Goal: Task Accomplishment & Management: Manage account settings

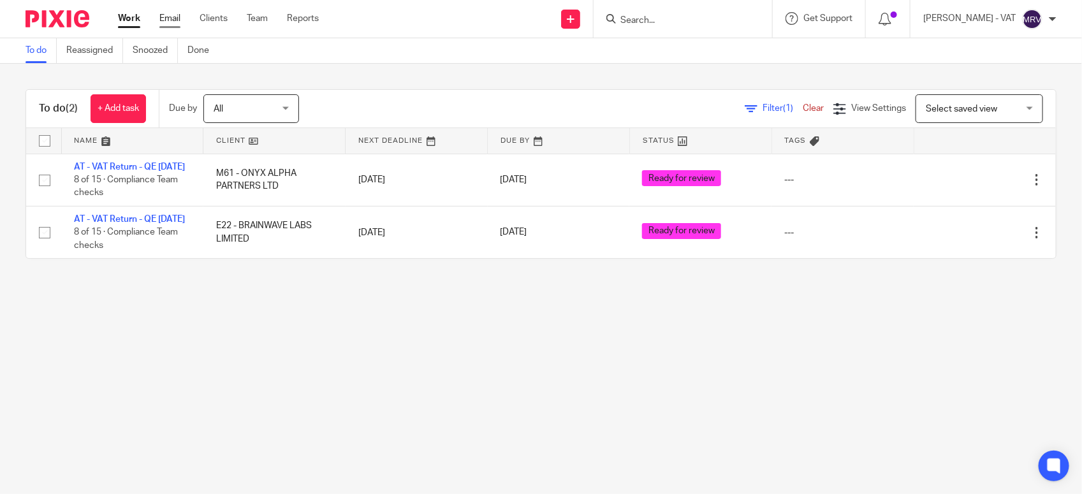
click at [169, 17] on link "Email" at bounding box center [169, 18] width 21 height 13
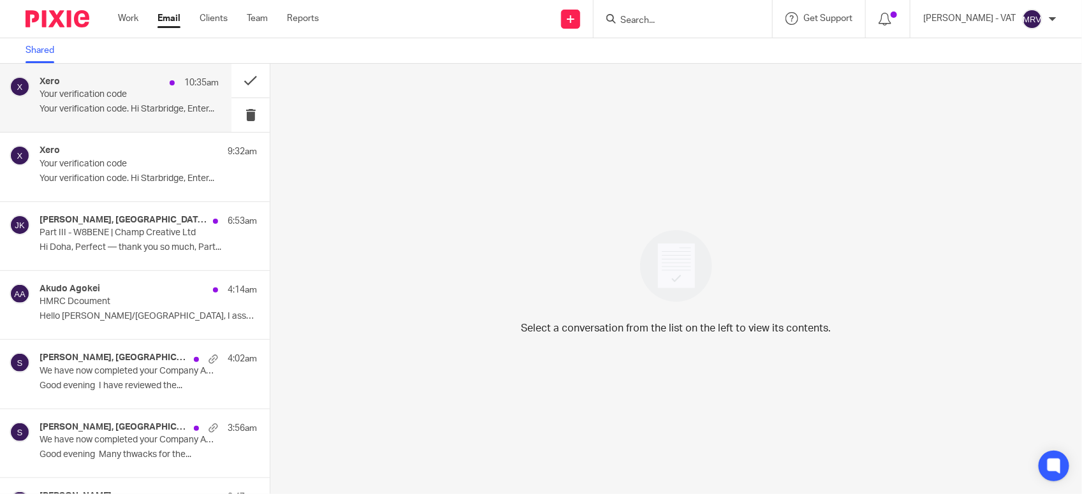
click at [132, 87] on div "Xero 10:35am" at bounding box center [129, 82] width 179 height 13
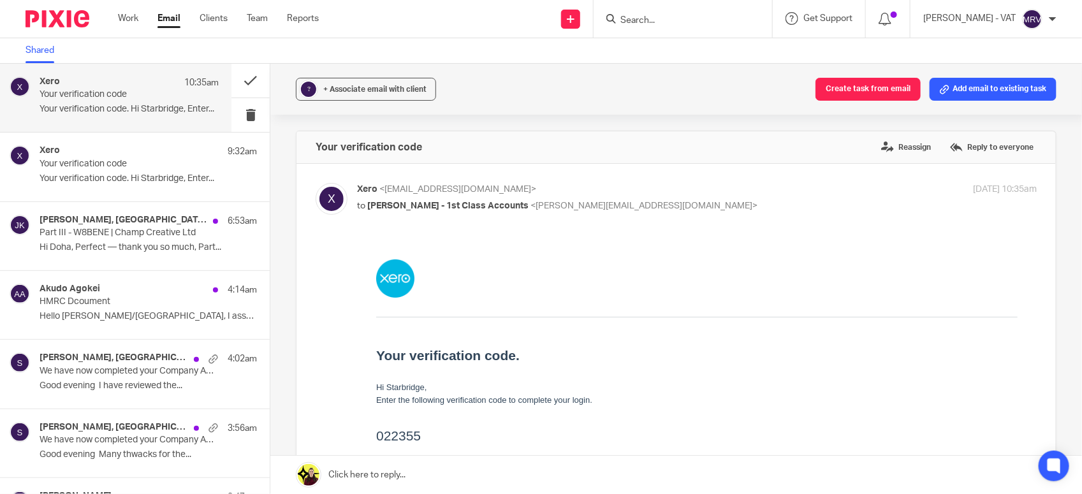
scroll to position [80, 0]
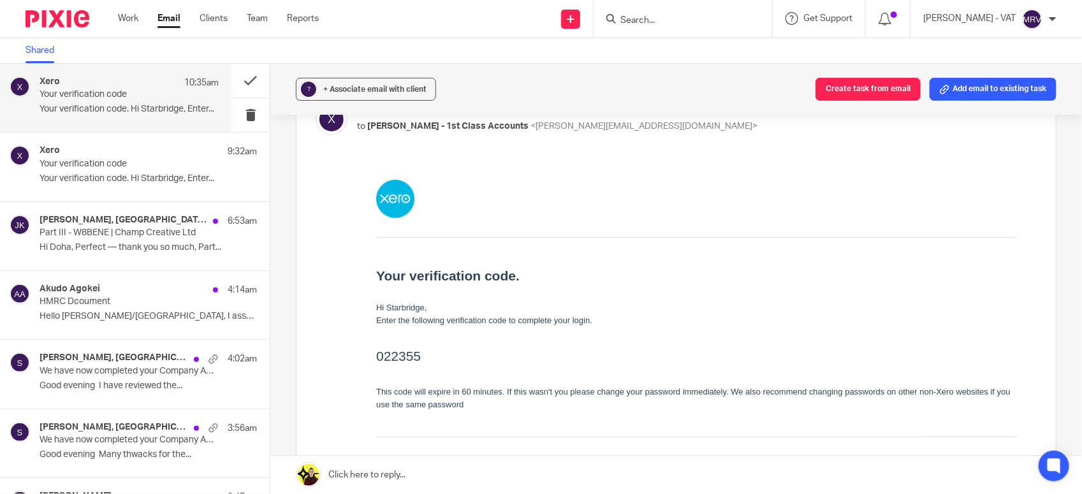
click at [411, 359] on h2 "022355" at bounding box center [696, 355] width 641 height 20
copy h2 "022355"
click at [233, 116] on button at bounding box center [250, 115] width 38 height 34
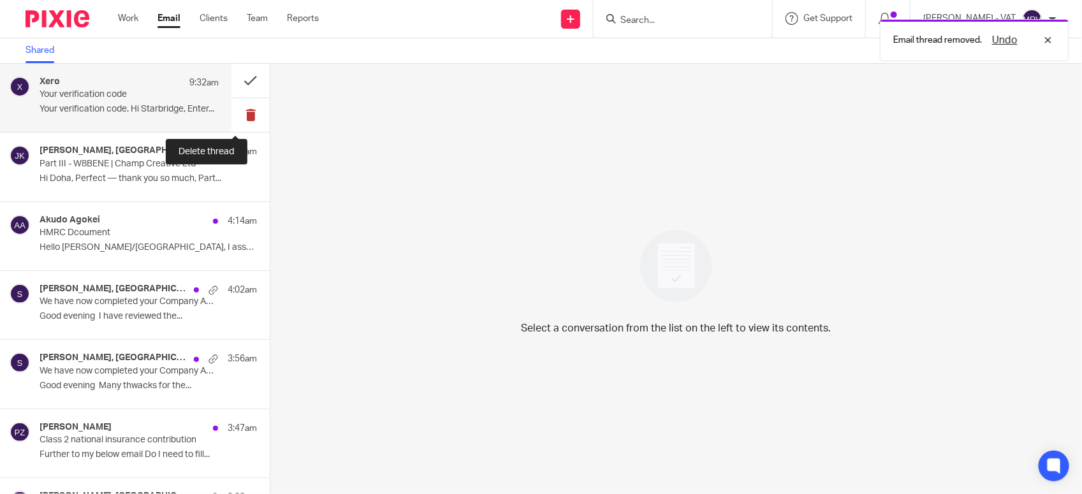
click at [234, 113] on button at bounding box center [250, 115] width 38 height 34
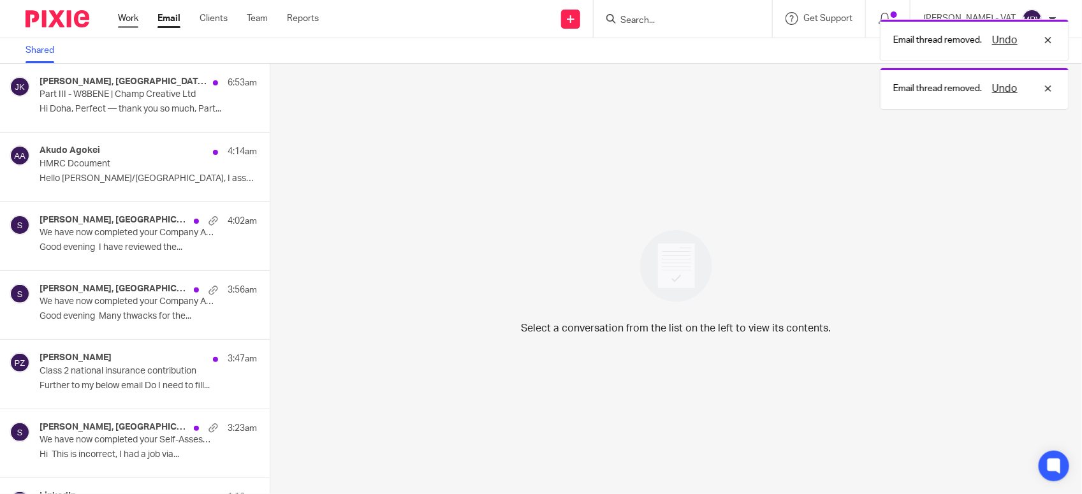
click at [129, 16] on link "Work" at bounding box center [128, 18] width 20 height 13
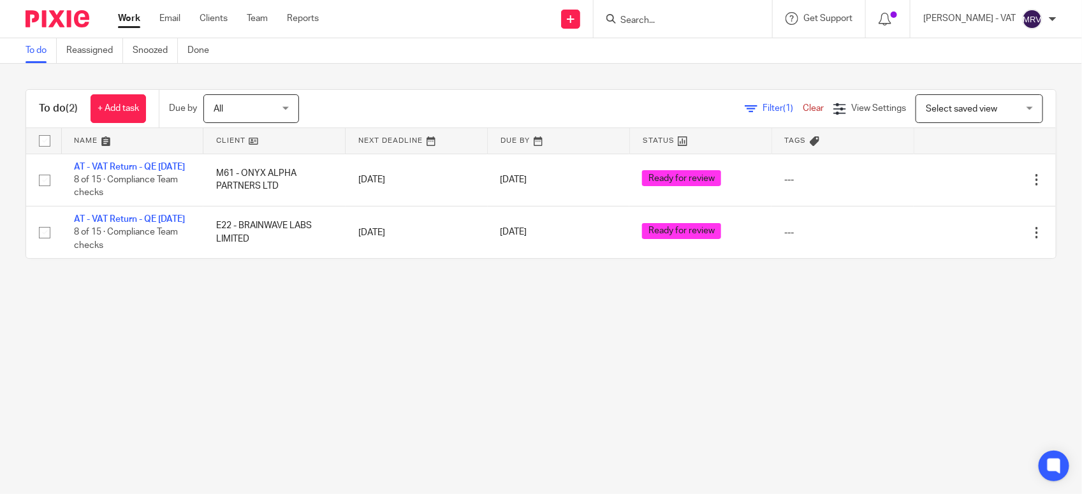
click at [363, 346] on main "To do Reassigned Snoozed Done To do (2) + Add task Due by All All Today Tomorro…" at bounding box center [541, 247] width 1082 height 494
click at [352, 393] on main "To do Reassigned Snoozed Done To do (2) + Add task Due by All All Today Tomorro…" at bounding box center [541, 247] width 1082 height 494
click at [657, 19] on input "Search" at bounding box center [676, 20] width 115 height 11
type input "m"
click at [402, 411] on main "To do Reassigned Snoozed Done To do (2) + Add task Due by All All Today Tomorro…" at bounding box center [541, 247] width 1082 height 494
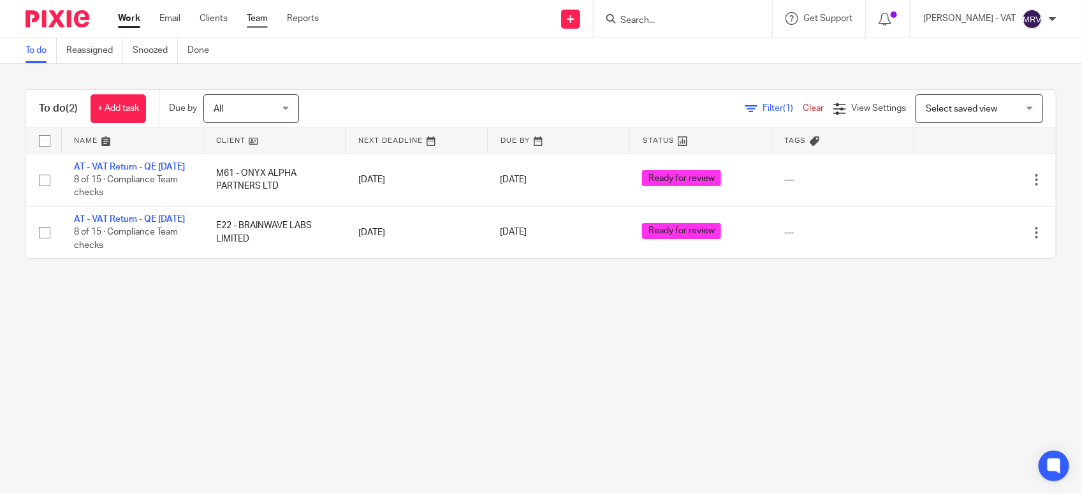
click at [259, 24] on link "Team" at bounding box center [257, 18] width 21 height 13
click at [651, 23] on input "Search" at bounding box center [676, 20] width 115 height 11
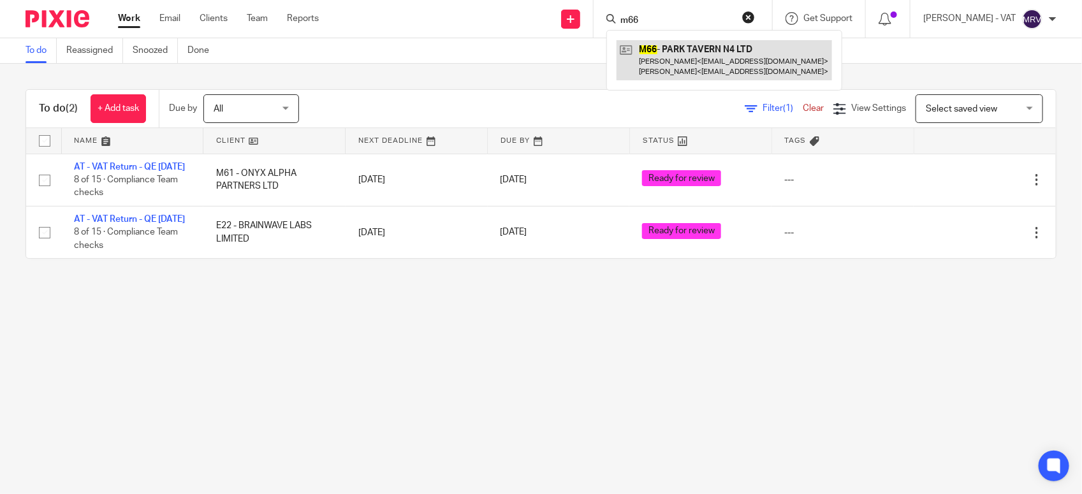
type input "m66"
click at [684, 43] on link at bounding box center [723, 60] width 215 height 40
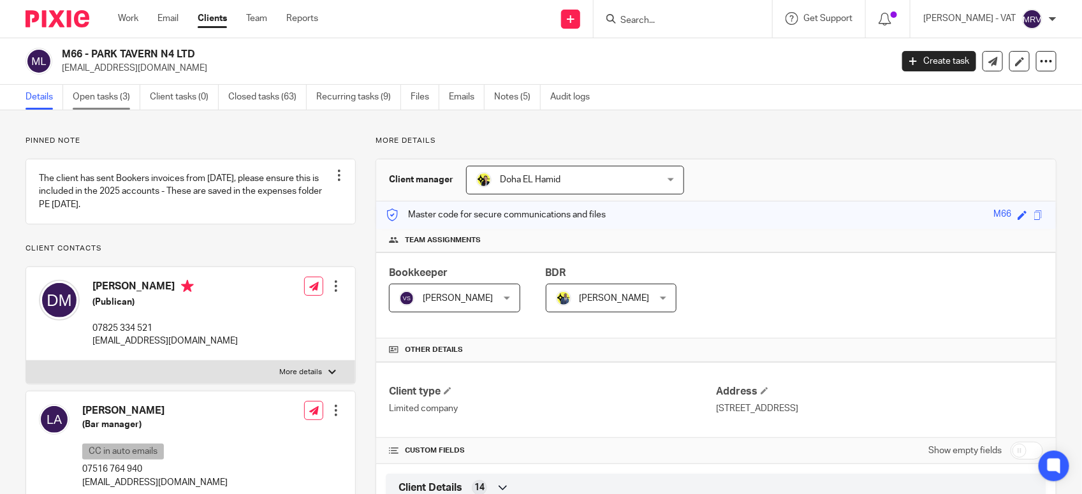
click at [101, 101] on link "Open tasks (3)" at bounding box center [107, 97] width 68 height 25
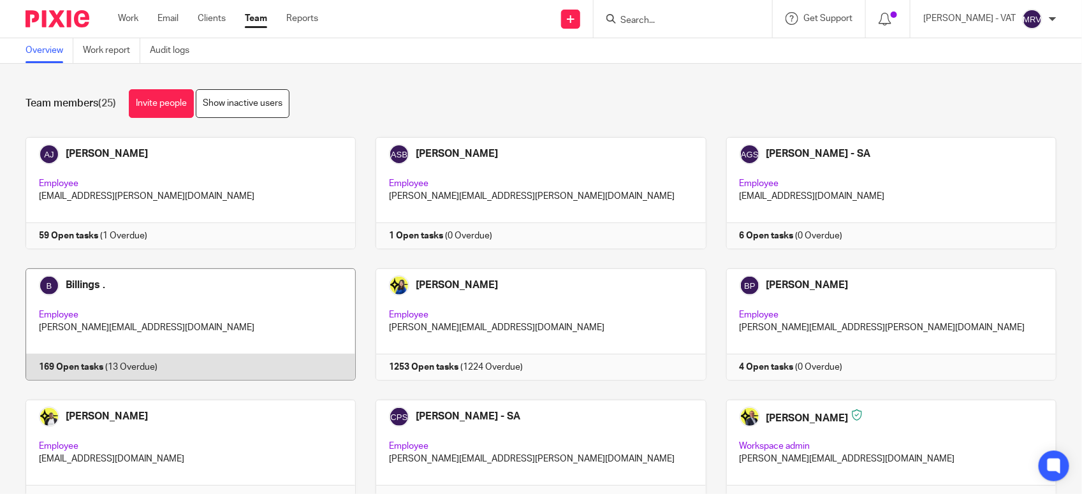
click at [127, 308] on link at bounding box center [181, 324] width 350 height 112
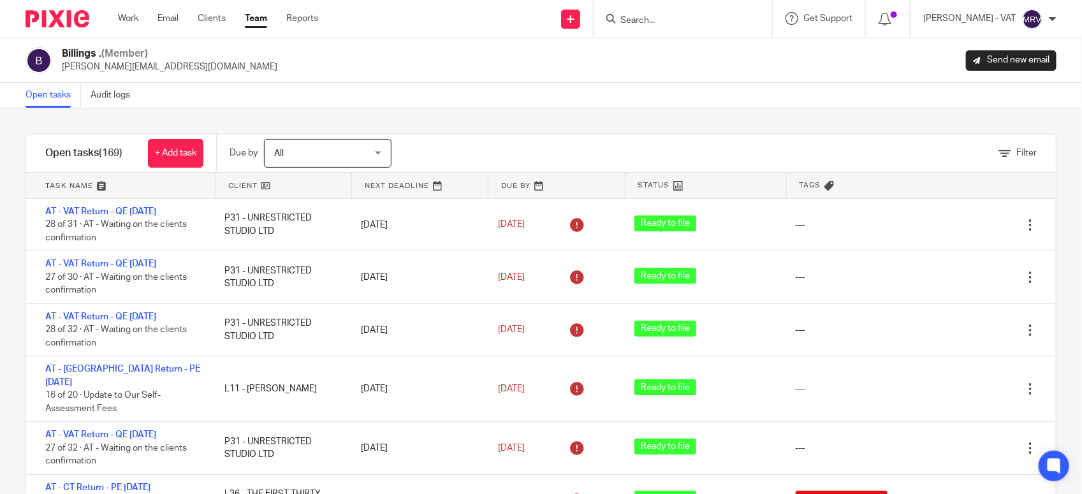
scroll to position [245, 0]
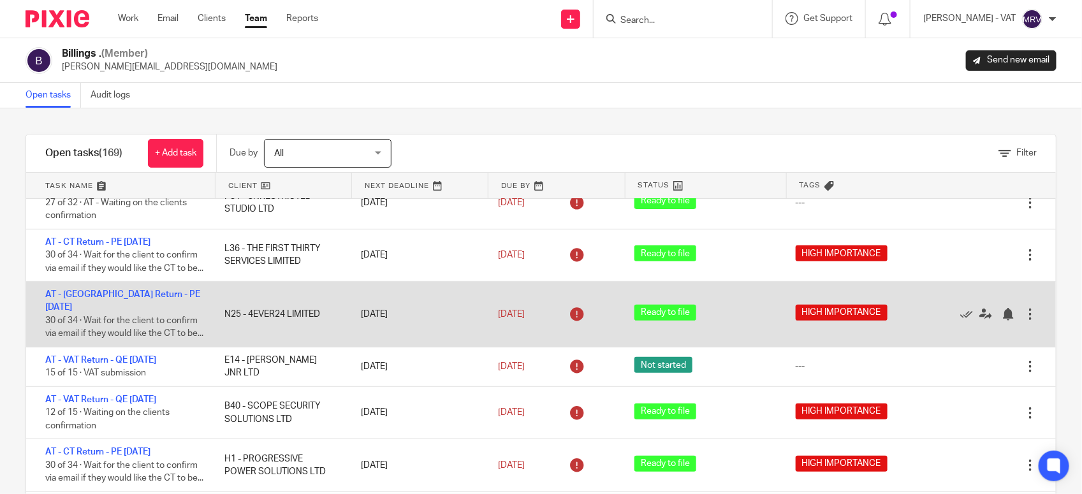
drag, startPoint x: 129, startPoint y: 357, endPoint x: 258, endPoint y: 282, distance: 149.1
click at [129, 357] on link "AT - VAT Return - QE [DATE]" at bounding box center [100, 360] width 111 height 9
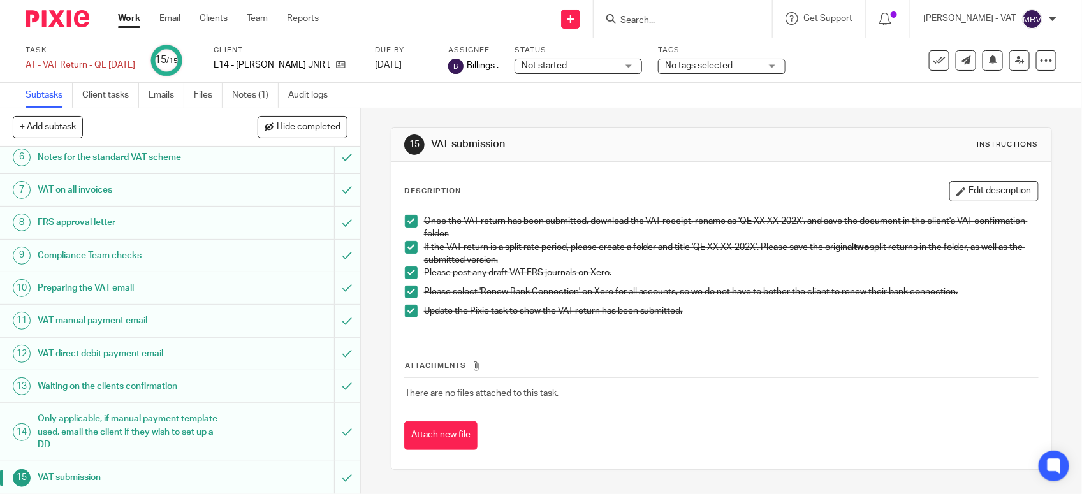
scroll to position [198, 0]
click at [587, 67] on span "Not started" at bounding box center [569, 65] width 96 height 13
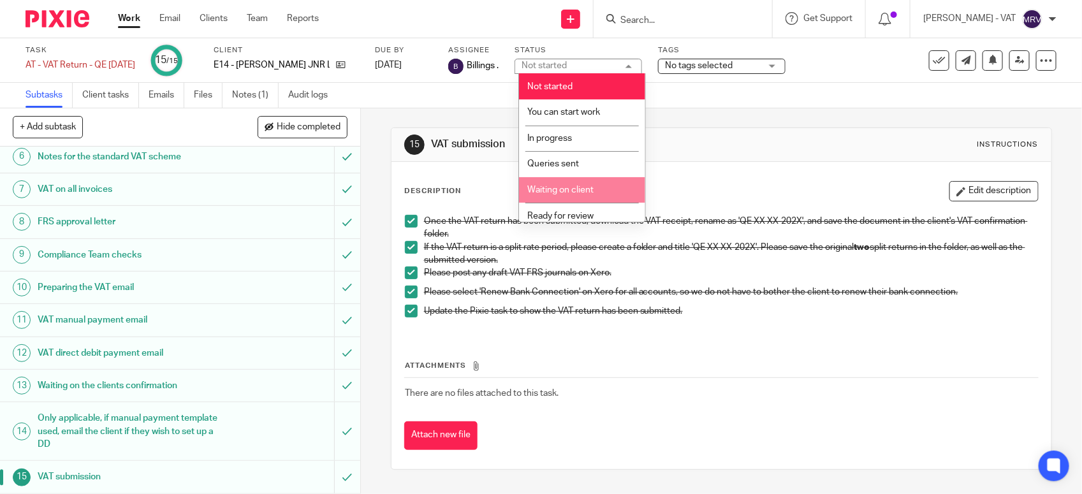
scroll to position [57, 0]
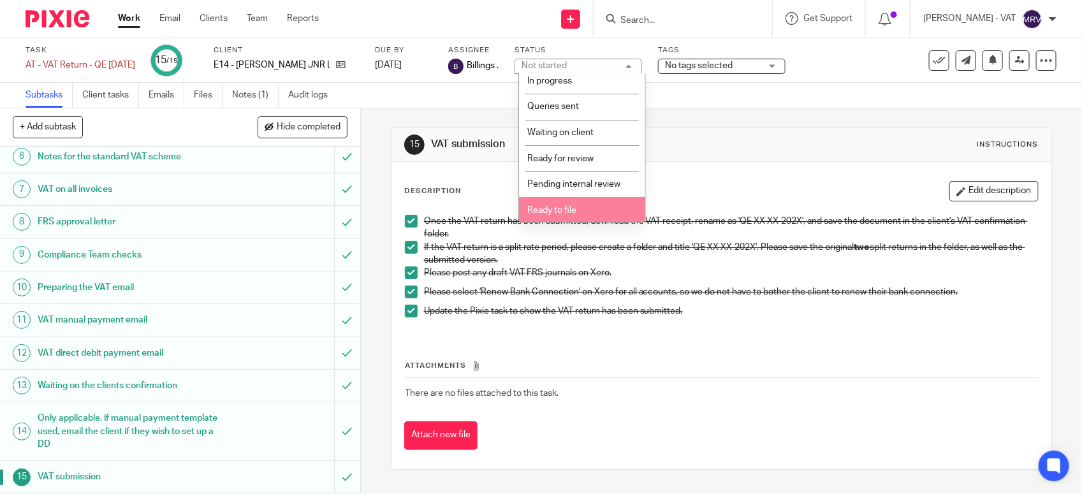
click at [568, 217] on li "Ready to file" at bounding box center [582, 210] width 126 height 26
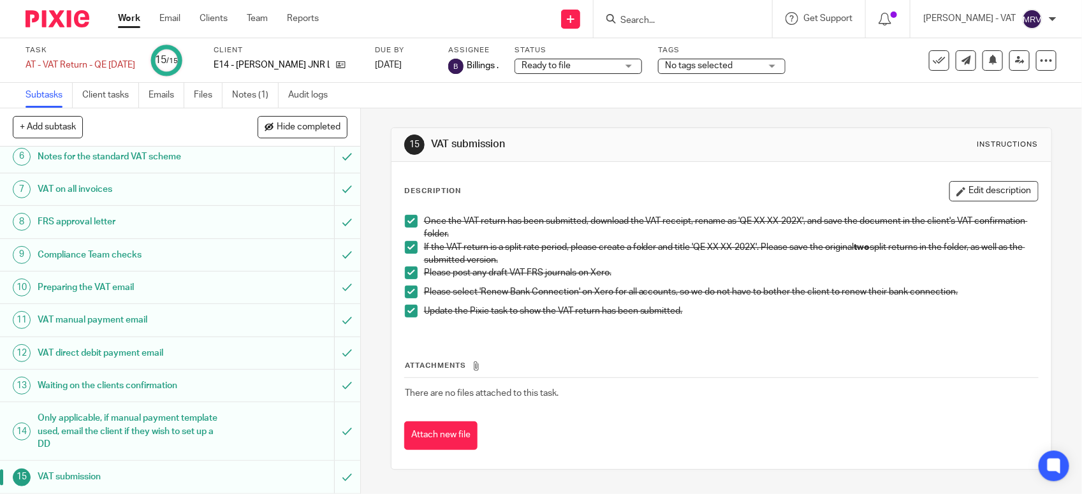
click at [518, 189] on div "Description Edit description" at bounding box center [721, 191] width 634 height 20
click at [312, 99] on link "Audit logs" at bounding box center [312, 95] width 49 height 25
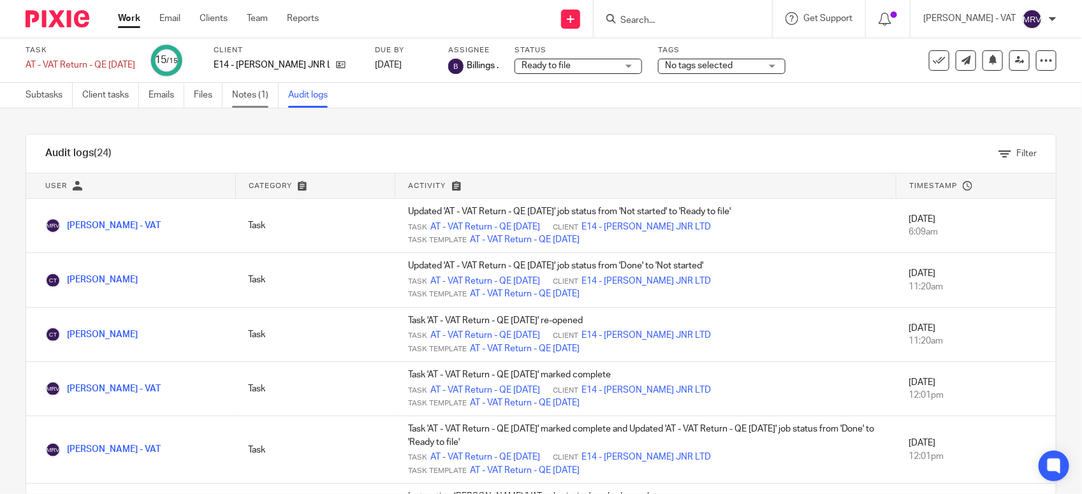
click at [256, 100] on link "Notes (1)" at bounding box center [255, 95] width 47 height 25
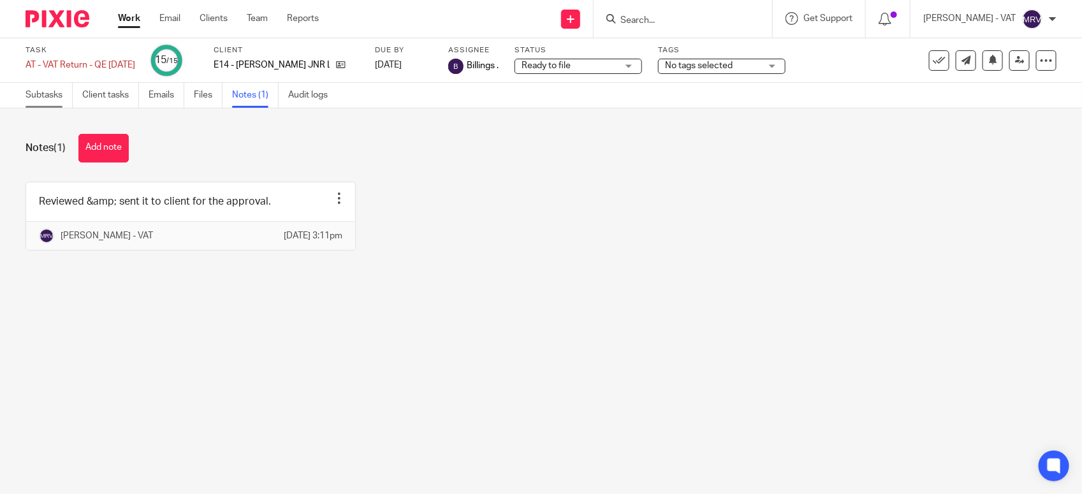
click at [46, 104] on link "Subtasks" at bounding box center [48, 95] width 47 height 25
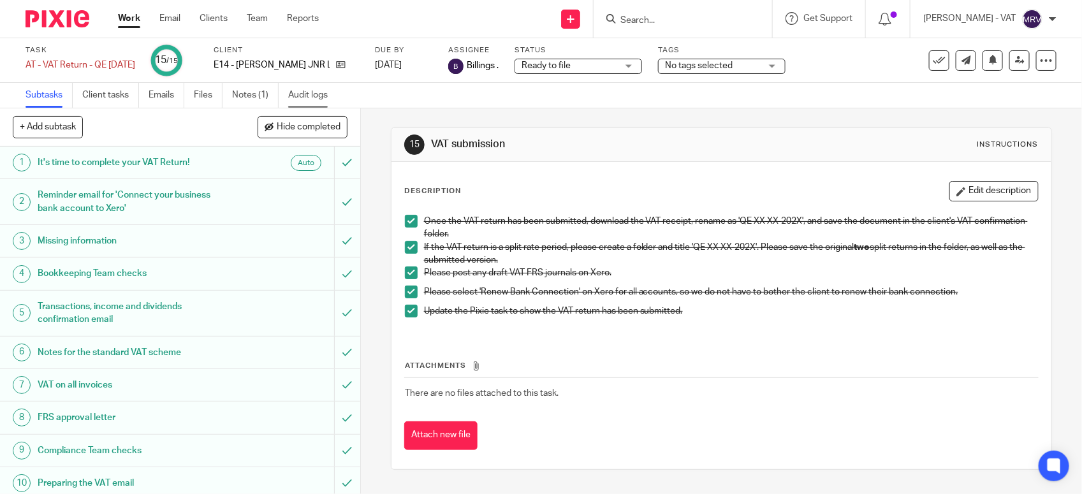
click at [296, 96] on link "Audit logs" at bounding box center [312, 95] width 49 height 25
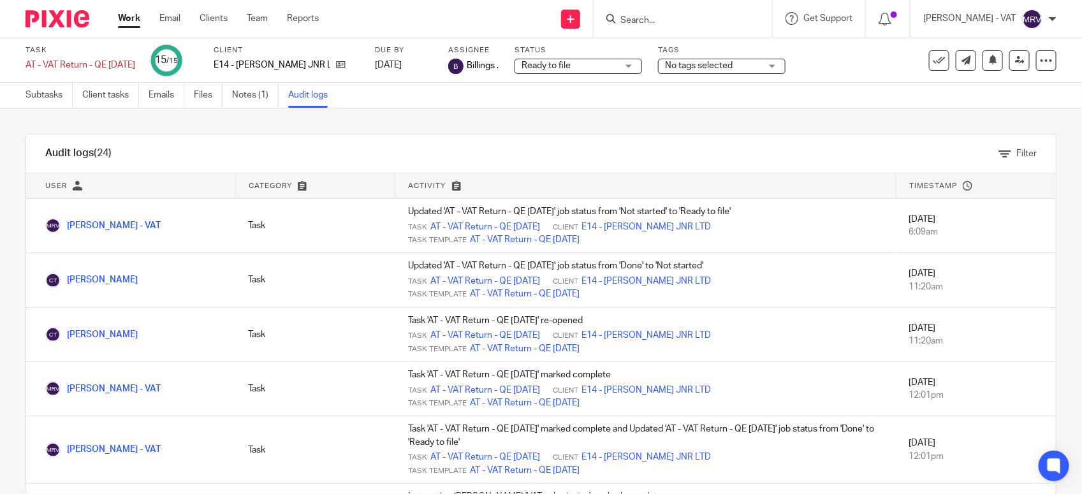
click at [646, 132] on div "Audit logs (24) Filter Filter Audit Logs Only show logs matching all of these c…" at bounding box center [541, 301] width 1082 height 386
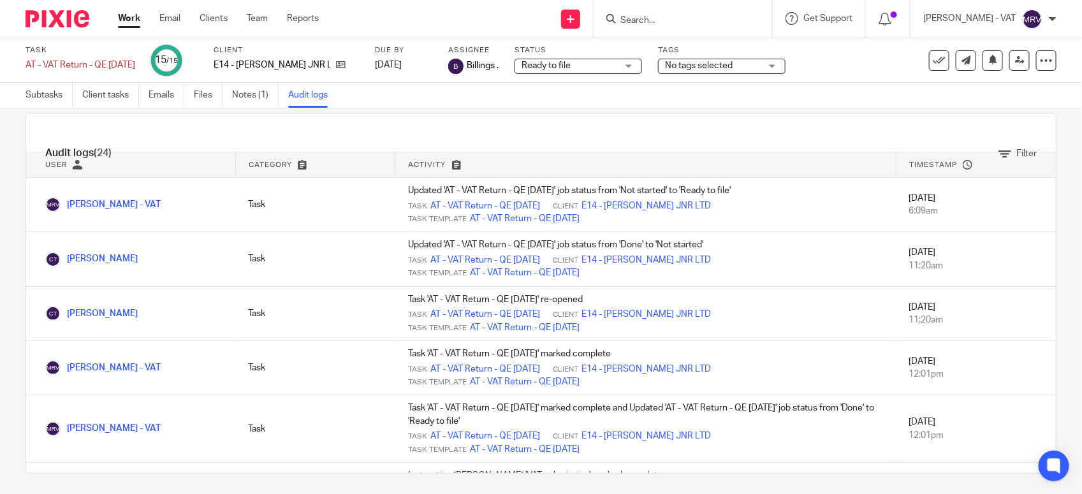
scroll to position [26, 0]
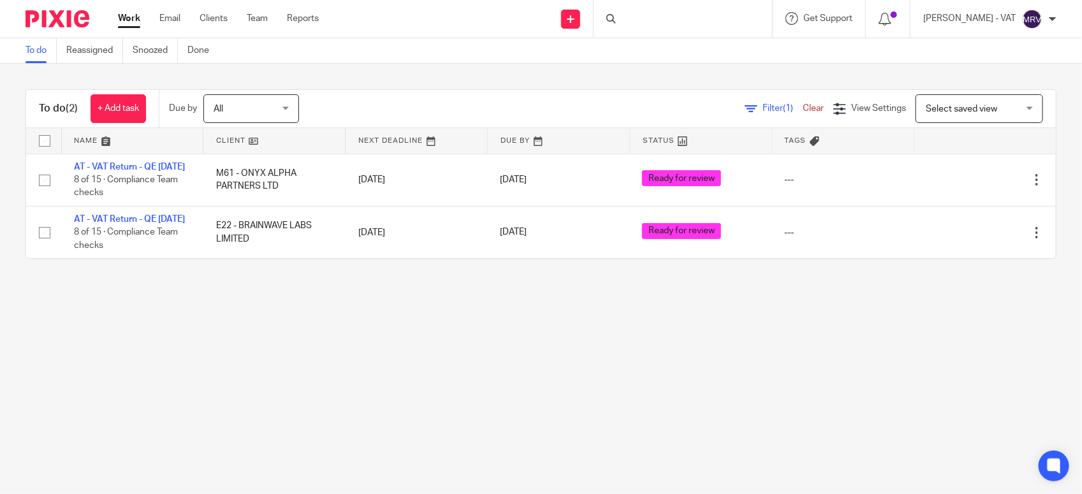
click at [472, 284] on div "To do (2) + Add task Due by All All [DATE] [DATE] This week Next week This mont…" at bounding box center [541, 174] width 1082 height 221
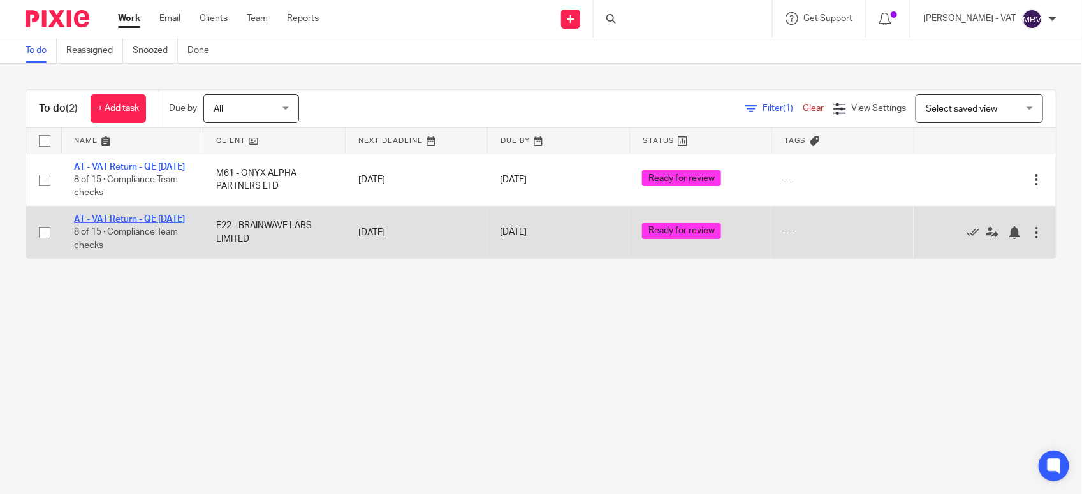
click at [108, 224] on link "AT - VAT Return - QE [DATE]" at bounding box center [129, 219] width 111 height 9
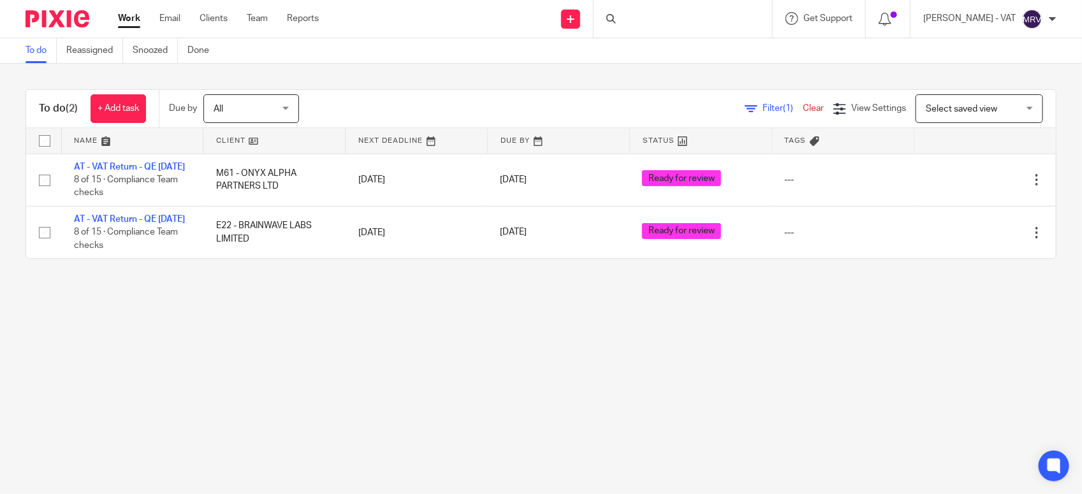
click at [241, 332] on main "To do Reassigned Snoozed Done To do (2) + Add task Due by All All Today Tomorro…" at bounding box center [541, 247] width 1082 height 494
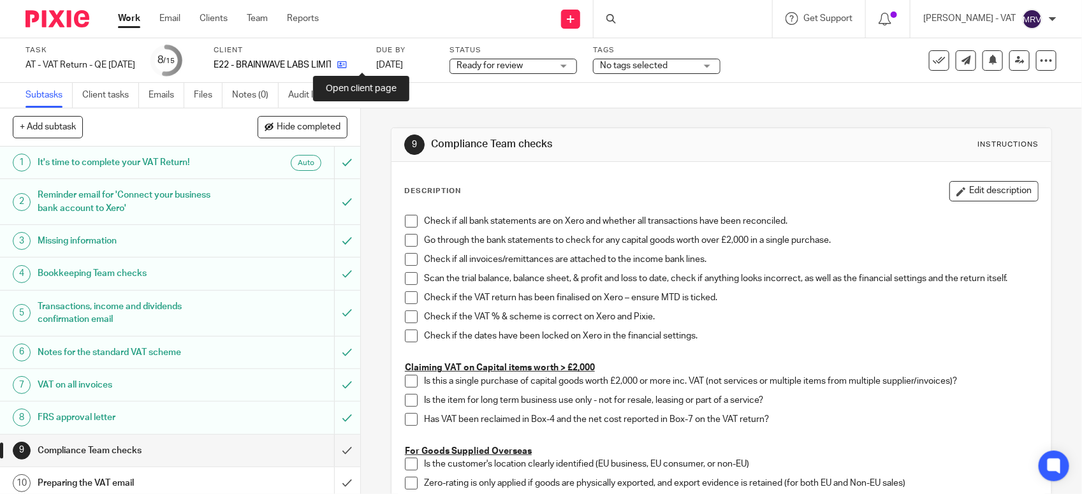
click at [347, 61] on icon at bounding box center [342, 65] width 10 height 10
click at [405, 220] on span at bounding box center [411, 221] width 13 height 13
click at [405, 234] on span at bounding box center [411, 240] width 13 height 13
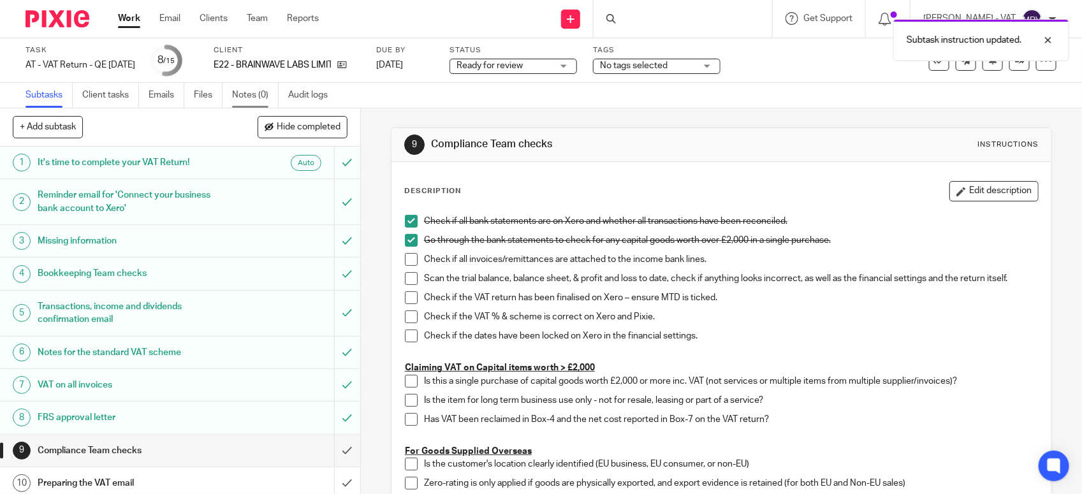
click at [240, 91] on link "Notes (0)" at bounding box center [255, 95] width 47 height 25
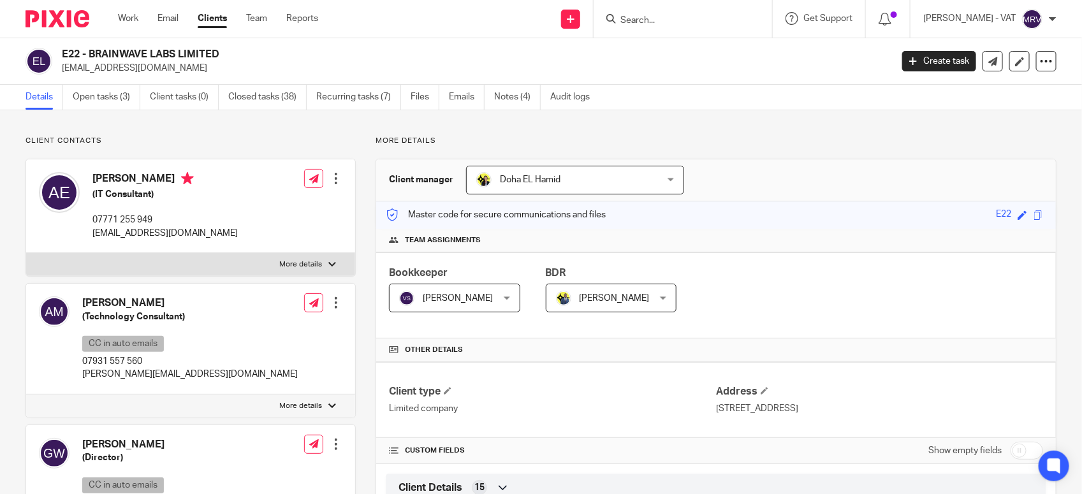
drag, startPoint x: 88, startPoint y: 53, endPoint x: 222, endPoint y: 48, distance: 133.9
click at [222, 48] on h2 "E22 - BRAINWAVE LABS LIMITED" at bounding box center [390, 54] width 657 height 13
copy h2 "BRAINWAVE LABS LIMITED"
click at [91, 56] on h2 "E22 - BRAINWAVE LABS LIMITED" at bounding box center [390, 54] width 657 height 13
drag, startPoint x: 90, startPoint y: 53, endPoint x: 221, endPoint y: 52, distance: 131.3
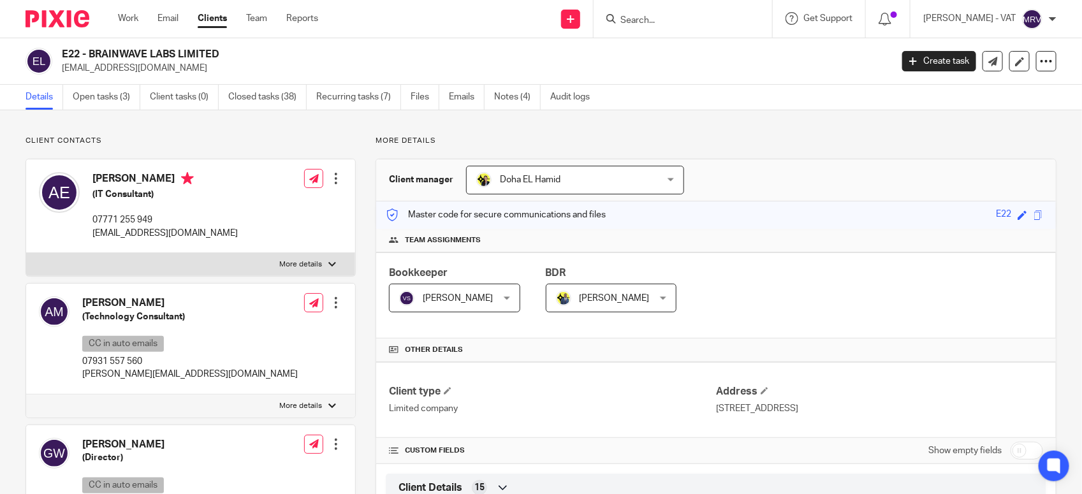
click at [221, 52] on h2 "E22 - BRAINWAVE LABS LIMITED" at bounding box center [390, 54] width 657 height 13
copy h2 "BRAINWAVE LABS LIMITED"
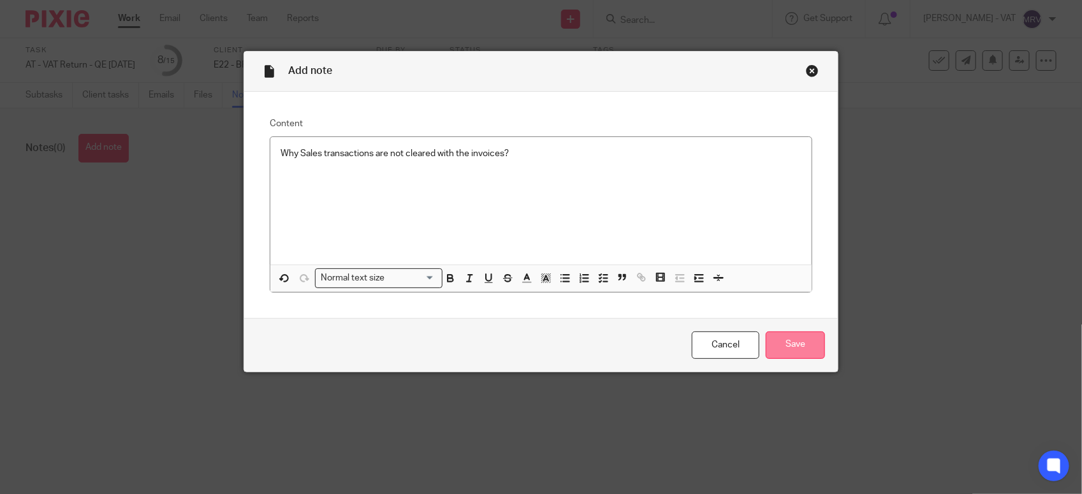
click at [795, 340] on input "Save" at bounding box center [794, 344] width 59 height 27
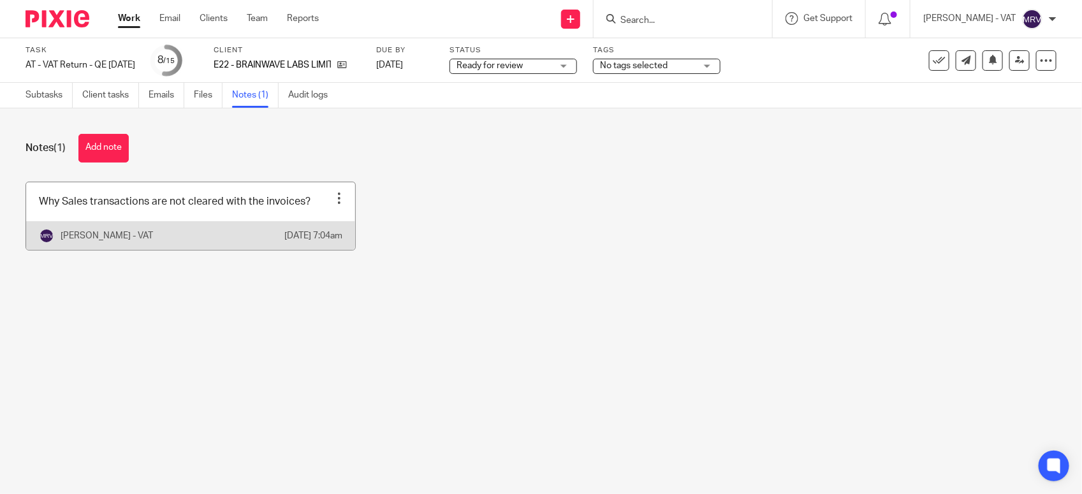
click at [166, 224] on link at bounding box center [190, 216] width 329 height 68
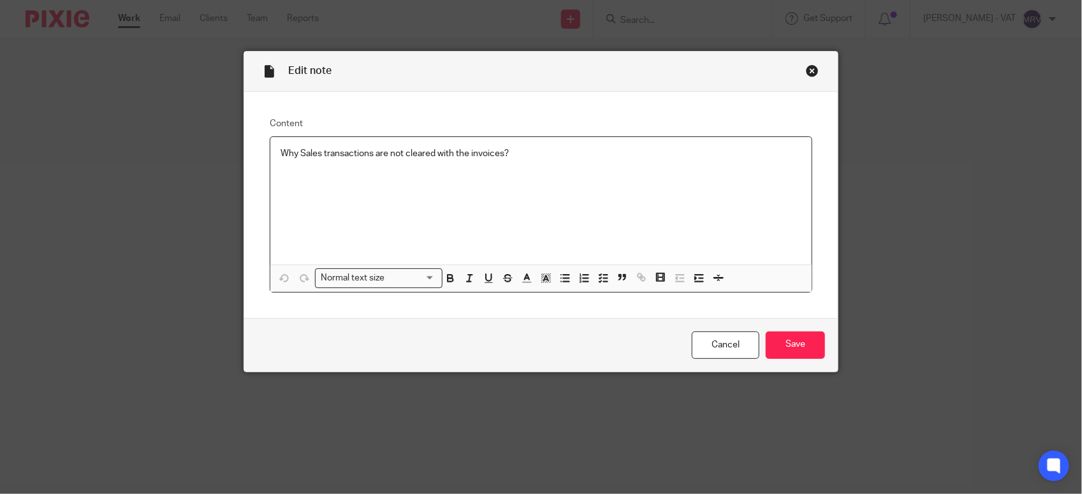
click at [508, 152] on p "Why Sales transactions are not cleared with the invoices?" at bounding box center [540, 153] width 521 height 13
click at [512, 210] on div "Why Sales invoices not cleared with the corresponding sales receipt transaction…" at bounding box center [540, 200] width 541 height 127
click at [784, 352] on input "Save" at bounding box center [794, 344] width 59 height 27
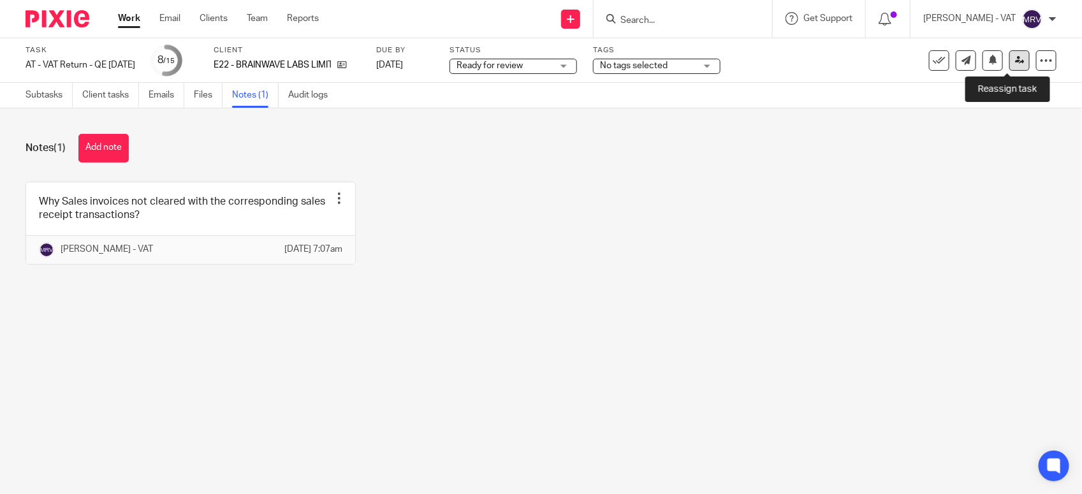
click at [1012, 67] on link at bounding box center [1019, 60] width 20 height 20
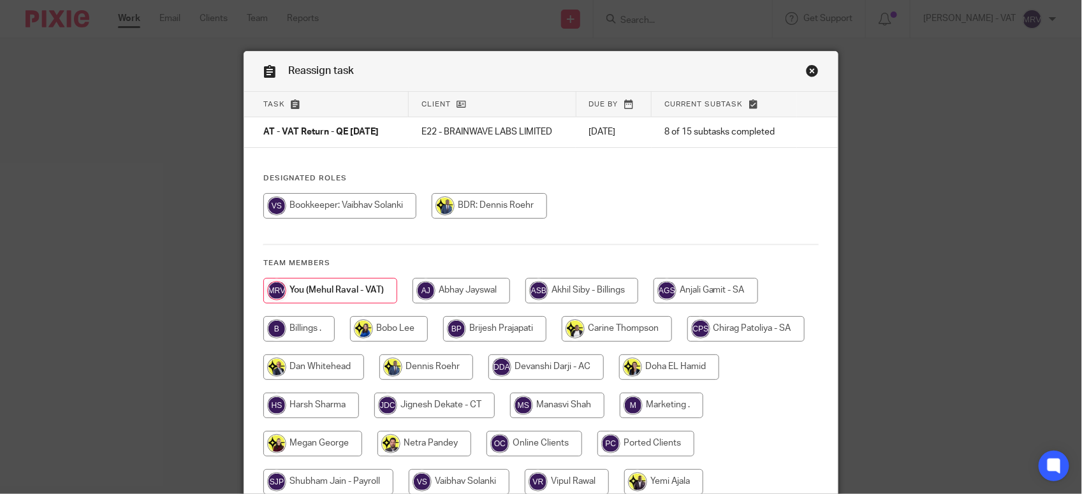
click at [731, 212] on div at bounding box center [540, 212] width 555 height 38
click at [276, 325] on input "radio" at bounding box center [298, 328] width 71 height 25
radio input "true"
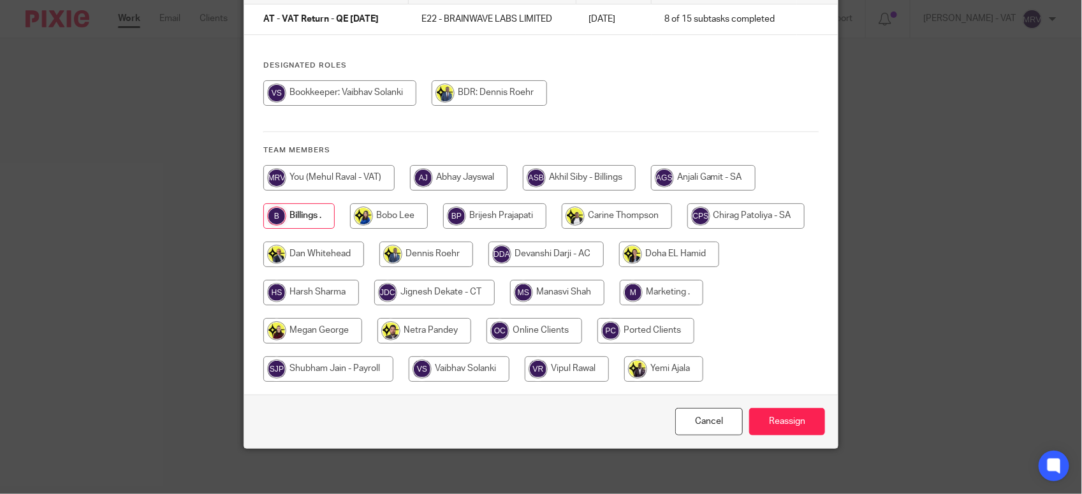
scroll to position [119, 0]
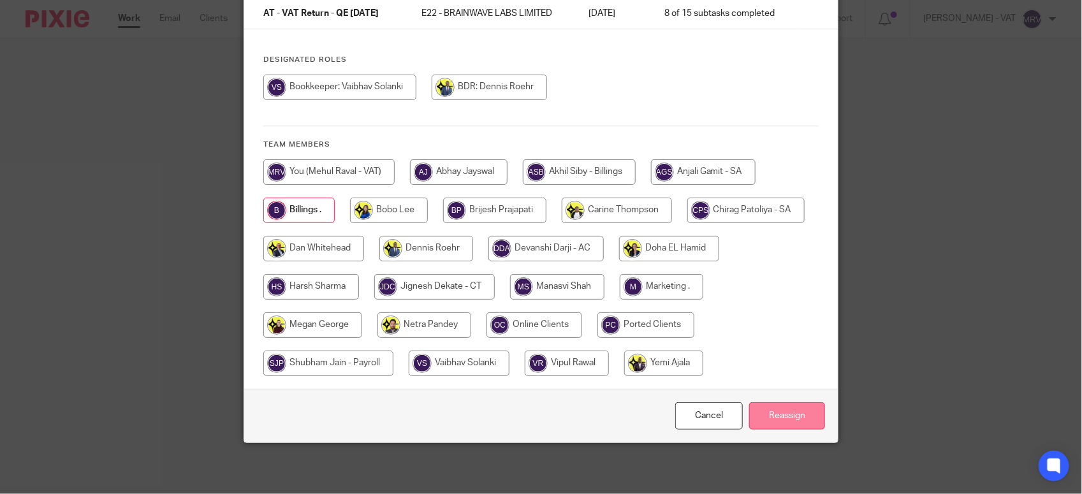
click at [789, 416] on input "Reassign" at bounding box center [787, 415] width 76 height 27
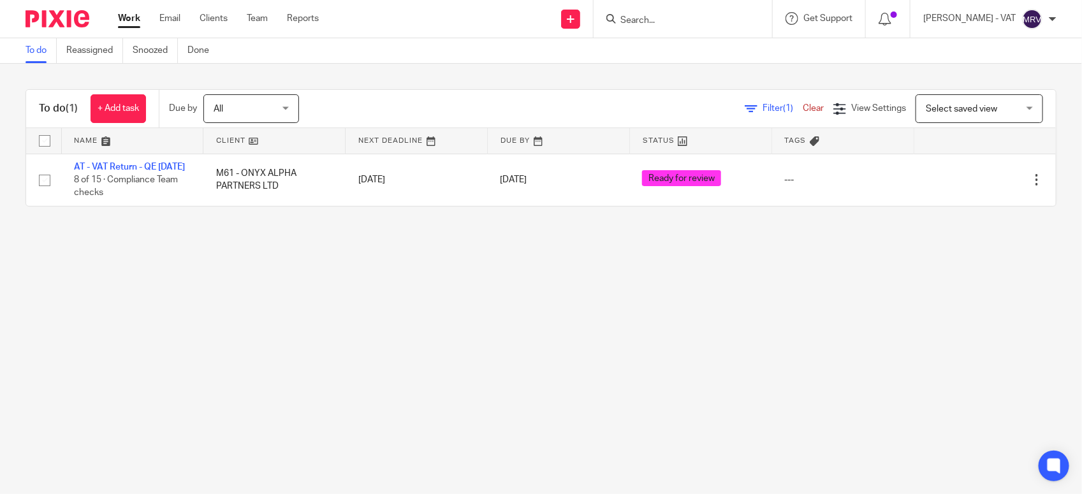
click at [240, 322] on main "To do Reassigned Snoozed Done To do (1) + Add task Due by All All [DATE] [DATE]…" at bounding box center [541, 247] width 1082 height 494
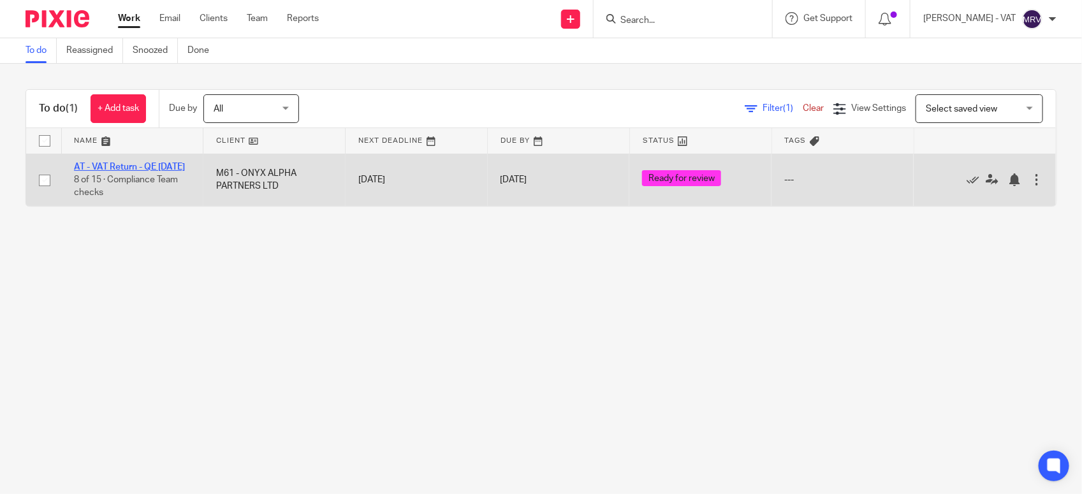
click at [160, 169] on link "AT - VAT Return - QE [DATE]" at bounding box center [129, 167] width 111 height 9
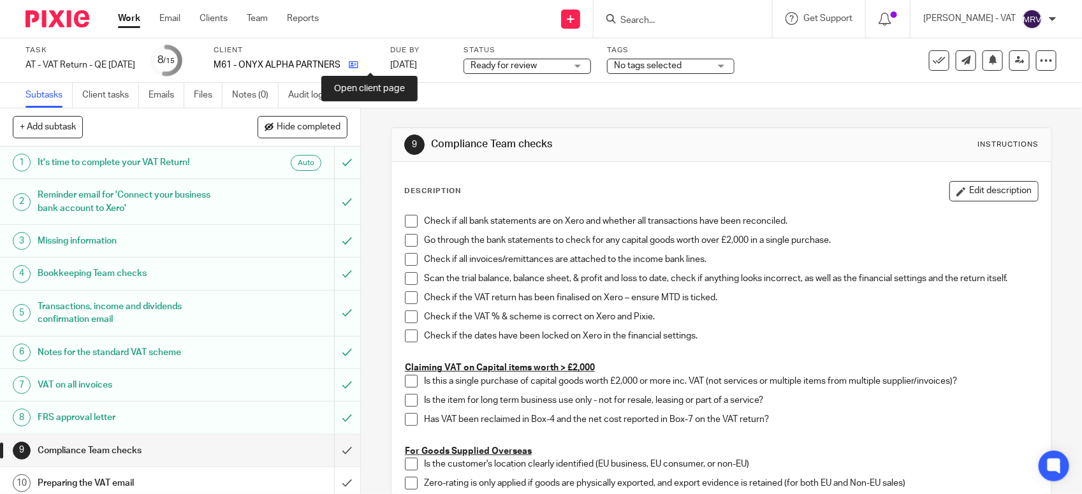
click at [358, 67] on icon at bounding box center [354, 65] width 10 height 10
click at [405, 221] on span at bounding box center [411, 221] width 13 height 13
click at [406, 239] on span at bounding box center [411, 240] width 13 height 13
click at [406, 258] on span at bounding box center [411, 259] width 13 height 13
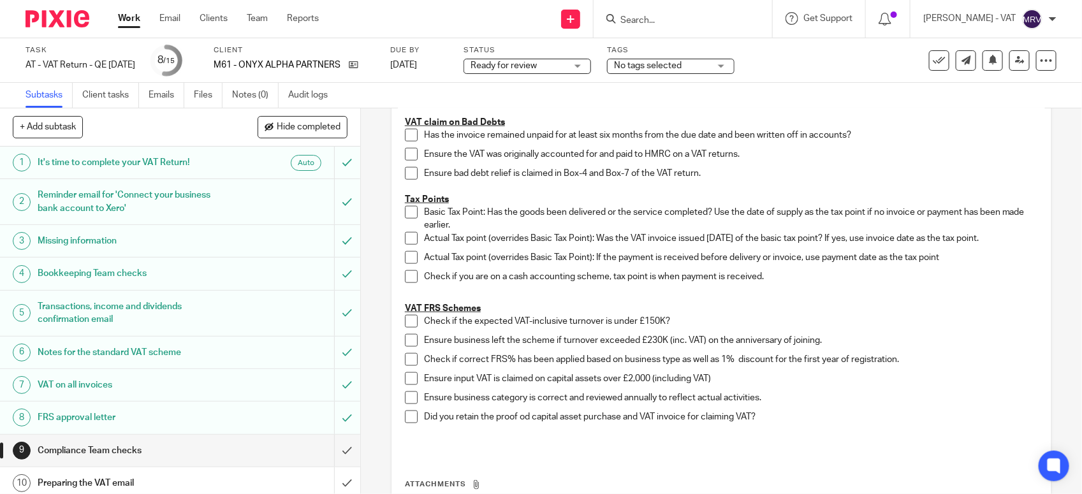
scroll to position [637, 0]
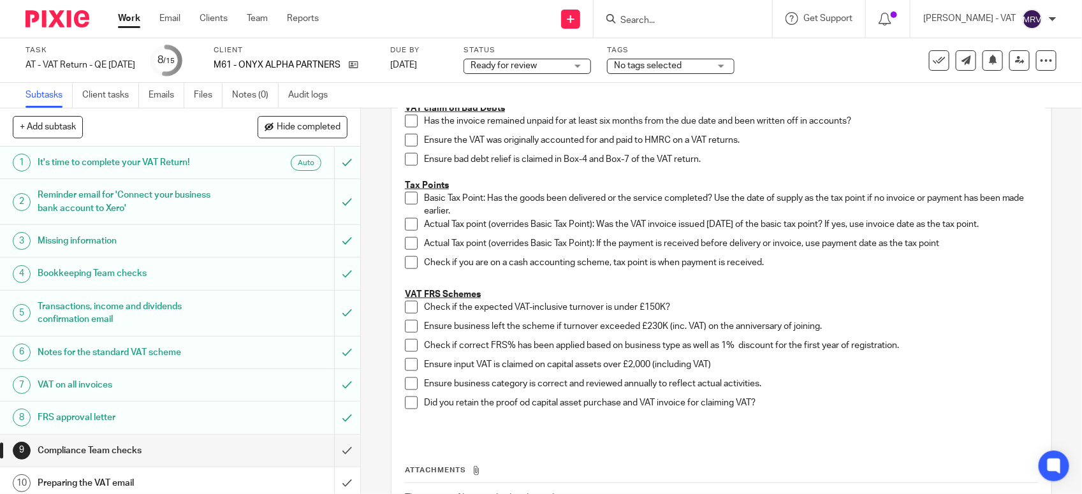
click at [405, 314] on span at bounding box center [411, 307] width 13 height 13
click at [405, 327] on span at bounding box center [411, 326] width 13 height 13
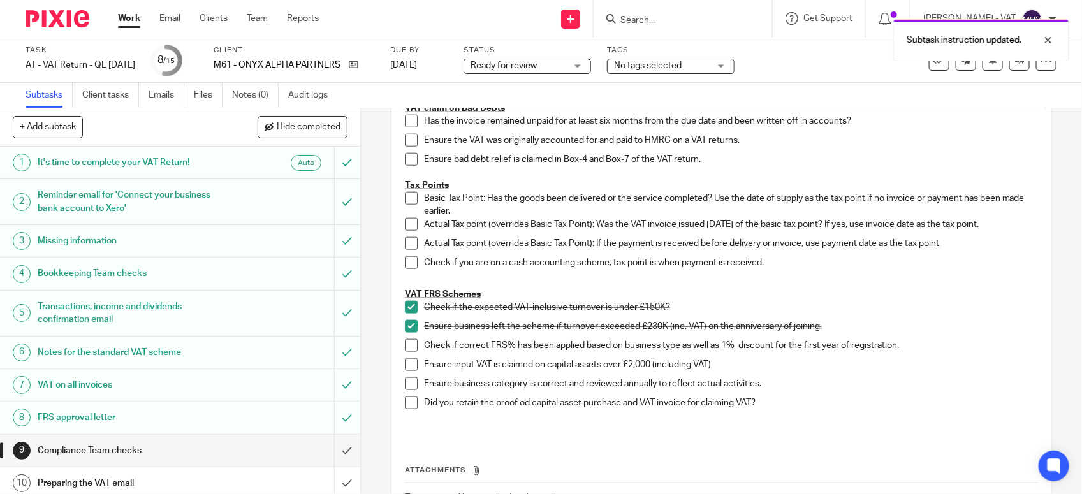
click at [405, 345] on span at bounding box center [411, 345] width 13 height 13
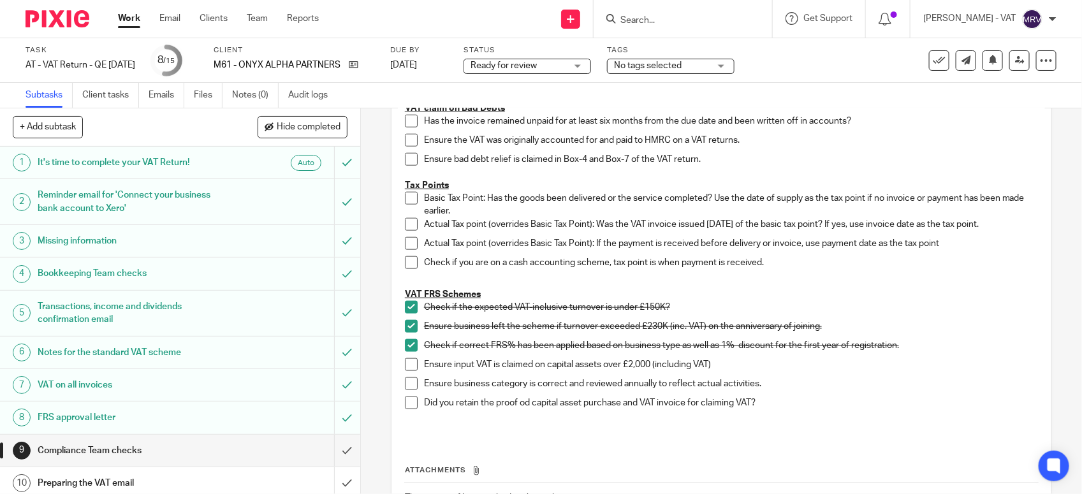
click at [407, 389] on span at bounding box center [411, 383] width 13 height 13
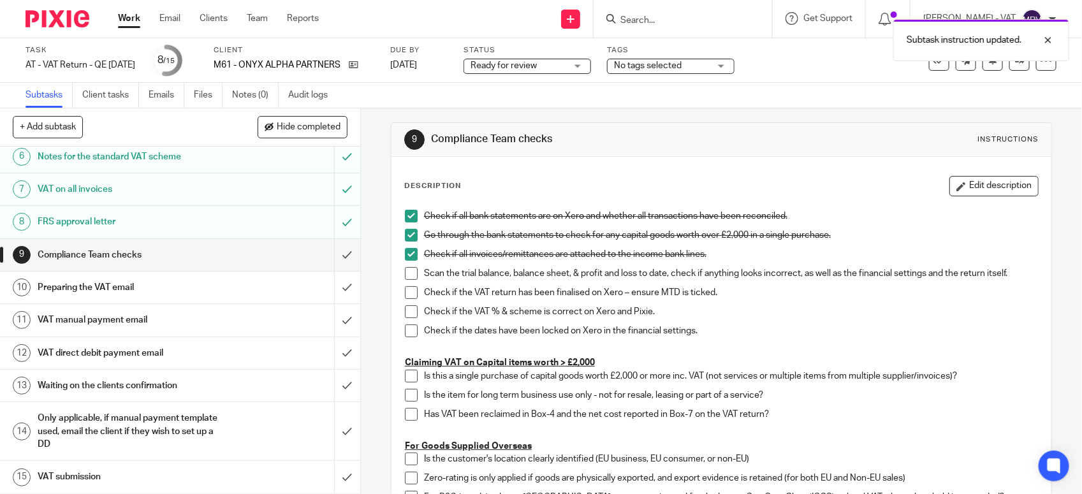
scroll to position [0, 0]
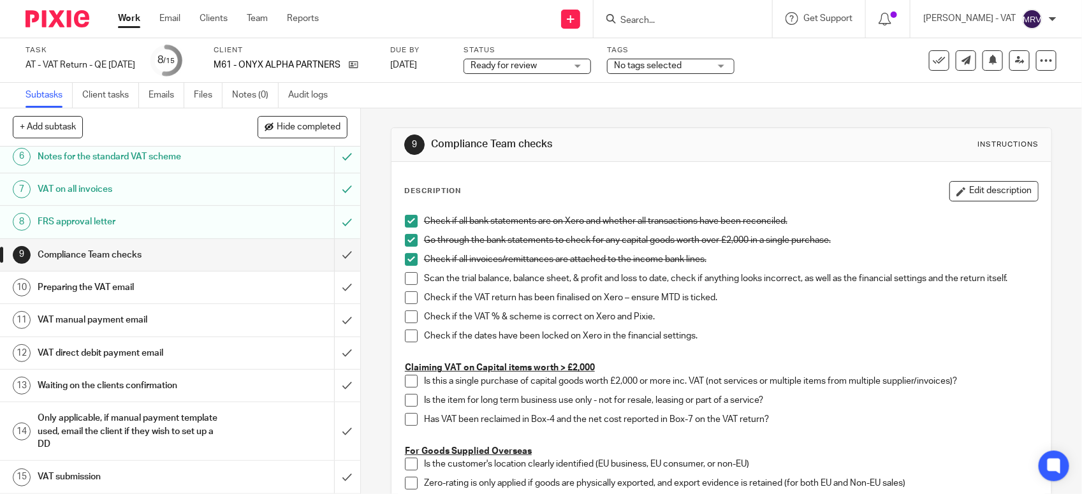
click at [405, 279] on span at bounding box center [411, 278] width 13 height 13
click at [409, 296] on span at bounding box center [411, 297] width 13 height 13
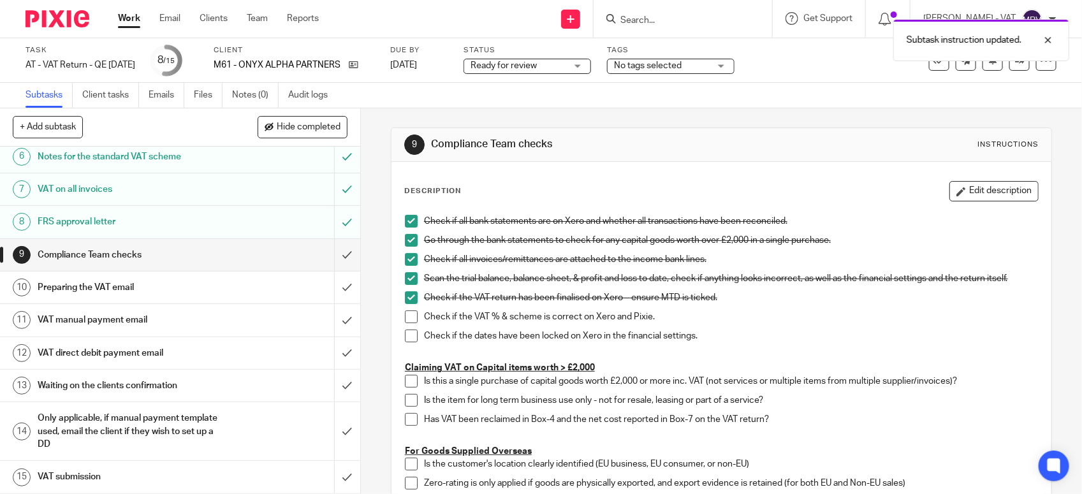
click at [408, 313] on span at bounding box center [411, 316] width 13 height 13
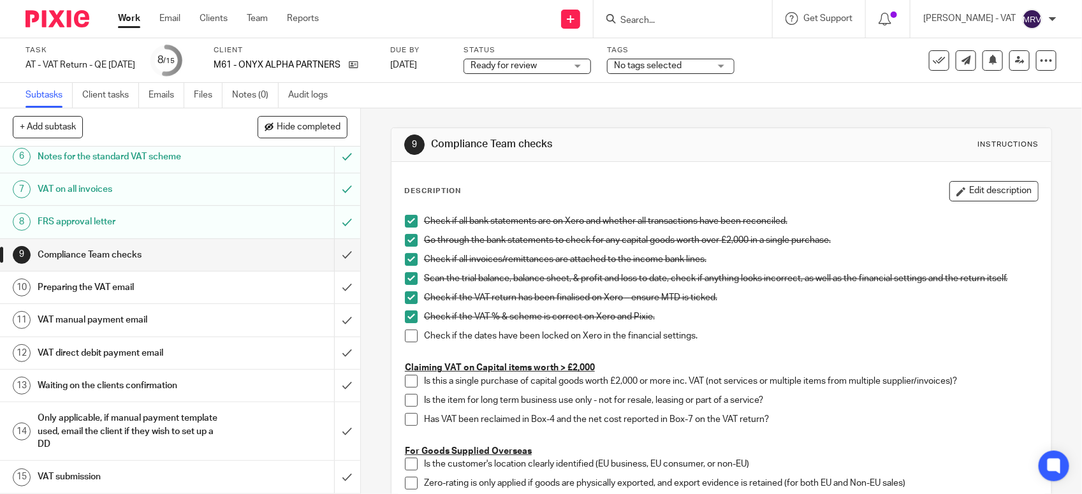
click at [411, 335] on span at bounding box center [411, 336] width 13 height 13
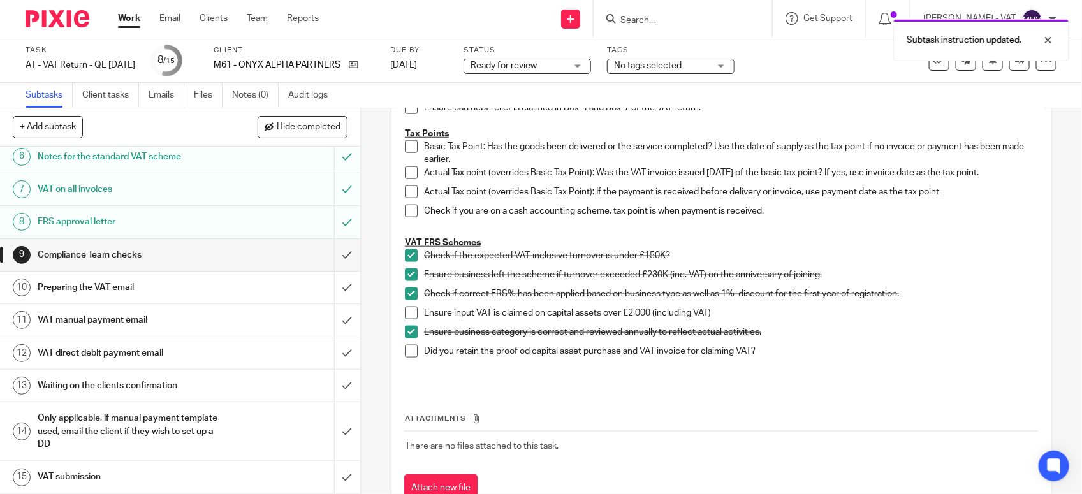
scroll to position [737, 0]
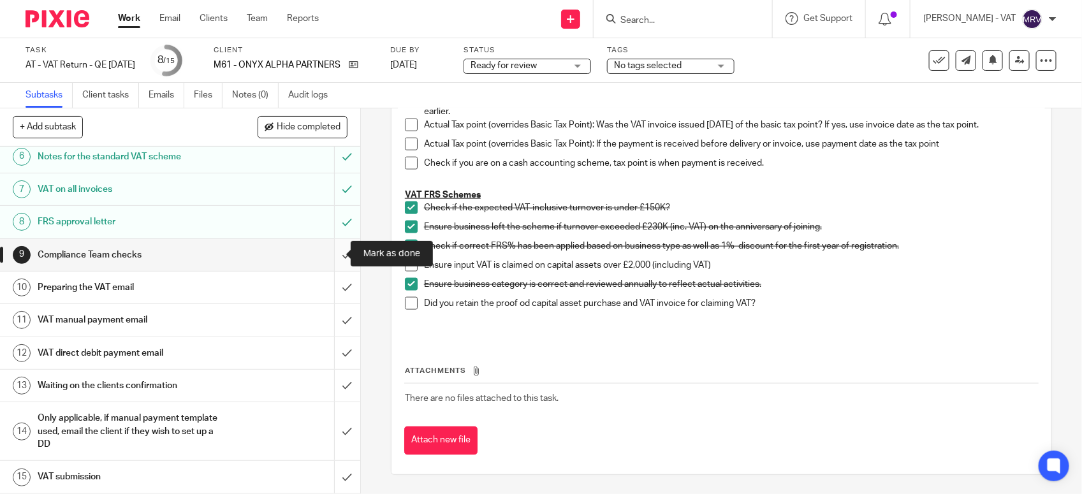
click at [338, 253] on input "submit" at bounding box center [180, 255] width 360 height 32
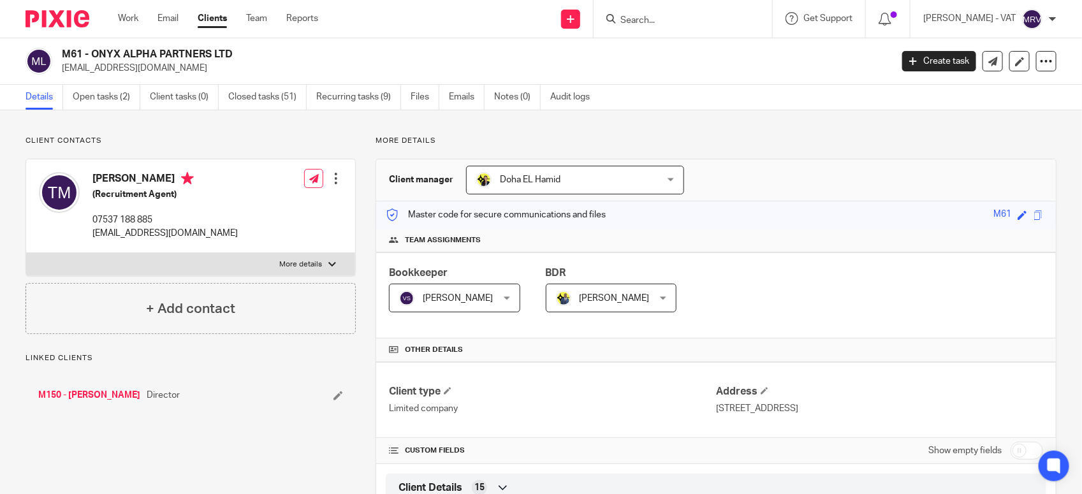
drag, startPoint x: 94, startPoint y: 50, endPoint x: 234, endPoint y: 52, distance: 140.2
click at [234, 52] on h2 "M61 - ONYX ALPHA PARTNERS LTD" at bounding box center [390, 54] width 657 height 13
copy h2 "ONYX ALPHA PARTNERS LTD"
click at [92, 52] on h2 "M61 - ONYX ALPHA PARTNERS LTD" at bounding box center [390, 54] width 657 height 13
drag, startPoint x: 92, startPoint y: 52, endPoint x: 316, endPoint y: 52, distance: 223.1
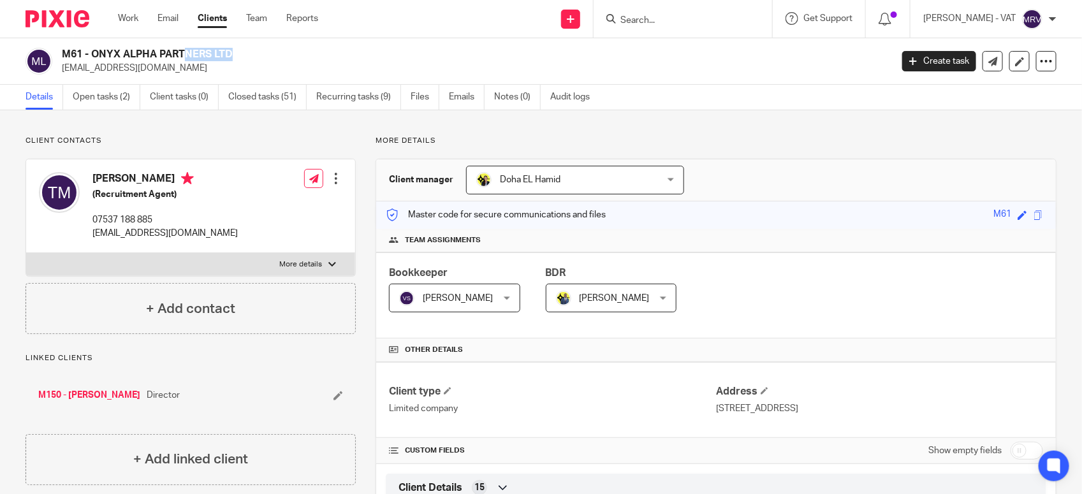
click at [316, 52] on h2 "M61 - ONYX ALPHA PARTNERS LTD" at bounding box center [390, 54] width 657 height 13
click at [657, 16] on div at bounding box center [682, 19] width 178 height 38
click at [651, 20] on input "Search" at bounding box center [676, 20] width 115 height 11
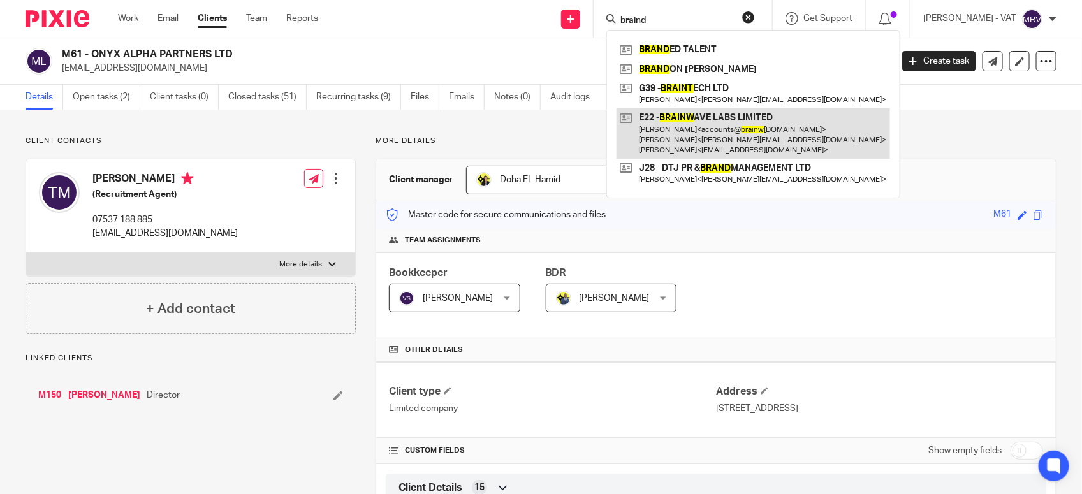
type input "braind"
click at [715, 112] on link at bounding box center [752, 133] width 273 height 50
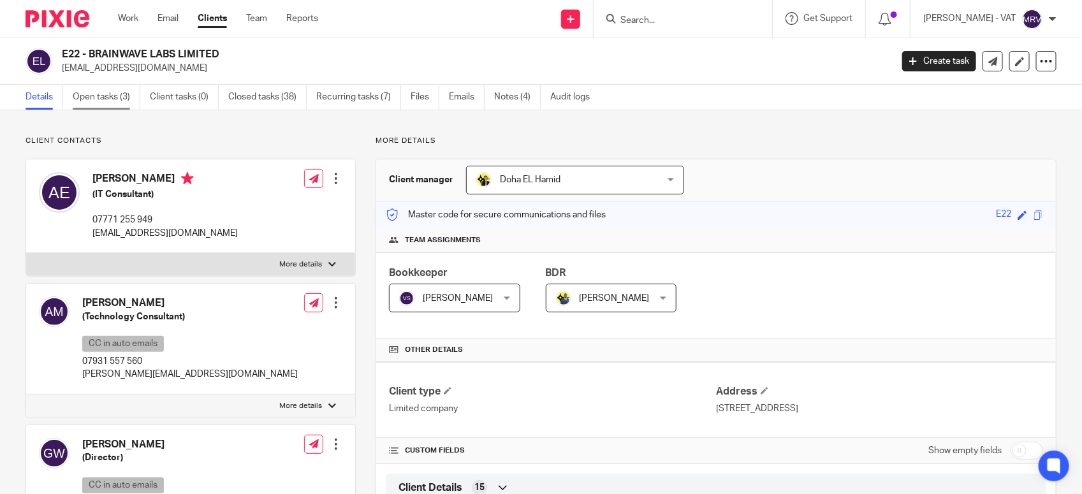
click at [91, 100] on link "Open tasks (3)" at bounding box center [107, 97] width 68 height 25
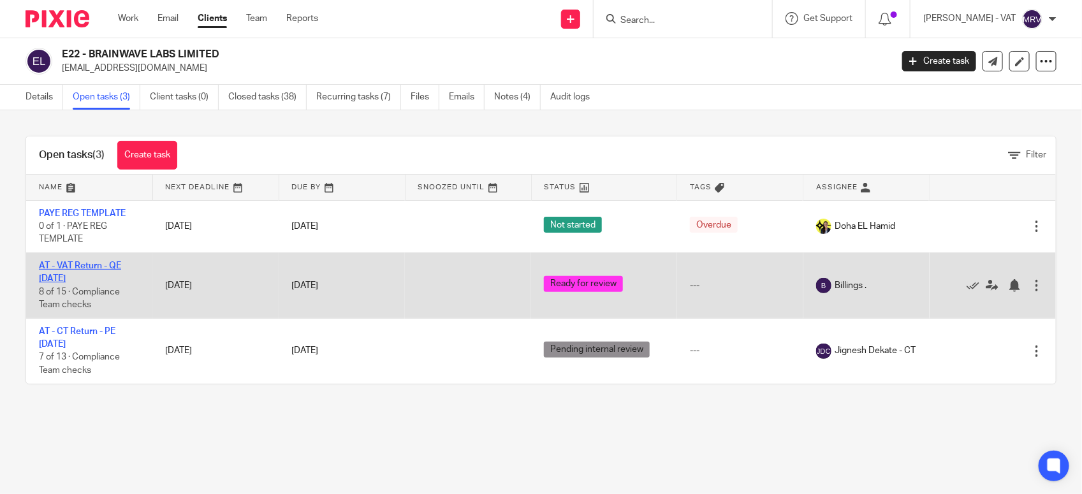
click at [98, 265] on link "AT - VAT Return - QE [DATE]" at bounding box center [80, 272] width 82 height 22
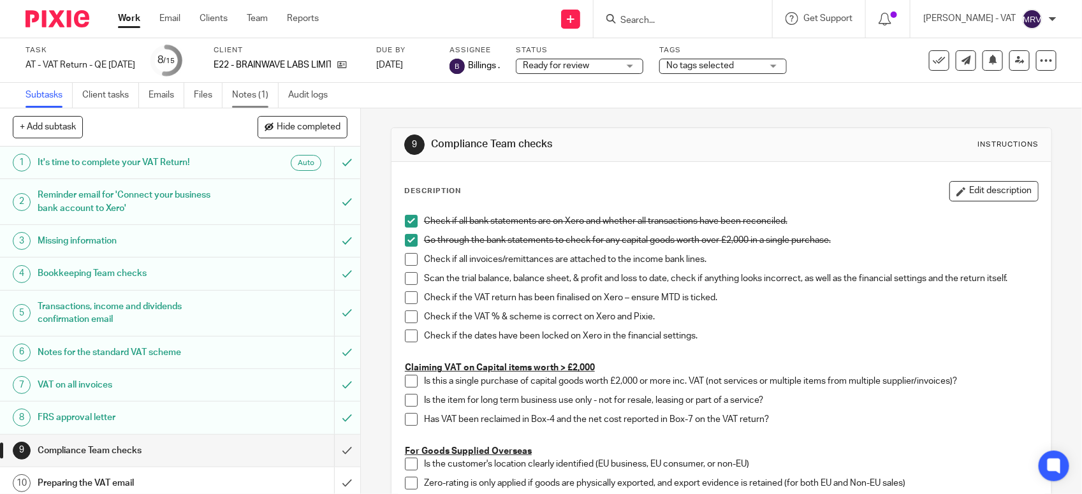
click at [244, 87] on link "Notes (1)" at bounding box center [255, 95] width 47 height 25
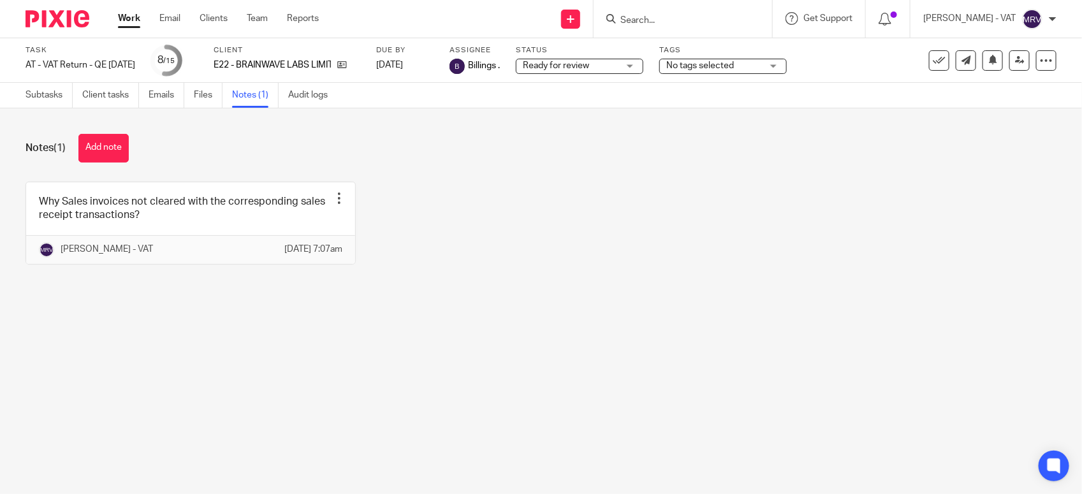
click at [217, 209] on link at bounding box center [190, 223] width 329 height 82
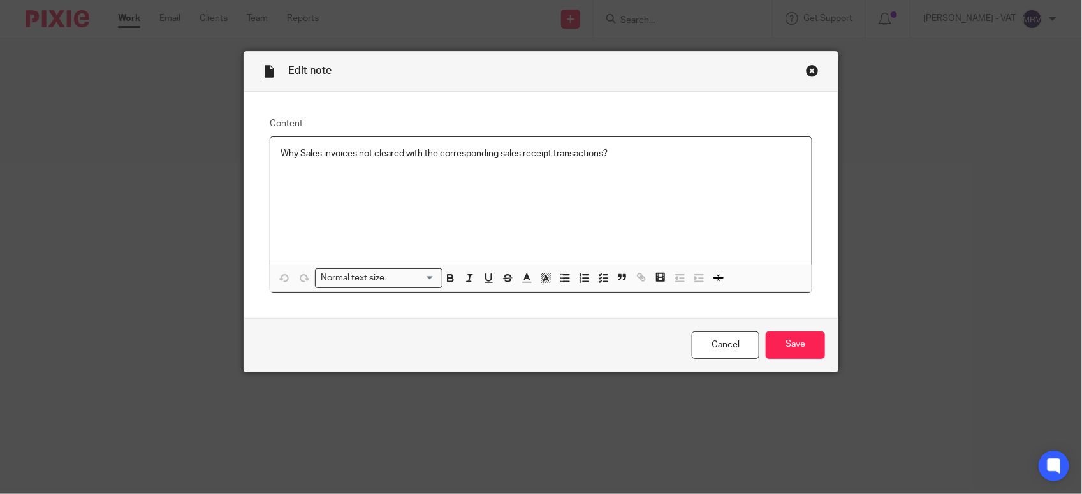
click at [296, 150] on p "Why Sales invoices not cleared with the corresponding sales receipt transaction…" at bounding box center [540, 153] width 521 height 13
click at [780, 349] on input "Save" at bounding box center [794, 344] width 59 height 27
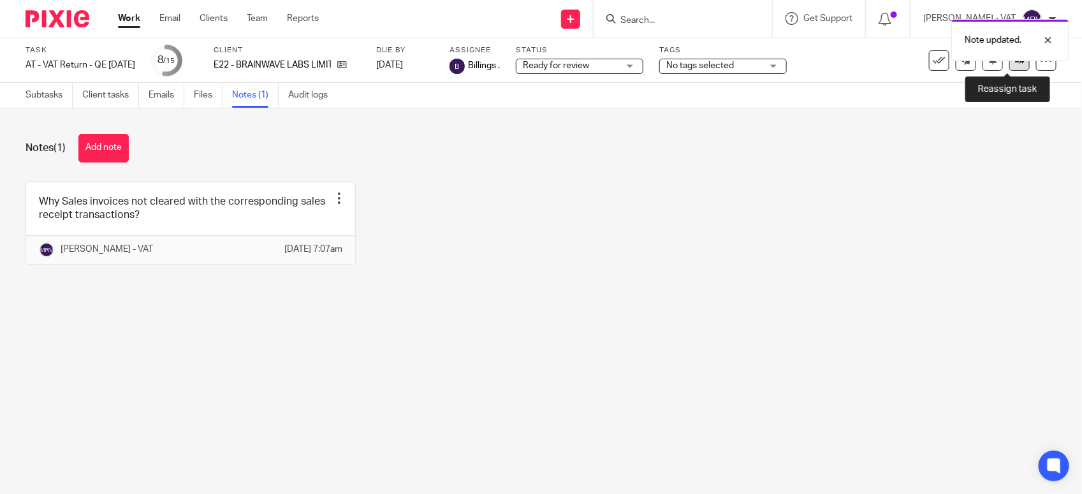
click at [1009, 67] on link at bounding box center [1019, 60] width 20 height 20
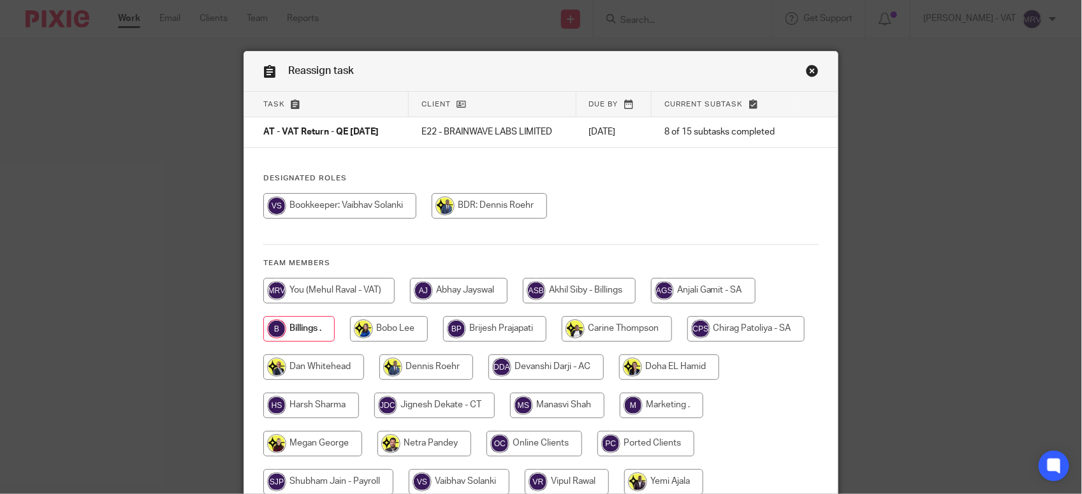
click at [394, 204] on input "radio" at bounding box center [339, 205] width 153 height 25
radio input "true"
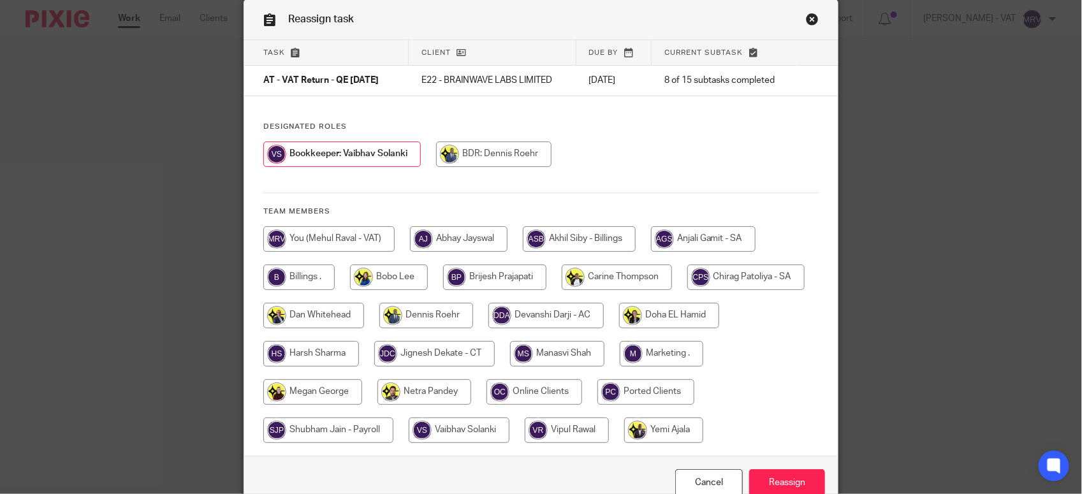
scroll to position [119, 0]
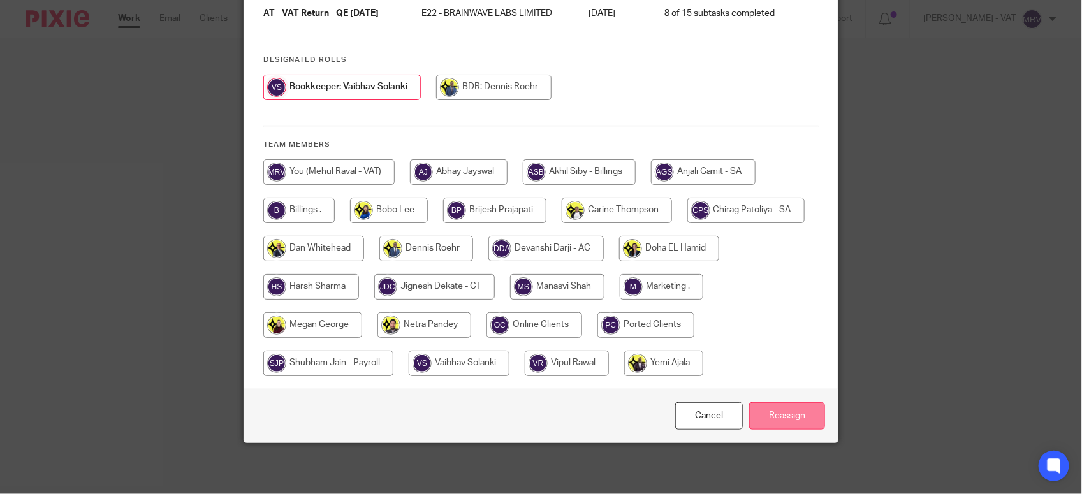
click at [804, 416] on input "Reassign" at bounding box center [787, 415] width 76 height 27
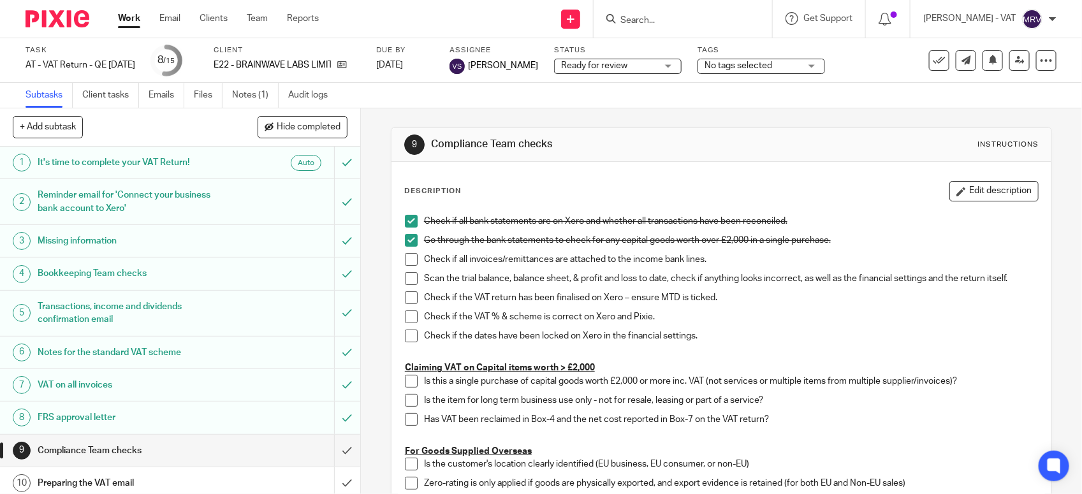
click at [681, 13] on form at bounding box center [687, 19] width 136 height 16
click at [669, 21] on input "Search" at bounding box center [676, 20] width 115 height 11
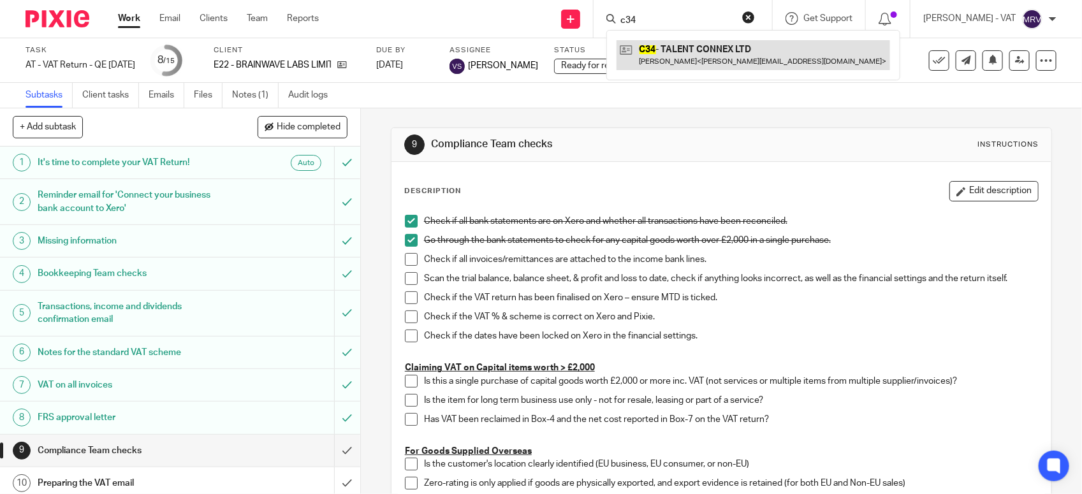
type input "c34"
click at [692, 45] on link at bounding box center [752, 54] width 273 height 29
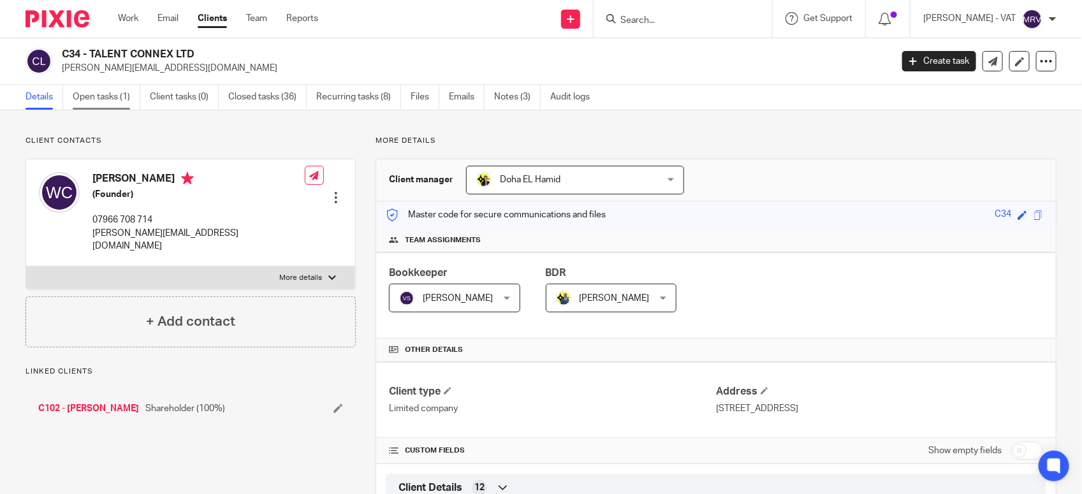
click at [121, 97] on link "Open tasks (1)" at bounding box center [107, 97] width 68 height 25
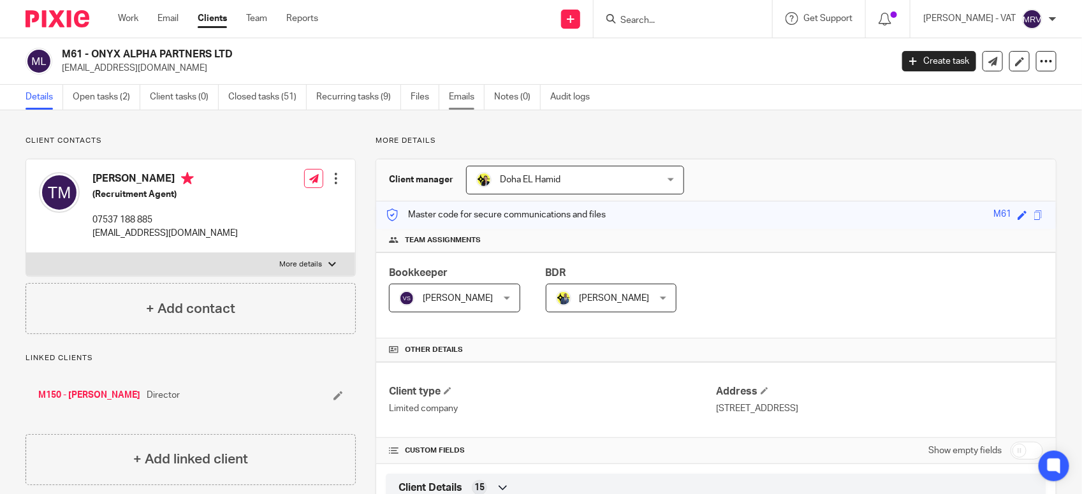
click at [451, 98] on link "Emails" at bounding box center [467, 97] width 36 height 25
click at [703, 17] on input "Search" at bounding box center [676, 20] width 115 height 11
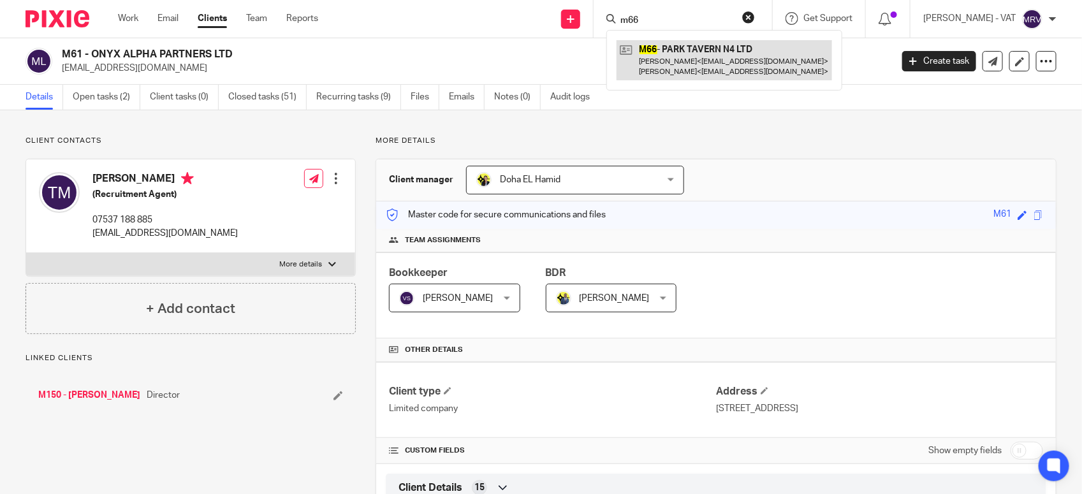
type input "m66"
click at [709, 48] on link at bounding box center [723, 60] width 215 height 40
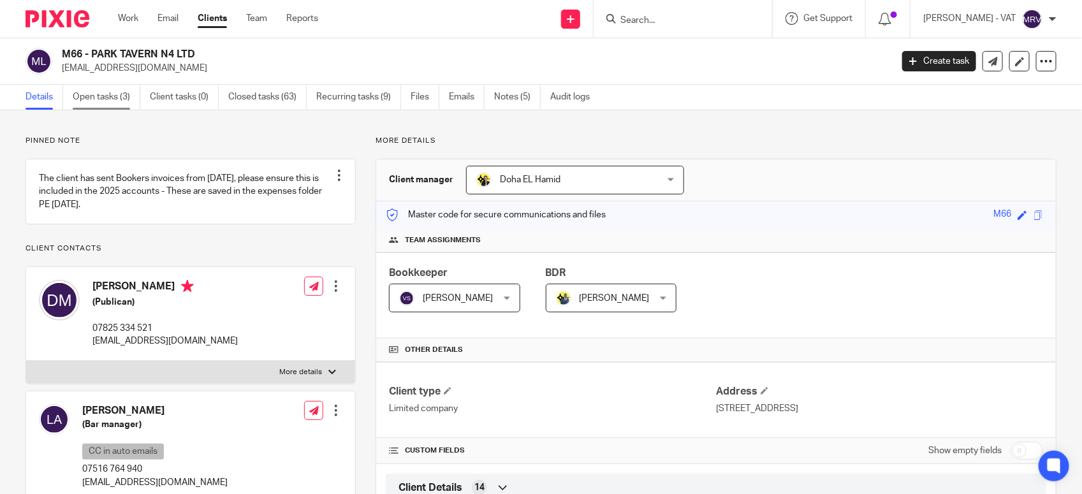
click at [115, 106] on link "Open tasks (3)" at bounding box center [107, 97] width 68 height 25
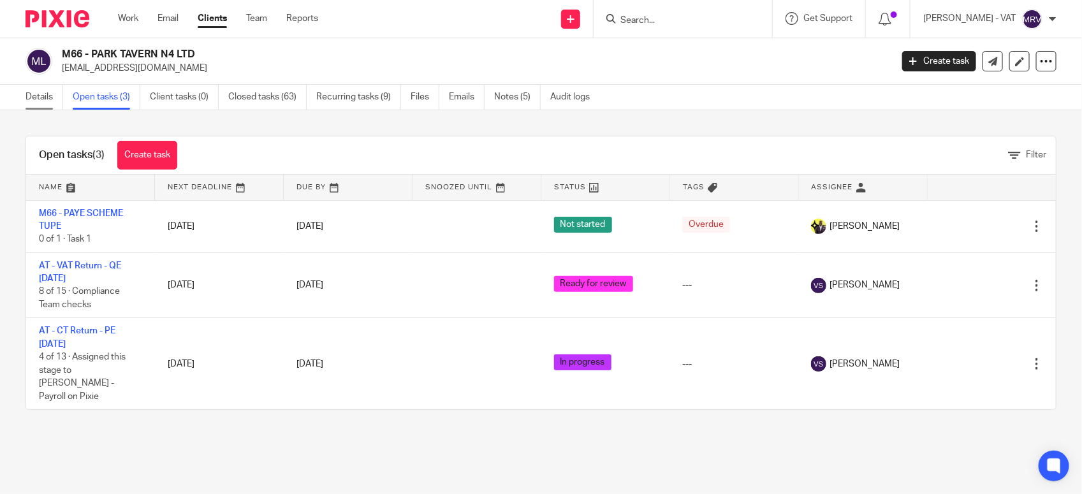
click at [49, 98] on link "Details" at bounding box center [44, 97] width 38 height 25
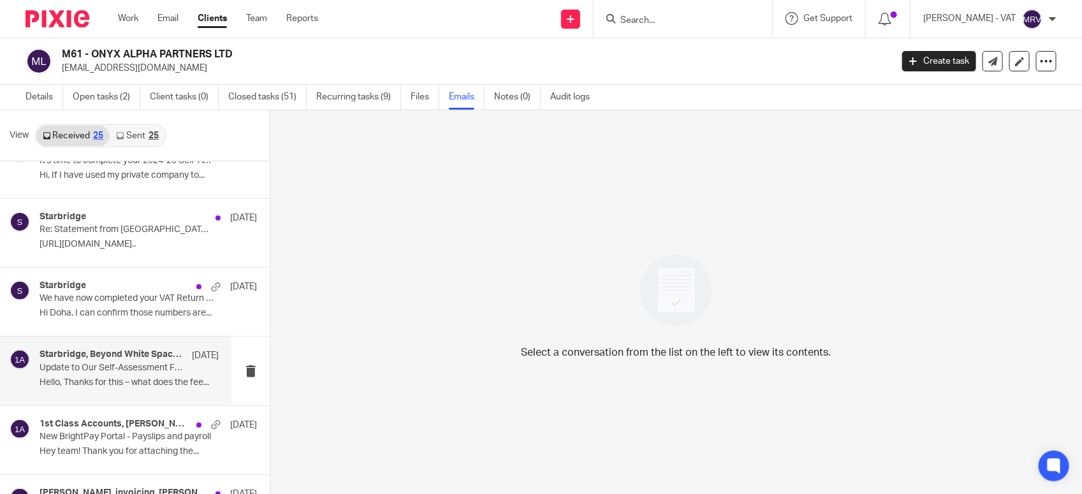
scroll to position [80, 0]
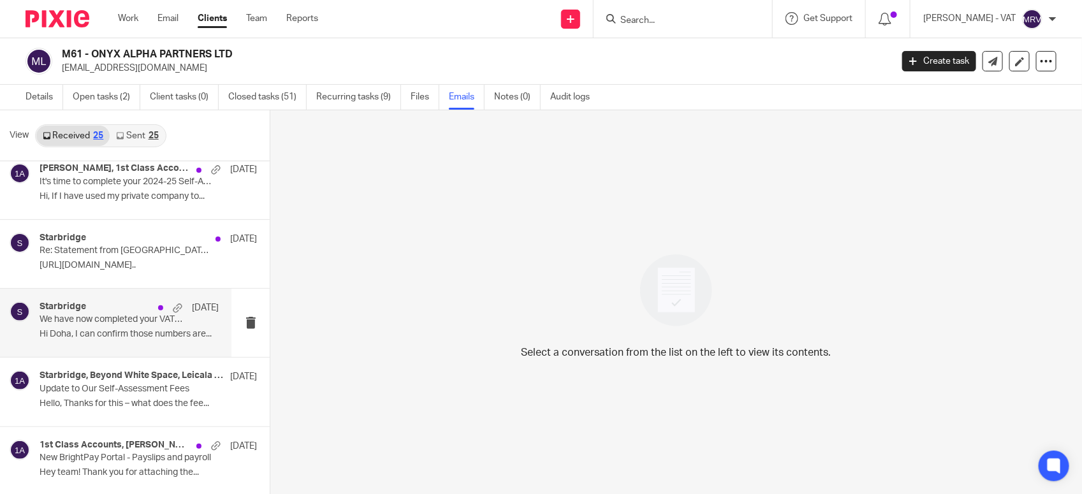
click at [80, 344] on div "Starbridge 3 Jul We have now completed your VAT Return - PLEASE CONFIRM! Hi Doh…" at bounding box center [129, 322] width 179 height 43
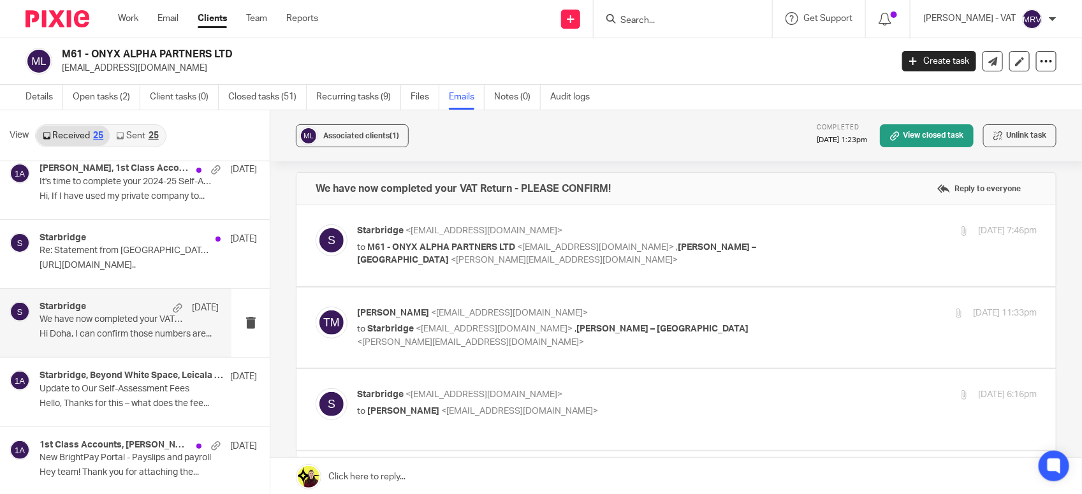
scroll to position [0, 0]
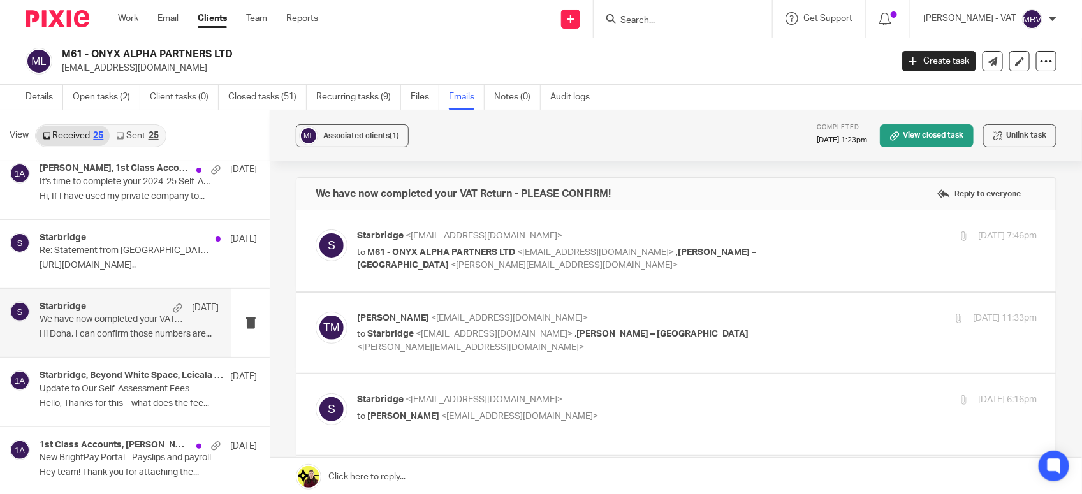
click at [574, 263] on p "to M61 - ONYX ALPHA PARTNERS LTD <tmorapedi@onyxalpha.io> , Billings – Starbrid…" at bounding box center [583, 259] width 453 height 26
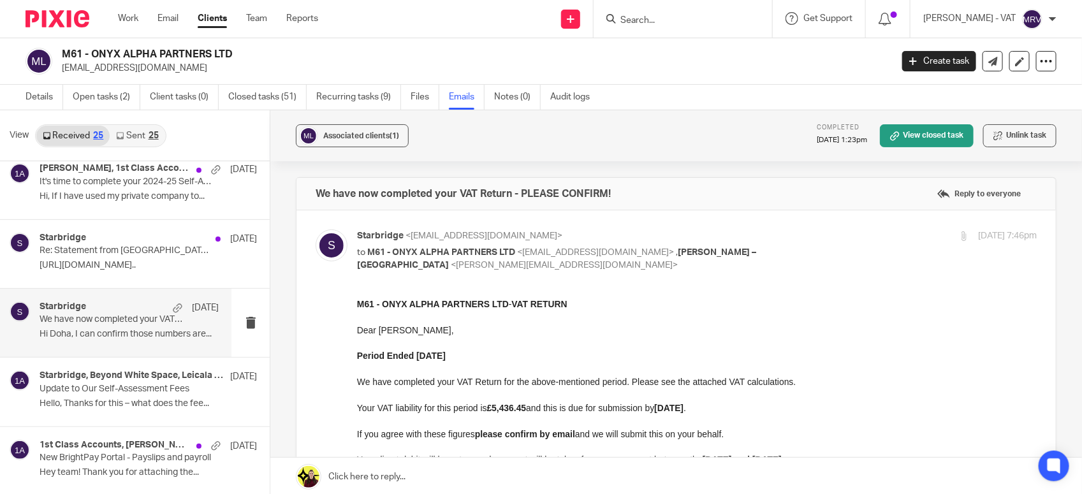
click at [574, 263] on p "to M61 - ONYX ALPHA PARTNERS LTD <tmorapedi@onyxalpha.io> , Billings – Starbrid…" at bounding box center [583, 259] width 453 height 26
checkbox input "false"
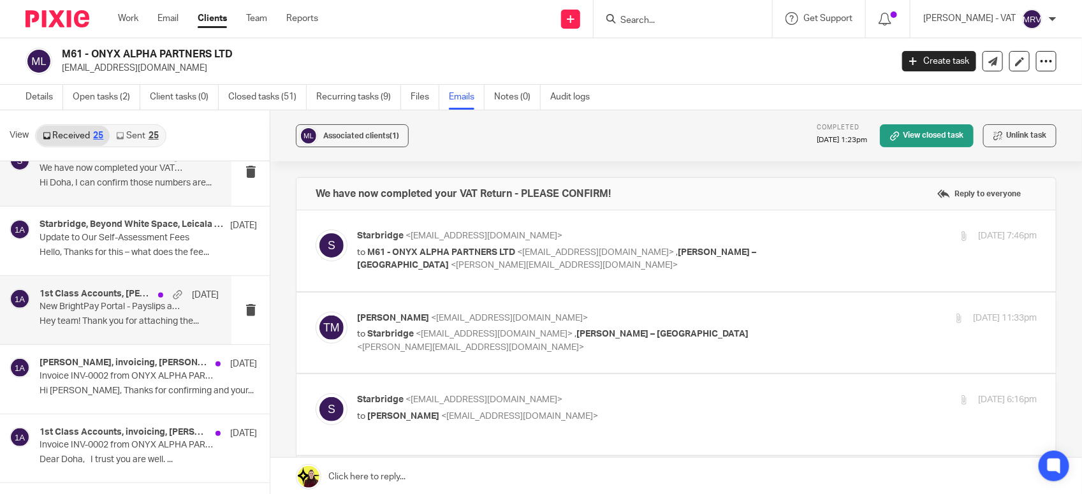
scroll to position [239, 0]
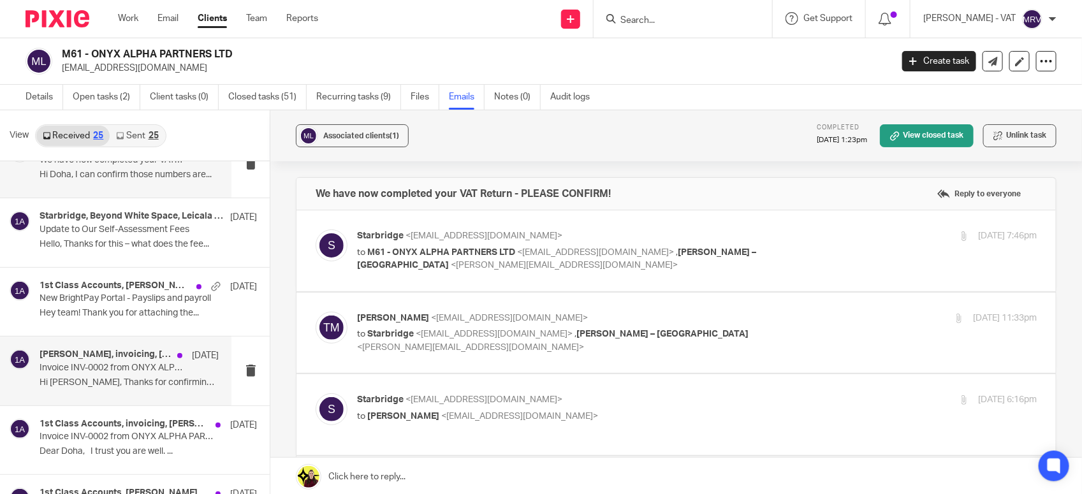
click at [70, 358] on h4 "Theodore Morapedi, invoicing, Jennifer Kouba, 1st Class Accounts" at bounding box center [105, 354] width 131 height 11
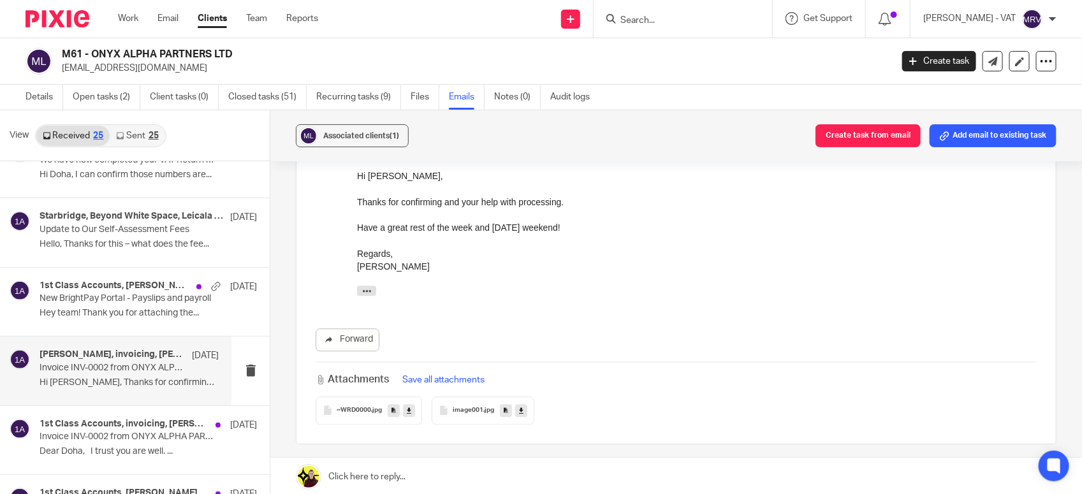
scroll to position [1044, 0]
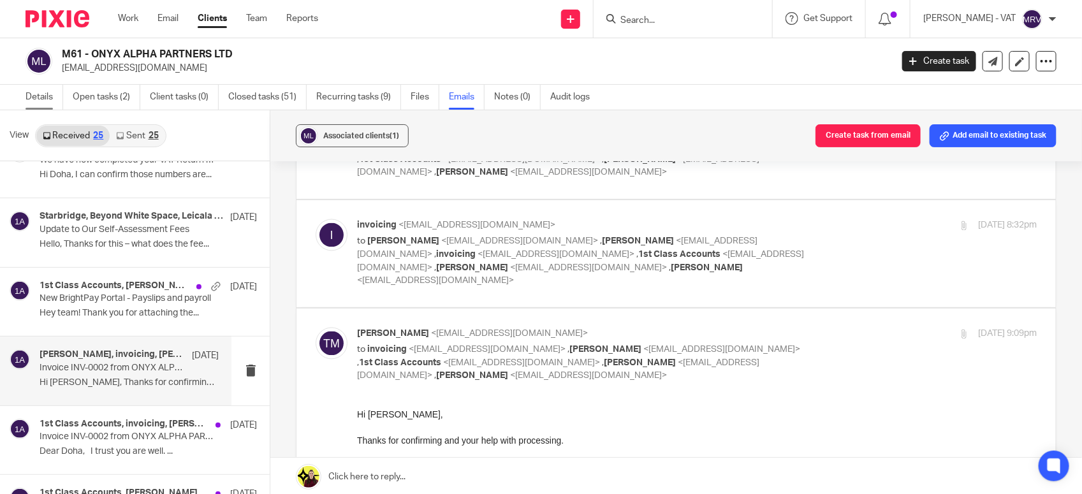
click at [33, 102] on link "Details" at bounding box center [44, 97] width 38 height 25
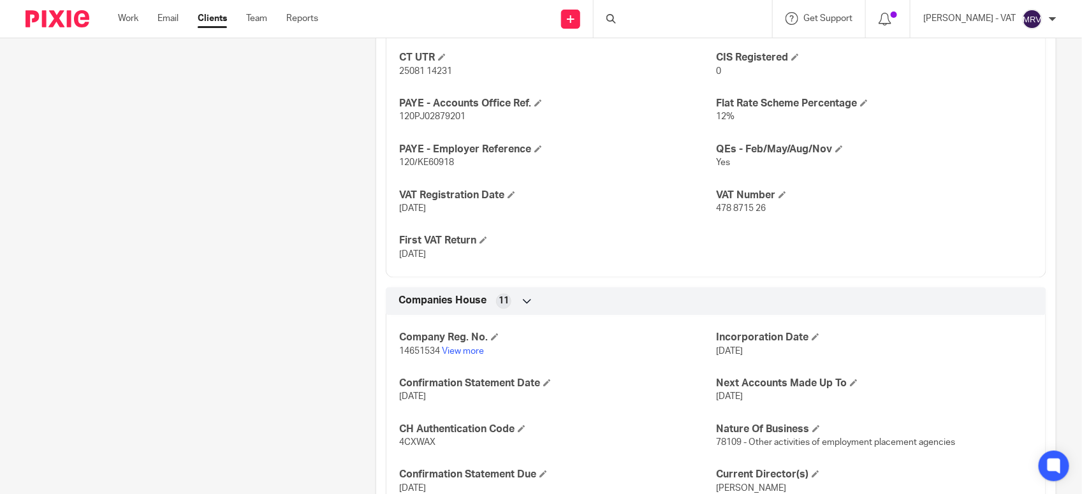
scroll to position [1055, 0]
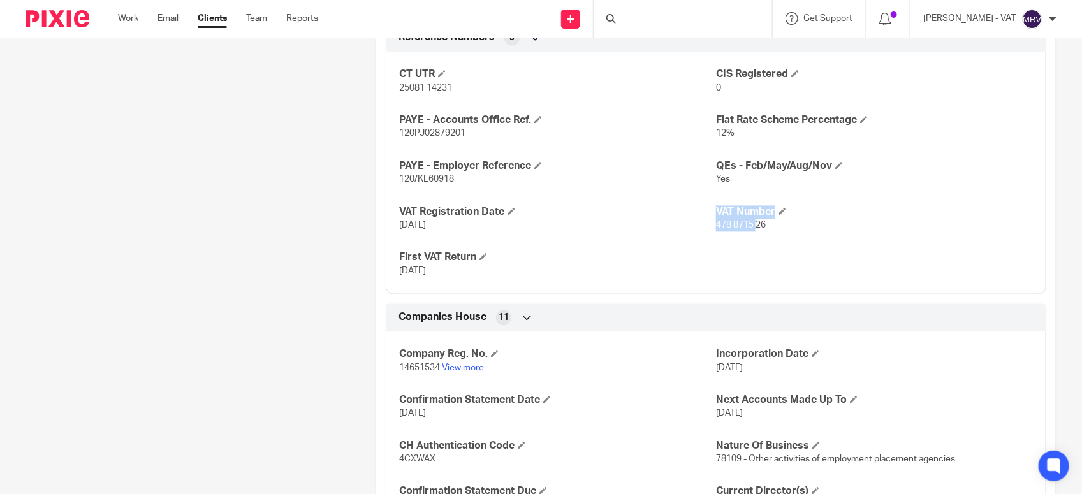
drag, startPoint x: 704, startPoint y: 227, endPoint x: 749, endPoint y: 227, distance: 44.6
click at [749, 227] on div "CT UTR 25081 14231 CIS Registered 0 PAYE - Accounts Office Ref. 120PJ02879201 F…" at bounding box center [716, 169] width 660 height 252
drag, startPoint x: 749, startPoint y: 227, endPoint x: 681, endPoint y: 231, distance: 68.3
click at [679, 231] on p "[DATE]" at bounding box center [557, 225] width 317 height 13
drag, startPoint x: 708, startPoint y: 227, endPoint x: 762, endPoint y: 230, distance: 54.3
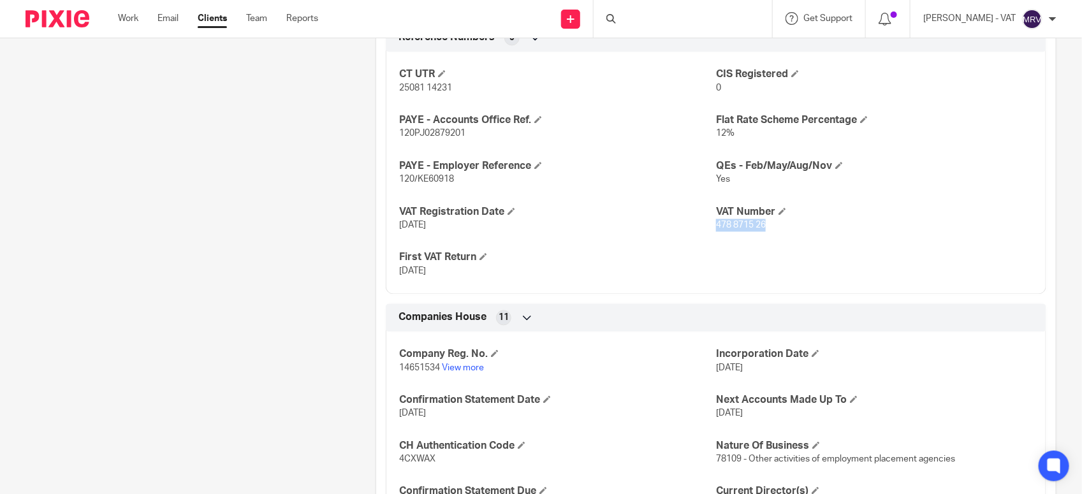
click at [762, 230] on p "478 8715 26" at bounding box center [874, 225] width 317 height 13
copy span "478 8715 26"
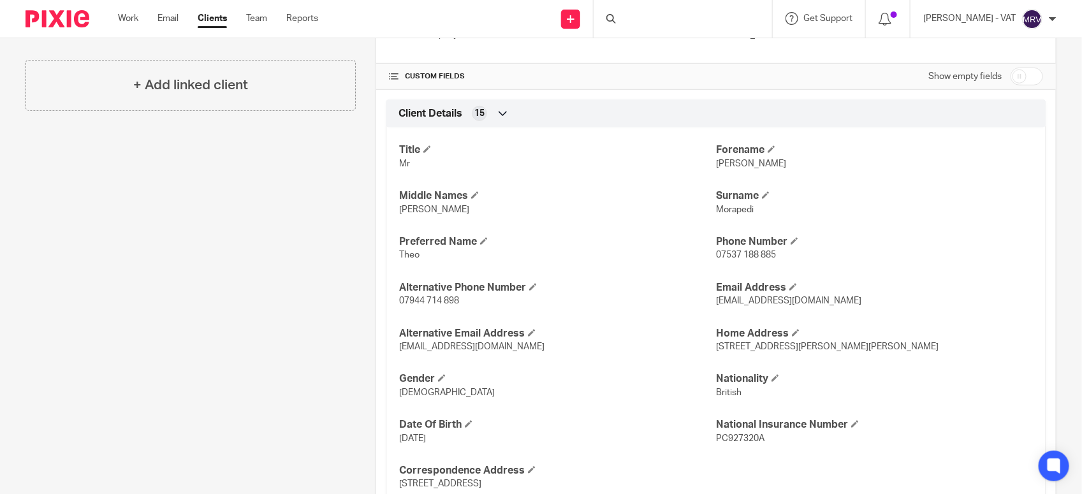
scroll to position [398, 0]
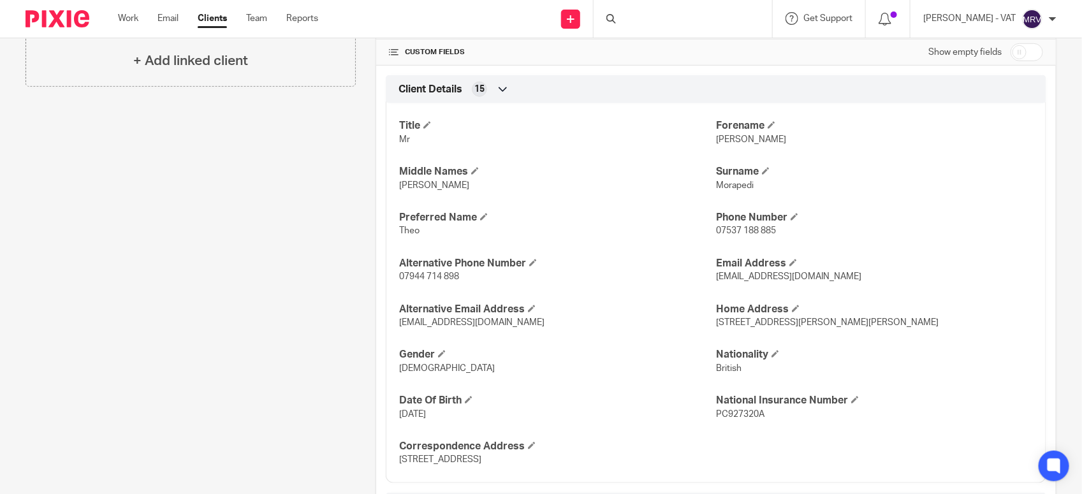
click at [402, 236] on p "Theo" at bounding box center [557, 230] width 317 height 13
copy span "Theo"
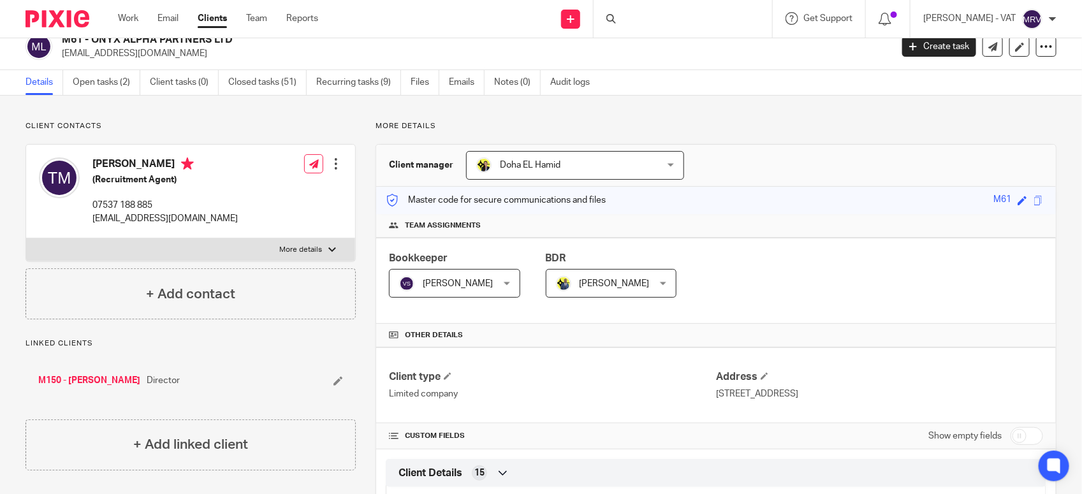
scroll to position [0, 0]
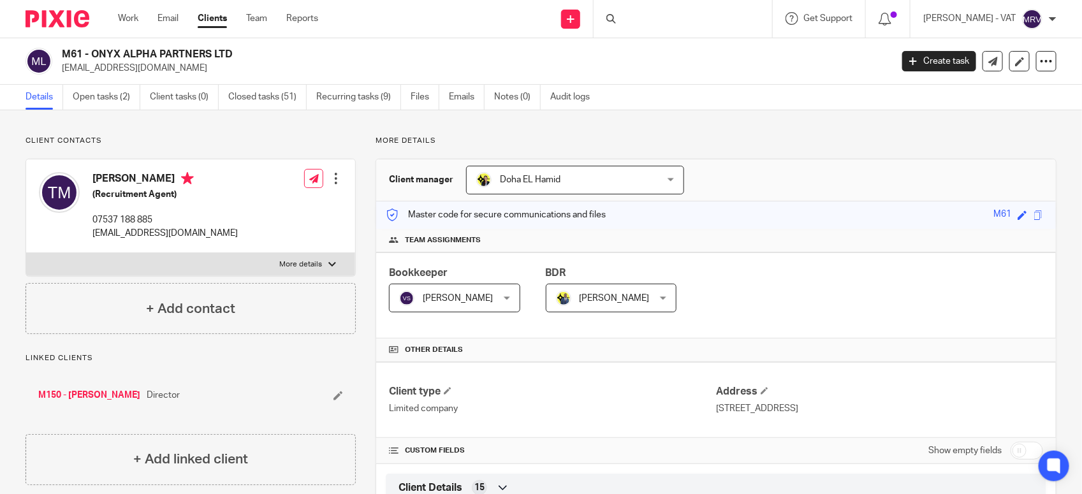
click at [654, 18] on div at bounding box center [682, 19] width 178 height 38
click at [660, 18] on div at bounding box center [682, 19] width 178 height 38
drag, startPoint x: 660, startPoint y: 18, endPoint x: 768, endPoint y: 173, distance: 189.5
click at [768, 173] on div "Client manager [GEOGRAPHIC_DATA][PERSON_NAME] [GEOGRAPHIC_DATA][PERSON_NAME] [P…" at bounding box center [715, 180] width 679 height 42
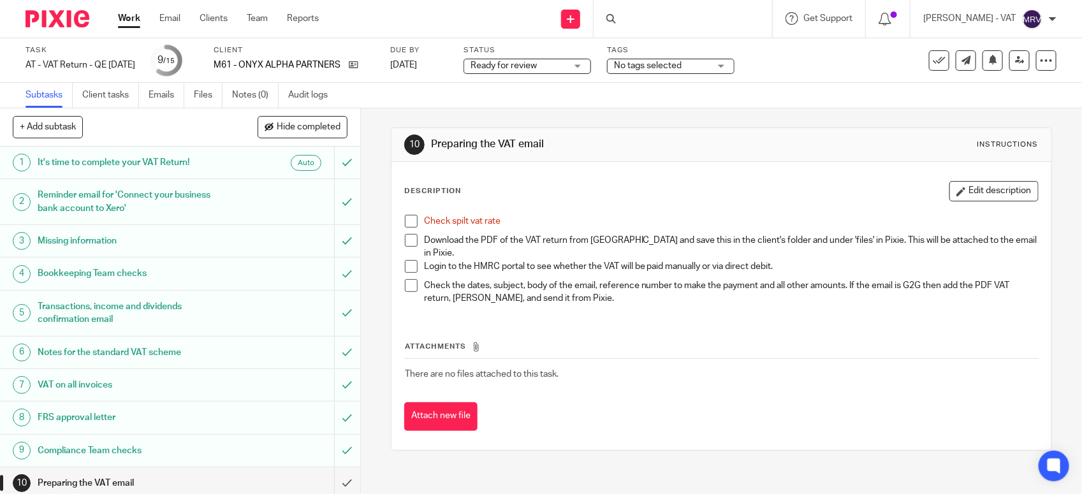
click at [405, 219] on span at bounding box center [411, 221] width 13 height 13
click at [751, 340] on th "Attachments" at bounding box center [721, 349] width 634 height 18
click at [198, 94] on link "Files" at bounding box center [208, 95] width 29 height 25
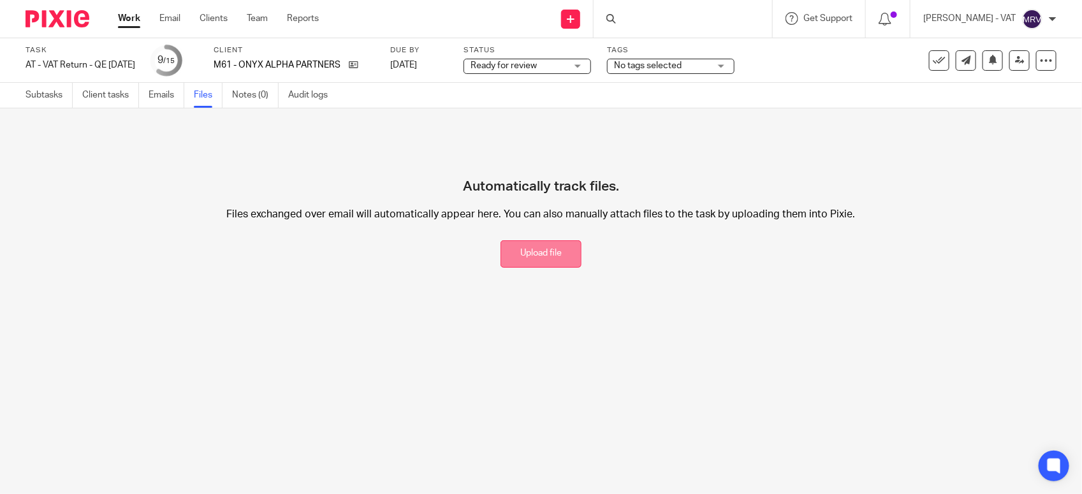
click at [553, 263] on button "Upload file" at bounding box center [540, 253] width 81 height 27
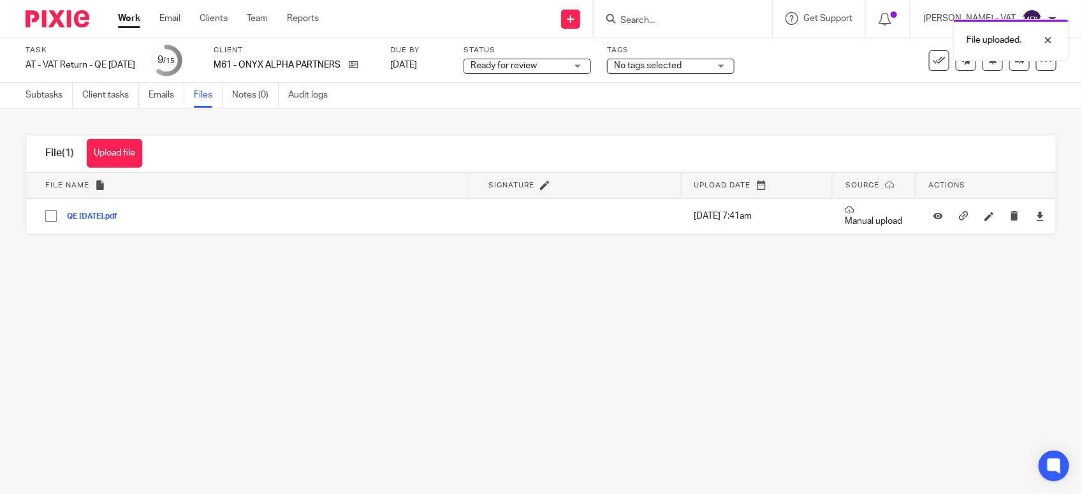
click at [365, 348] on main "Task AT - VAT Return - QE [DATE] Save AT - VAT Return - QE [DATE] 9 /15 Client …" at bounding box center [541, 247] width 1082 height 494
click at [33, 96] on link "Subtasks" at bounding box center [48, 95] width 47 height 25
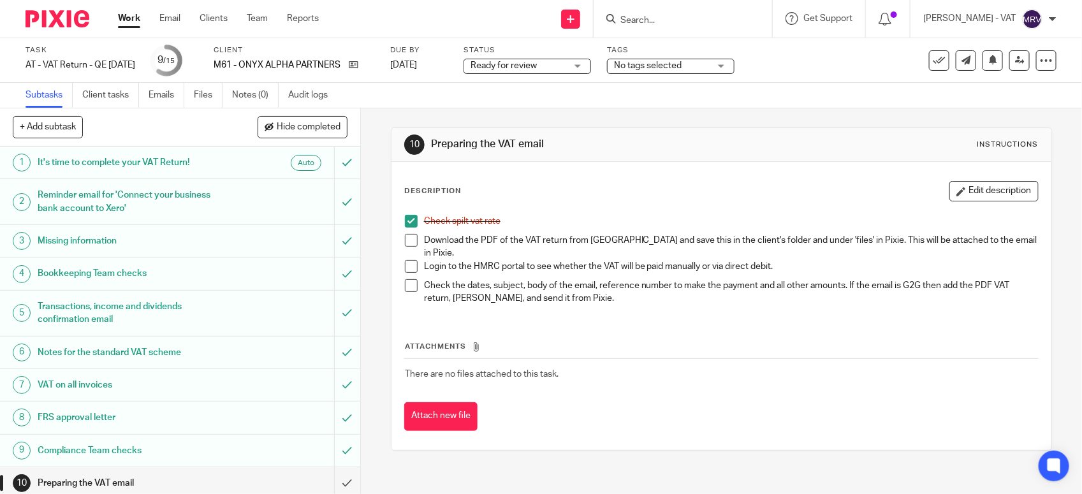
click at [405, 244] on span at bounding box center [411, 240] width 13 height 13
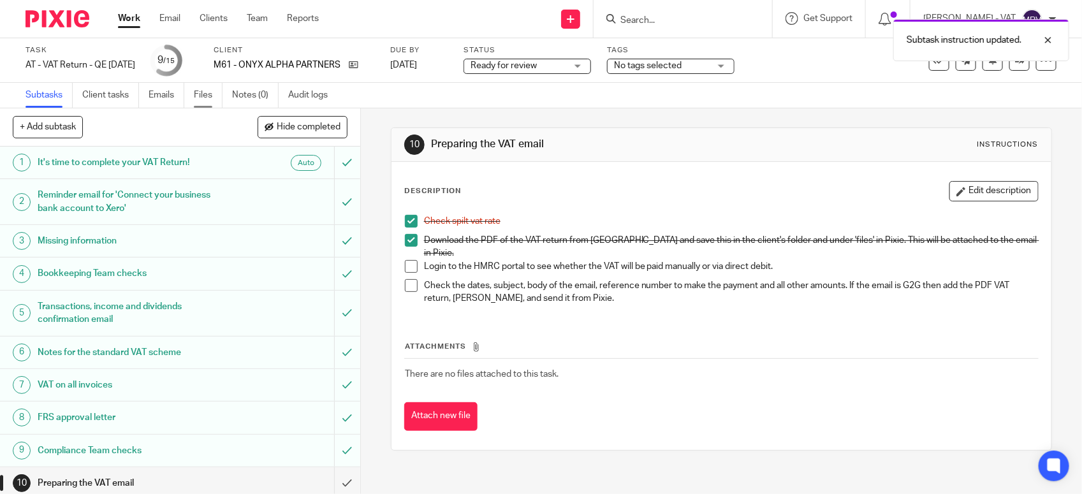
click at [201, 102] on link "Files" at bounding box center [208, 95] width 29 height 25
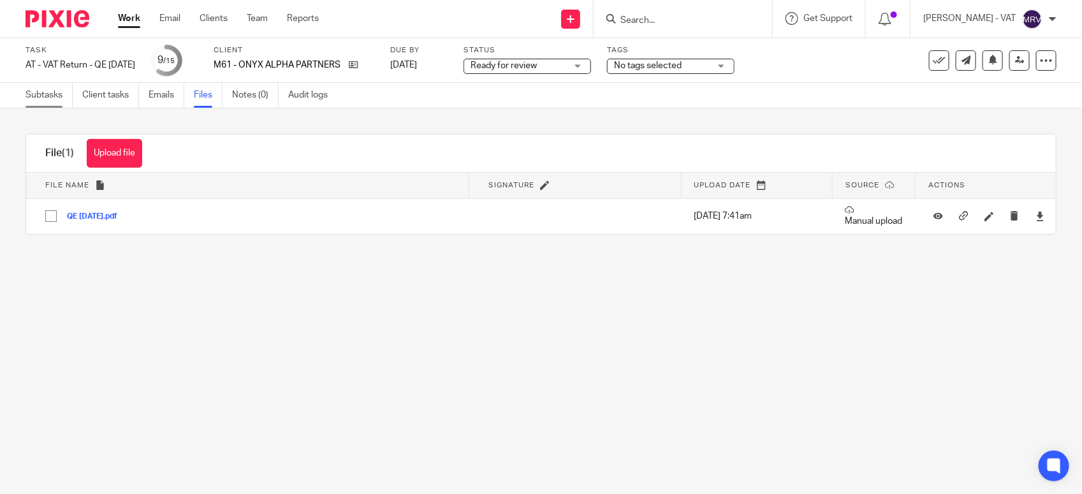
click at [40, 97] on link "Subtasks" at bounding box center [48, 95] width 47 height 25
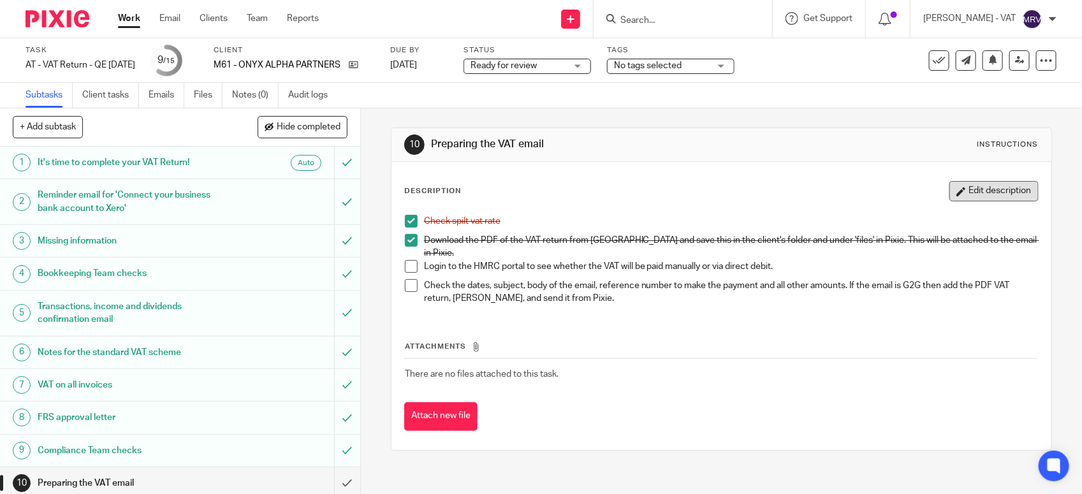
click at [999, 193] on button "Edit description" at bounding box center [993, 191] width 89 height 20
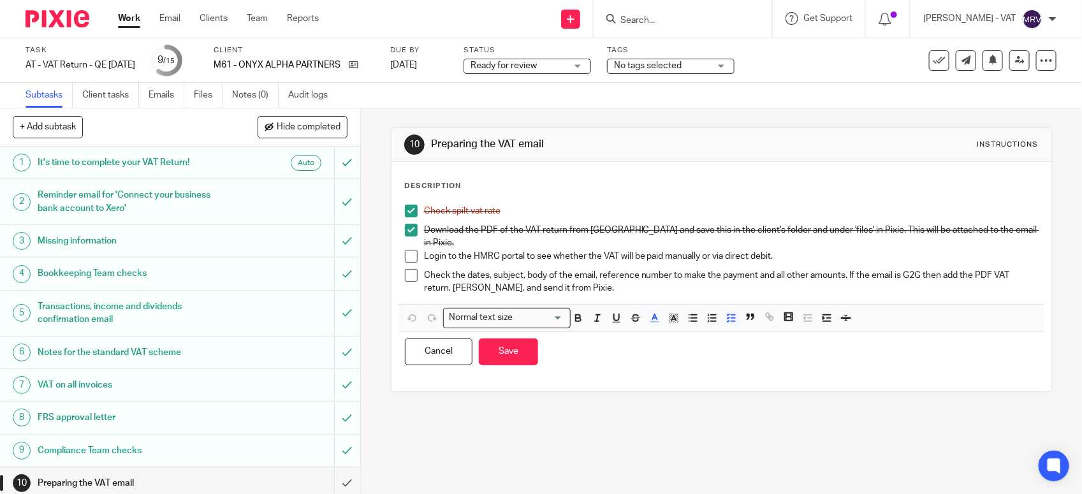
click at [770, 250] on p "Login to the HMRC portal to see whether the VAT will be paid manually or via di…" at bounding box center [731, 256] width 614 height 13
click at [513, 352] on button "Save" at bounding box center [508, 351] width 59 height 27
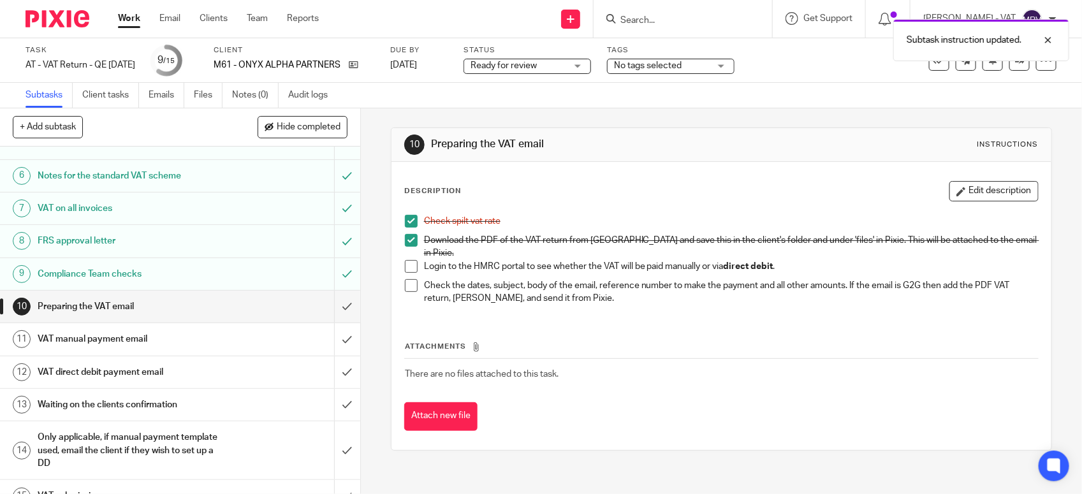
scroll to position [198, 0]
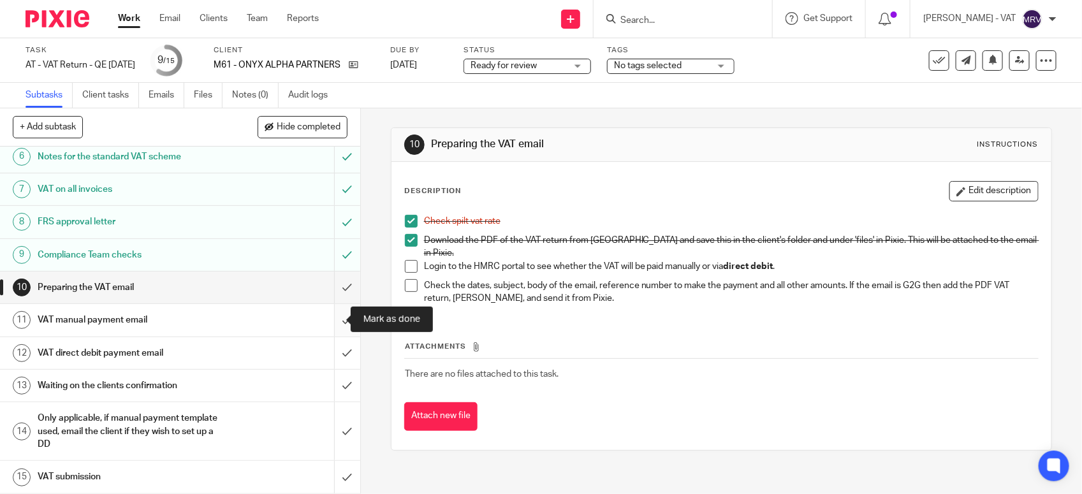
click at [327, 317] on input "submit" at bounding box center [180, 320] width 360 height 32
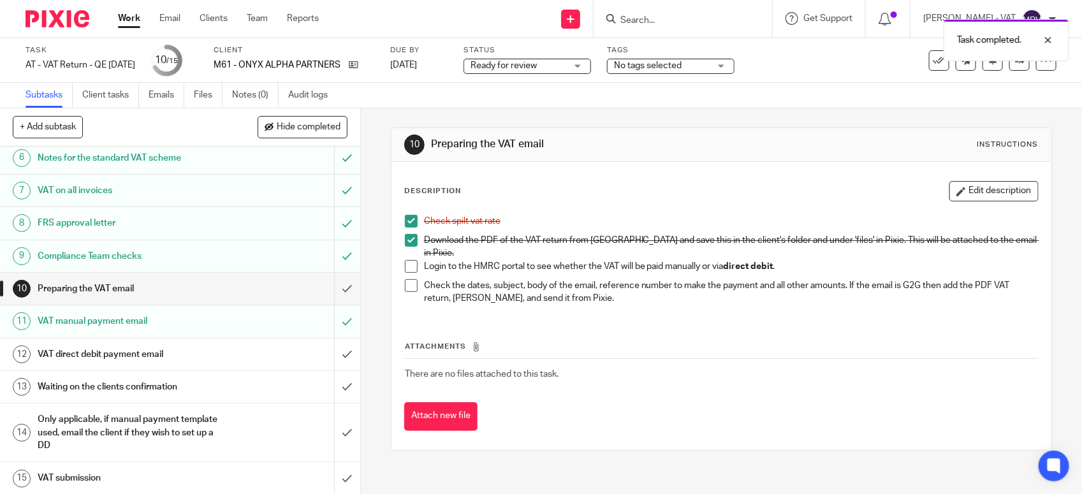
scroll to position [198, 0]
click at [160, 351] on h1 "VAT direct debit payment email" at bounding box center [132, 353] width 189 height 19
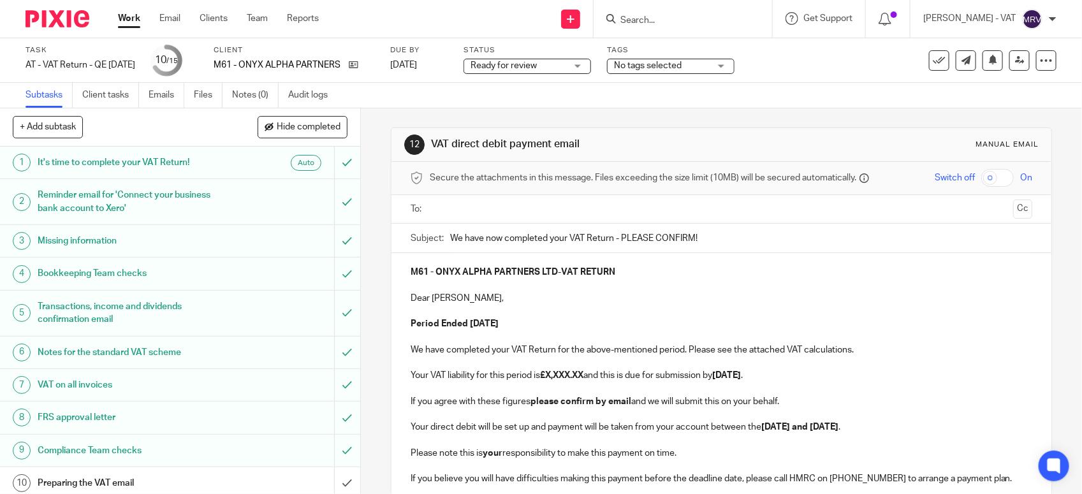
click at [539, 307] on p at bounding box center [720, 311] width 621 height 13
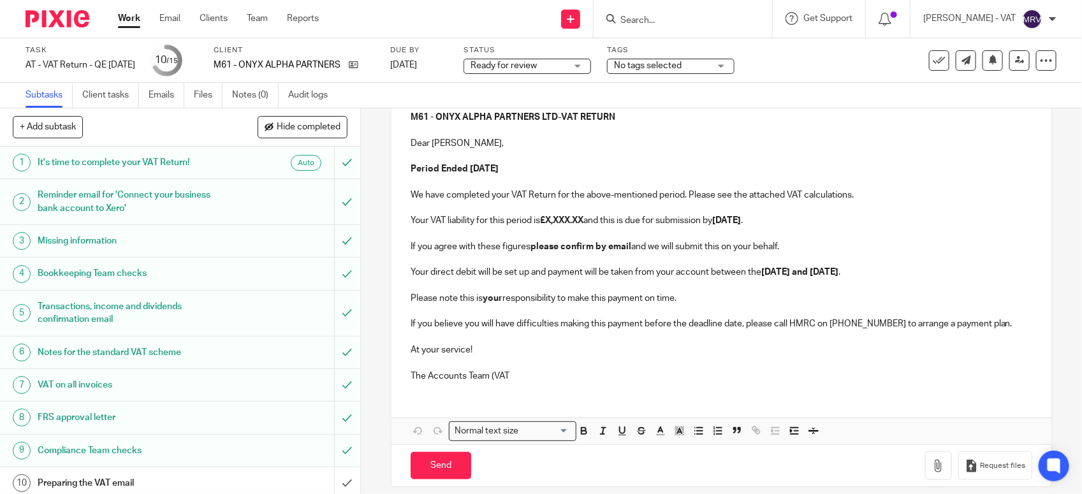
scroll to position [159, 0]
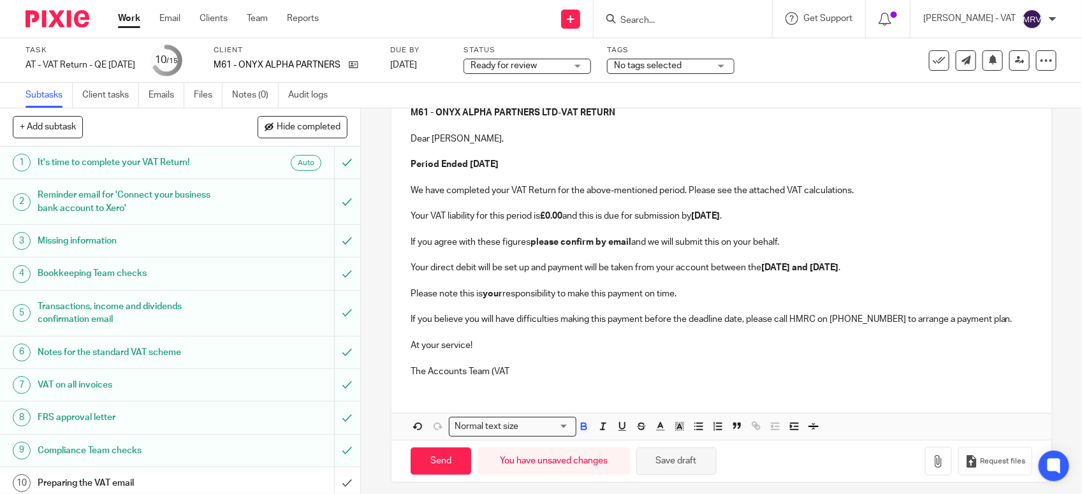
click at [665, 463] on button "Save draft" at bounding box center [676, 460] width 80 height 27
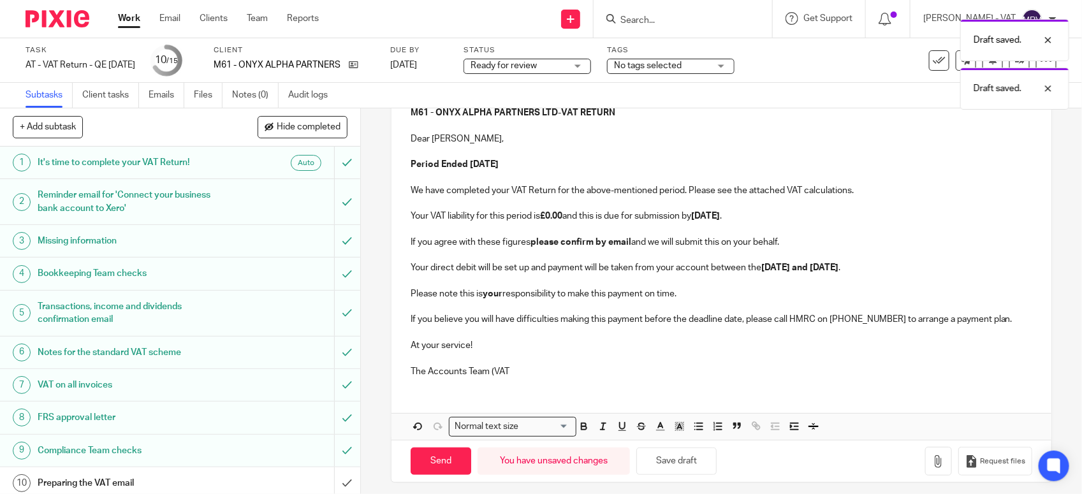
click at [531, 375] on p "The Accounts Team (VAT" at bounding box center [720, 371] width 621 height 13
click at [671, 461] on button "Save draft" at bounding box center [676, 460] width 80 height 27
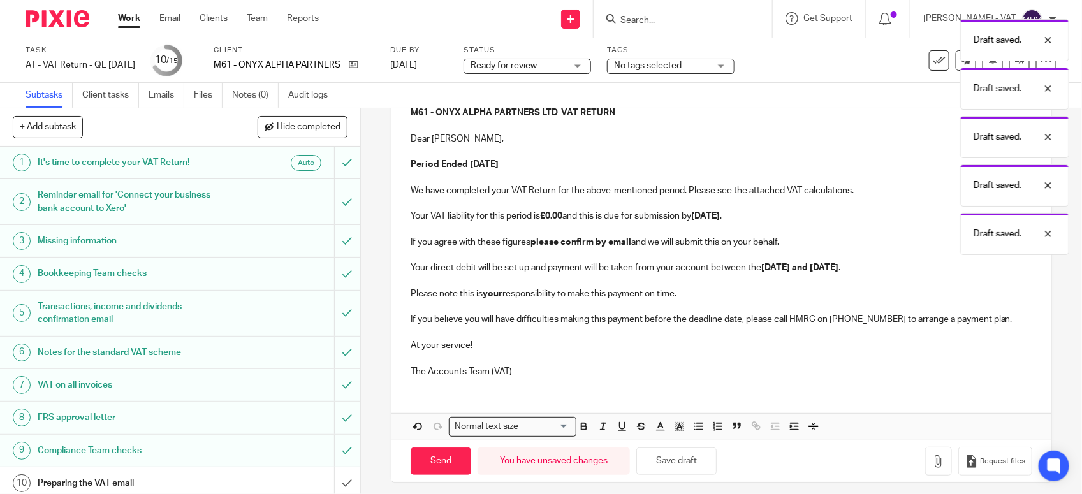
click at [582, 374] on p "The Accounts Team (VAT)" at bounding box center [720, 371] width 621 height 13
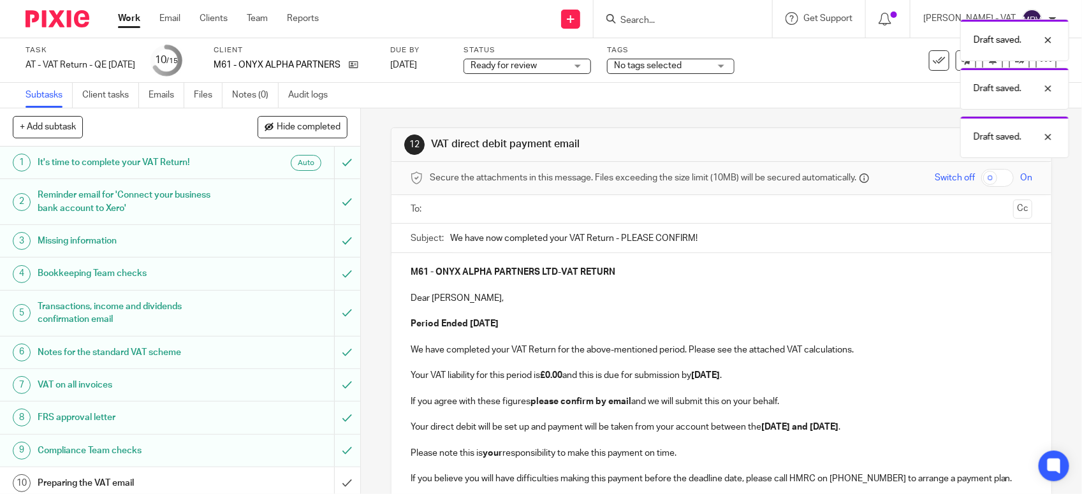
click at [572, 314] on p at bounding box center [720, 311] width 621 height 13
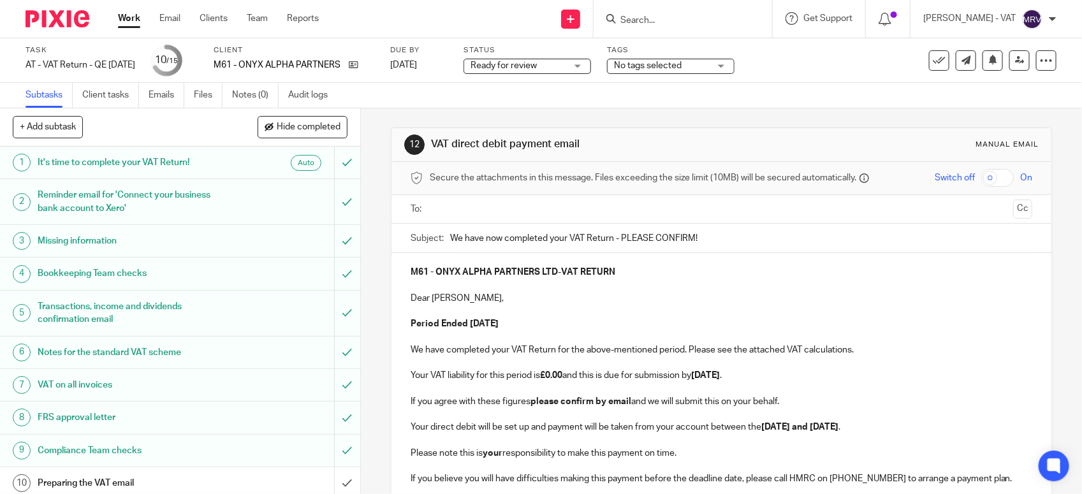
click at [467, 298] on p "Dear Theodore," at bounding box center [720, 298] width 621 height 13
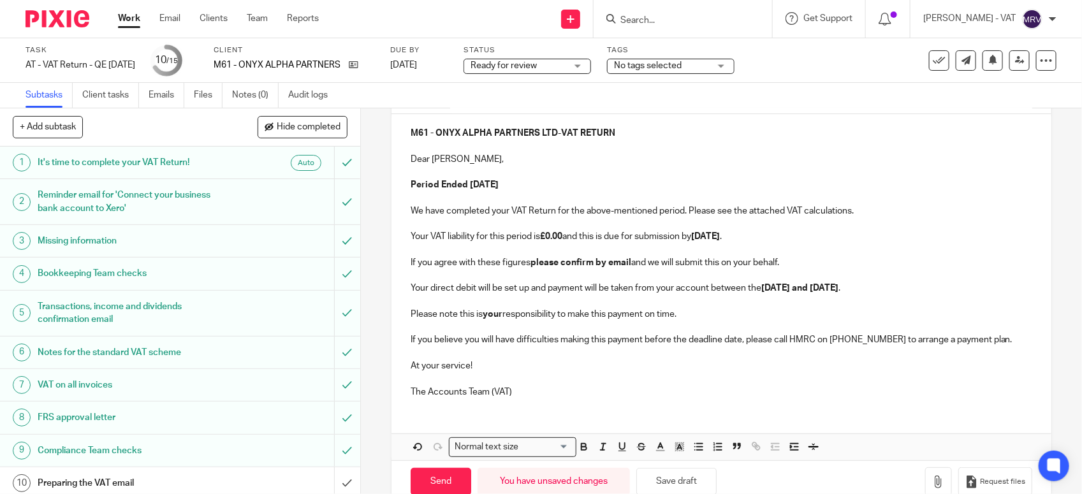
scroll to position [169, 0]
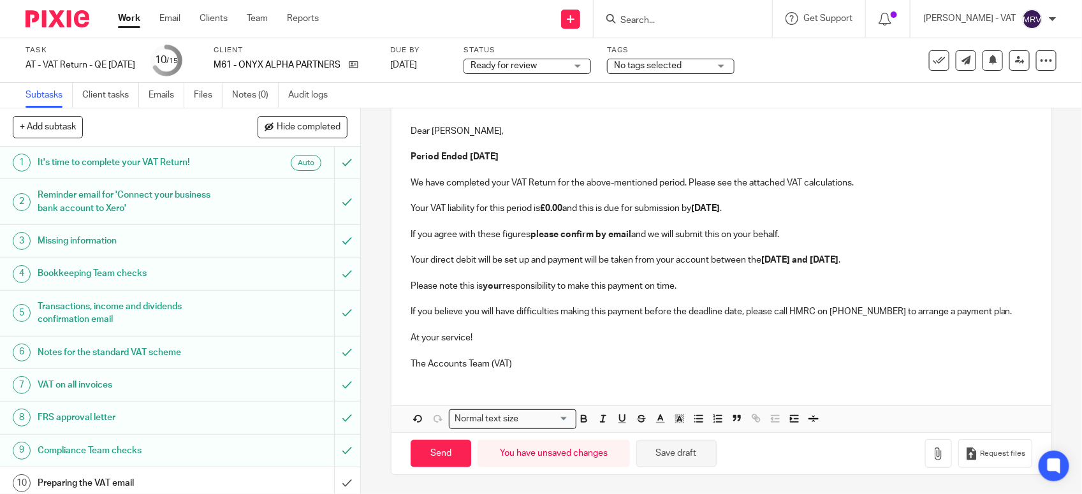
click at [676, 462] on button "Save draft" at bounding box center [676, 453] width 80 height 27
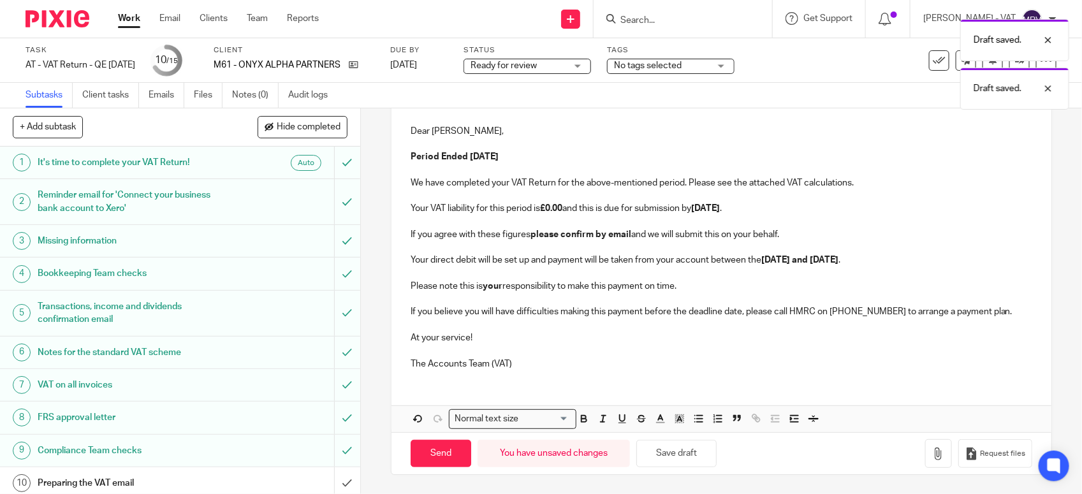
click at [400, 257] on div "M61 - ONYX ALPHA PARTNERS LTD - VAT RETURN Dear Theo, Period Ended 31st August …" at bounding box center [721, 233] width 660 height 294
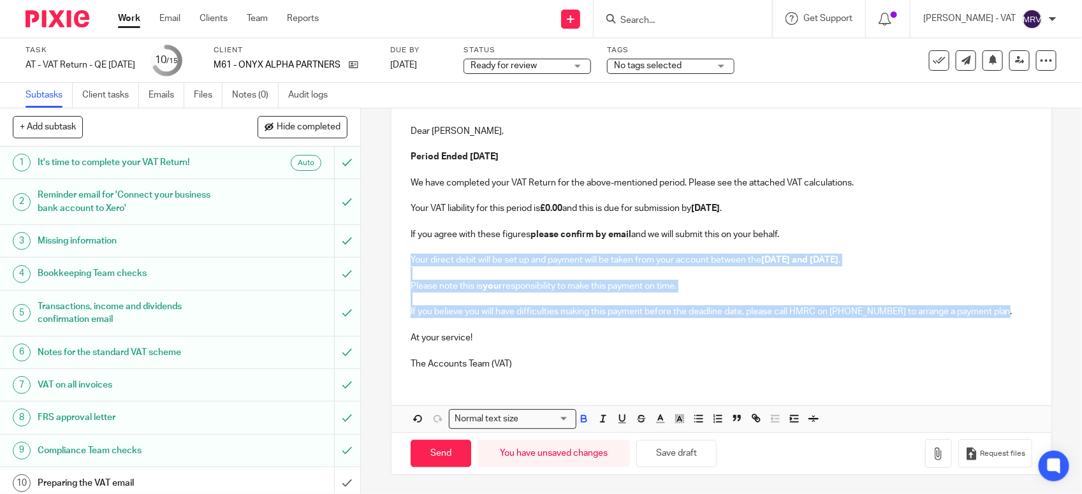
click at [1002, 306] on p "If you believe you will have difficulties making this payment before the deadli…" at bounding box center [720, 311] width 621 height 13
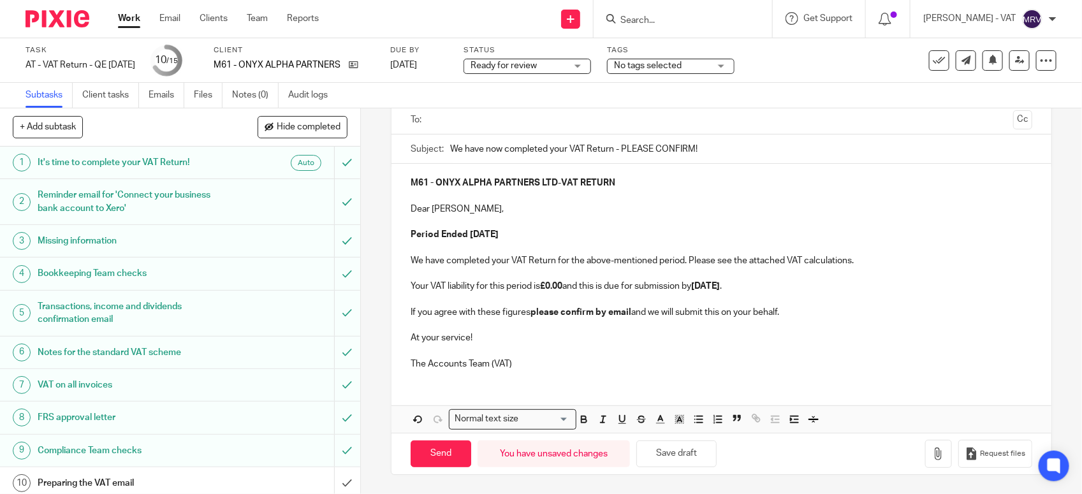
scroll to position [91, 0]
click at [678, 451] on button "Save draft" at bounding box center [676, 453] width 80 height 27
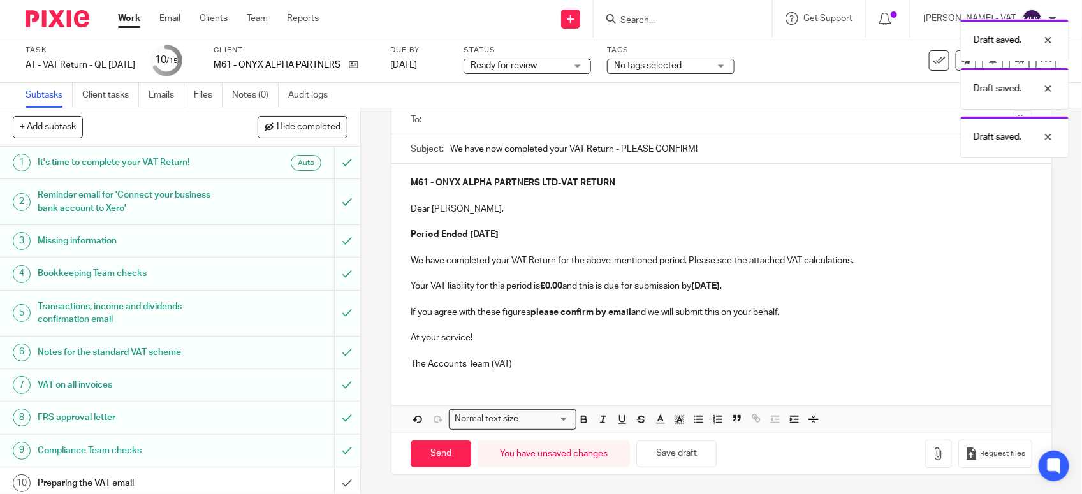
click at [734, 349] on p at bounding box center [720, 351] width 621 height 13
click at [932, 456] on icon "button" at bounding box center [938, 453] width 13 height 13
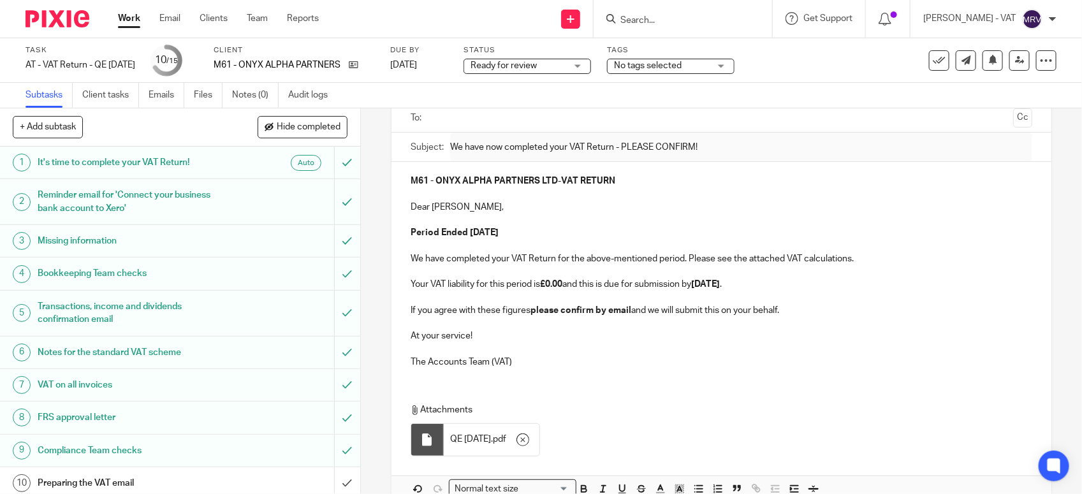
click at [586, 356] on p "The Accounts Team (VAT)" at bounding box center [720, 362] width 621 height 13
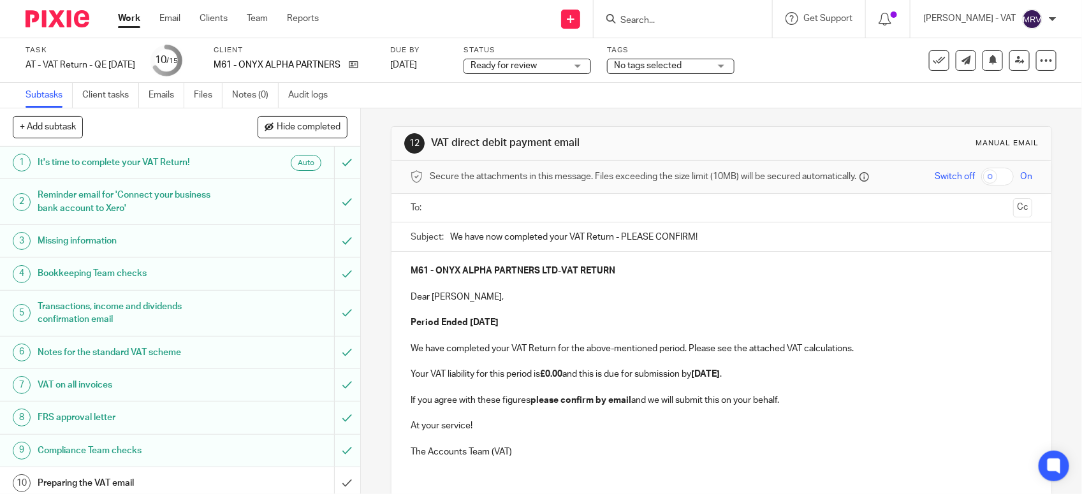
scroll to position [0, 0]
click at [564, 310] on p at bounding box center [720, 311] width 621 height 13
click at [468, 209] on input "text" at bounding box center [721, 209] width 574 height 15
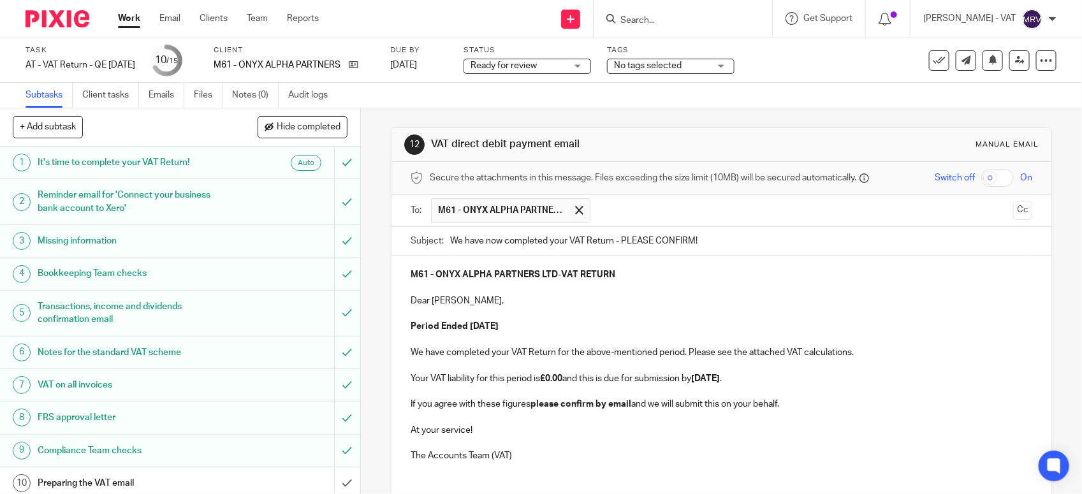
click at [591, 313] on p at bounding box center [720, 313] width 621 height 13
click at [1013, 215] on button "Cc" at bounding box center [1022, 210] width 19 height 19
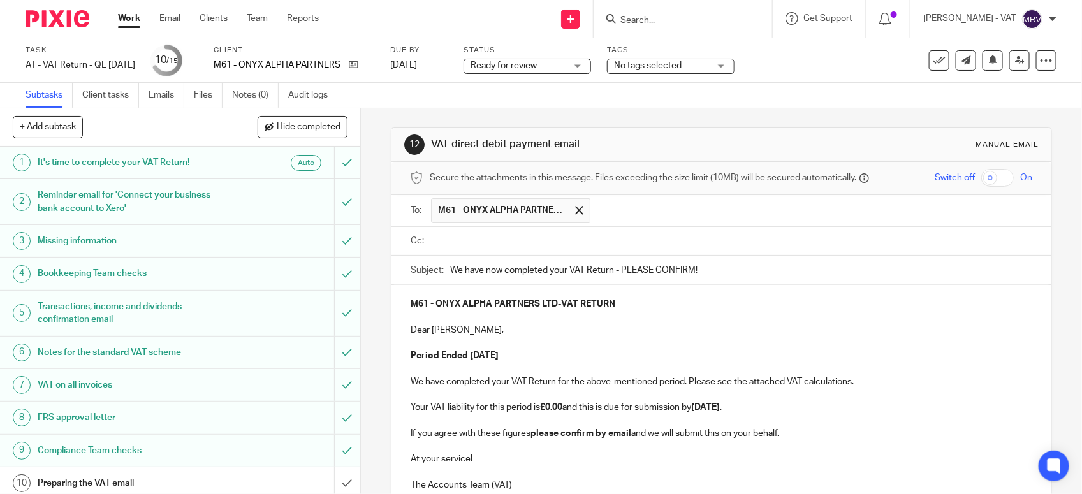
click at [481, 240] on input "text" at bounding box center [730, 241] width 593 height 15
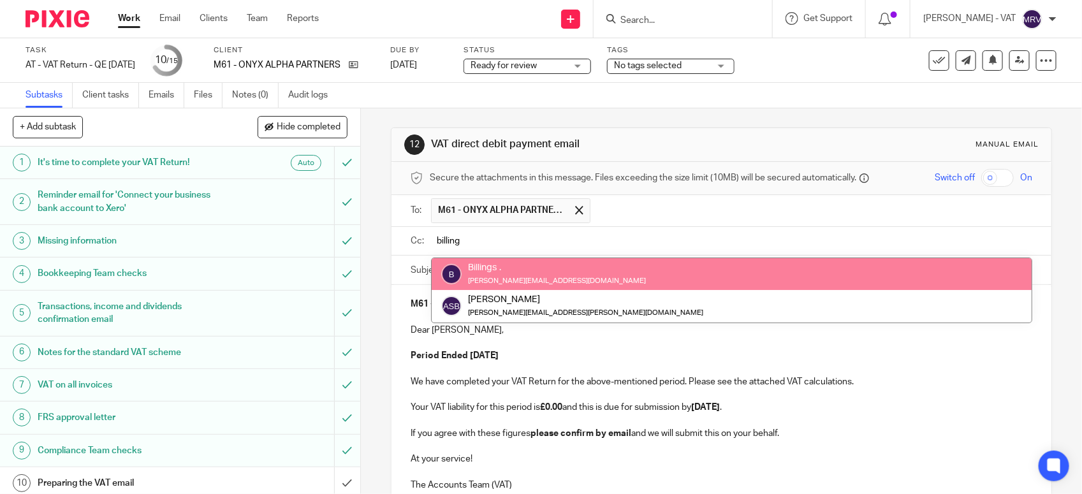
type input "billing"
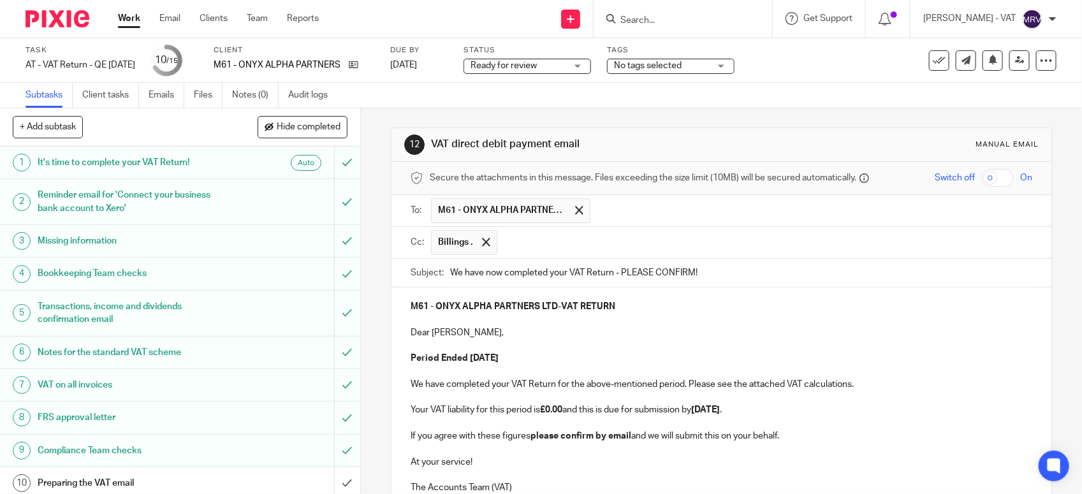
click at [504, 330] on p "Dear Theo," at bounding box center [720, 332] width 621 height 13
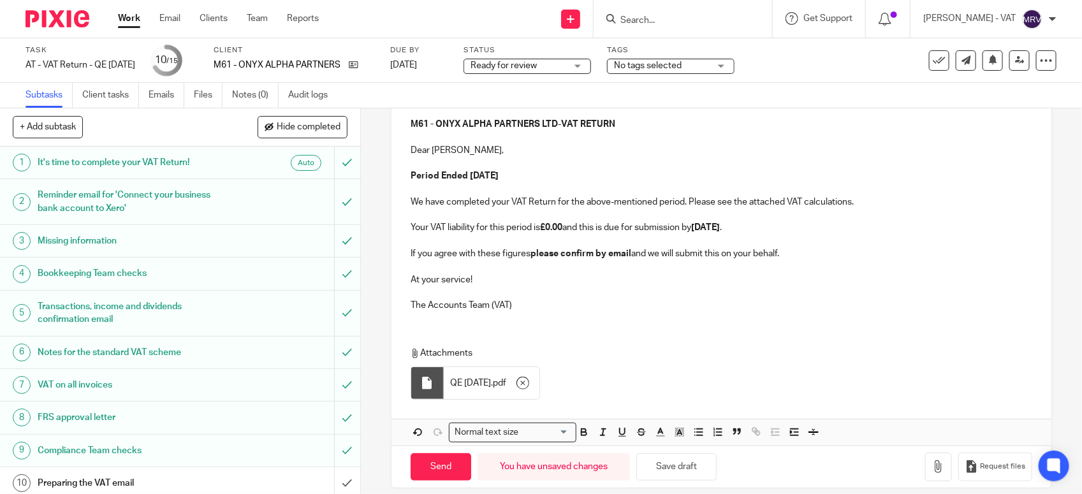
scroll to position [200, 0]
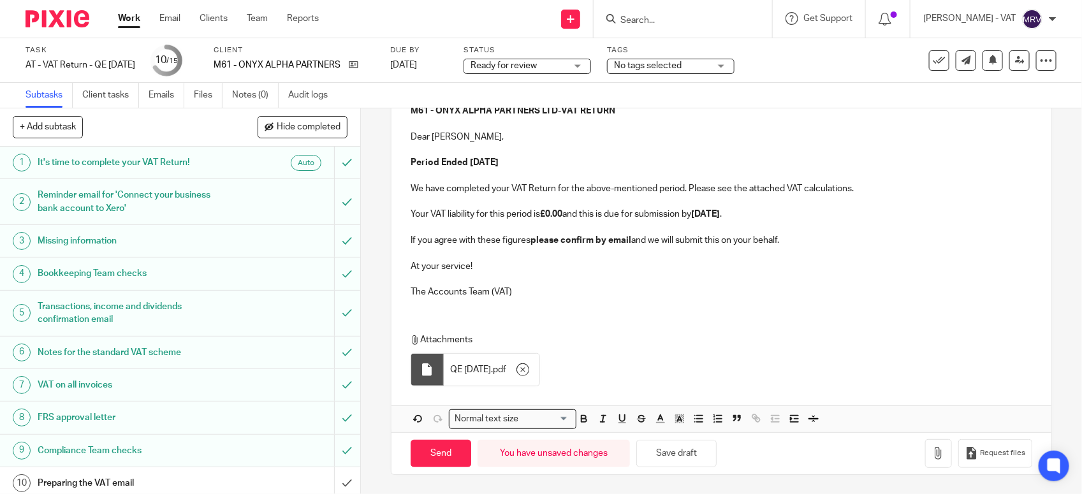
click at [536, 323] on div "Attachments QE 31-08-2025 . pdf" at bounding box center [721, 356] width 660 height 71
click at [682, 294] on p "The Accounts Team (VAT)" at bounding box center [720, 292] width 621 height 13
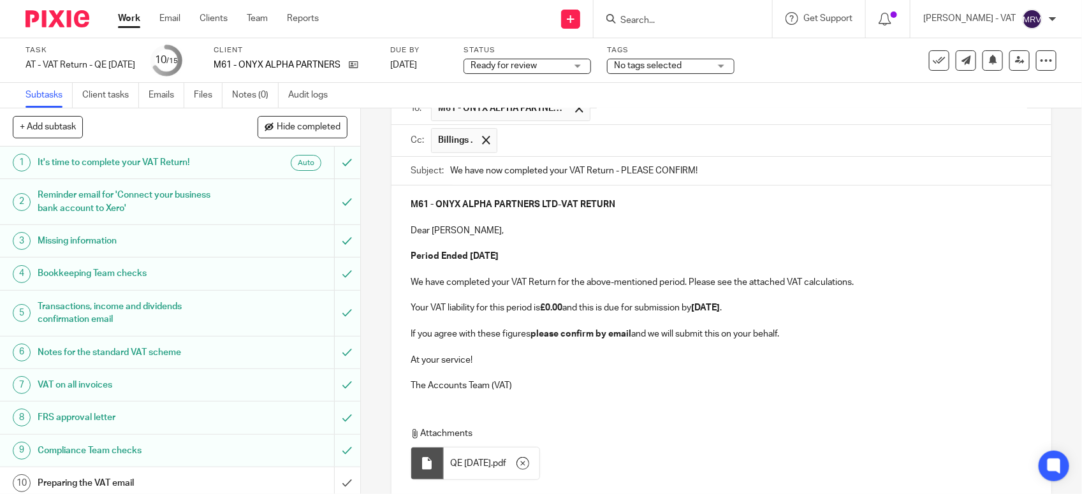
scroll to position [40, 0]
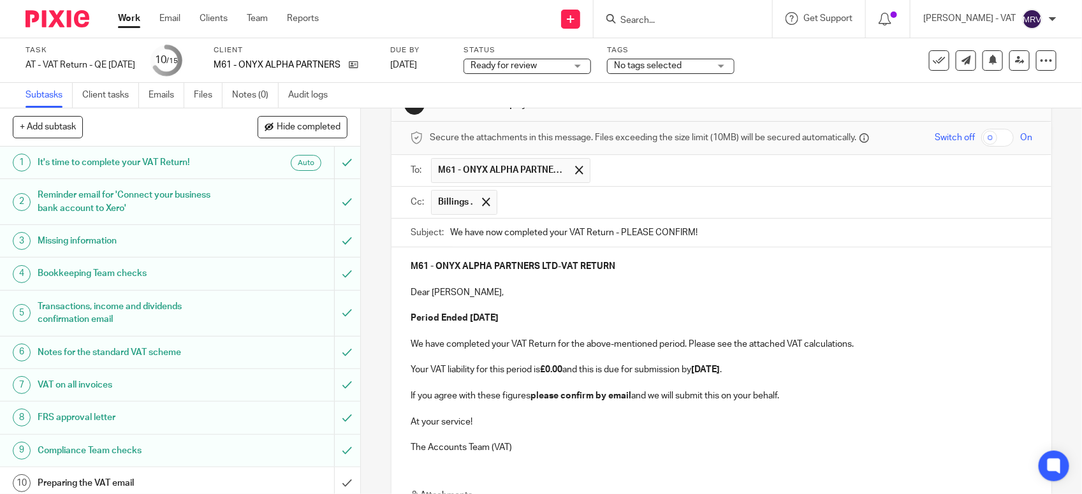
click at [682, 296] on p "Dear Theo," at bounding box center [720, 292] width 621 height 13
click at [595, 421] on p "At your service!" at bounding box center [720, 422] width 621 height 13
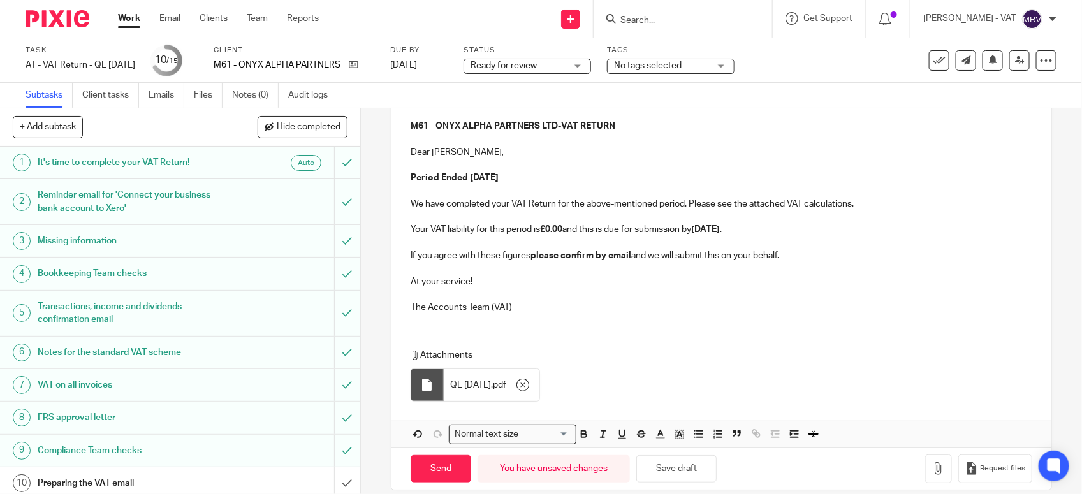
scroll to position [200, 0]
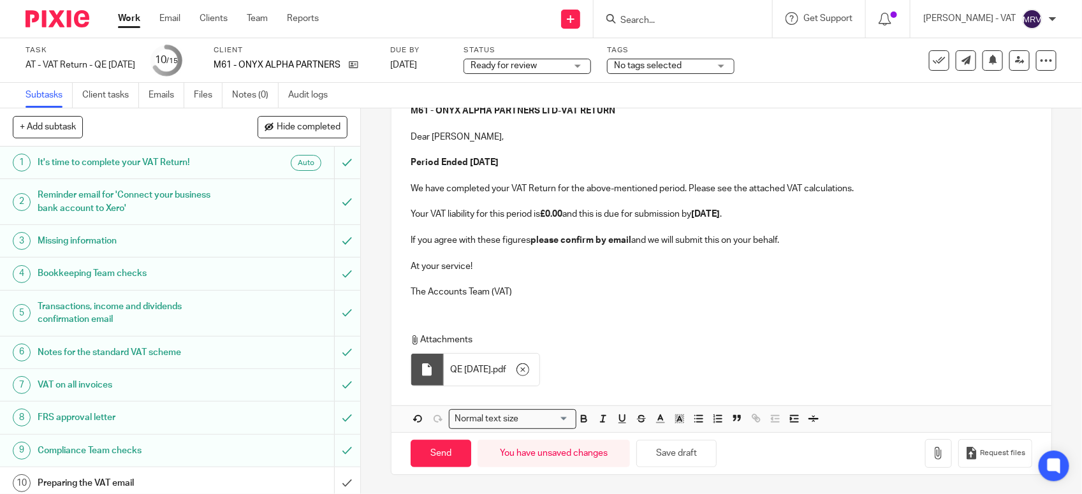
click at [571, 316] on div "M61 - ONYX ALPHA PARTNERS LTD - VAT RETURN Dear Theo, Period Ended 31st August …" at bounding box center [721, 262] width 660 height 340
click at [797, 240] on p "If you agree with these figures please confirm by email and we will submit this…" at bounding box center [720, 240] width 621 height 13
click at [789, 215] on p "Your VAT liability for this period is £0.00 and this is due for submission by 0…" at bounding box center [720, 214] width 621 height 13
click at [882, 185] on p "We have completed your VAT Return for the above-mentioned period. Please see th…" at bounding box center [720, 188] width 621 height 13
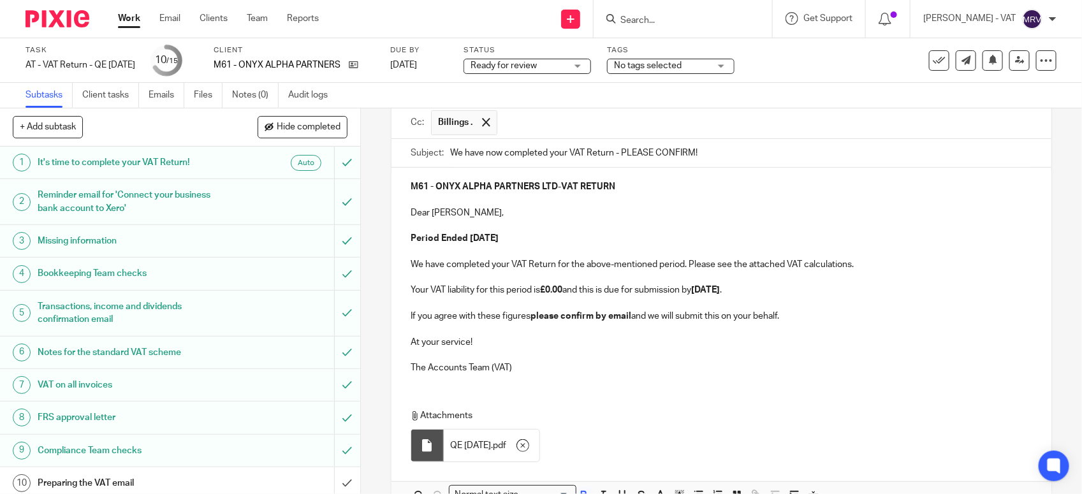
click at [562, 241] on p "Period Ended 31st August 2025" at bounding box center [720, 238] width 621 height 13
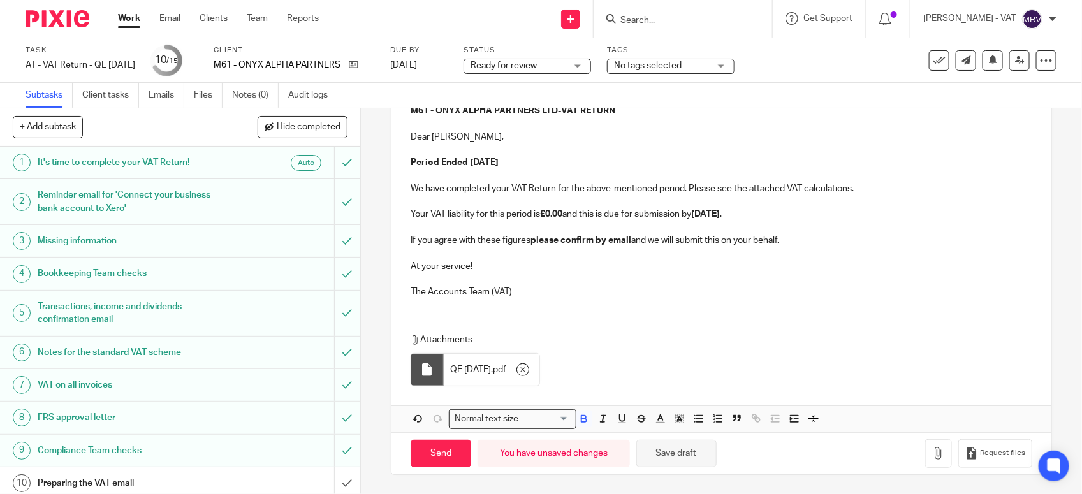
click at [671, 441] on button "Save draft" at bounding box center [676, 453] width 80 height 27
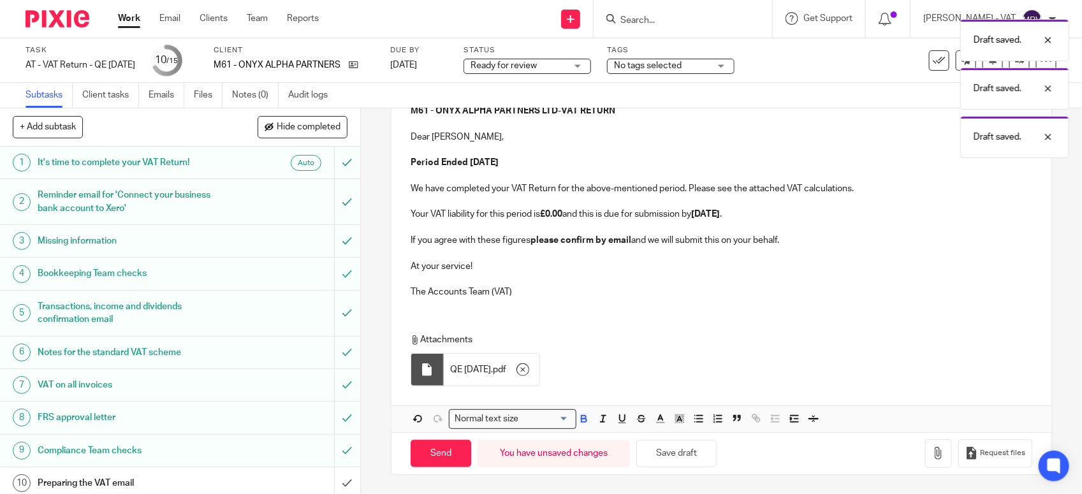
scroll to position [120, 0]
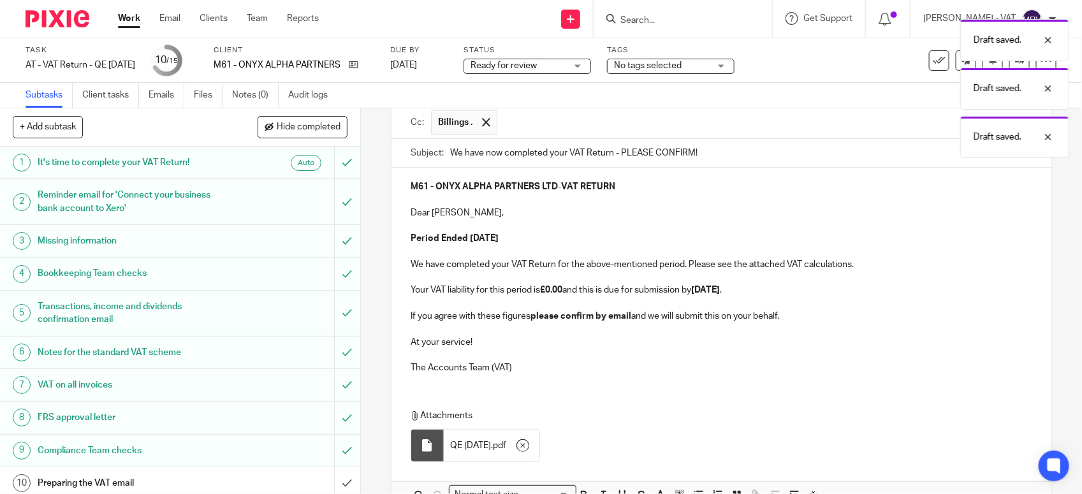
click at [606, 265] on p "We have completed your VAT Return for the above-mentioned period. Please see th…" at bounding box center [720, 264] width 621 height 13
click at [857, 255] on p at bounding box center [720, 251] width 621 height 13
click at [806, 294] on p "Your VAT liability for this period is £0.00 and this is due for submission by 0…" at bounding box center [720, 290] width 621 height 13
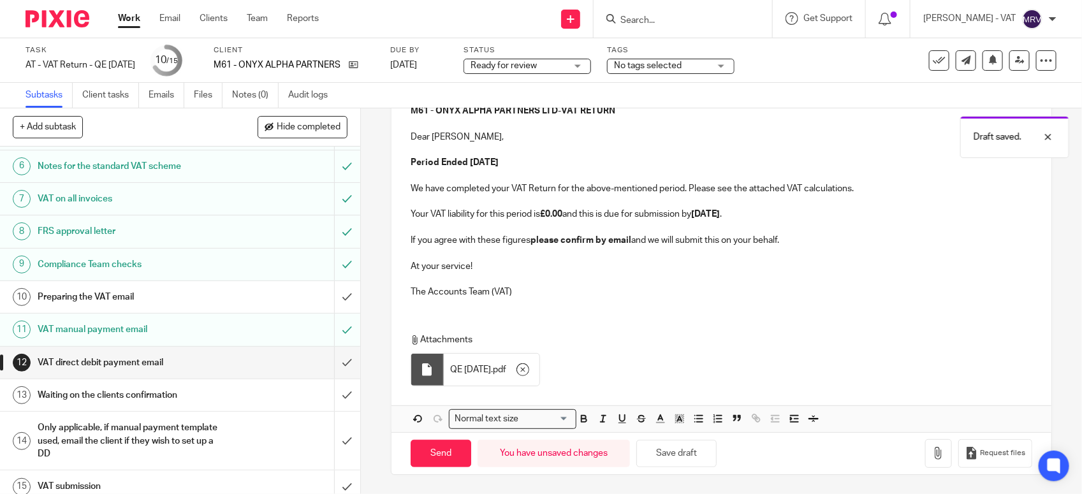
scroll to position [198, 0]
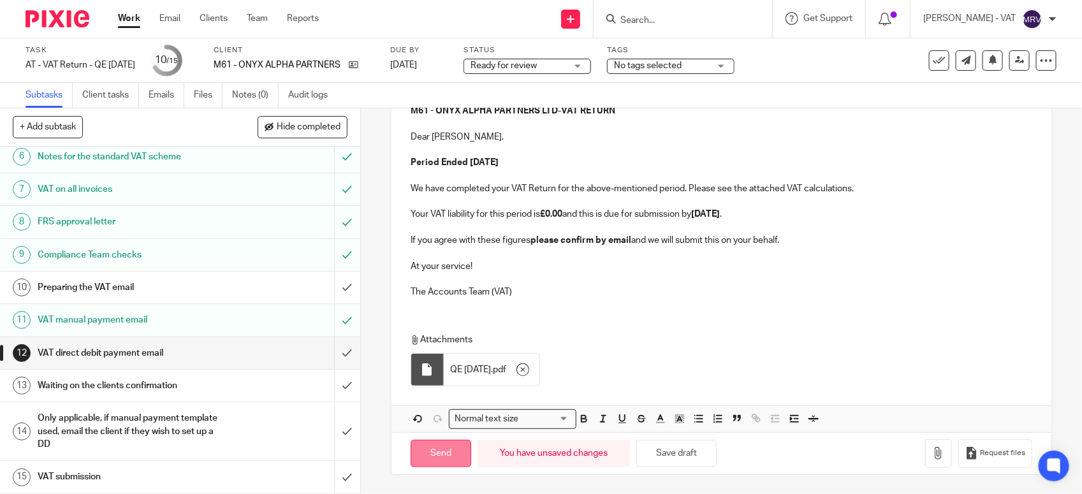
click at [435, 453] on input "Send" at bounding box center [440, 453] width 61 height 27
type input "Sent"
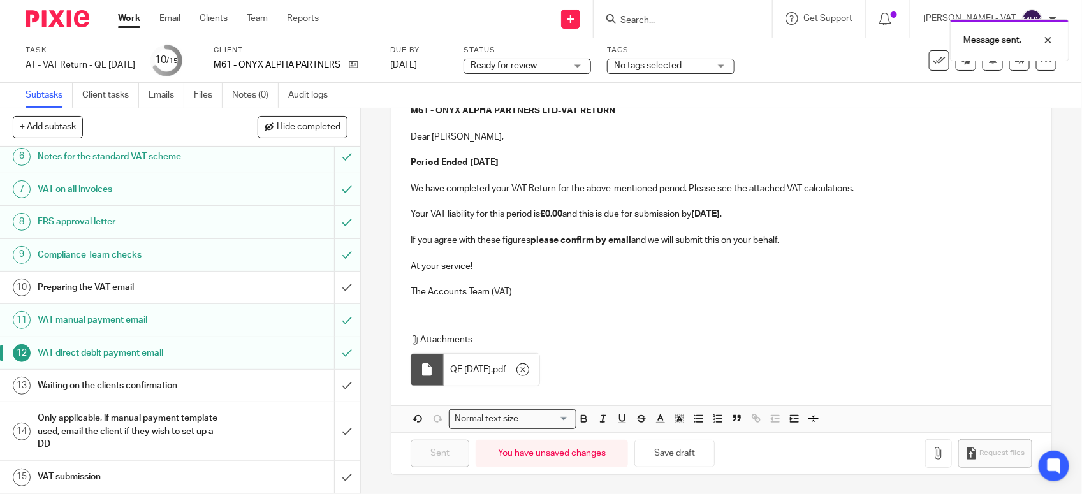
click at [116, 290] on h1 "Preparing the VAT email" at bounding box center [132, 287] width 189 height 19
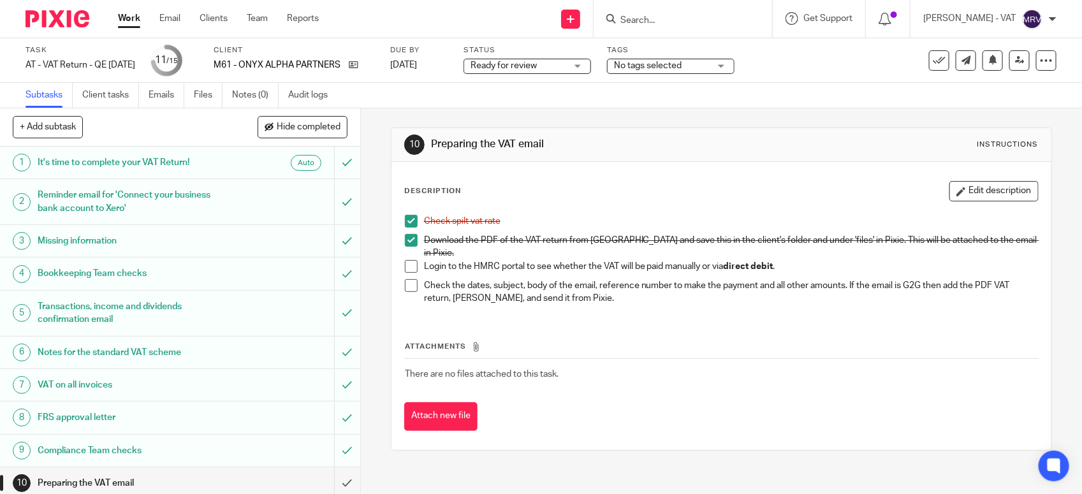
click at [409, 260] on span at bounding box center [411, 266] width 13 height 13
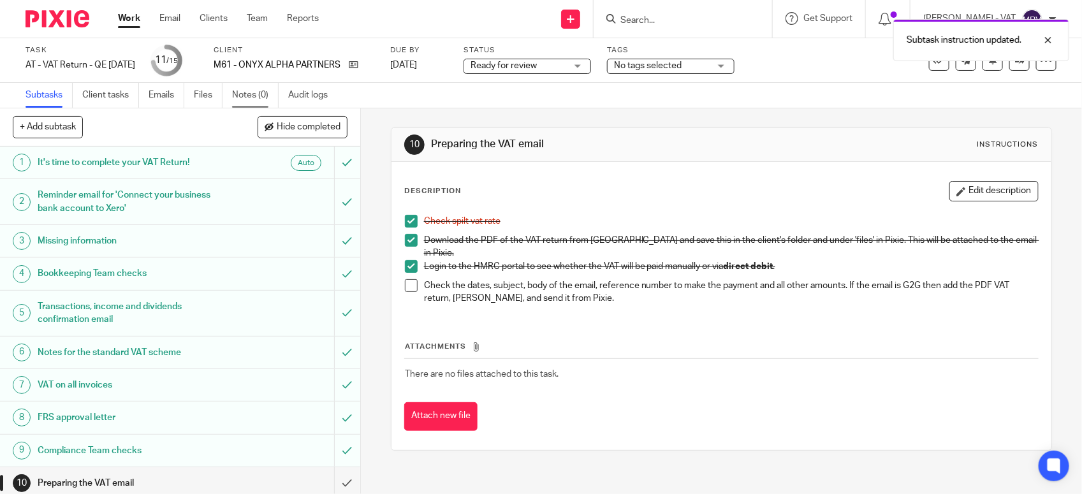
click at [256, 96] on link "Notes (0)" at bounding box center [255, 95] width 47 height 25
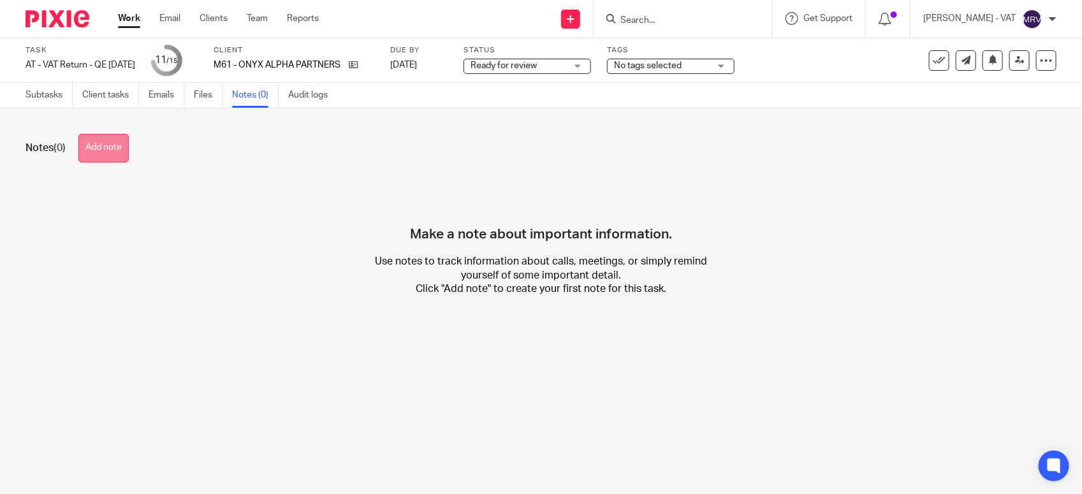
click at [96, 148] on button "Add note" at bounding box center [103, 148] width 50 height 29
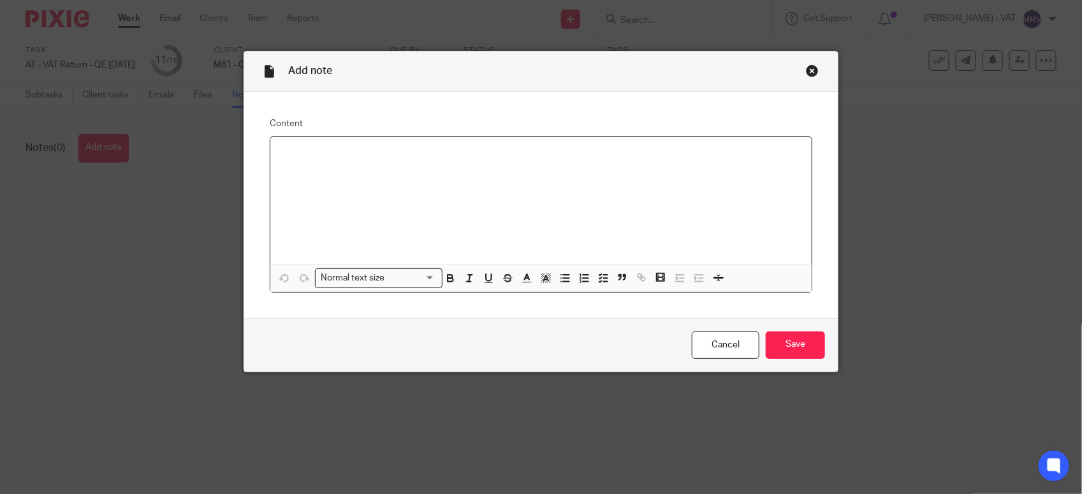
click at [341, 182] on div at bounding box center [540, 200] width 541 height 127
click at [804, 352] on input "Save" at bounding box center [794, 344] width 59 height 27
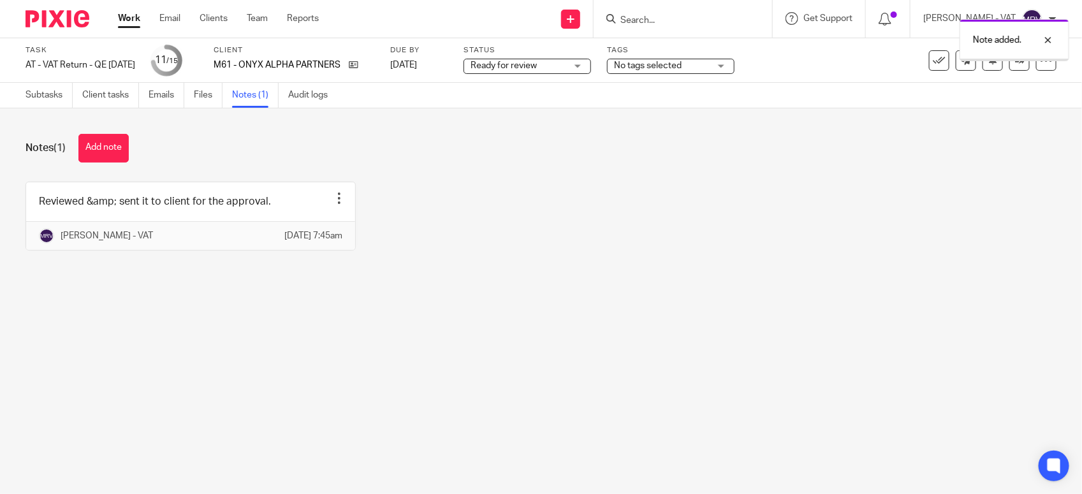
click at [441, 378] on main "Task AT - VAT Return - QE 31-08-2025 Save AT - VAT Return - QE 31-08-2025 11 /1…" at bounding box center [541, 247] width 1082 height 494
click at [29, 96] on link "Subtasks" at bounding box center [48, 95] width 47 height 25
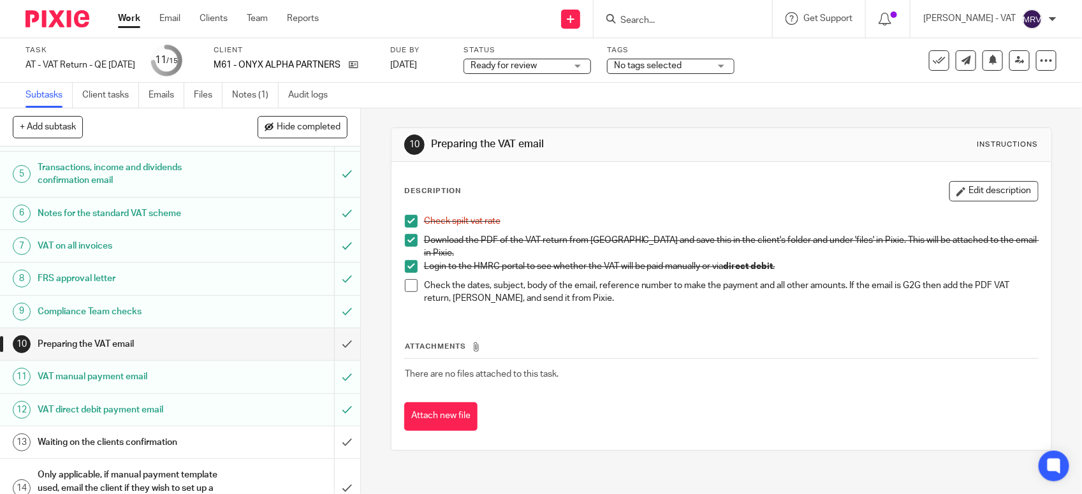
scroll to position [159, 0]
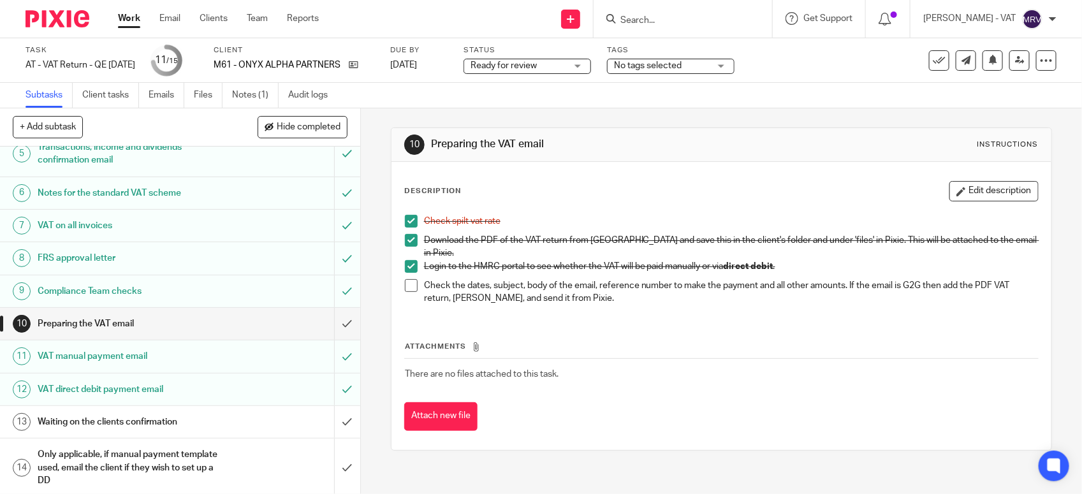
click at [412, 279] on span at bounding box center [411, 285] width 13 height 13
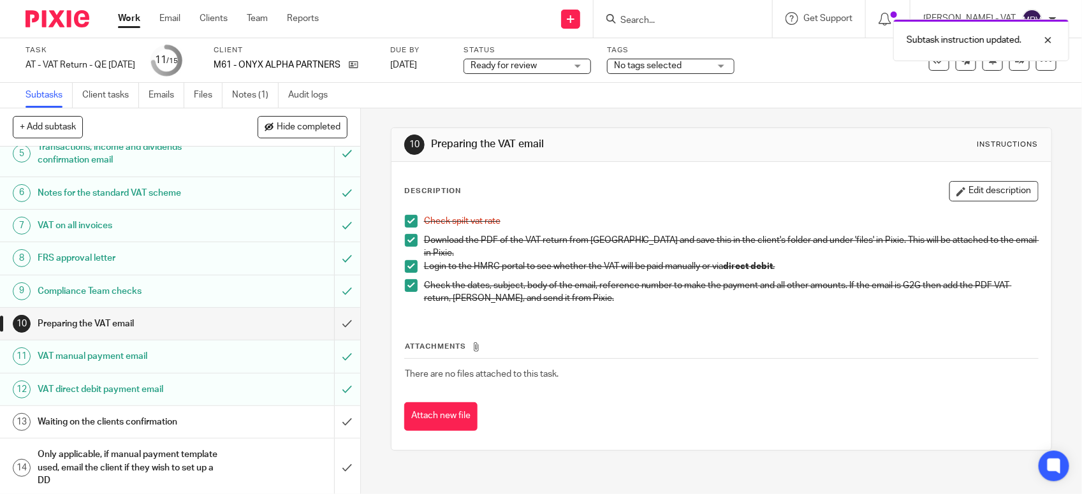
click at [537, 67] on span "Ready for review" at bounding box center [503, 65] width 66 height 9
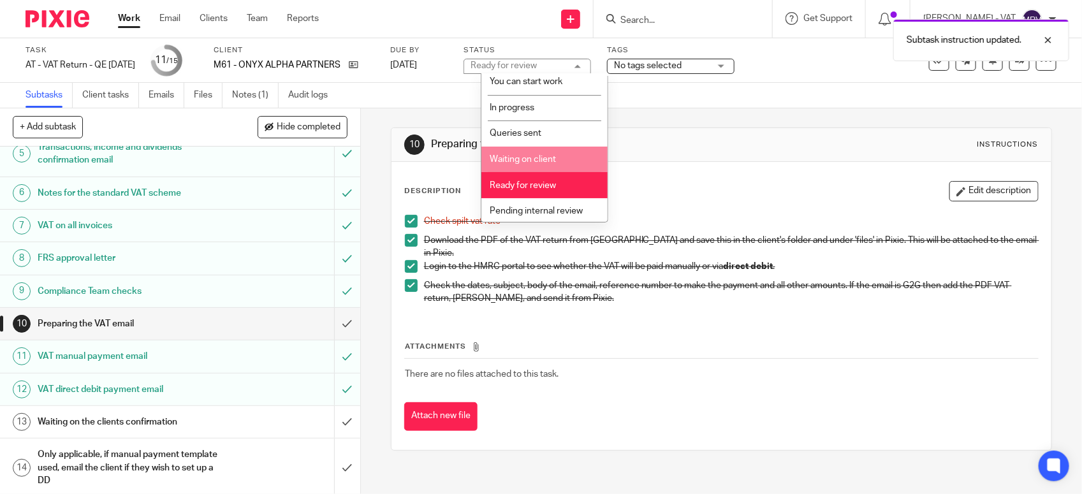
scroll to position [57, 0]
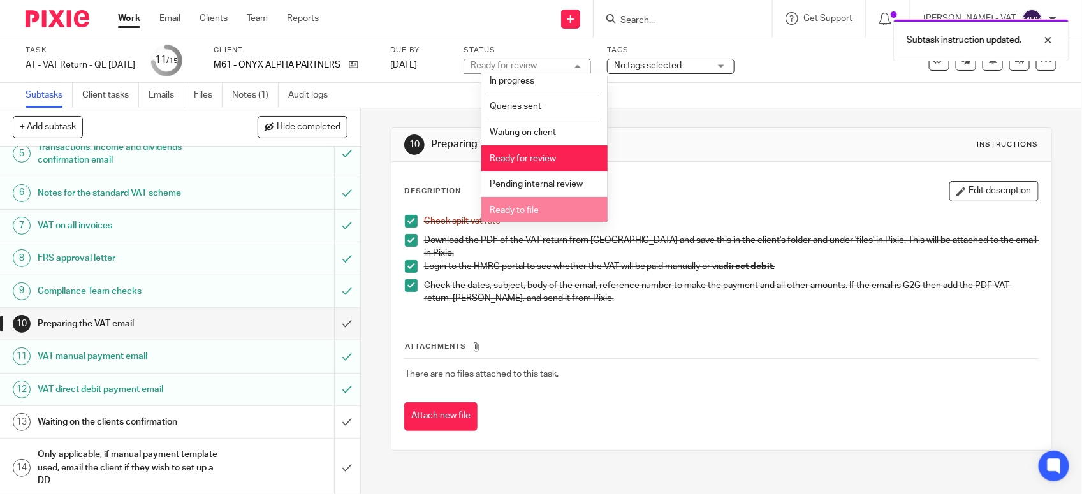
click at [537, 207] on span "Ready to file" at bounding box center [514, 210] width 49 height 9
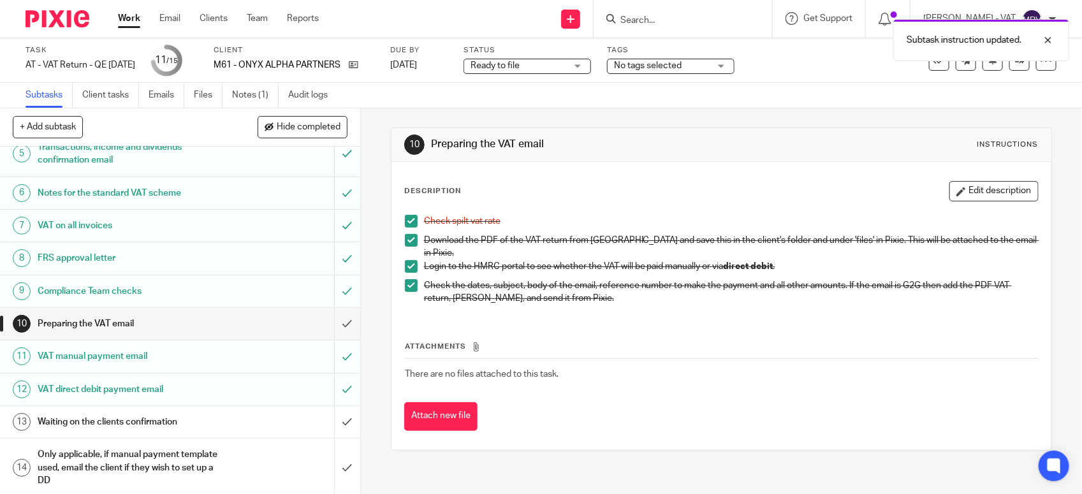
click at [687, 215] on p "Check spilt vat rate" at bounding box center [731, 221] width 614 height 13
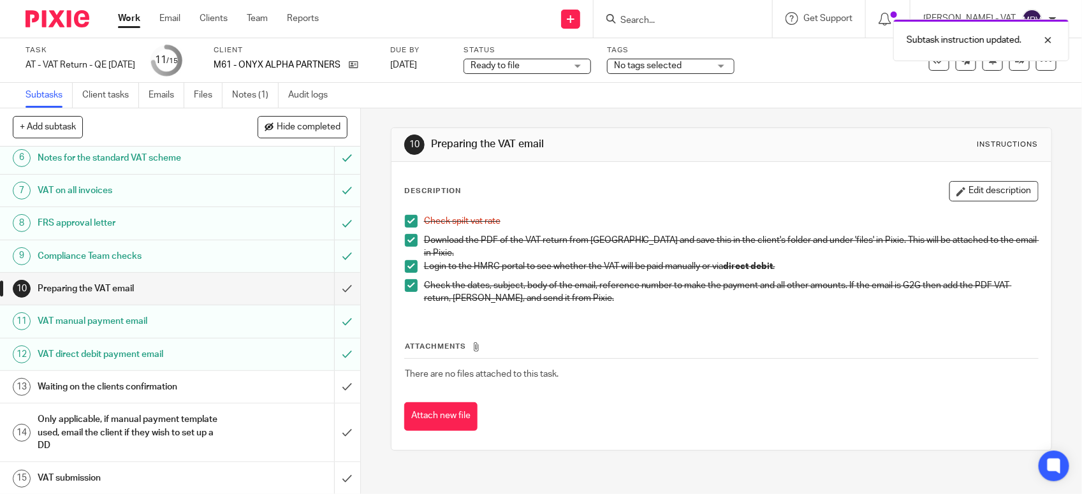
scroll to position [198, 0]
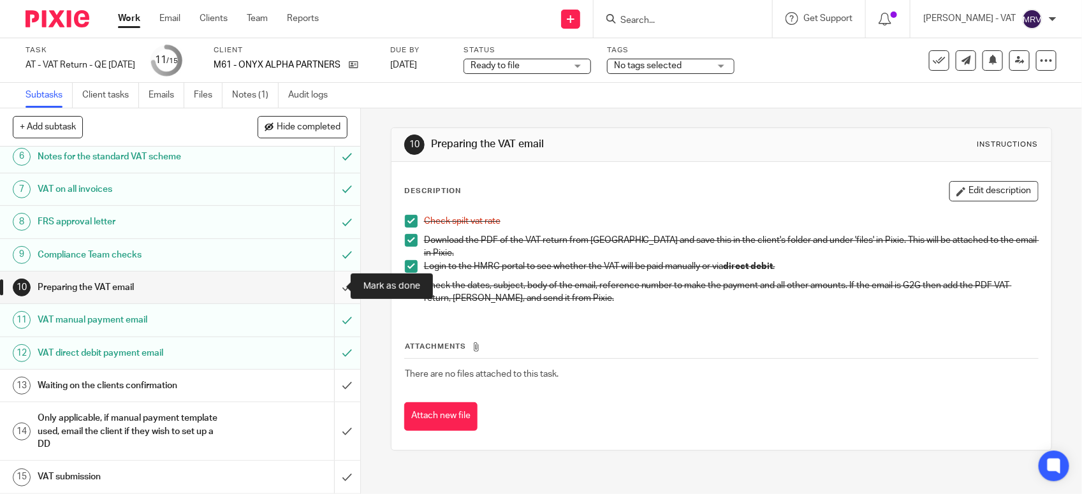
click at [328, 291] on input "submit" at bounding box center [180, 288] width 360 height 32
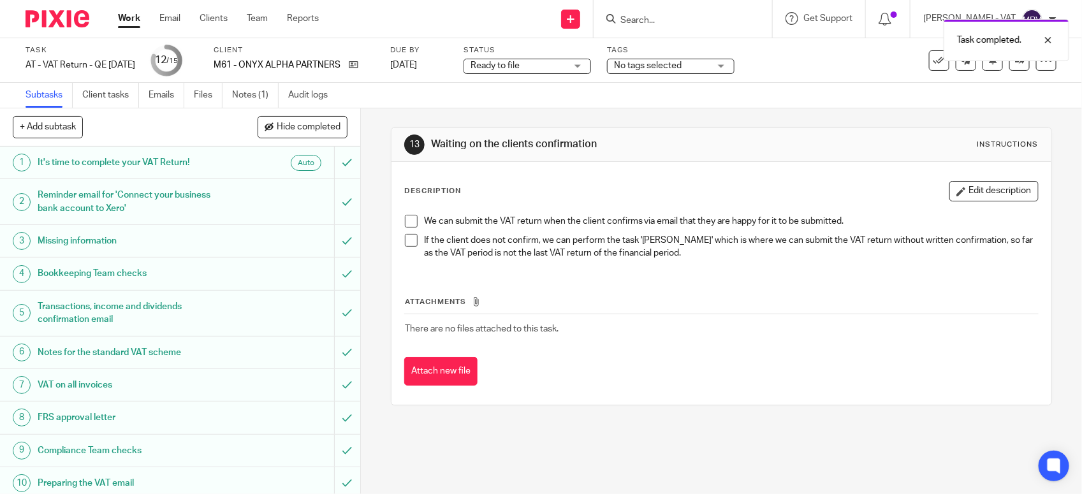
click at [556, 59] on div "Task completed." at bounding box center [805, 37] width 528 height 48
click at [684, 108] on div "13 Waiting on the clients confirmation Instructions Description Edit descriptio…" at bounding box center [721, 266] width 661 height 316
click at [829, 101] on div "Subtasks Client tasks Emails Files Notes (1) Audit logs" at bounding box center [541, 95] width 1082 height 25
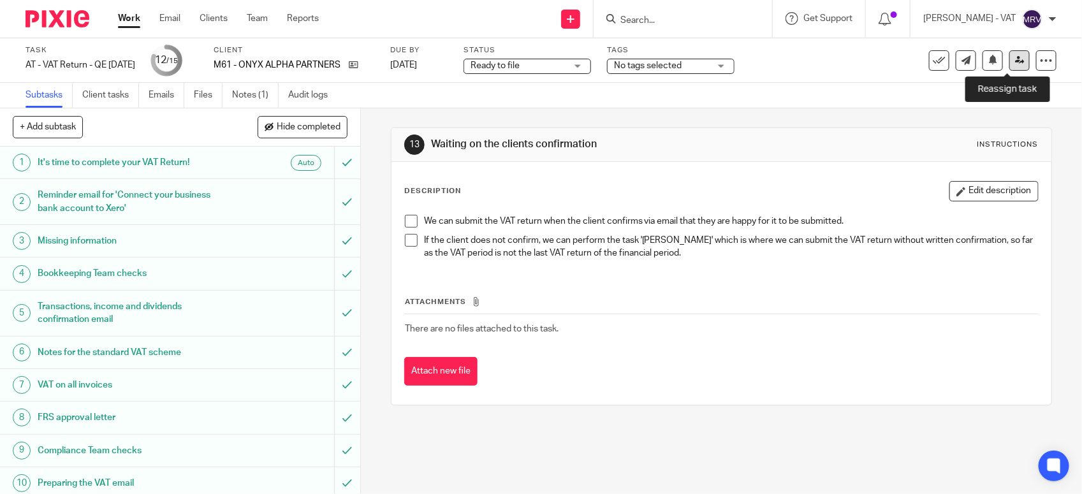
click at [1015, 64] on icon at bounding box center [1020, 60] width 10 height 10
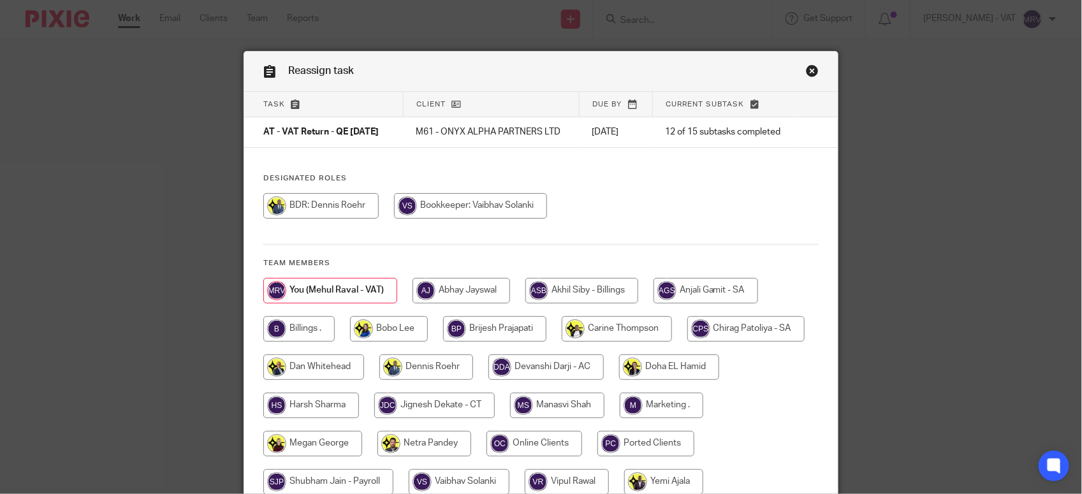
click at [644, 173] on div "Task Client Due by Current subtask AT - VAT Return - QE 31-08-2025 M61 - ONYX A…" at bounding box center [540, 300] width 593 height 416
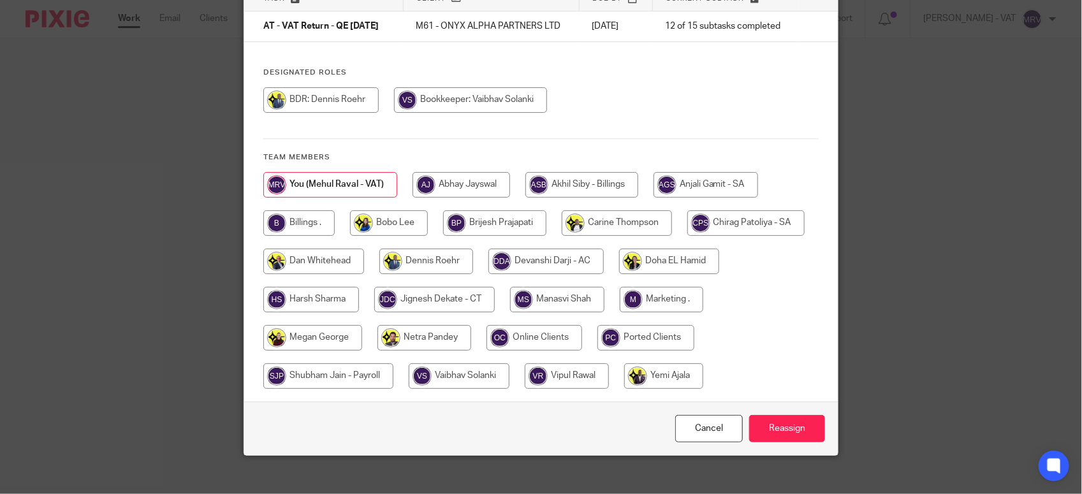
scroll to position [128, 0]
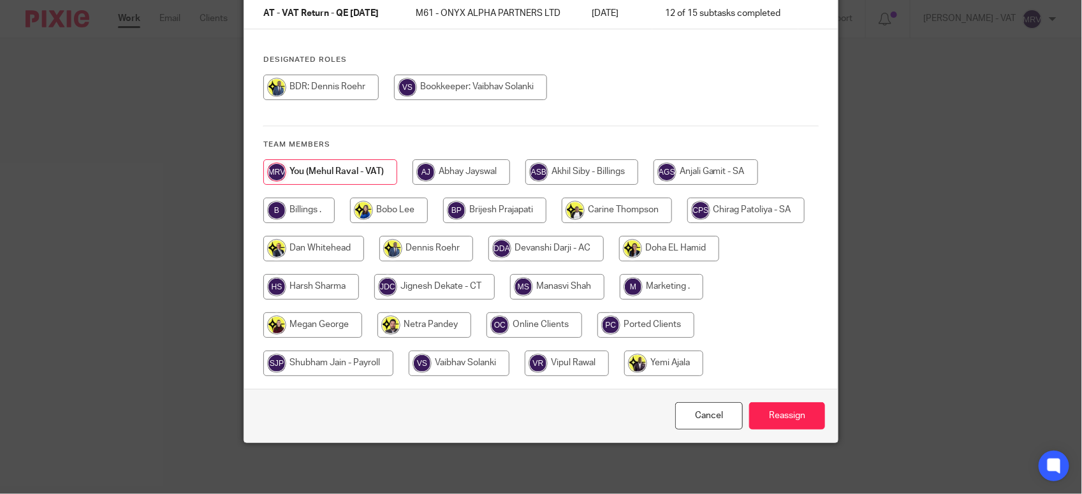
click at [301, 211] on input "radio" at bounding box center [298, 210] width 71 height 25
radio input "true"
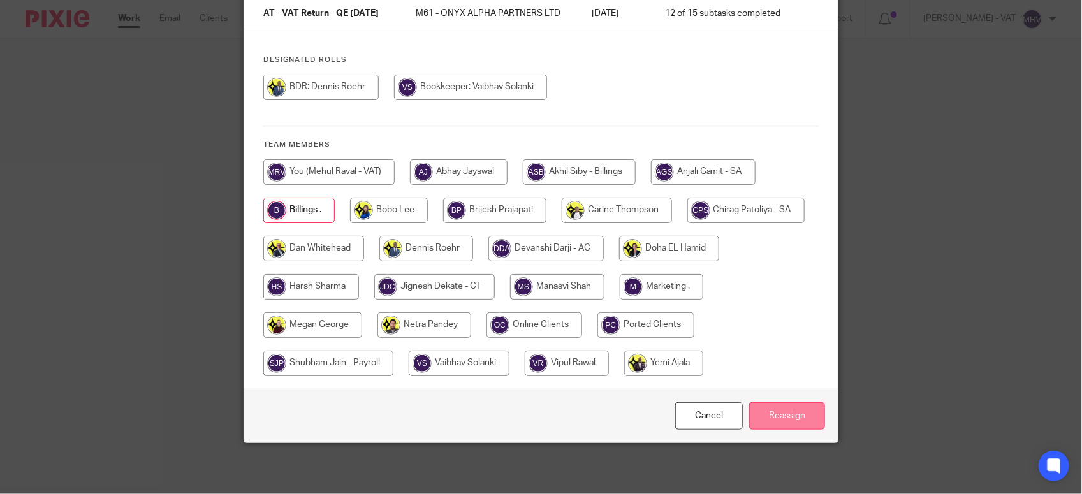
click at [785, 416] on input "Reassign" at bounding box center [787, 415] width 76 height 27
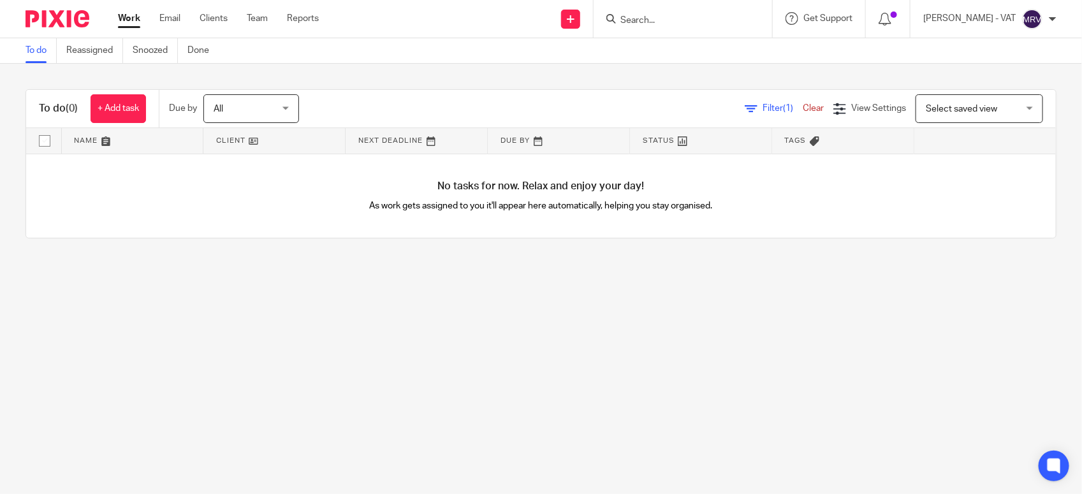
click at [276, 284] on main "To do Reassigned Snoozed Done To do (0) + Add task Due by All All Today Tomorro…" at bounding box center [541, 247] width 1082 height 494
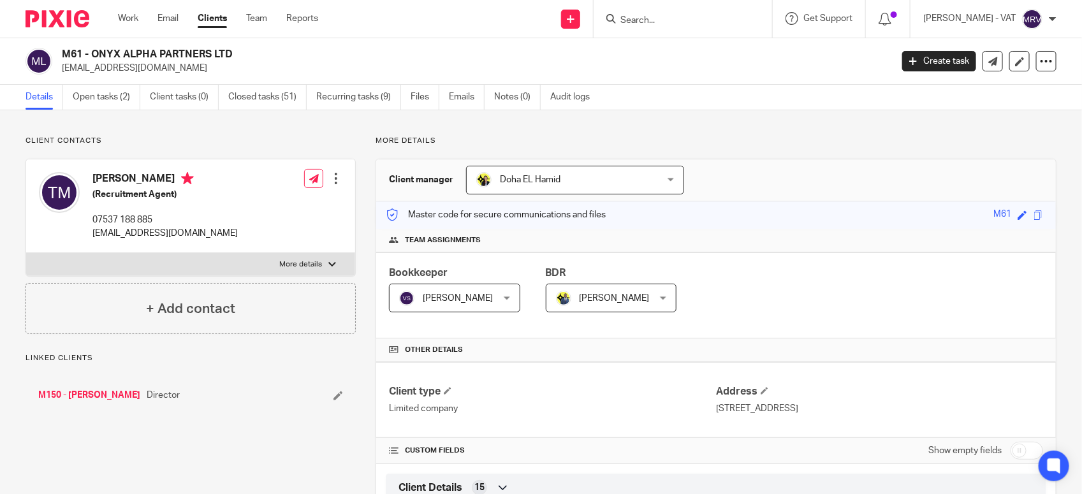
click at [645, 17] on input "Search" at bounding box center [676, 20] width 115 height 11
click at [655, 22] on input "Search" at bounding box center [676, 20] width 115 height 11
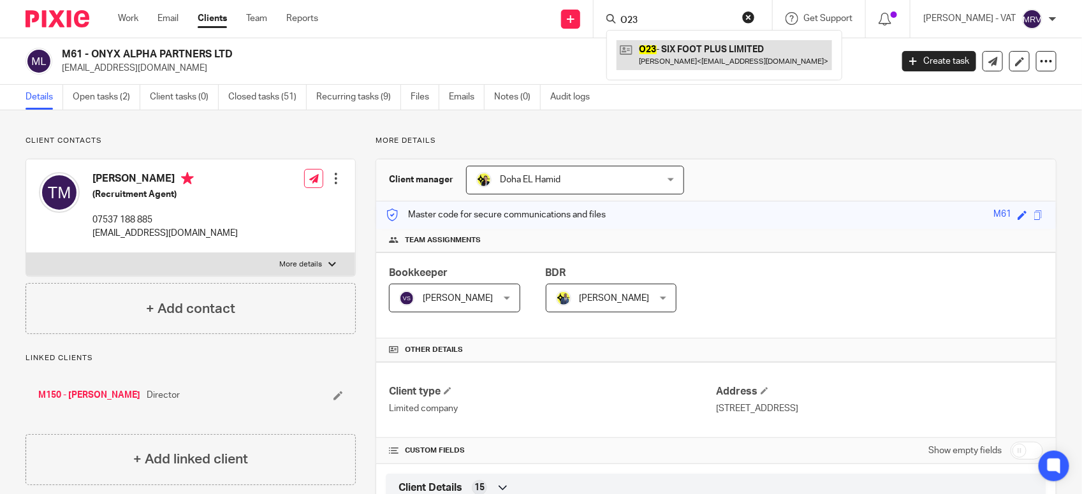
type input "O23"
click at [721, 55] on link at bounding box center [723, 54] width 215 height 29
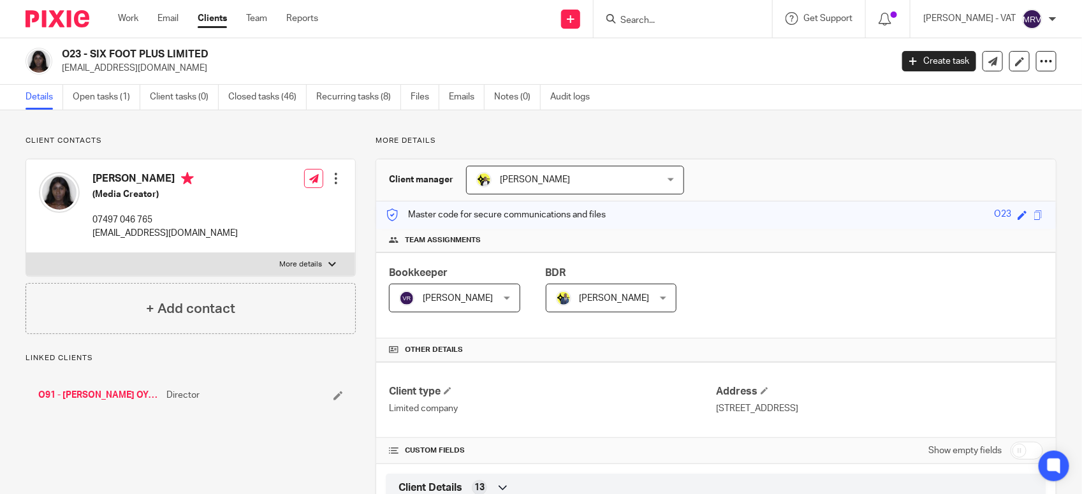
drag, startPoint x: 91, startPoint y: 51, endPoint x: 214, endPoint y: 51, distance: 123.0
click at [214, 51] on h2 "O23 - SIX FOOT PLUS LIMITED" at bounding box center [390, 54] width 657 height 13
copy h2 "SIX FOOT PLUS LIMITED"
click at [680, 23] on input "Search" at bounding box center [676, 20] width 115 height 11
click at [678, 22] on input "Search" at bounding box center [676, 20] width 115 height 11
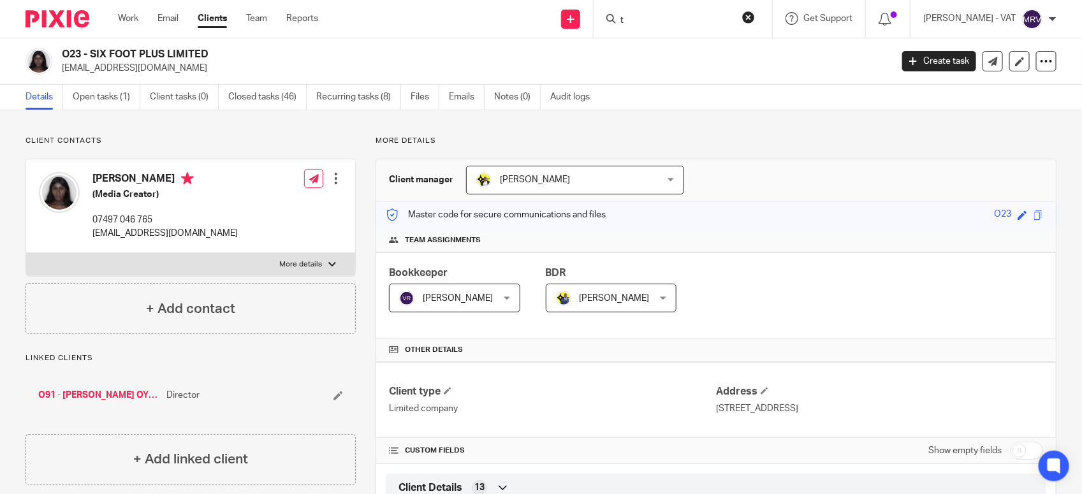
type input "ta"
click at [102, 103] on link "Open tasks (1)" at bounding box center [107, 97] width 68 height 25
click at [660, 20] on input "Search" at bounding box center [676, 20] width 115 height 11
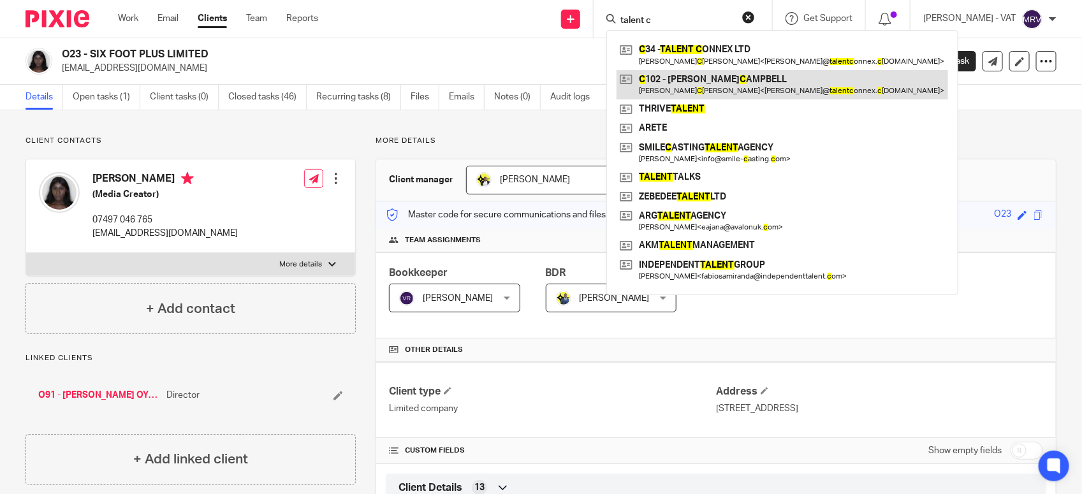
type input "talent c"
click at [706, 70] on link at bounding box center [781, 84] width 331 height 29
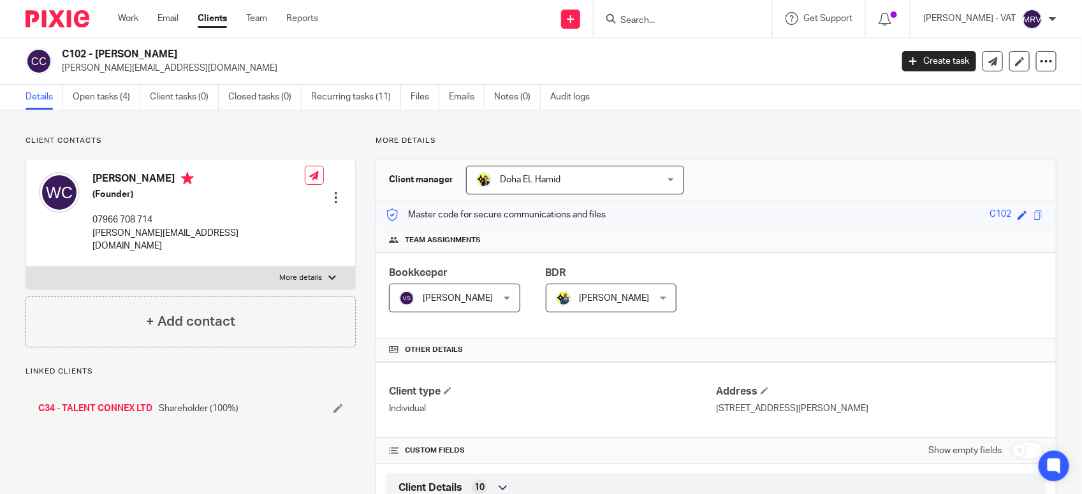
click at [690, 17] on input "Search" at bounding box center [676, 20] width 115 height 11
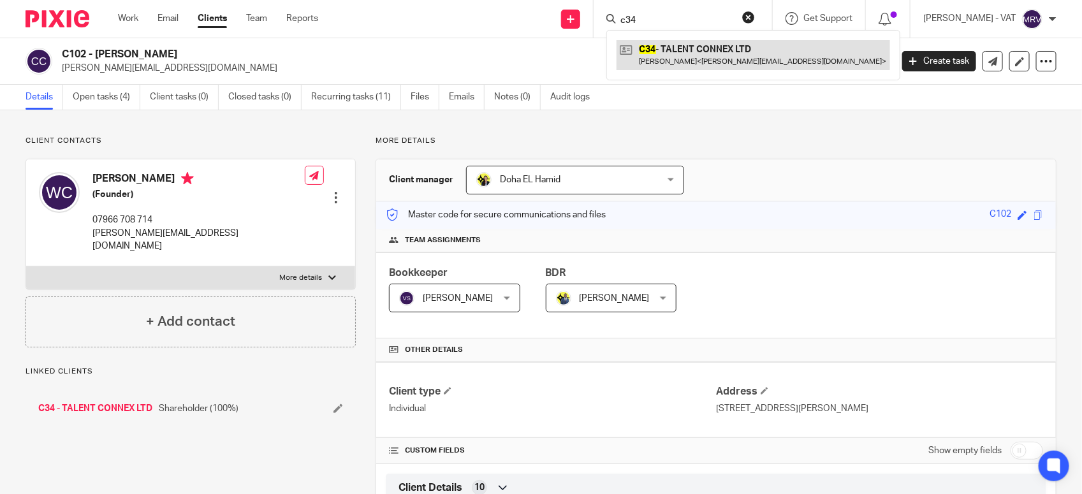
type input "c34"
click at [672, 64] on link at bounding box center [752, 54] width 273 height 29
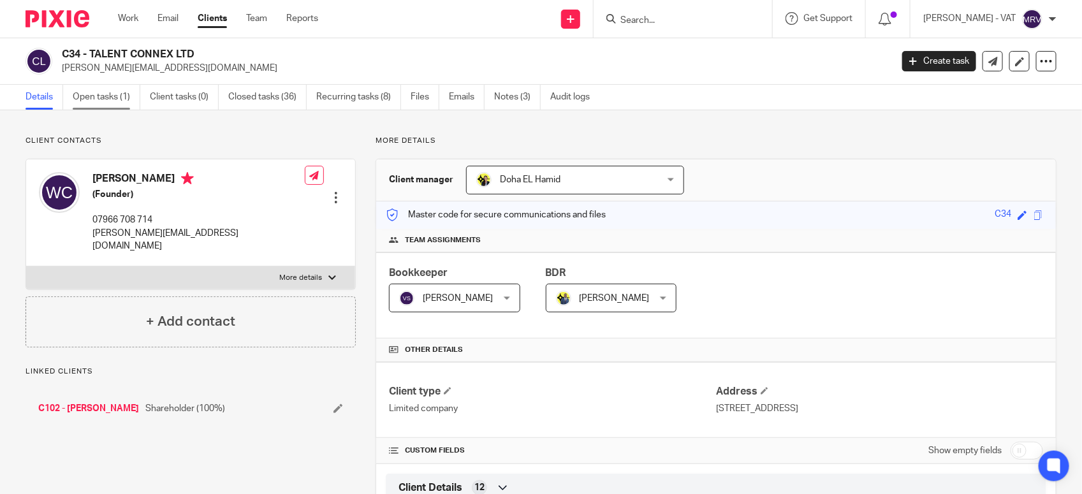
click at [106, 97] on link "Open tasks (1)" at bounding box center [107, 97] width 68 height 25
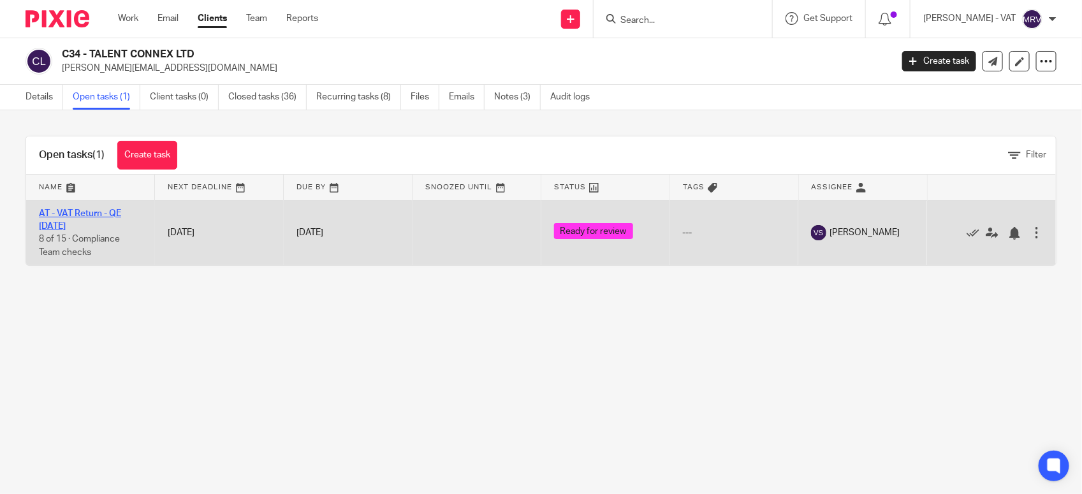
click at [93, 214] on link "AT - VAT Return - QE 31-08-2025" at bounding box center [80, 220] width 82 height 22
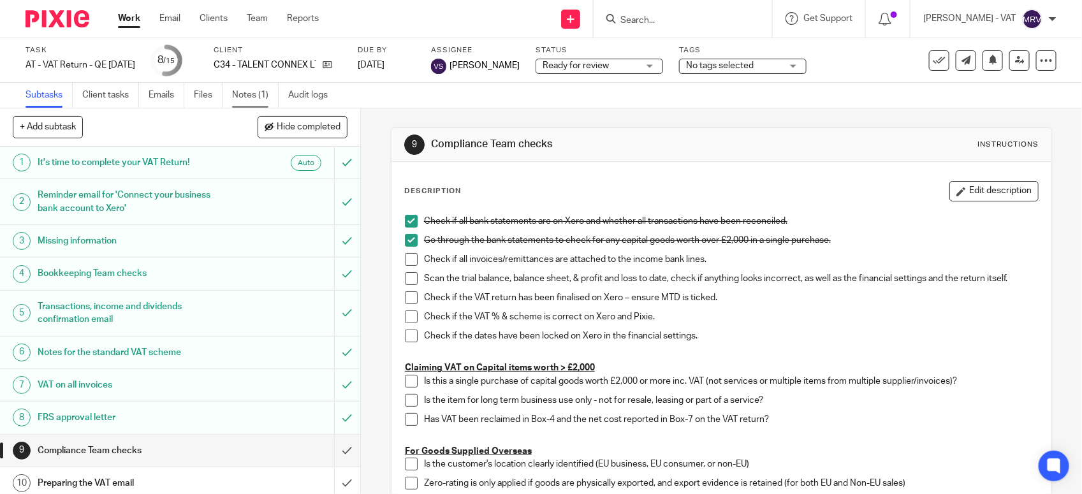
click at [252, 98] on link "Notes (1)" at bounding box center [255, 95] width 47 height 25
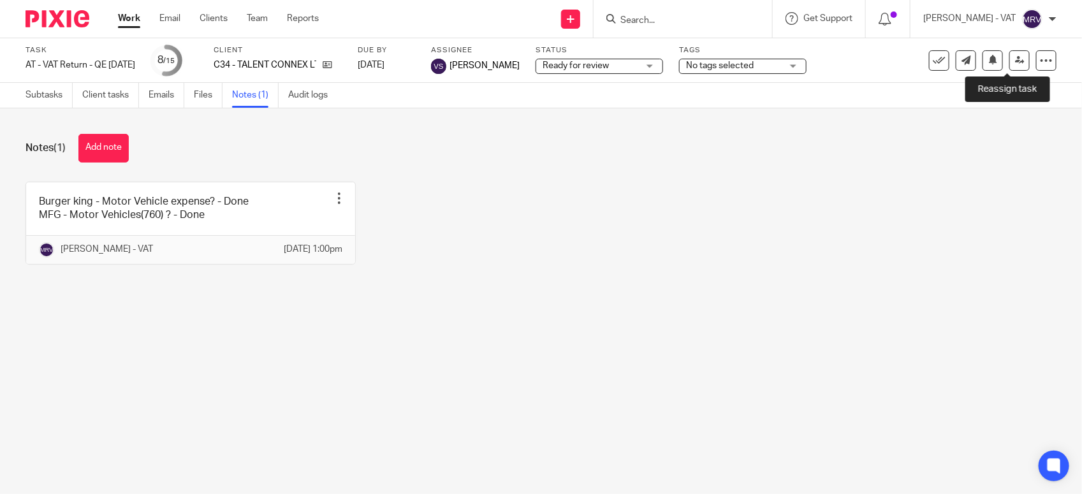
drag, startPoint x: 1010, startPoint y: 61, endPoint x: 995, endPoint y: 67, distance: 16.3
click at [1015, 61] on icon at bounding box center [1020, 60] width 10 height 10
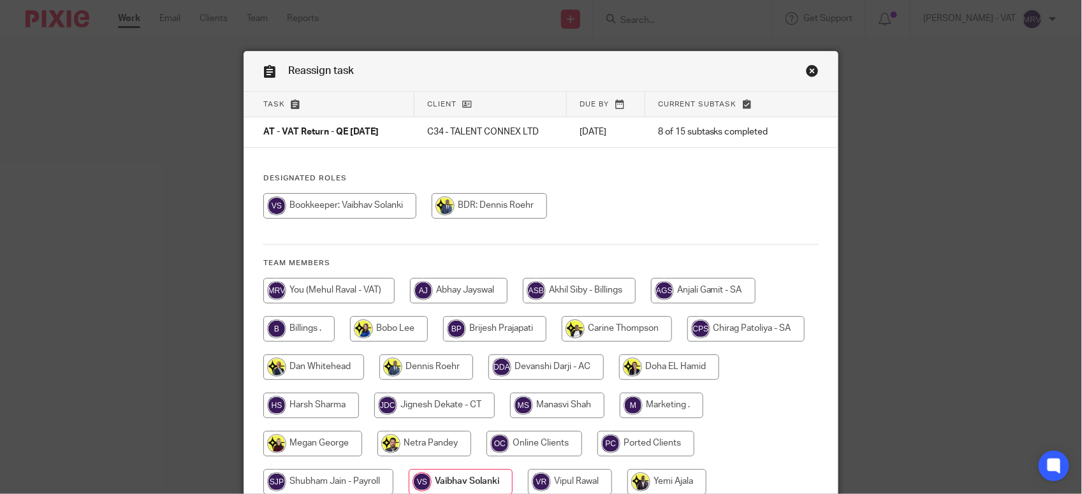
click at [324, 291] on input "radio" at bounding box center [328, 290] width 131 height 25
radio input "true"
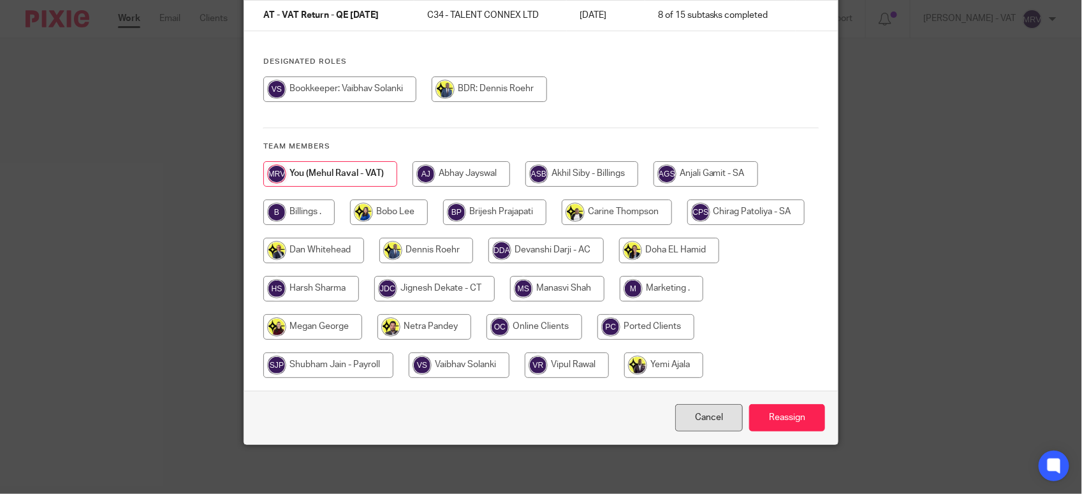
scroll to position [119, 0]
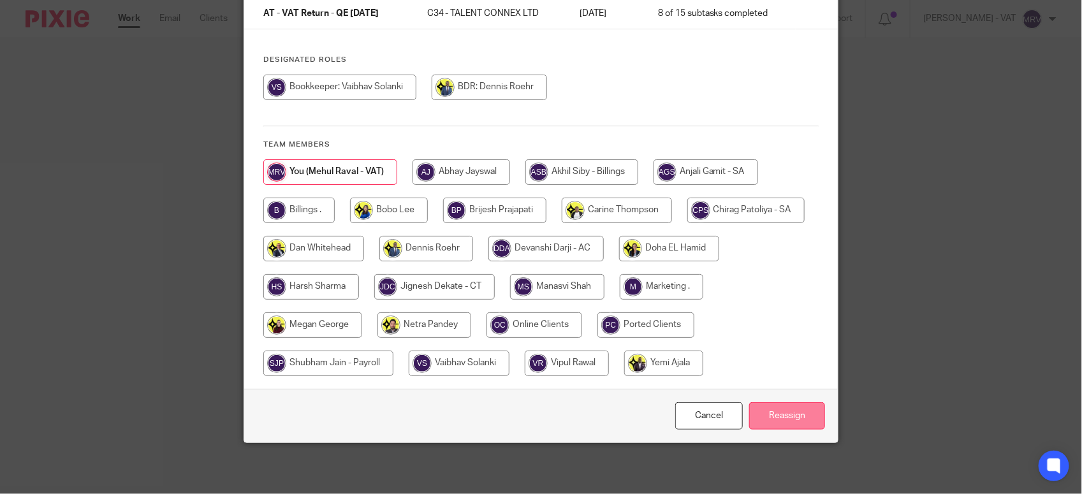
click at [797, 419] on input "Reassign" at bounding box center [787, 415] width 76 height 27
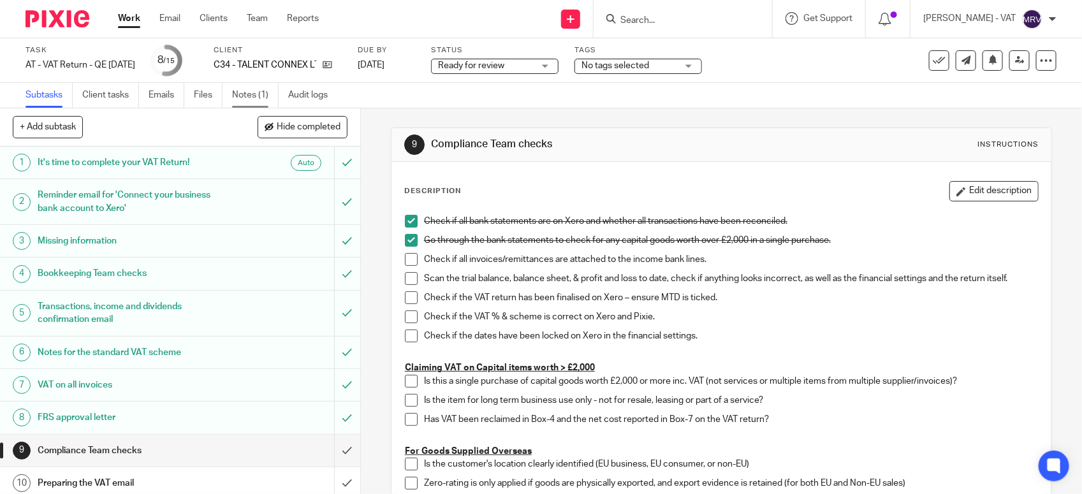
click at [271, 91] on link "Notes (1)" at bounding box center [255, 95] width 47 height 25
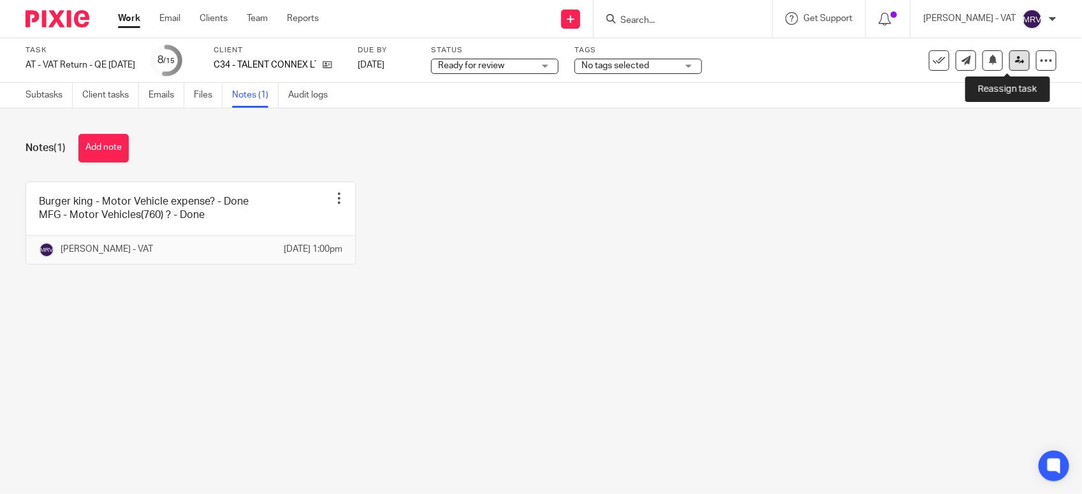
click at [1015, 62] on icon at bounding box center [1020, 60] width 10 height 10
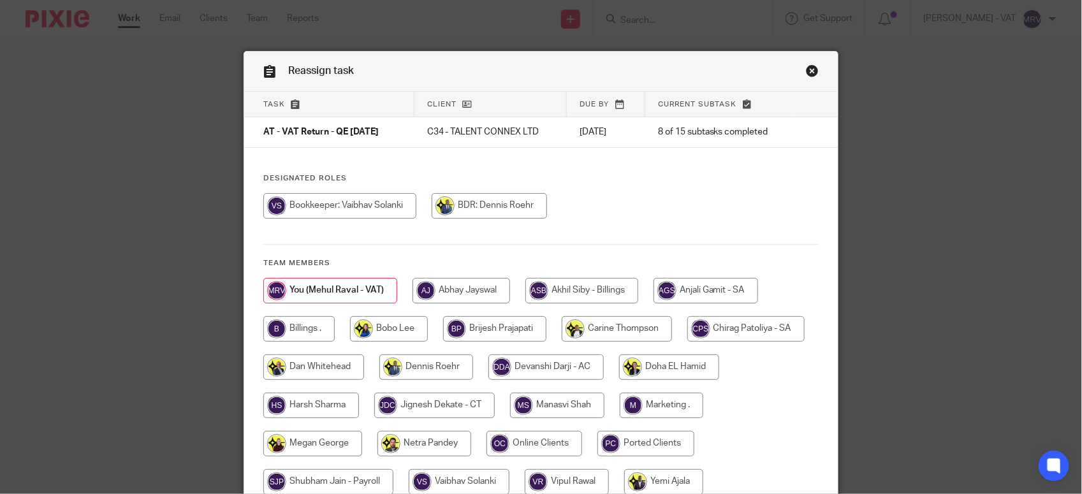
click at [331, 212] on input "radio" at bounding box center [339, 205] width 153 height 25
radio input "true"
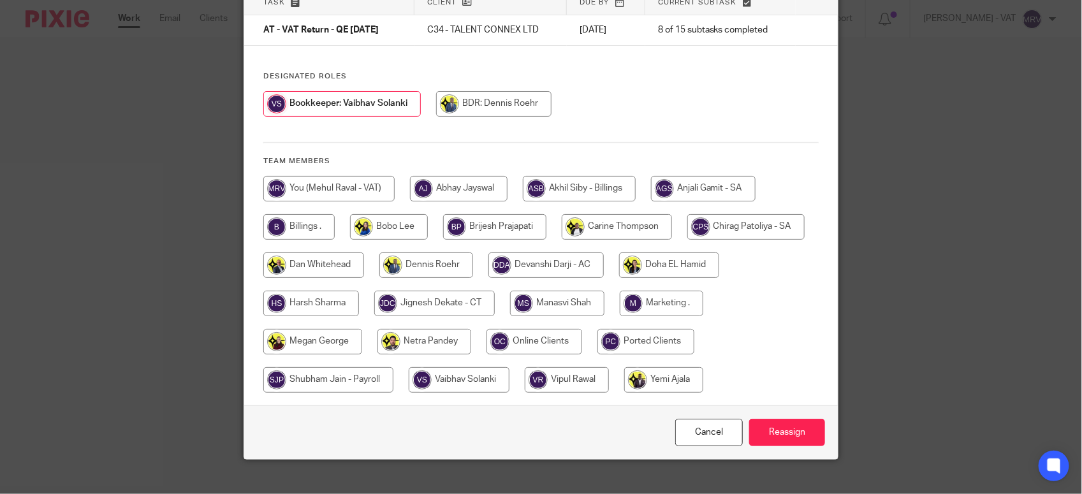
scroll to position [119, 0]
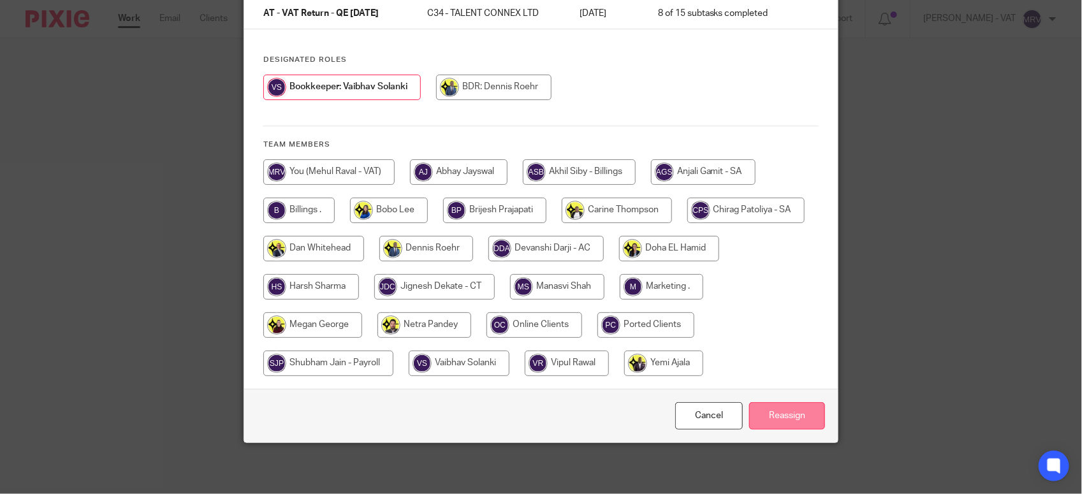
click at [788, 421] on input "Reassign" at bounding box center [787, 415] width 76 height 27
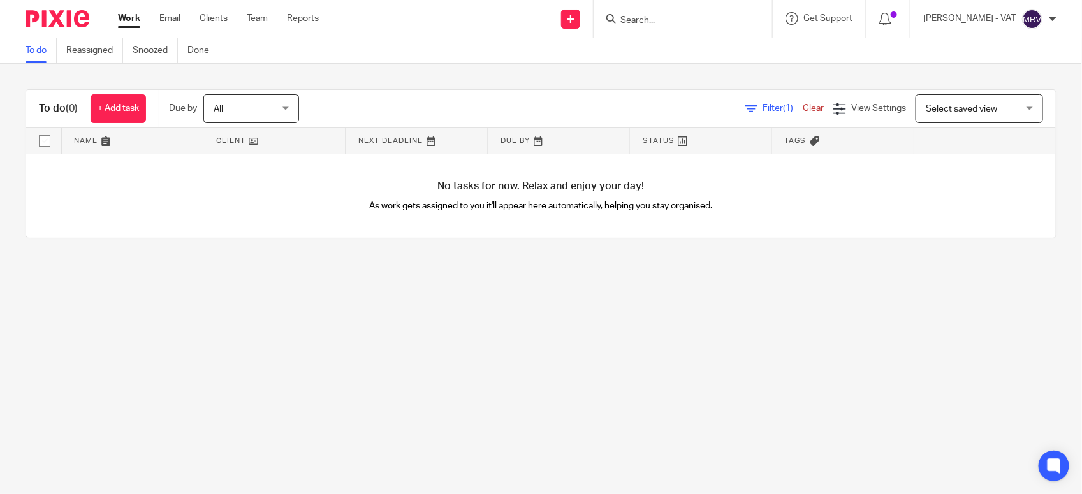
click at [240, 279] on main "To do Reassigned Snoozed Done To do (0) + Add task Due by All All Today Tomorro…" at bounding box center [541, 247] width 1082 height 494
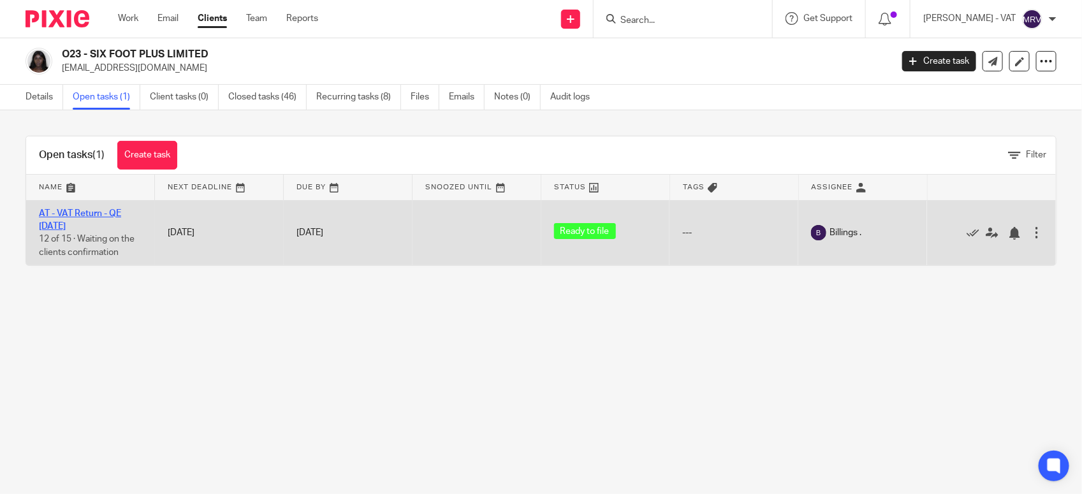
click at [91, 212] on link "AT - VAT Return - QE 31-08-2025" at bounding box center [80, 220] width 82 height 22
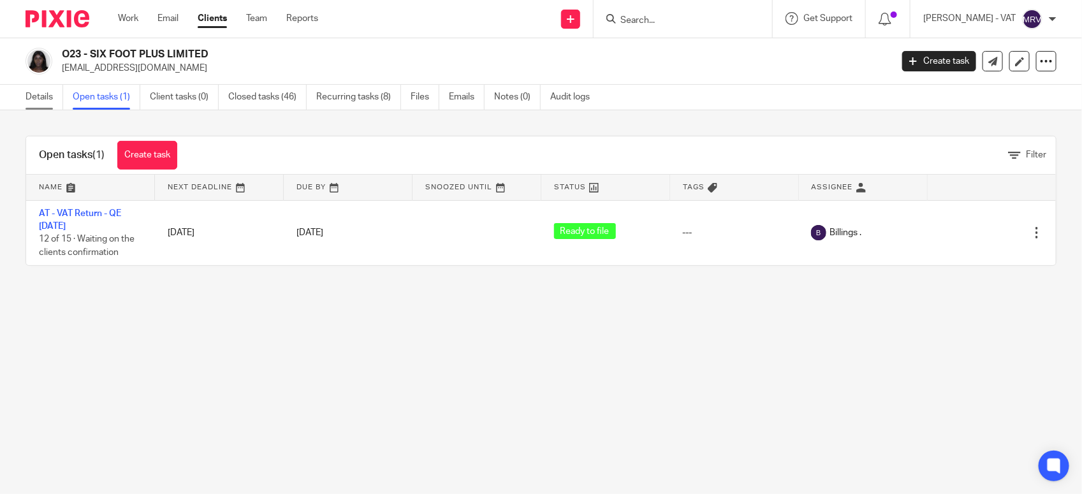
click at [55, 97] on link "Details" at bounding box center [44, 97] width 38 height 25
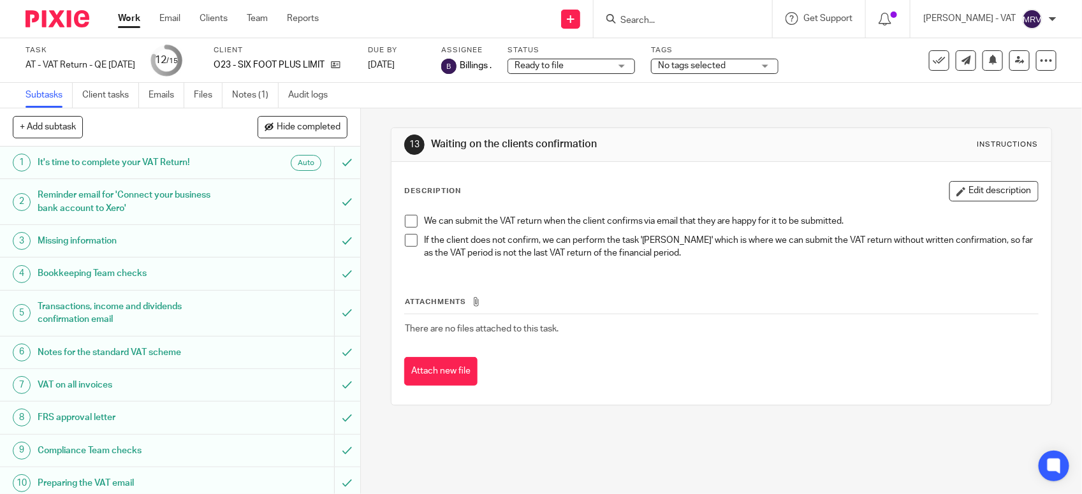
click at [405, 218] on span at bounding box center [411, 221] width 13 height 13
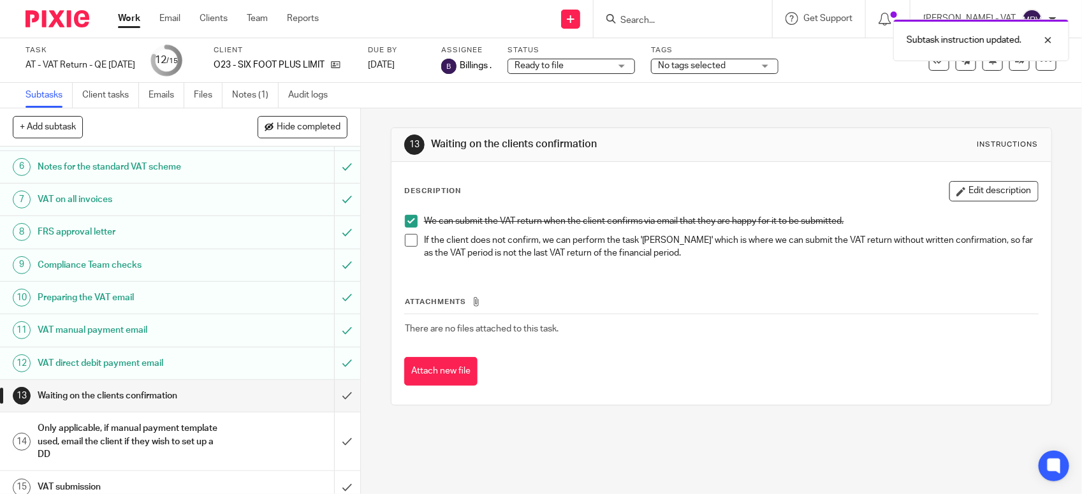
scroll to position [198, 0]
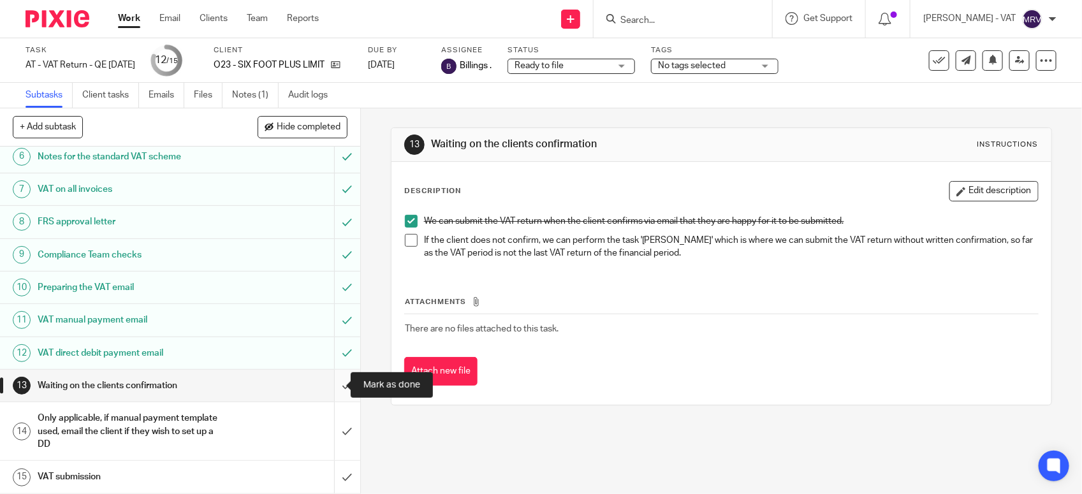
click at [329, 381] on input "submit" at bounding box center [180, 386] width 360 height 32
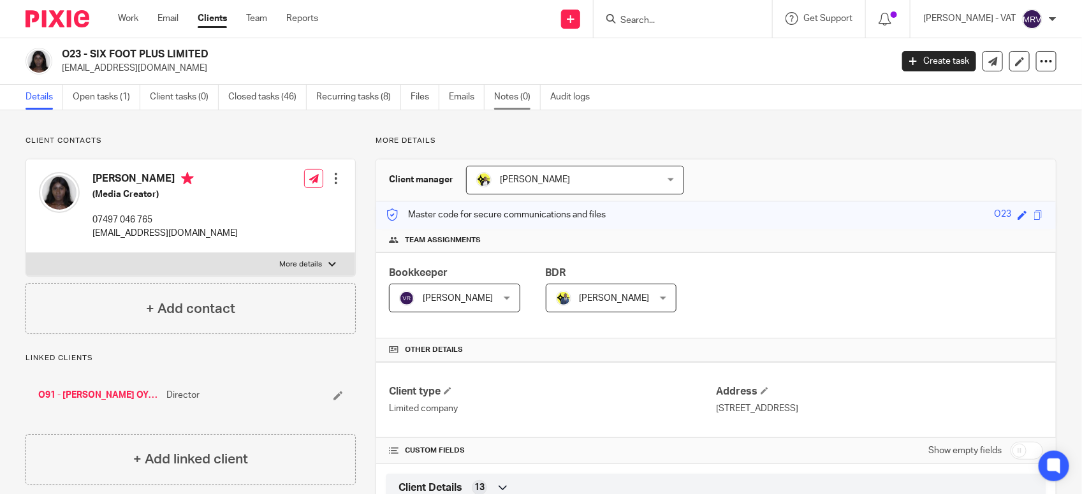
click at [507, 103] on link "Notes (0)" at bounding box center [517, 97] width 47 height 25
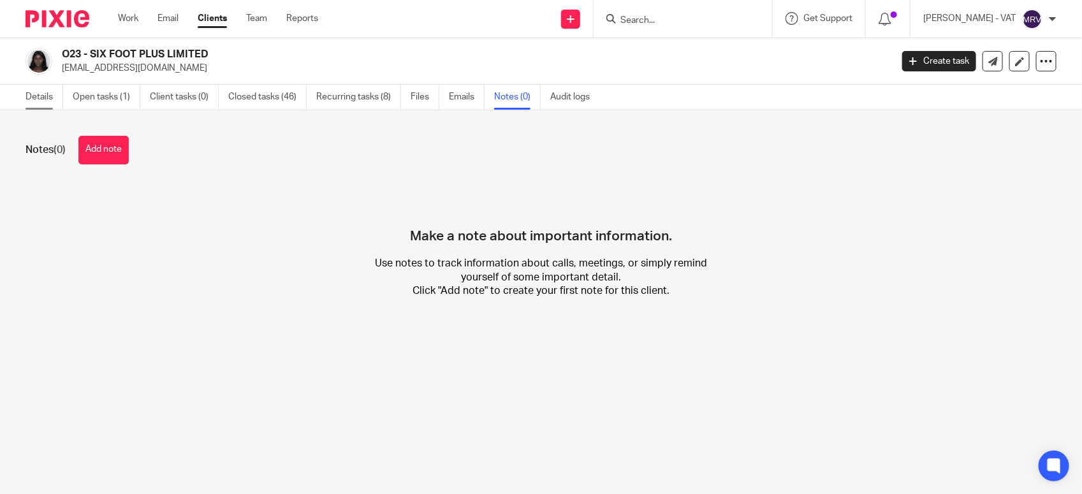
click at [41, 94] on link "Details" at bounding box center [44, 97] width 38 height 25
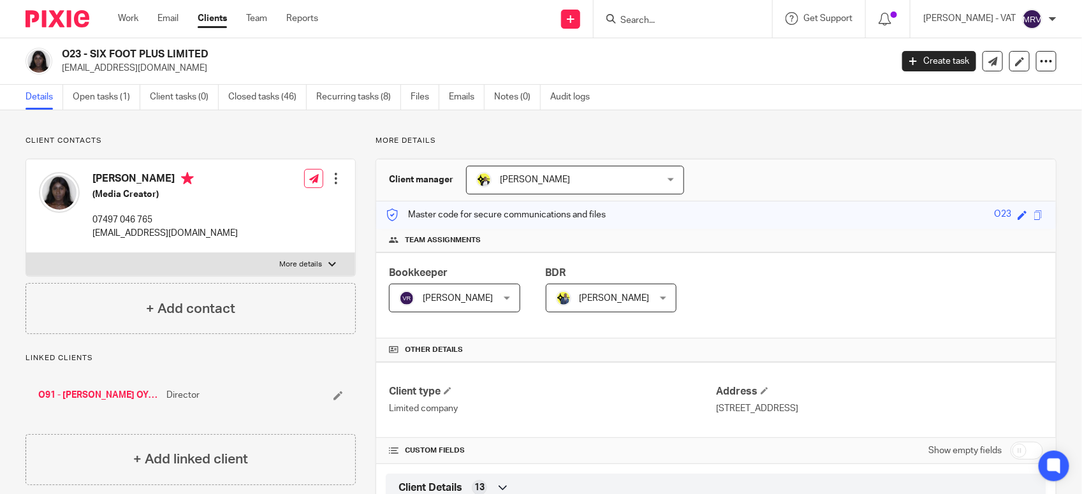
drag, startPoint x: 91, startPoint y: 49, endPoint x: 273, endPoint y: 50, distance: 182.3
click at [273, 50] on h2 "O23 - SIX FOOT PLUS LIMITED" at bounding box center [390, 54] width 657 height 13
copy h2 "SIX FOOT PLUS LIMITED"
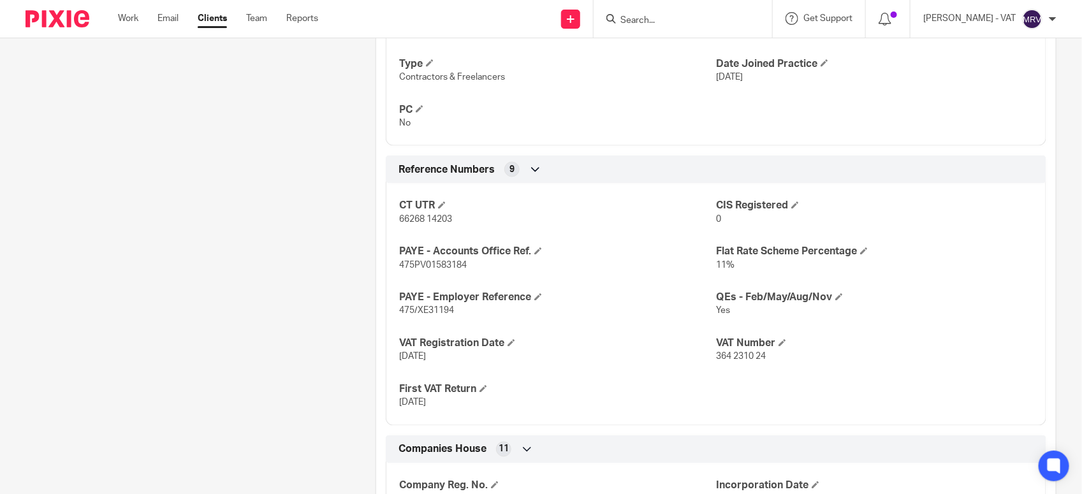
scroll to position [876, 0]
drag, startPoint x: 704, startPoint y: 363, endPoint x: 760, endPoint y: 370, distance: 55.8
click at [760, 370] on div "CT UTR 66268 14203 CIS Registered 0 PAYE - Accounts Office Ref. 475PV01583184 F…" at bounding box center [716, 301] width 660 height 252
drag, startPoint x: 760, startPoint y: 370, endPoint x: 713, endPoint y: 360, distance: 48.1
click at [716, 360] on span "364 2310 24" at bounding box center [741, 358] width 50 height 9
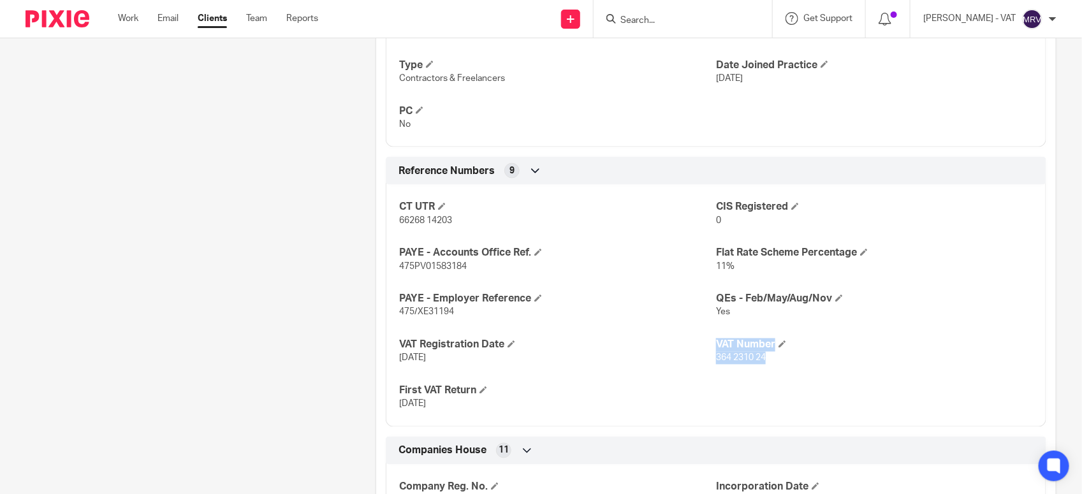
drag, startPoint x: 705, startPoint y: 361, endPoint x: 765, endPoint y: 365, distance: 60.7
click at [765, 365] on div "CT UTR 66268 14203 CIS Registered 0 PAYE - Accounts Office Ref. 475PV01583184 F…" at bounding box center [716, 301] width 660 height 252
click at [706, 362] on p "09-11-2020" at bounding box center [557, 358] width 317 height 13
drag, startPoint x: 706, startPoint y: 362, endPoint x: 791, endPoint y: 368, distance: 85.0
click at [791, 368] on div "CT UTR 66268 14203 CIS Registered 0 PAYE - Accounts Office Ref. 475PV01583184 F…" at bounding box center [716, 301] width 660 height 252
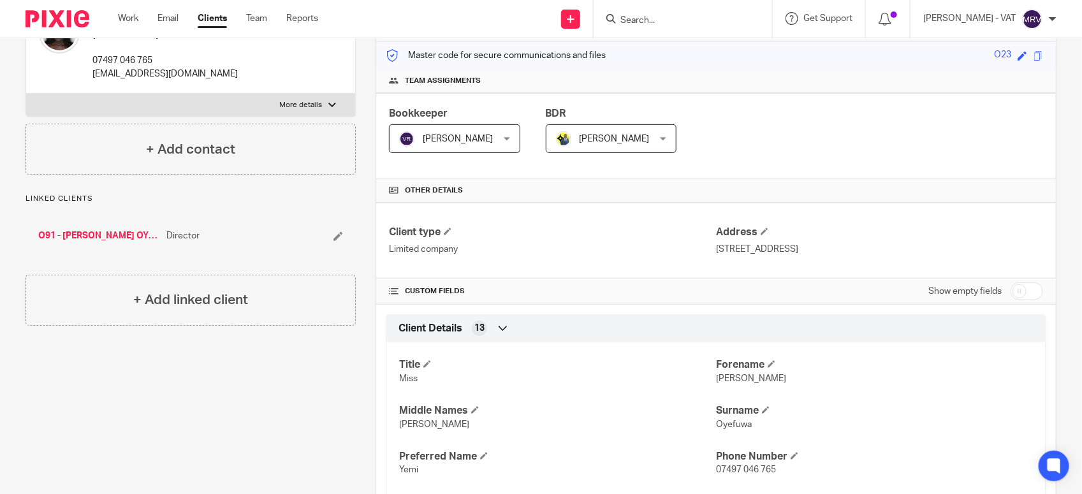
scroll to position [0, 0]
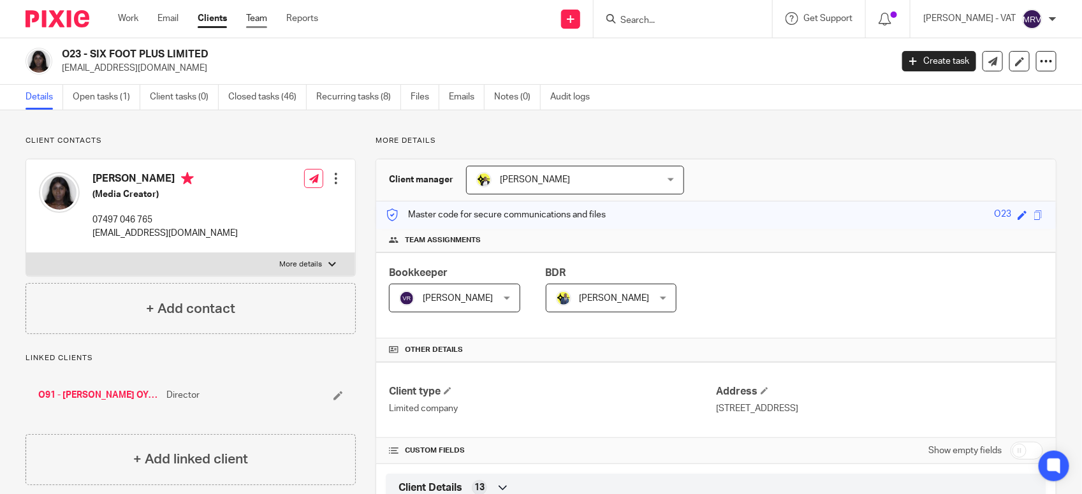
click at [258, 18] on link "Team" at bounding box center [256, 18] width 21 height 13
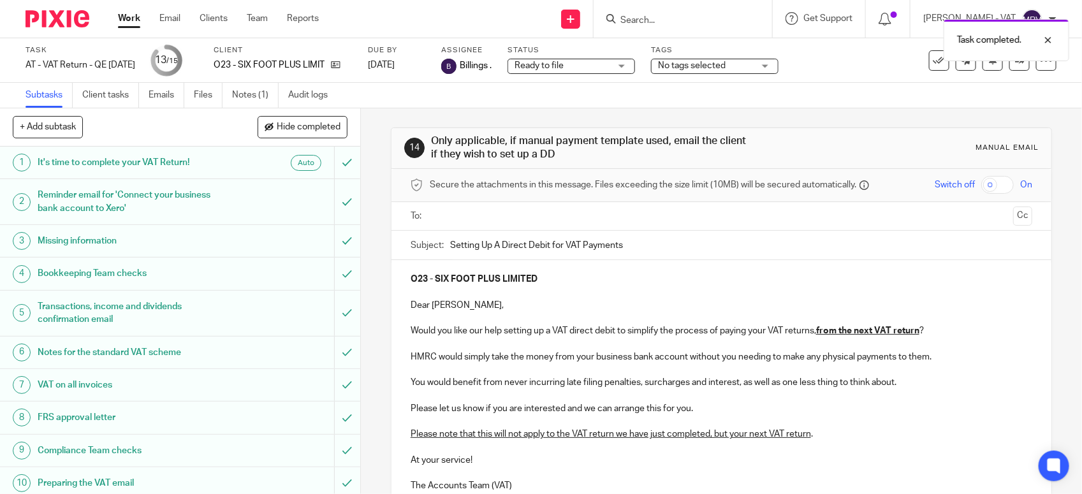
click at [512, 215] on input "text" at bounding box center [721, 216] width 574 height 15
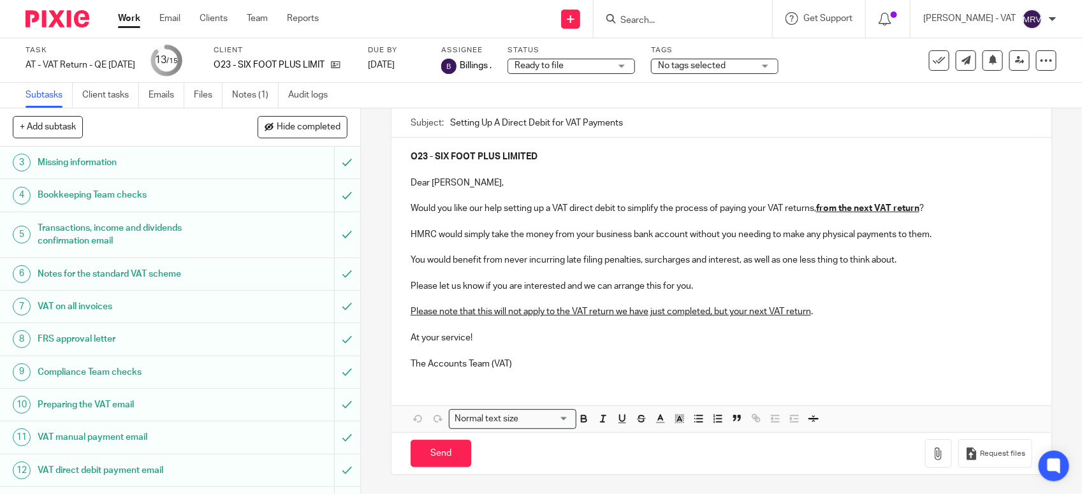
scroll to position [198, 0]
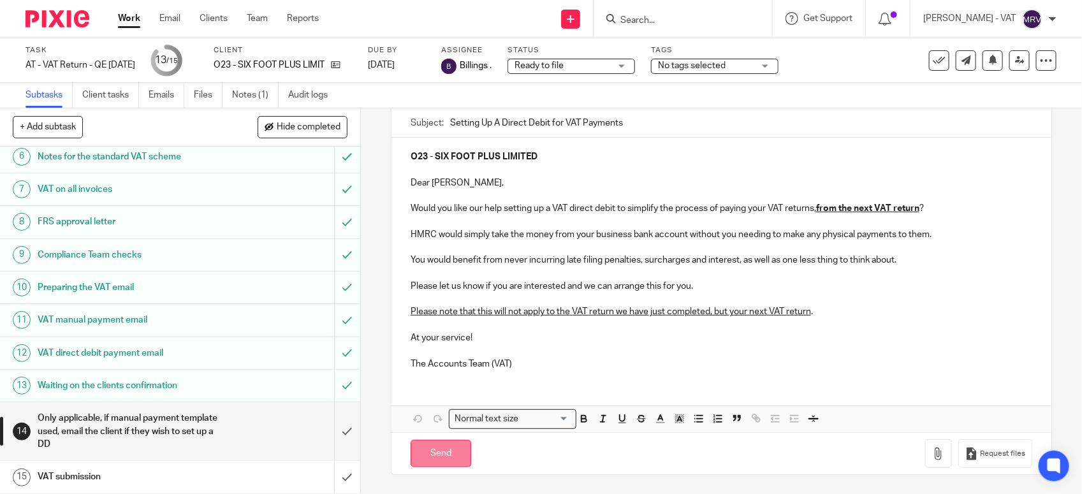
click at [440, 449] on input "Send" at bounding box center [440, 453] width 61 height 27
type input "Sent"
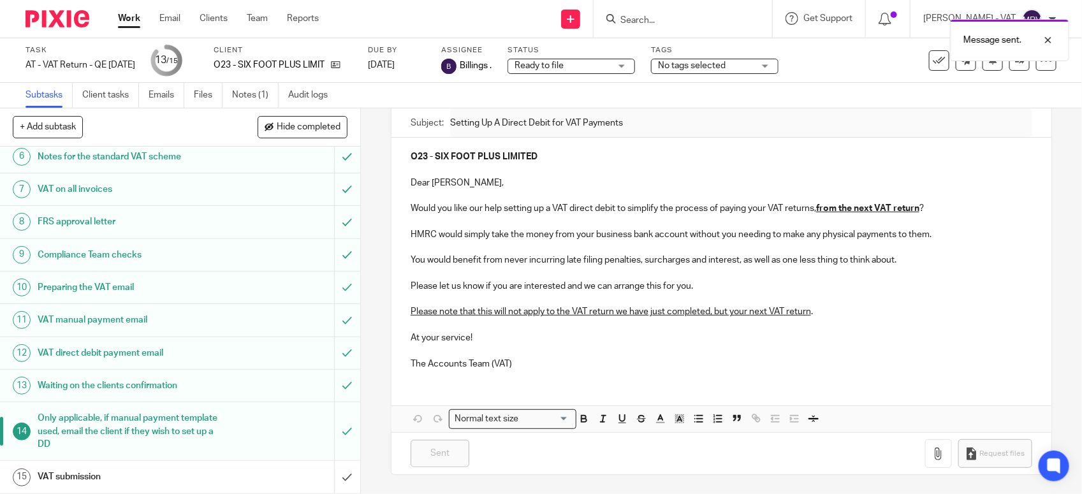
click at [103, 470] on h1 "VAT submission" at bounding box center [132, 476] width 189 height 19
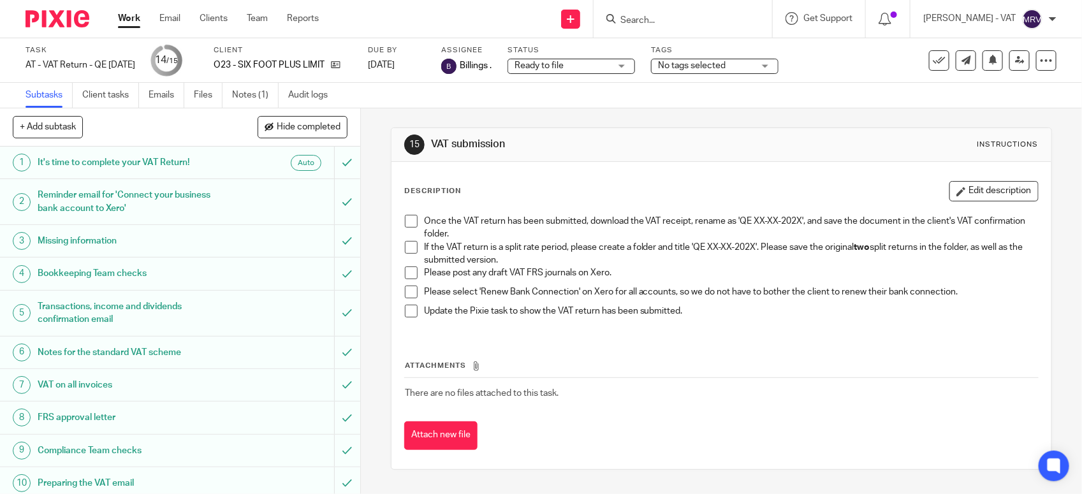
click at [412, 247] on span at bounding box center [411, 247] width 13 height 13
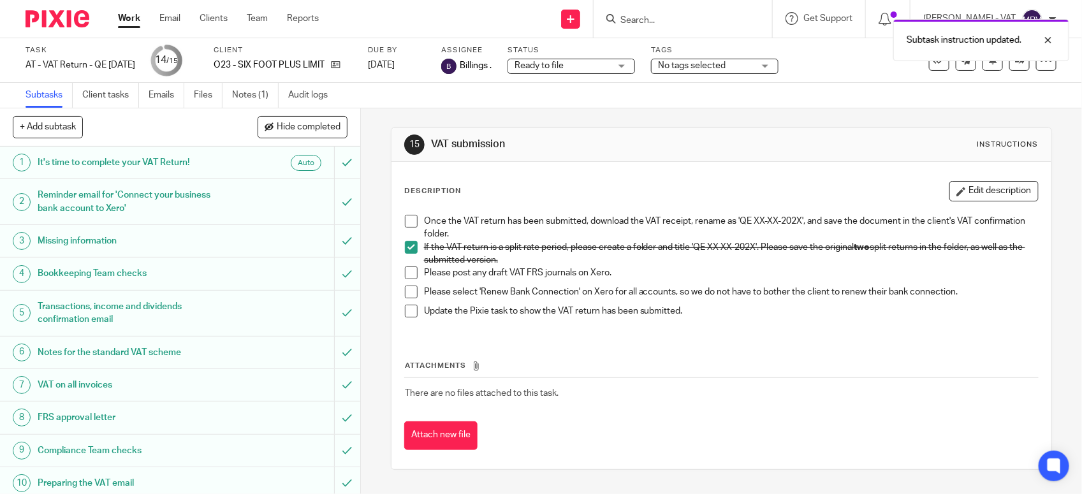
click at [405, 279] on span at bounding box center [411, 272] width 13 height 13
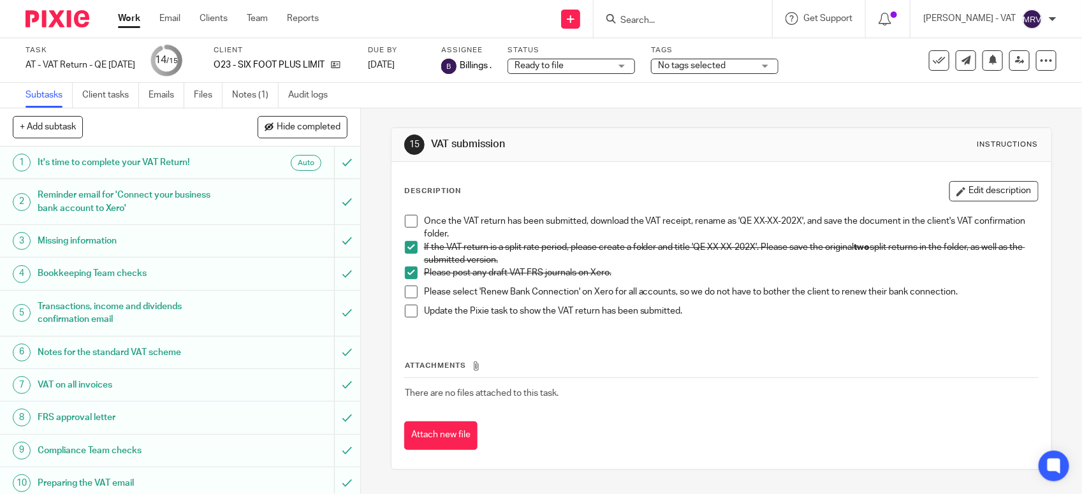
click at [405, 291] on span at bounding box center [411, 292] width 13 height 13
click at [406, 222] on span at bounding box center [411, 221] width 13 height 13
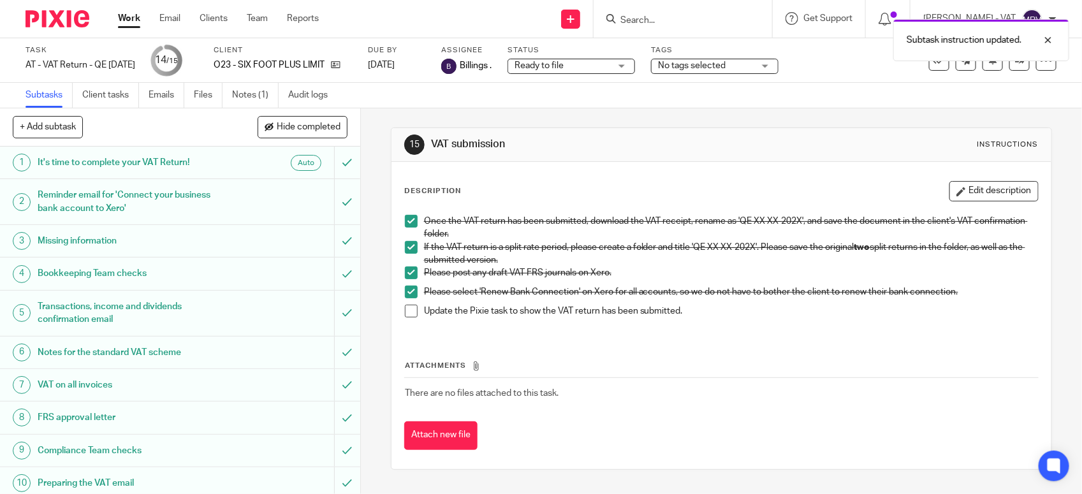
click at [405, 312] on span at bounding box center [411, 311] width 13 height 13
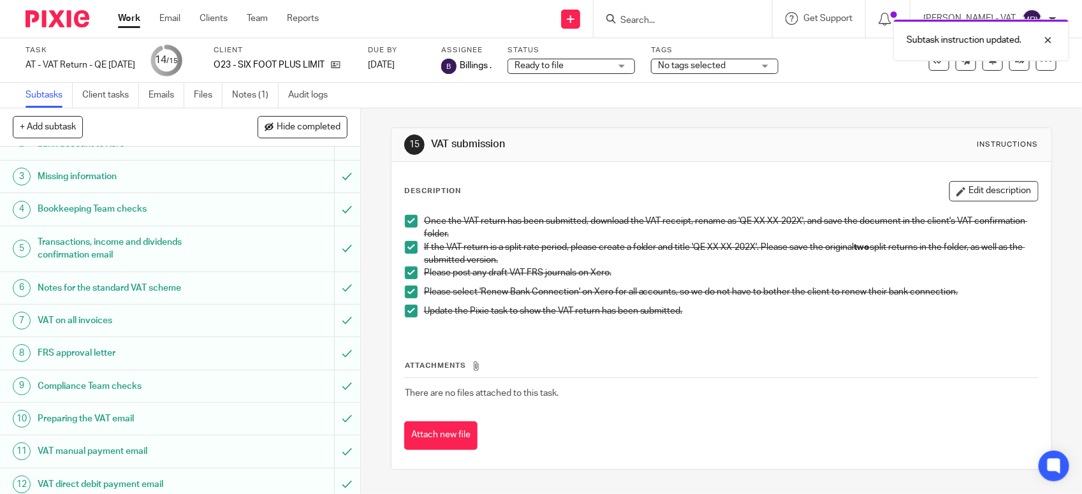
scroll to position [198, 0]
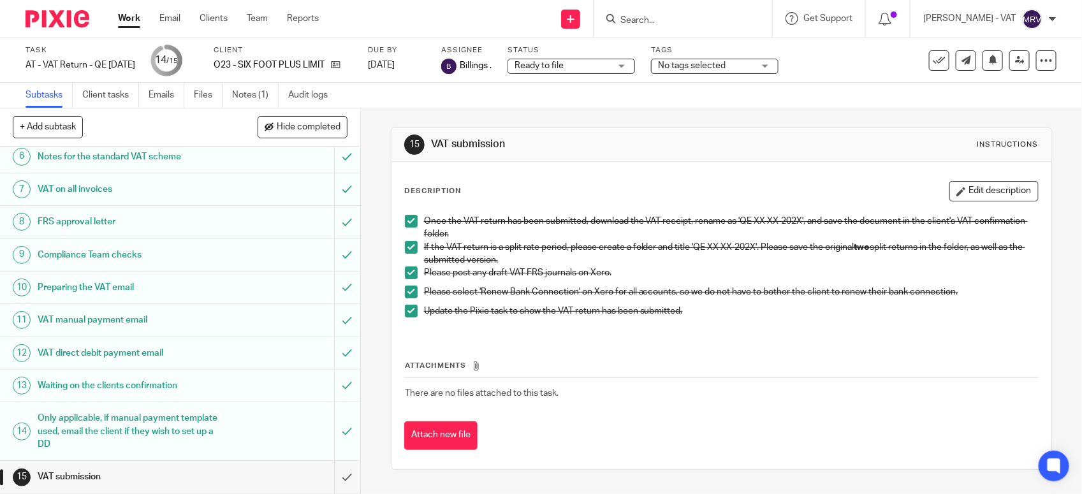
click at [822, 331] on div "Once the VAT return has been submitted, download the VAT receipt, rename as 'QE…" at bounding box center [721, 270] width 646 height 125
click at [329, 475] on input "submit" at bounding box center [180, 477] width 360 height 32
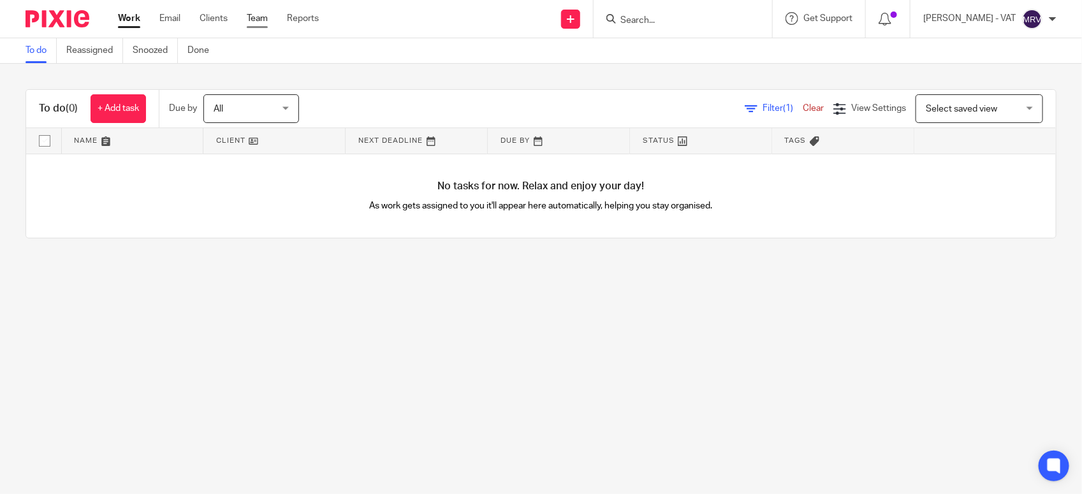
click at [255, 21] on link "Team" at bounding box center [257, 18] width 21 height 13
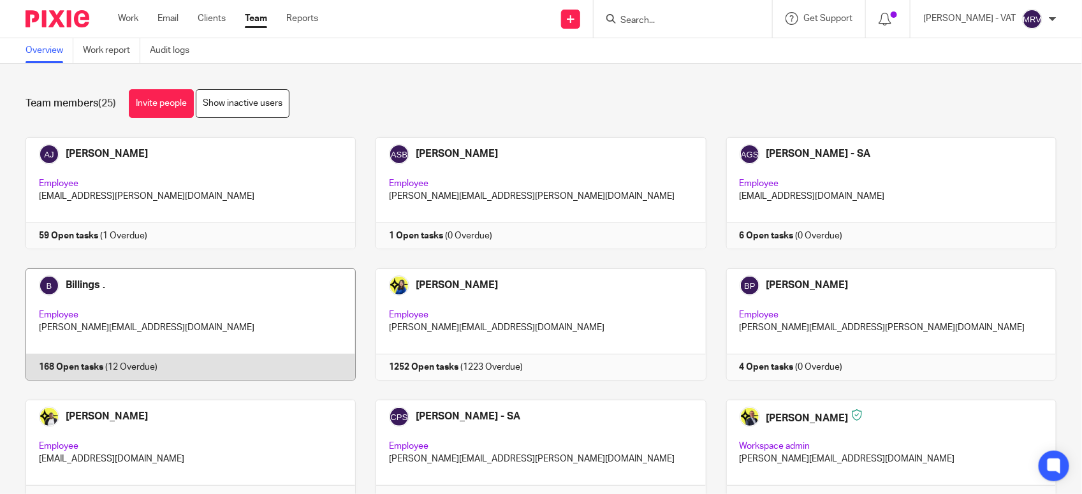
click at [256, 291] on link at bounding box center [181, 324] width 350 height 112
click at [190, 301] on link at bounding box center [181, 324] width 350 height 112
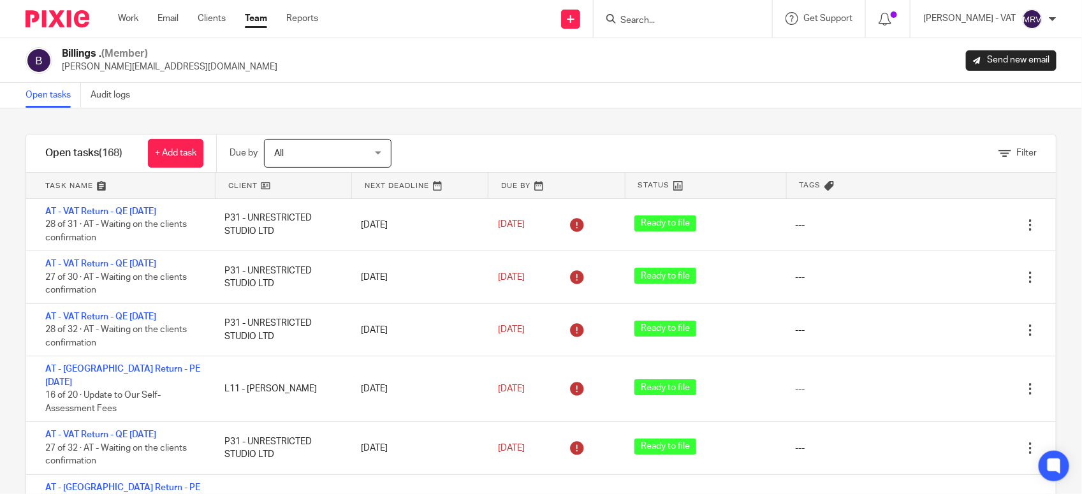
scroll to position [585, 0]
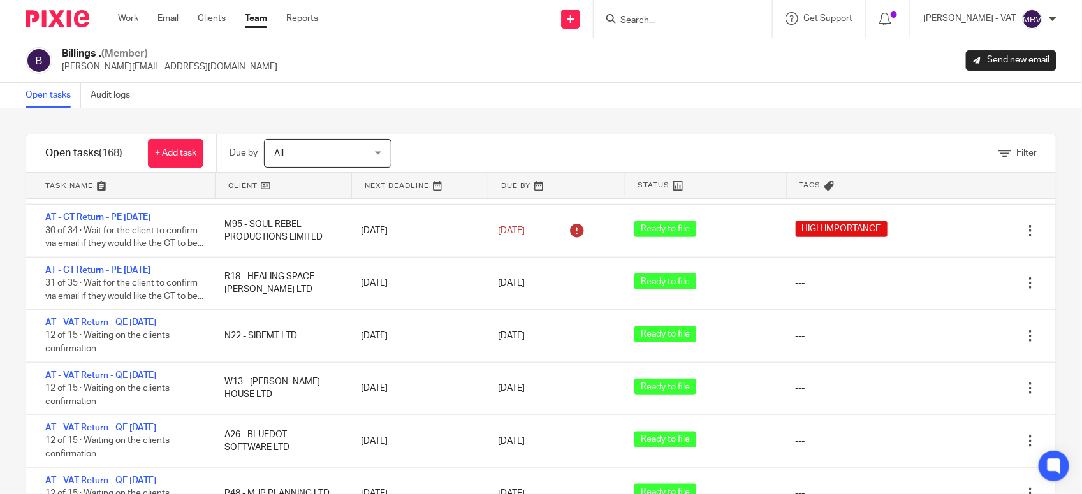
click at [255, 24] on link "Team" at bounding box center [256, 18] width 22 height 13
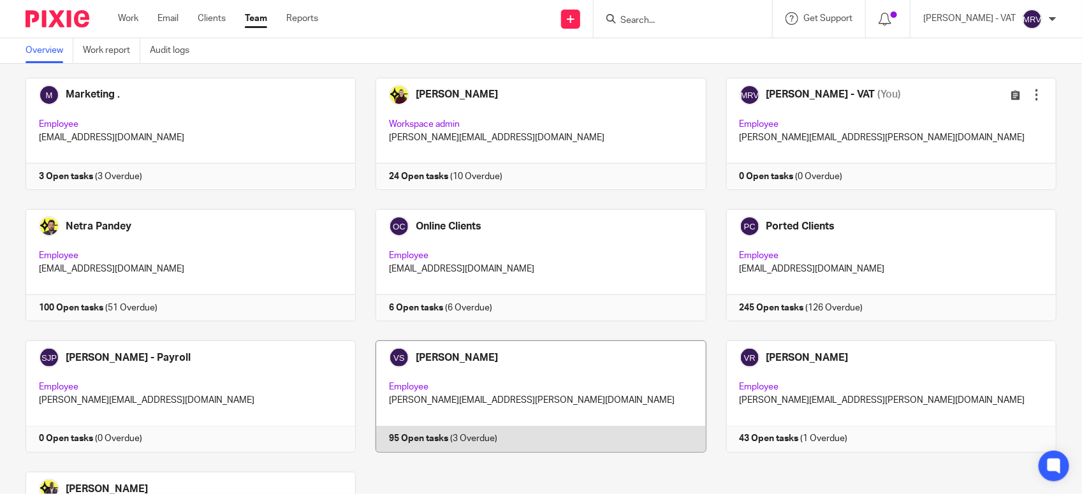
scroll to position [855, 0]
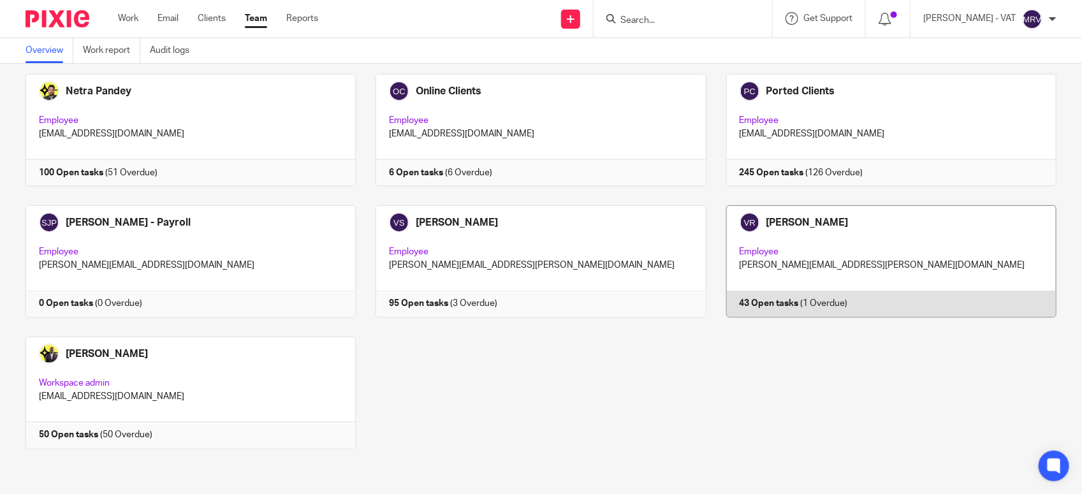
click at [808, 265] on link at bounding box center [881, 261] width 350 height 112
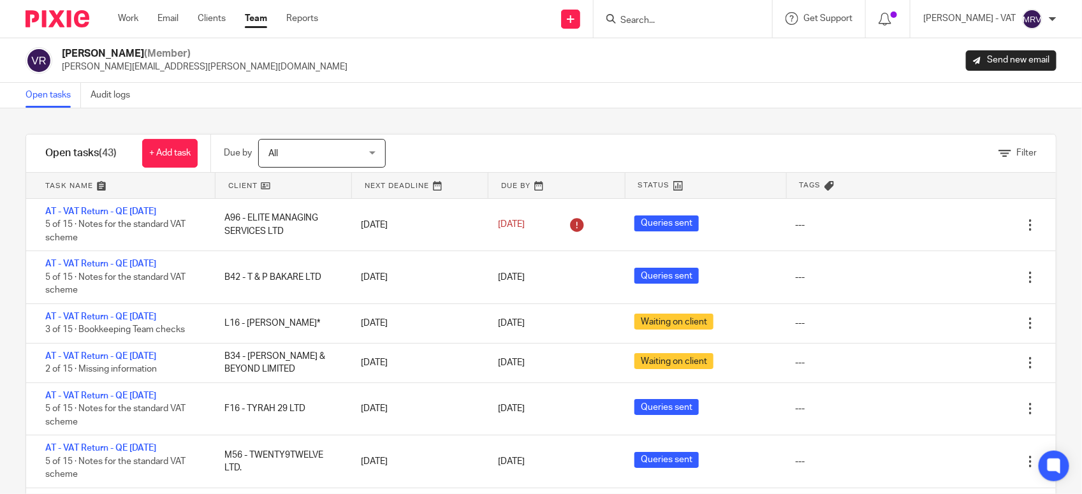
click at [253, 23] on link "Team" at bounding box center [256, 18] width 22 height 13
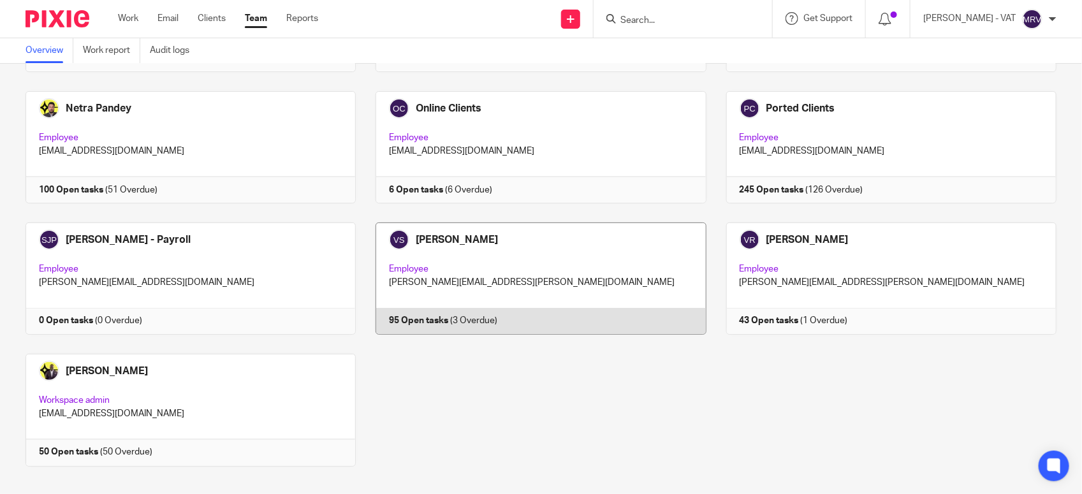
scroll to position [855, 0]
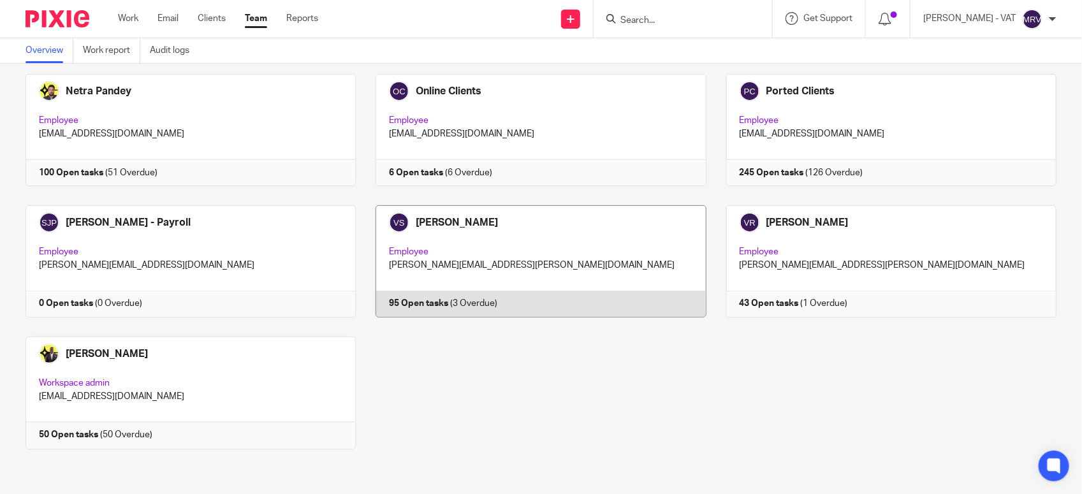
click at [526, 237] on link at bounding box center [531, 261] width 350 height 112
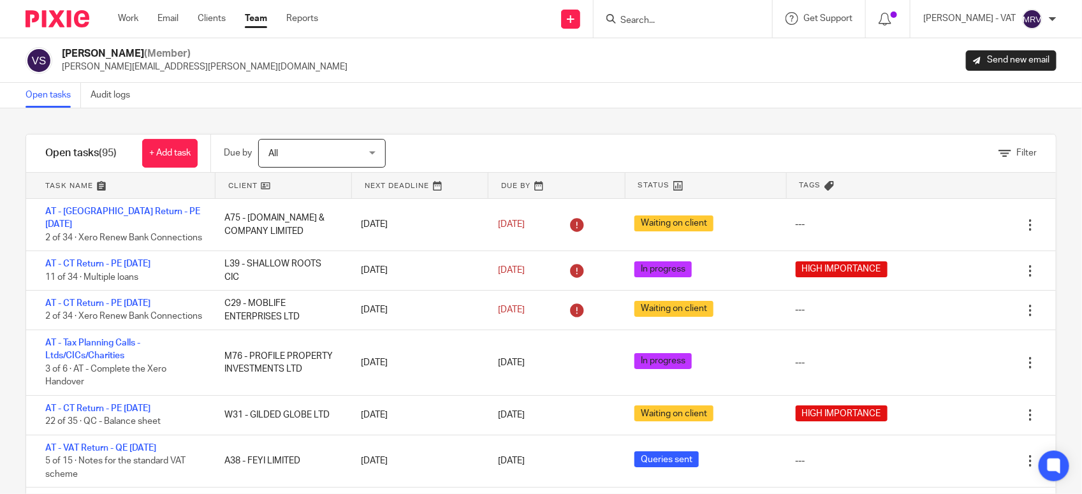
click at [492, 86] on div "Open tasks Audit logs" at bounding box center [541, 95] width 1082 height 25
click at [256, 19] on link "Team" at bounding box center [256, 18] width 22 height 13
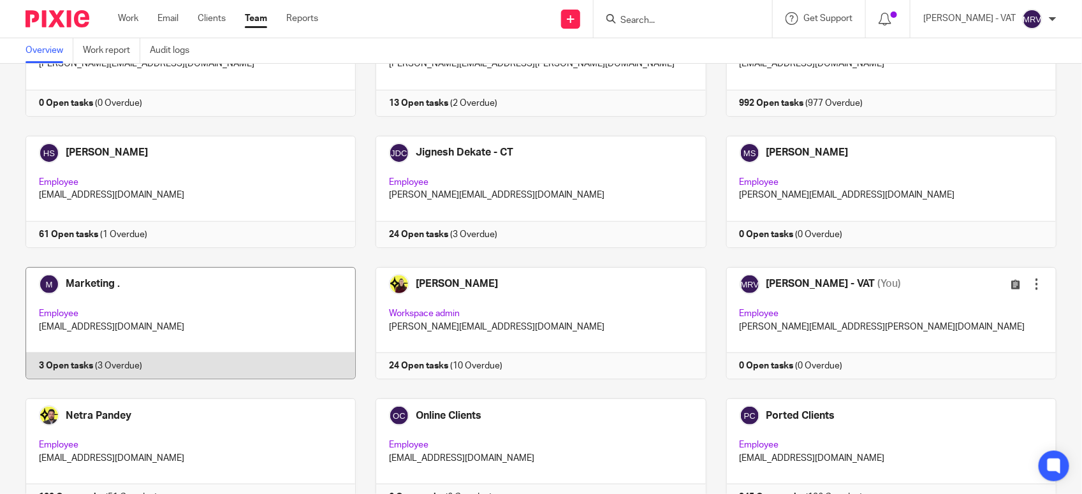
scroll to position [558, 0]
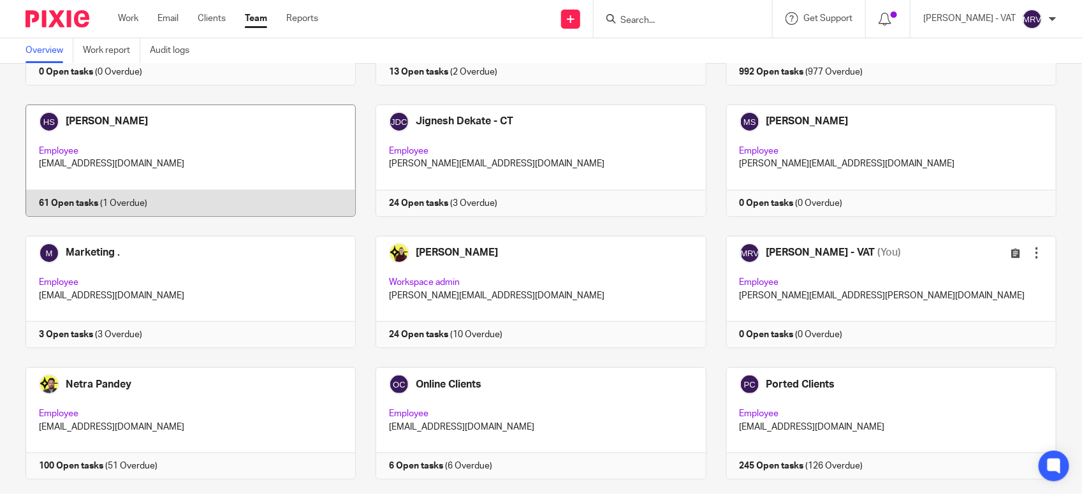
click at [108, 151] on link at bounding box center [181, 161] width 350 height 112
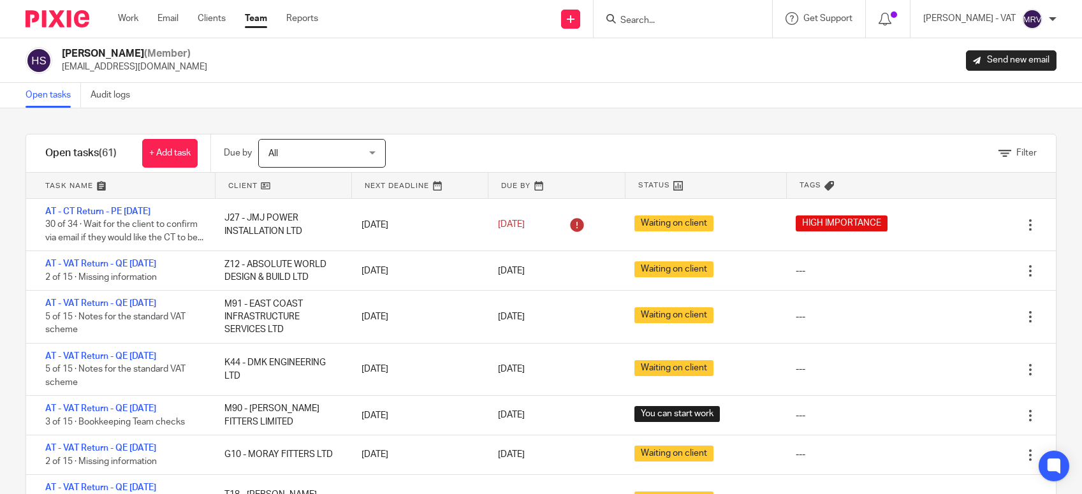
click at [286, 83] on div "Open tasks Audit logs" at bounding box center [541, 95] width 1082 height 25
click at [427, 104] on div "Open tasks Audit logs" at bounding box center [541, 95] width 1082 height 25
click at [255, 20] on link "Team" at bounding box center [256, 18] width 22 height 13
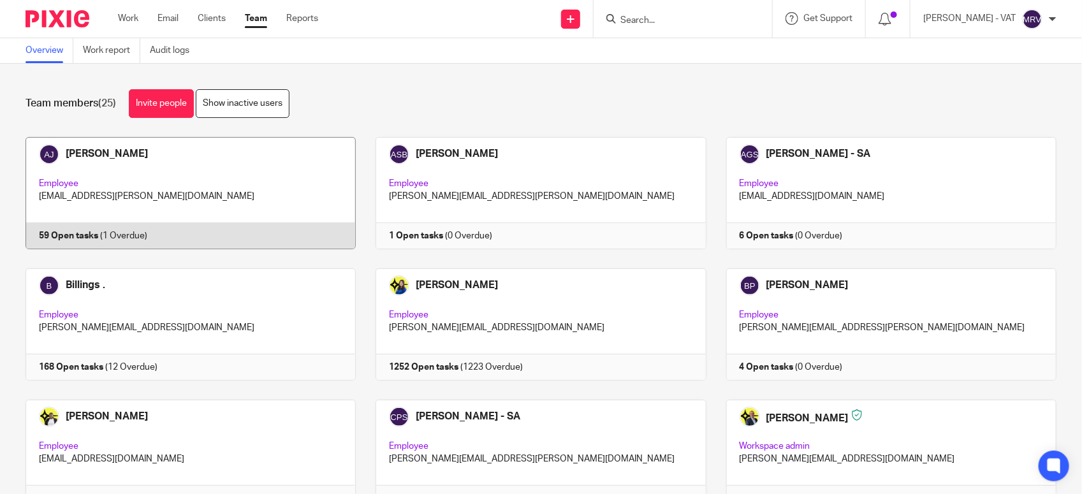
click at [106, 158] on link at bounding box center [181, 193] width 350 height 112
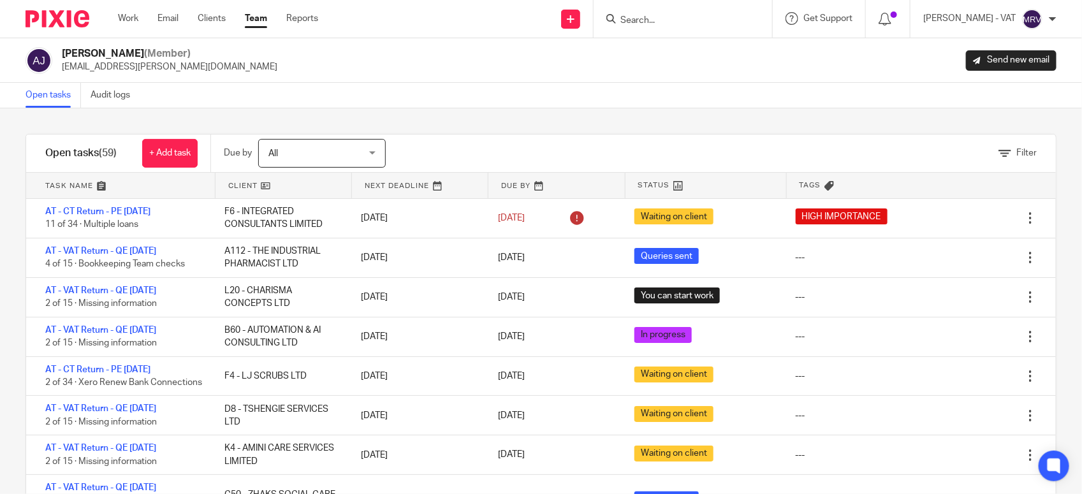
click at [563, 123] on div "Filter tasks Only show tasks matching all of these conditions 1 Client name Is …" at bounding box center [541, 301] width 1082 height 386
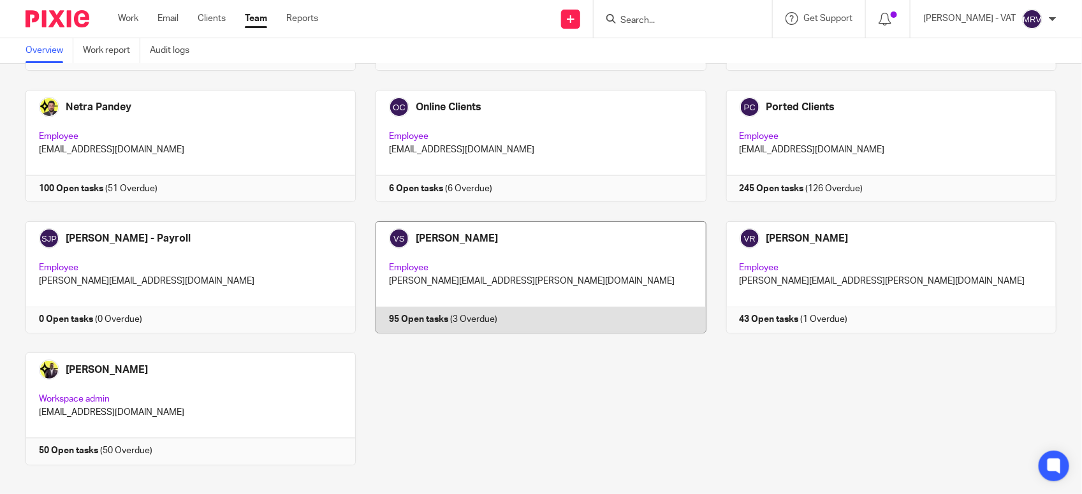
scroll to position [855, 0]
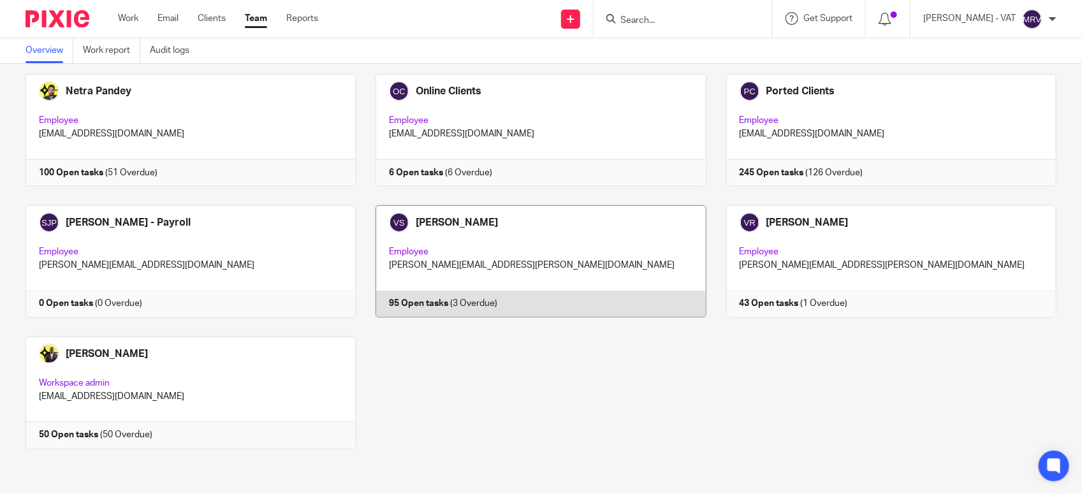
click at [576, 243] on link at bounding box center [531, 261] width 350 height 112
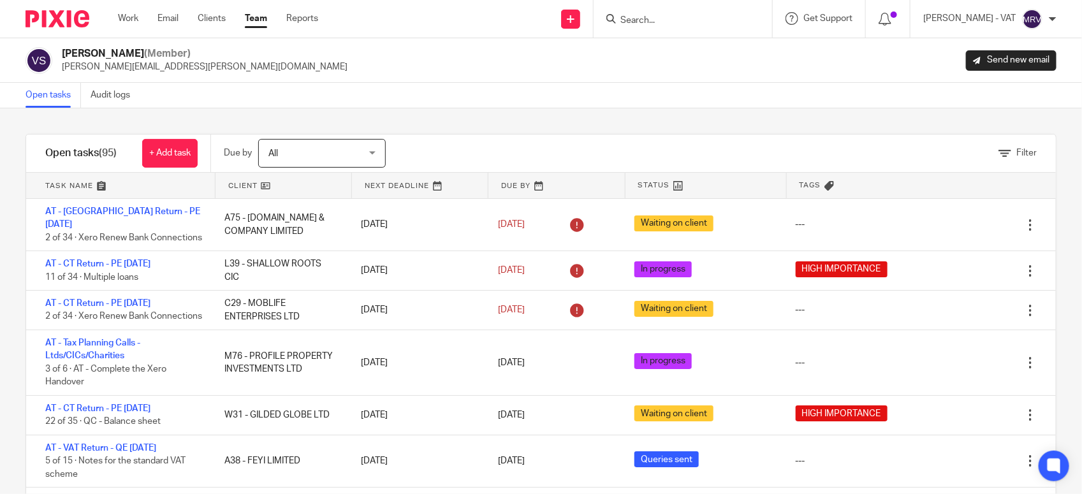
drag, startPoint x: 0, startPoint y: 0, endPoint x: 523, endPoint y: 131, distance: 538.7
click at [523, 131] on div "Filter tasks Only show tasks matching all of these conditions 1 Client name Is …" at bounding box center [541, 301] width 1082 height 386
click at [140, 19] on ul "Work Email Clients Team Reports" at bounding box center [227, 18] width 219 height 13
click at [133, 18] on link "Work" at bounding box center [128, 18] width 20 height 13
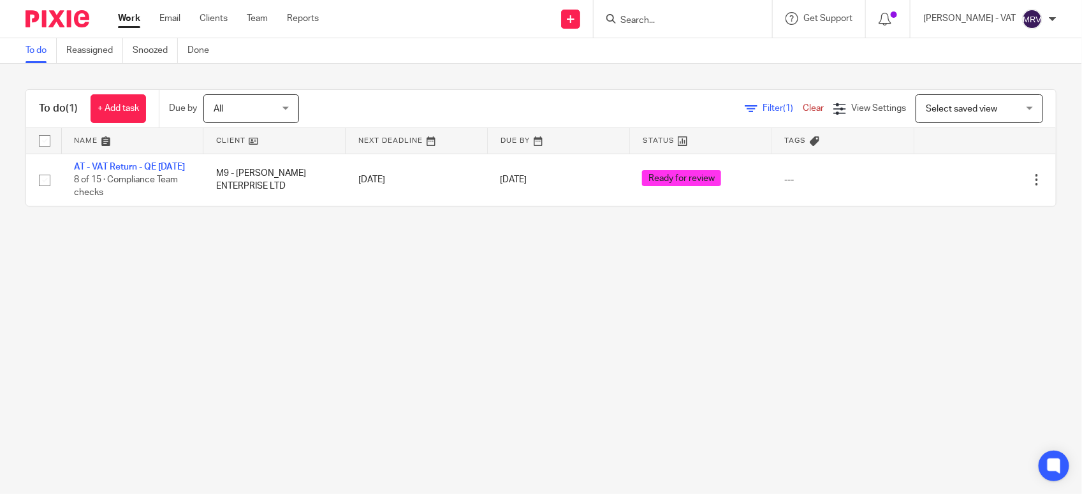
click at [170, 309] on main "To do Reassigned Snoozed Done To do (1) + Add task Due by All All Today Tomorro…" at bounding box center [541, 247] width 1082 height 494
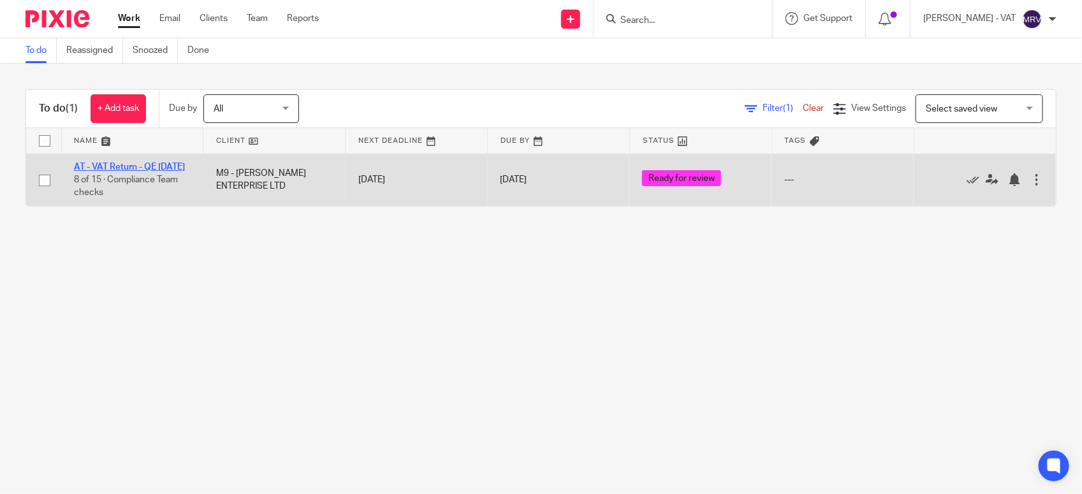
click at [144, 169] on link "AT - VAT Return - QE [DATE]" at bounding box center [129, 167] width 111 height 9
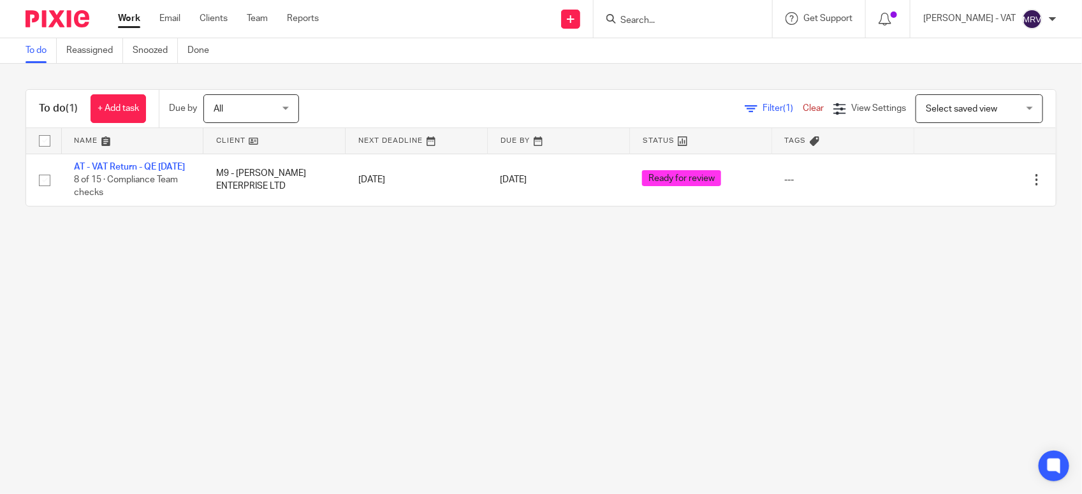
click at [42, 40] on link "To do" at bounding box center [40, 50] width 31 height 25
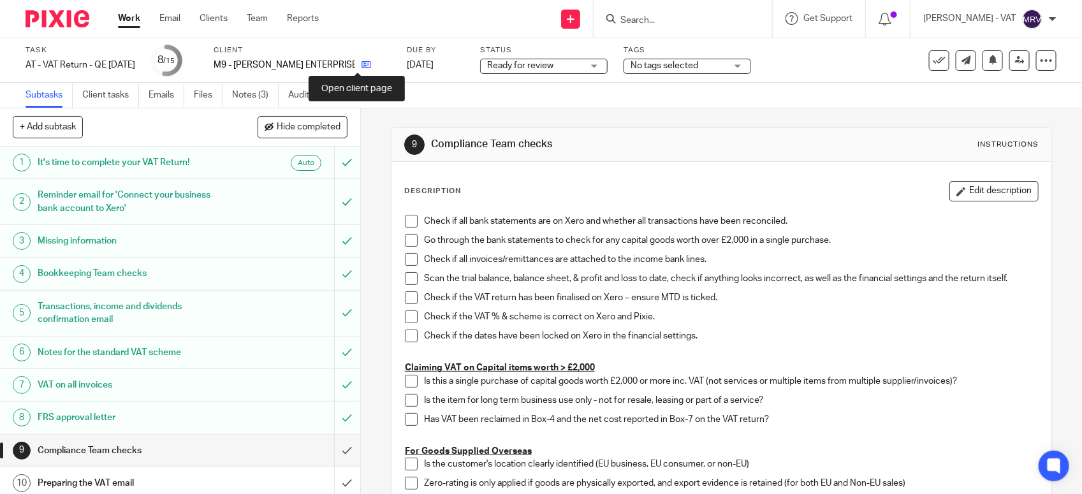
click at [361, 62] on icon at bounding box center [366, 65] width 10 height 10
click at [405, 219] on span at bounding box center [411, 221] width 13 height 13
click at [246, 96] on link "Notes (3)" at bounding box center [255, 95] width 47 height 25
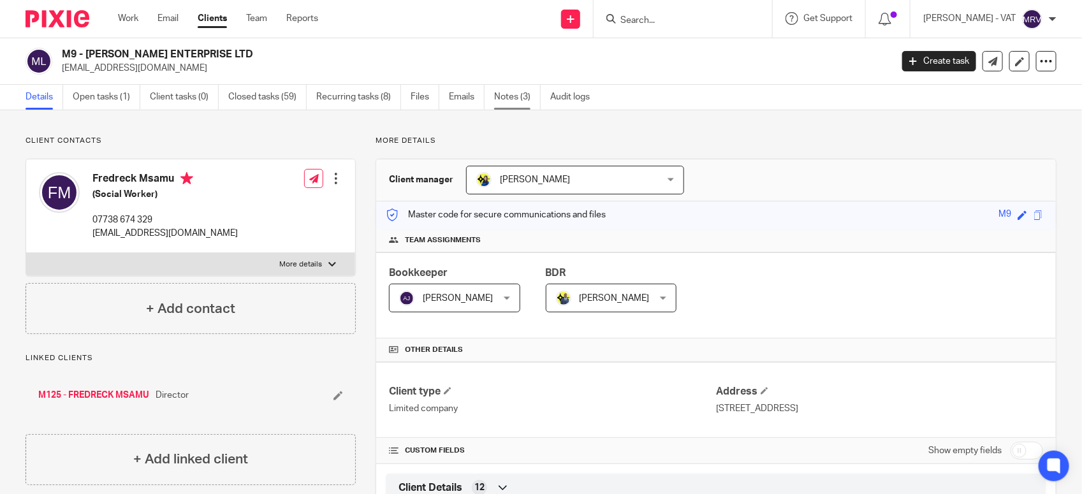
click at [527, 100] on link "Notes (3)" at bounding box center [517, 97] width 47 height 25
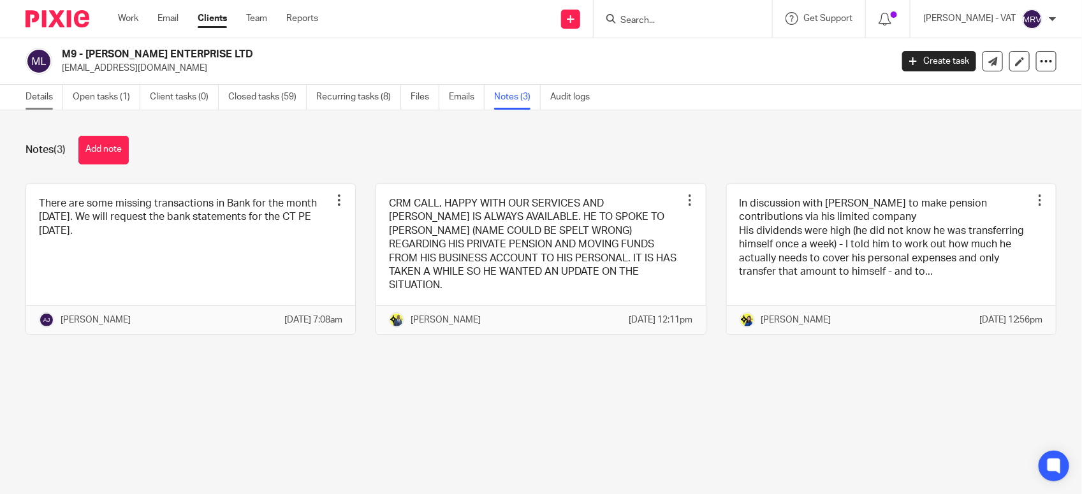
click at [37, 99] on link "Details" at bounding box center [44, 97] width 38 height 25
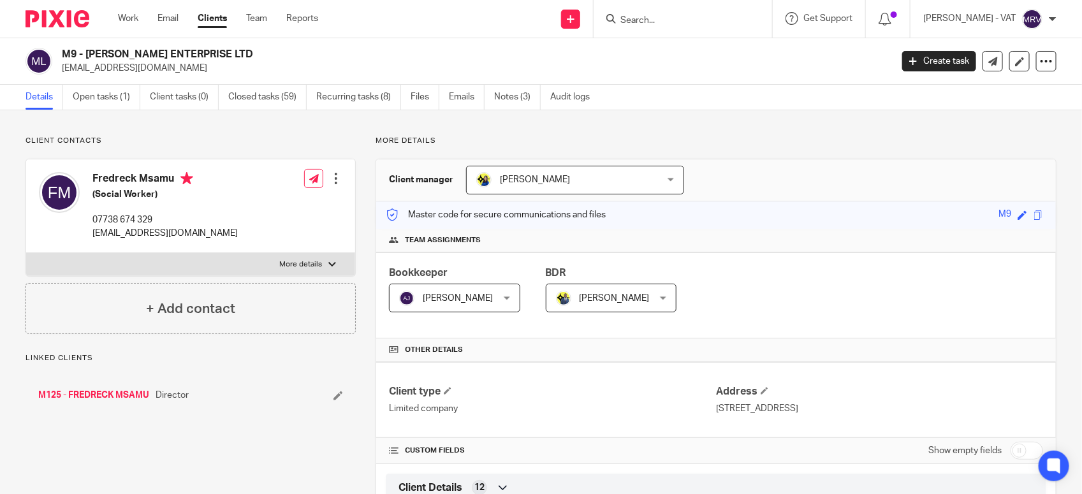
drag, startPoint x: 86, startPoint y: 52, endPoint x: 225, endPoint y: 51, distance: 139.0
click at [225, 51] on h2 "M9 - [PERSON_NAME] ENTERPRISE LTD" at bounding box center [390, 54] width 657 height 13
copy h2 "MALONE ENTERPRISE LTD"
click at [502, 105] on link "Notes (3)" at bounding box center [517, 97] width 47 height 25
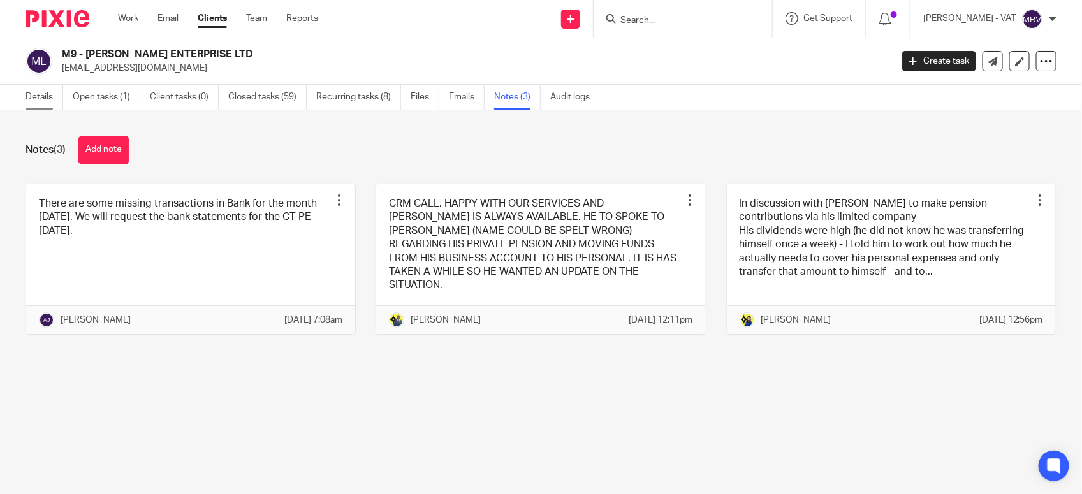
click at [39, 99] on link "Details" at bounding box center [44, 97] width 38 height 25
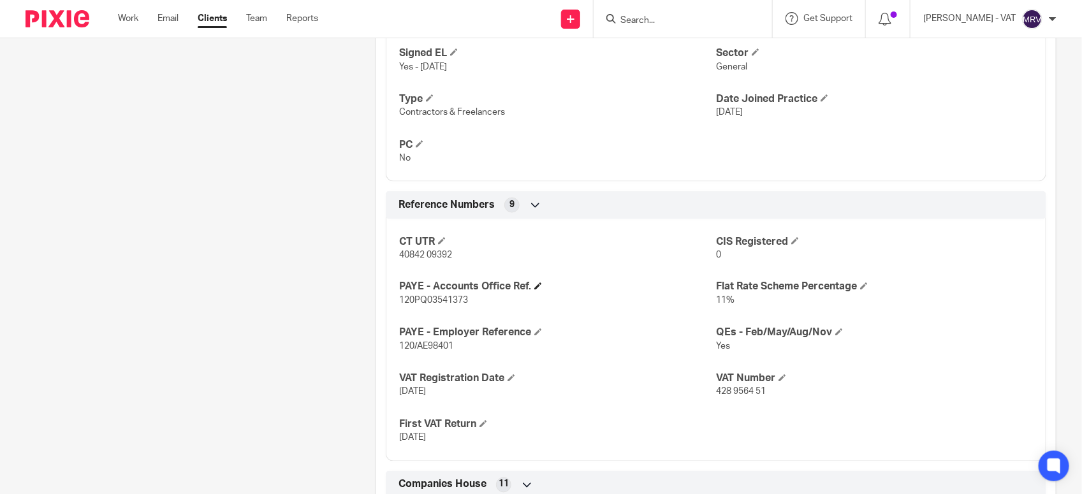
scroll to position [876, 0]
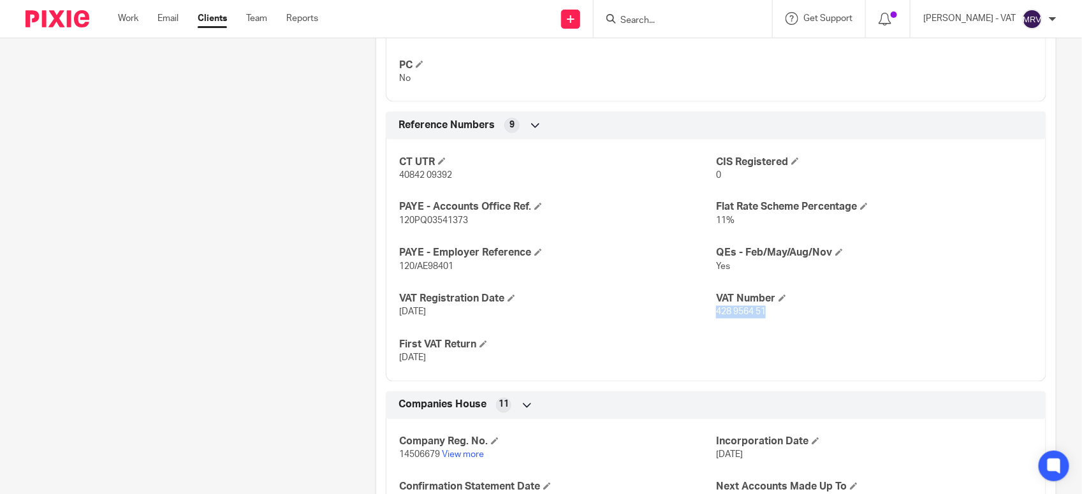
drag, startPoint x: 709, startPoint y: 317, endPoint x: 757, endPoint y: 312, distance: 48.1
click at [757, 312] on span "428 9564 51" at bounding box center [741, 312] width 50 height 9
click at [716, 317] on span "428 9564 51" at bounding box center [741, 312] width 50 height 9
drag, startPoint x: 708, startPoint y: 314, endPoint x: 759, endPoint y: 316, distance: 51.0
click at [759, 316] on p "428 9564 51" at bounding box center [874, 312] width 317 height 13
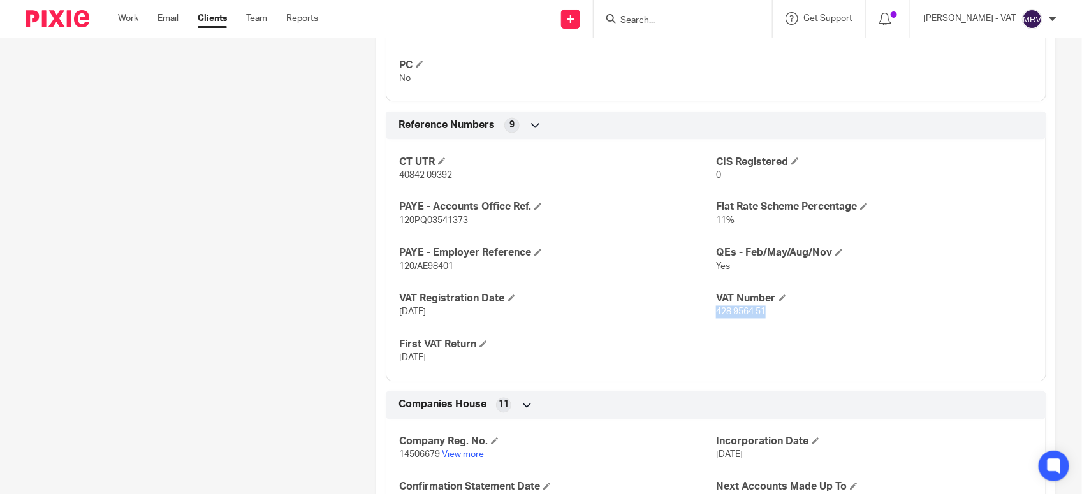
copy span "428 9564 51"
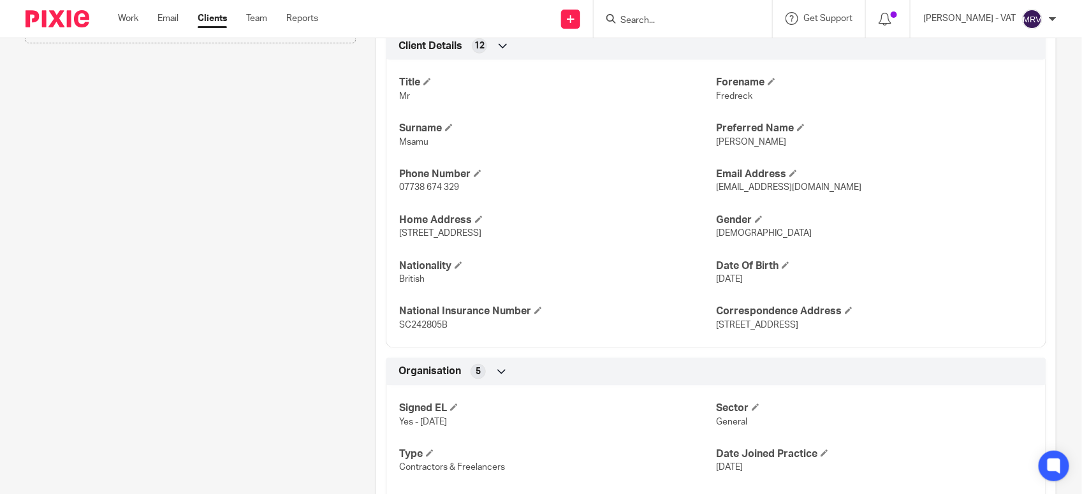
scroll to position [398, 0]
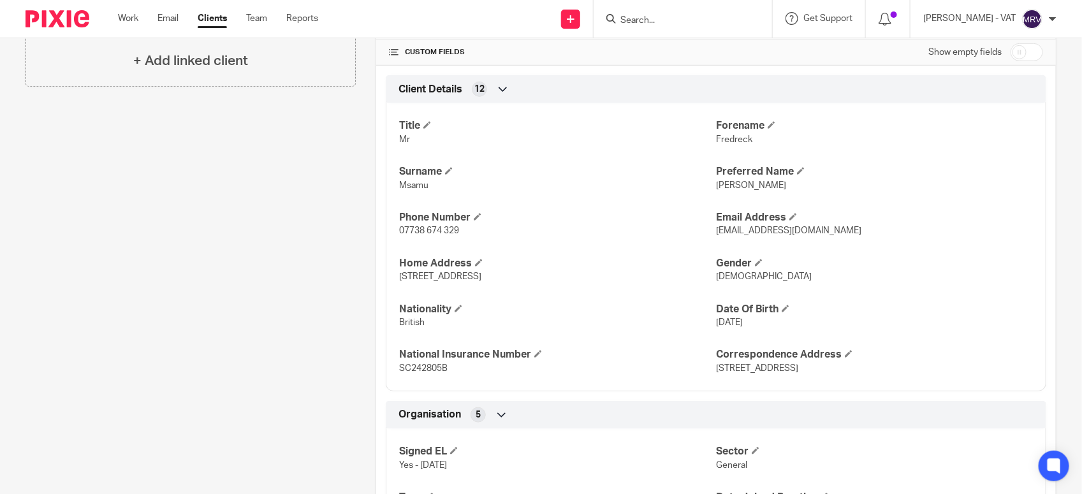
click at [733, 182] on span "Freddie" at bounding box center [751, 185] width 70 height 9
copy span "Freddie"
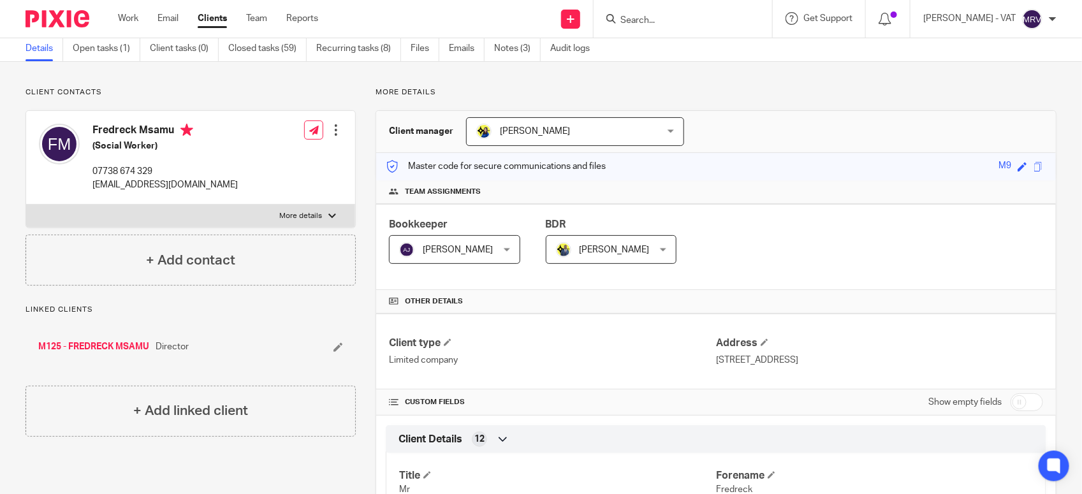
scroll to position [0, 0]
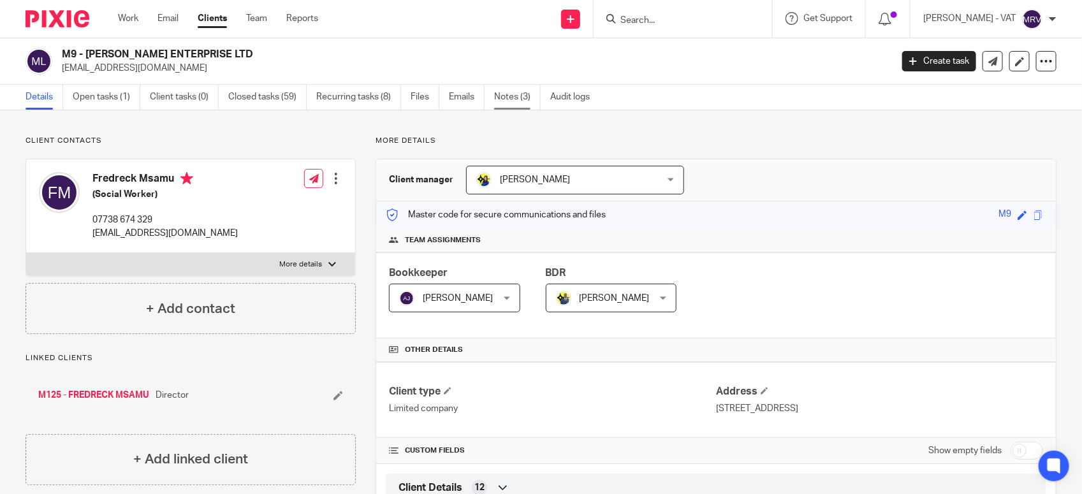
click at [520, 98] on link "Notes (3)" at bounding box center [517, 97] width 47 height 25
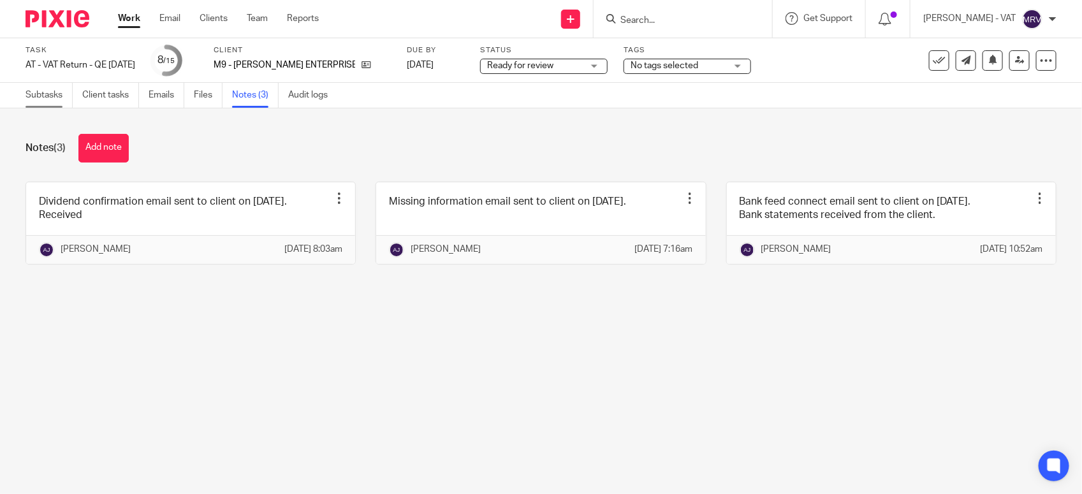
click at [47, 99] on link "Subtasks" at bounding box center [48, 95] width 47 height 25
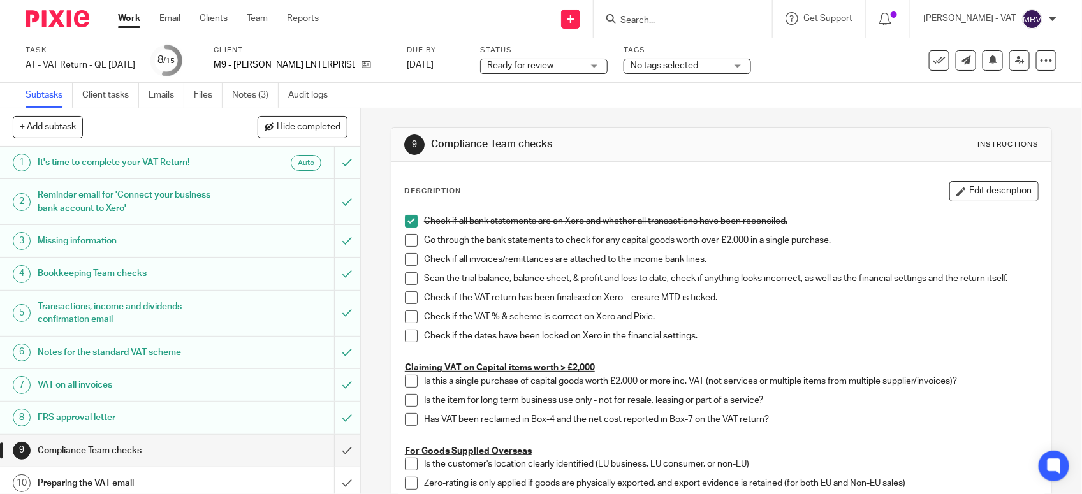
click at [405, 237] on span at bounding box center [411, 240] width 13 height 13
click at [405, 263] on span at bounding box center [411, 259] width 13 height 13
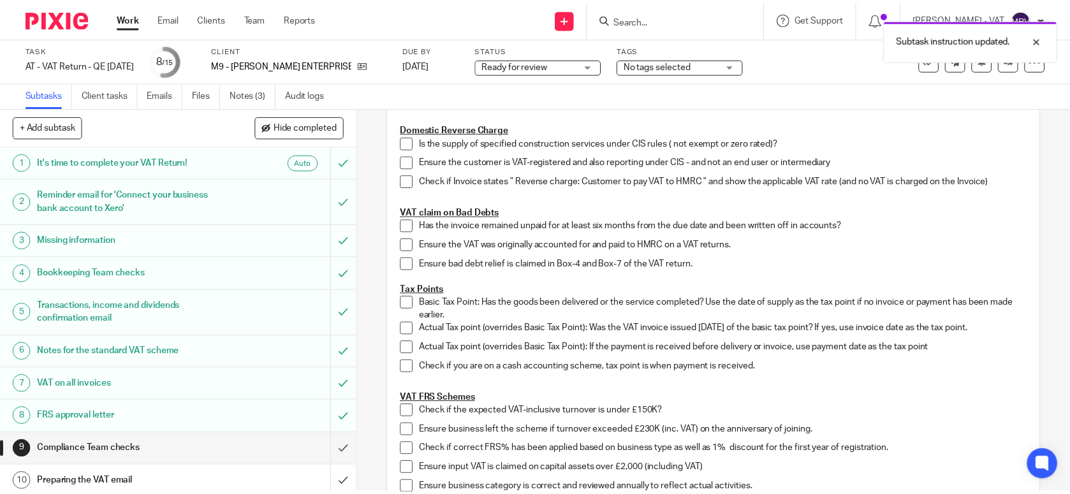
scroll to position [637, 0]
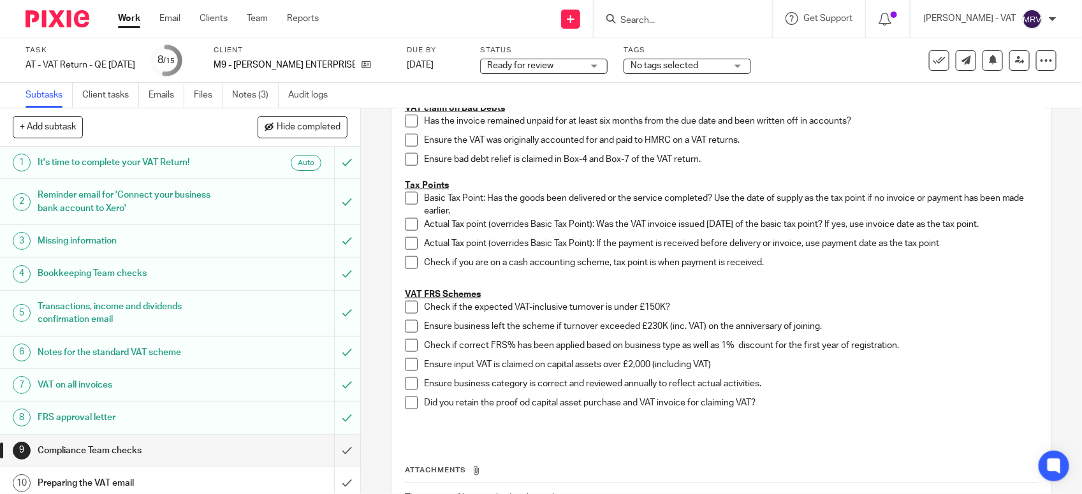
click at [405, 310] on span at bounding box center [411, 307] width 13 height 13
click at [398, 327] on div "Check if all bank statements are on Xero and whether all transactions have been…" at bounding box center [721, 4] width 646 height 867
click at [405, 327] on span at bounding box center [411, 326] width 13 height 13
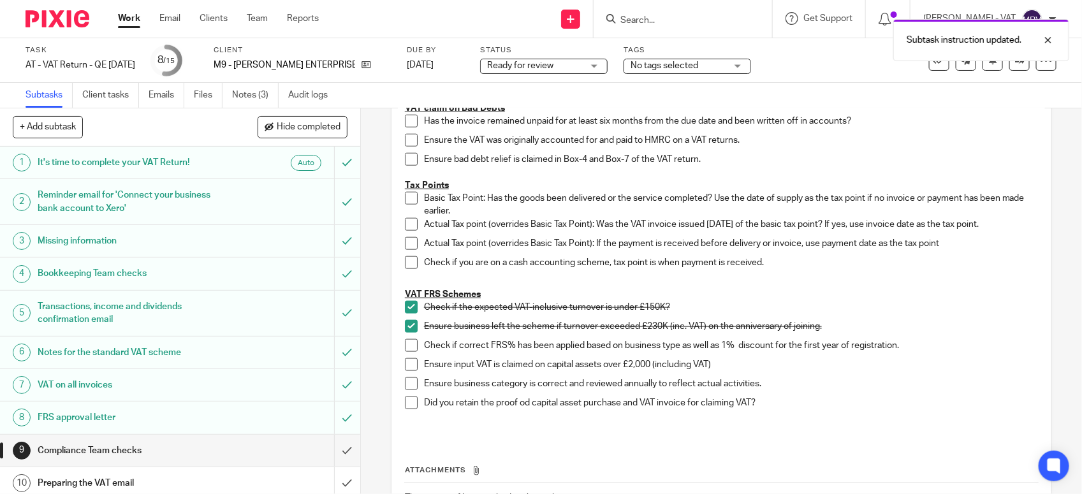
click at [398, 343] on div "Check if all bank statements are on Xero and whether all transactions have been…" at bounding box center [721, 4] width 646 height 867
click at [405, 345] on span at bounding box center [411, 345] width 13 height 13
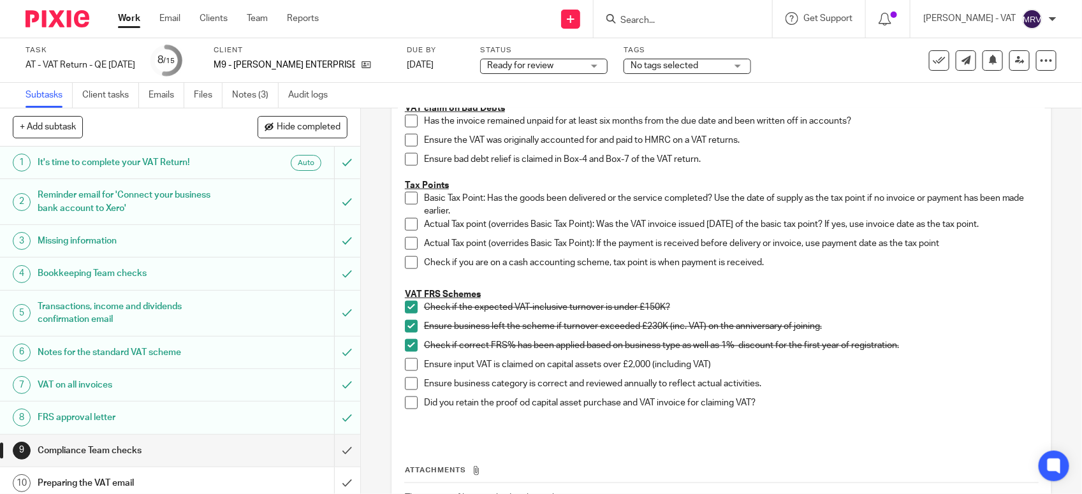
click at [405, 388] on span at bounding box center [411, 383] width 13 height 13
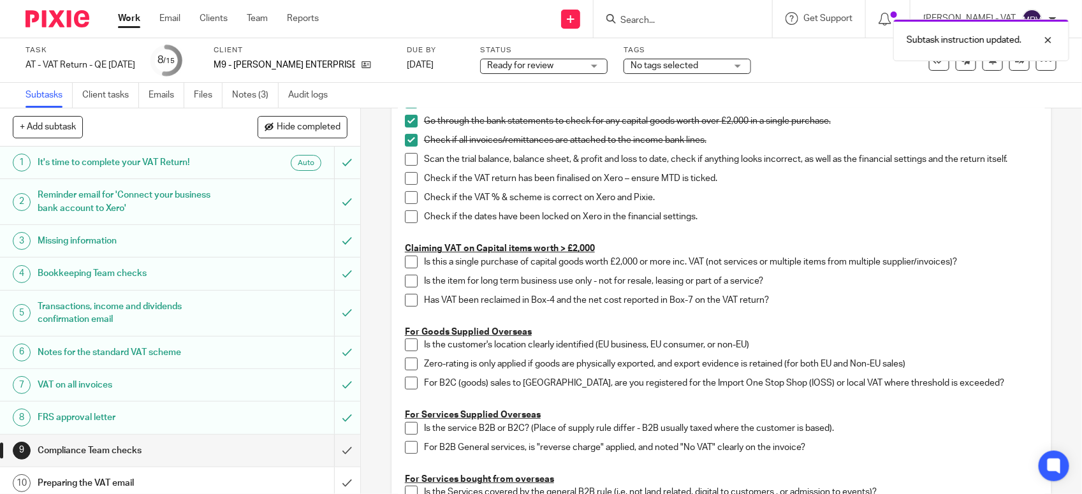
scroll to position [80, 0]
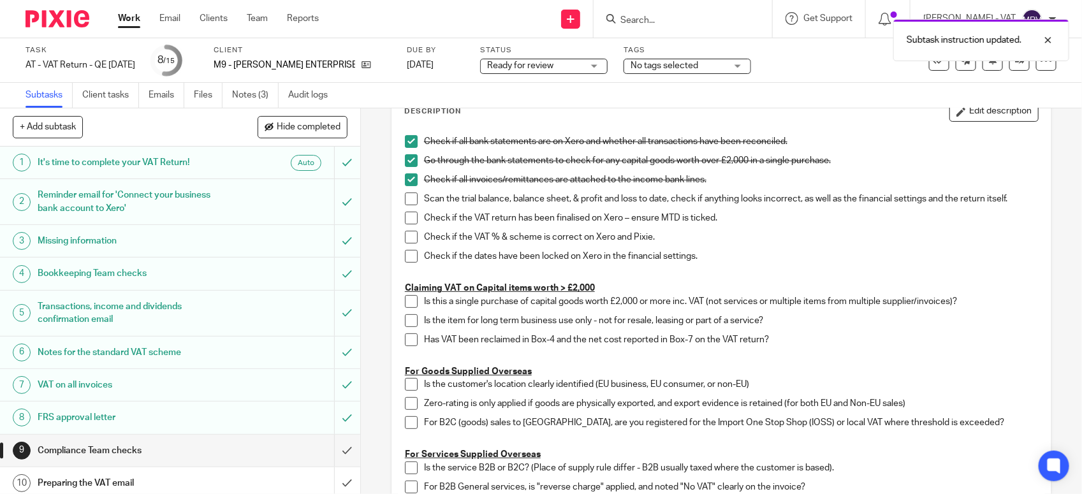
click at [406, 198] on span at bounding box center [411, 198] width 13 height 13
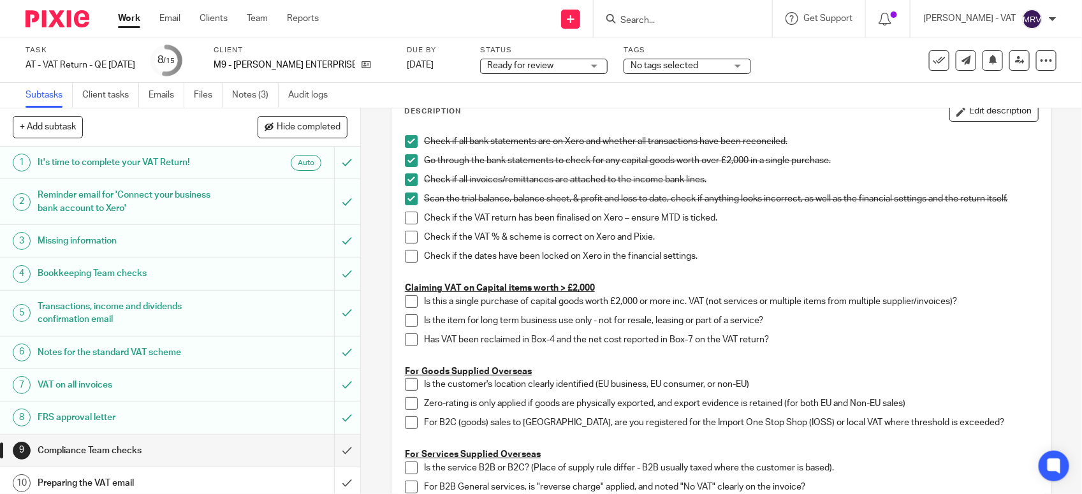
click at [405, 220] on span at bounding box center [411, 218] width 13 height 13
click at [405, 236] on span at bounding box center [411, 237] width 13 height 13
click at [407, 252] on span at bounding box center [411, 256] width 13 height 13
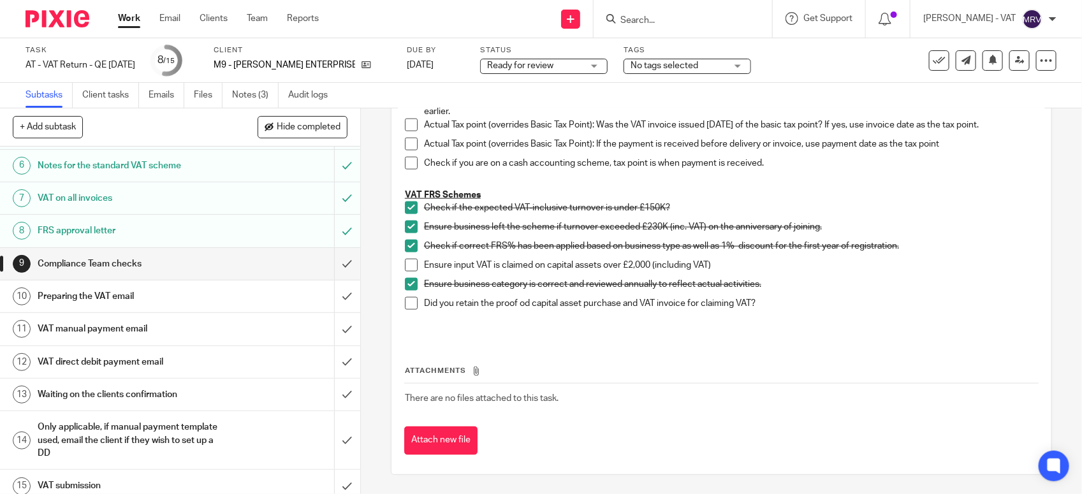
scroll to position [198, 0]
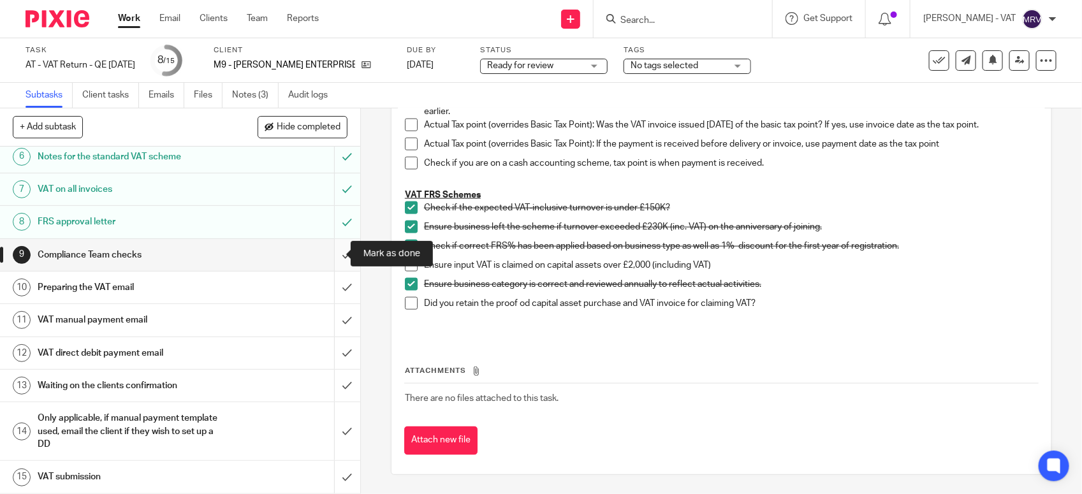
click at [331, 258] on input "submit" at bounding box center [180, 255] width 360 height 32
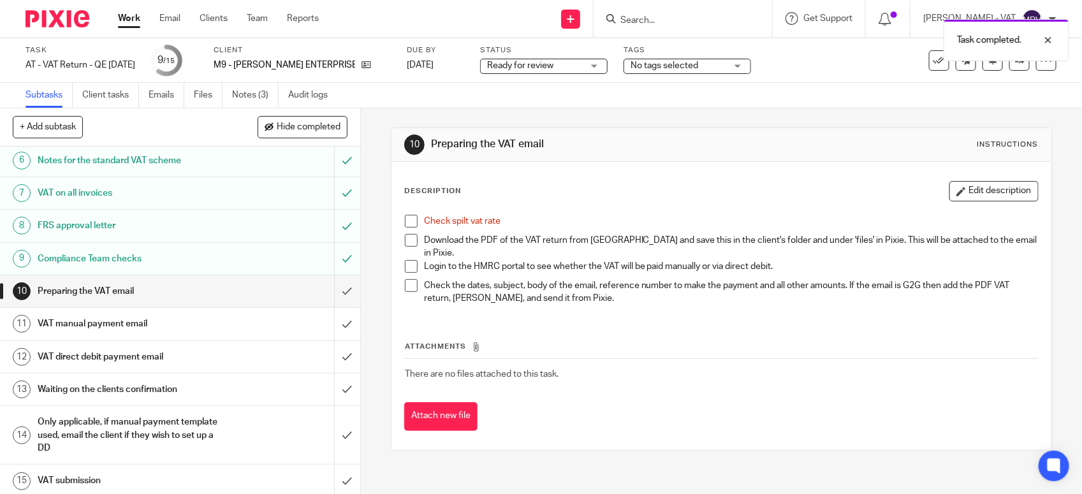
scroll to position [198, 0]
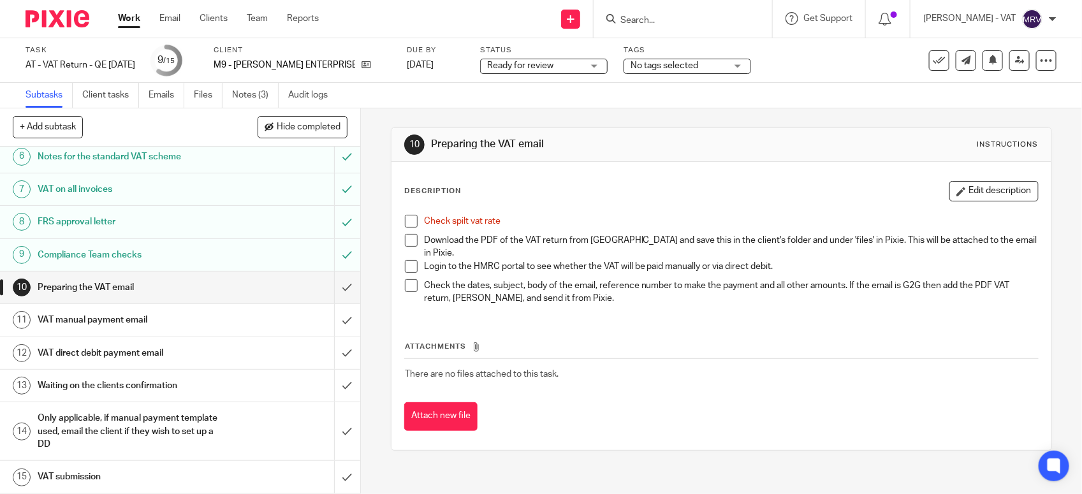
click at [405, 221] on span at bounding box center [411, 221] width 13 height 13
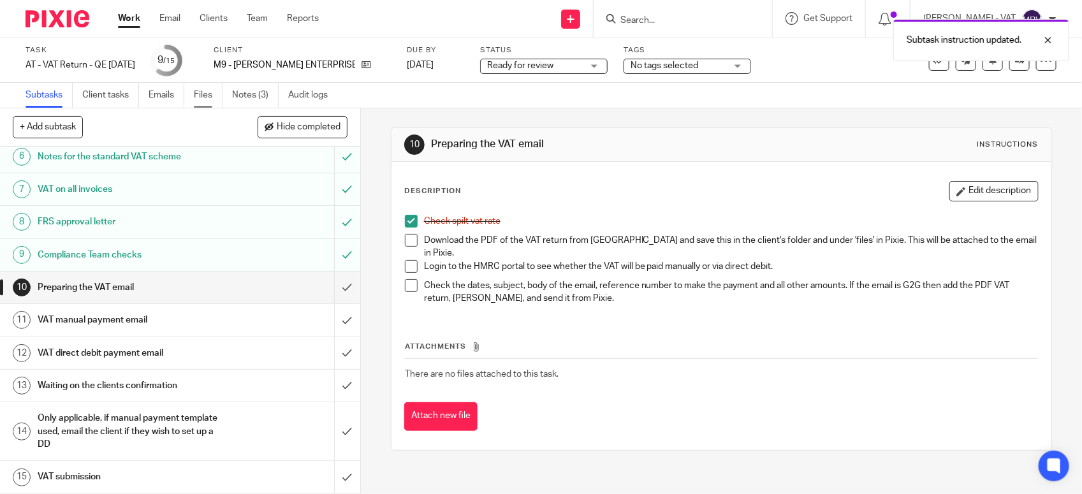
click at [209, 94] on link "Files" at bounding box center [208, 95] width 29 height 25
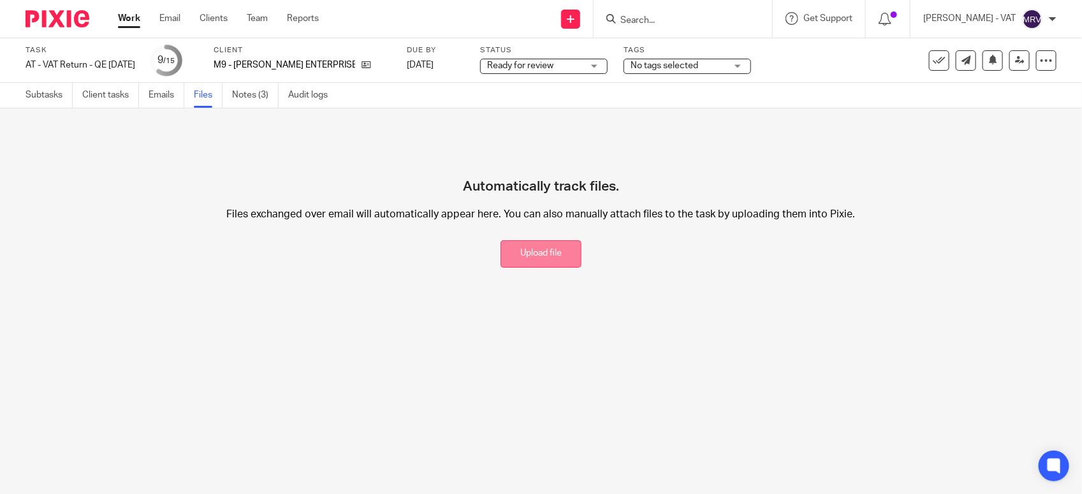
click at [530, 253] on button "Upload file" at bounding box center [540, 253] width 81 height 27
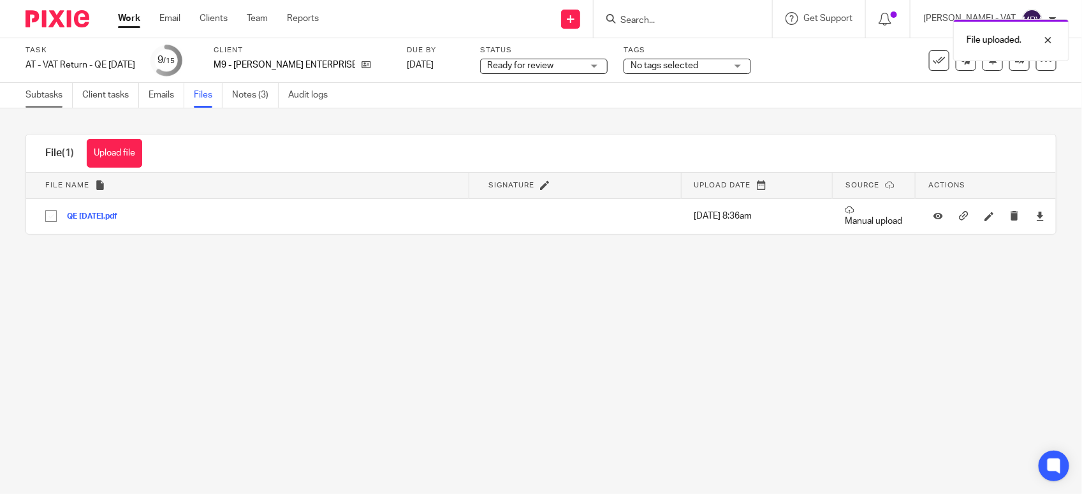
click at [33, 102] on link "Subtasks" at bounding box center [48, 95] width 47 height 25
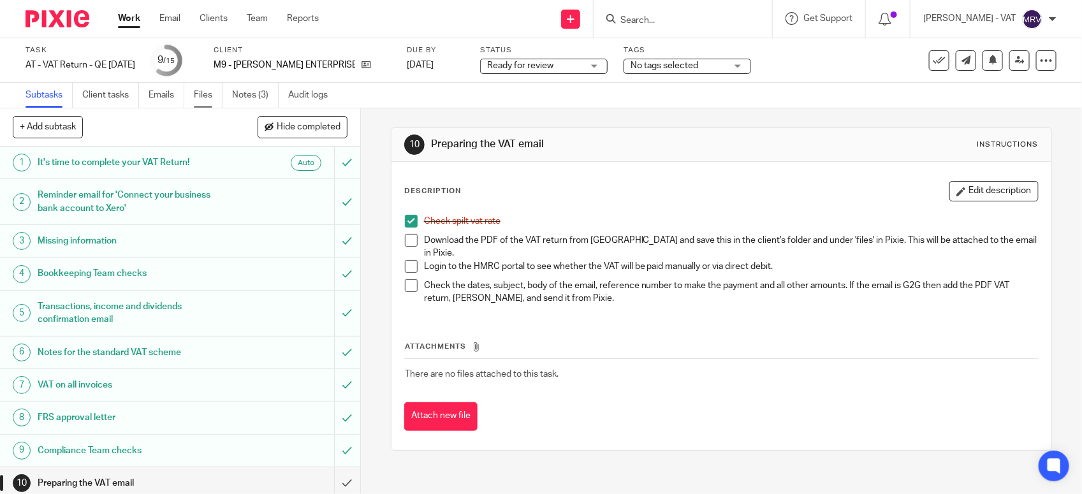
click at [212, 96] on link "Files" at bounding box center [208, 95] width 29 height 25
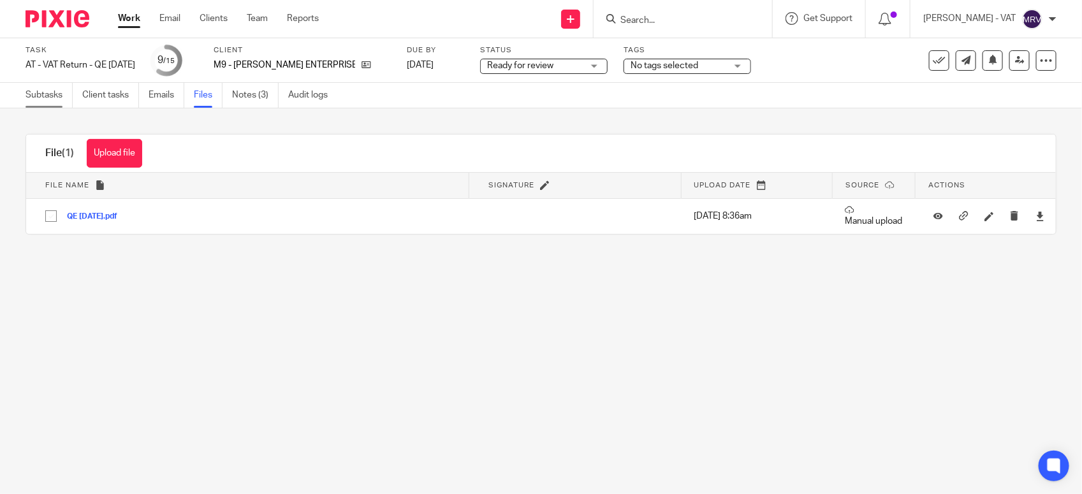
click at [27, 102] on link "Subtasks" at bounding box center [48, 95] width 47 height 25
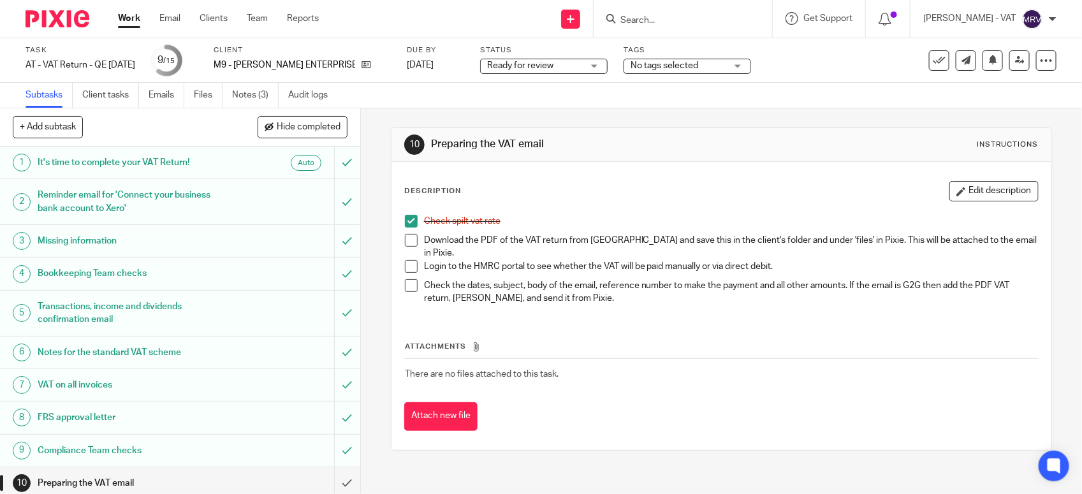
click at [408, 238] on span at bounding box center [411, 240] width 13 height 13
click at [957, 192] on button "Edit description" at bounding box center [993, 191] width 89 height 20
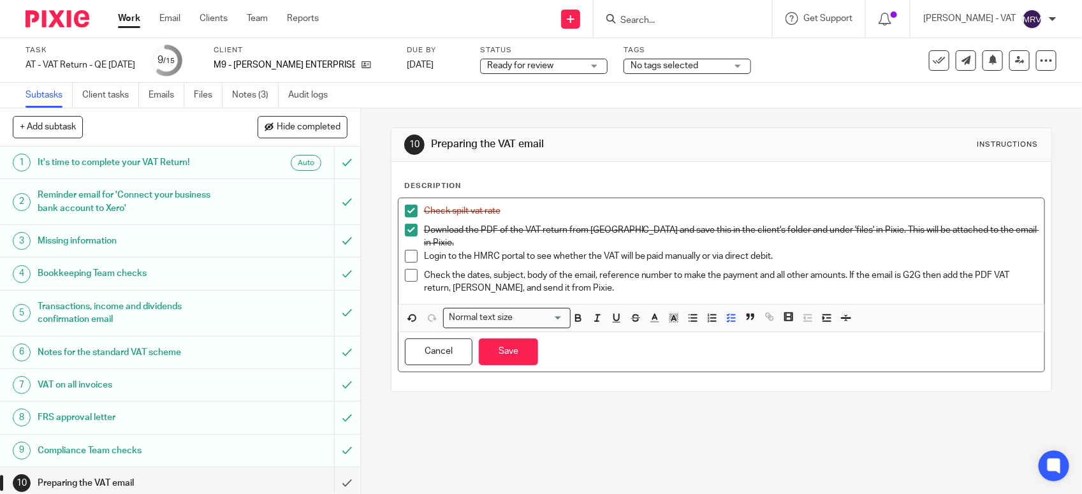
click at [699, 250] on p "Login to the HMRC portal to see whether the VAT will be paid manually or via di…" at bounding box center [731, 256] width 614 height 13
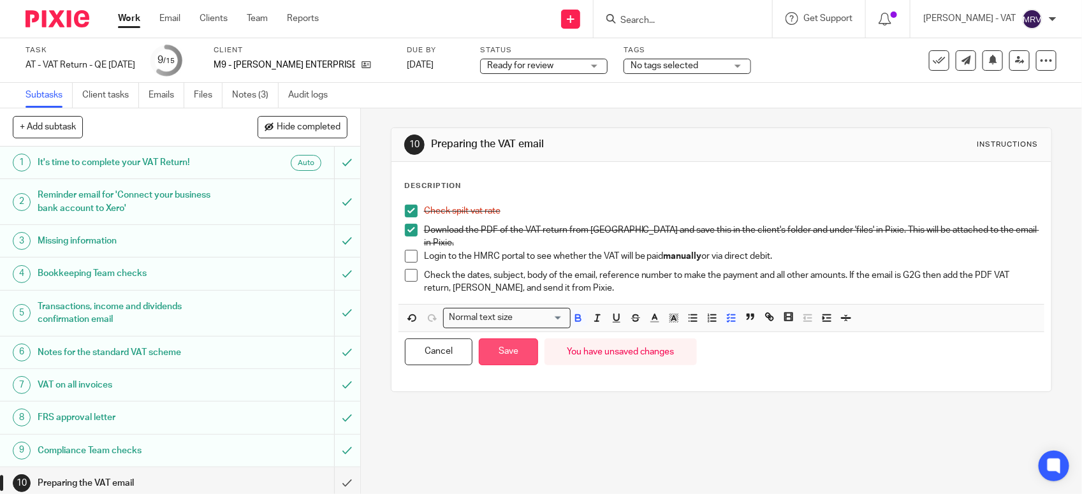
click at [511, 338] on button "Save" at bounding box center [508, 351] width 59 height 27
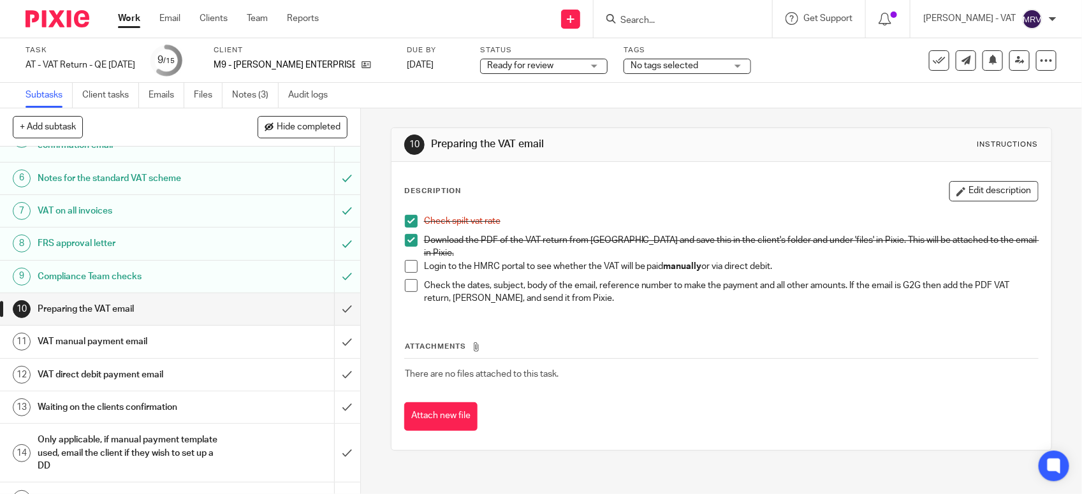
scroll to position [198, 0]
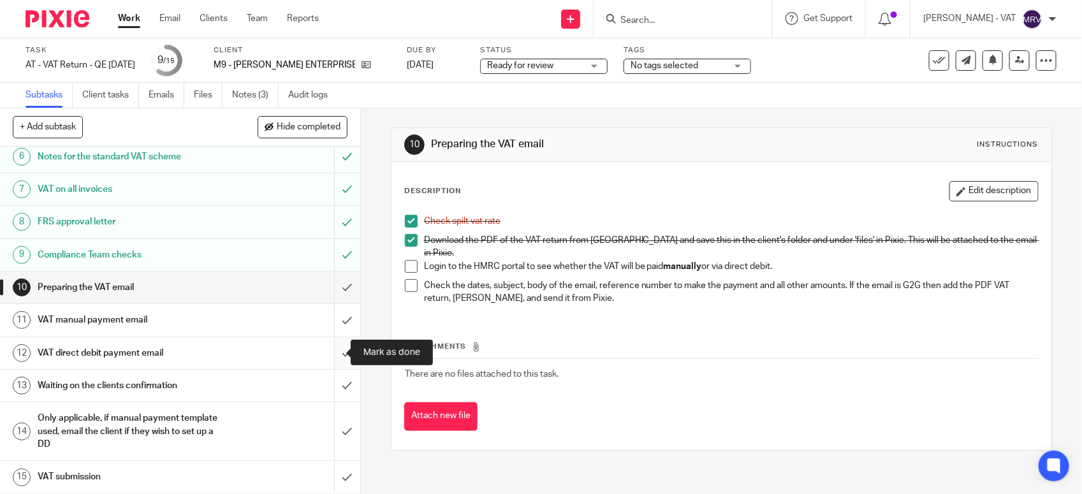
click at [331, 355] on input "submit" at bounding box center [180, 353] width 360 height 32
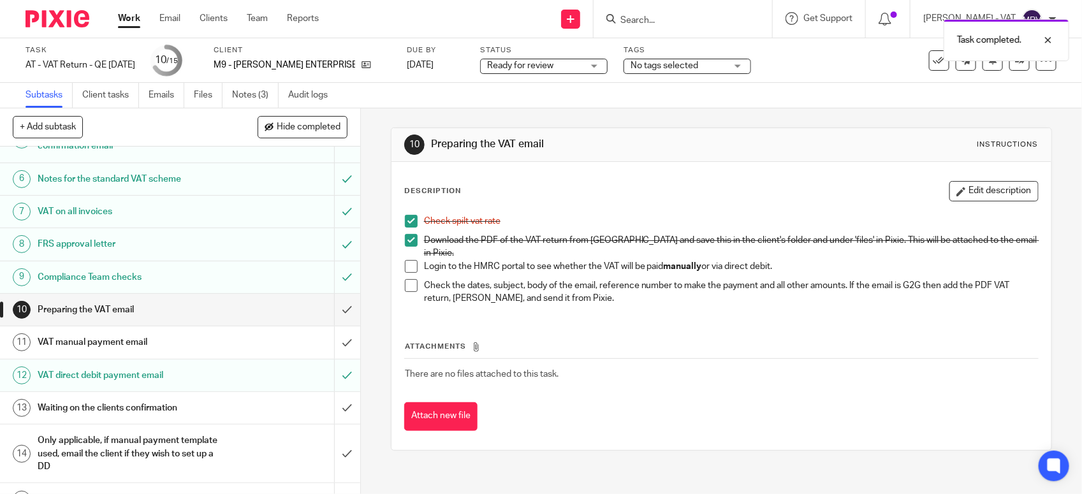
scroll to position [198, 0]
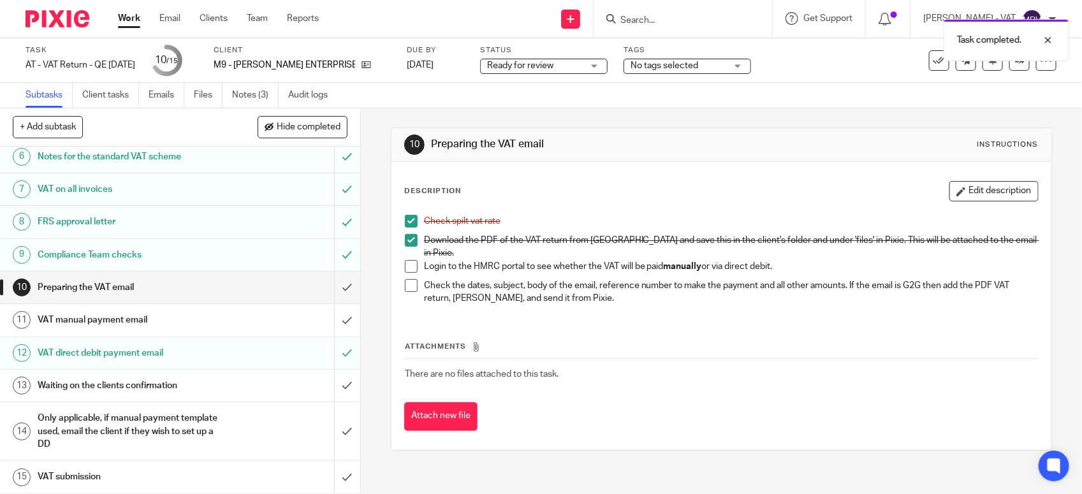
click at [126, 323] on h1 "VAT manual payment email" at bounding box center [132, 319] width 189 height 19
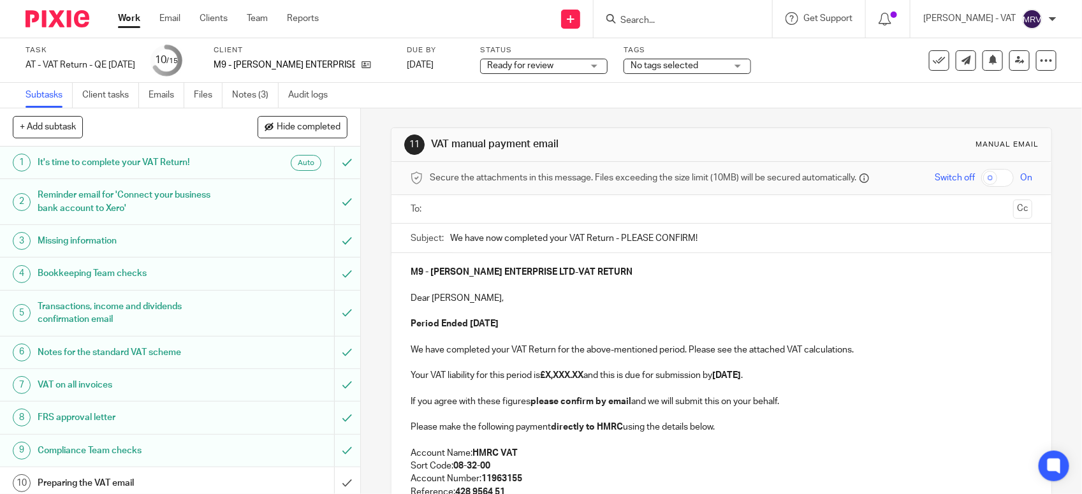
scroll to position [239, 0]
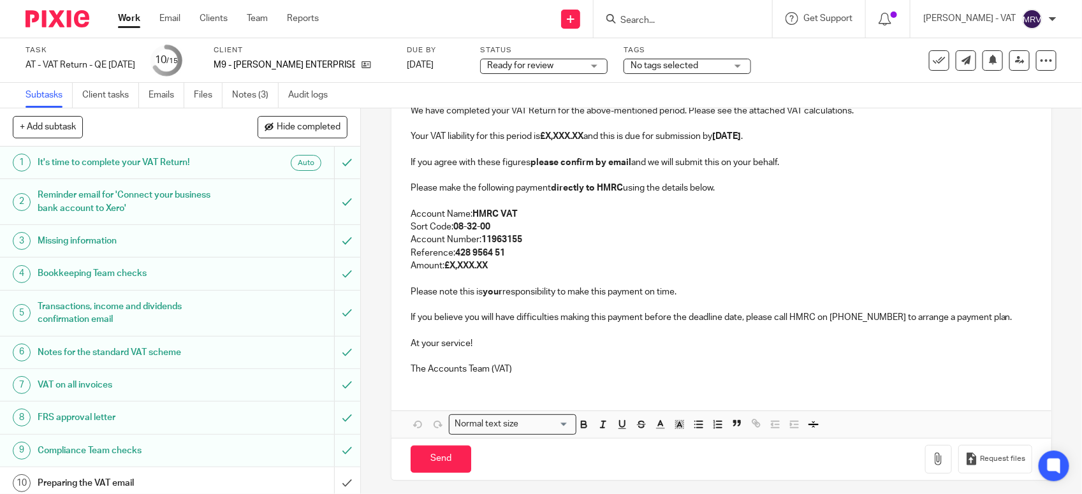
click p "Reference: 428 9564 51"
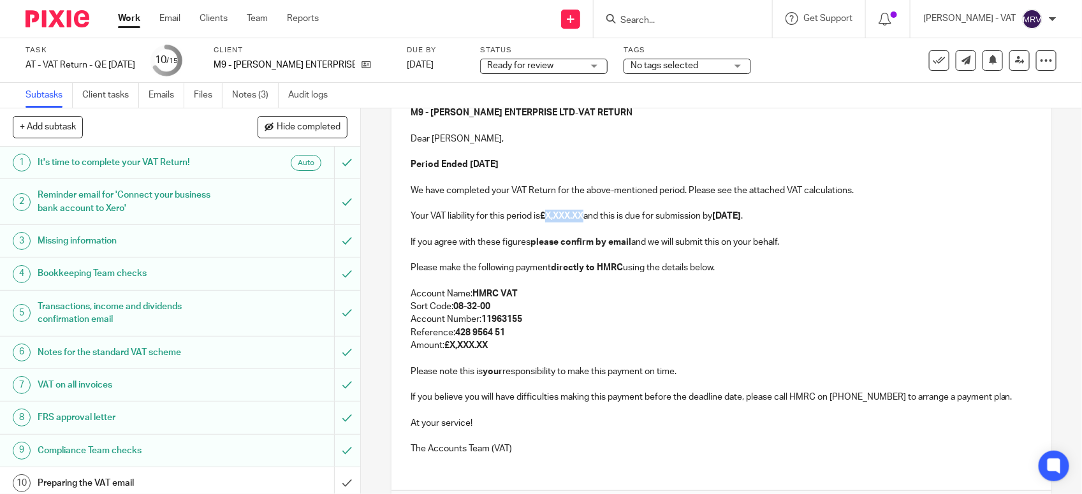
paste div
copy p "2,572.77"
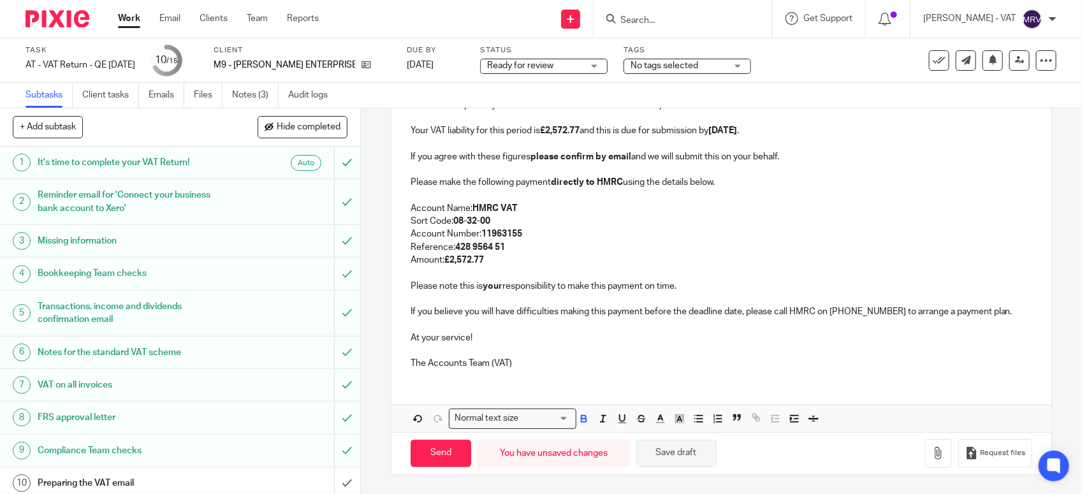
click button "Save draft"
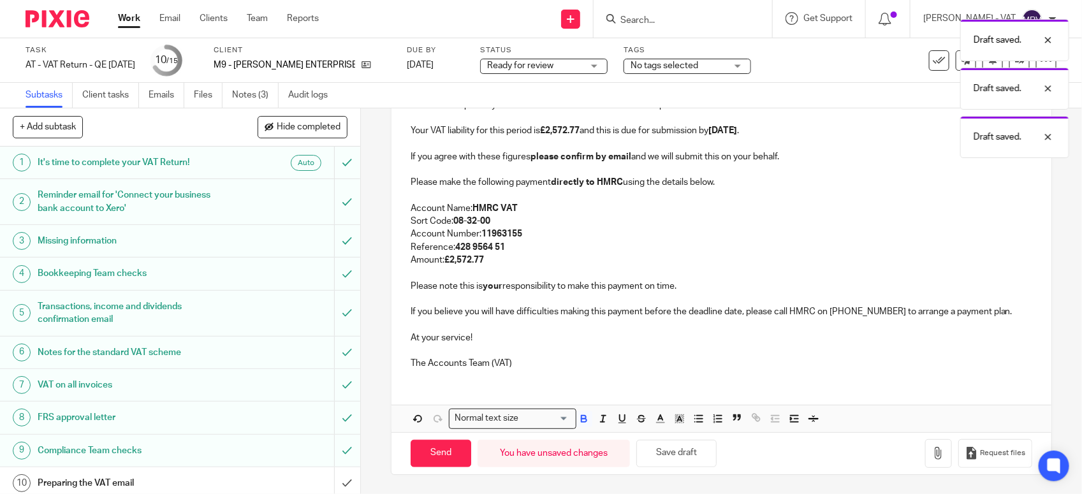
click div "M9 - MALONE ENTERPRISE LTD - VAT RETURN Dear Fredreck, Period Ended 31st August…"
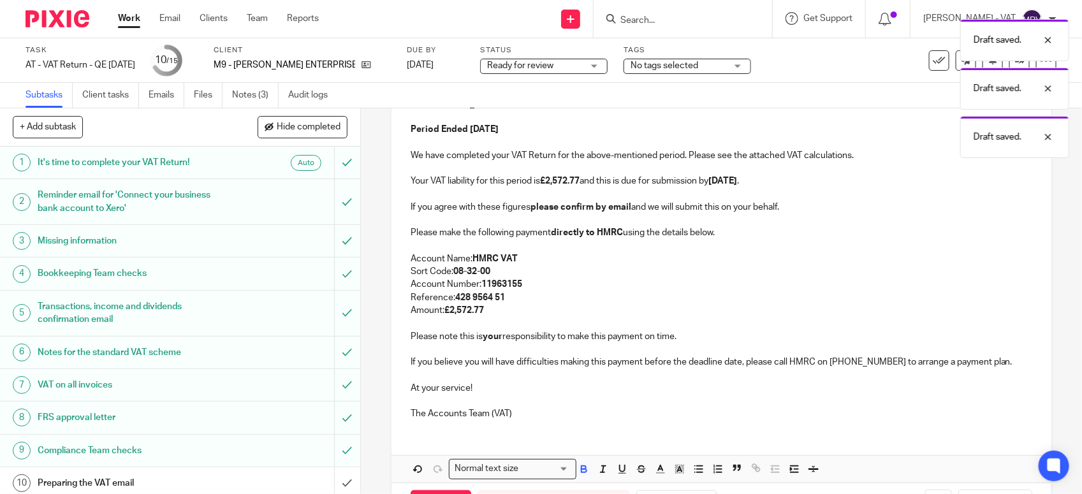
scroll to position [166, 0]
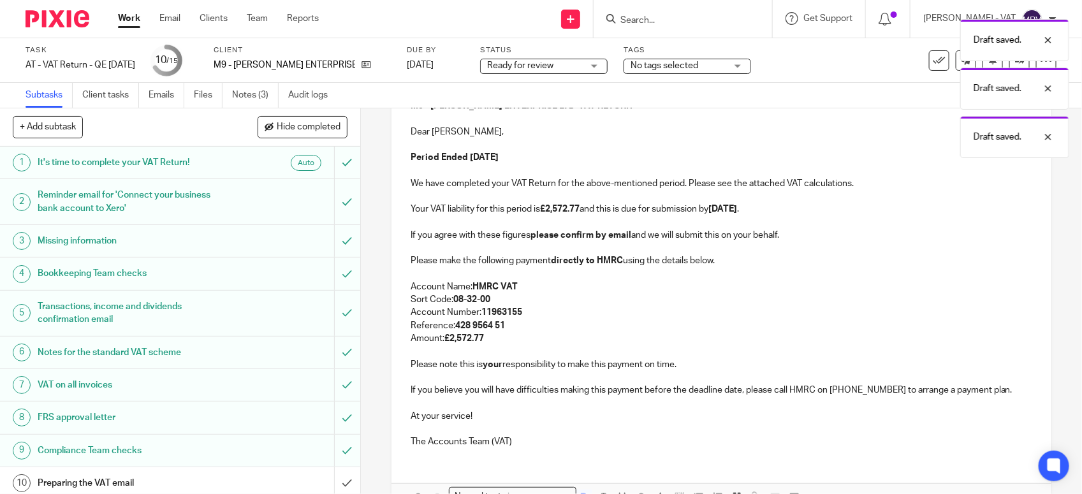
click p "Amount: £2,572.77"
click div "Draft saved. Draft saved. Draft saved."
click p "Dear Fredreck,"
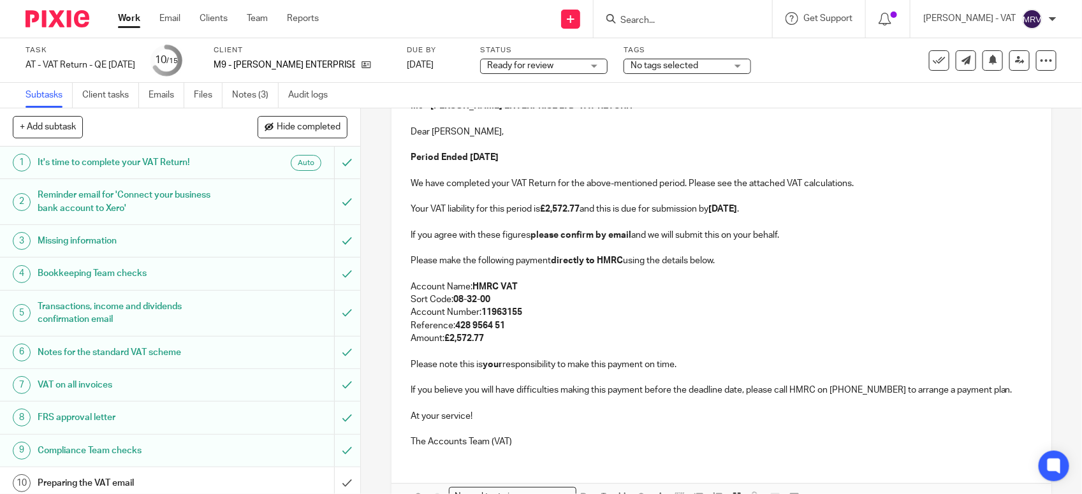
click p "Dear Fredreck,"
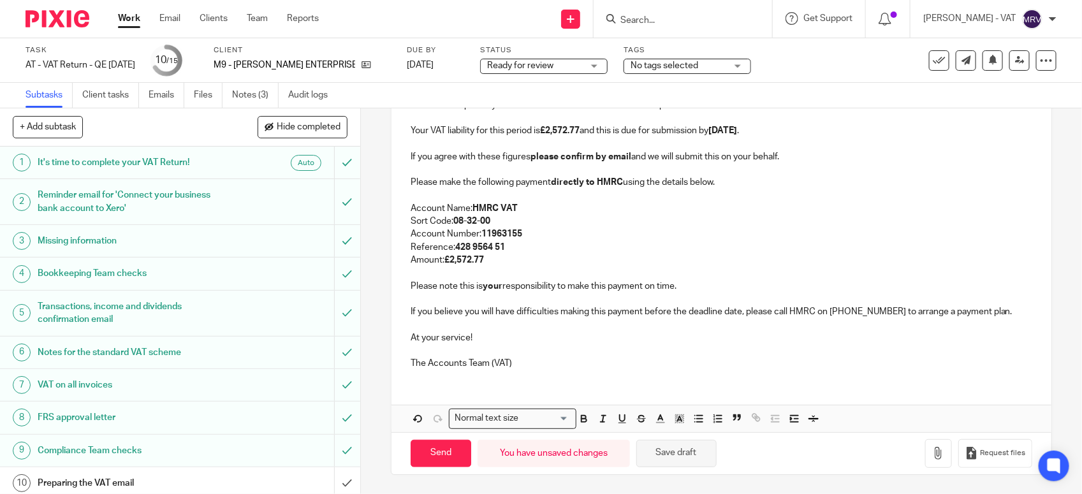
click button "Save draft"
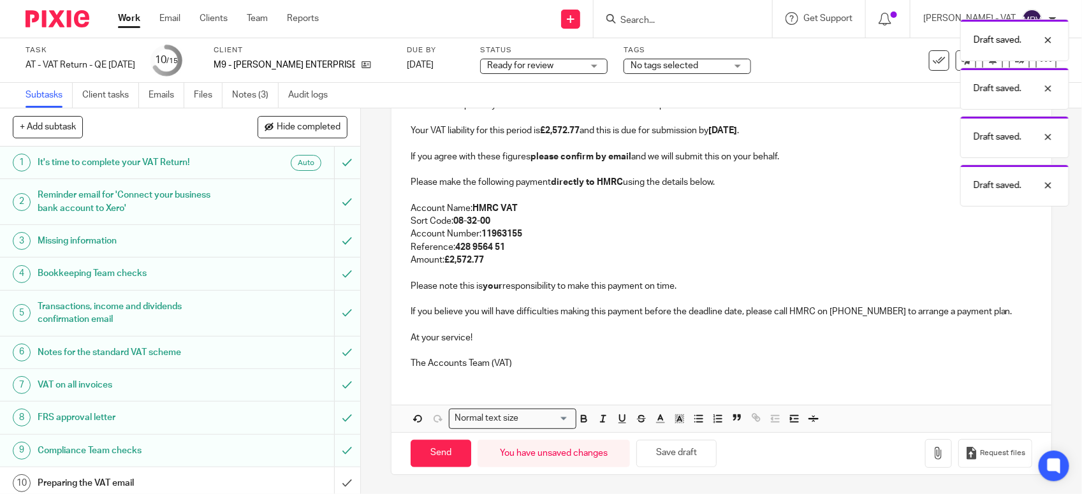
click p "The Accounts Team (VAT)"
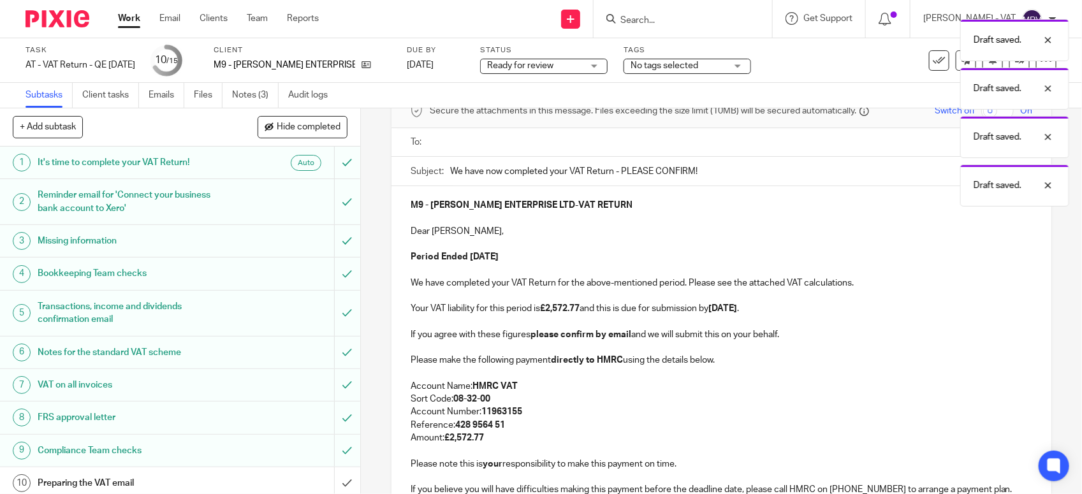
scroll to position [0, 0]
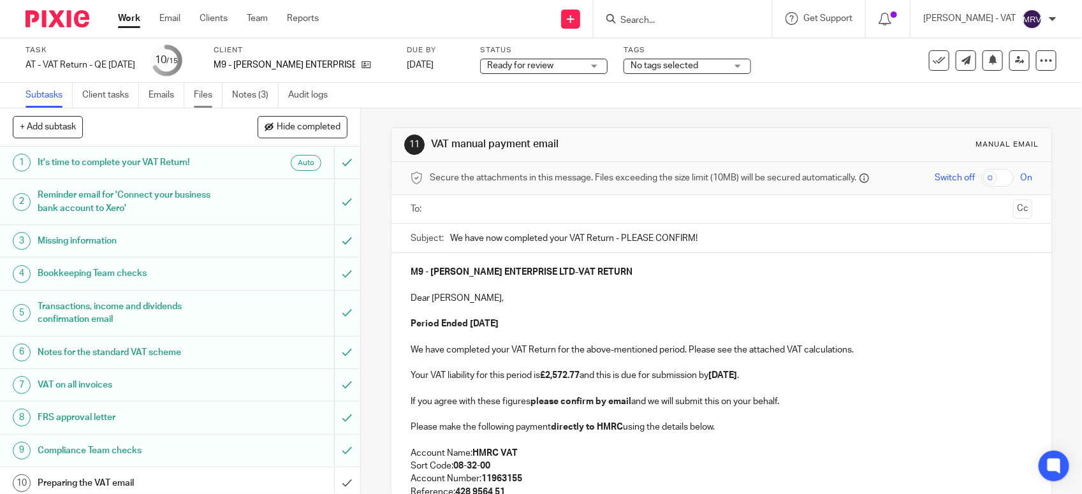
click link "Files"
click p
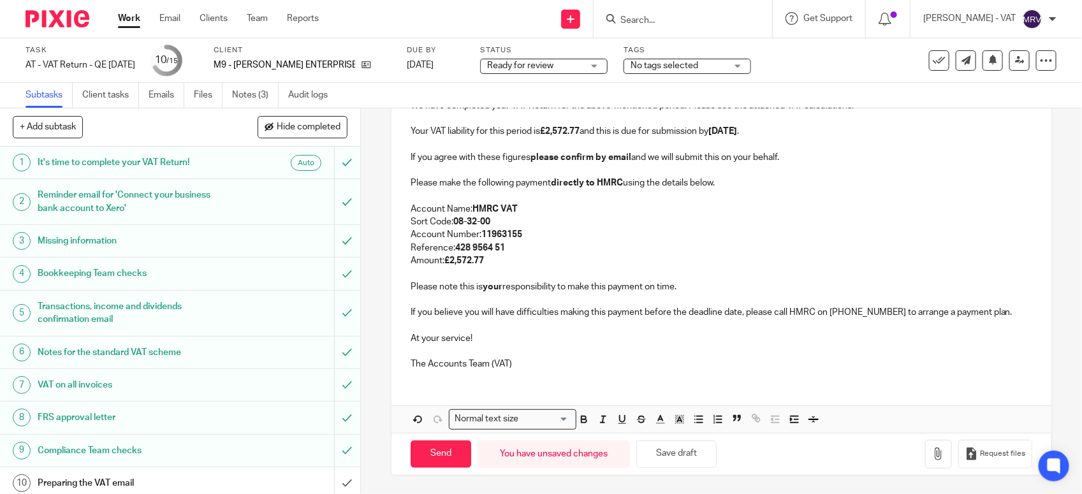
scroll to position [246, 0]
click button "Save draft"
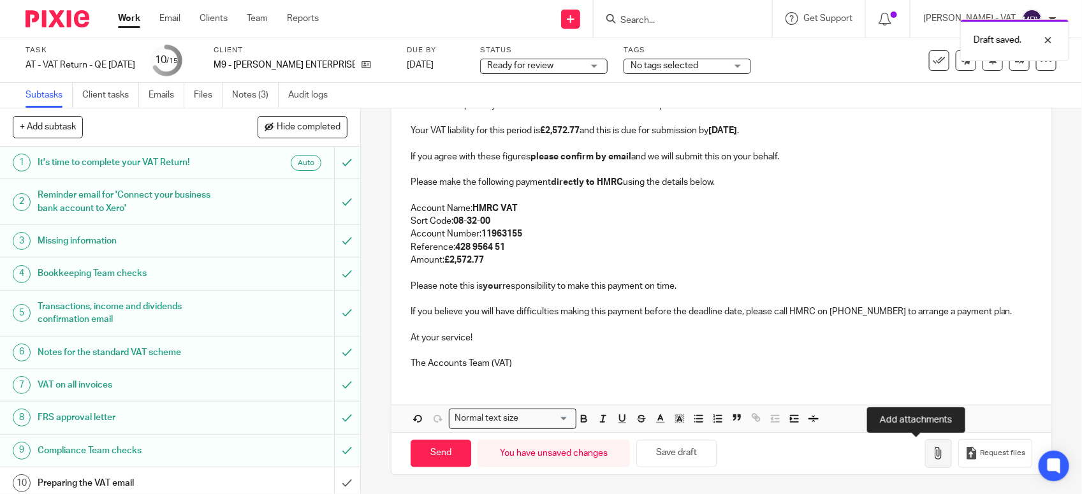
click icon "button"
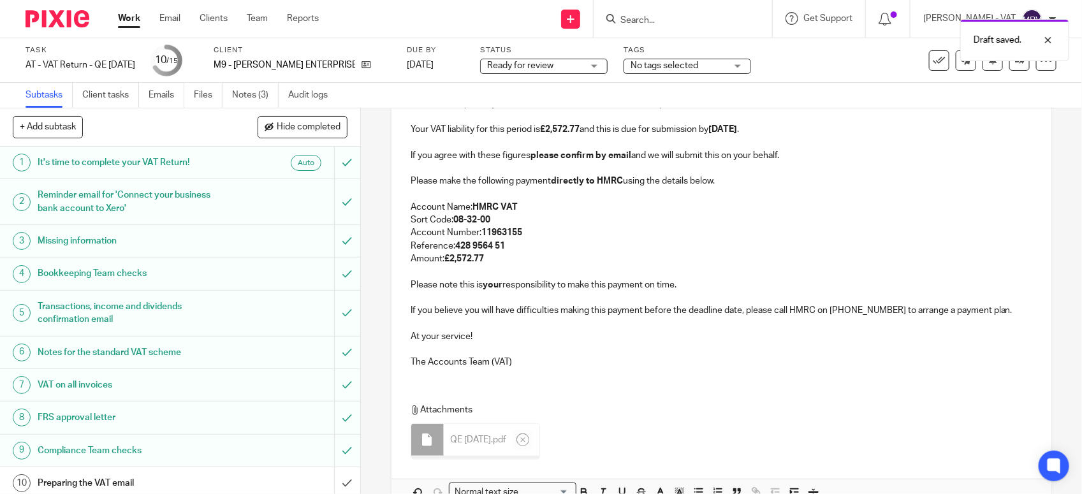
click p
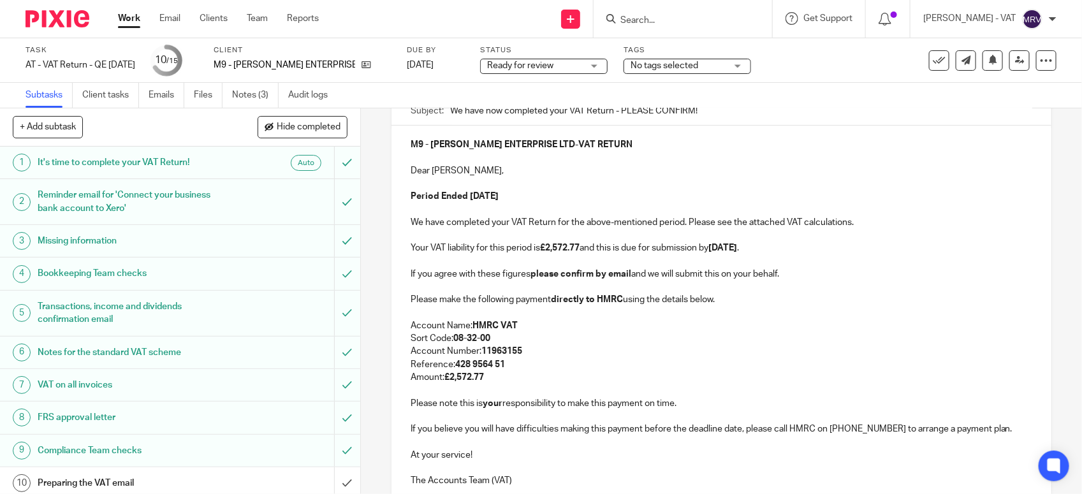
scroll to position [87, 0]
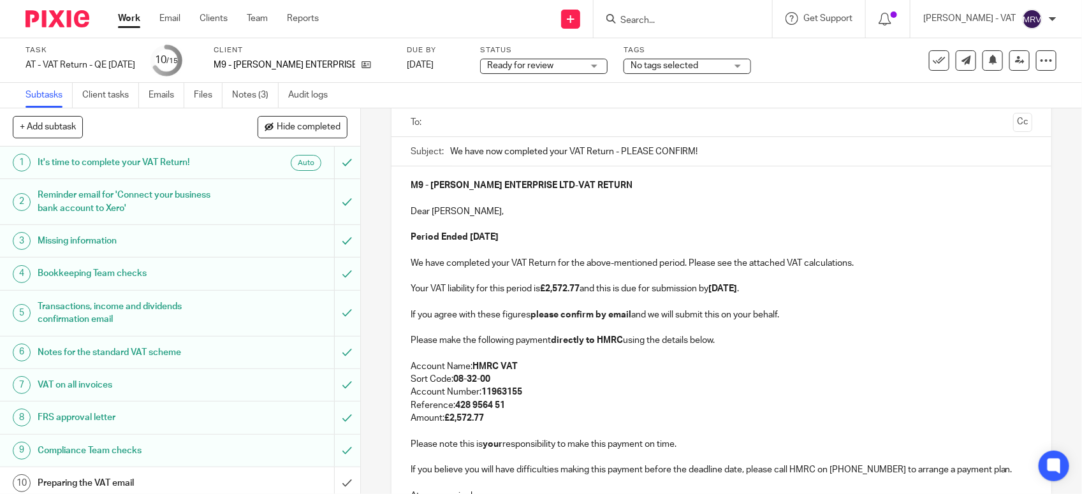
click p "Amount: £2,572.77"
click p
click p "Your VAT liability for this period is £2,572.77 and this is due for submission …"
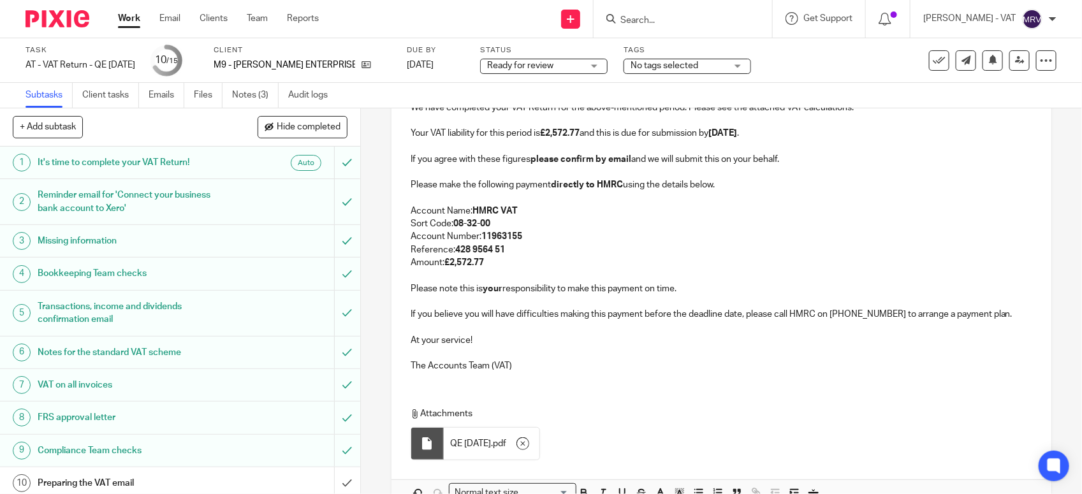
scroll to position [246, 0]
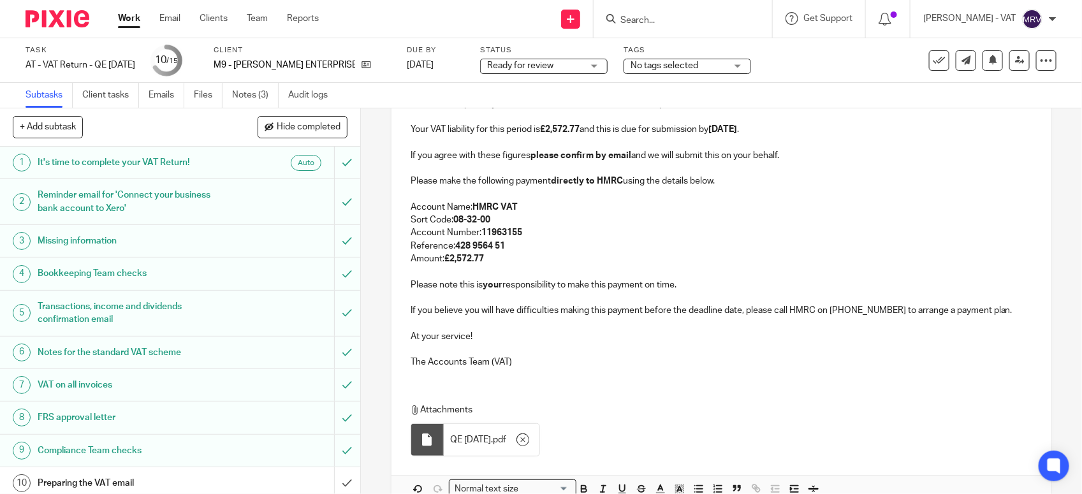
click p
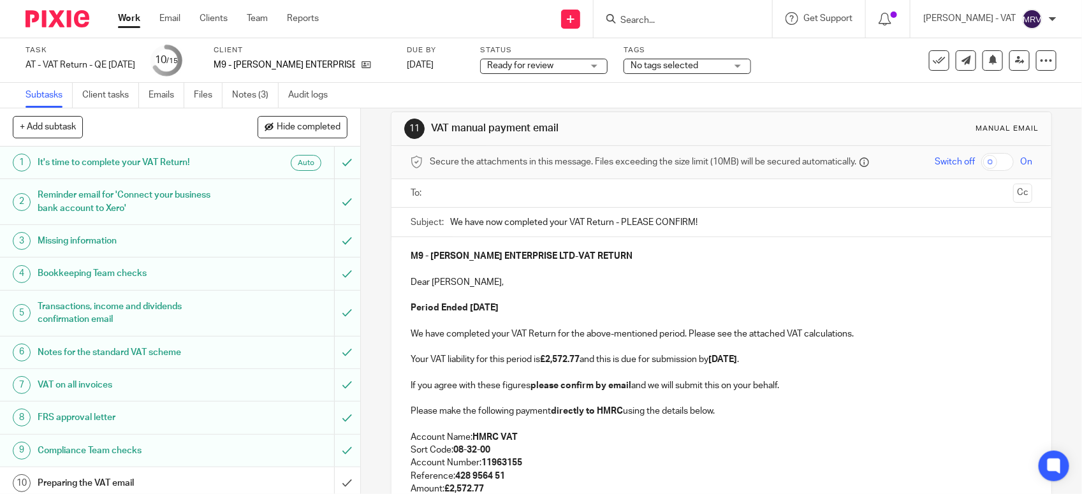
scroll to position [7, 0]
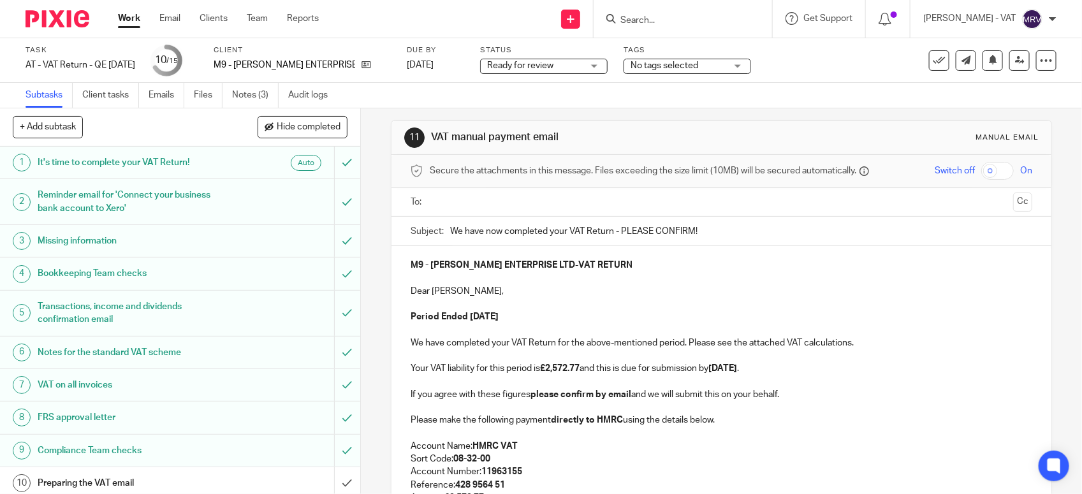
click input "text"
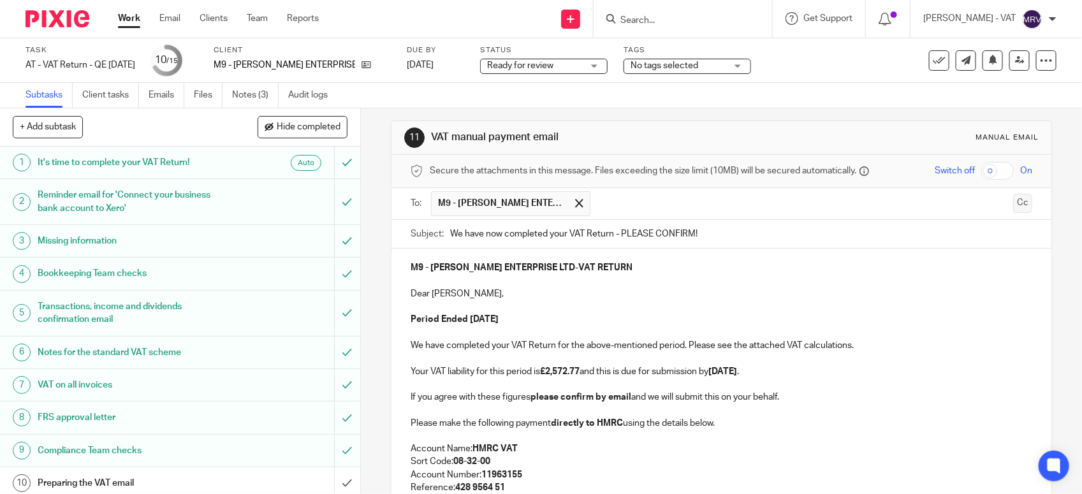
click button "Cc"
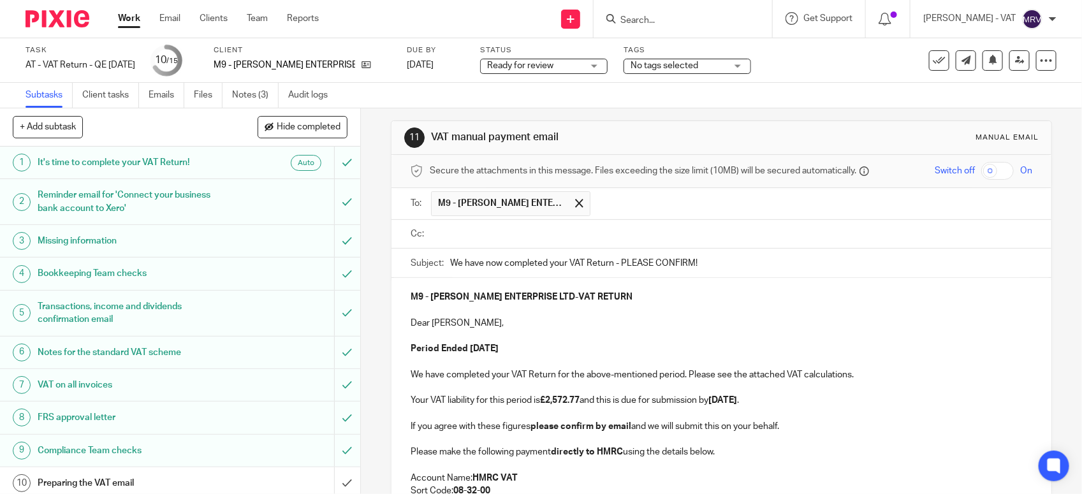
click input "text"
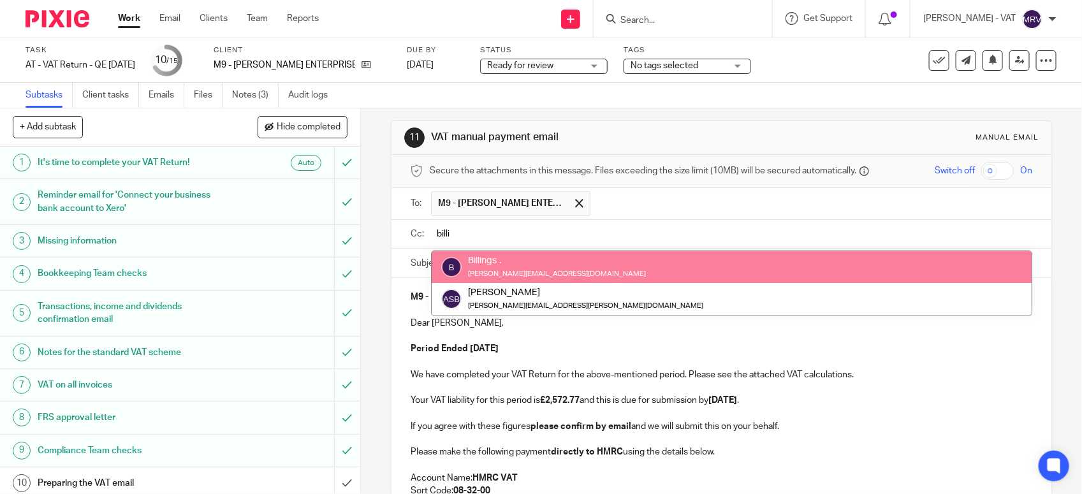
type input "billi"
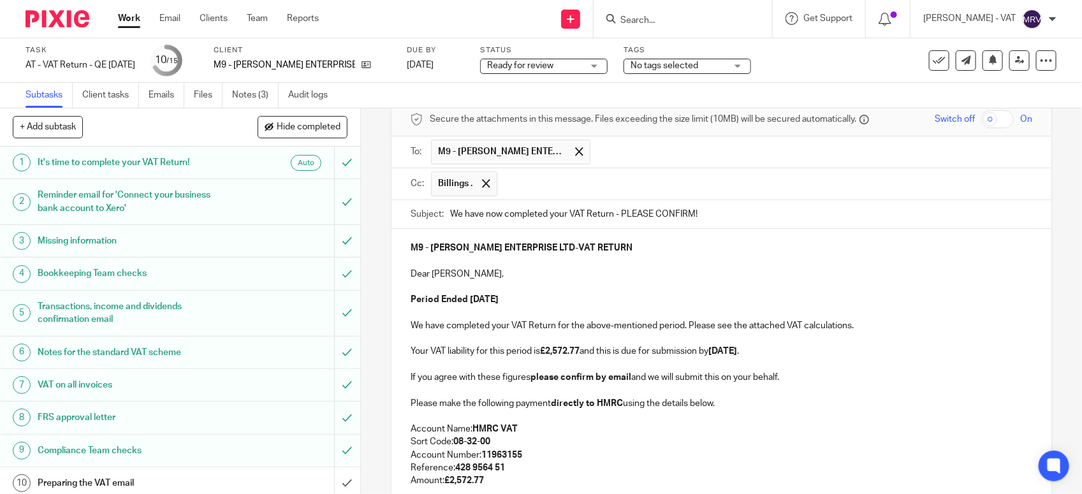
scroll to position [87, 0]
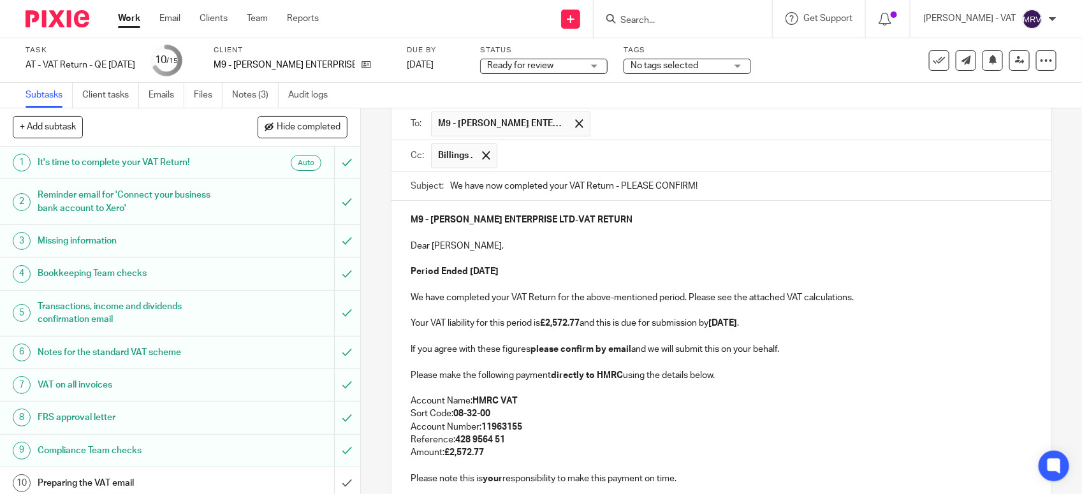
click p "Period Ended 31st August 2025"
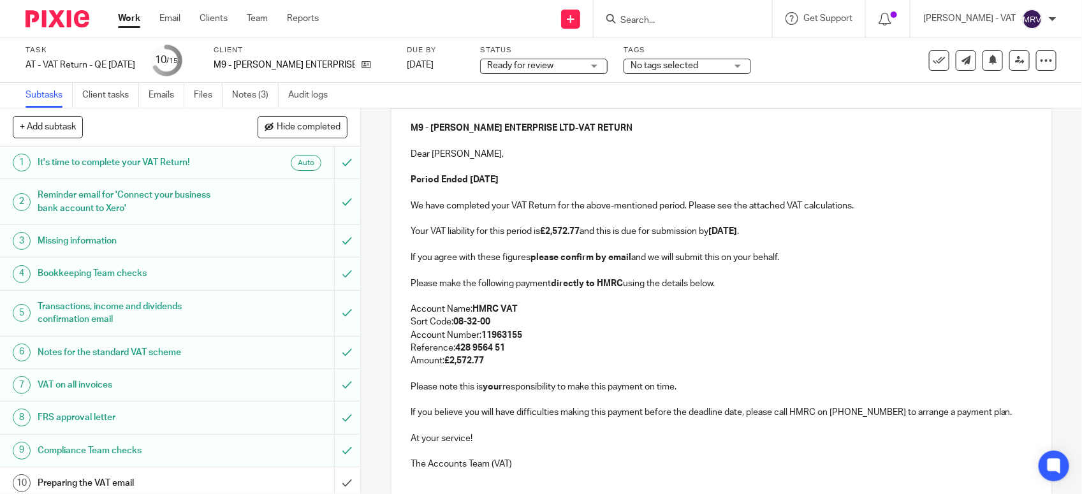
scroll to position [246, 0]
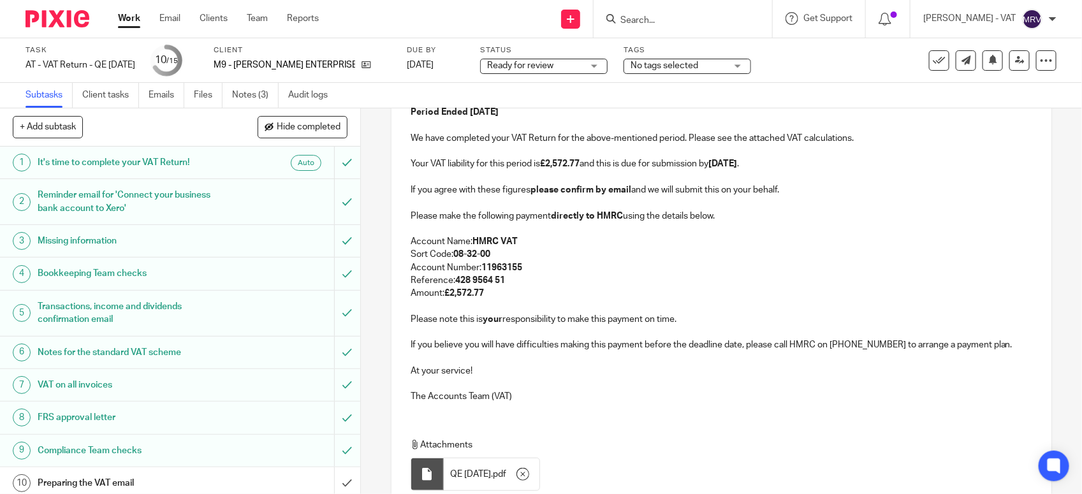
click p "Reference: 428 9564 51"
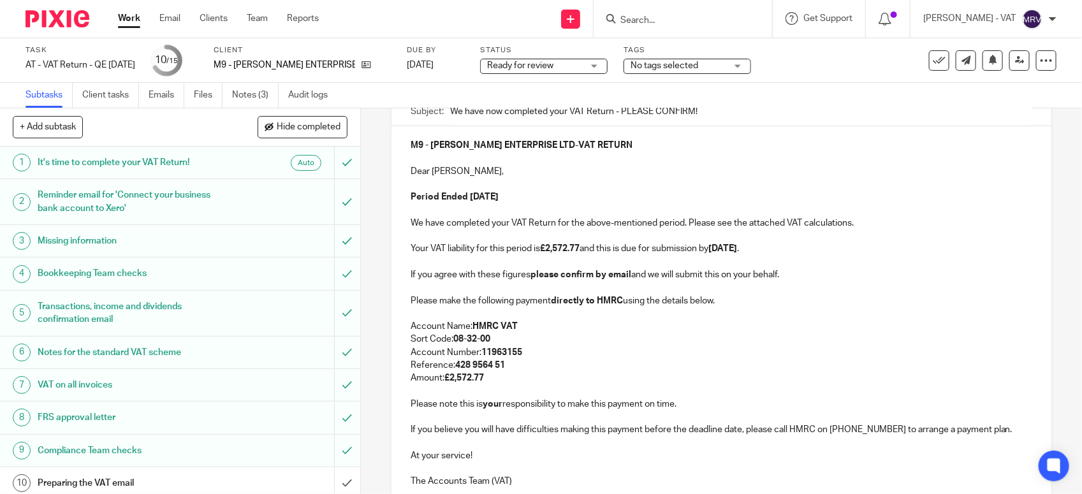
scroll to position [166, 0]
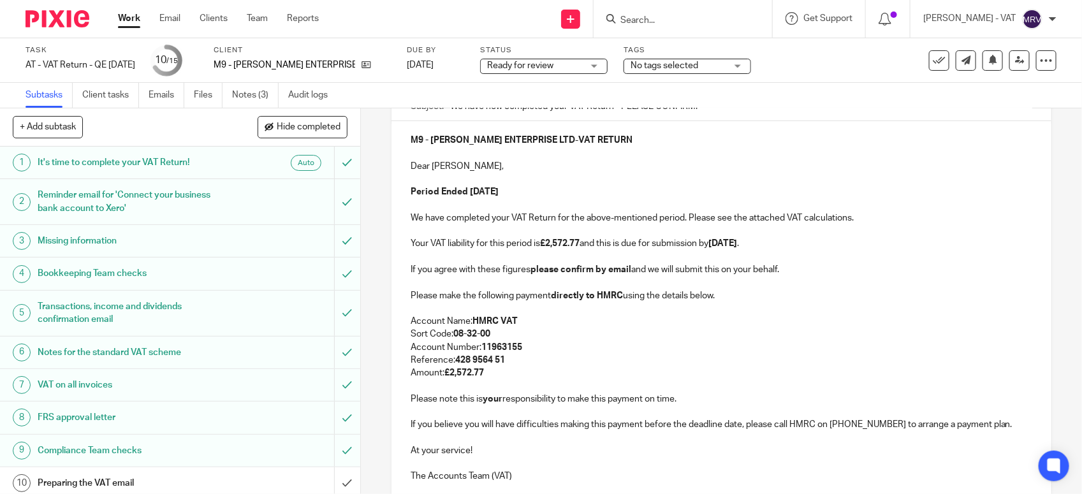
click p "Amount: £2,572.77"
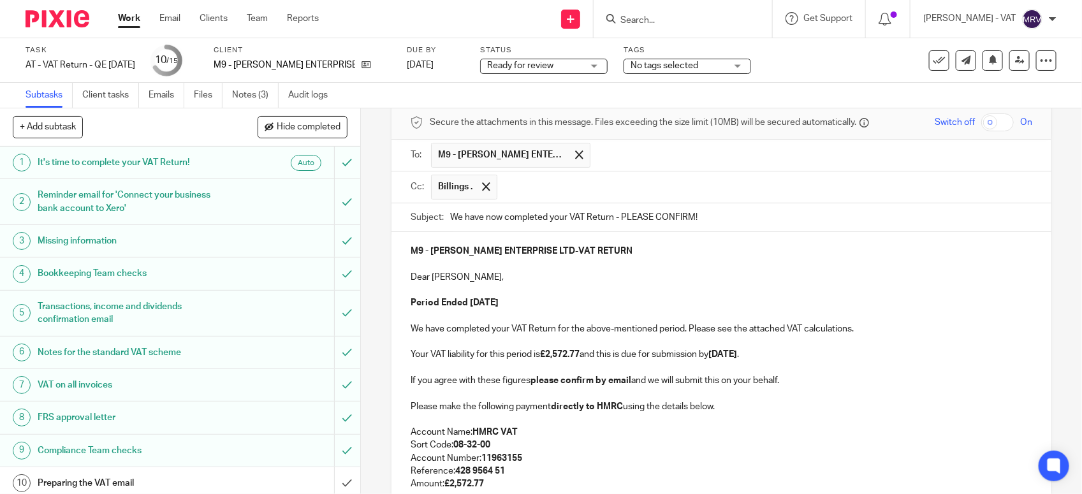
scroll to position [36, 0]
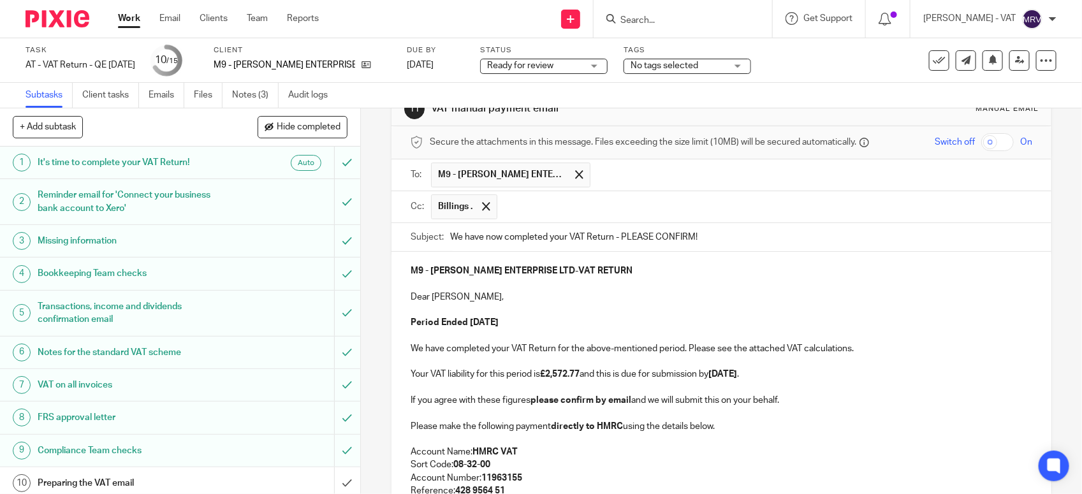
click p "Dear Freddie,"
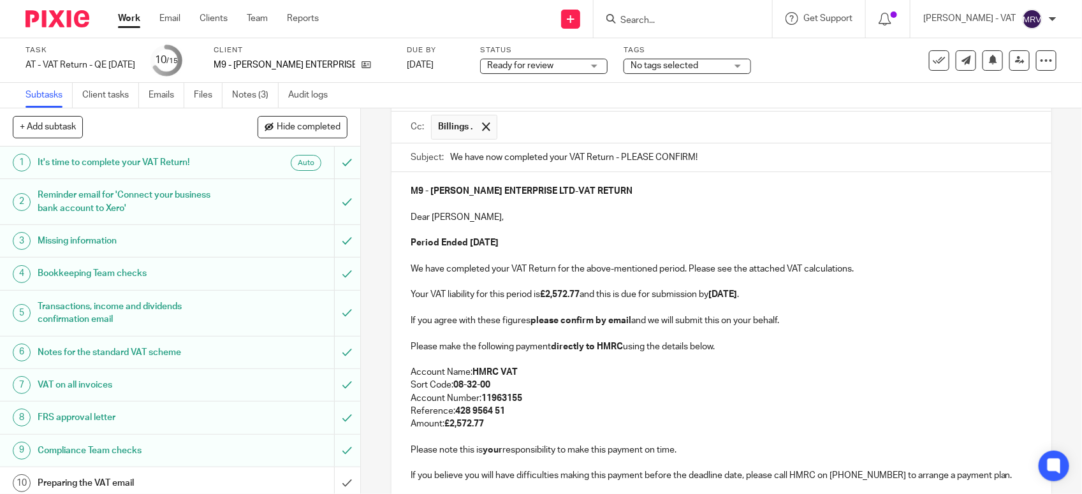
scroll to position [195, 0]
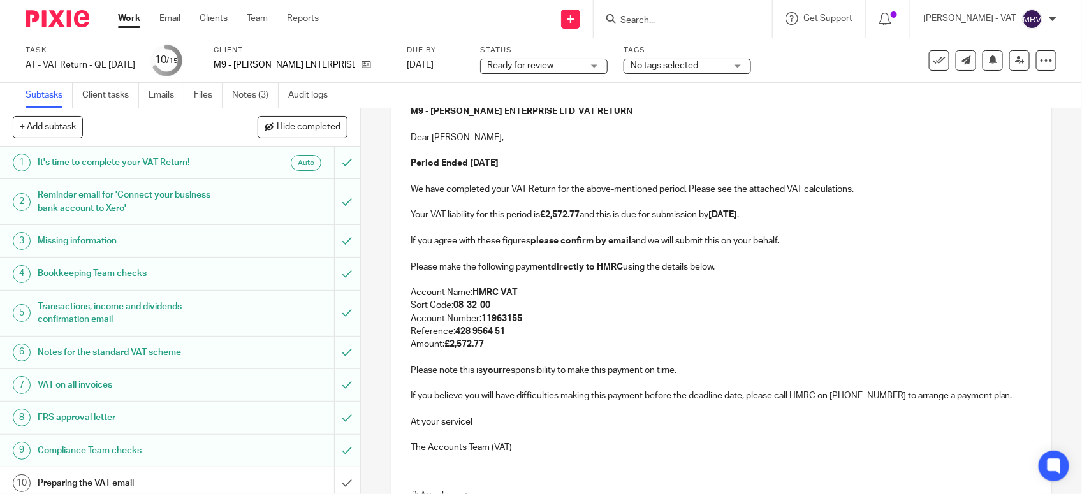
click p
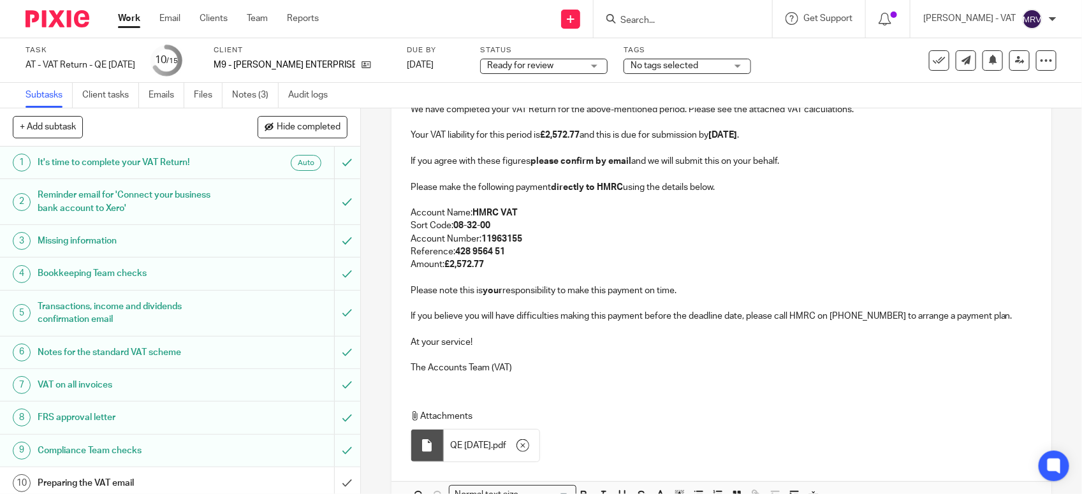
click p
click p "Amount: £2,572.77"
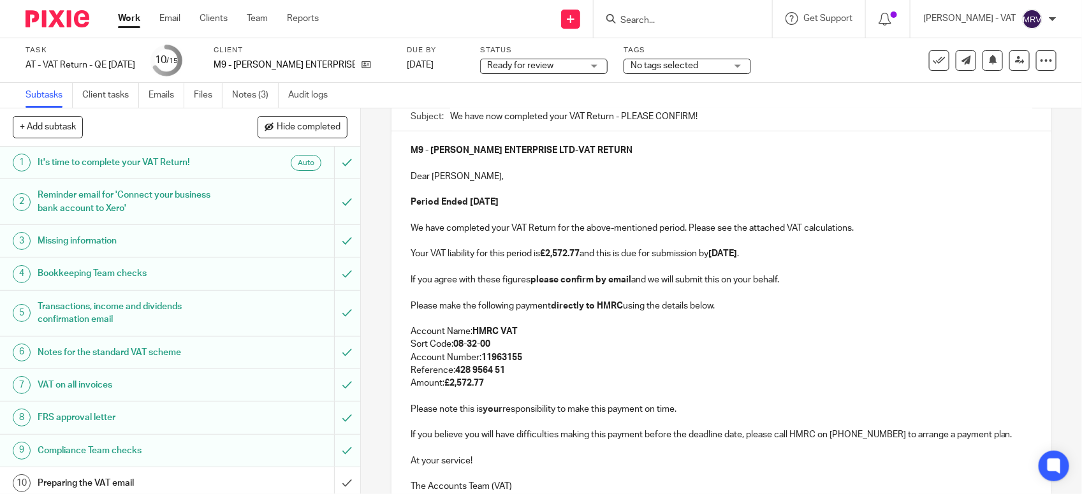
scroll to position [115, 0]
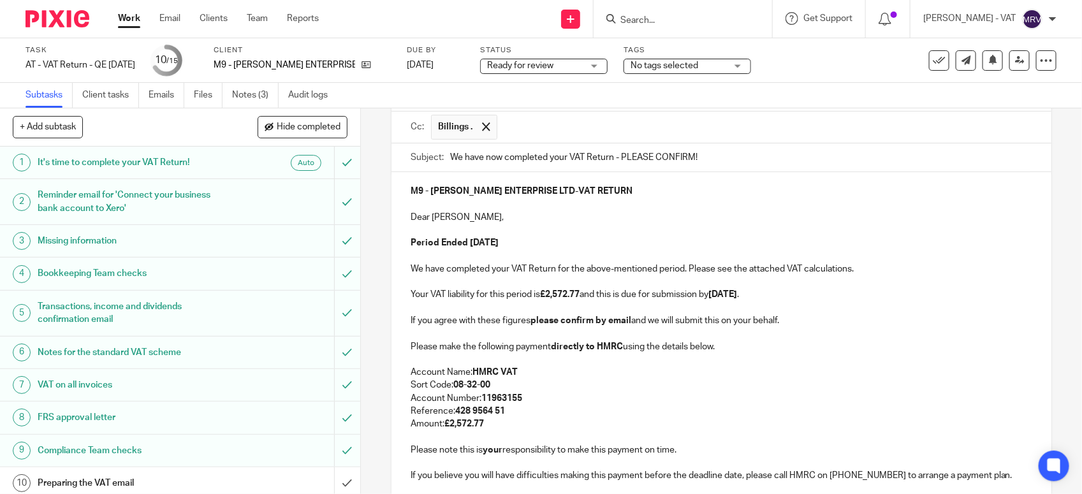
click p
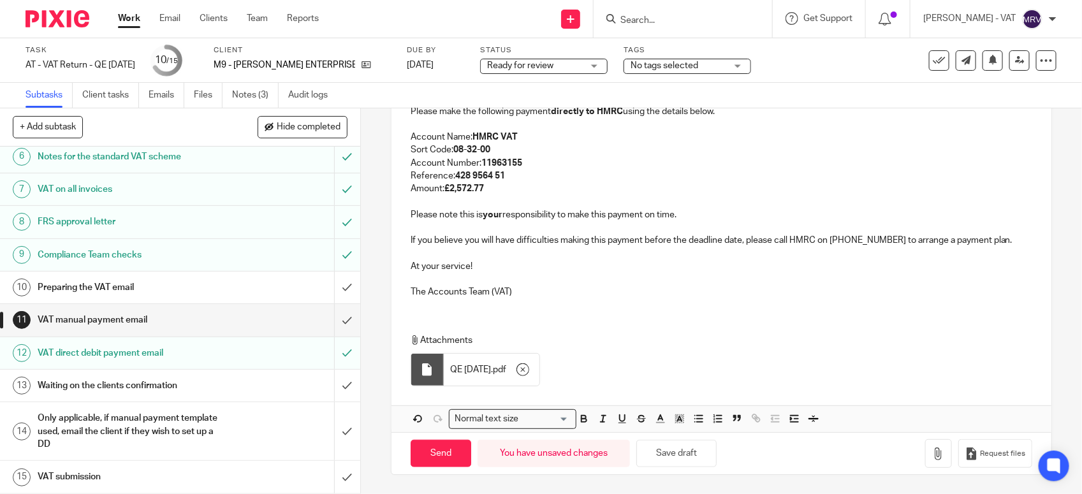
scroll to position [198, 0]
click input "Send"
type input "Sent"
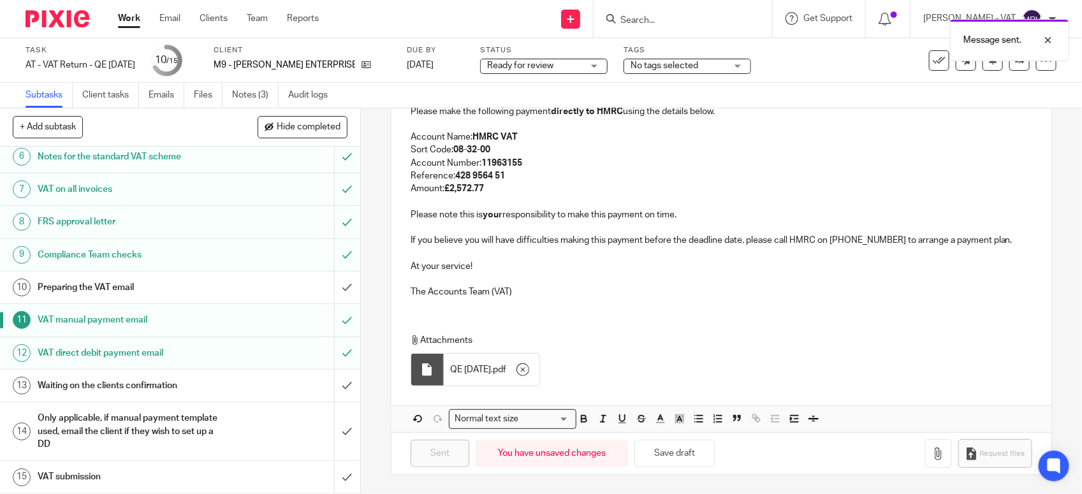
click h1 "Preparing the VAT email"
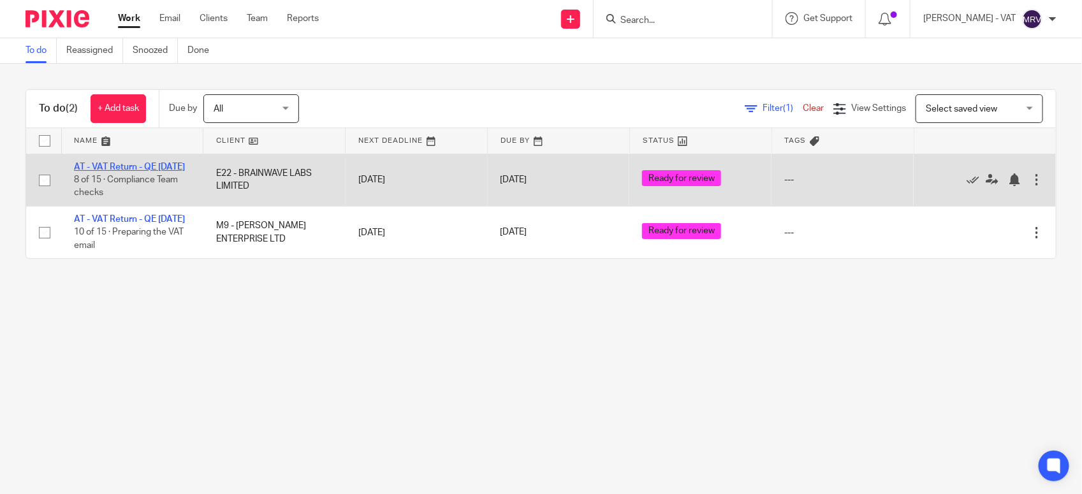
click at [174, 167] on link "AT - VAT Return - QE [DATE]" at bounding box center [129, 167] width 111 height 9
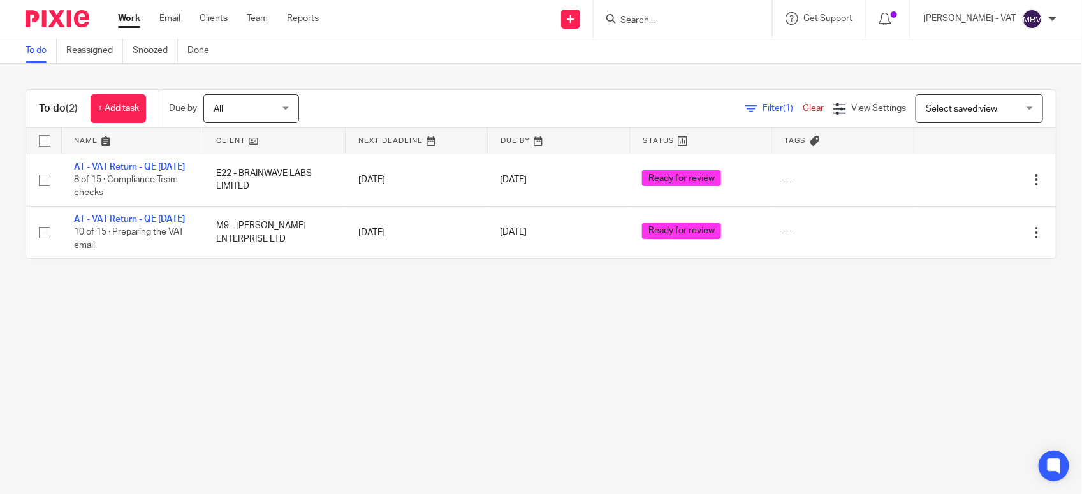
click at [374, 384] on main "To do Reassigned Snoozed Done To do (2) + Add task Due by All All Today Tomorro…" at bounding box center [541, 247] width 1082 height 494
click at [655, 20] on input "Search" at bounding box center [676, 20] width 115 height 11
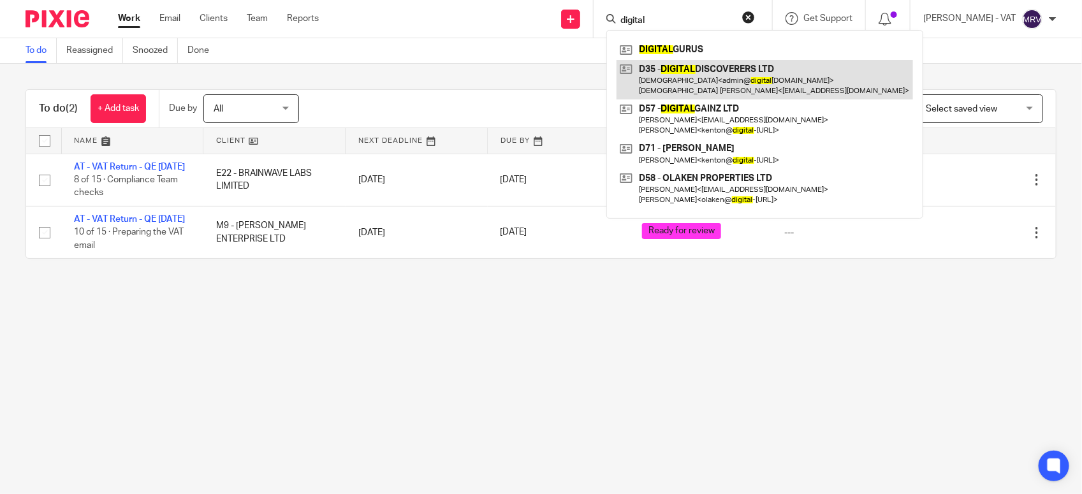
type input "digital"
click at [668, 99] on link at bounding box center [764, 80] width 296 height 40
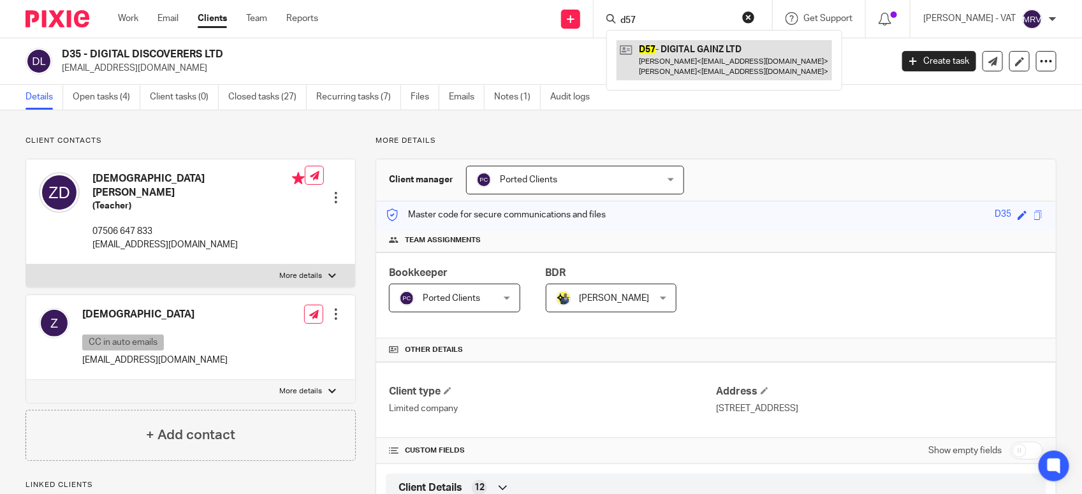
type input "d57"
click at [687, 55] on link at bounding box center [723, 60] width 215 height 40
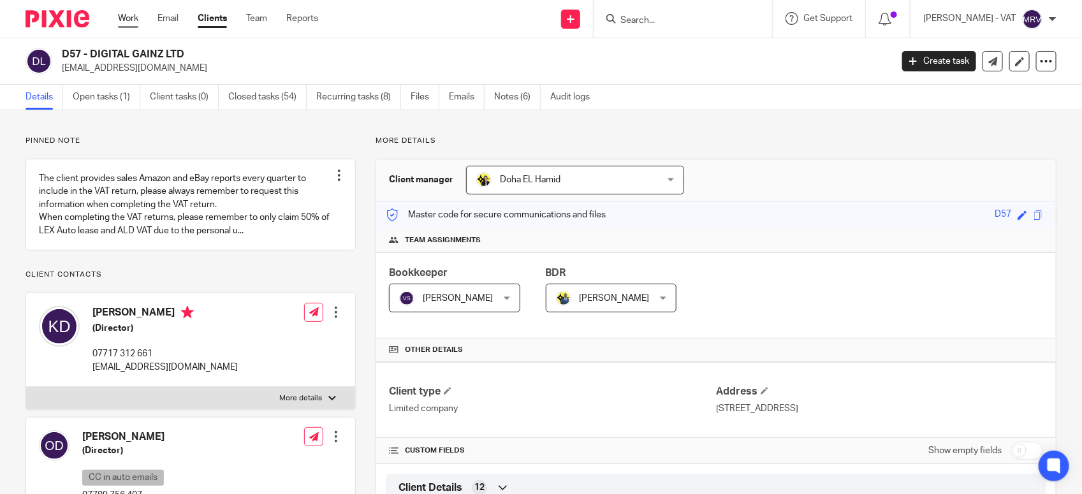
click at [131, 20] on link "Work" at bounding box center [128, 18] width 20 height 13
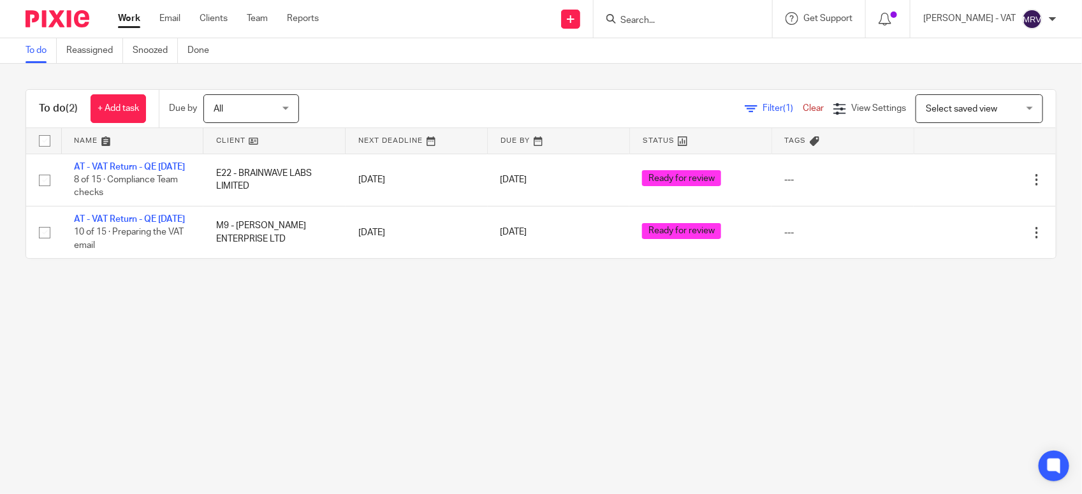
click at [345, 359] on main "To do Reassigned Snoozed Done To do (2) + Add task Due by All All Today Tomorro…" at bounding box center [541, 247] width 1082 height 494
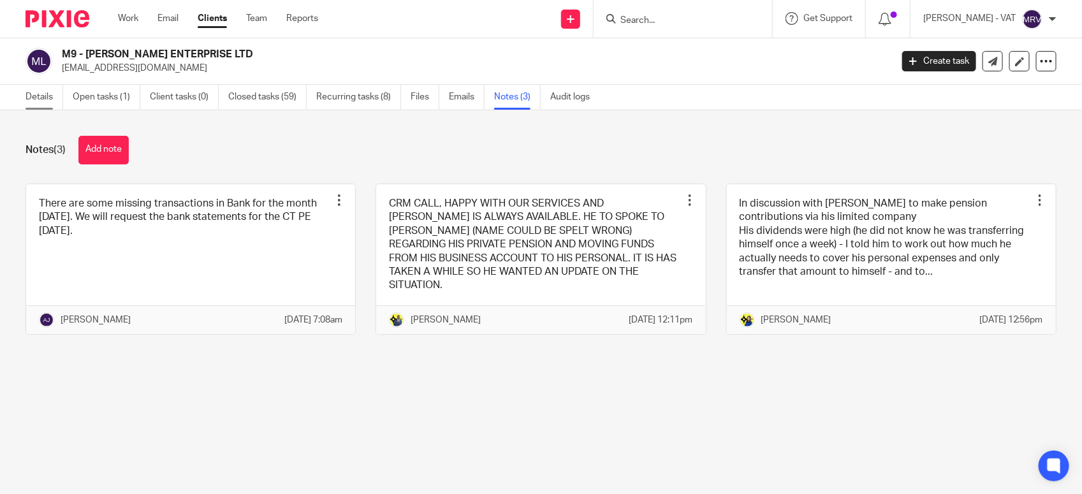
click at [37, 106] on link "Details" at bounding box center [44, 97] width 38 height 25
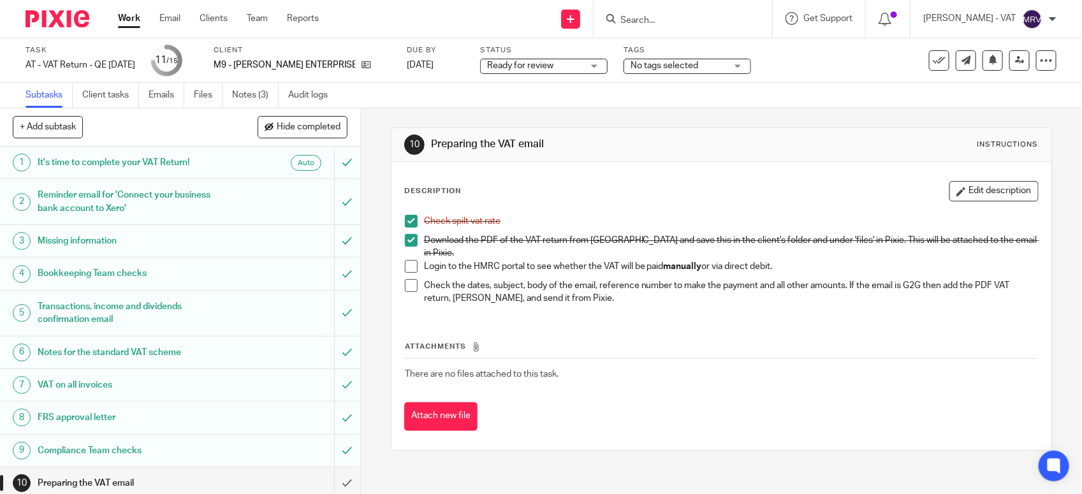
click at [405, 260] on span at bounding box center [411, 266] width 13 height 13
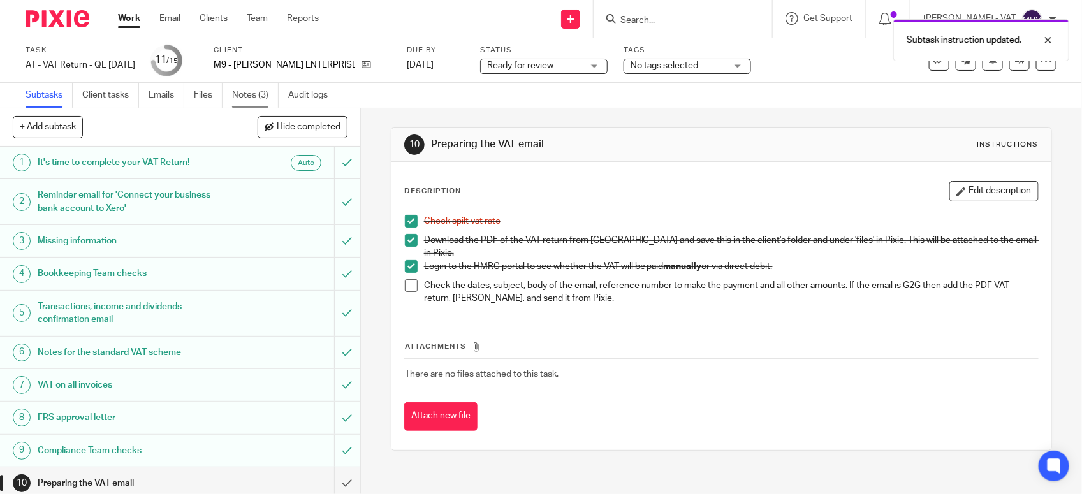
click at [247, 97] on link "Notes (3)" at bounding box center [255, 95] width 47 height 25
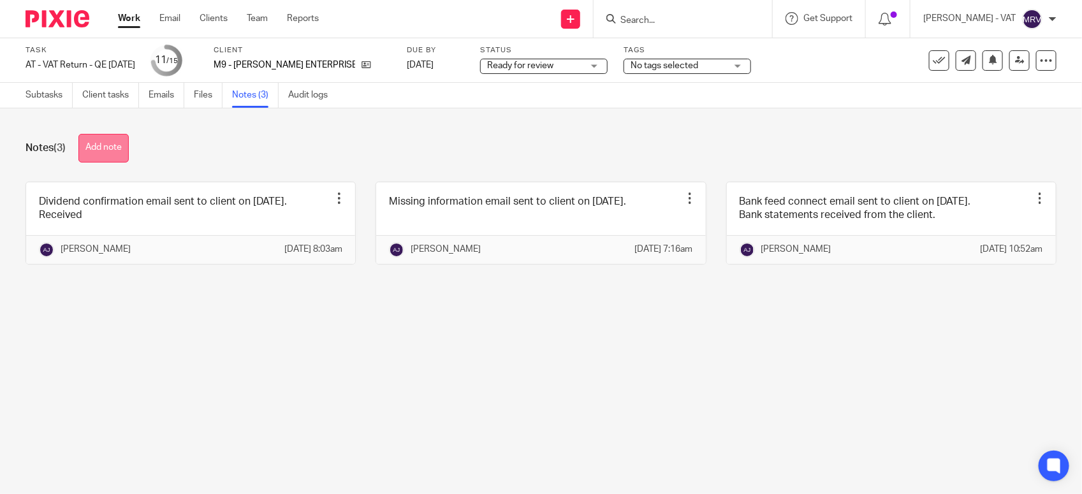
click at [105, 150] on button "Add note" at bounding box center [103, 148] width 50 height 29
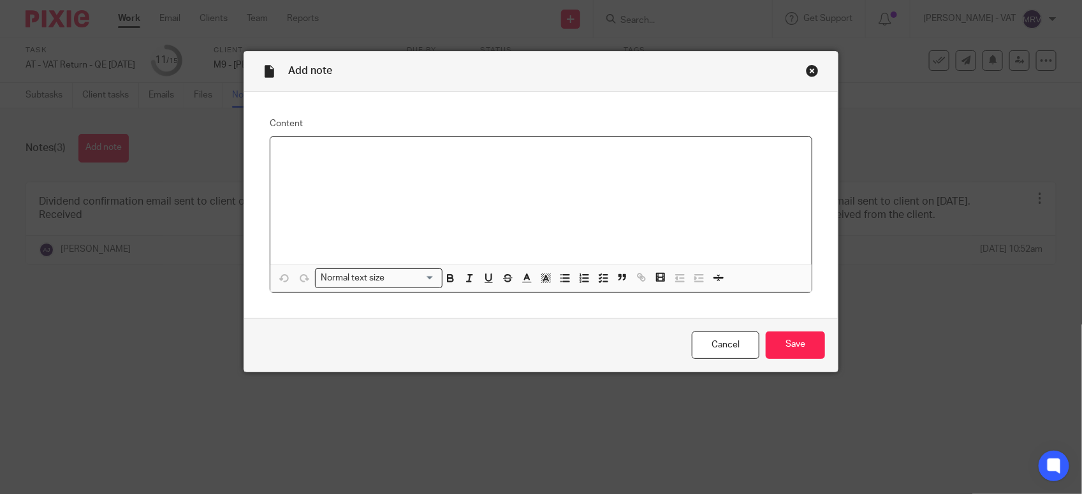
click at [329, 154] on p at bounding box center [540, 153] width 521 height 13
click at [781, 351] on input "Save" at bounding box center [794, 344] width 59 height 27
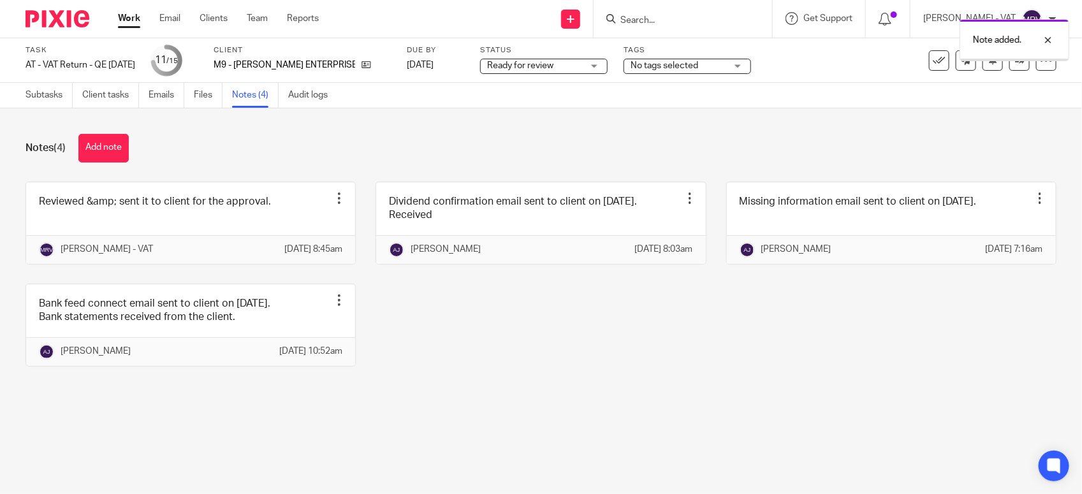
click at [421, 383] on div "Reviewed &amp; sent it to client for the approval. Edit note Delete note [PERSO…" at bounding box center [531, 284] width 1050 height 204
click at [205, 100] on link "Files" at bounding box center [208, 95] width 29 height 25
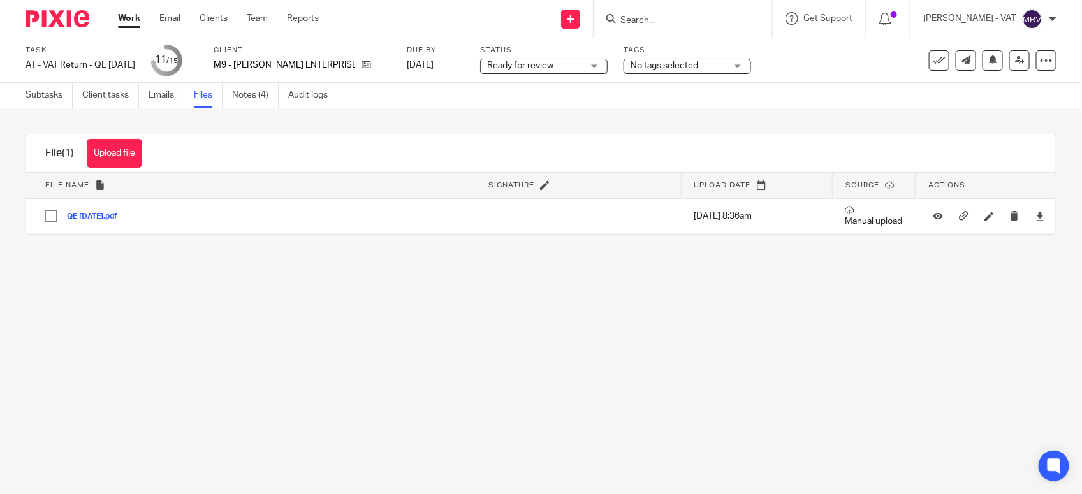
click at [297, 371] on main "Task AT - VAT Return - QE 31-08-2025 Save AT - VAT Return - QE 31-08-2025 11 /1…" at bounding box center [541, 247] width 1082 height 494
click at [58, 101] on link "Subtasks" at bounding box center [48, 95] width 47 height 25
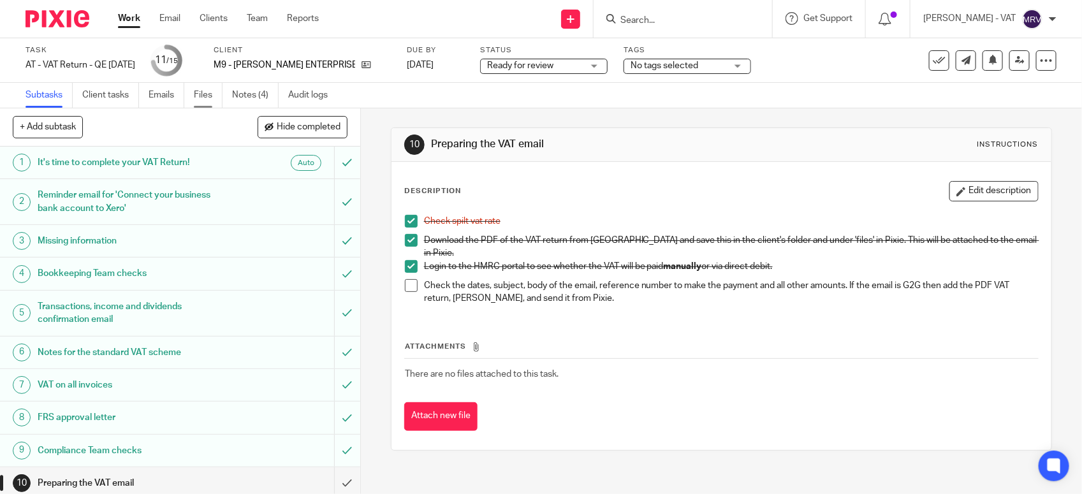
click at [209, 102] on link "Files" at bounding box center [208, 95] width 29 height 25
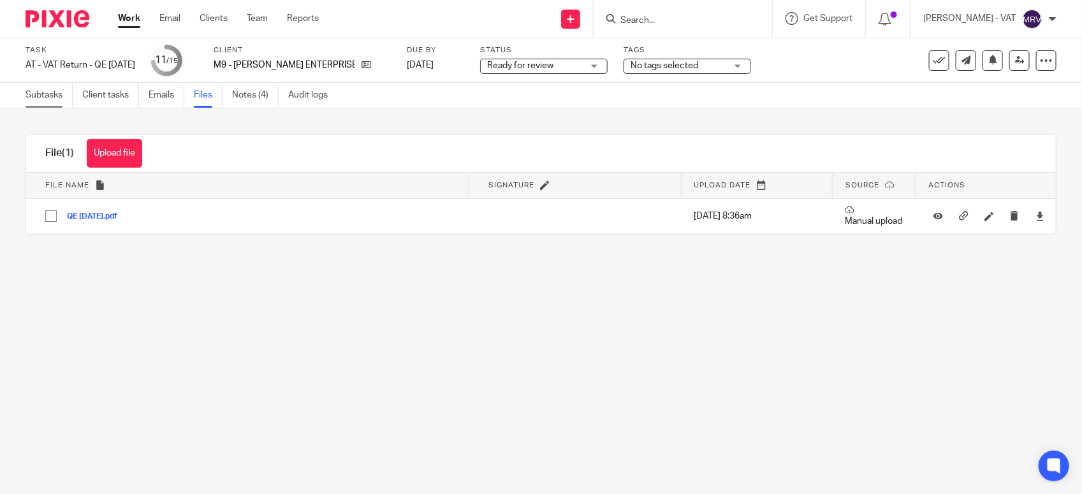
click at [53, 97] on link "Subtasks" at bounding box center [48, 95] width 47 height 25
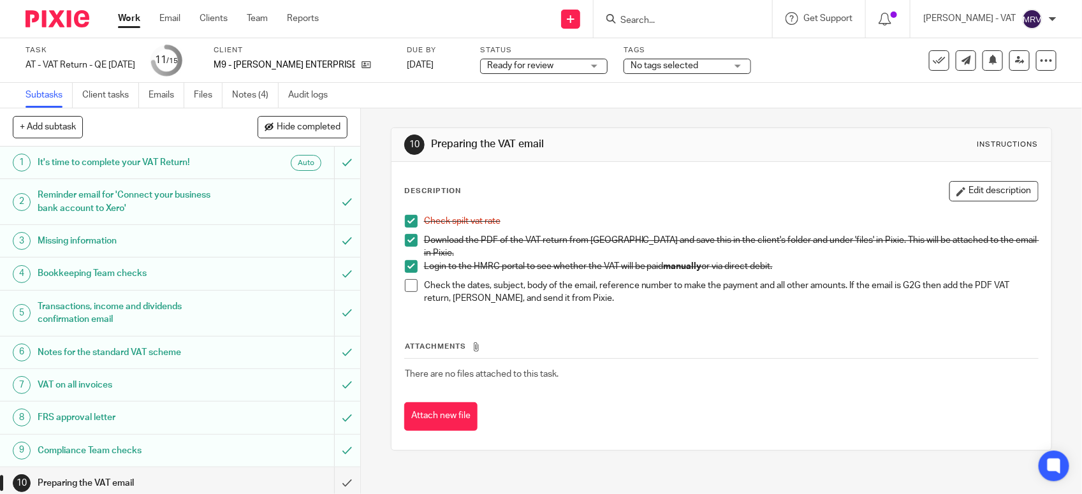
click at [405, 280] on span at bounding box center [411, 285] width 13 height 13
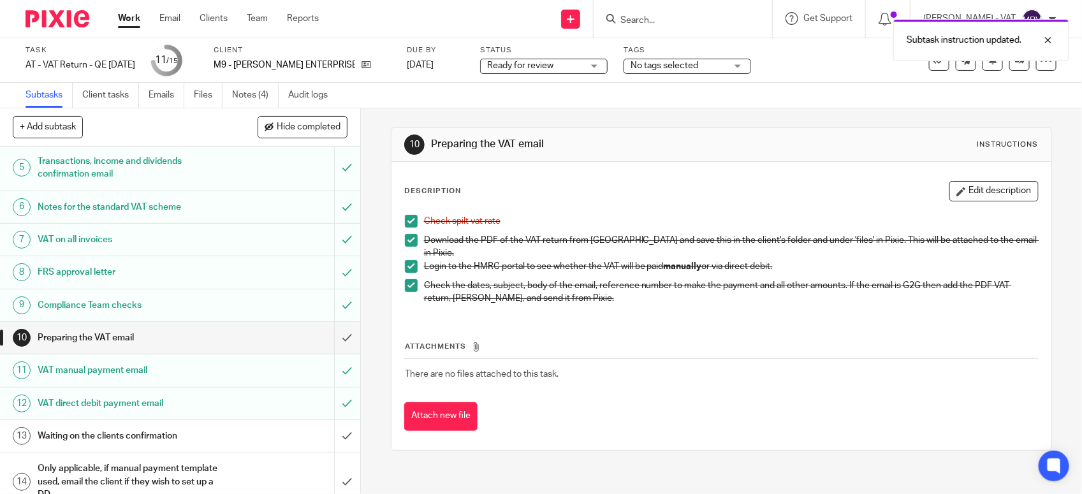
scroll to position [159, 0]
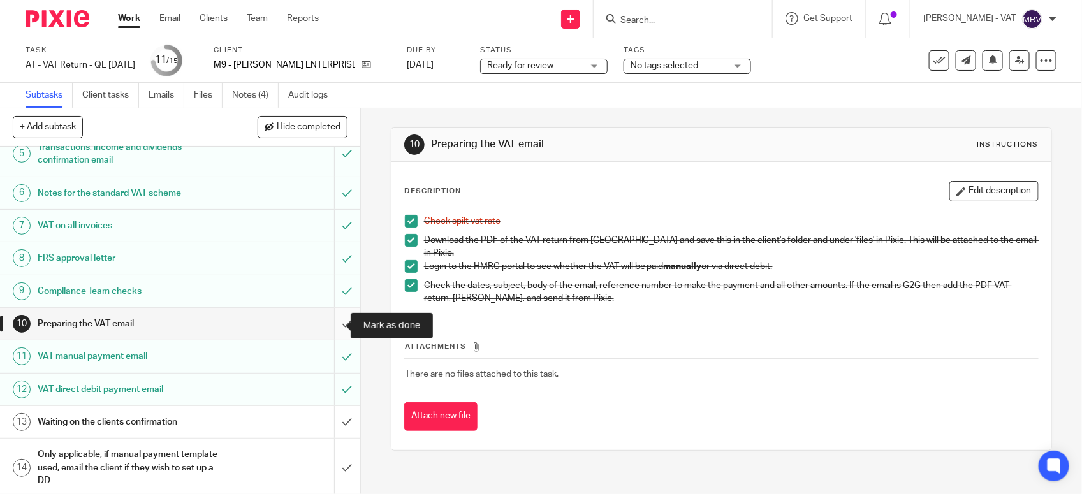
click at [335, 325] on input "submit" at bounding box center [180, 324] width 360 height 32
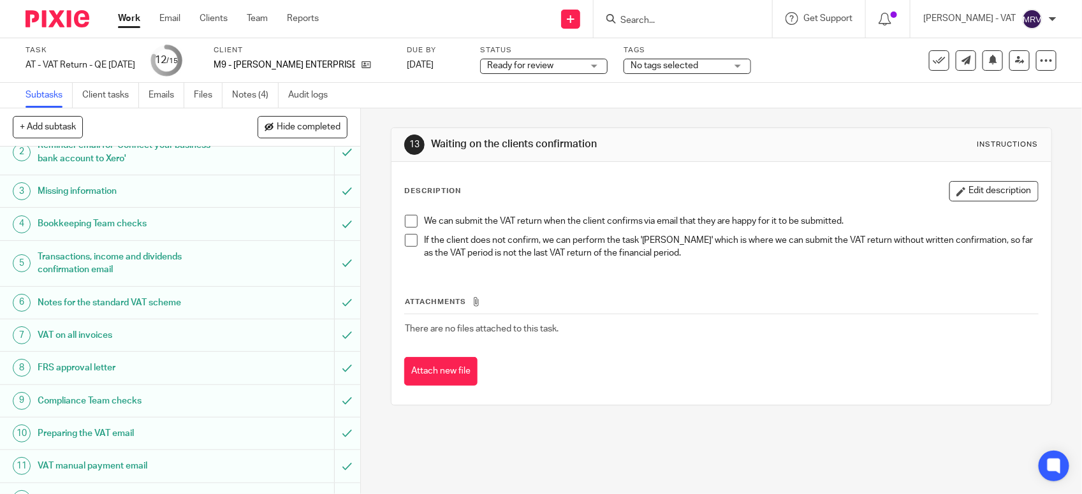
scroll to position [198, 0]
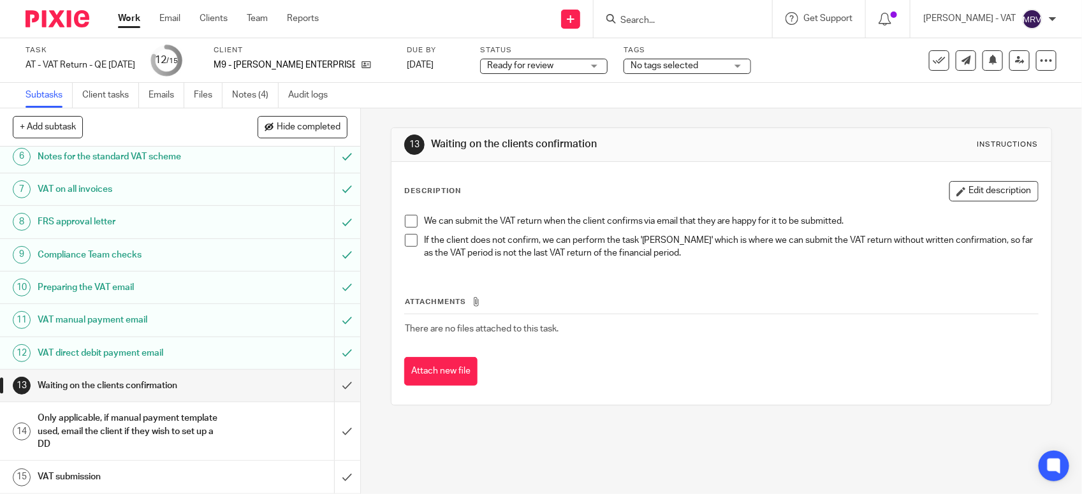
click at [510, 68] on span "Ready for review" at bounding box center [520, 65] width 66 height 9
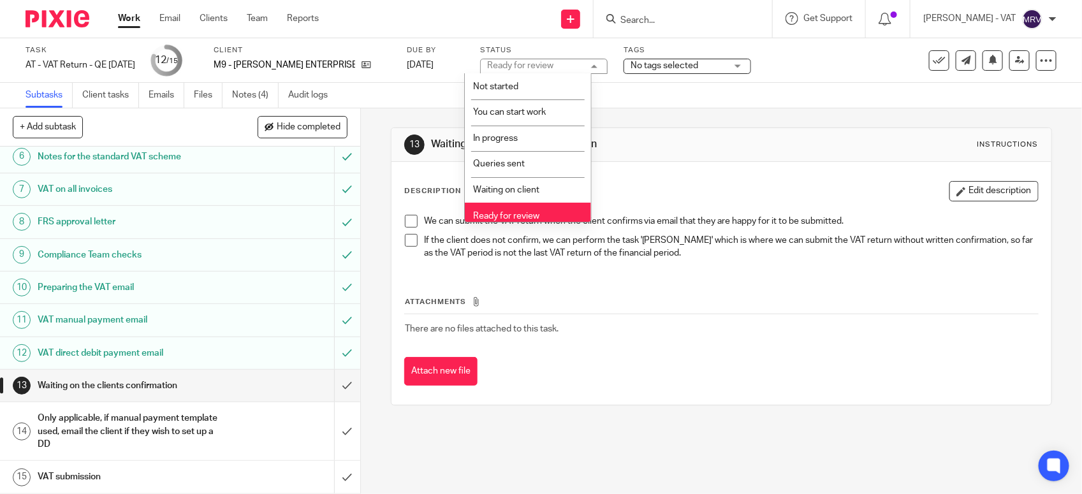
scroll to position [57, 0]
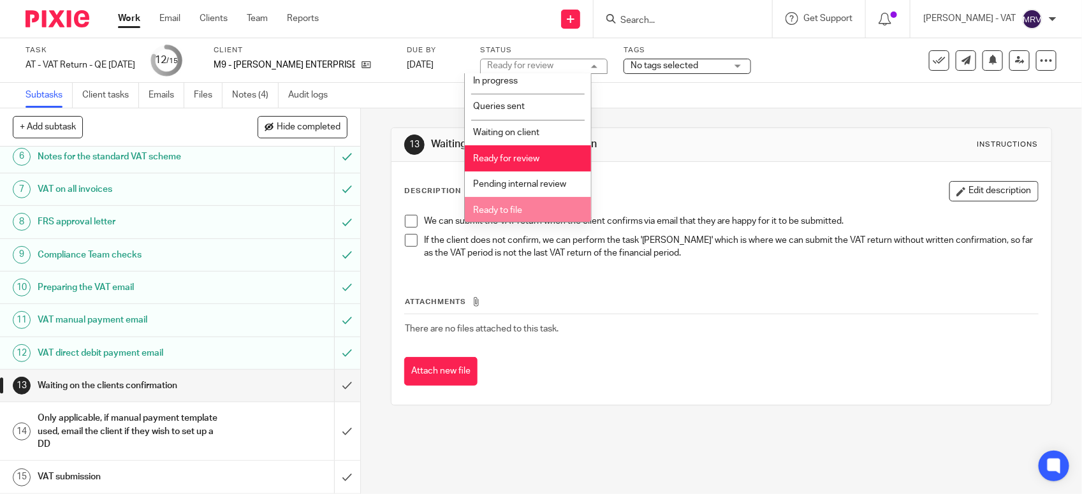
click at [537, 217] on li "Ready to file" at bounding box center [528, 210] width 126 height 26
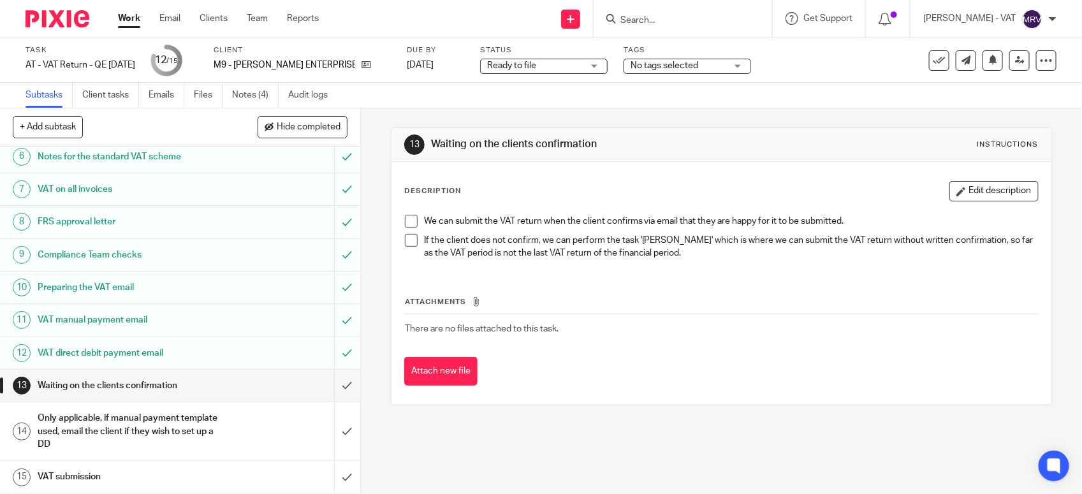
click at [576, 258] on p "If the client does not confirm, we can perform the task 'Eddie Murphy' which is…" at bounding box center [731, 247] width 614 height 26
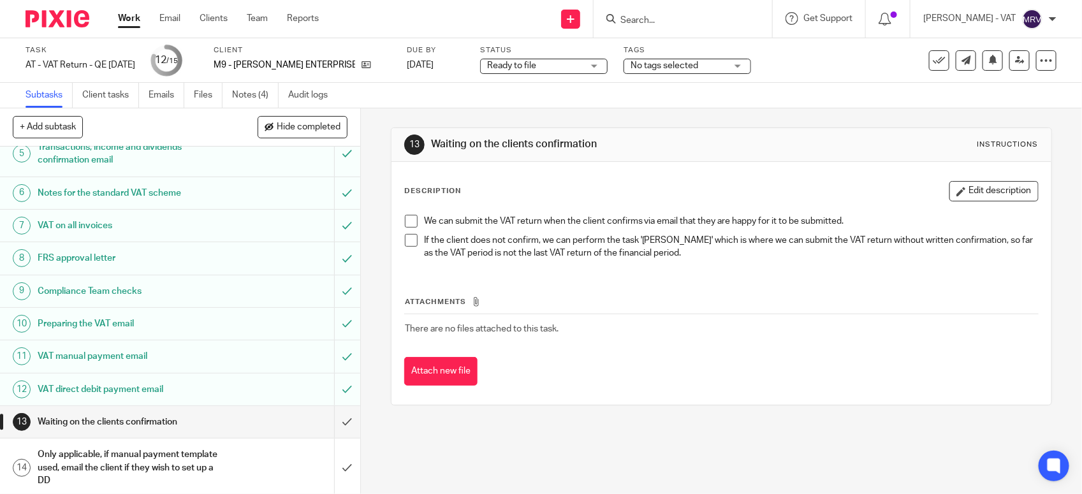
scroll to position [198, 0]
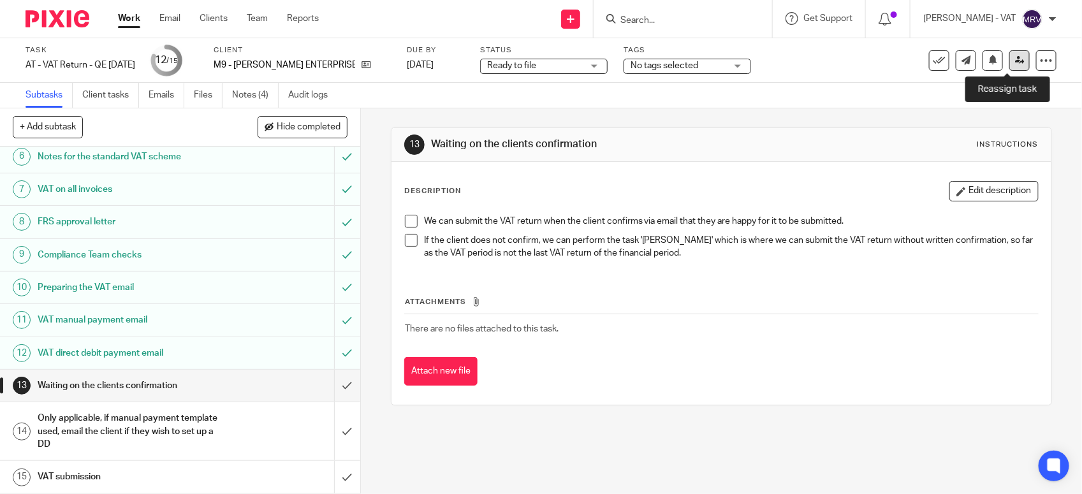
click at [1015, 59] on icon at bounding box center [1020, 60] width 10 height 10
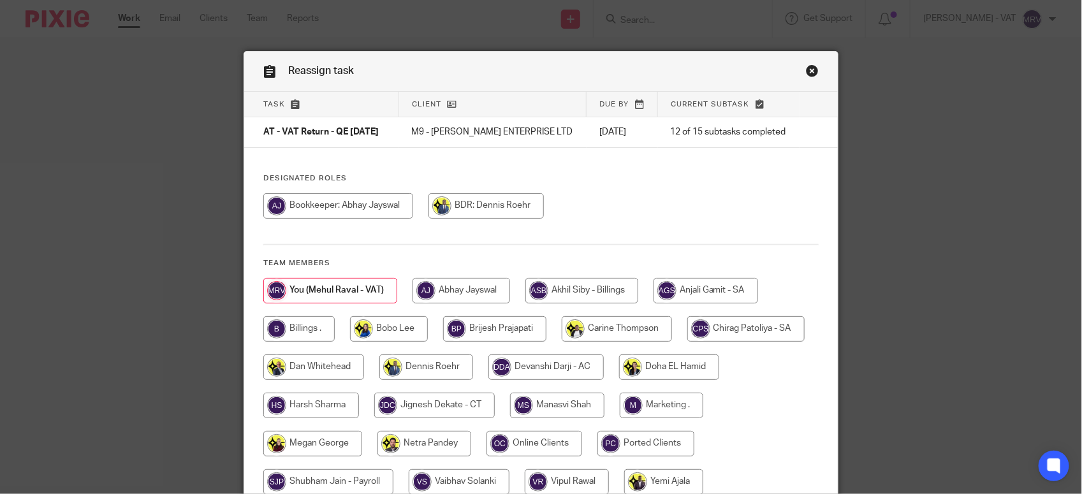
click at [682, 212] on div at bounding box center [540, 212] width 555 height 38
click at [278, 338] on input "radio" at bounding box center [298, 328] width 71 height 25
radio input "true"
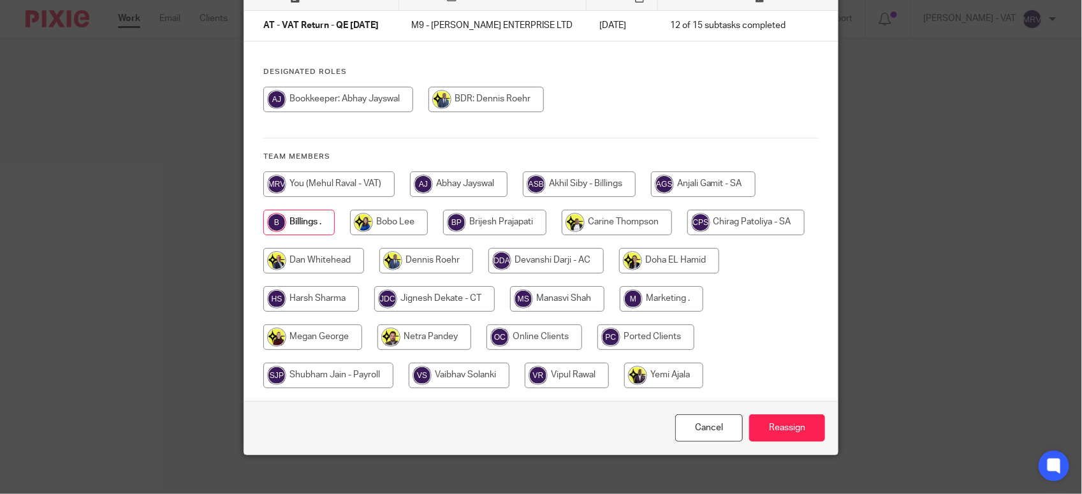
scroll to position [119, 0]
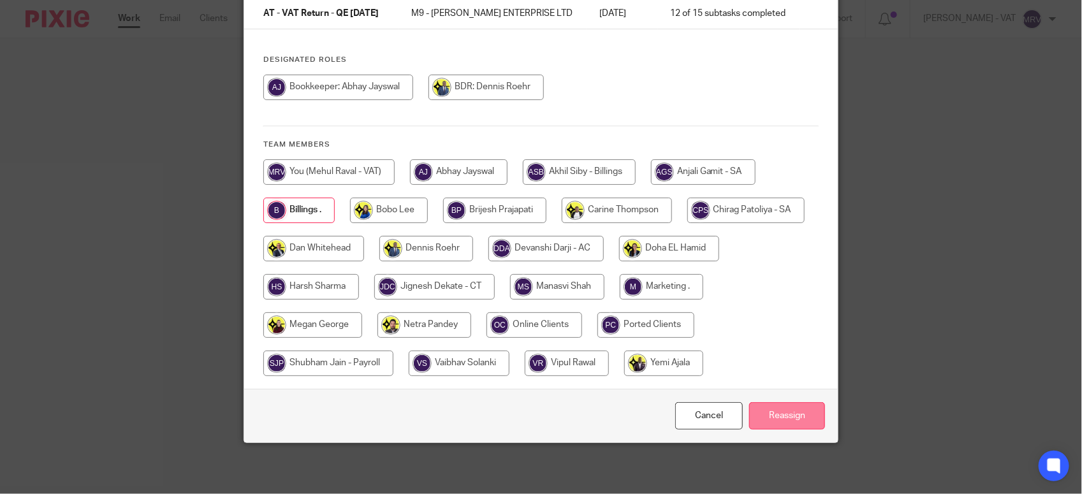
click at [792, 419] on input "Reassign" at bounding box center [787, 415] width 76 height 27
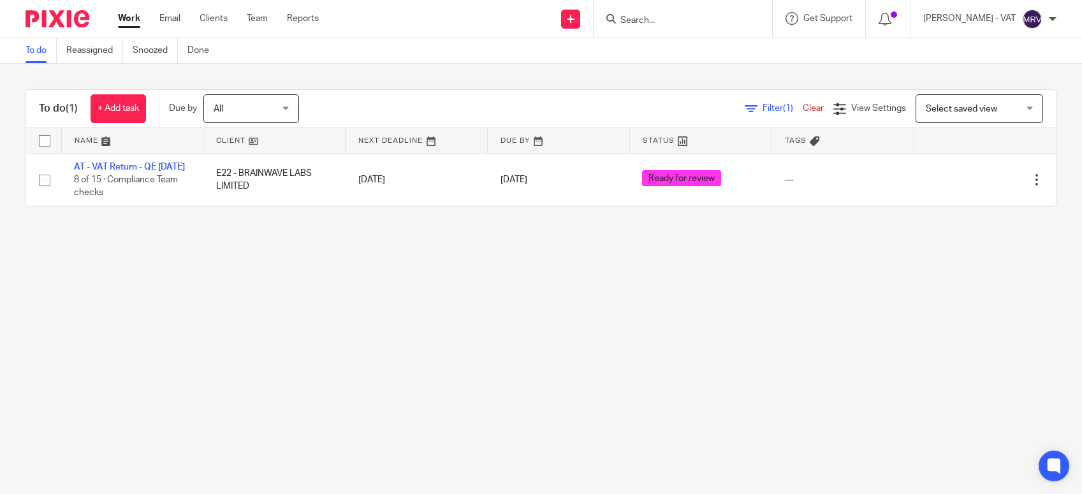
click at [345, 359] on main "To do Reassigned Snoozed Done To do (1) + Add task Due by All All Today Tomorro…" at bounding box center [541, 247] width 1082 height 494
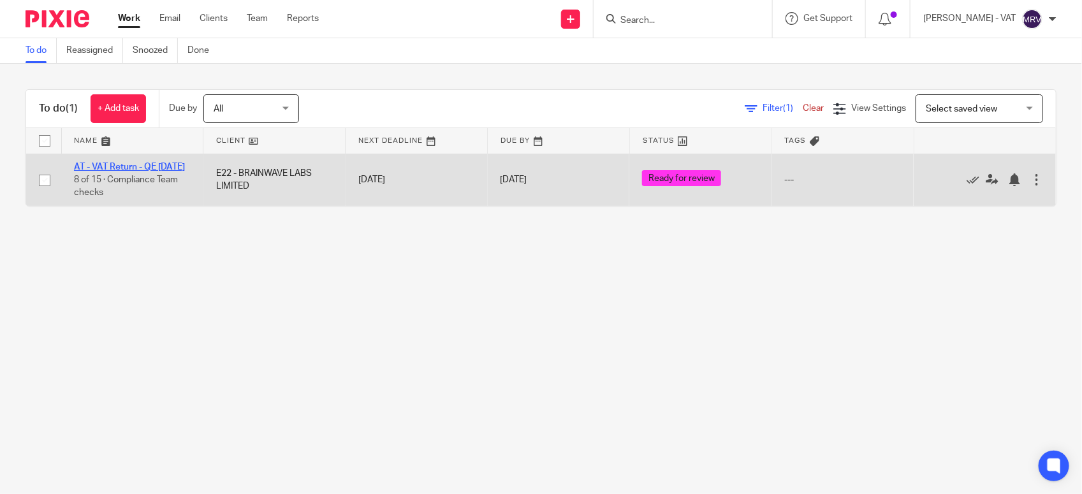
click at [127, 167] on link "AT - VAT Return - QE [DATE]" at bounding box center [129, 167] width 111 height 9
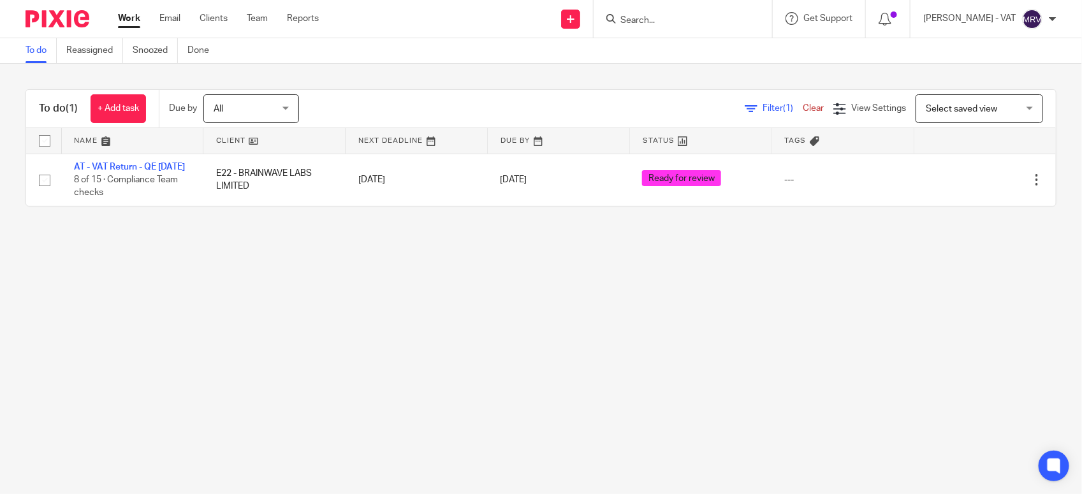
drag, startPoint x: 244, startPoint y: 310, endPoint x: 256, endPoint y: 276, distance: 35.7
click at [244, 308] on main "To do Reassigned Snoozed Done To do (1) + Add task Due by All All Today Tomorro…" at bounding box center [541, 247] width 1082 height 494
click at [328, 370] on main "To do Reassigned Snoozed Done To do (1) + Add task Due by All All Today Tomorro…" at bounding box center [541, 247] width 1082 height 494
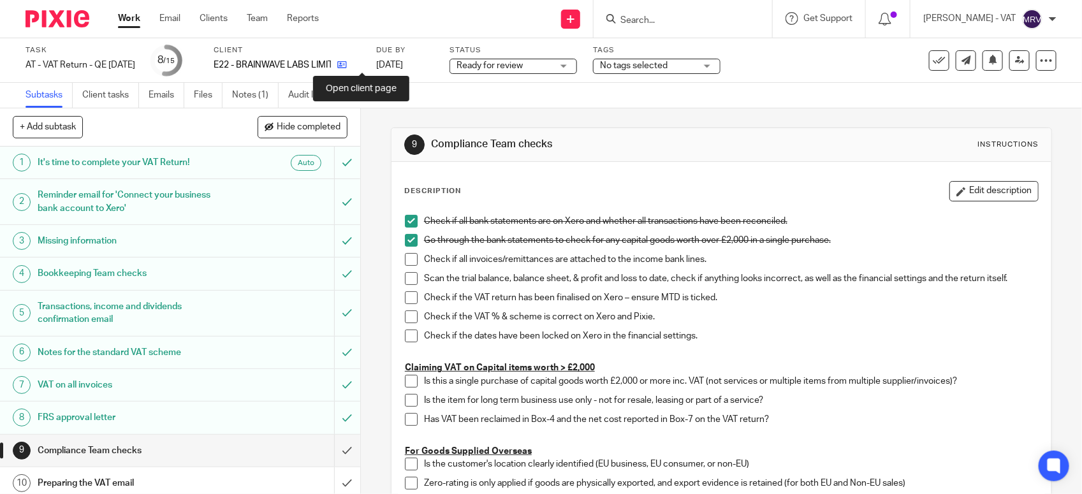
click at [347, 69] on icon at bounding box center [342, 65] width 10 height 10
click at [405, 262] on span at bounding box center [411, 259] width 13 height 13
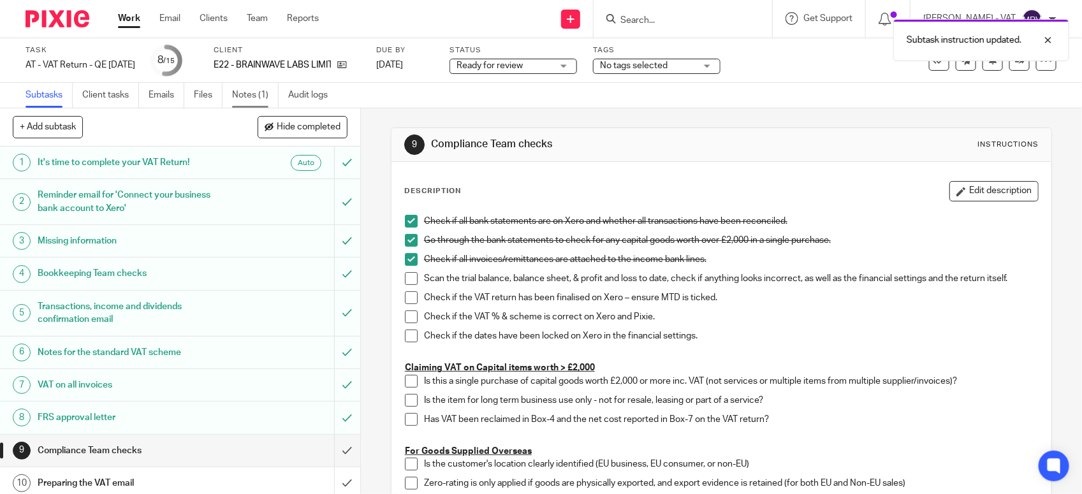
click at [263, 96] on link "Notes (1)" at bounding box center [255, 95] width 47 height 25
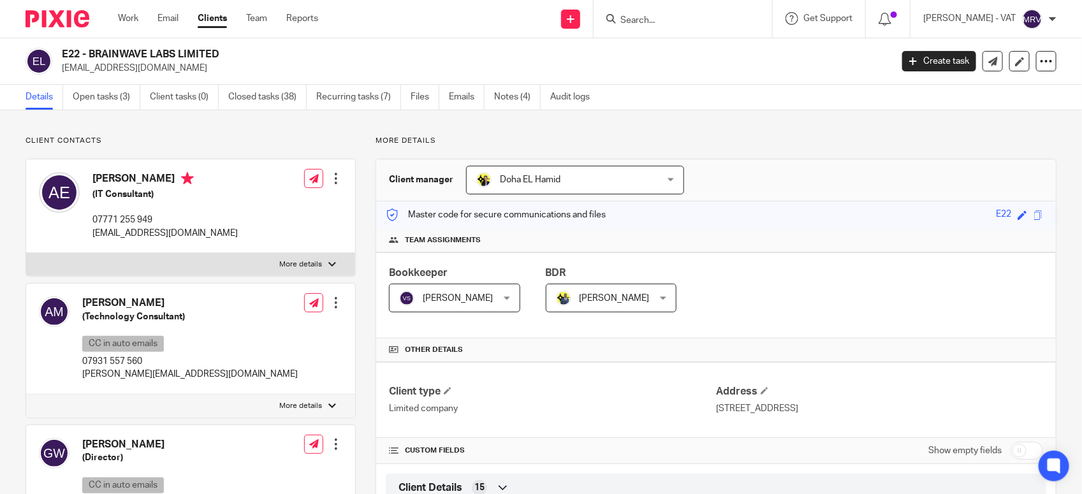
drag, startPoint x: 91, startPoint y: 50, endPoint x: 219, endPoint y: 51, distance: 128.1
click at [219, 51] on h2 "E22 - BRAINWAVE LABS LIMITED" at bounding box center [390, 54] width 657 height 13
copy h2 "BRAINWAVE LABS LIMITED"
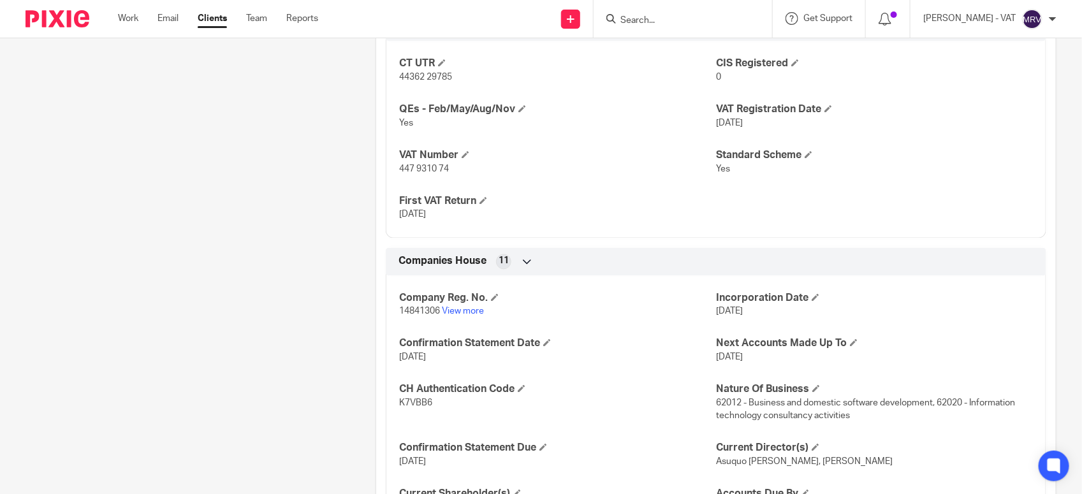
scroll to position [1036, 0]
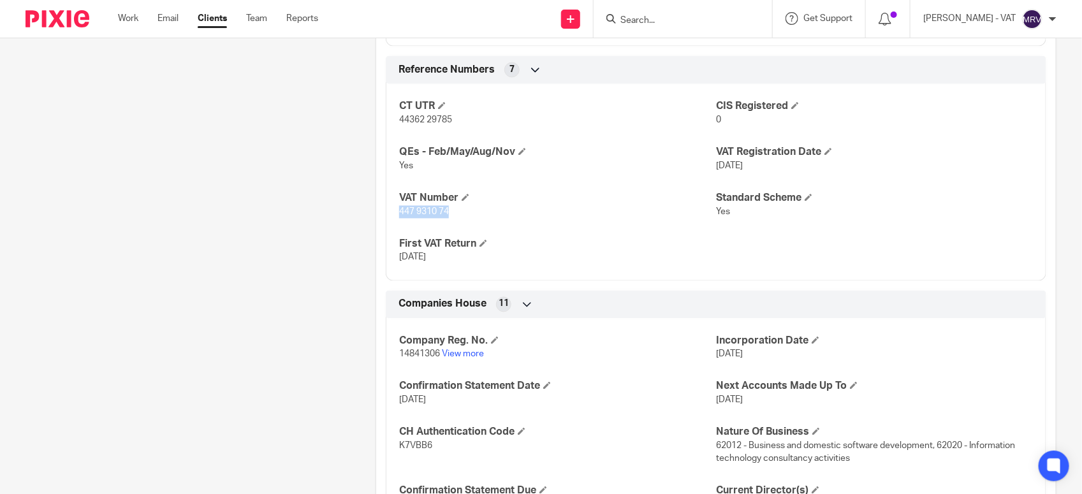
drag, startPoint x: 397, startPoint y: 204, endPoint x: 447, endPoint y: 200, distance: 50.6
click at [447, 206] on p "447 9310 74" at bounding box center [557, 212] width 317 height 13
copy span "447 9310 74"
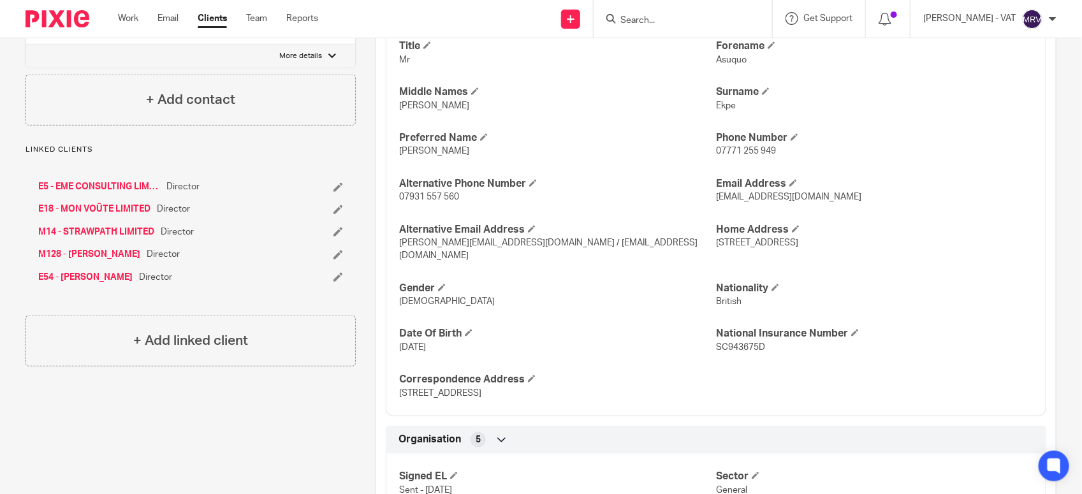
scroll to position [398, 0]
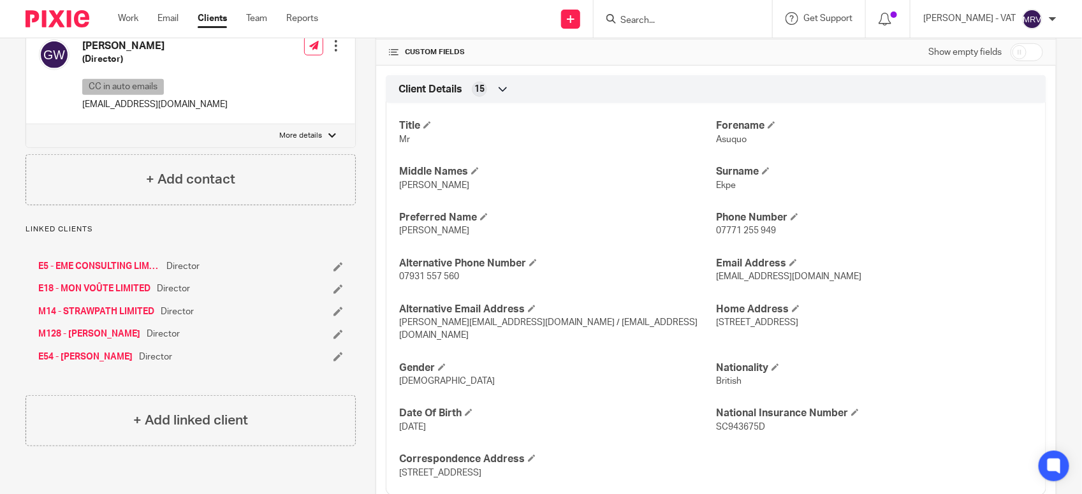
click at [416, 234] on span "Michael" at bounding box center [434, 230] width 70 height 9
copy span "Michael"
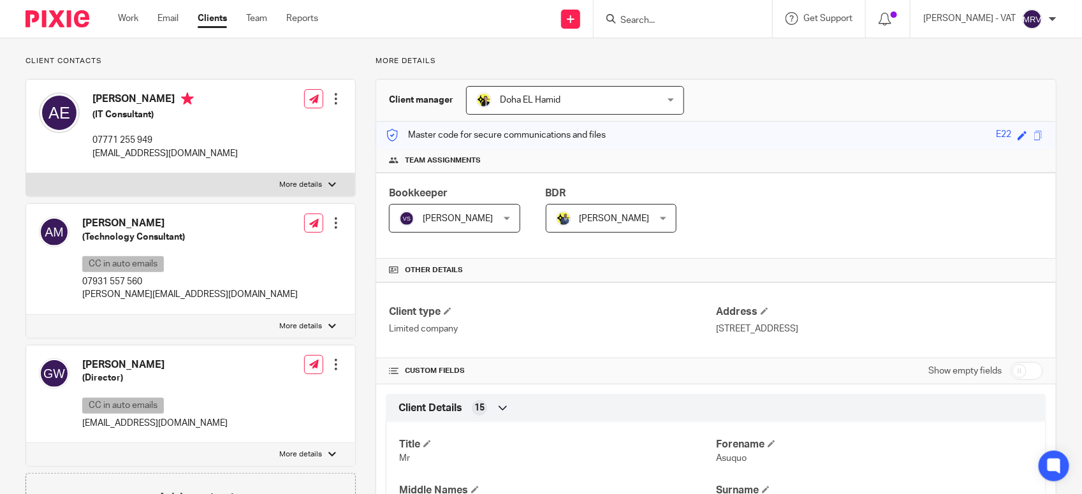
scroll to position [0, 0]
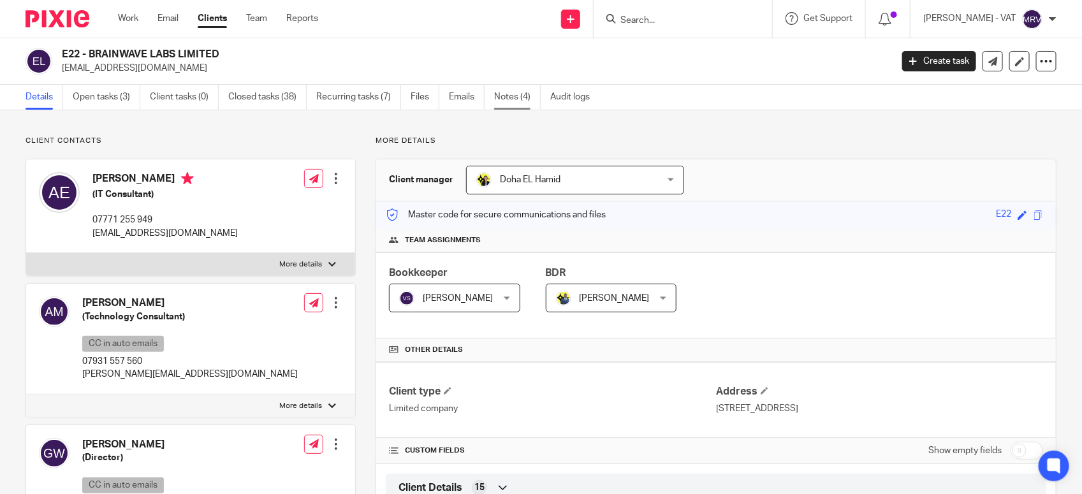
click at [504, 109] on link "Notes (4)" at bounding box center [517, 97] width 47 height 25
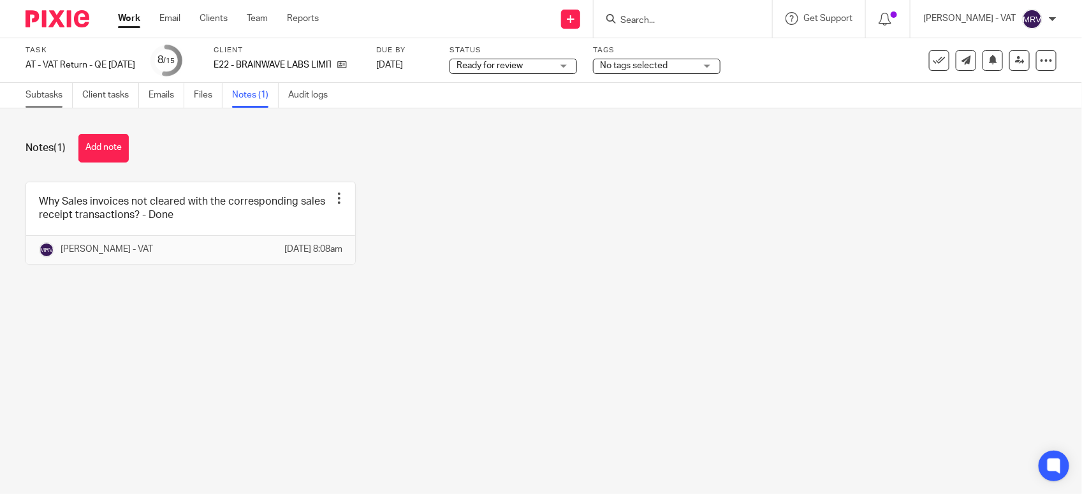
click at [48, 97] on link "Subtasks" at bounding box center [48, 95] width 47 height 25
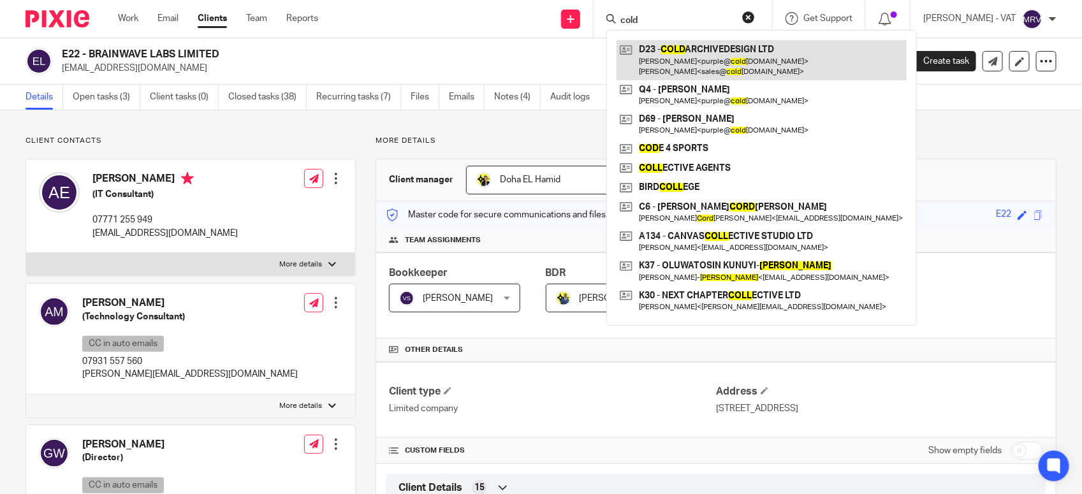
type input "cold"
click at [725, 70] on link at bounding box center [761, 60] width 290 height 40
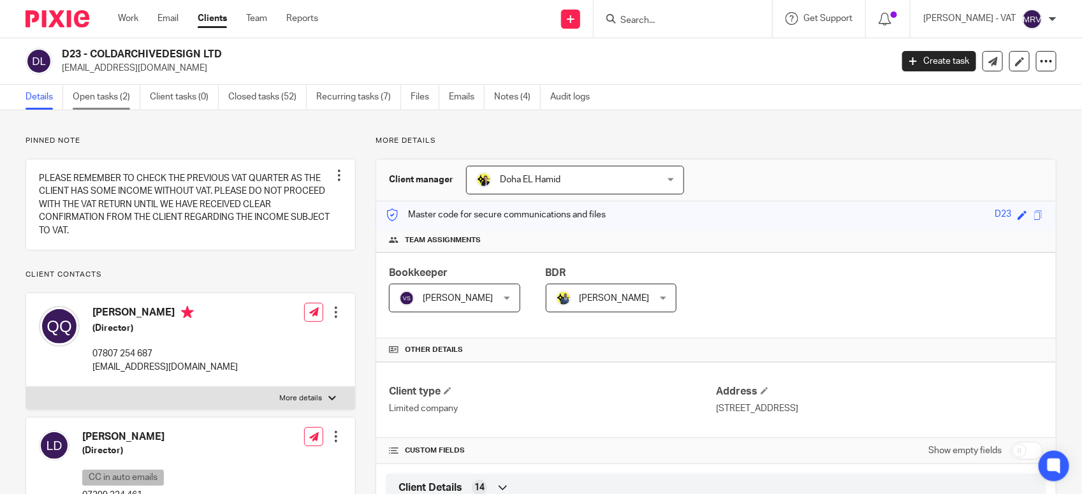
click at [104, 100] on link "Open tasks (2)" at bounding box center [107, 97] width 68 height 25
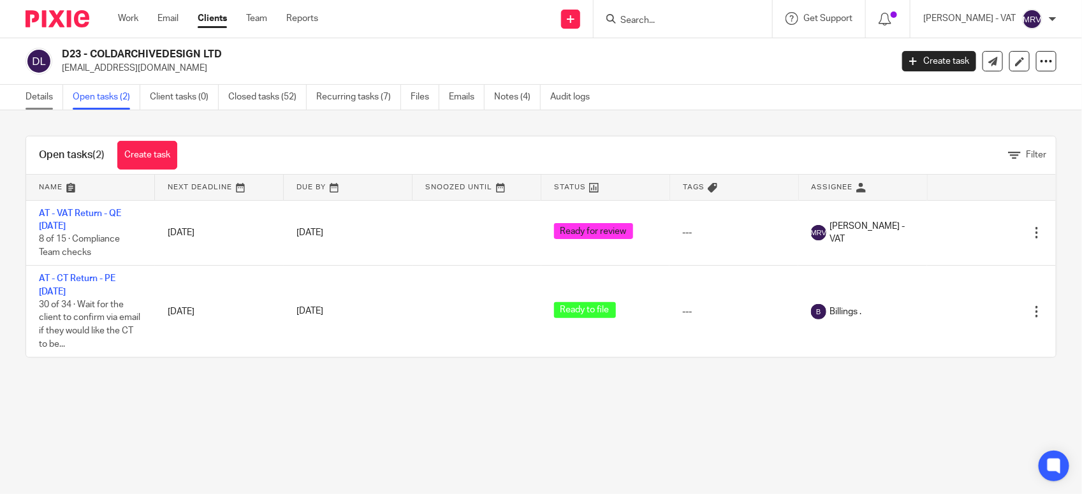
click at [32, 92] on link "Details" at bounding box center [44, 97] width 38 height 25
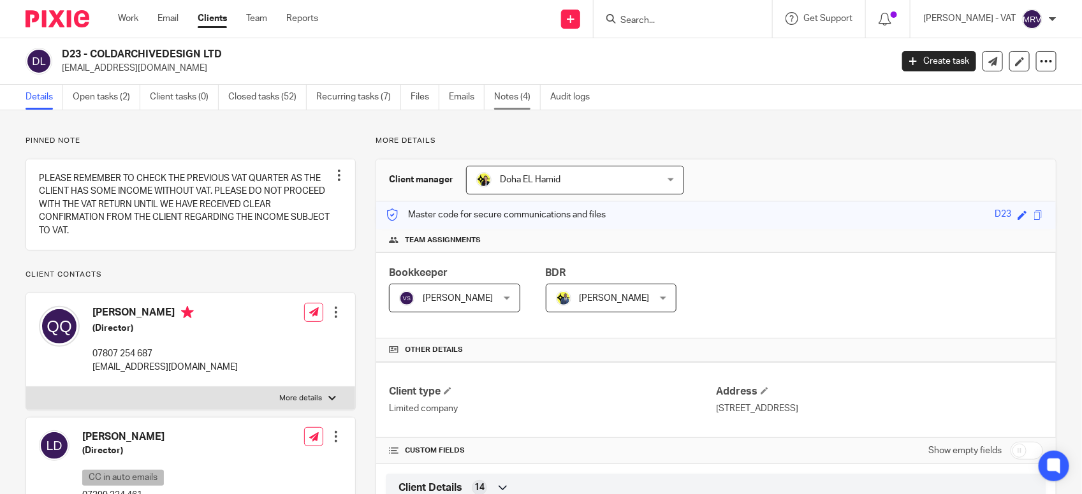
click at [507, 94] on link "Notes (4)" at bounding box center [517, 97] width 47 height 25
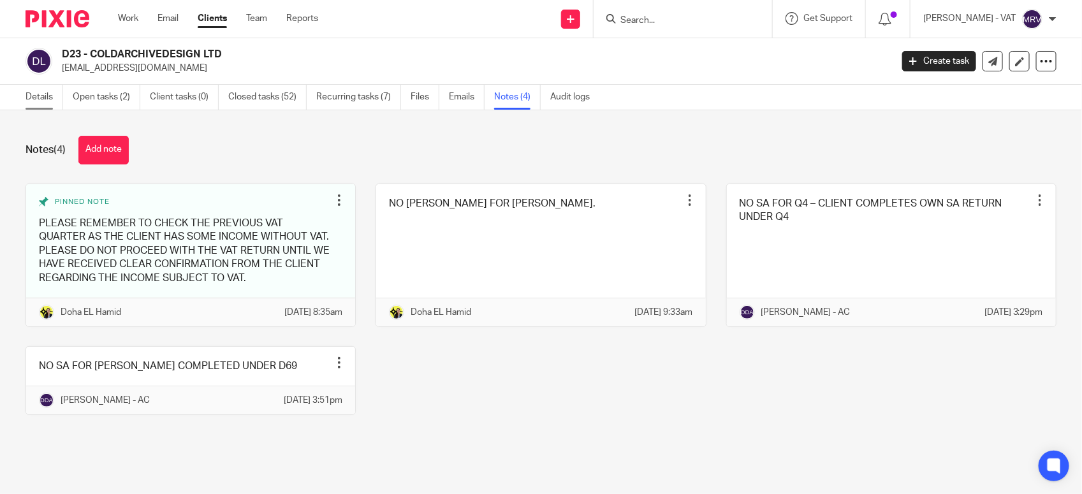
click at [34, 108] on link "Details" at bounding box center [44, 97] width 38 height 25
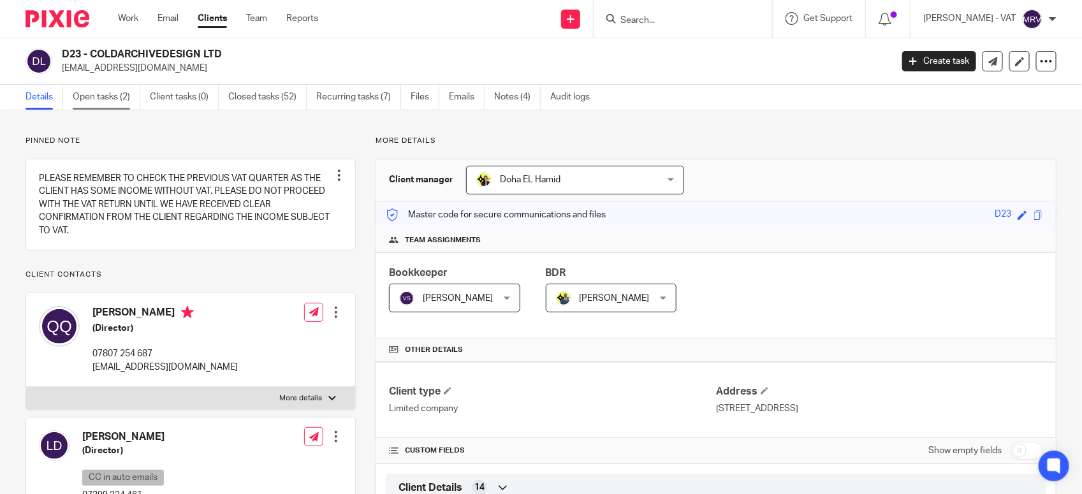
click at [131, 96] on link "Open tasks (2)" at bounding box center [107, 97] width 68 height 25
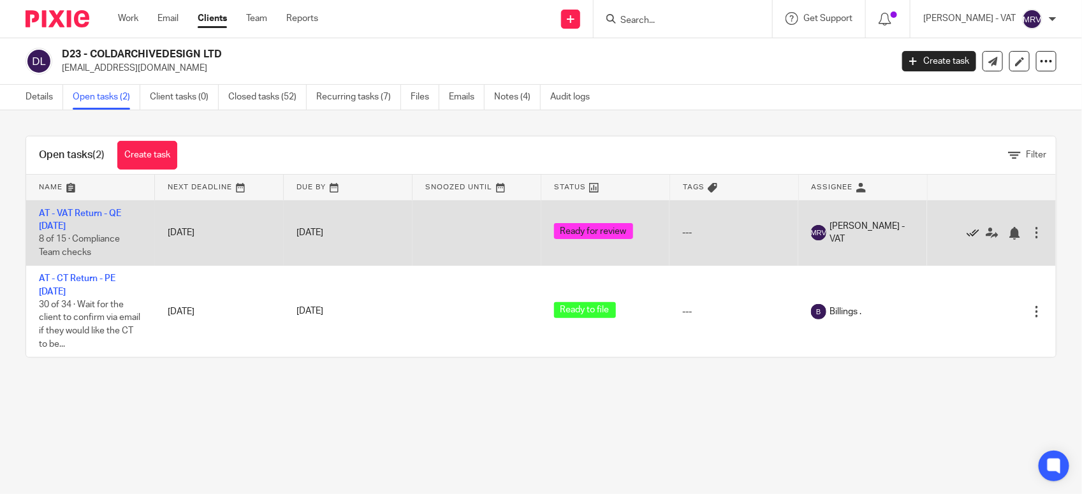
click at [966, 230] on link at bounding box center [975, 232] width 19 height 13
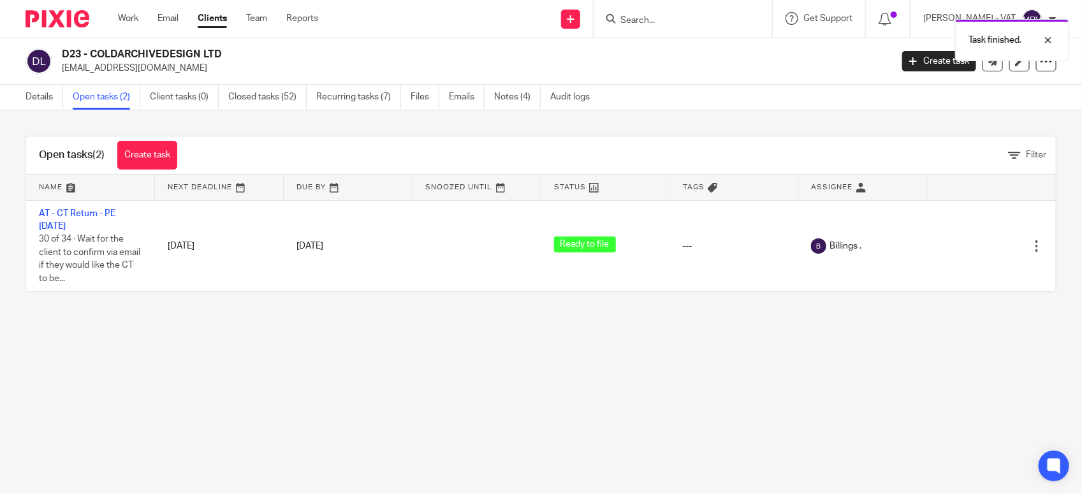
click at [430, 322] on main "D23 - COLDARCHIVEDESIGN LTD purple@coldarchivedesigns.com Create task Update fr…" at bounding box center [541, 247] width 1082 height 494
click at [280, 99] on link "Closed tasks (53)" at bounding box center [267, 97] width 78 height 25
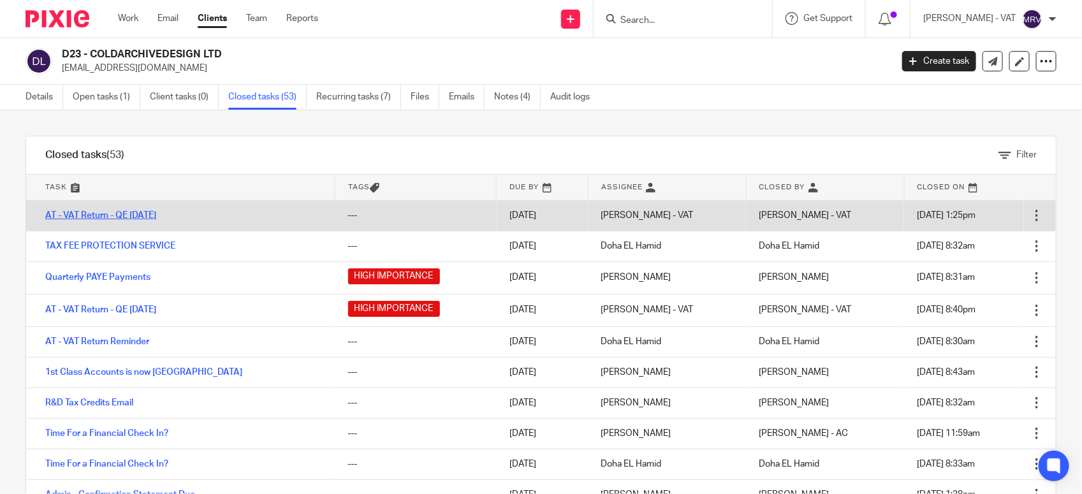
click at [149, 215] on link "AT - VAT Return - QE [DATE]" at bounding box center [100, 215] width 111 height 9
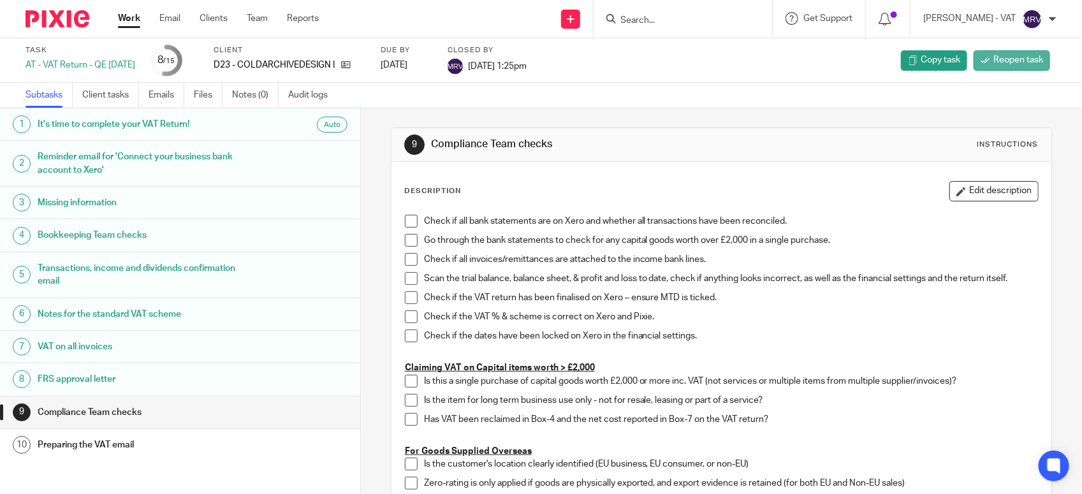
click at [993, 65] on span "Reopen task" at bounding box center [1018, 60] width 50 height 13
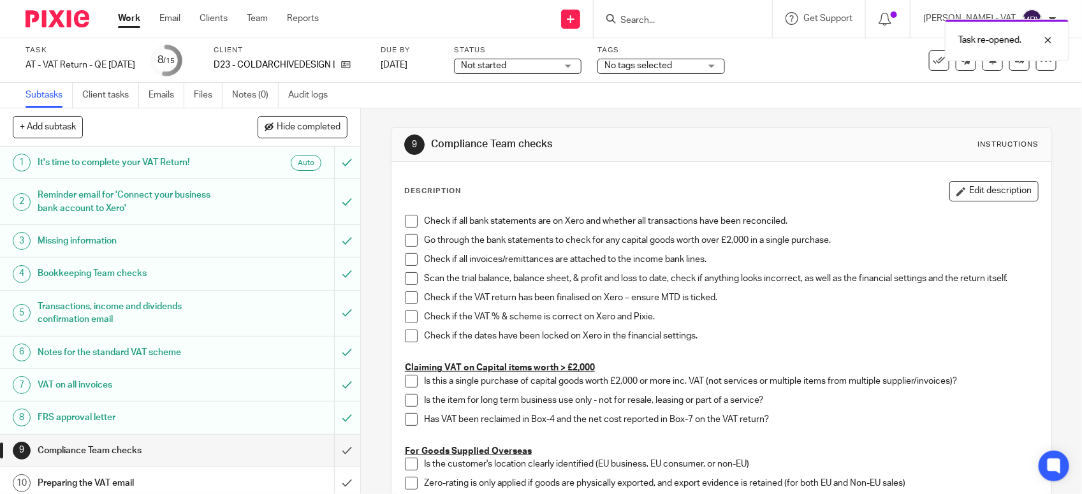
click at [960, 96] on div "Subtasks Client tasks Emails Files Notes (0) Audit logs" at bounding box center [541, 95] width 1082 height 25
click at [945, 103] on div "Subtasks Client tasks Emails Files Notes (0) Audit logs" at bounding box center [541, 95] width 1082 height 25
click at [944, 97] on div "Subtasks Client tasks Emails Files Notes (0) Audit logs" at bounding box center [541, 95] width 1082 height 25
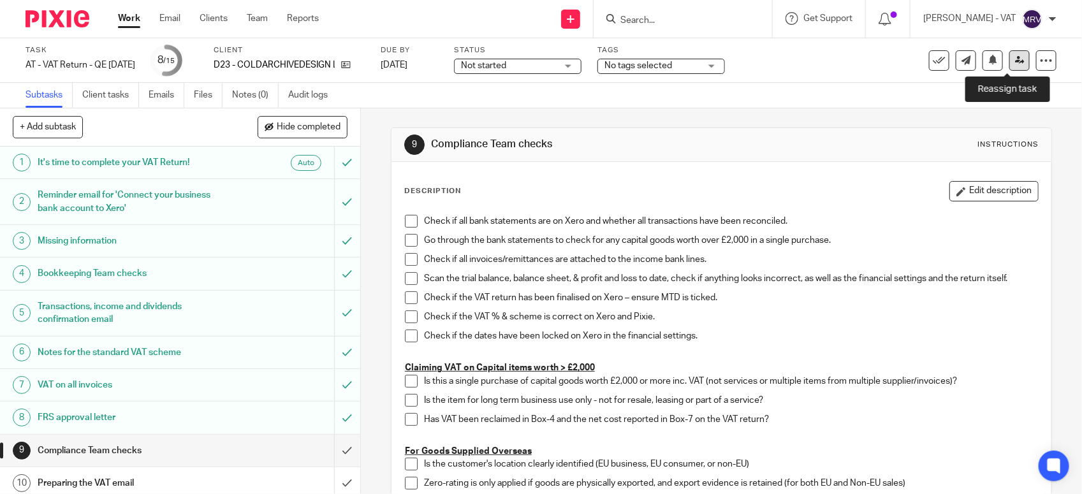
click at [1015, 64] on icon at bounding box center [1020, 60] width 10 height 10
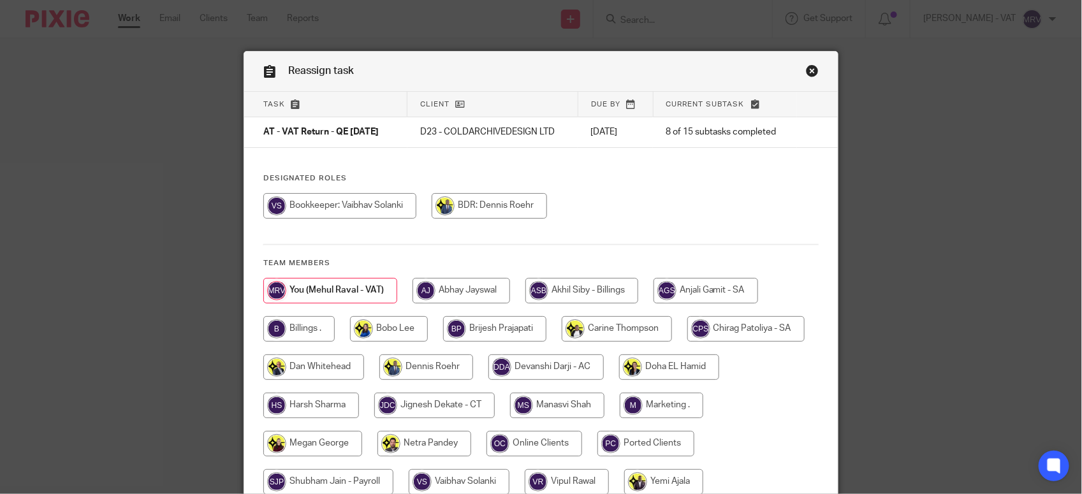
click at [319, 208] on input "radio" at bounding box center [339, 205] width 153 height 25
radio input "true"
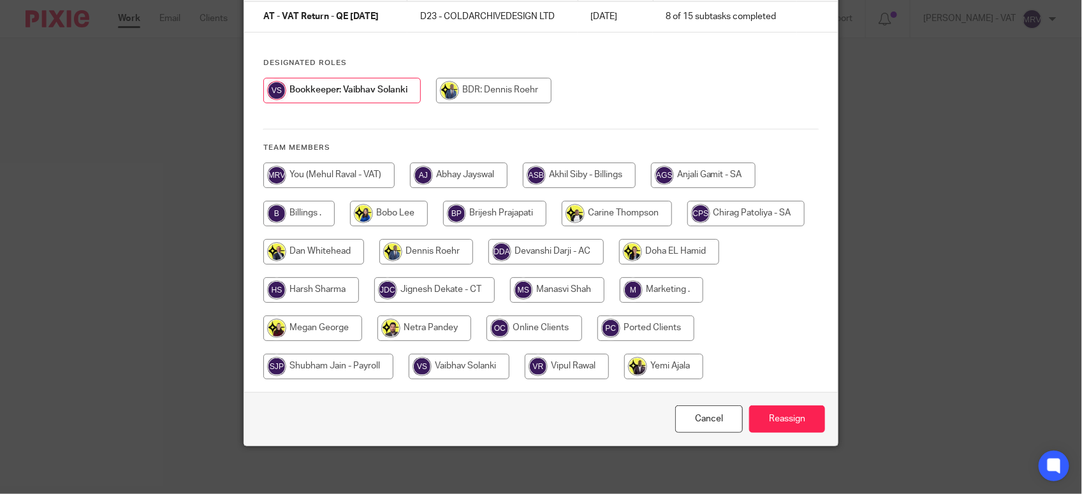
scroll to position [119, 0]
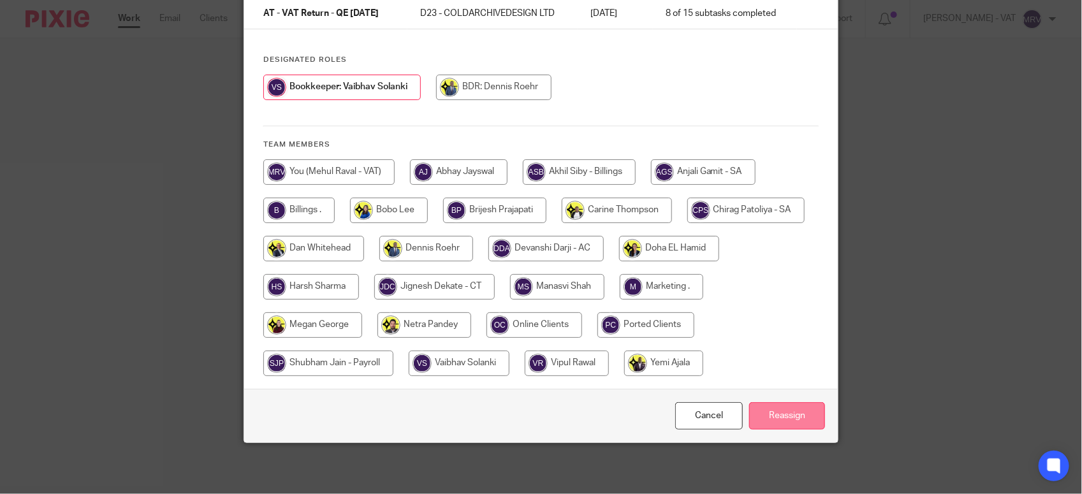
click at [767, 415] on input "Reassign" at bounding box center [787, 415] width 76 height 27
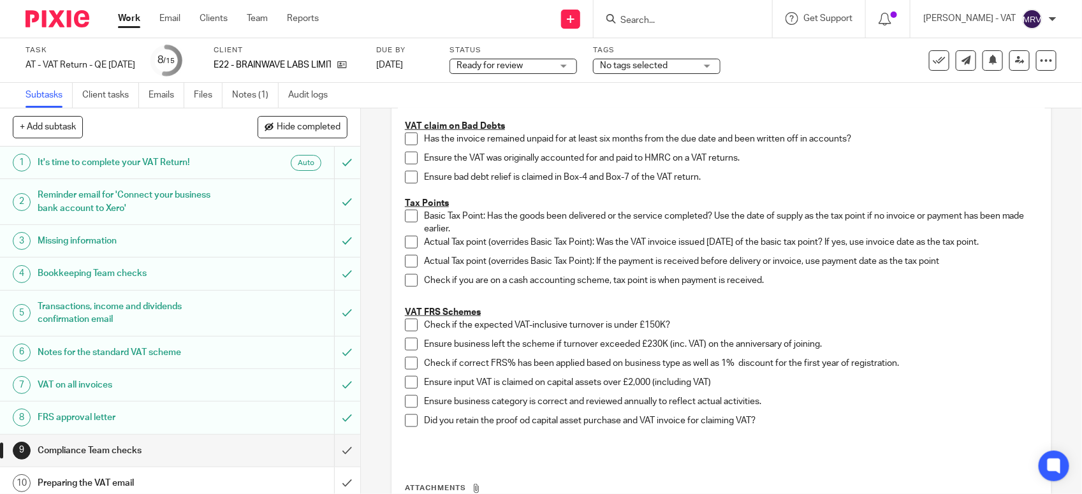
scroll to position [737, 0]
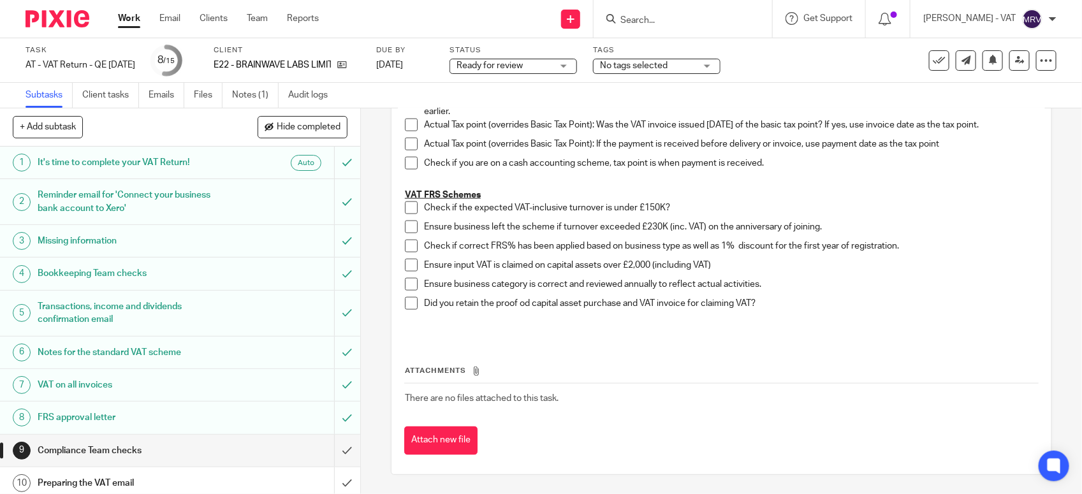
click at [405, 208] on span at bounding box center [411, 207] width 13 height 13
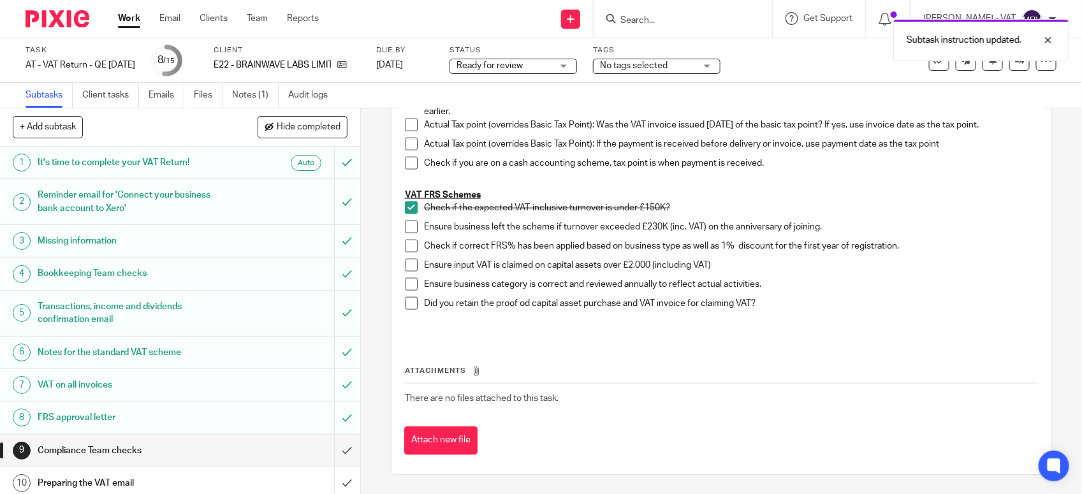
click at [405, 230] on span at bounding box center [411, 227] width 13 height 13
click at [405, 243] on span at bounding box center [411, 246] width 13 height 13
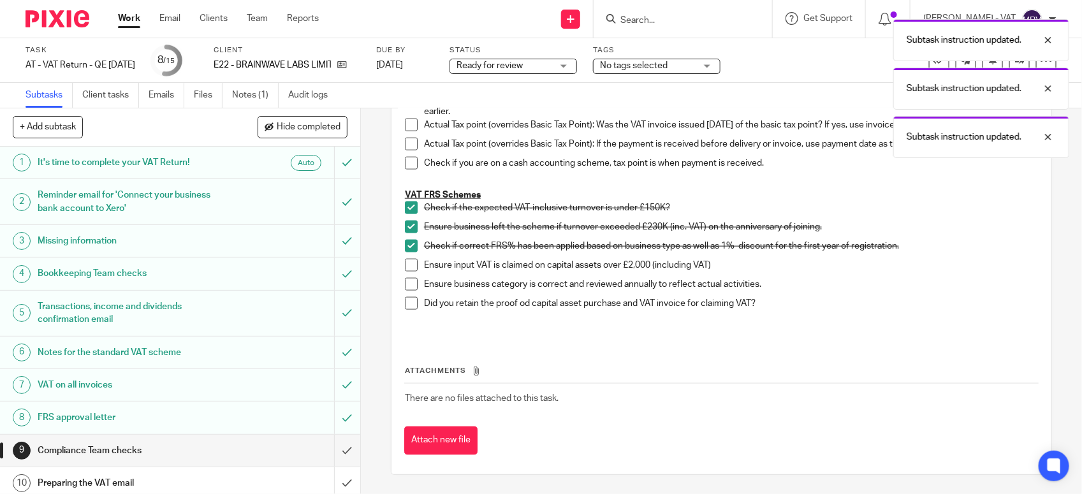
click at [409, 285] on span at bounding box center [411, 284] width 13 height 13
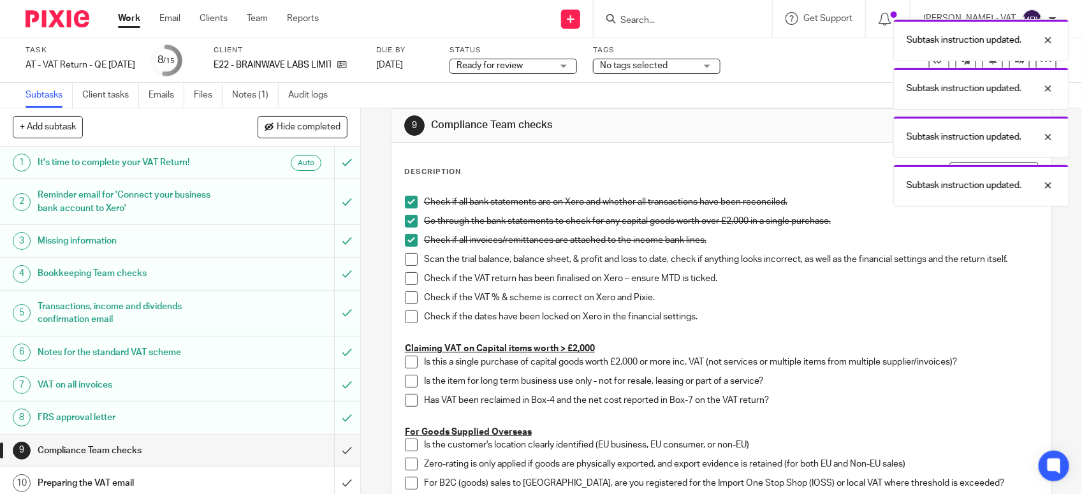
scroll to position [0, 0]
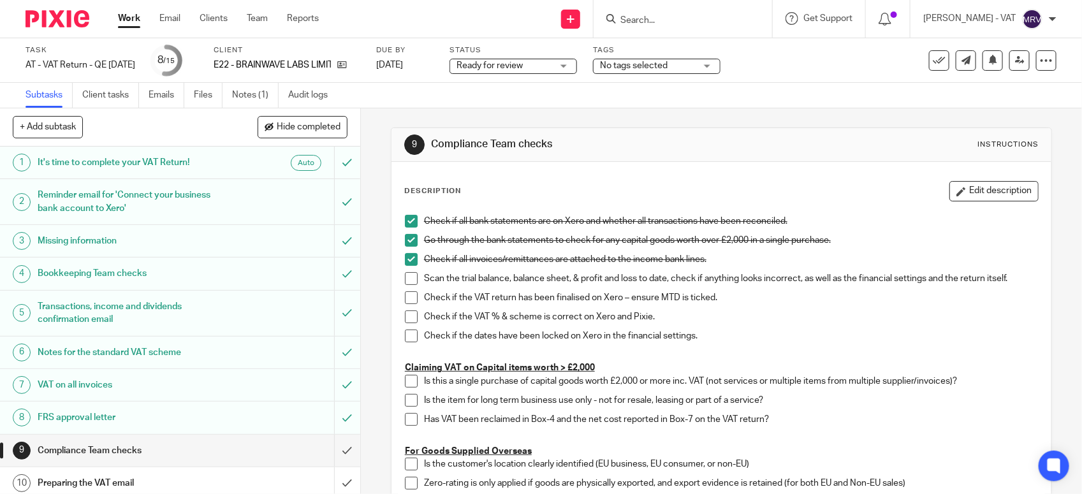
click at [409, 281] on span at bounding box center [411, 278] width 13 height 13
click at [405, 301] on span at bounding box center [411, 297] width 13 height 13
click at [405, 314] on span at bounding box center [411, 316] width 13 height 13
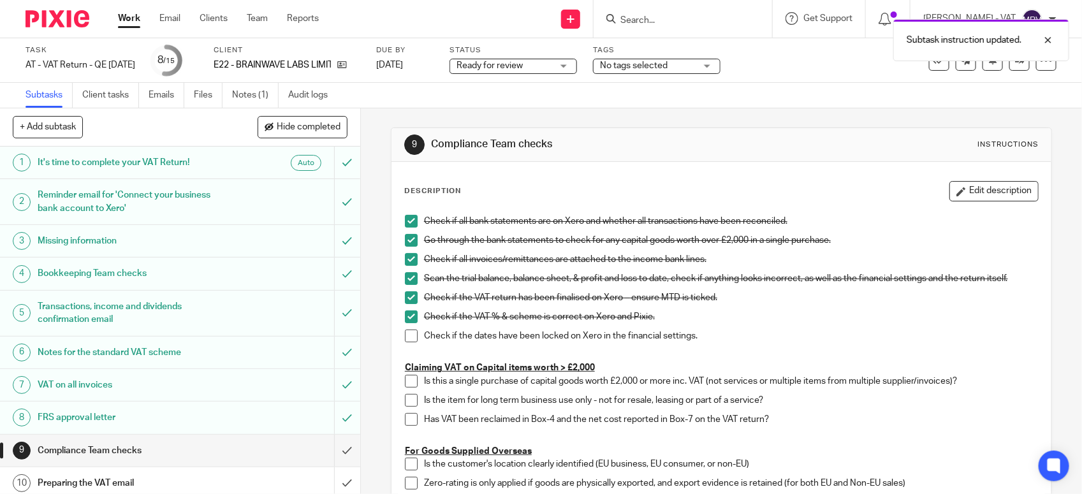
click at [405, 333] on span at bounding box center [411, 336] width 13 height 13
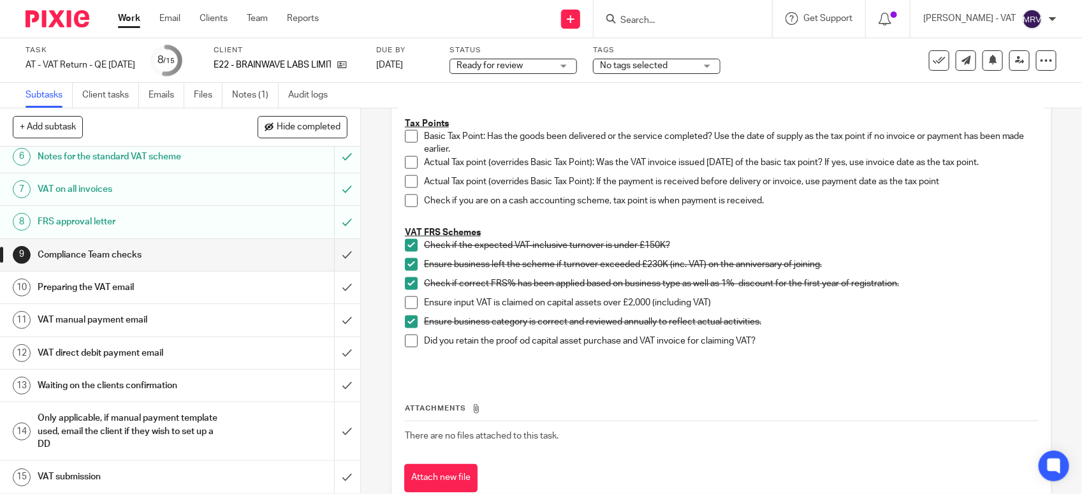
scroll to position [717, 0]
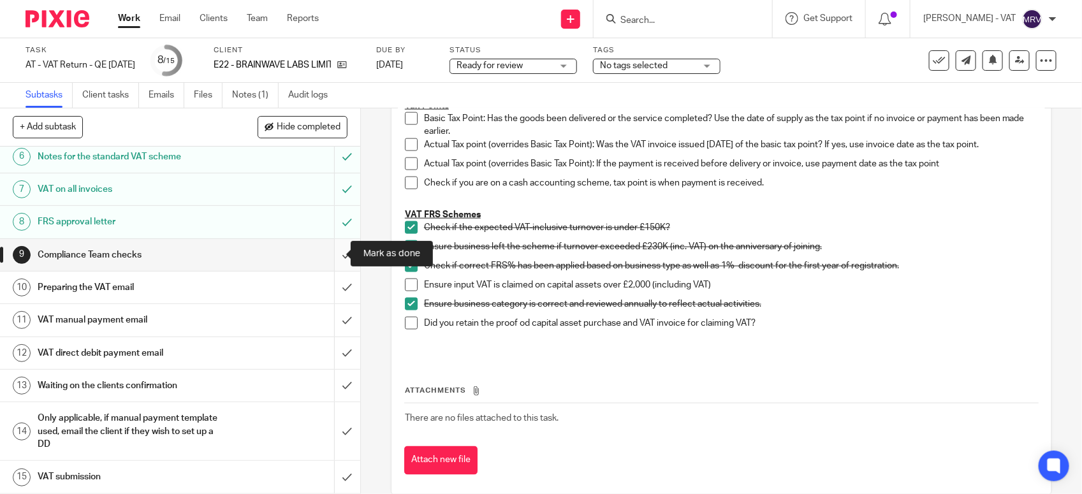
click at [325, 258] on input "submit" at bounding box center [180, 255] width 360 height 32
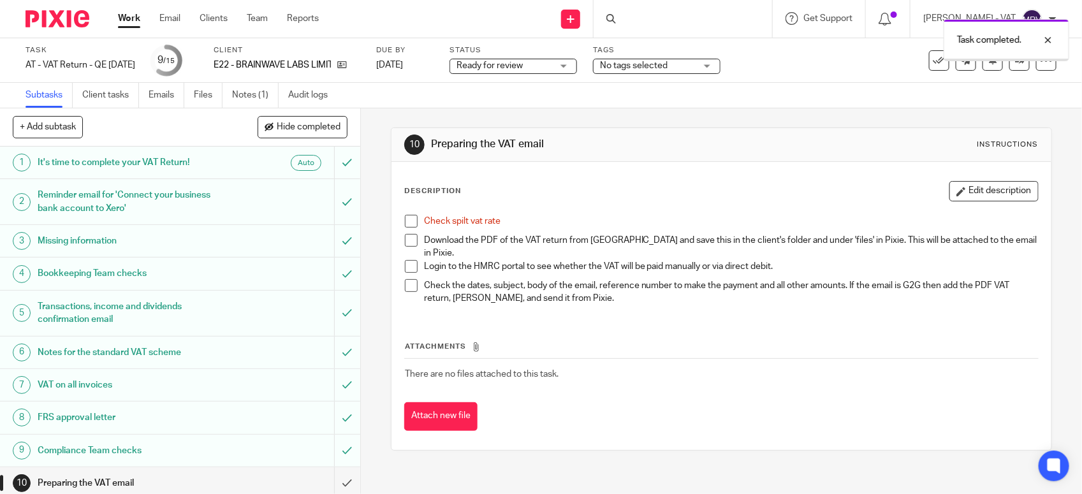
scroll to position [159, 0]
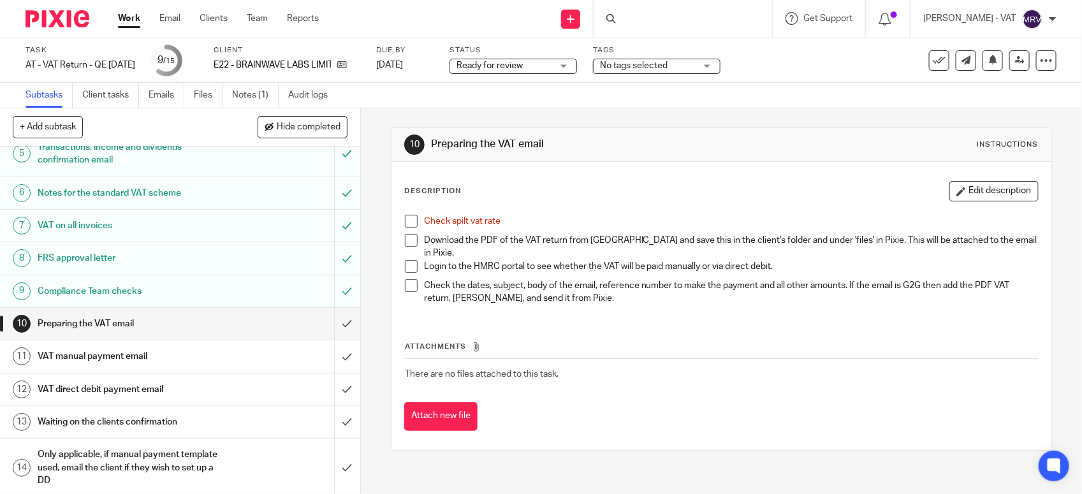
click at [405, 217] on span at bounding box center [411, 221] width 13 height 13
click at [256, 98] on link "Notes (1)" at bounding box center [255, 95] width 47 height 25
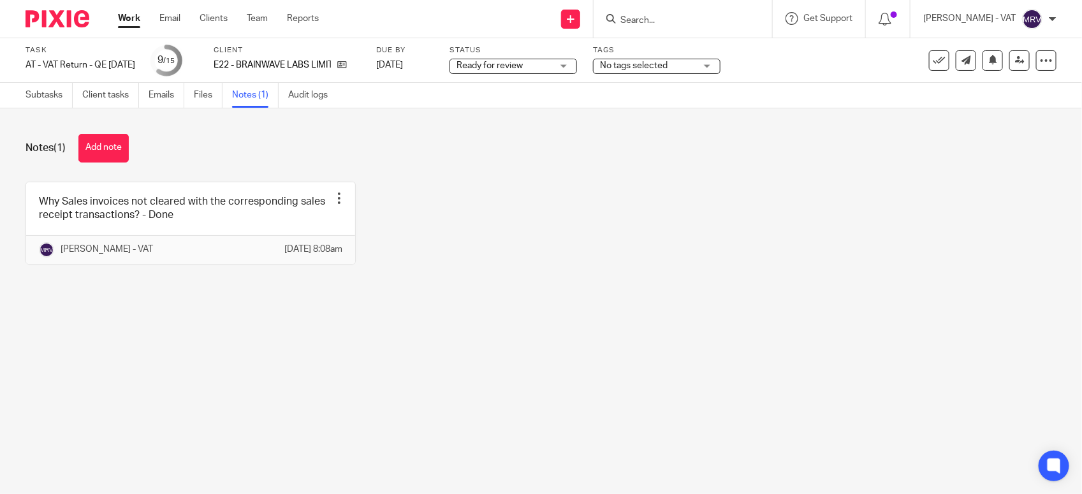
click at [110, 149] on button "Add note" at bounding box center [103, 148] width 50 height 29
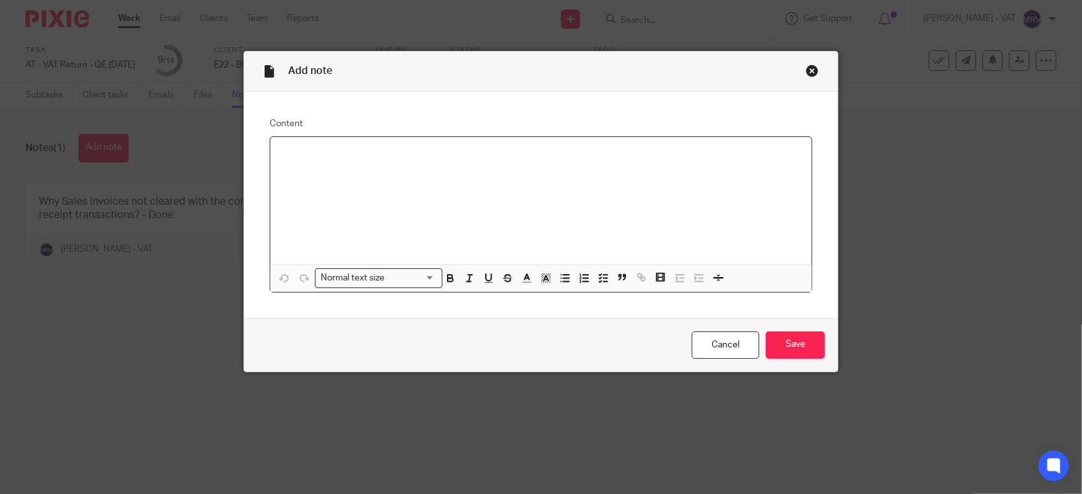
click at [447, 170] on div at bounding box center [540, 200] width 541 height 127
click at [805, 345] on input "Save" at bounding box center [794, 344] width 59 height 27
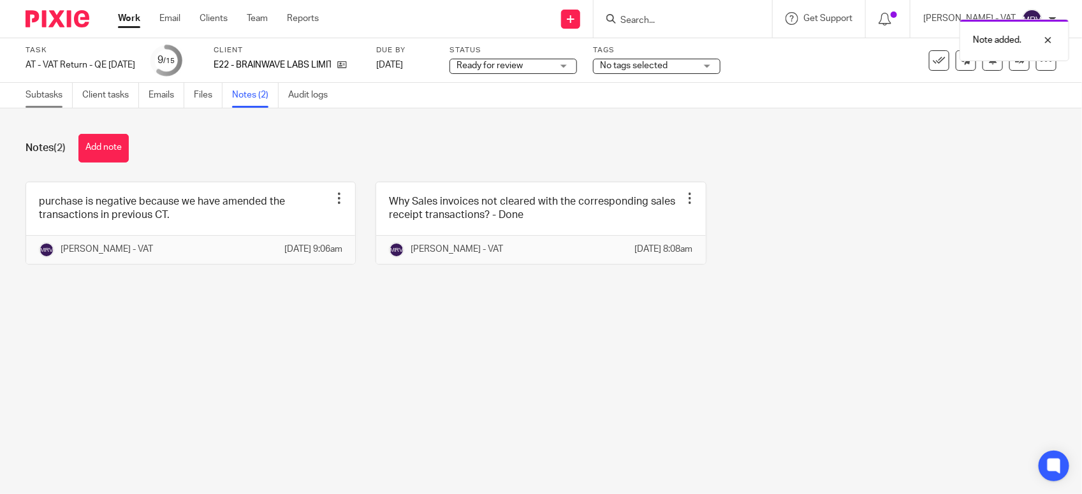
click at [35, 99] on link "Subtasks" at bounding box center [48, 95] width 47 height 25
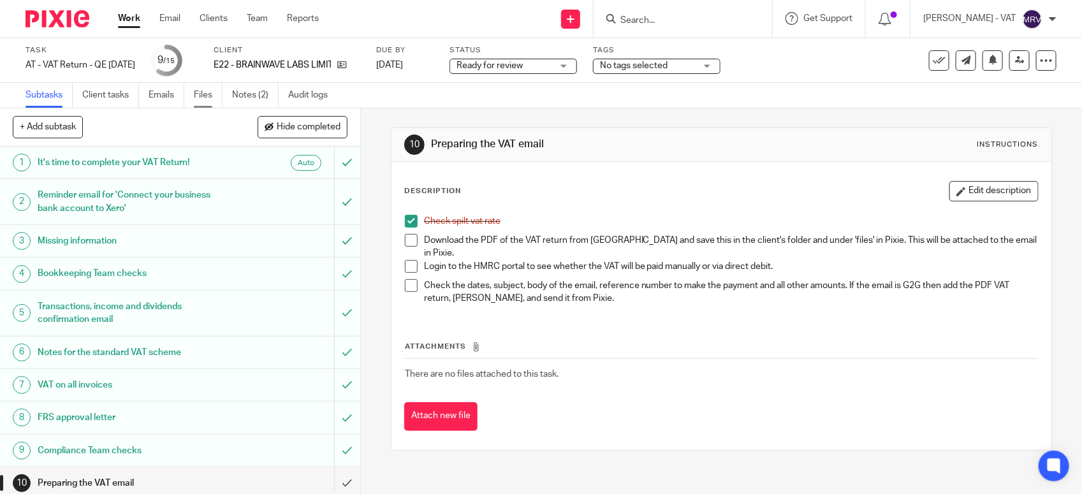
click at [205, 96] on link "Files" at bounding box center [208, 95] width 29 height 25
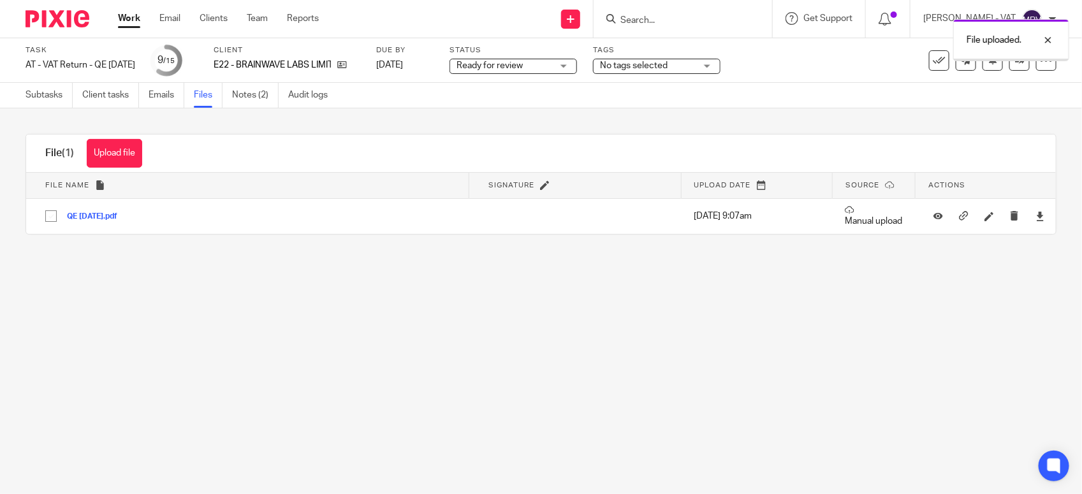
click at [310, 326] on main "Task AT - VAT Return - QE [DATE] Save AT - VAT Return - QE [DATE] 9 /15 Client …" at bounding box center [541, 247] width 1082 height 494
click at [48, 101] on link "Subtasks" at bounding box center [48, 95] width 47 height 25
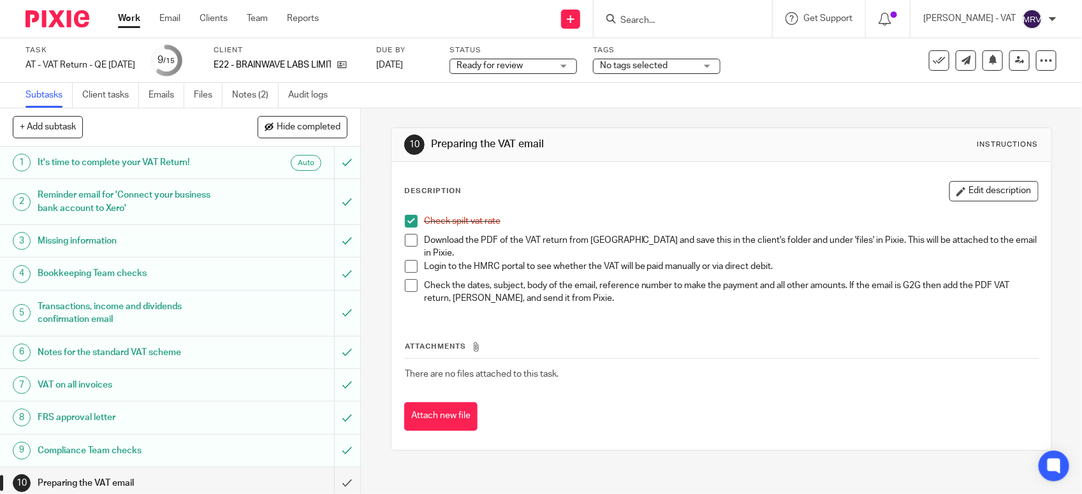
click at [406, 241] on span at bounding box center [411, 240] width 13 height 13
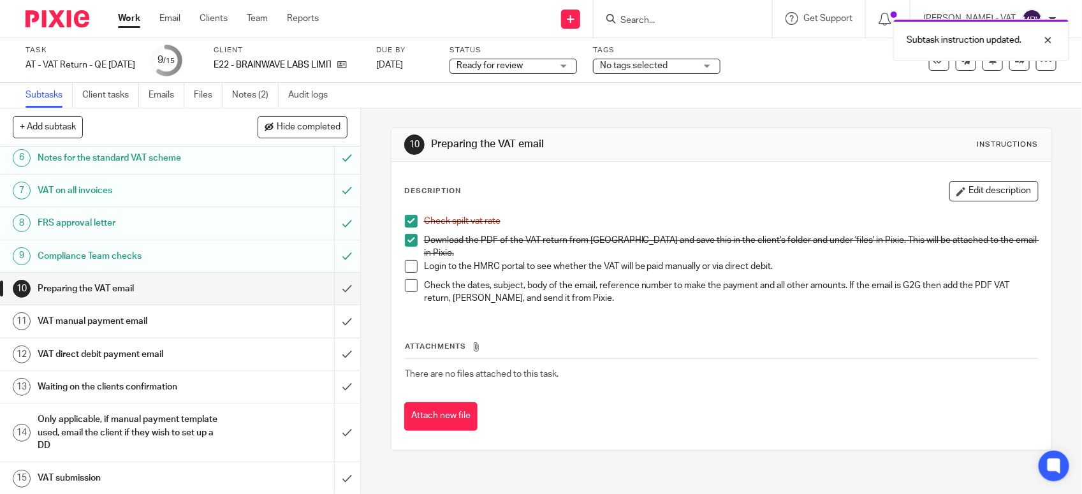
scroll to position [198, 0]
click at [989, 196] on button "Edit description" at bounding box center [993, 191] width 89 height 20
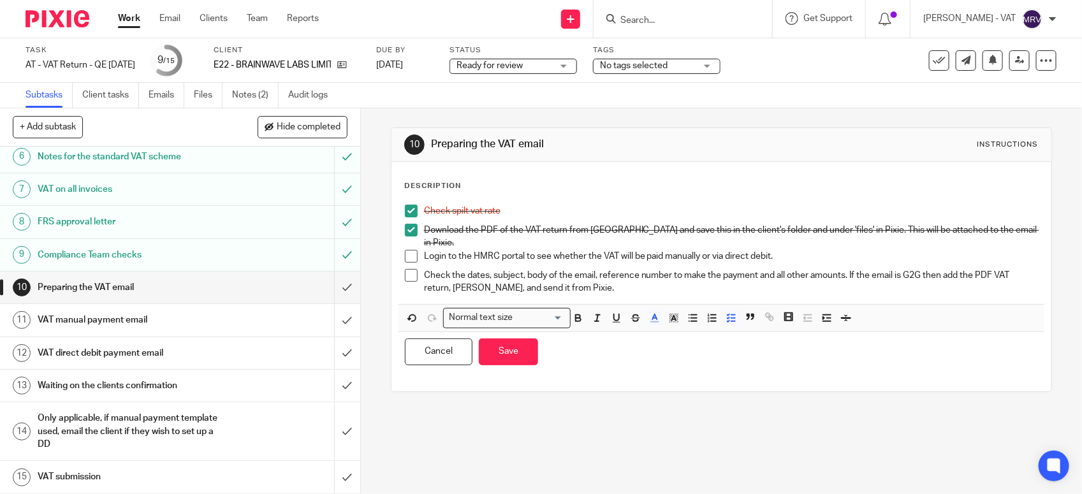
drag, startPoint x: 697, startPoint y: 252, endPoint x: 737, endPoint y: 243, distance: 41.8
click at [697, 250] on p "Login to the HMRC portal to see whether the VAT will be paid manually or via di…" at bounding box center [731, 256] width 614 height 13
click at [505, 345] on button "Save" at bounding box center [508, 351] width 59 height 27
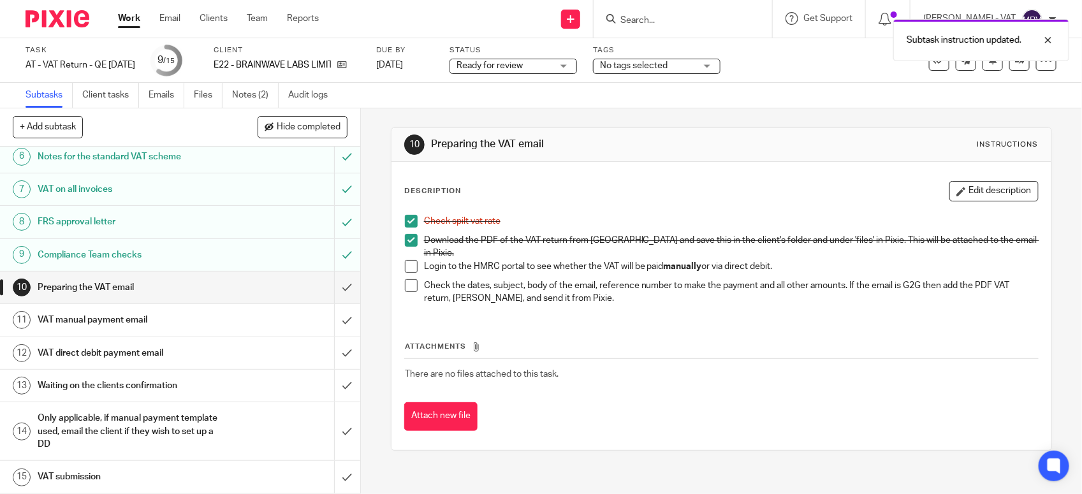
click at [247, 346] on div "VAT direct debit payment email" at bounding box center [180, 353] width 284 height 19
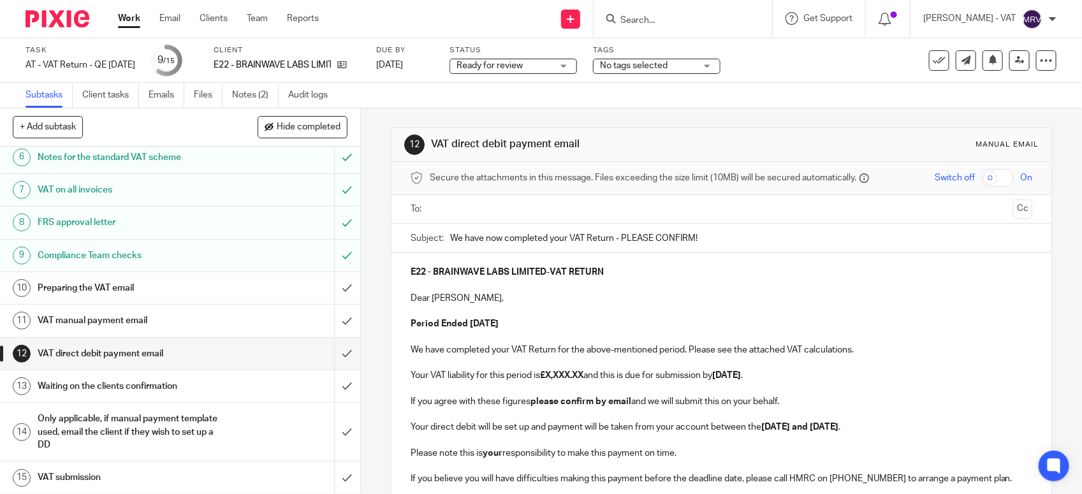
scroll to position [198, 0]
click at [329, 348] on input "submit" at bounding box center [180, 353] width 360 height 32
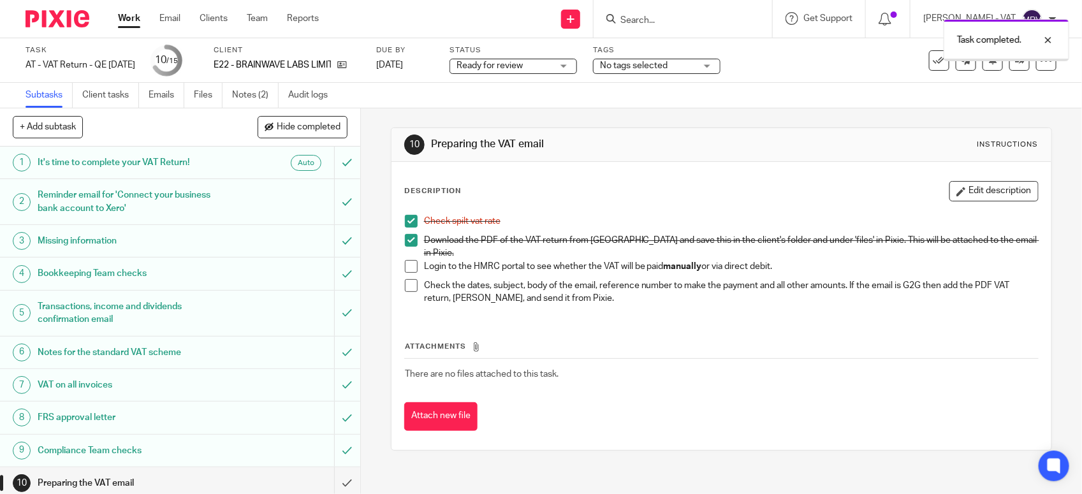
scroll to position [198, 0]
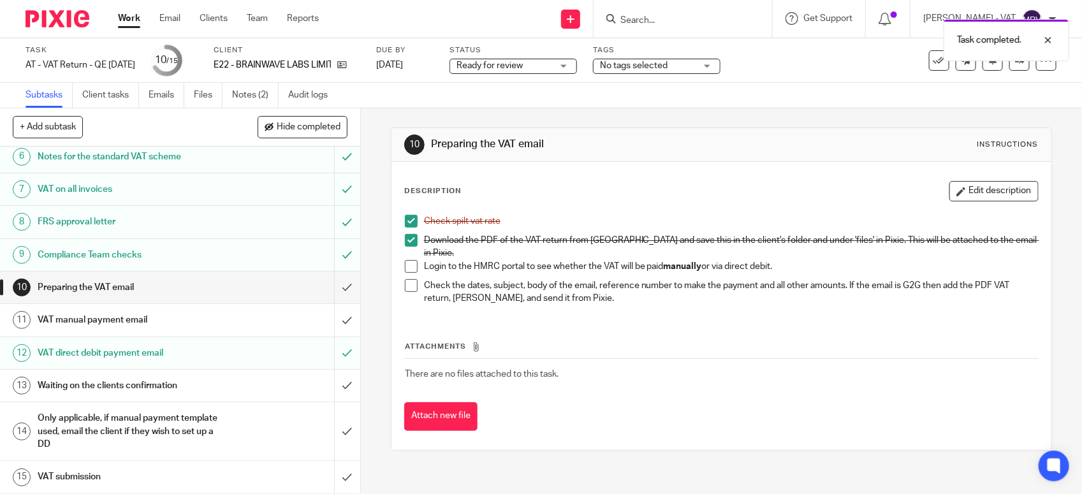
click at [174, 326] on h1 "VAT manual payment email" at bounding box center [132, 319] width 189 height 19
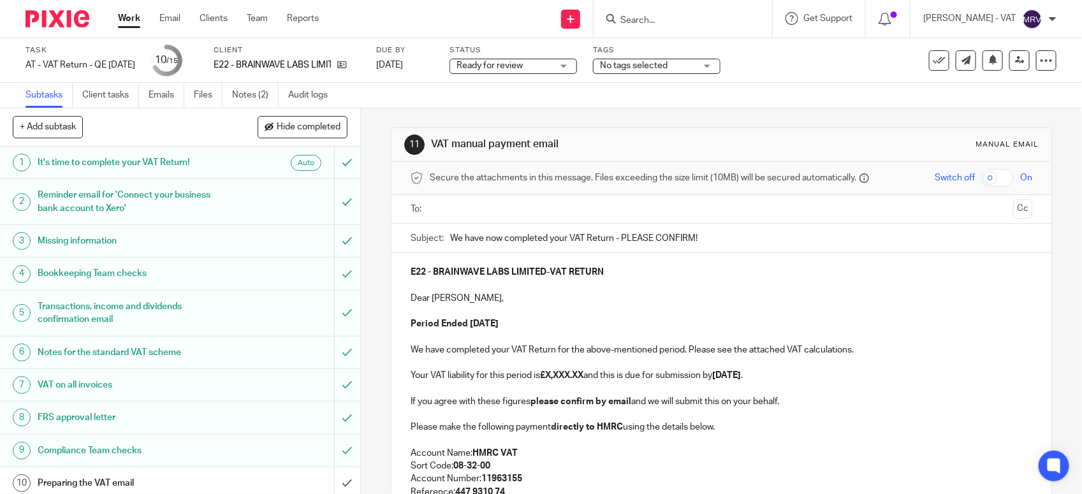
click at [634, 303] on p "Dear [PERSON_NAME]," at bounding box center [720, 298] width 621 height 13
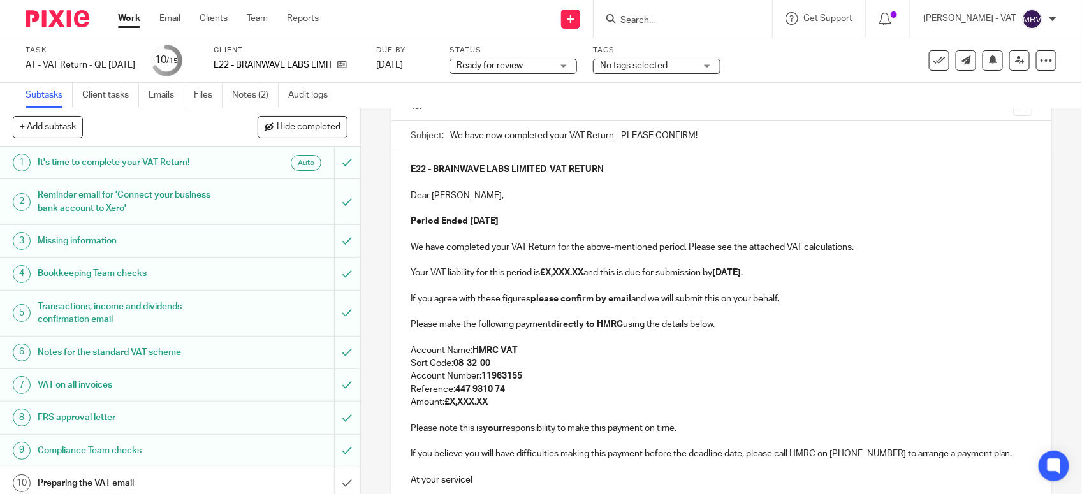
scroll to position [80, 0]
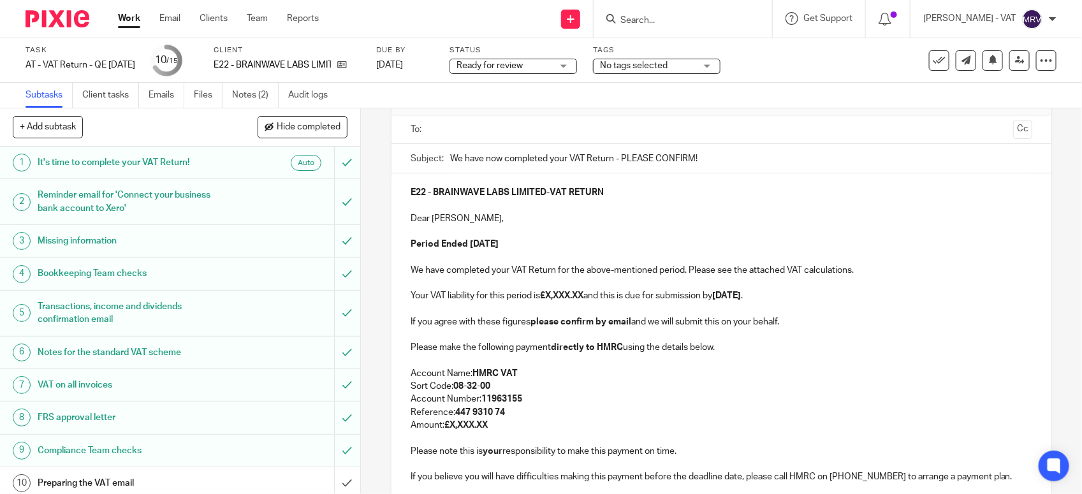
click at [583, 293] on strong "£X,XXX.XX" at bounding box center [561, 295] width 43 height 9
paste div
copy strong "3,091.78"
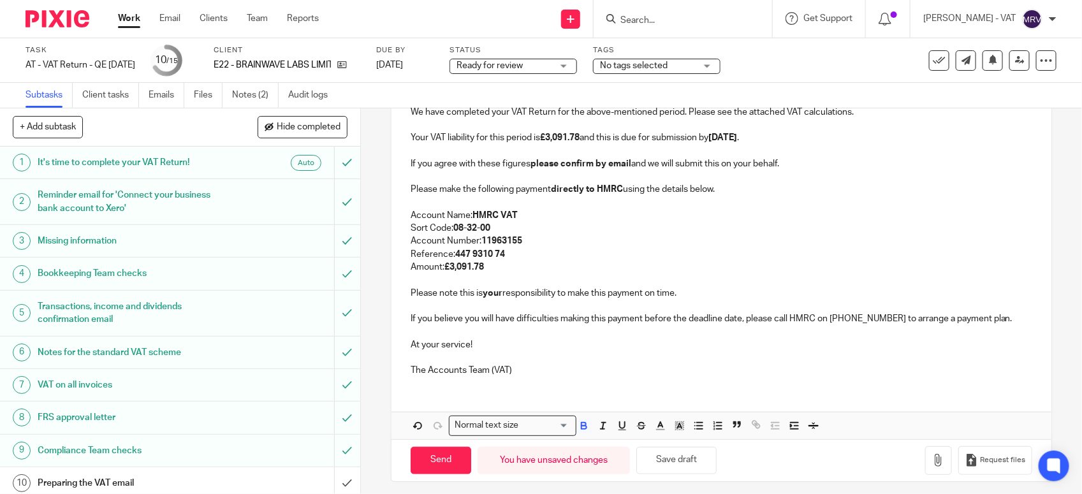
scroll to position [246, 0]
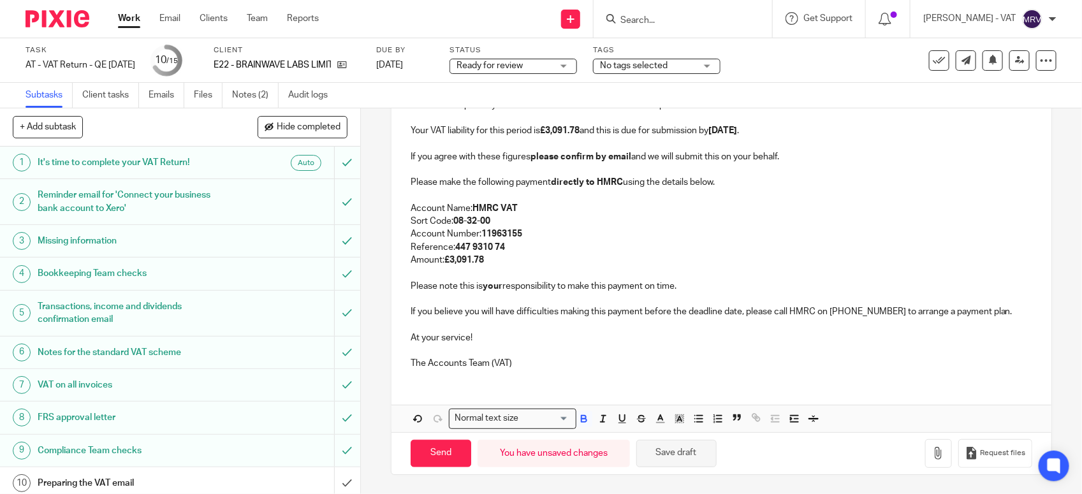
click at [681, 459] on button "Save draft" at bounding box center [676, 453] width 80 height 27
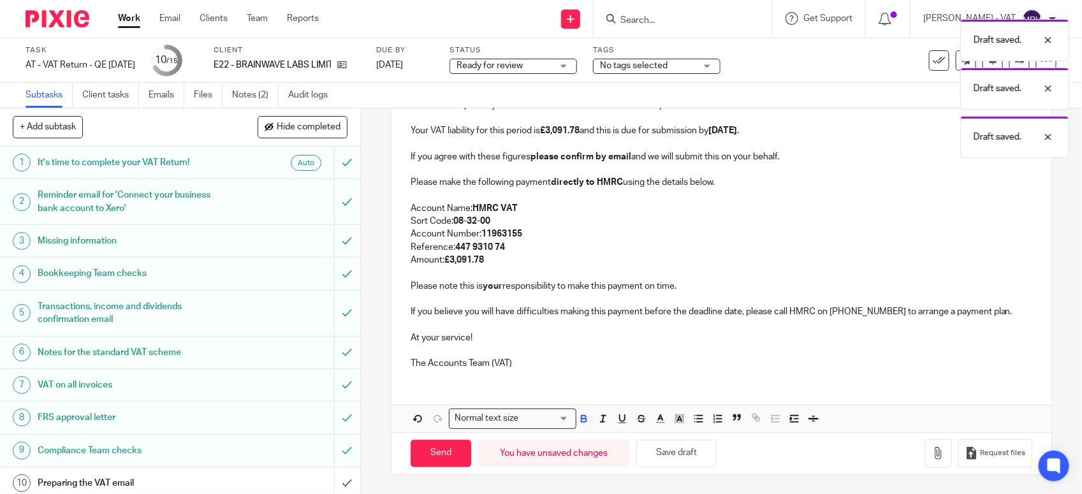
click at [586, 380] on div "E22 - BRAINWAVE LABS LIMITED - VAT RETURN Dear Asuquo, Period Ended 31st August…" at bounding box center [721, 220] width 660 height 424
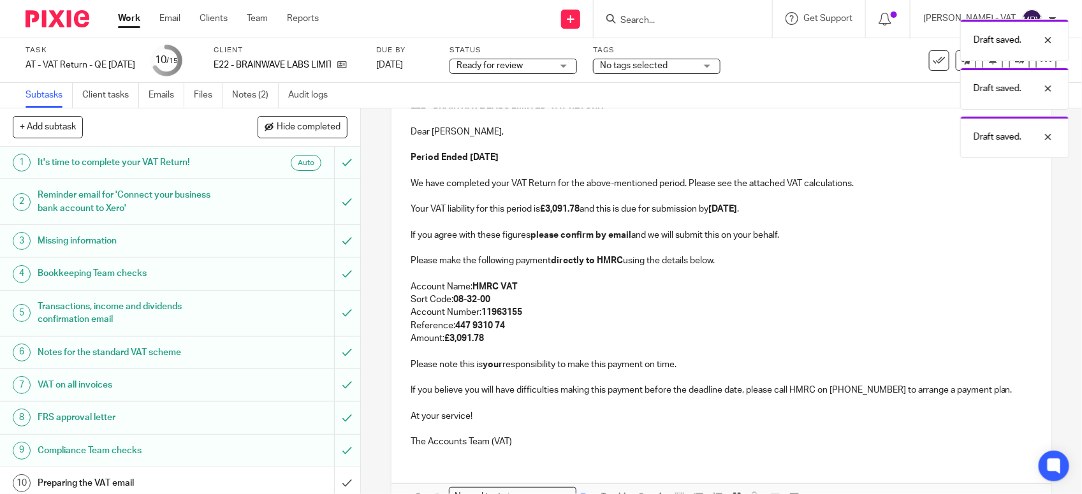
click at [582, 323] on p "Reference: 447 9310 74" at bounding box center [720, 325] width 621 height 13
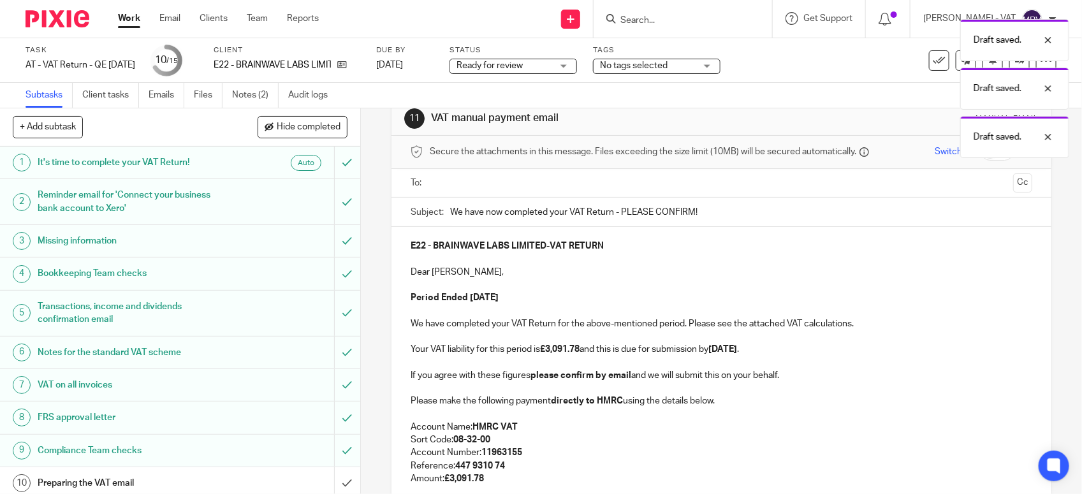
scroll to position [7, 0]
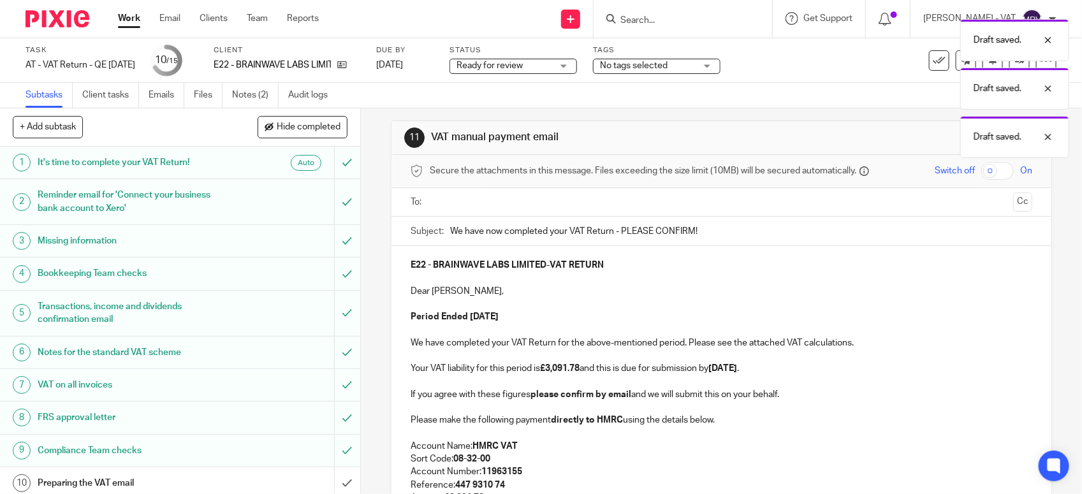
click at [570, 301] on p at bounding box center [720, 304] width 621 height 13
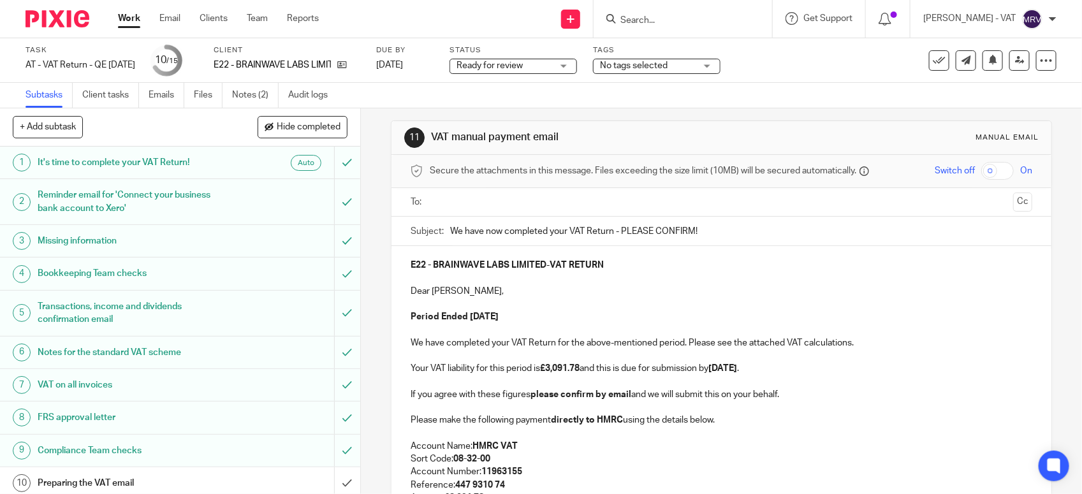
click at [456, 288] on p "Dear Asuquo," at bounding box center [720, 291] width 621 height 13
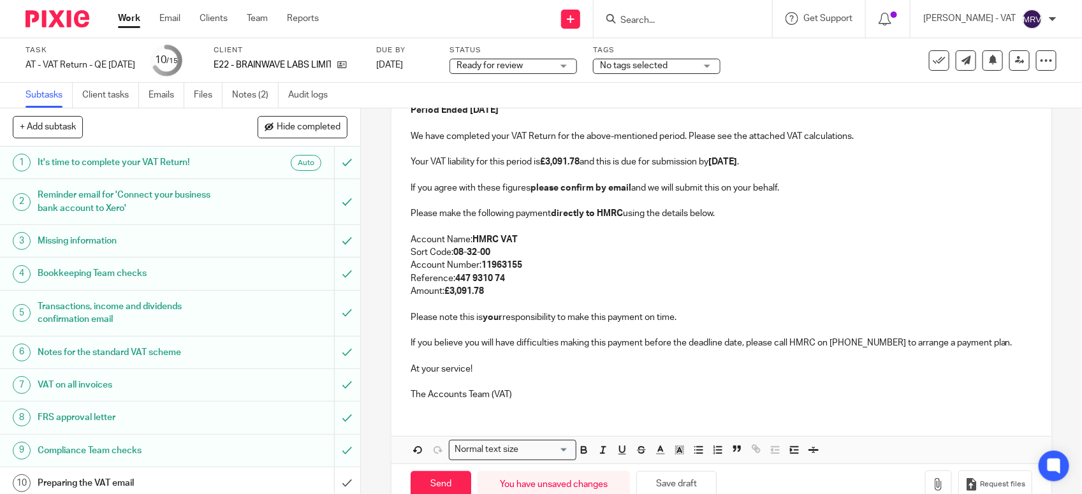
scroll to position [246, 0]
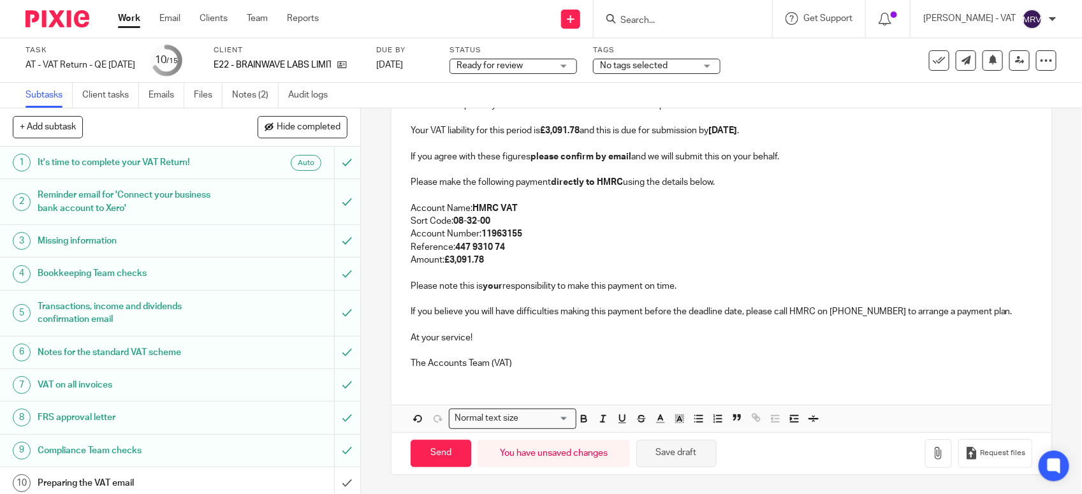
click at [669, 456] on button "Save draft" at bounding box center [676, 453] width 80 height 27
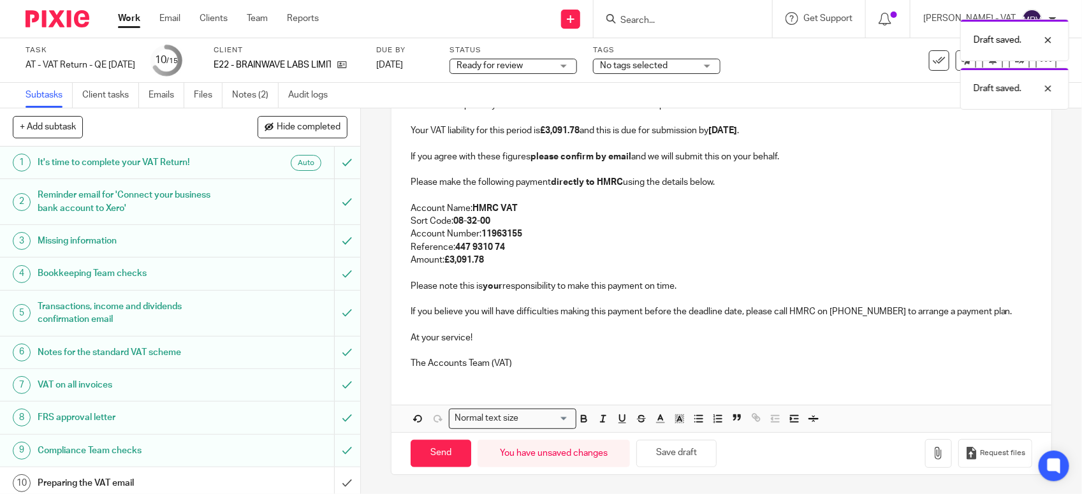
click at [591, 371] on div "E22 - BRAINWAVE LABS LIMITED - VAT RETURN Dear Michael, Period Ended 31st Augus…" at bounding box center [721, 193] width 660 height 371
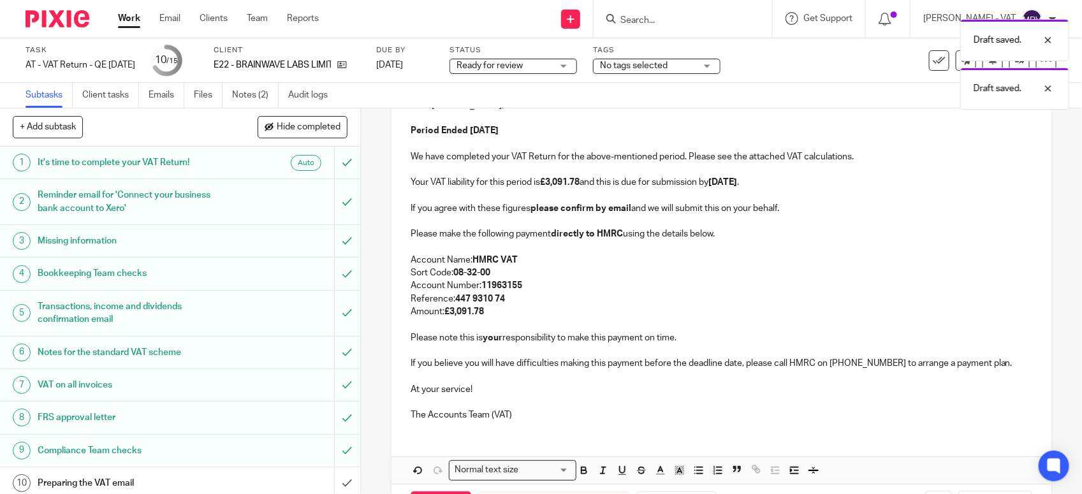
scroll to position [166, 0]
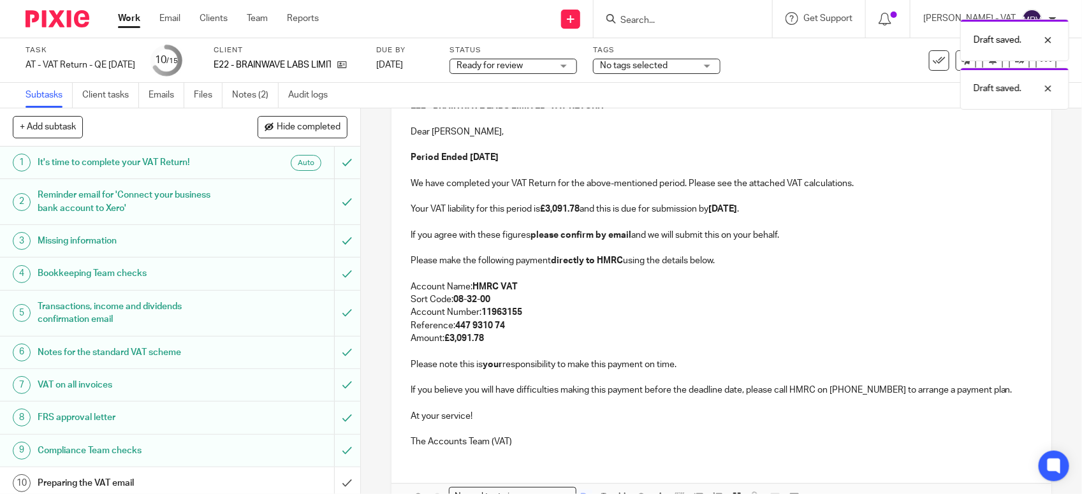
click at [546, 342] on p "Amount: £3,091.78" at bounding box center [720, 338] width 621 height 13
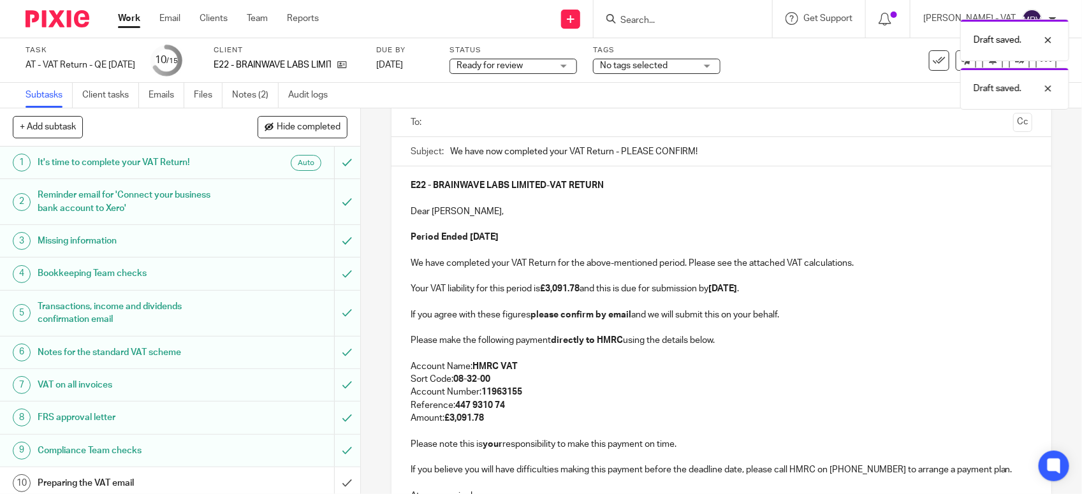
scroll to position [7, 0]
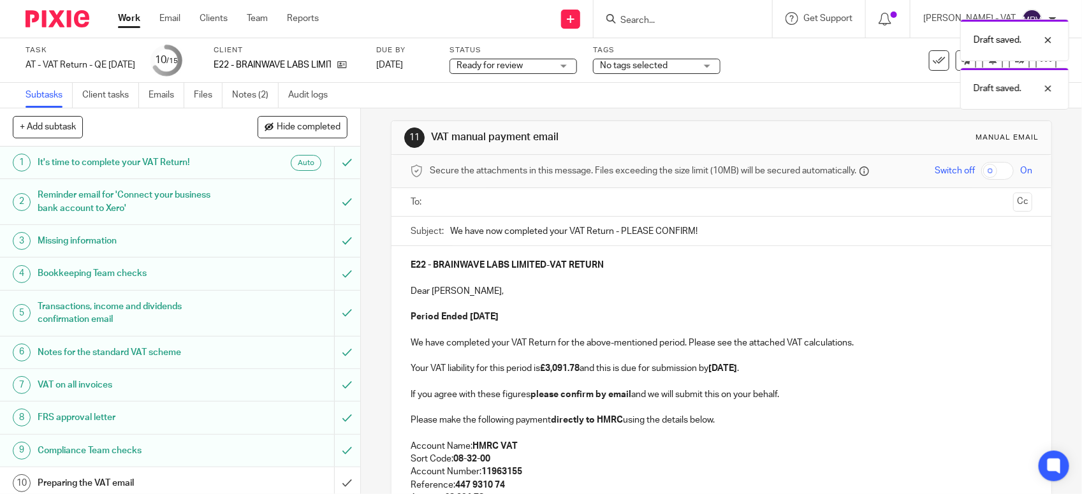
click at [585, 307] on p at bounding box center [720, 304] width 621 height 13
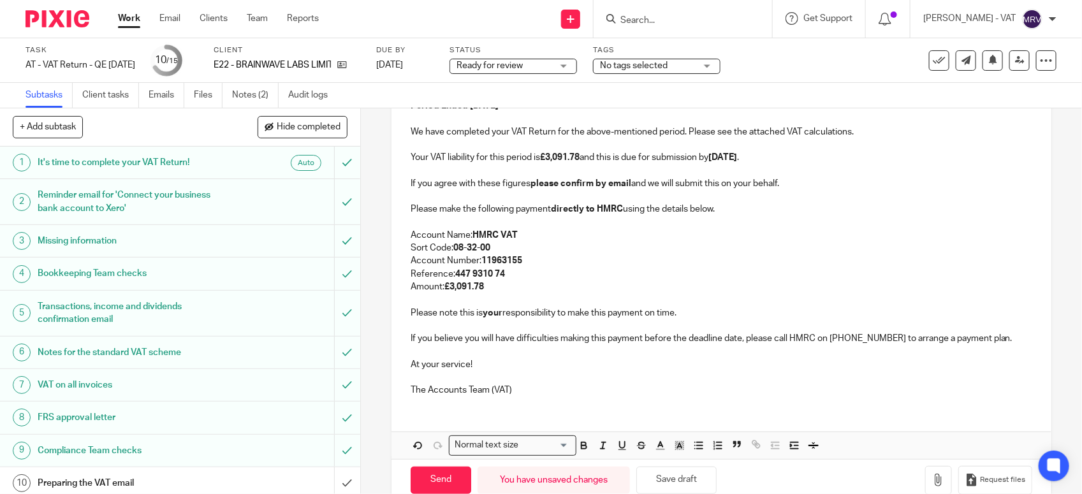
scroll to position [246, 0]
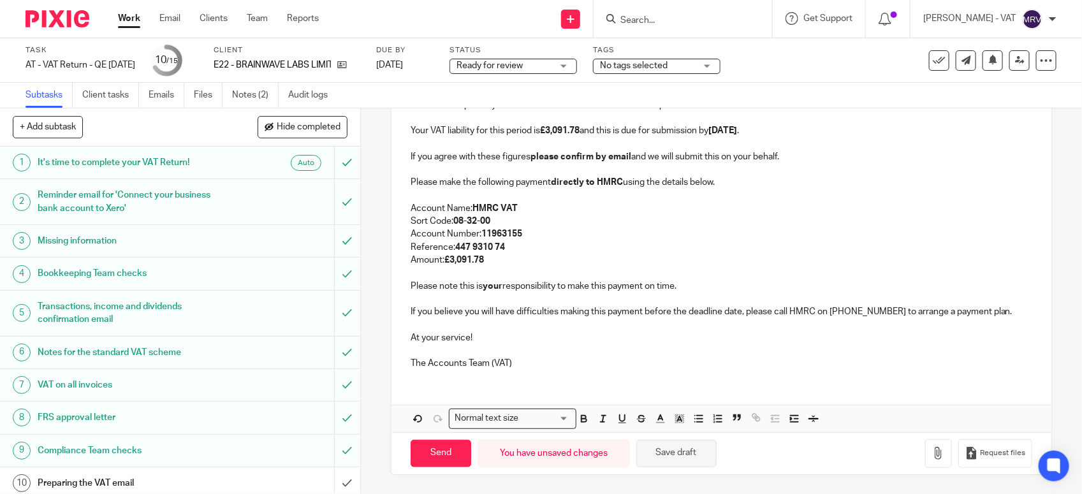
click at [692, 446] on button "Save draft" at bounding box center [676, 453] width 80 height 27
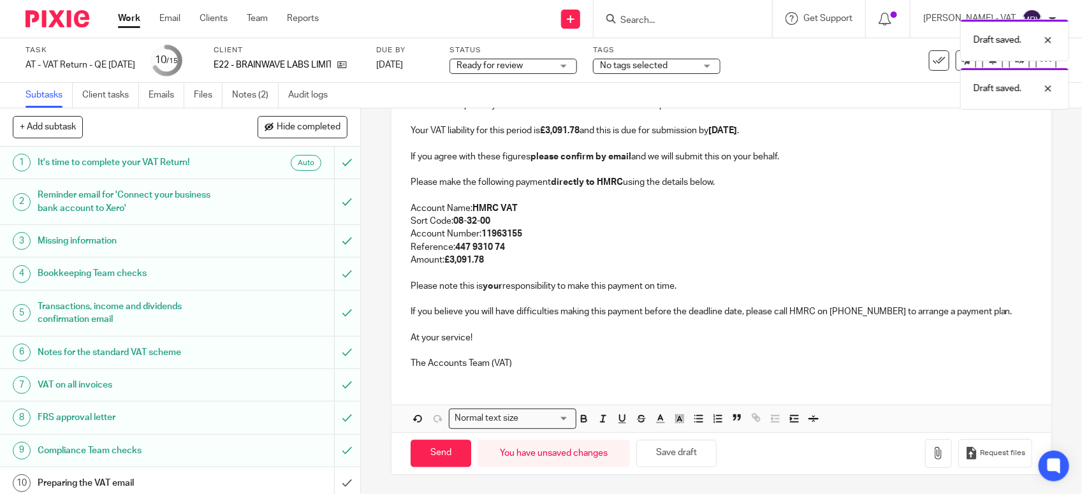
click at [607, 354] on p at bounding box center [720, 350] width 621 height 13
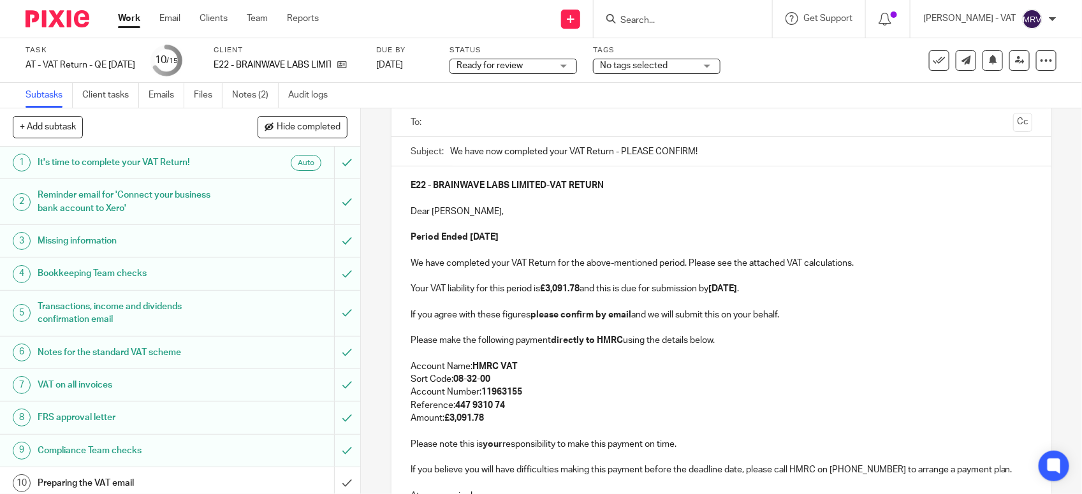
scroll to position [0, 0]
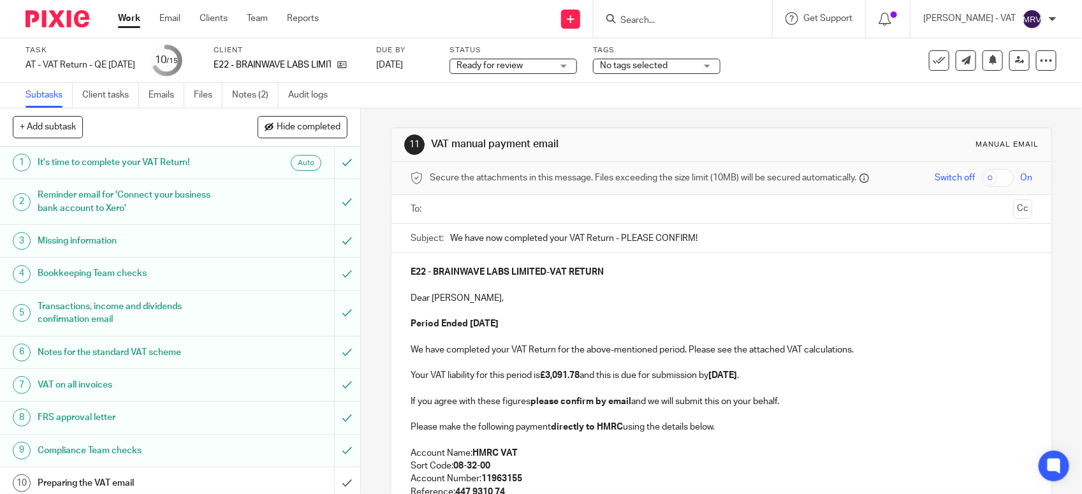
click at [542, 205] on input "text" at bounding box center [721, 209] width 574 height 15
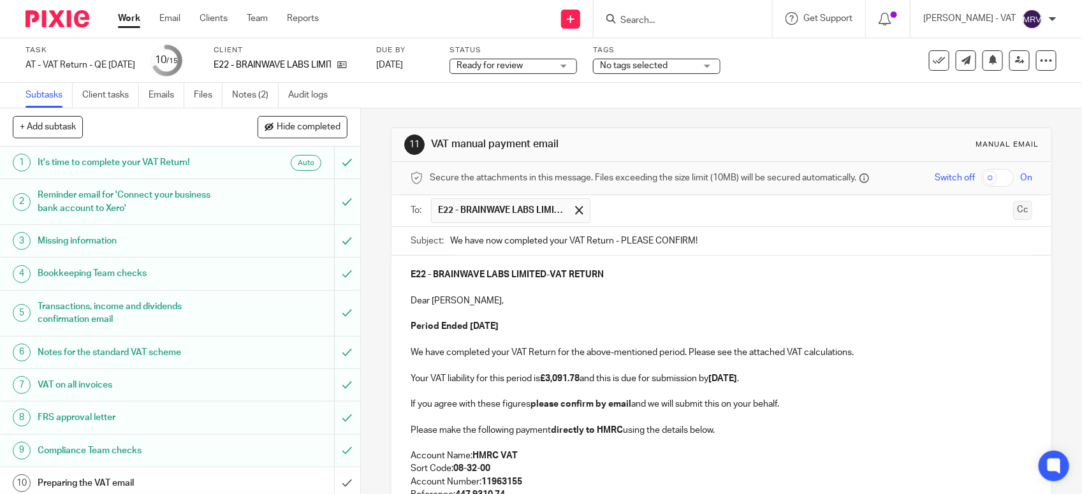
click at [1013, 212] on button "Cc" at bounding box center [1022, 210] width 19 height 19
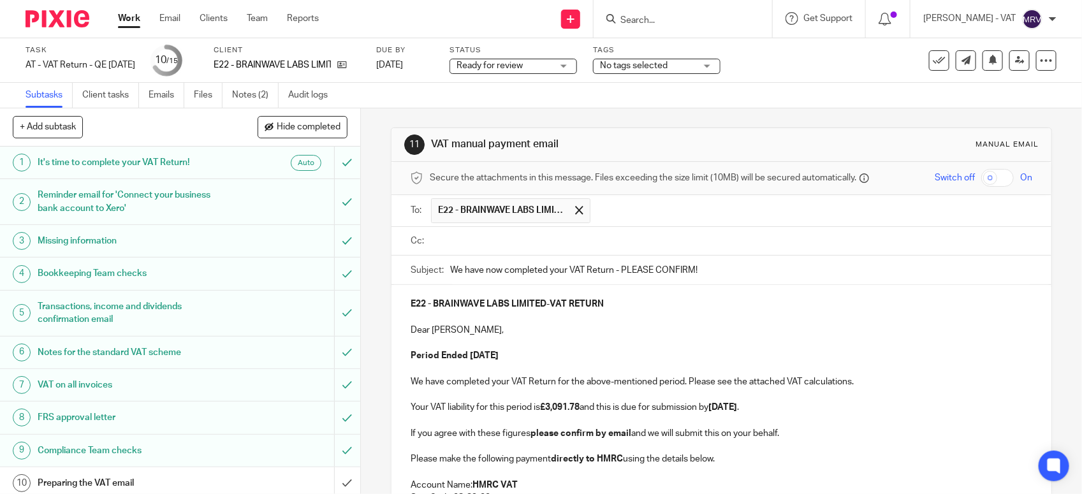
click at [482, 241] on input "text" at bounding box center [730, 241] width 593 height 15
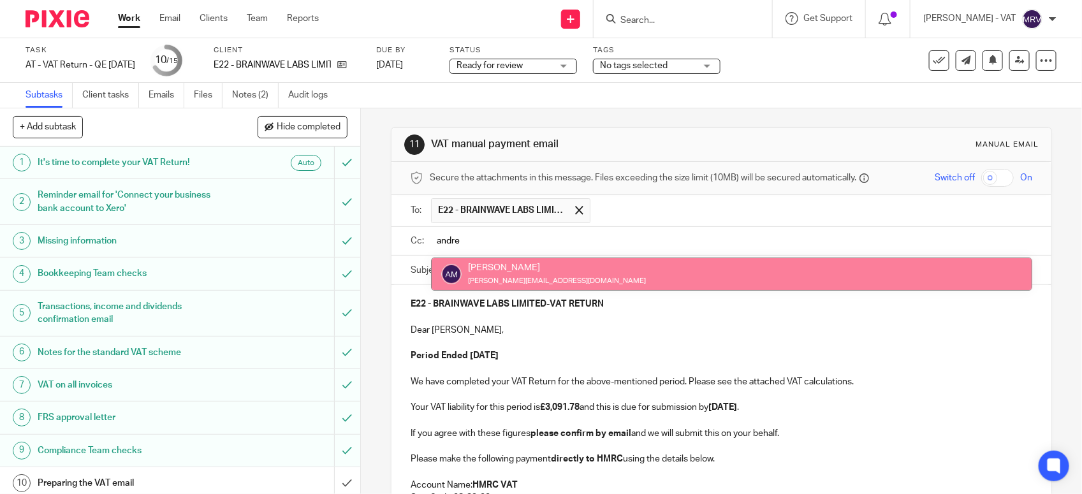
type input "andre"
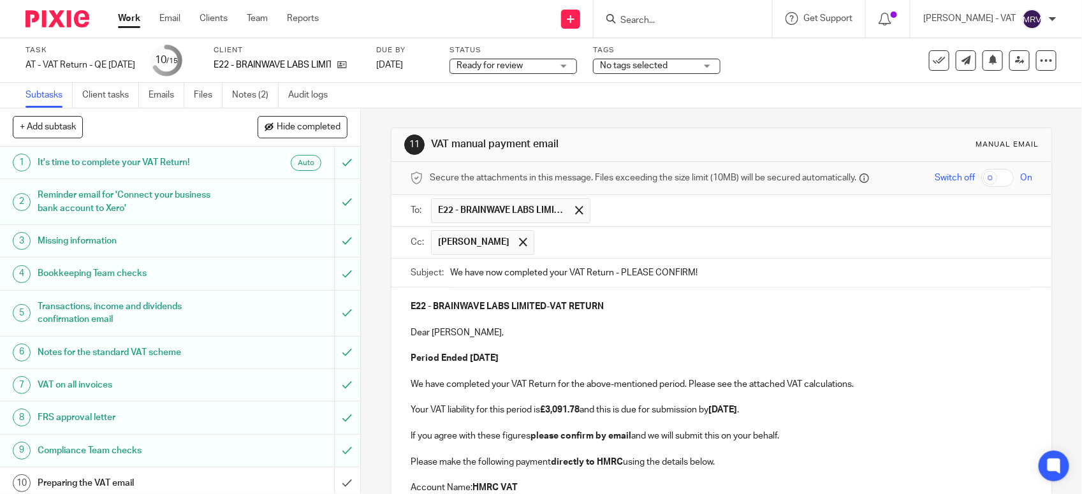
click at [553, 247] on input "text" at bounding box center [784, 242] width 486 height 25
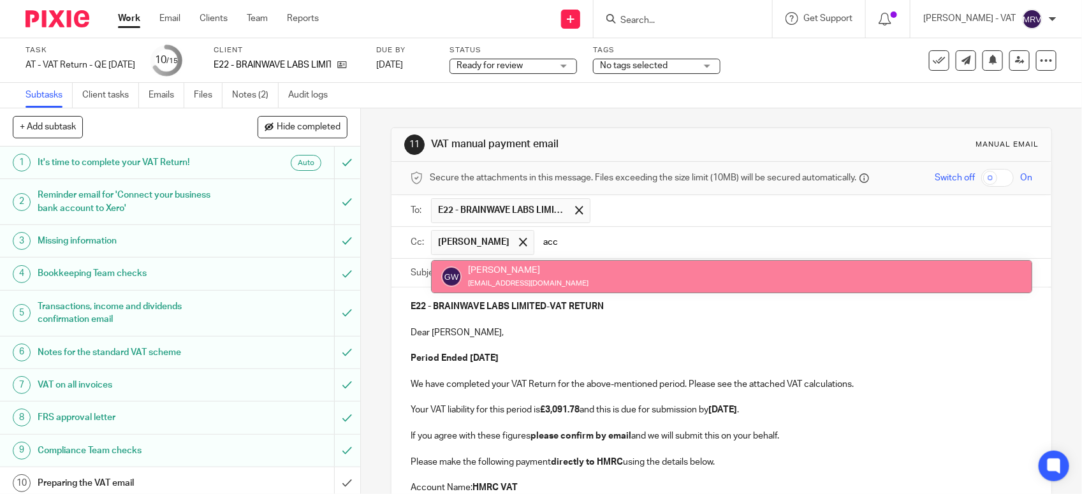
type input "acc"
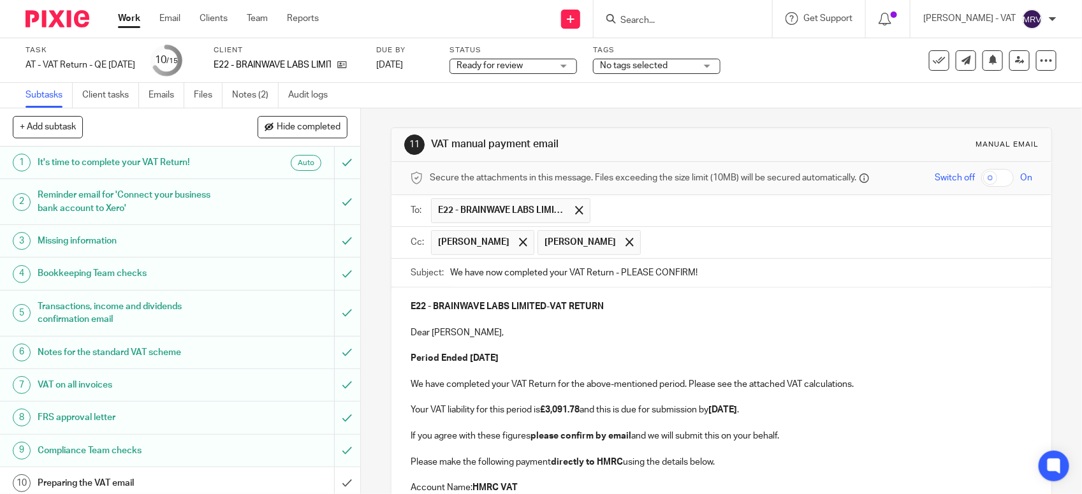
click at [664, 234] on input "text" at bounding box center [836, 242] width 379 height 25
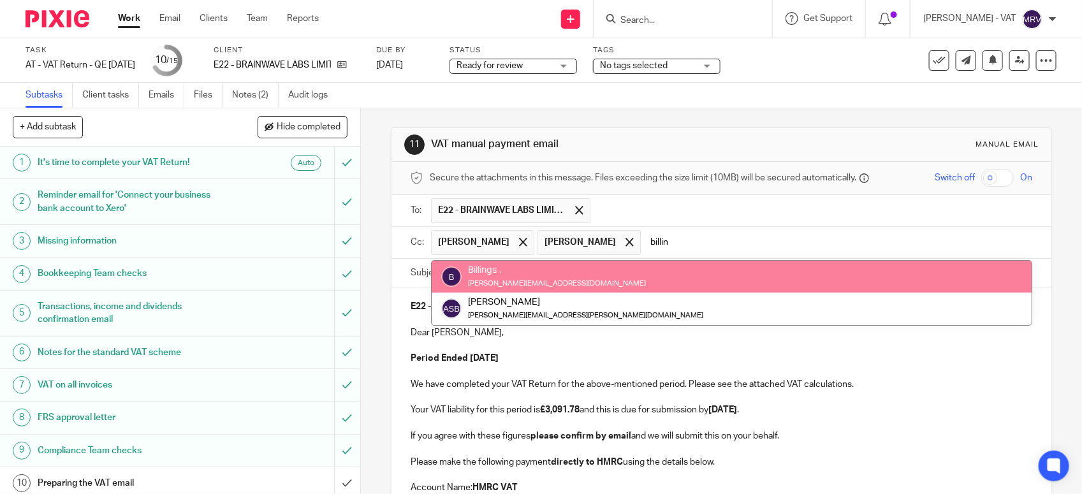
type input "billin"
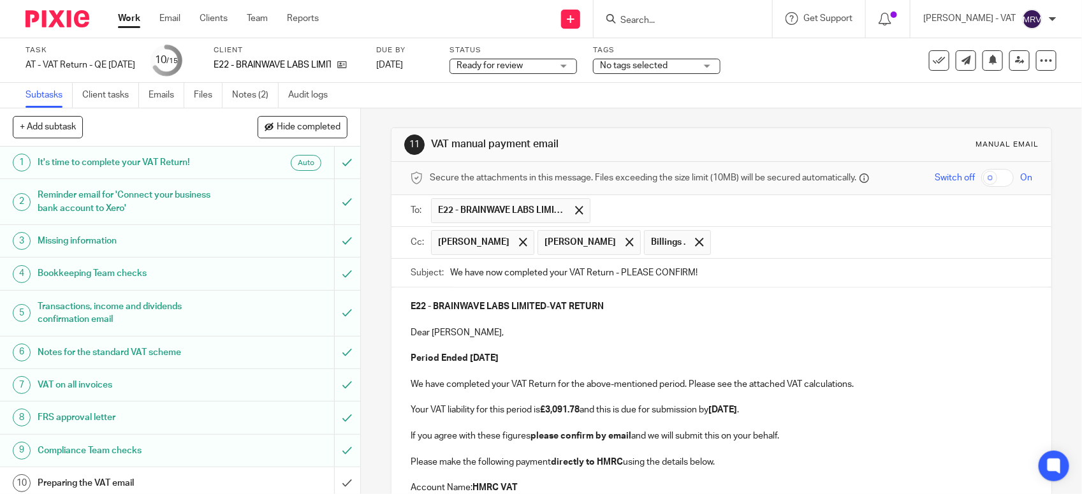
click at [646, 320] on p at bounding box center [720, 320] width 621 height 13
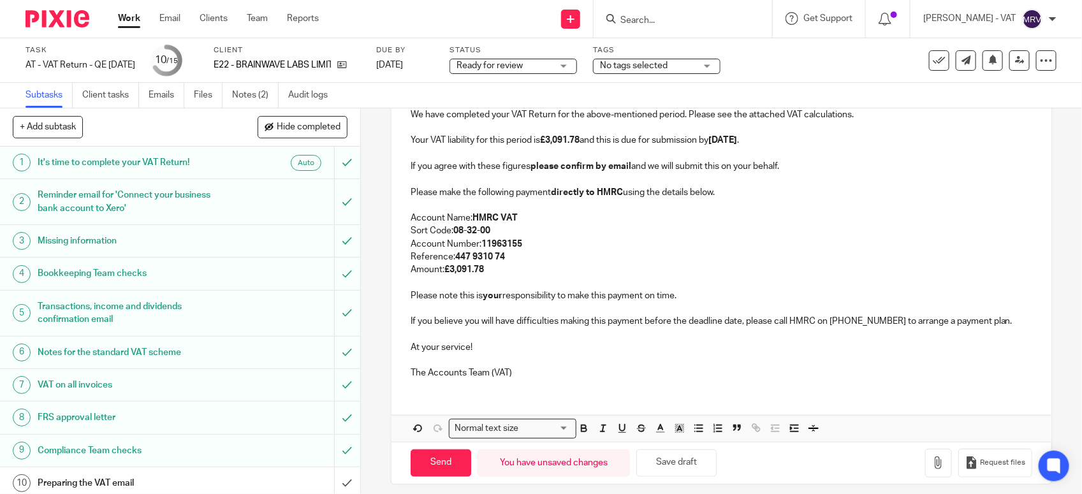
scroll to position [282, 0]
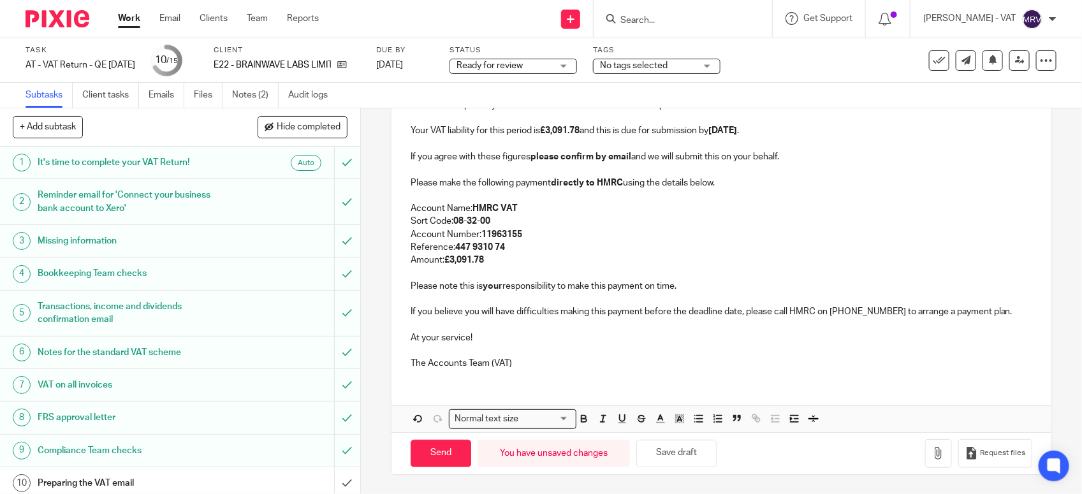
click at [610, 246] on p "Reference: 447 9310 74" at bounding box center [720, 247] width 621 height 13
click at [609, 246] on p "Reference: 447 9310 74" at bounding box center [720, 247] width 621 height 13
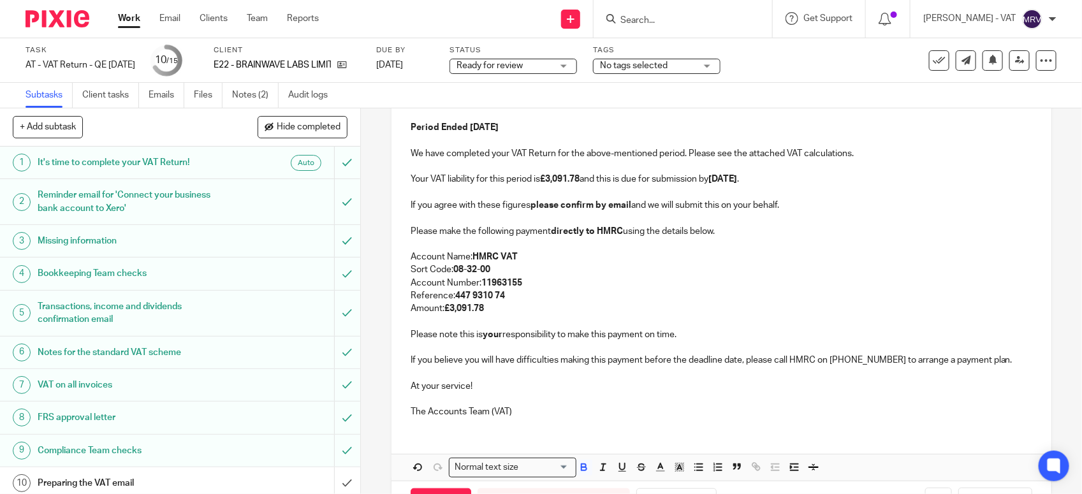
scroll to position [203, 0]
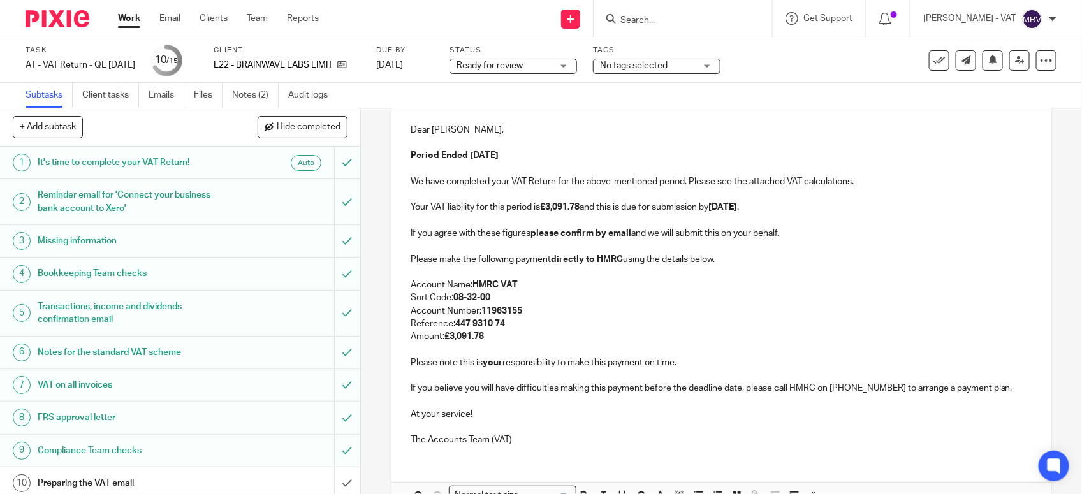
click at [565, 167] on p at bounding box center [720, 169] width 621 height 13
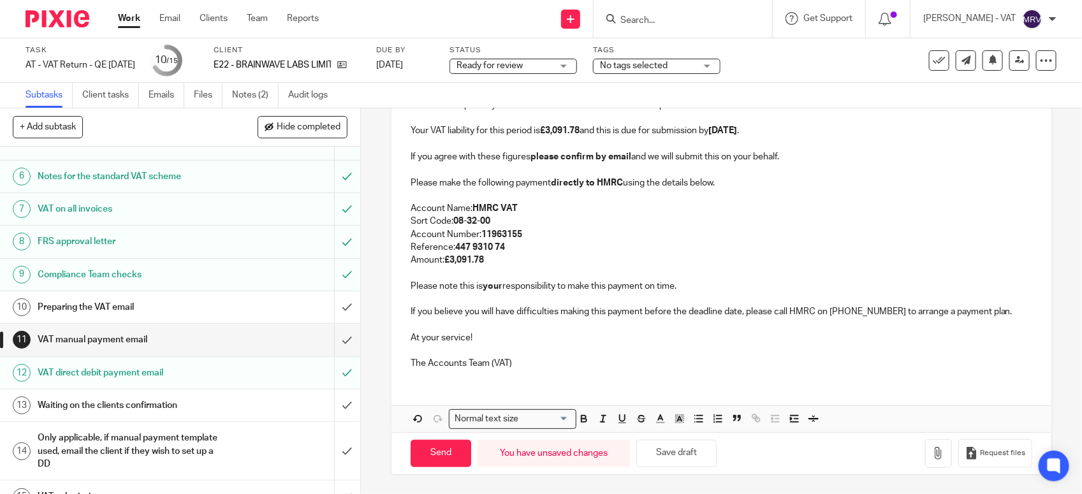
scroll to position [198, 0]
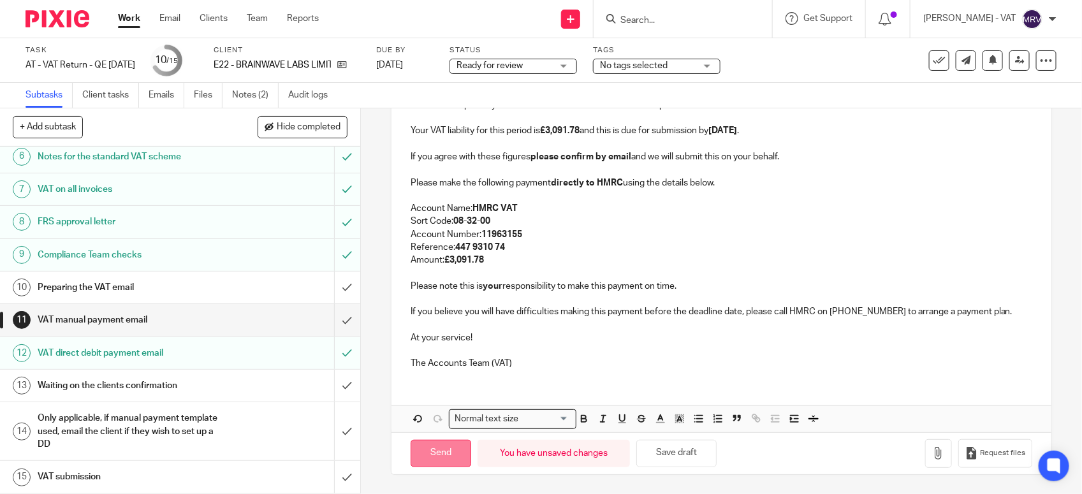
click at [440, 451] on input "Send" at bounding box center [440, 453] width 61 height 27
type input "Sent"
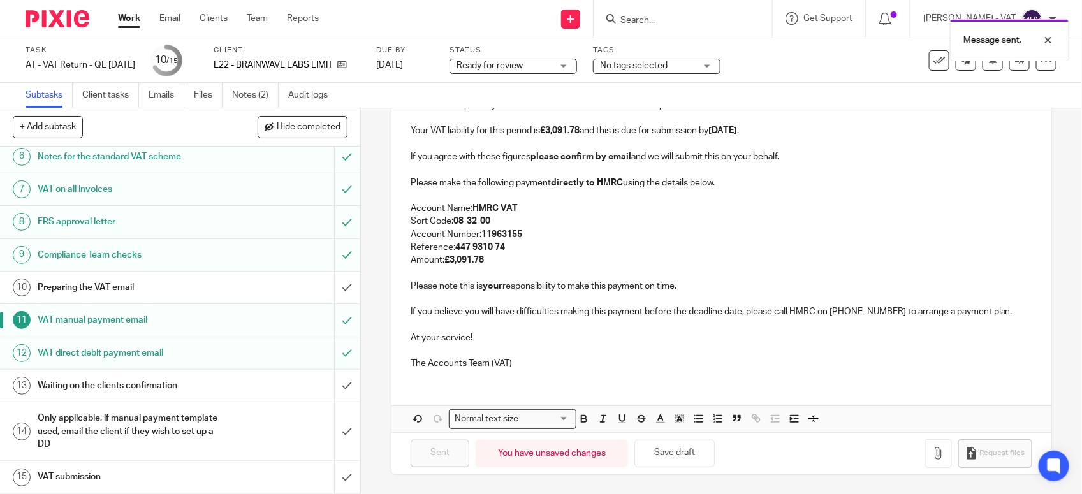
click at [147, 282] on h1 "Preparing the VAT email" at bounding box center [132, 287] width 189 height 19
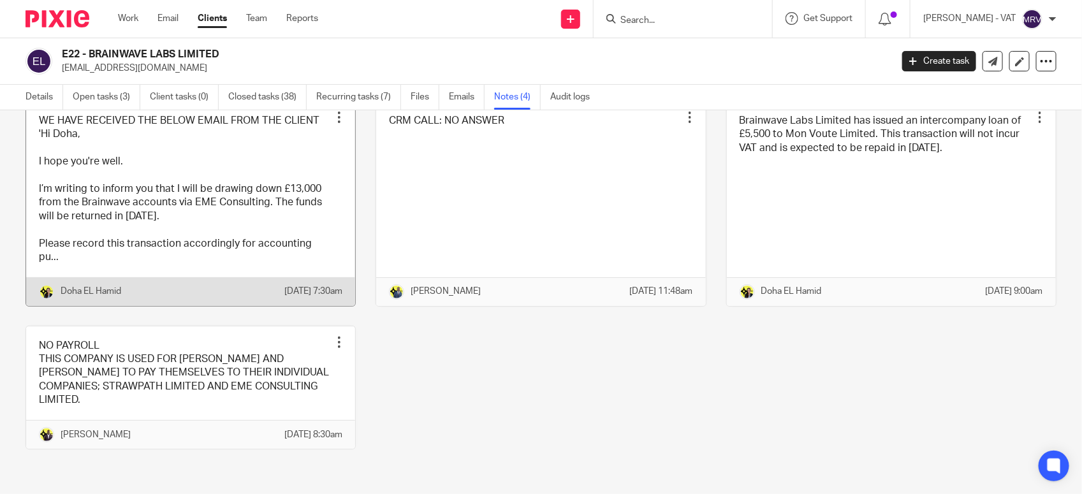
scroll to position [97, 0]
click at [212, 180] on link at bounding box center [190, 203] width 329 height 205
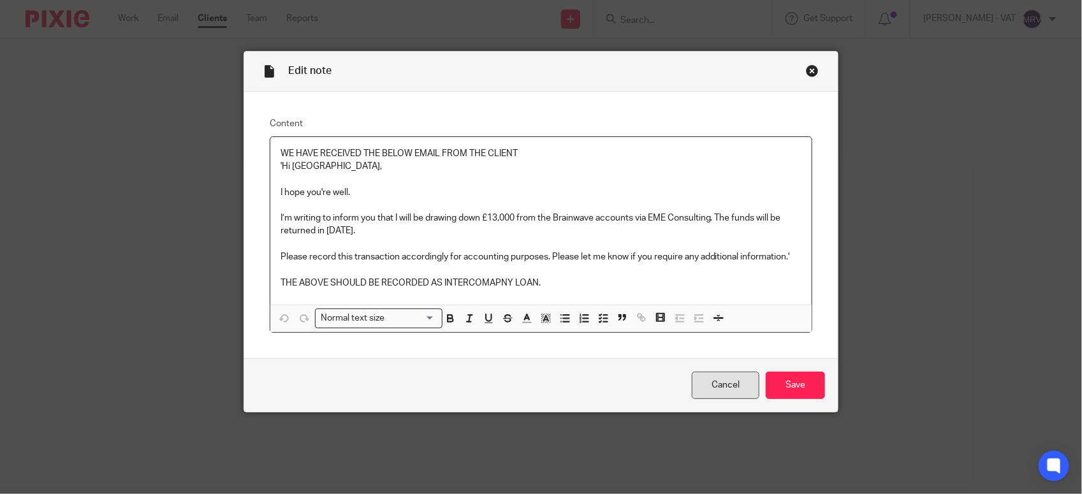
click at [716, 386] on link "Cancel" at bounding box center [726, 385] width 68 height 27
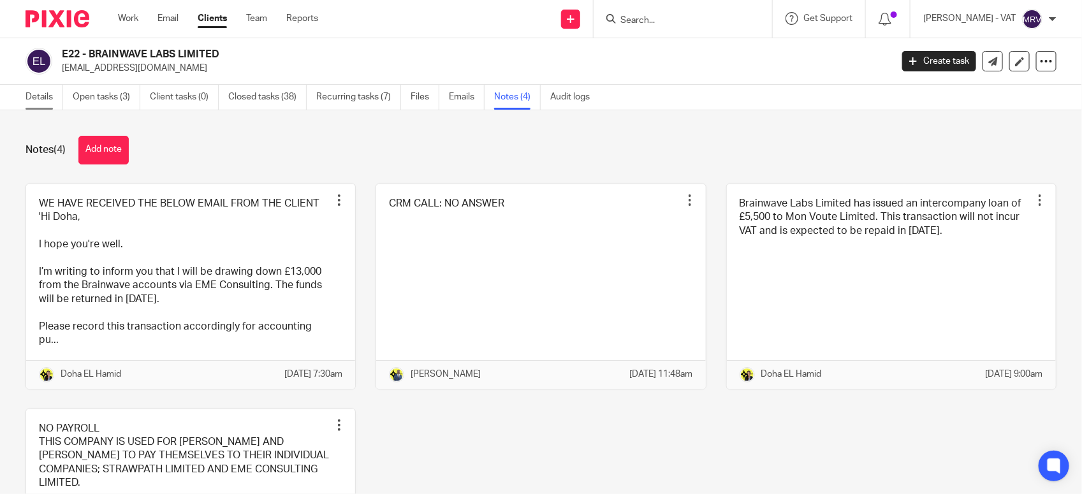
click at [43, 100] on link "Details" at bounding box center [44, 97] width 38 height 25
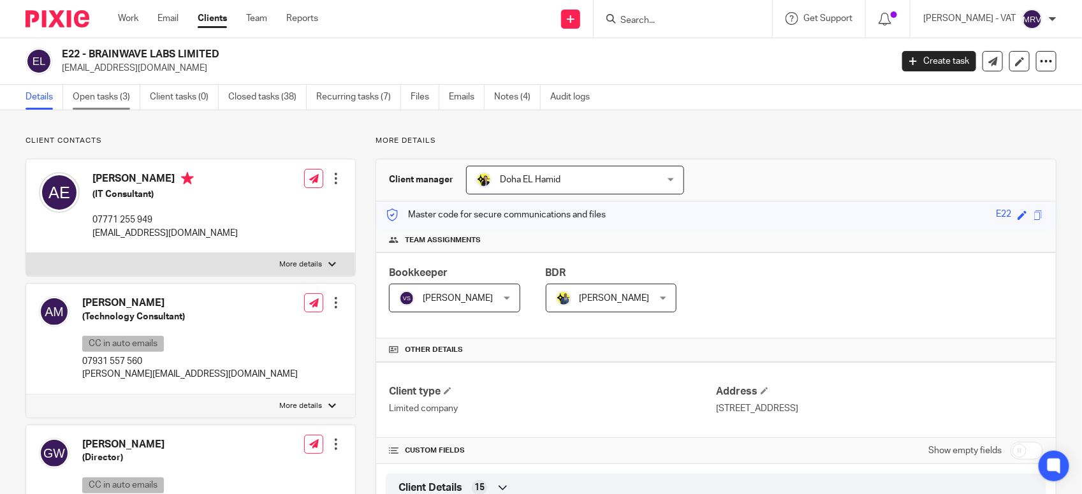
click at [86, 101] on link "Open tasks (3)" at bounding box center [107, 97] width 68 height 25
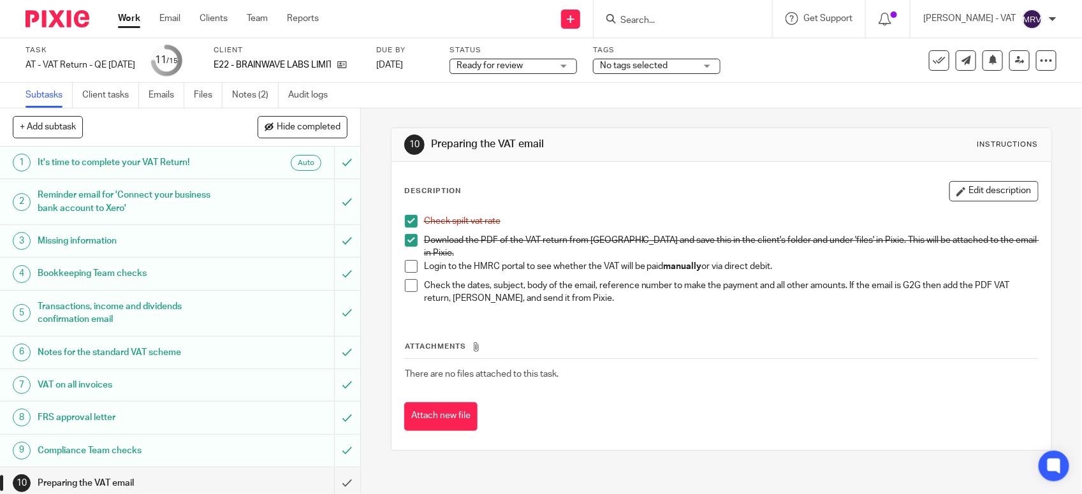
click at [405, 262] on span at bounding box center [411, 266] width 13 height 13
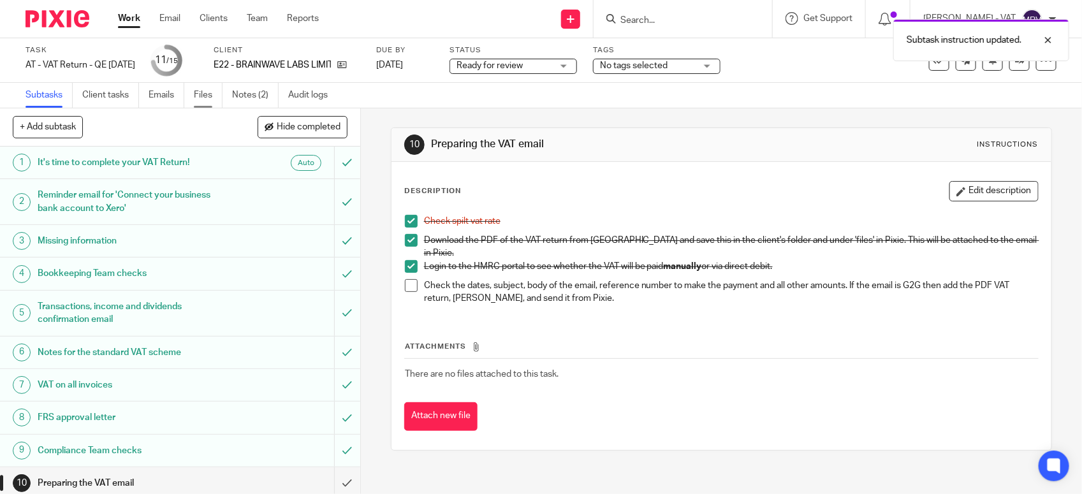
click at [207, 96] on link "Files" at bounding box center [208, 95] width 29 height 25
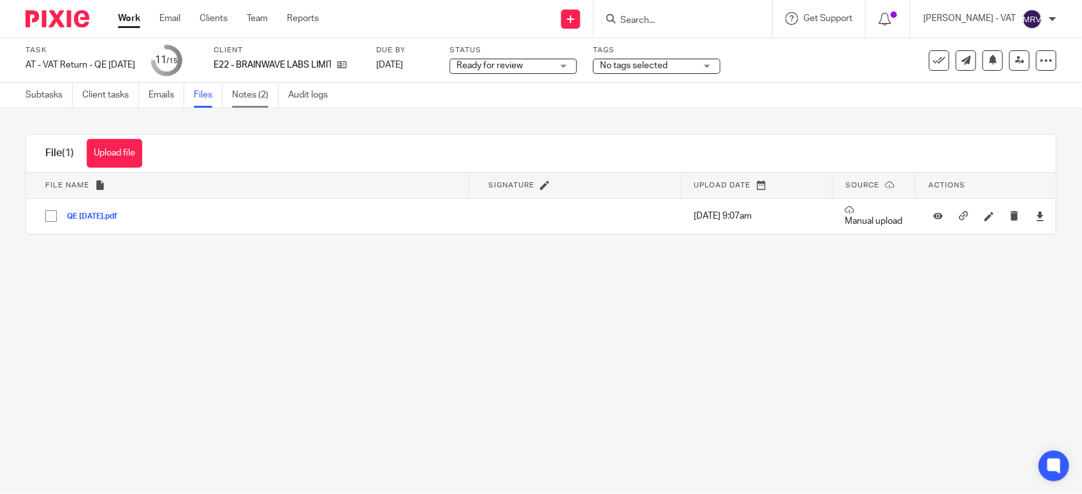
click at [249, 103] on link "Notes (2)" at bounding box center [255, 95] width 47 height 25
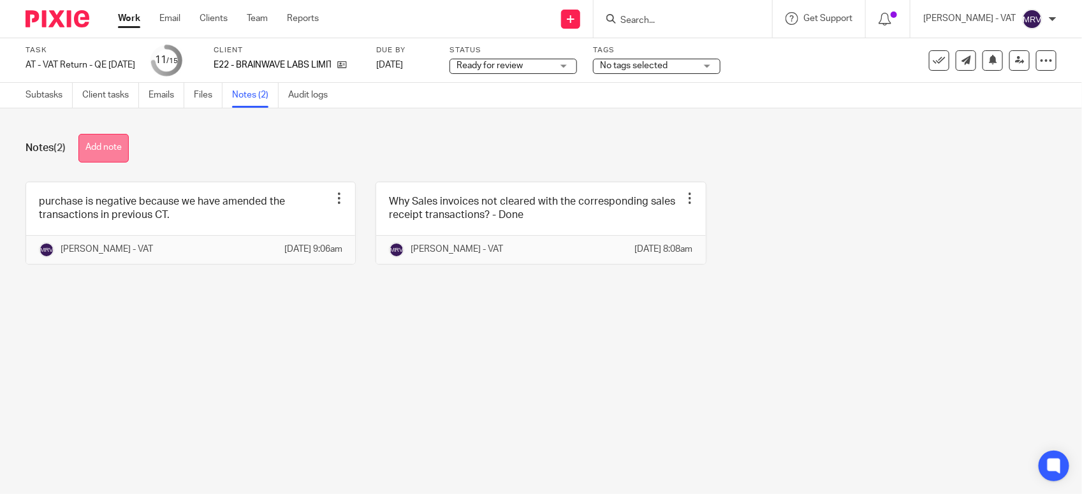
click at [112, 138] on button "Add note" at bounding box center [103, 148] width 50 height 29
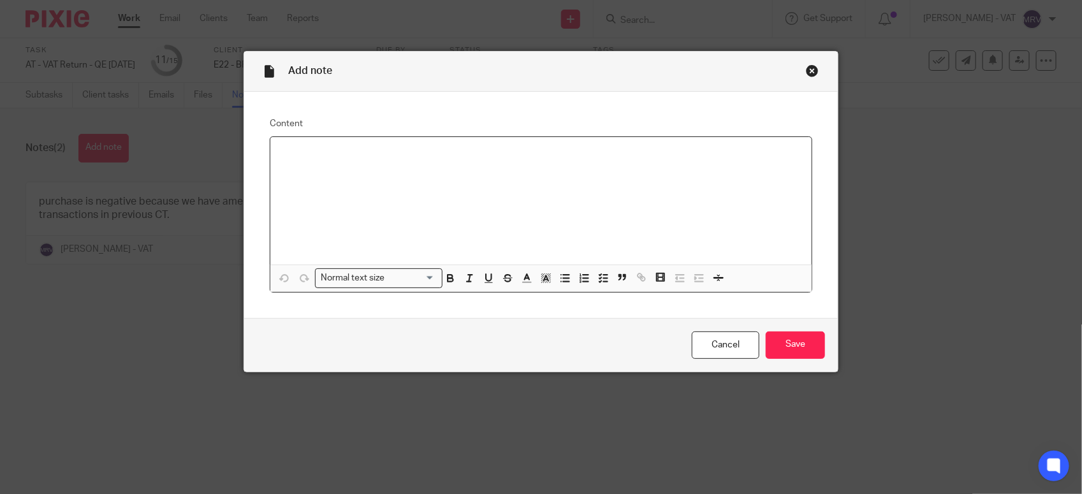
click at [381, 194] on div at bounding box center [540, 200] width 541 height 127
click at [788, 338] on input "Save" at bounding box center [794, 344] width 59 height 27
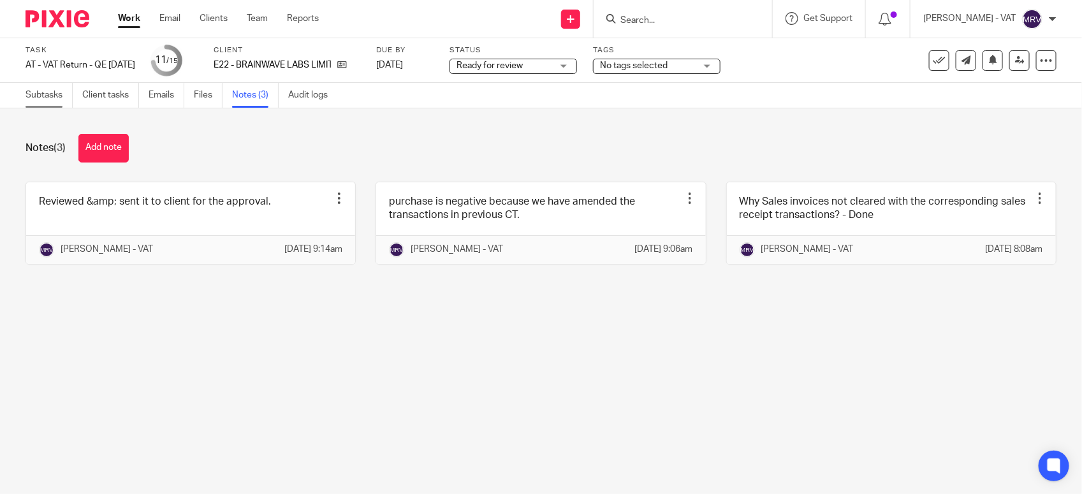
click at [38, 104] on link "Subtasks" at bounding box center [48, 95] width 47 height 25
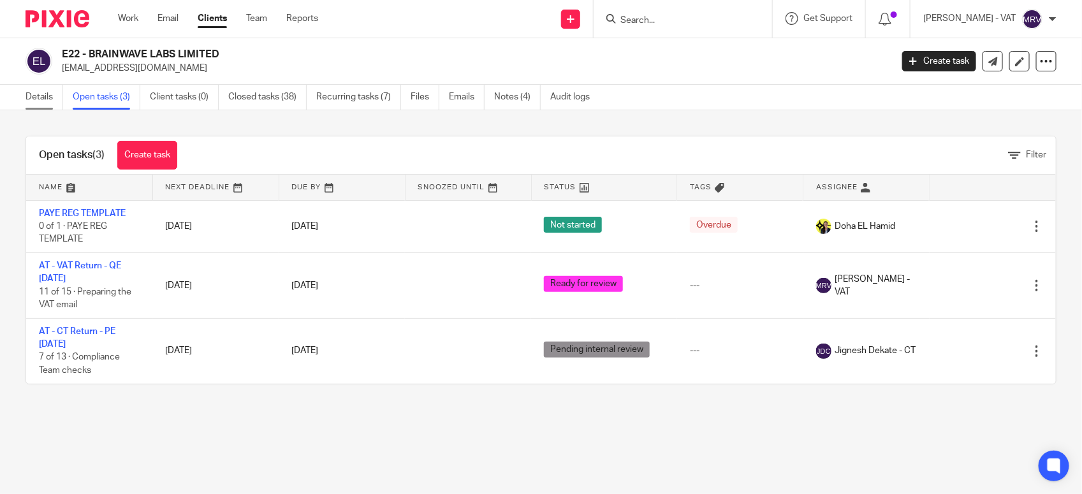
click at [48, 99] on link "Details" at bounding box center [44, 97] width 38 height 25
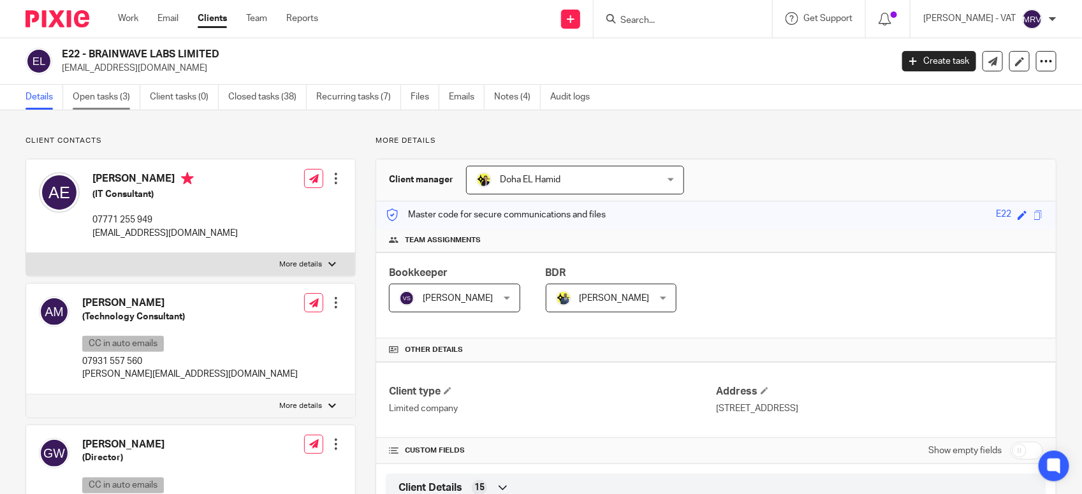
click at [116, 87] on link "Open tasks (3)" at bounding box center [107, 97] width 68 height 25
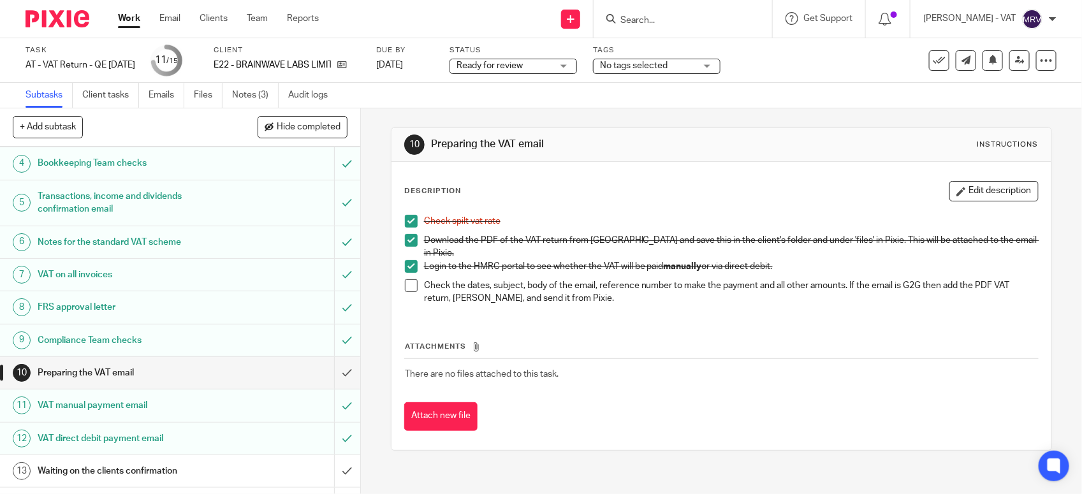
scroll to position [159, 0]
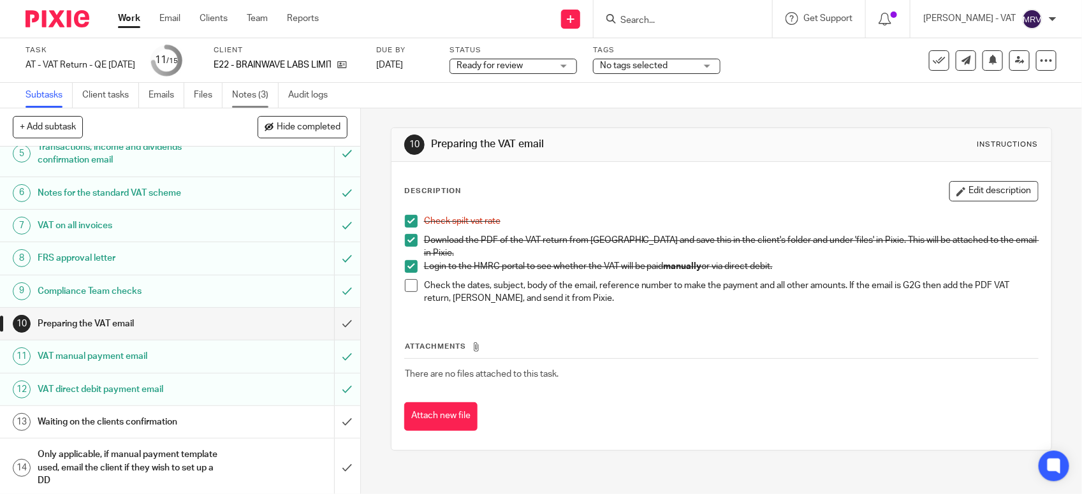
click at [250, 94] on link "Notes (3)" at bounding box center [255, 95] width 47 height 25
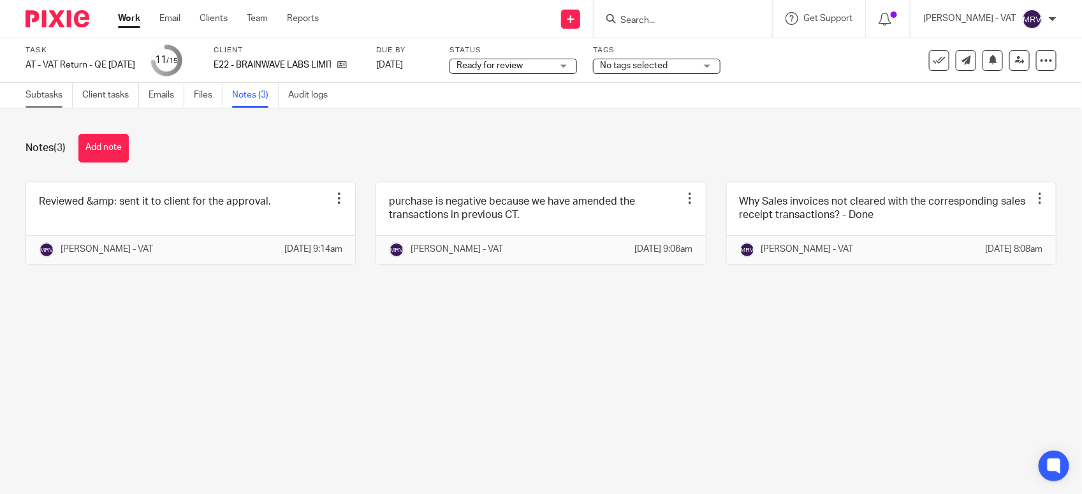
click at [49, 97] on link "Subtasks" at bounding box center [48, 95] width 47 height 25
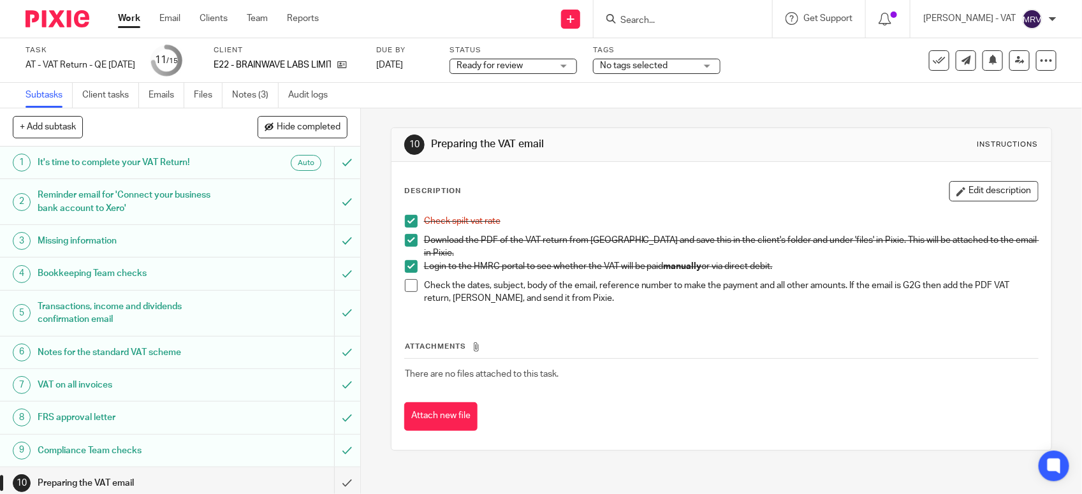
click at [407, 279] on span at bounding box center [411, 285] width 13 height 13
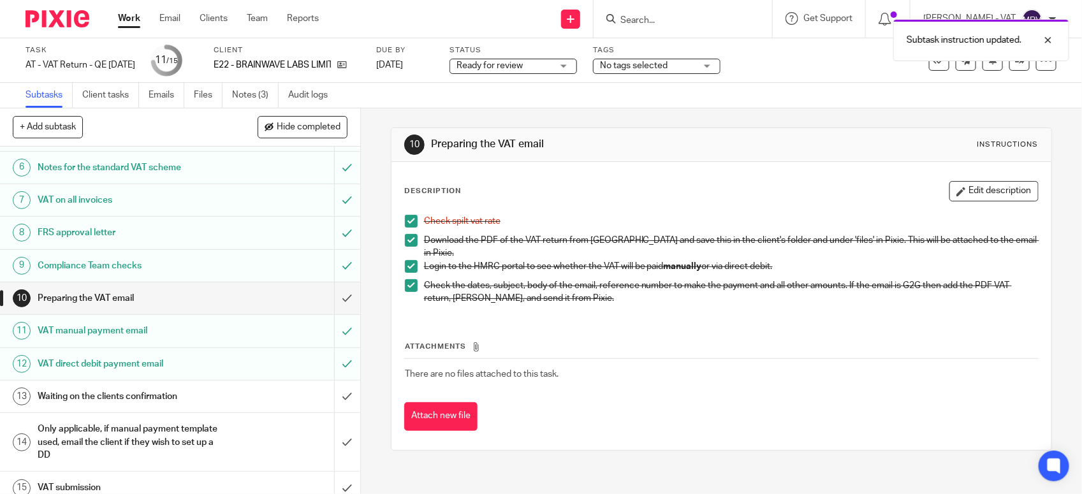
scroll to position [198, 0]
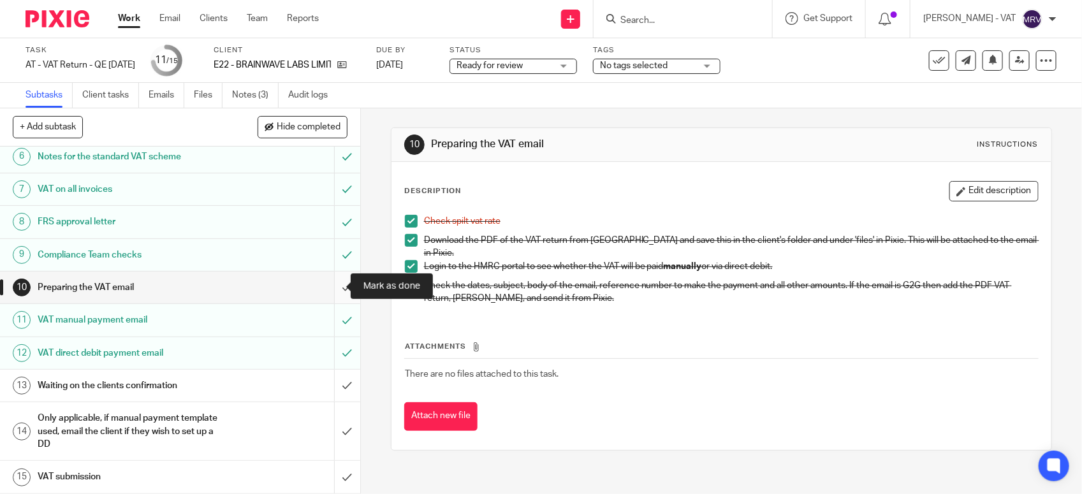
click at [328, 284] on input "submit" at bounding box center [180, 288] width 360 height 32
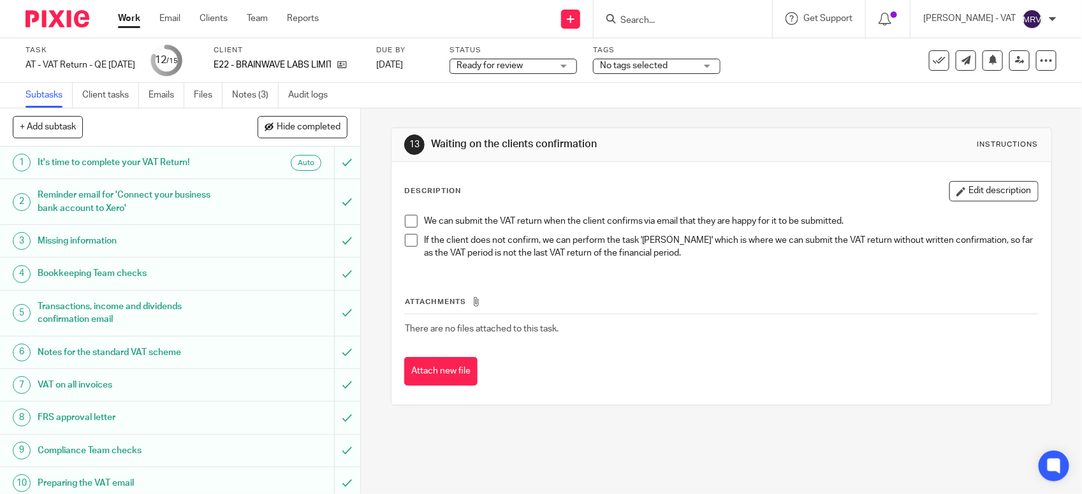
click at [577, 67] on div "Ready for review Ready for review" at bounding box center [512, 66] width 127 height 15
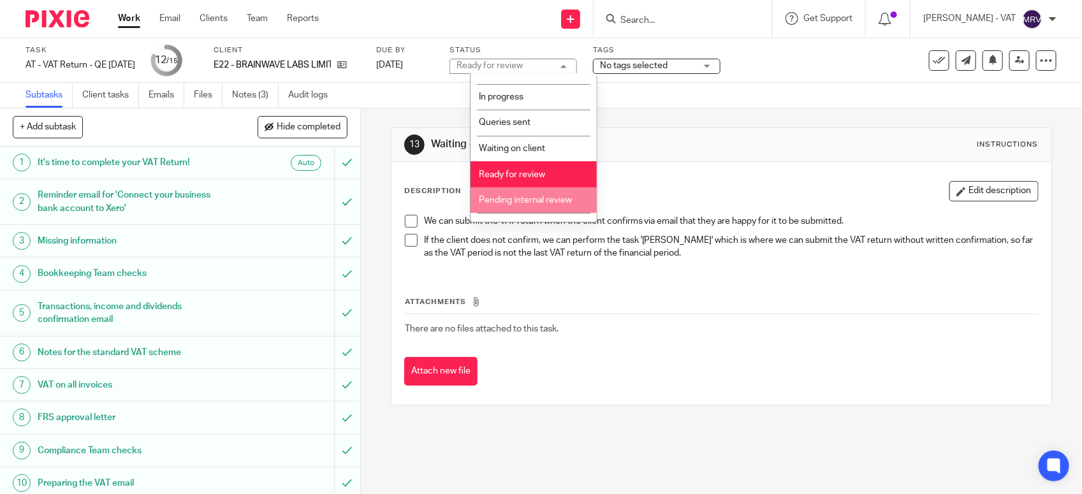
scroll to position [57, 0]
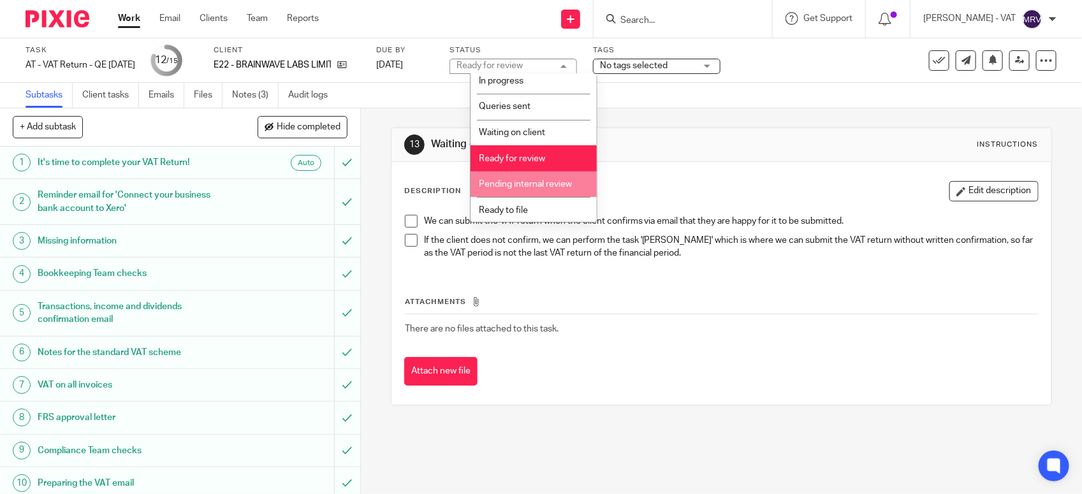
click at [517, 208] on span "Ready to file" at bounding box center [503, 210] width 49 height 9
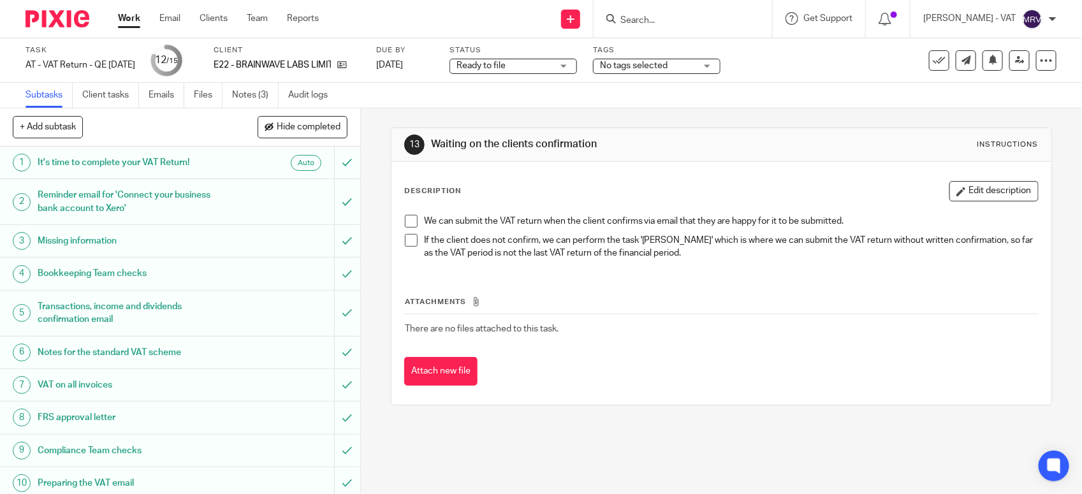
click at [683, 275] on div "Attachments There are no files attached to this task. Attach new file" at bounding box center [721, 328] width 634 height 116
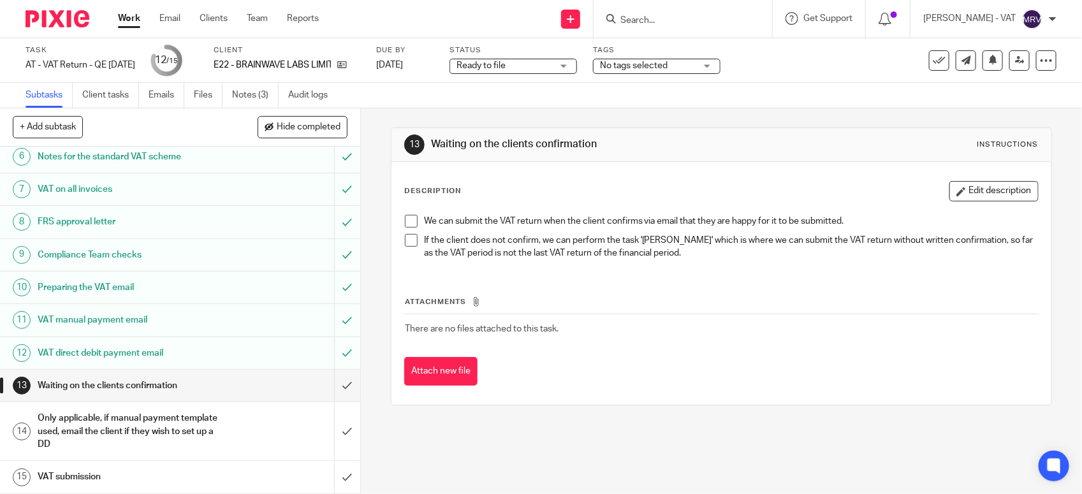
scroll to position [0, 0]
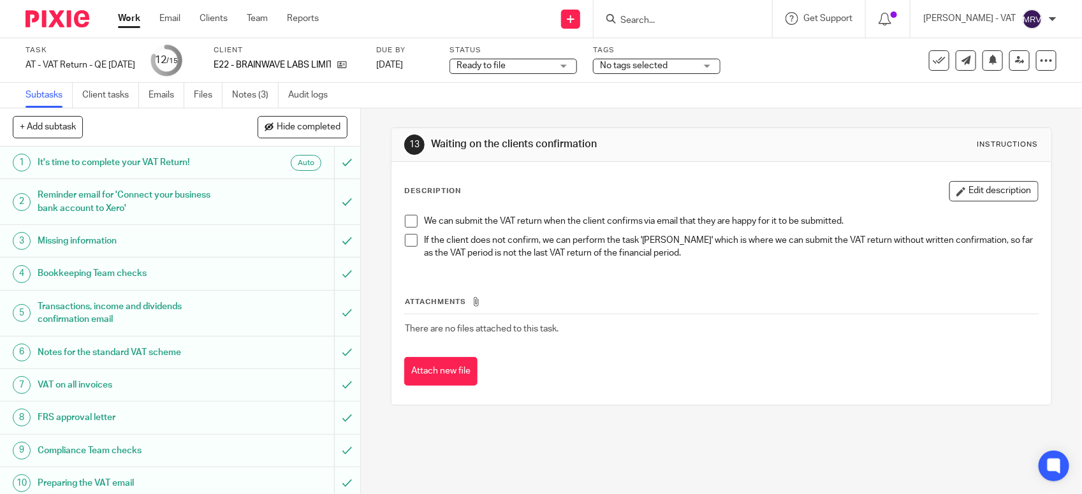
click at [625, 122] on div "13 Waiting on the clients confirmation Instructions Description Edit descriptio…" at bounding box center [721, 266] width 661 height 316
click at [1015, 57] on icon at bounding box center [1020, 60] width 10 height 10
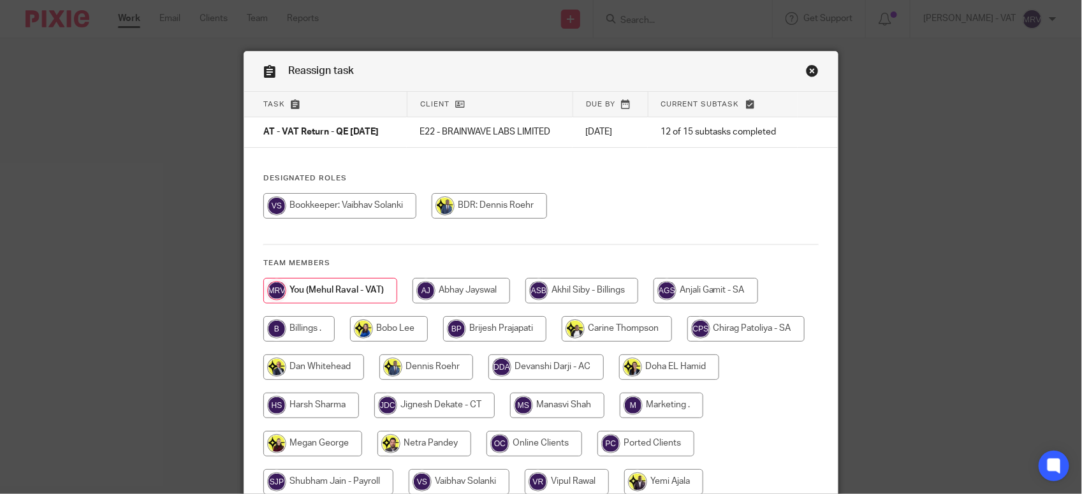
click at [373, 227] on div at bounding box center [540, 212] width 555 height 38
click at [280, 324] on input "radio" at bounding box center [298, 328] width 71 height 25
radio input "true"
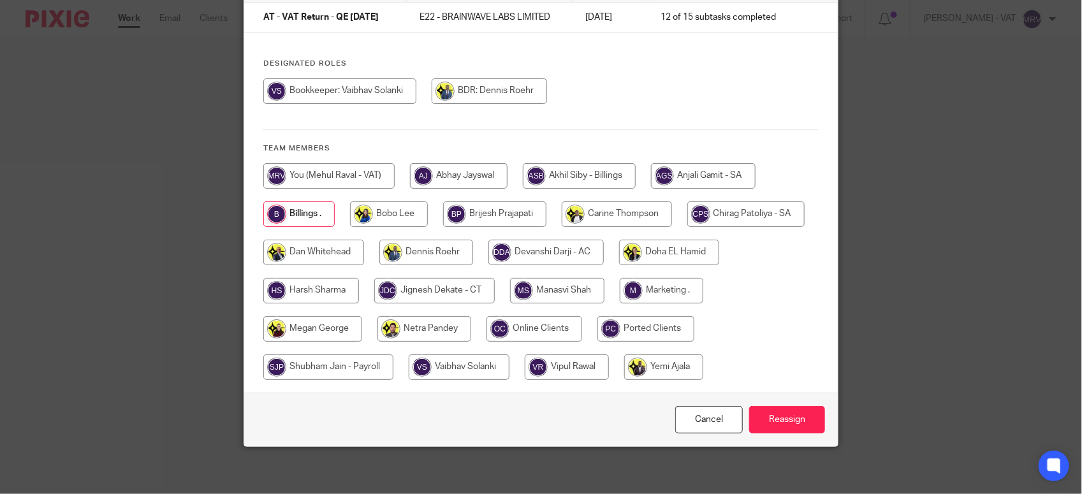
scroll to position [119, 0]
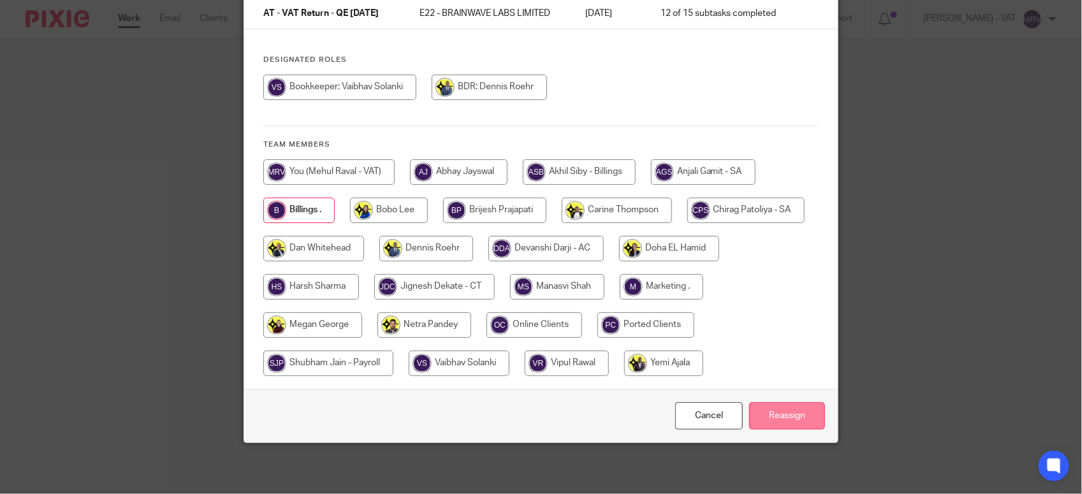
click at [794, 415] on input "Reassign" at bounding box center [787, 415] width 76 height 27
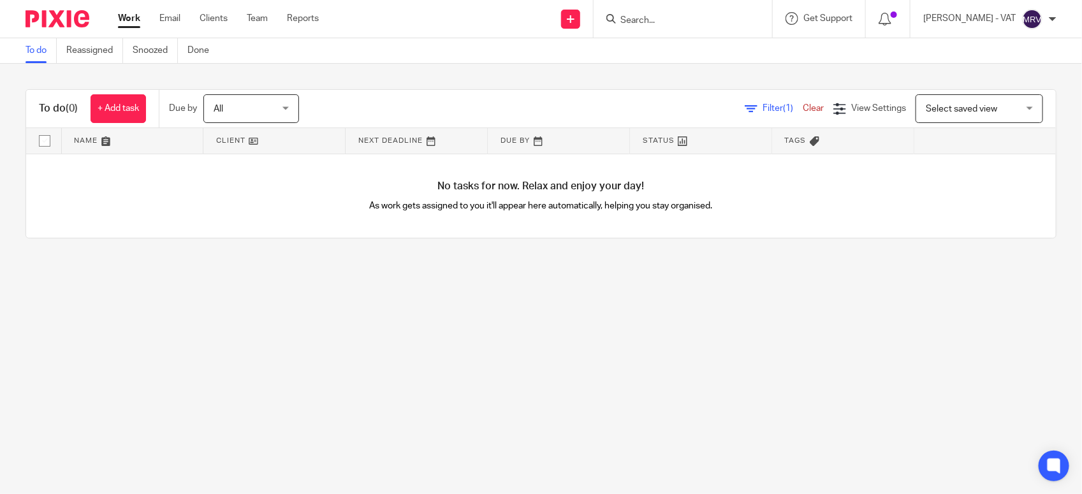
click at [316, 351] on main "To do Reassigned Snoozed Done To do (0) + Add task Due by All All [DATE] [DATE]…" at bounding box center [541, 247] width 1082 height 494
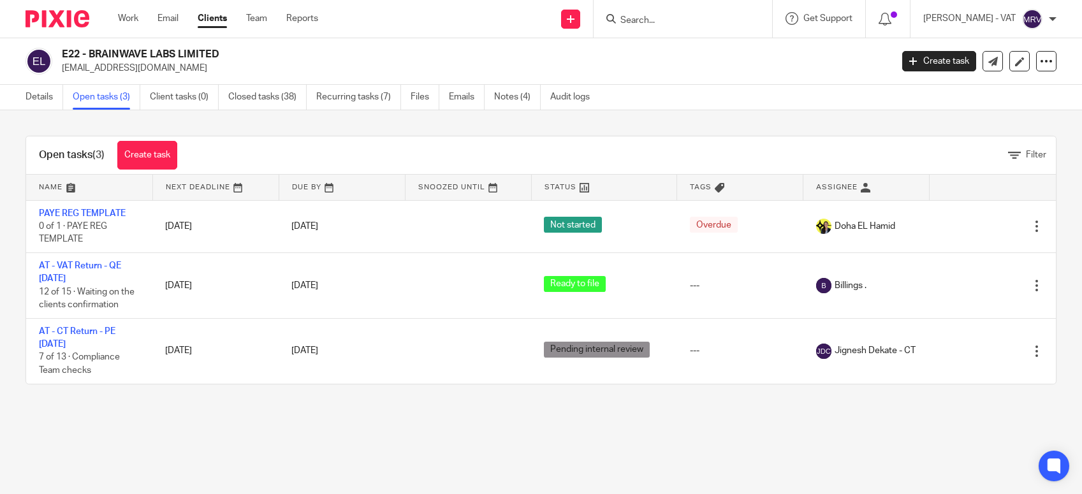
click at [38, 104] on link "Details" at bounding box center [44, 97] width 38 height 25
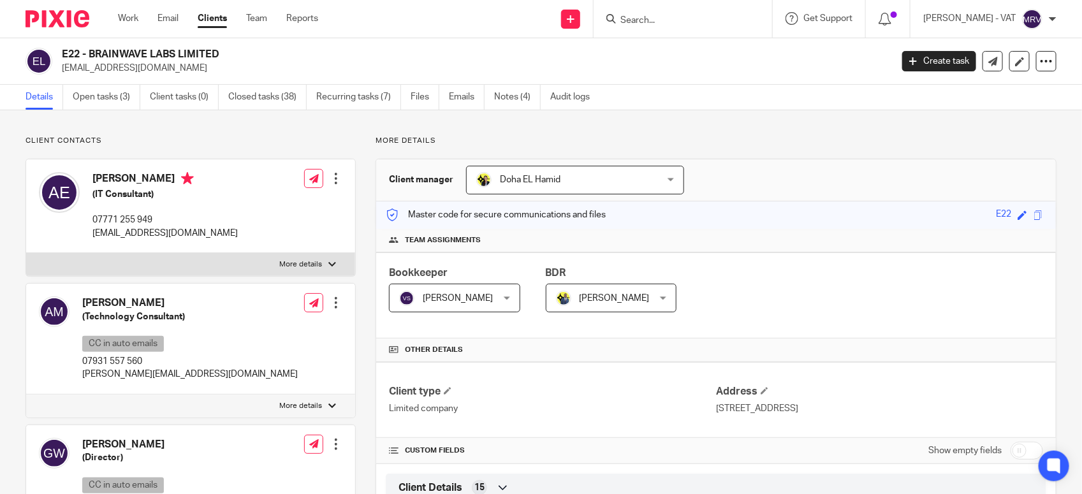
click at [647, 20] on input "Search" at bounding box center [676, 20] width 115 height 11
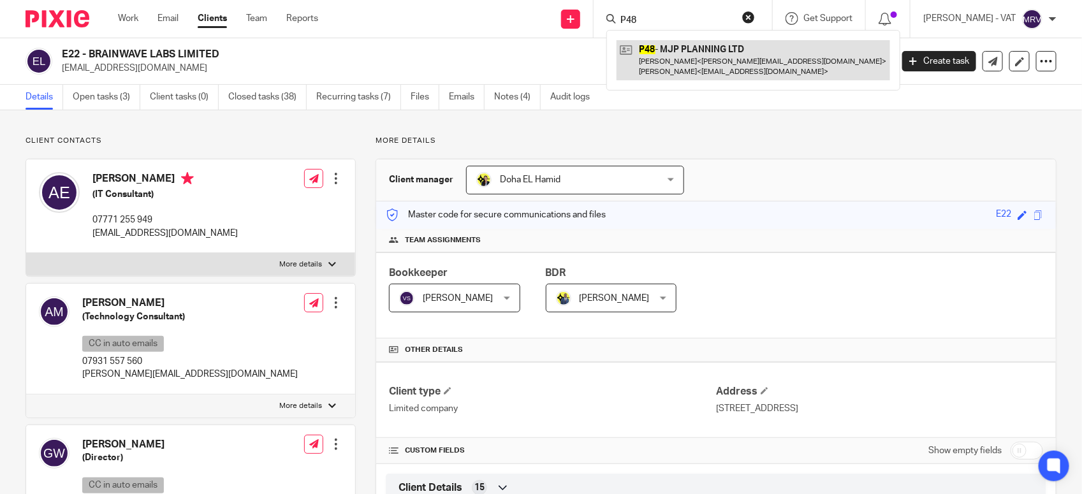
type input "P48"
click at [683, 43] on link at bounding box center [752, 60] width 273 height 40
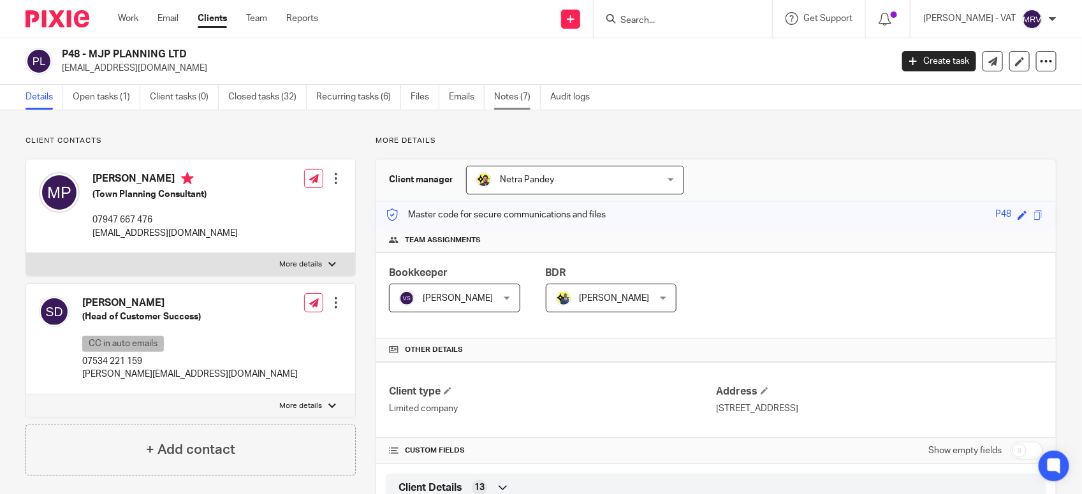
click at [510, 103] on link "Notes (7)" at bounding box center [517, 97] width 47 height 25
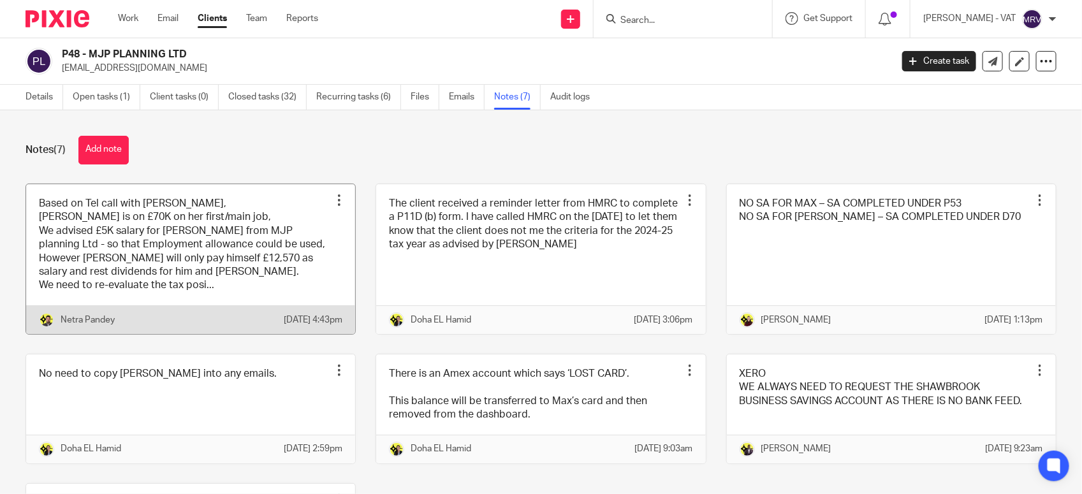
click at [177, 259] on link at bounding box center [190, 259] width 329 height 150
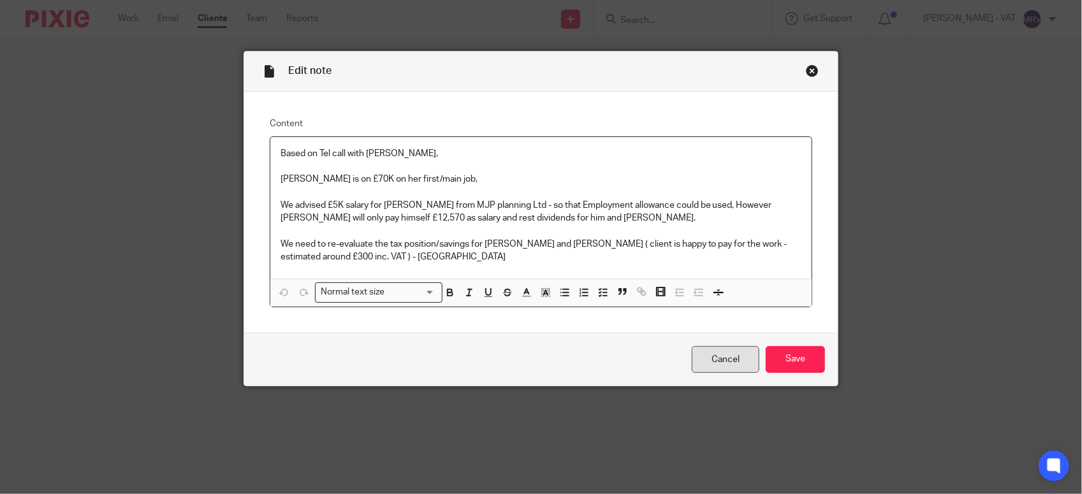
click at [733, 362] on link "Cancel" at bounding box center [726, 359] width 68 height 27
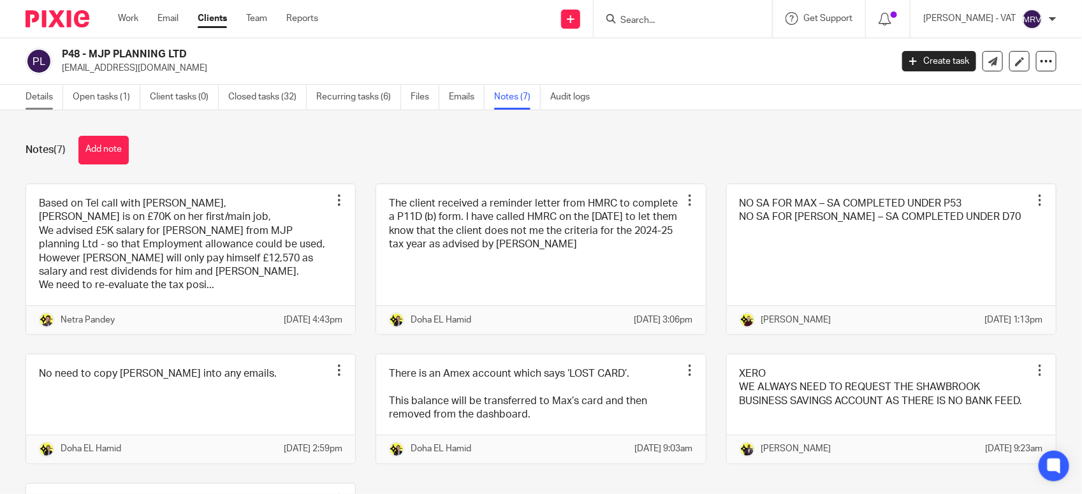
click at [29, 103] on link "Details" at bounding box center [44, 97] width 38 height 25
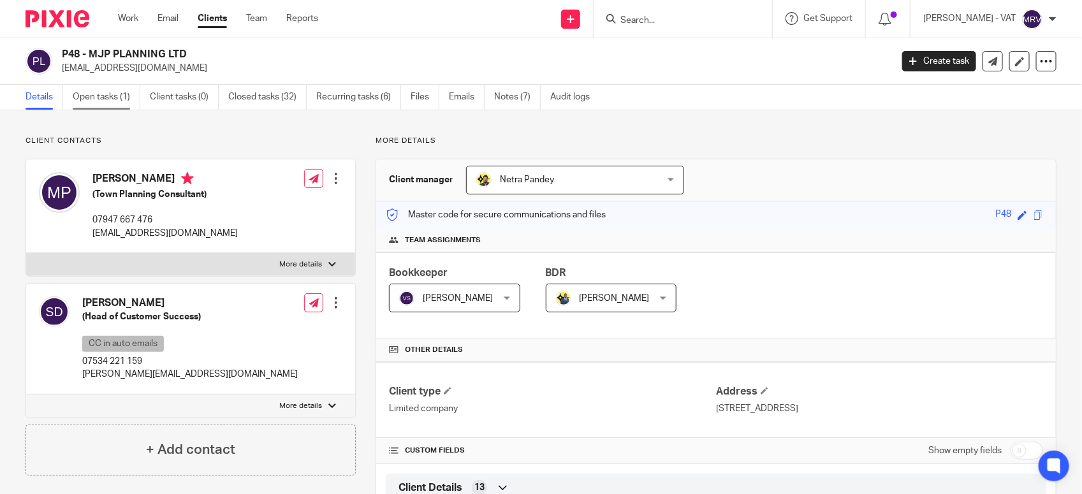
click at [129, 94] on link "Open tasks (1)" at bounding box center [107, 97] width 68 height 25
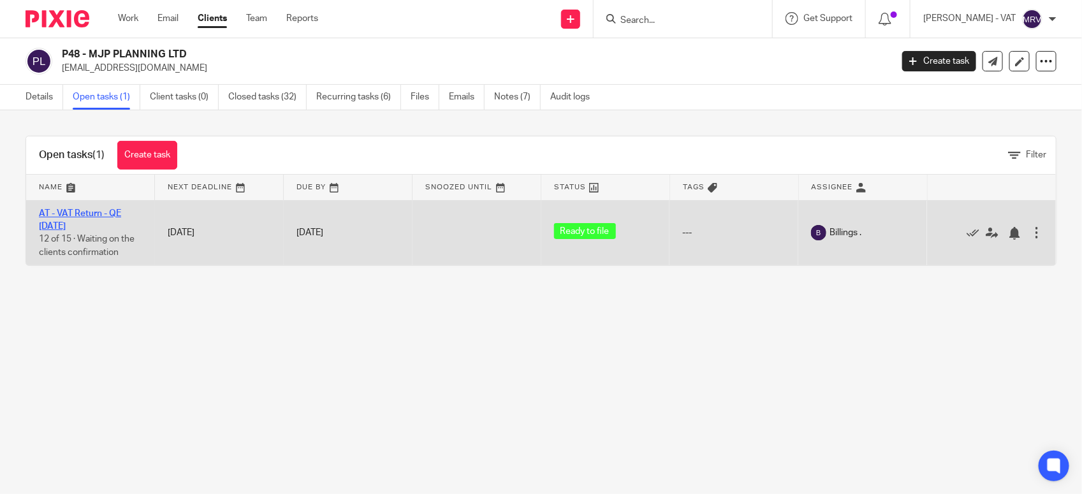
click at [102, 210] on link "AT - VAT Return - QE 31-08-2025" at bounding box center [80, 220] width 82 height 22
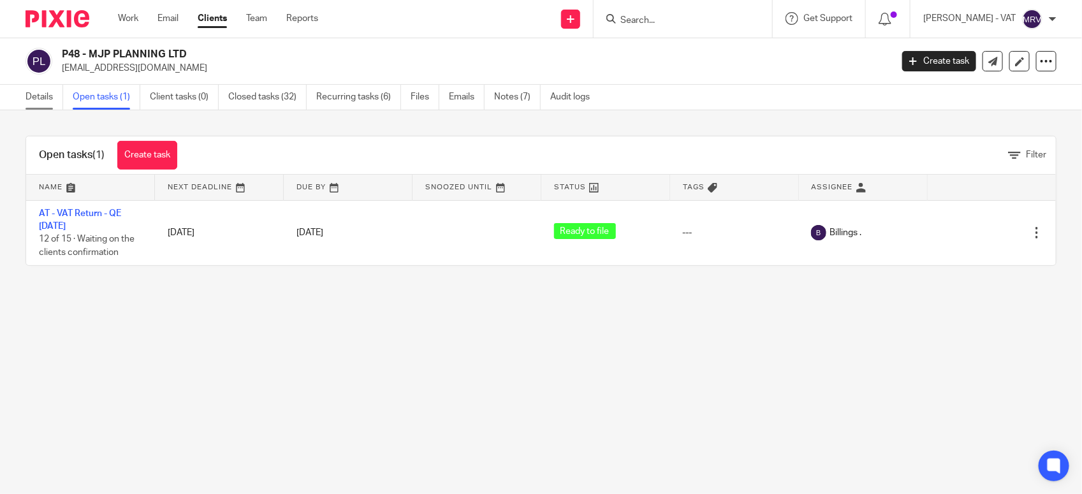
click at [45, 99] on link "Details" at bounding box center [44, 97] width 38 height 25
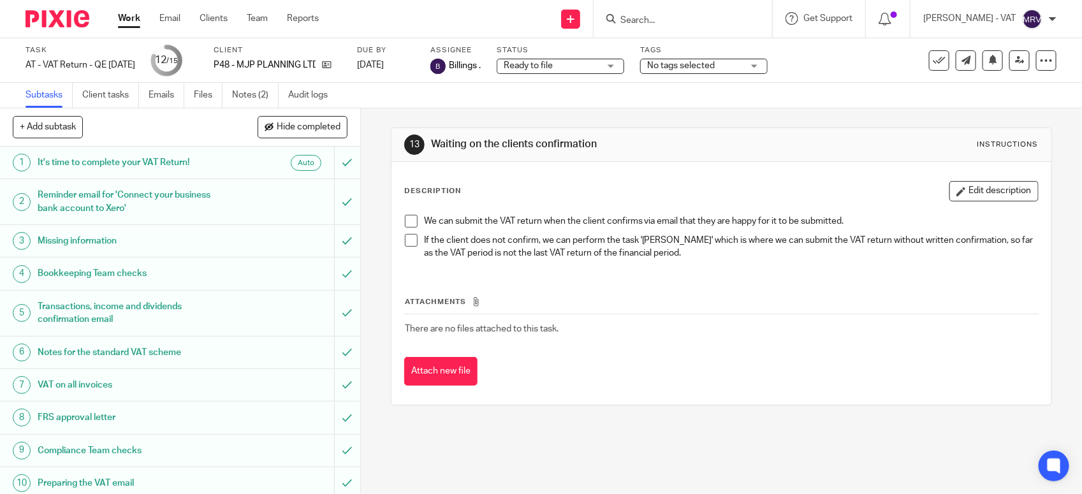
click at [630, 154] on div "13 Waiting on the clients confirmation Instructions" at bounding box center [721, 144] width 634 height 20
click at [407, 220] on span at bounding box center [411, 221] width 13 height 13
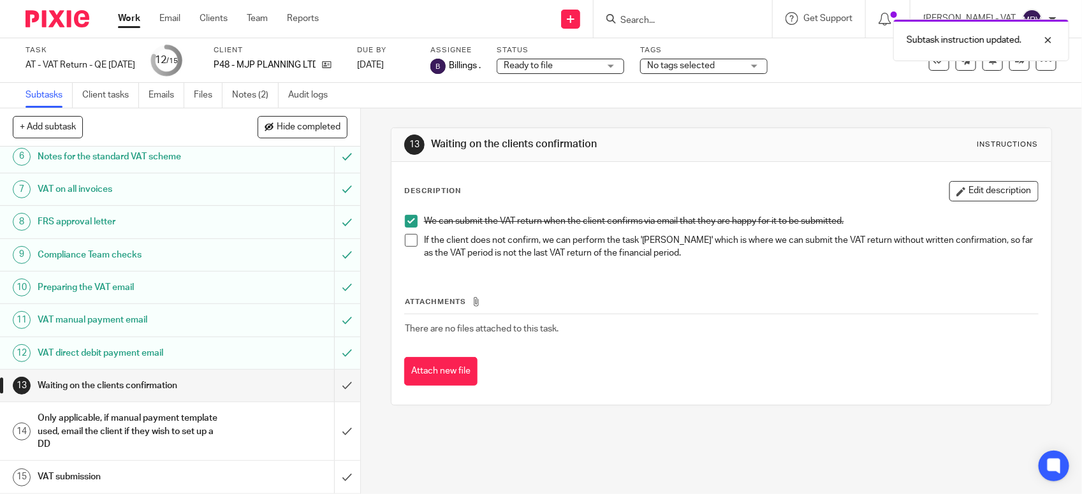
scroll to position [198, 0]
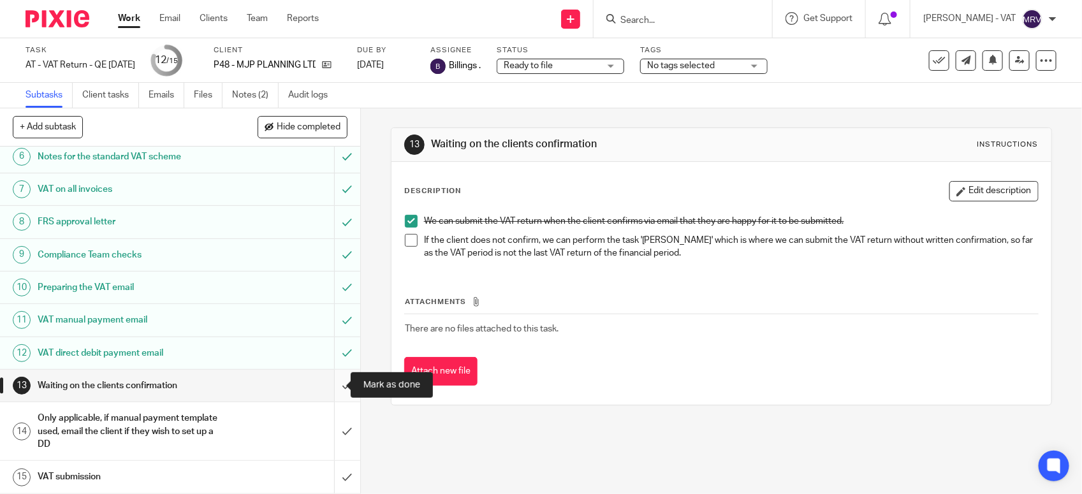
click at [331, 381] on input "submit" at bounding box center [180, 386] width 360 height 32
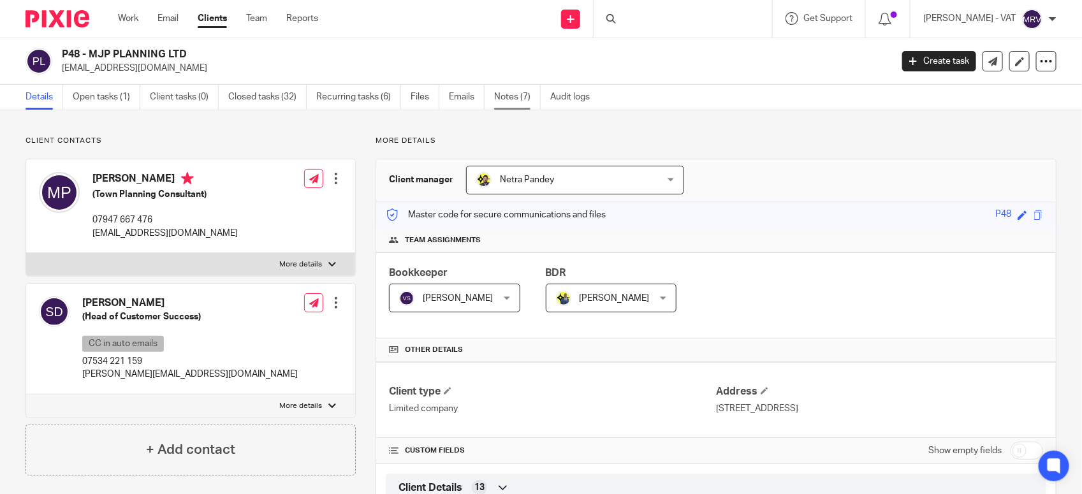
click at [520, 94] on link "Notes (7)" at bounding box center [517, 97] width 47 height 25
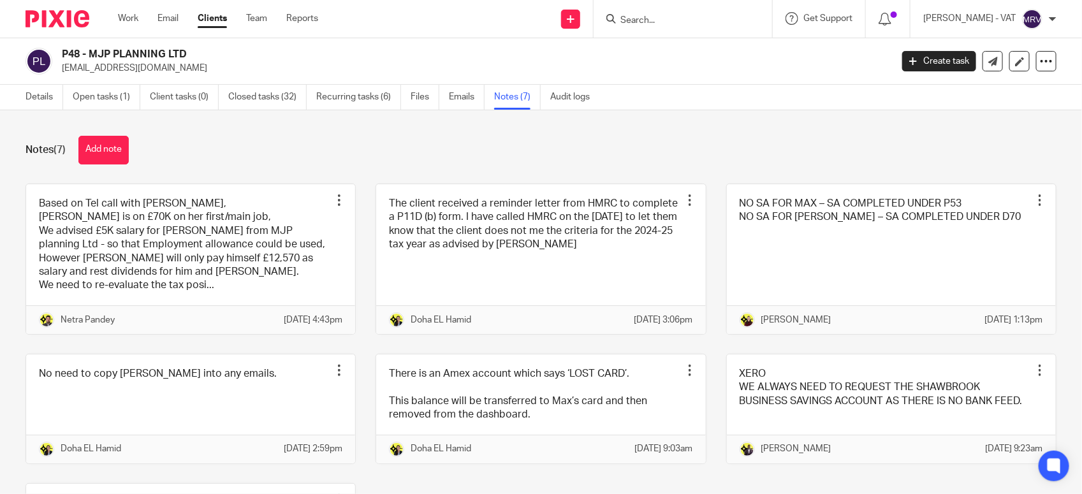
drag, startPoint x: 91, startPoint y: 53, endPoint x: 196, endPoint y: 57, distance: 105.3
click at [196, 57] on h2 "P48 - MJP PLANNING LTD" at bounding box center [390, 54] width 657 height 13
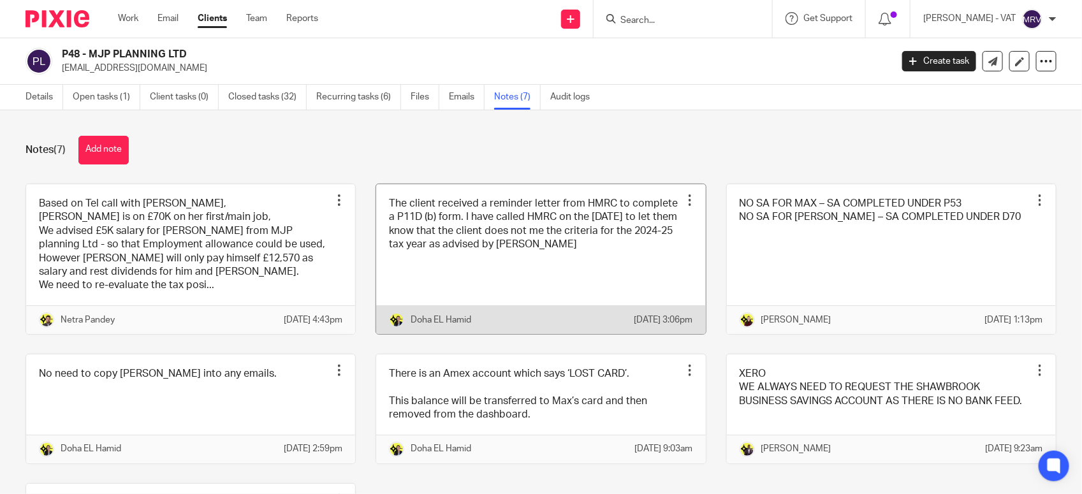
copy h2 "MJP PLANNING LTD"
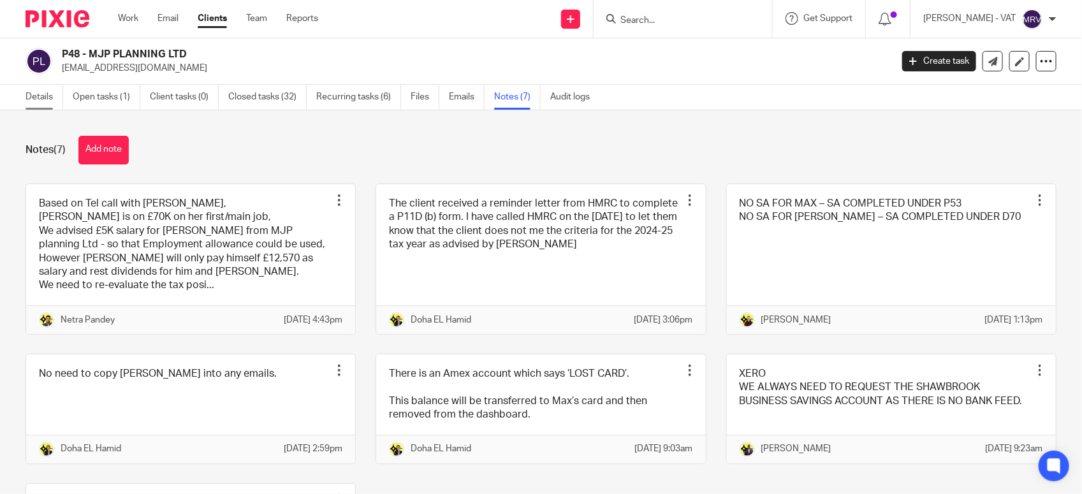
click at [29, 99] on link "Details" at bounding box center [44, 97] width 38 height 25
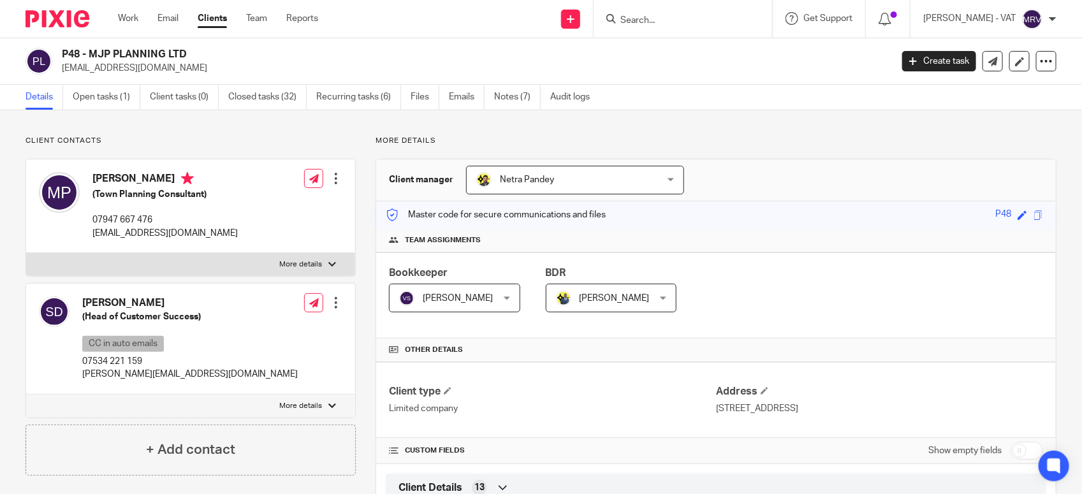
click at [725, 196] on div "Client manager [PERSON_NAME] [PERSON_NAME] [PERSON_NAME] [PERSON_NAME] [PERSON_…" at bounding box center [715, 180] width 679 height 42
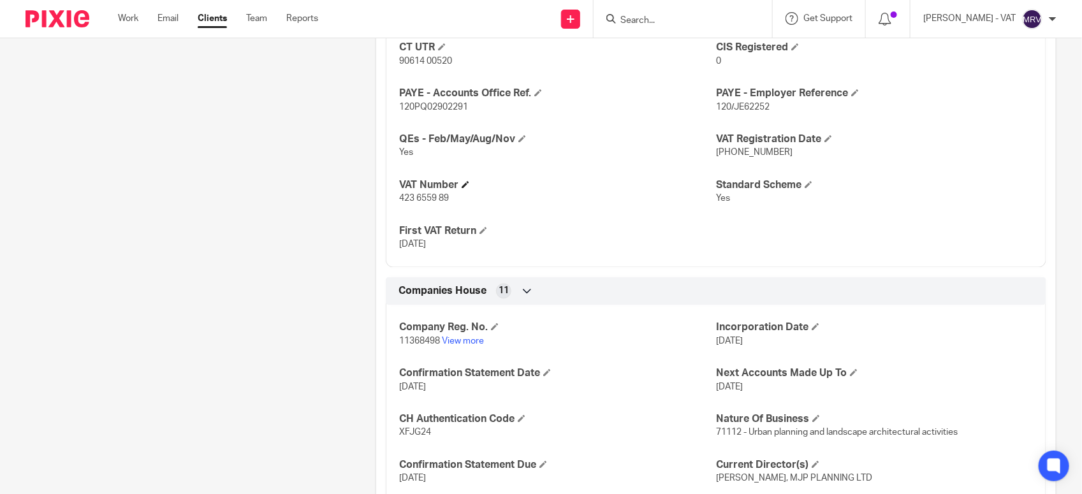
scroll to position [1115, 0]
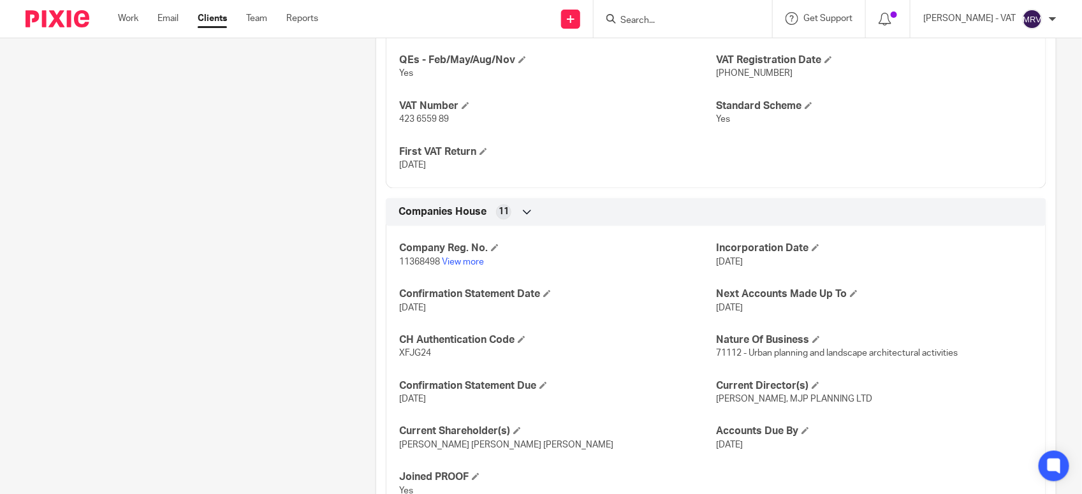
drag, startPoint x: 394, startPoint y: 121, endPoint x: 447, endPoint y: 121, distance: 52.9
click at [447, 121] on div "CT UTR 90614 00520 CIS Registered 0 PAYE - Accounts Office Ref. 120PQ02902291 P…" at bounding box center [716, 62] width 660 height 252
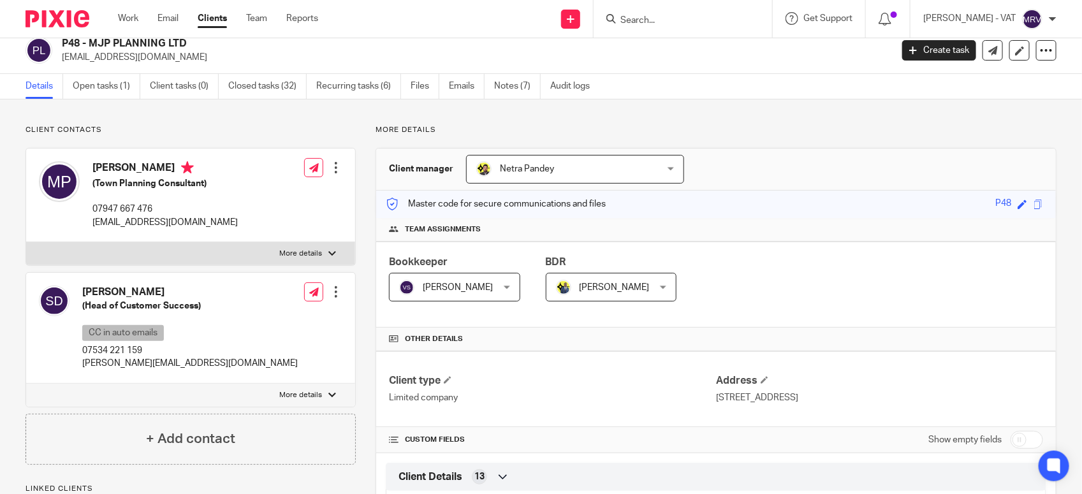
scroll to position [0, 0]
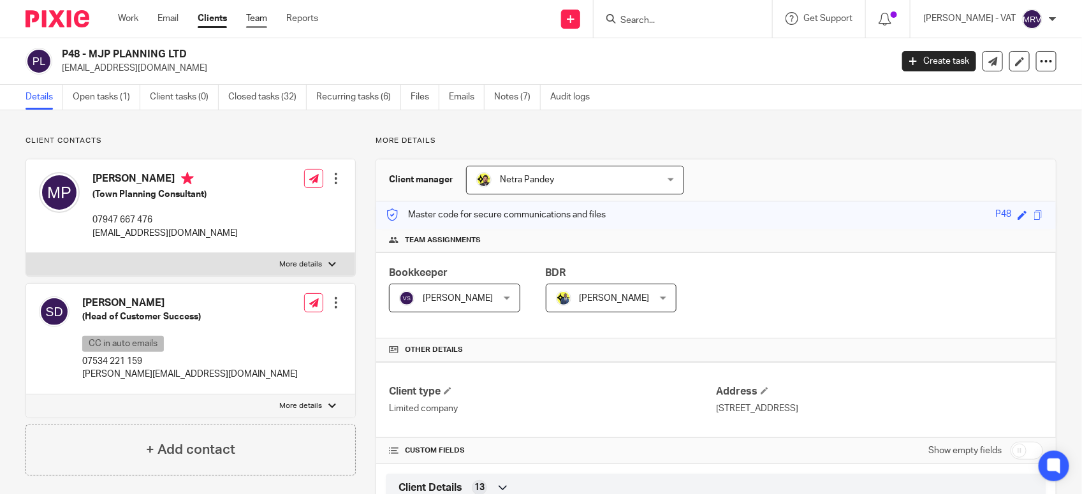
click at [257, 22] on link "Team" at bounding box center [256, 18] width 21 height 13
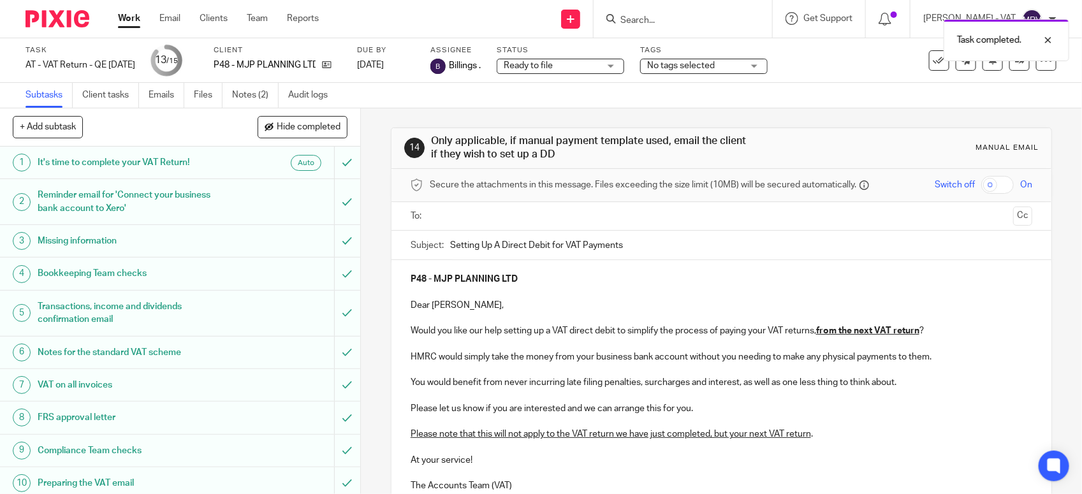
click at [463, 209] on input "text" at bounding box center [721, 216] width 574 height 15
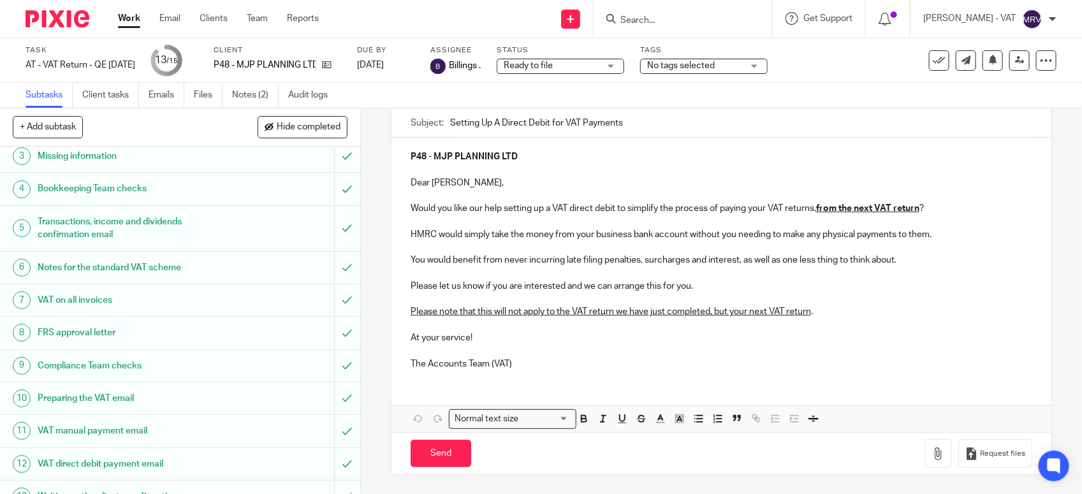
scroll to position [198, 0]
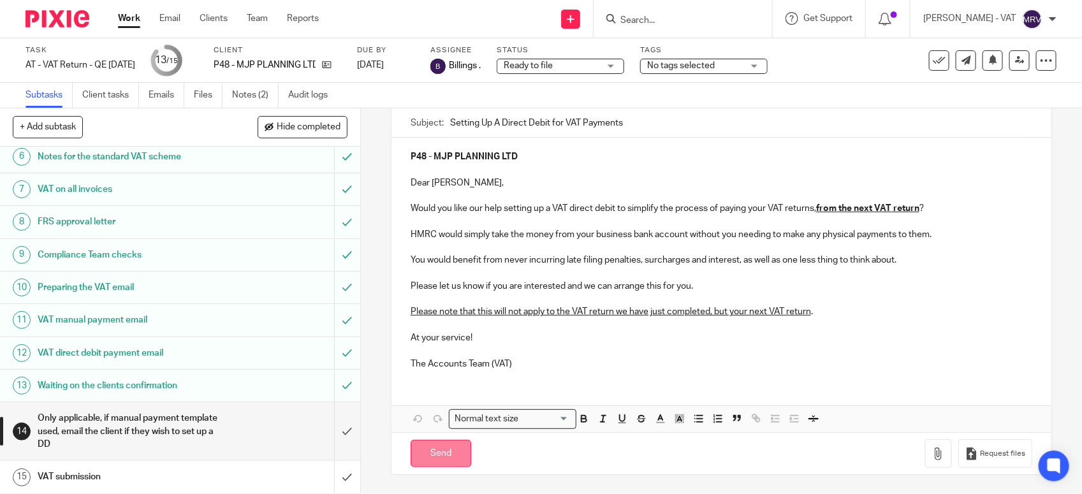
click at [430, 458] on input "Send" at bounding box center [440, 453] width 61 height 27
type input "Sent"
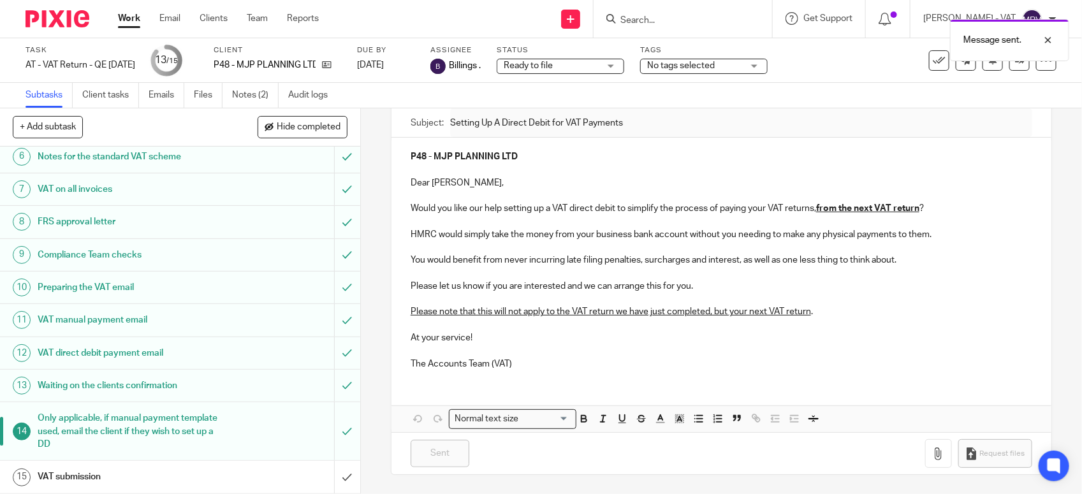
click at [149, 489] on link "15 VAT submission" at bounding box center [167, 477] width 334 height 32
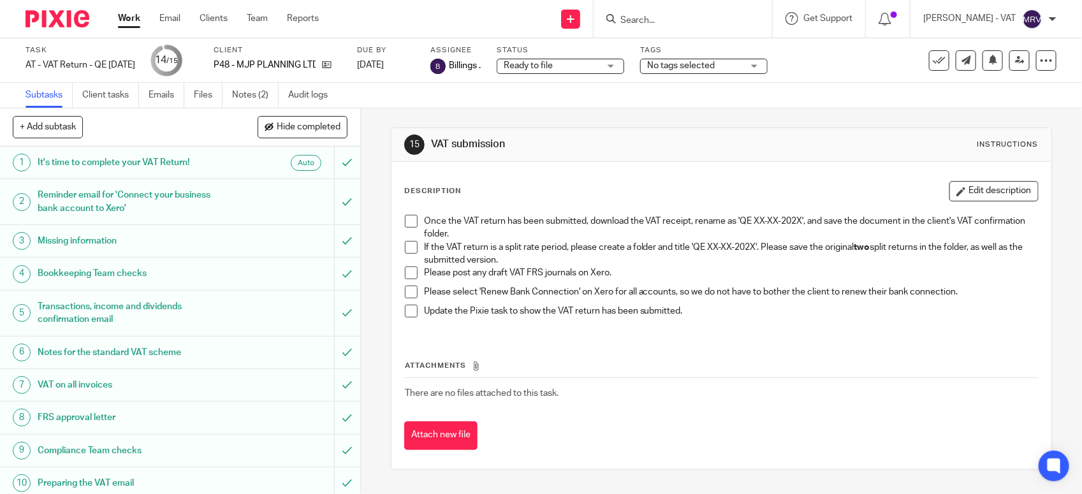
click at [410, 246] on span at bounding box center [411, 247] width 13 height 13
click at [410, 274] on span at bounding box center [411, 272] width 13 height 13
click at [409, 289] on span at bounding box center [411, 292] width 13 height 13
click at [407, 221] on span at bounding box center [411, 221] width 13 height 13
click at [405, 310] on span at bounding box center [411, 311] width 13 height 13
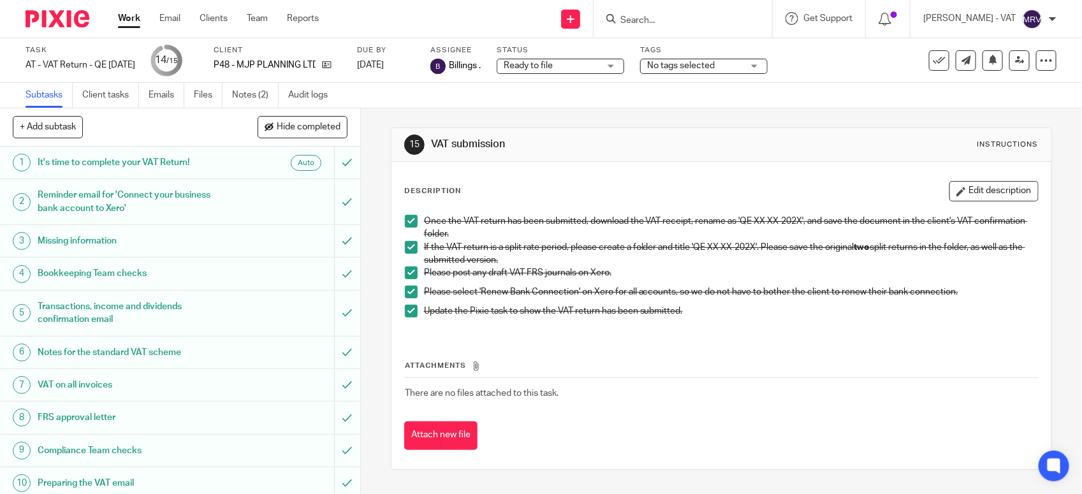
drag, startPoint x: 666, startPoint y: 348, endPoint x: 521, endPoint y: 349, distance: 144.7
click at [666, 348] on div "Attachments There are no files attached to this task. Attach new file" at bounding box center [721, 392] width 634 height 116
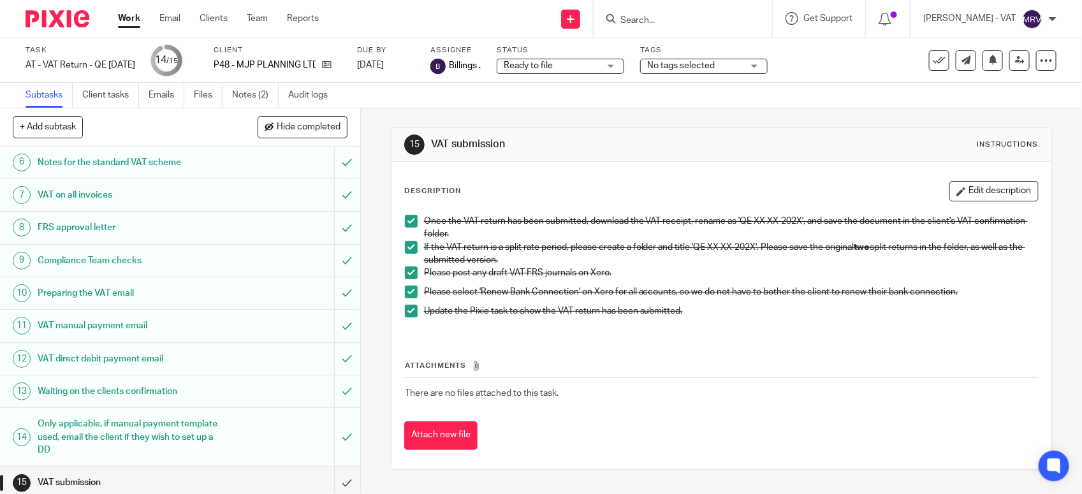
scroll to position [198, 0]
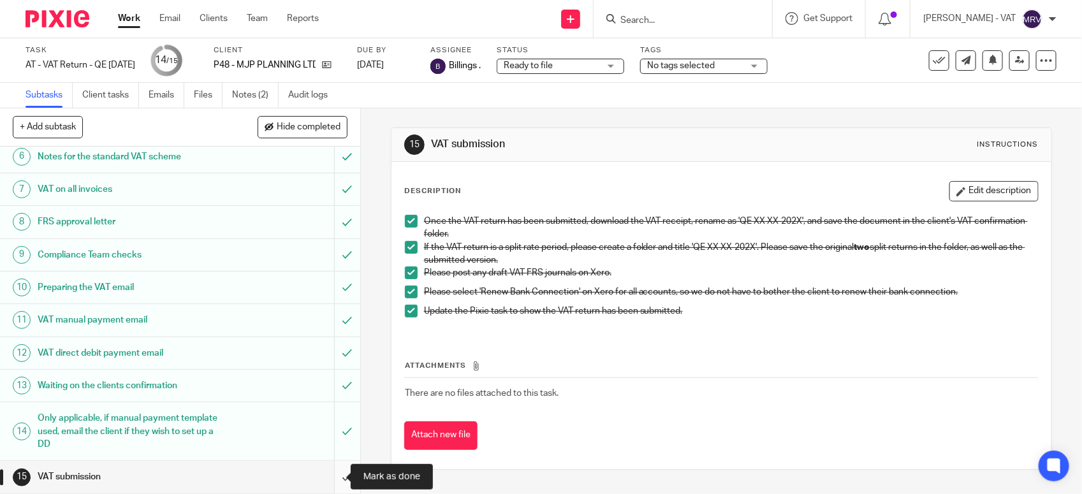
click at [336, 479] on input "submit" at bounding box center [180, 477] width 360 height 32
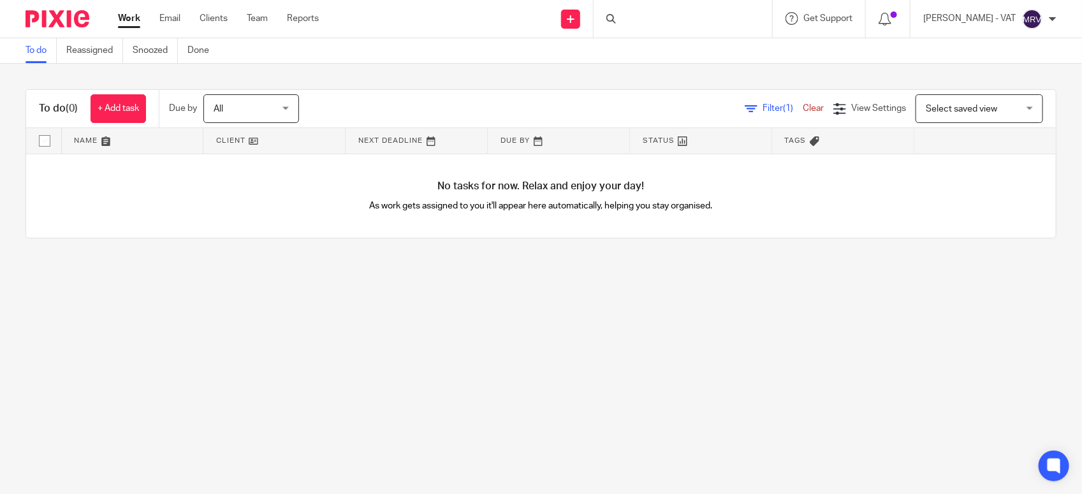
click at [317, 336] on main "To do Reassigned Snoozed Done To do (0) + Add task Due by All All [DATE] [DATE]…" at bounding box center [541, 247] width 1082 height 494
click at [288, 332] on main "To do Reassigned Snoozed Done To do (0) + Add task Due by All All Today Tomorro…" at bounding box center [541, 247] width 1082 height 494
click at [190, 250] on div "To do (0) + Add task Due by All All Today Tomorrow This week Next week This mon…" at bounding box center [541, 164] width 1082 height 200
click at [336, 330] on main "To do Reassigned Snoozed Done To do (0) + Add task Due by All All Today Tomorro…" at bounding box center [541, 247] width 1082 height 494
click at [261, 20] on link "Team" at bounding box center [257, 18] width 21 height 13
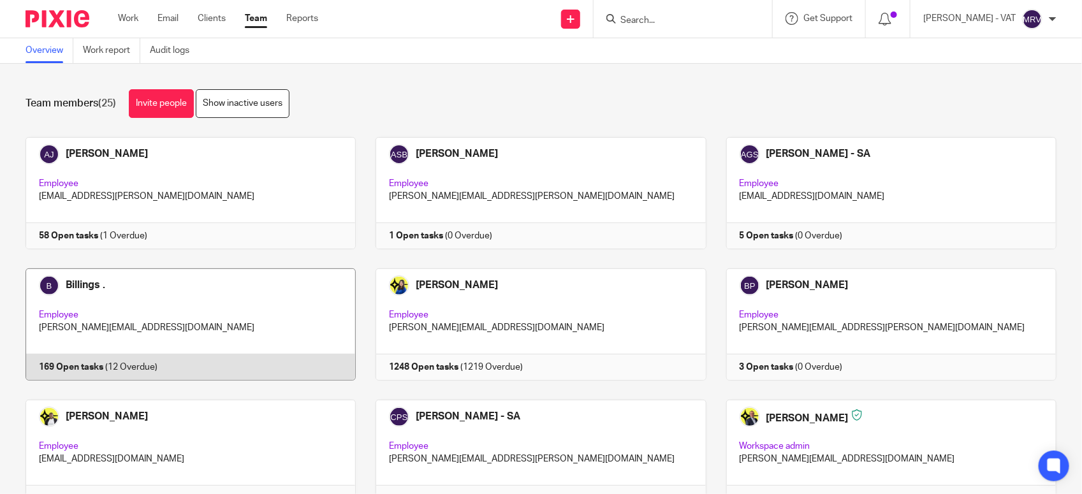
click at [196, 282] on link at bounding box center [181, 324] width 350 height 112
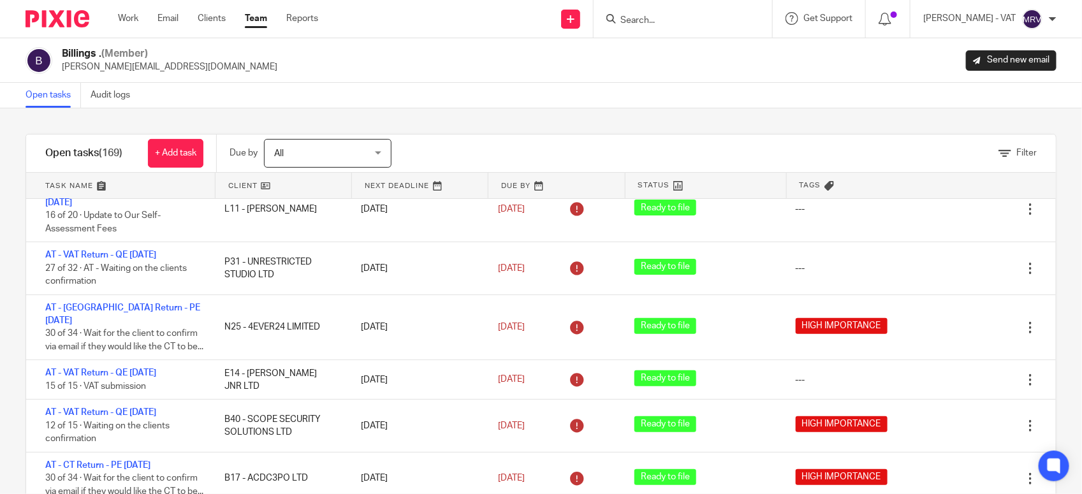
scroll to position [585, 0]
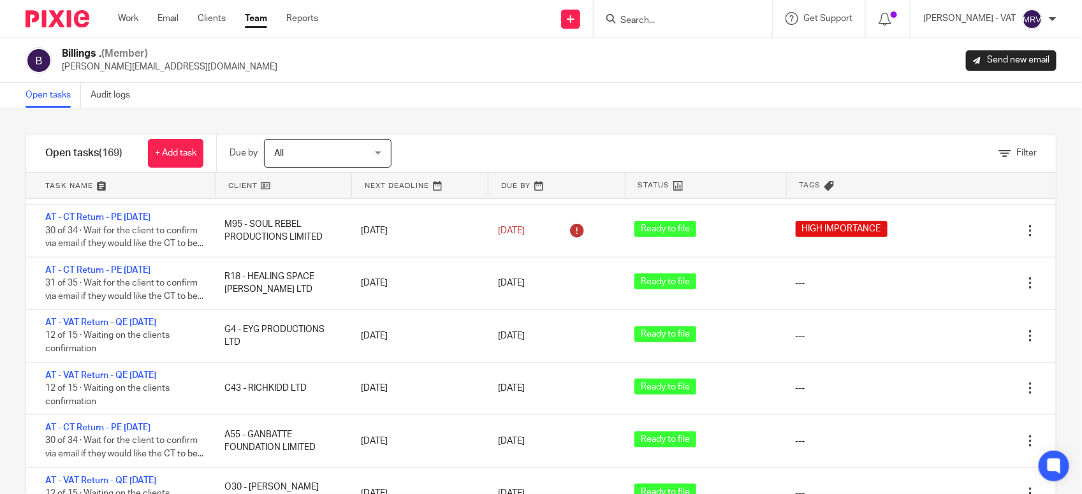
click at [613, 55] on div "Billings . (Member) billings@starbridge.uk Send new email" at bounding box center [540, 60] width 1031 height 27
click at [256, 25] on link "Team" at bounding box center [256, 18] width 22 height 13
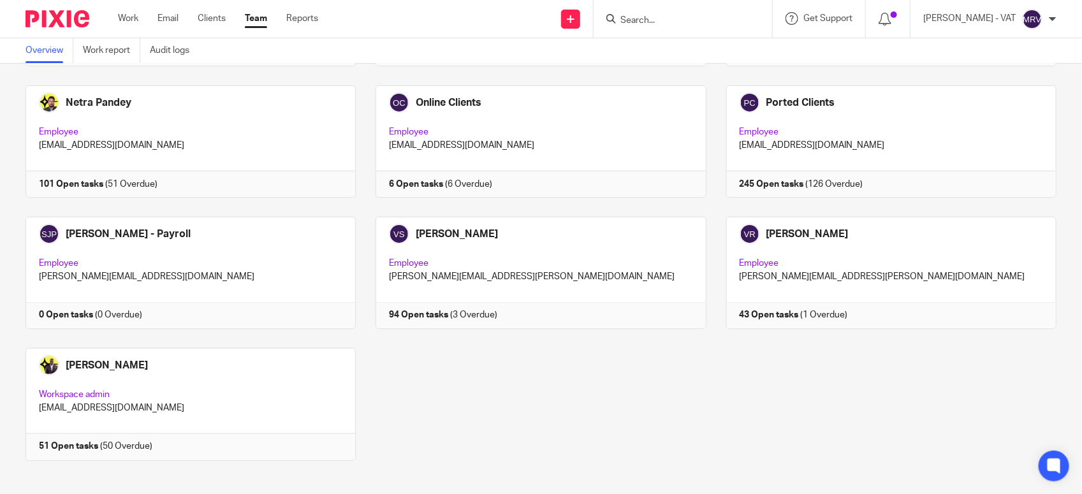
scroll to position [855, 0]
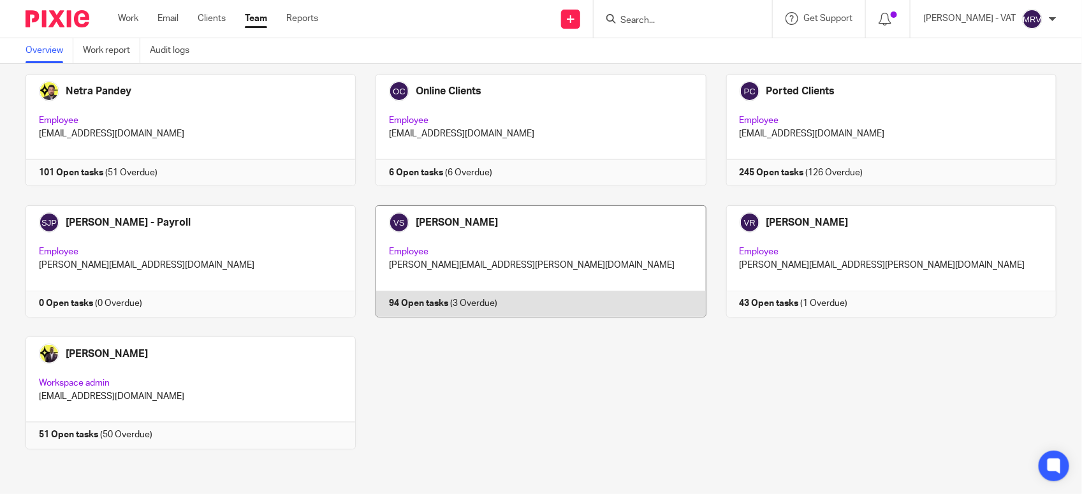
click at [565, 257] on link at bounding box center [531, 261] width 350 height 112
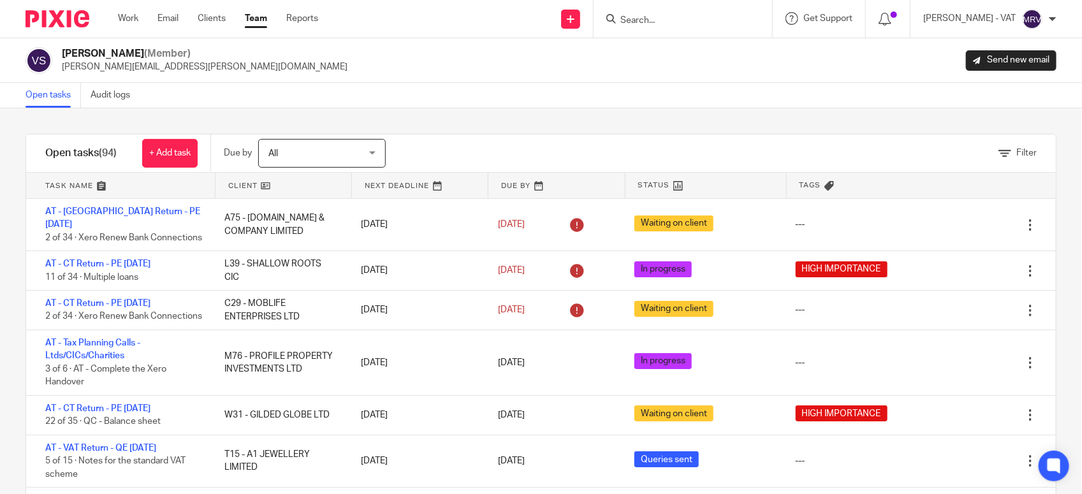
click at [750, 91] on div "Open tasks Audit logs" at bounding box center [541, 95] width 1082 height 25
click at [265, 20] on link "Team" at bounding box center [256, 18] width 22 height 13
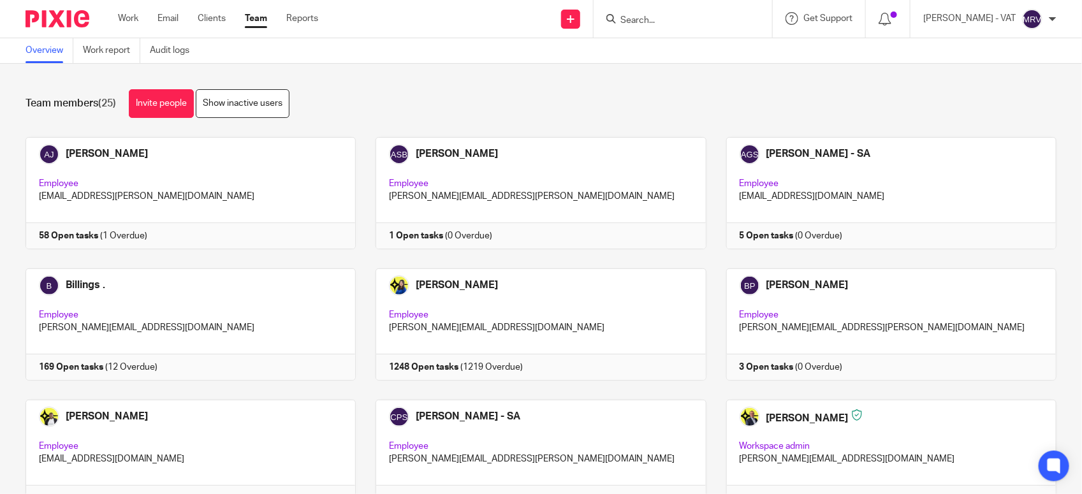
click at [140, 191] on link at bounding box center [181, 193] width 350 height 112
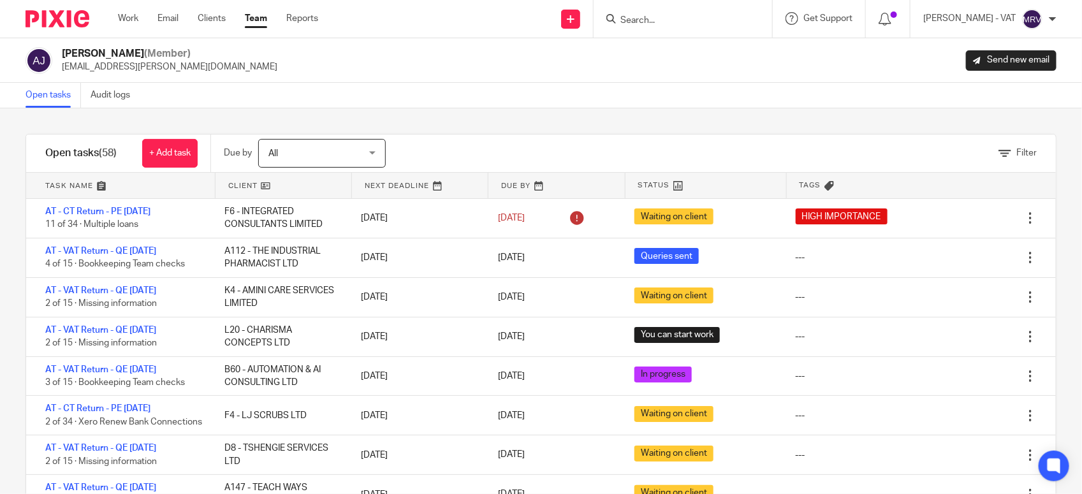
click at [492, 72] on div "Abhay Jayswal (Member) abhay.jayswal@confiancebizsol.in Send new email" at bounding box center [540, 60] width 1031 height 27
click at [654, 10] on div at bounding box center [682, 19] width 178 height 38
click at [661, 19] on input "Search" at bounding box center [676, 20] width 115 height 11
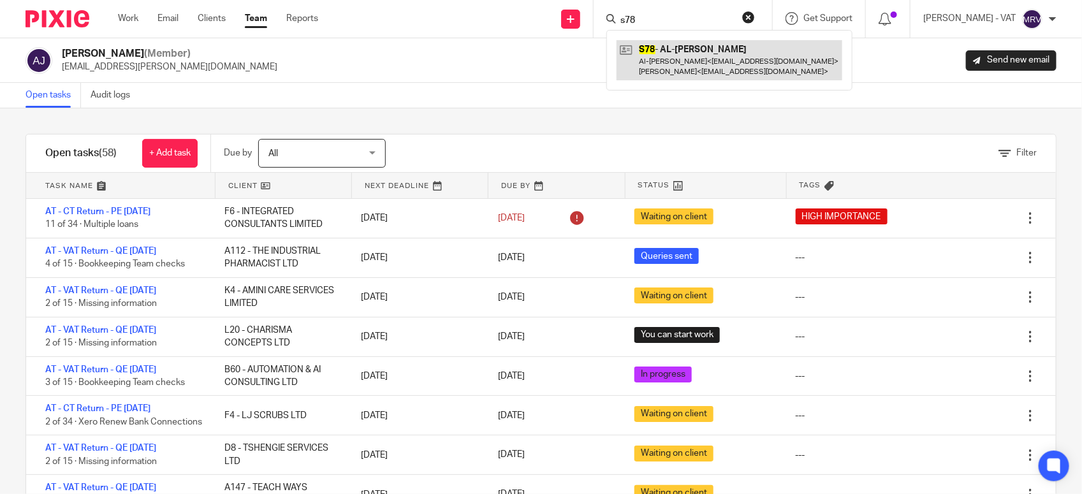
type input "s78"
click at [695, 51] on link at bounding box center [729, 60] width 226 height 40
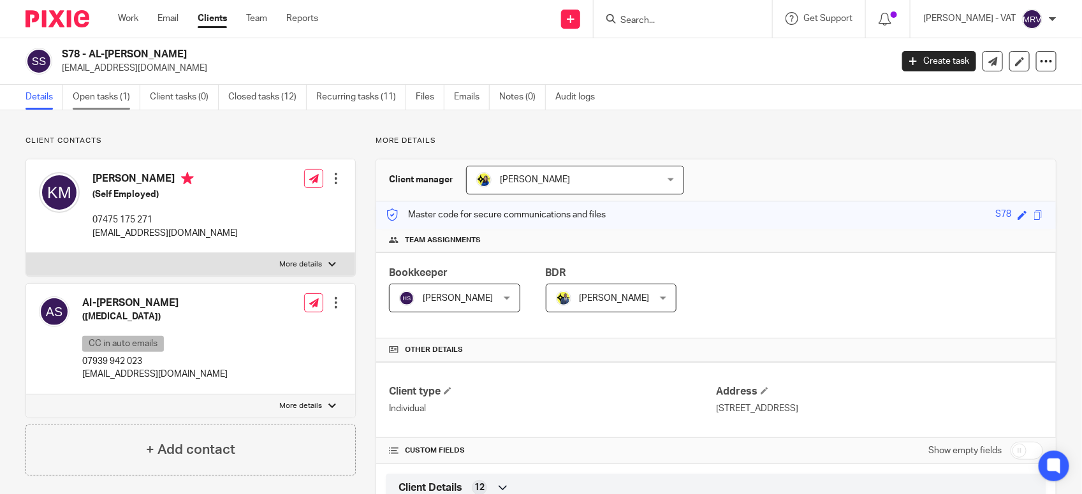
click at [115, 99] on link "Open tasks (1)" at bounding box center [107, 97] width 68 height 25
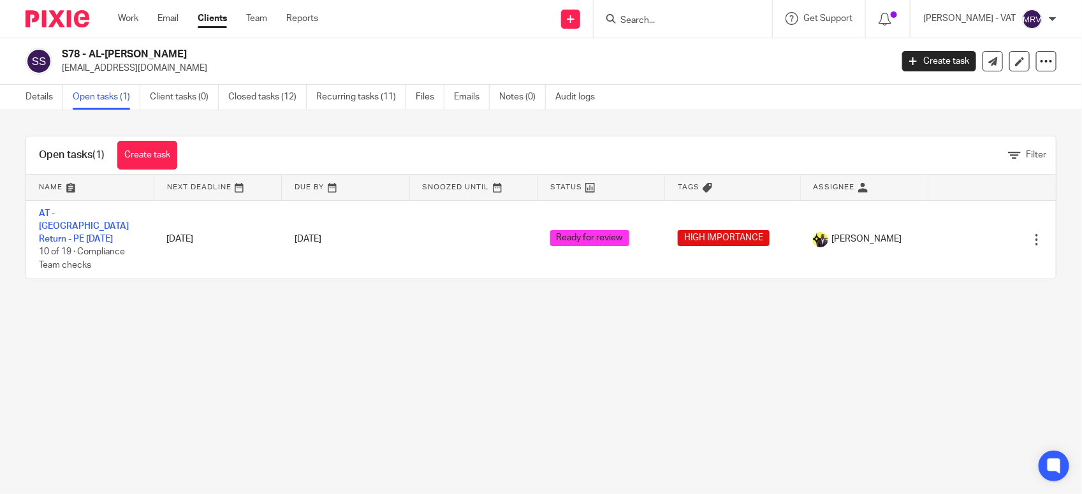
click at [241, 335] on main "S78 - AL-[PERSON_NAME] [EMAIL_ADDRESS][DOMAIN_NAME] Create task Update from Com…" at bounding box center [541, 247] width 1082 height 494
click at [305, 342] on main "S78 - AL-[PERSON_NAME] [EMAIL_ADDRESS][DOMAIN_NAME] Create task Update from Com…" at bounding box center [541, 247] width 1082 height 494
drag, startPoint x: 644, startPoint y: 335, endPoint x: 622, endPoint y: 342, distance: 22.6
click at [644, 335] on main "S78 - AL-[PERSON_NAME] [EMAIL_ADDRESS][DOMAIN_NAME] Create task Update from Com…" at bounding box center [541, 247] width 1082 height 494
click at [231, 381] on main "S78 - AL-[PERSON_NAME] [EMAIL_ADDRESS][DOMAIN_NAME] Create task Update from Com…" at bounding box center [541, 247] width 1082 height 494
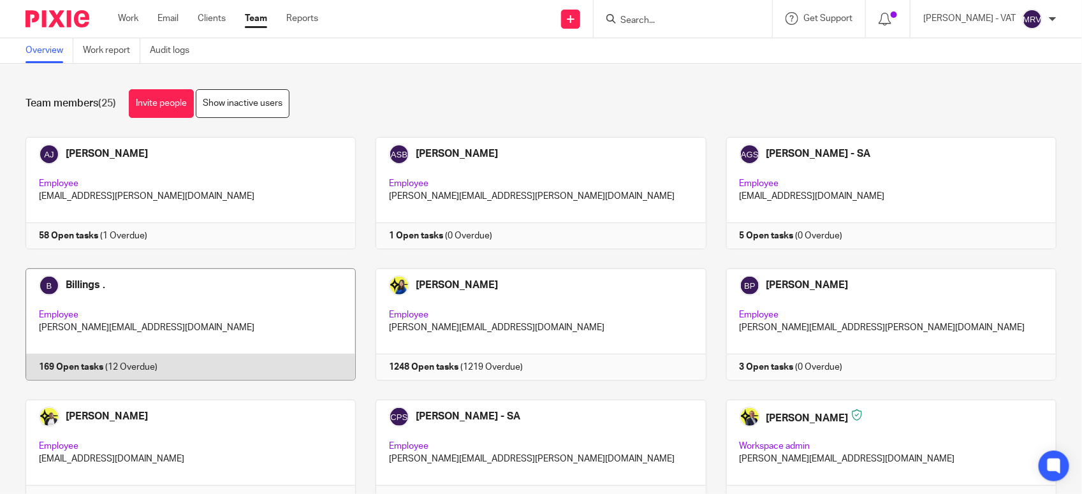
click at [147, 314] on link at bounding box center [181, 324] width 350 height 112
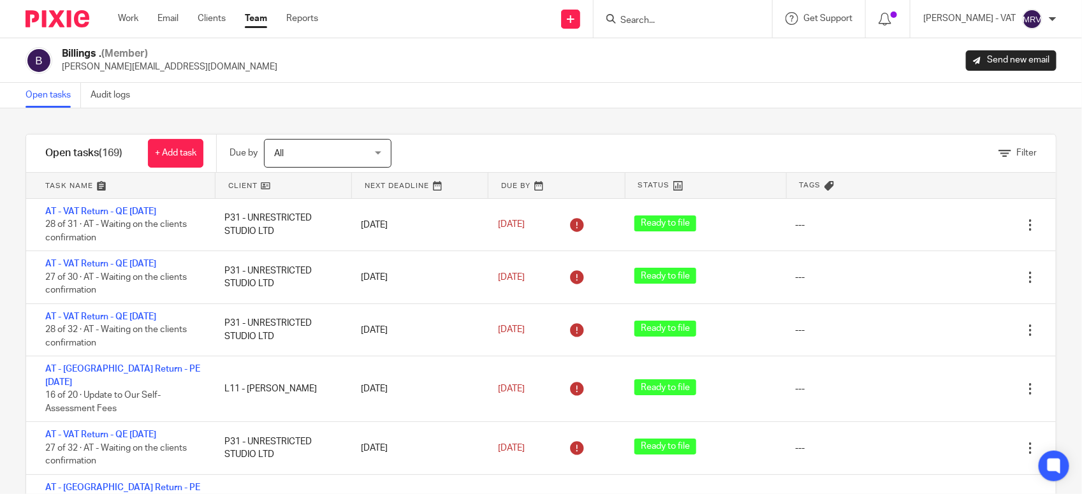
click at [265, 22] on link "Team" at bounding box center [256, 18] width 22 height 13
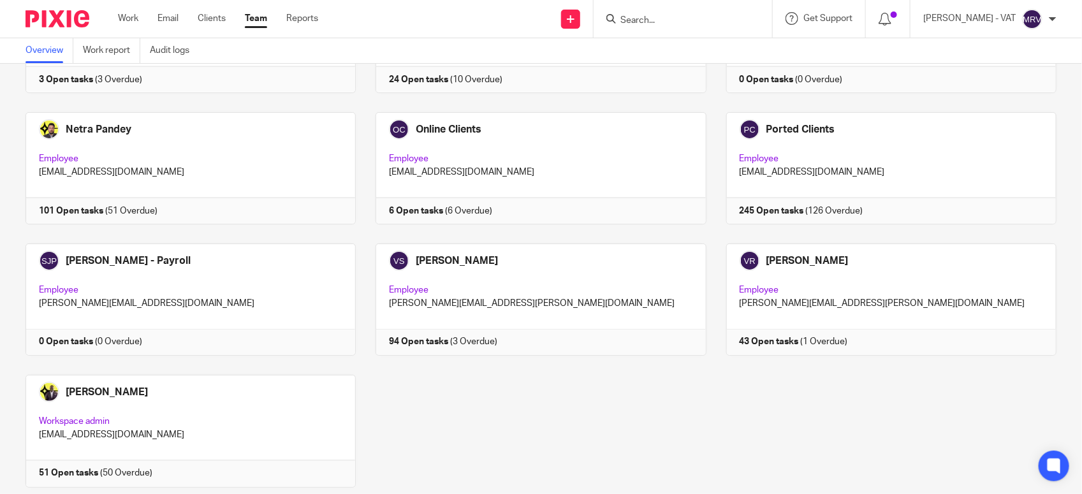
scroll to position [775, 0]
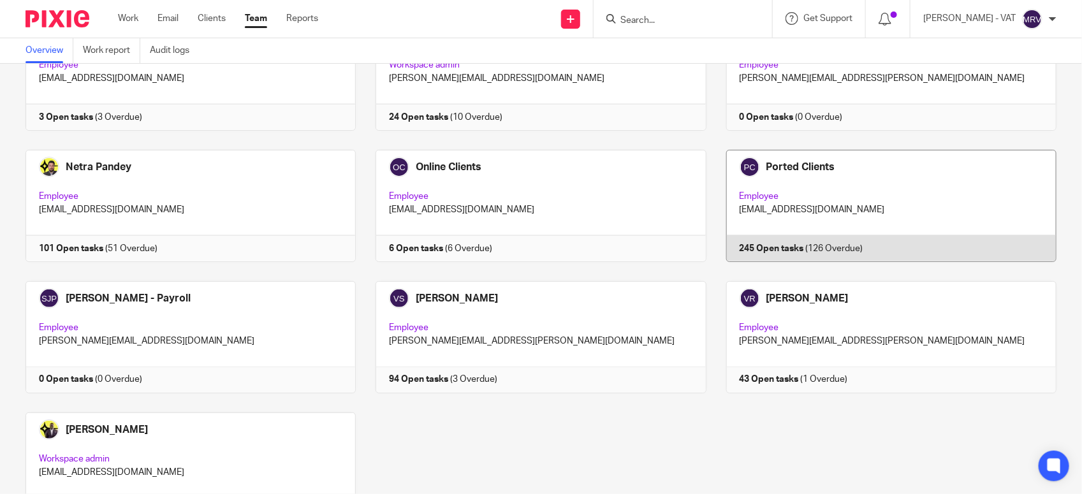
click at [773, 205] on link at bounding box center [881, 206] width 350 height 112
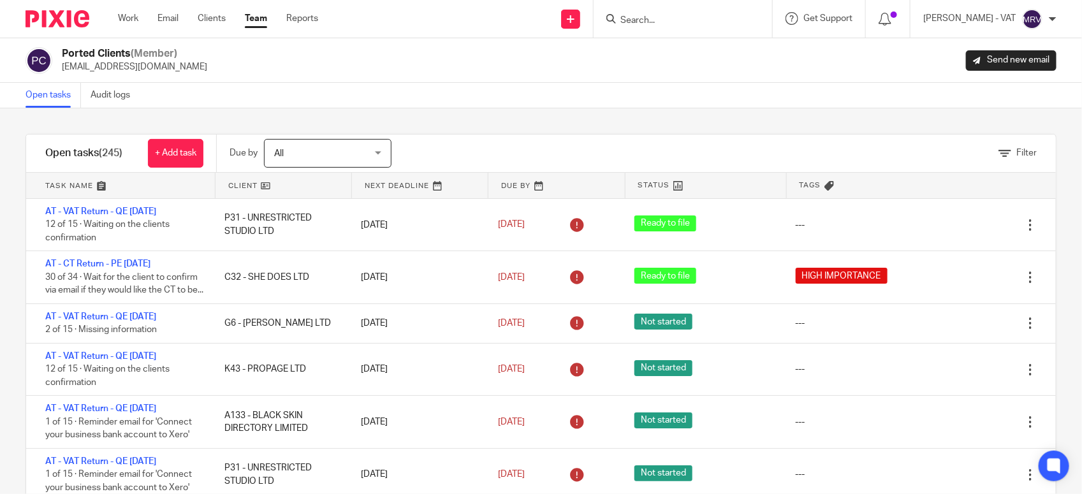
click at [654, 125] on div "Filter tasks Only show tasks matching all of these conditions 1 Client name Is …" at bounding box center [541, 301] width 1082 height 386
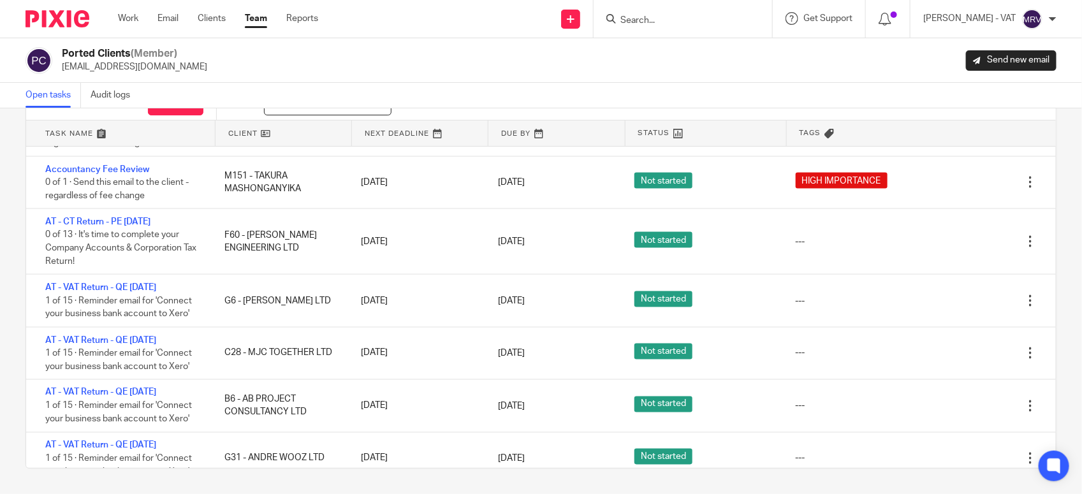
scroll to position [5202, 0]
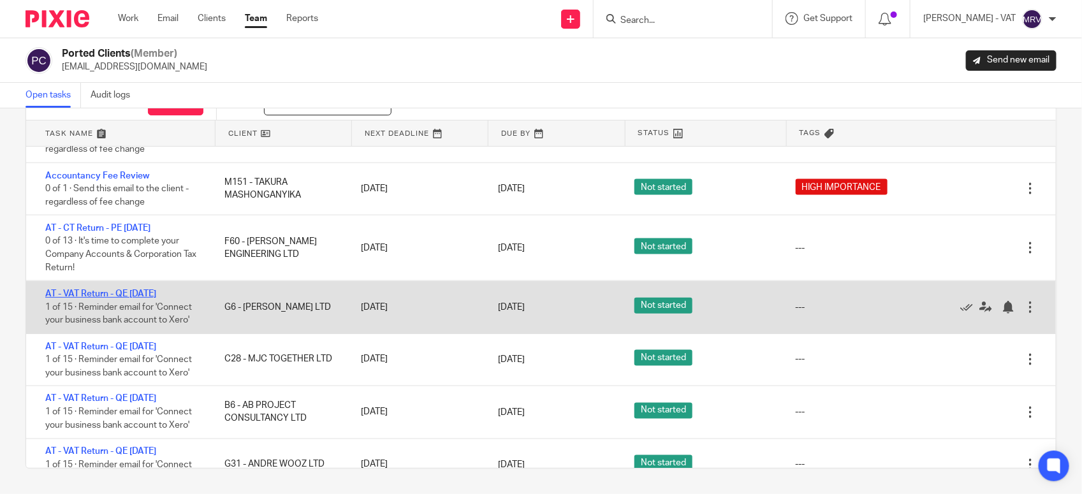
click at [156, 298] on link "AT - VAT Return - QE [DATE]" at bounding box center [100, 293] width 111 height 9
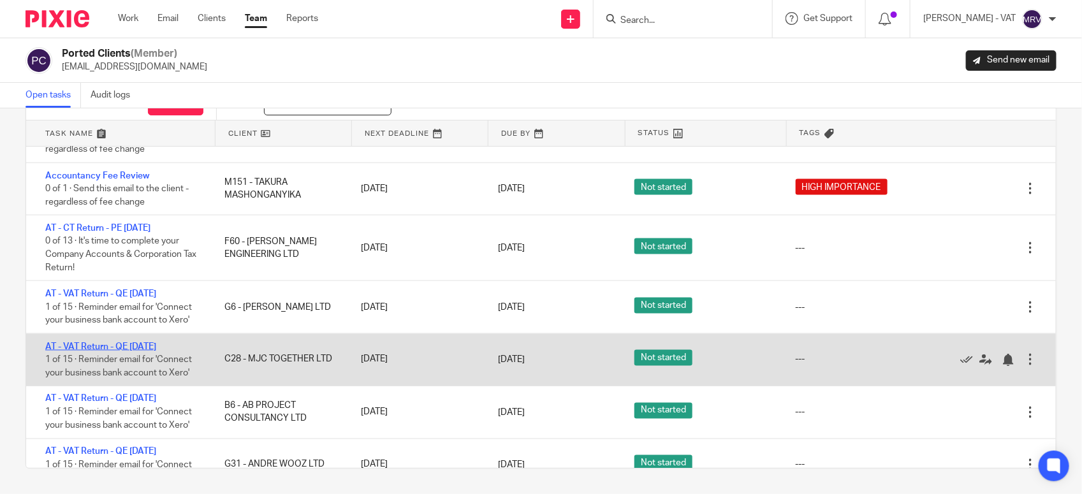
click at [156, 351] on link "AT - VAT Return - QE 31-08-2025" at bounding box center [100, 346] width 111 height 9
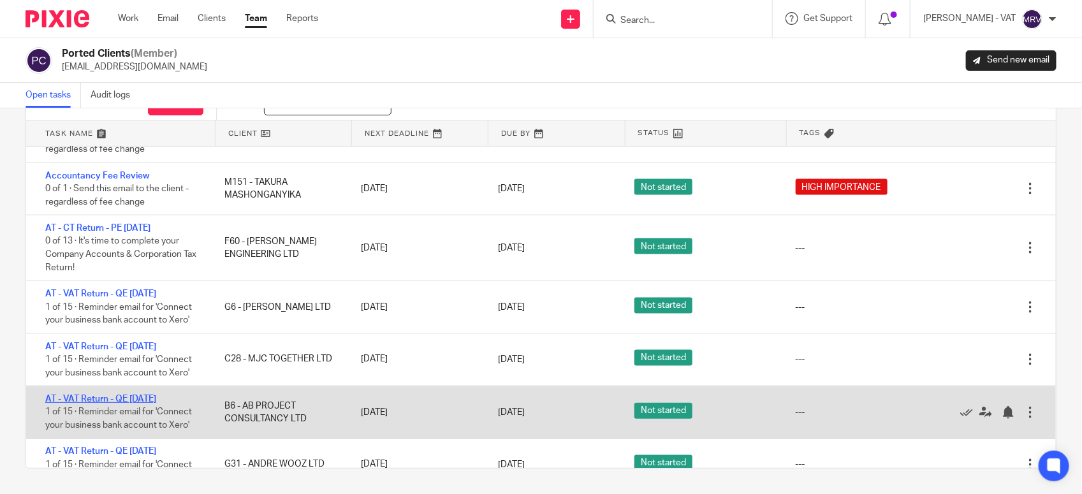
click at [156, 403] on link "AT - VAT Return - QE 31-08-2025" at bounding box center [100, 399] width 111 height 9
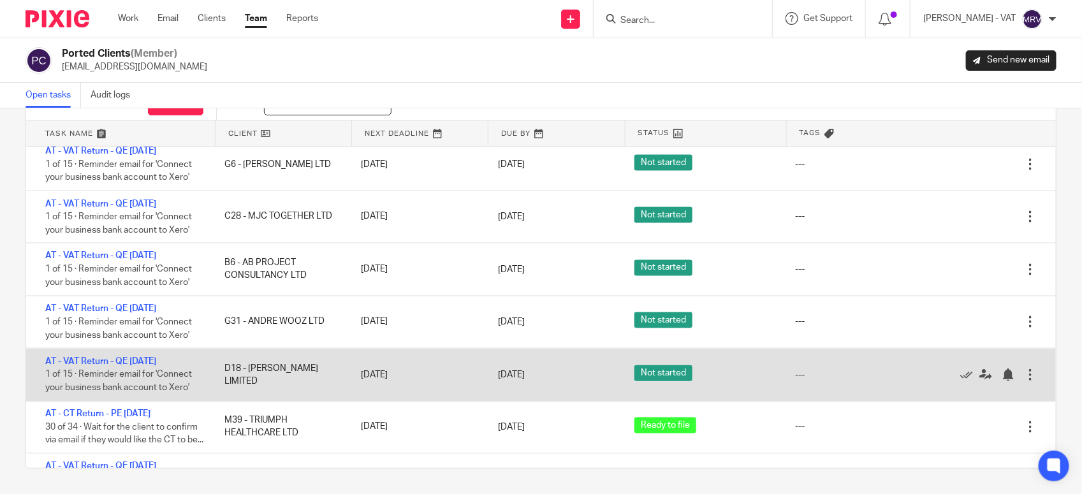
scroll to position [5361, 0]
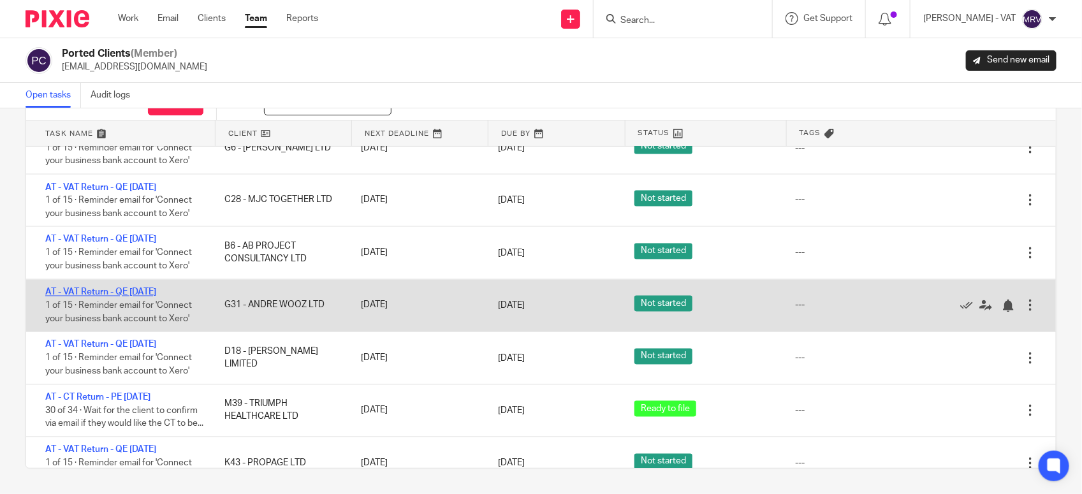
click at [131, 297] on link "AT - VAT Return - QE 31-08-2025" at bounding box center [100, 292] width 111 height 9
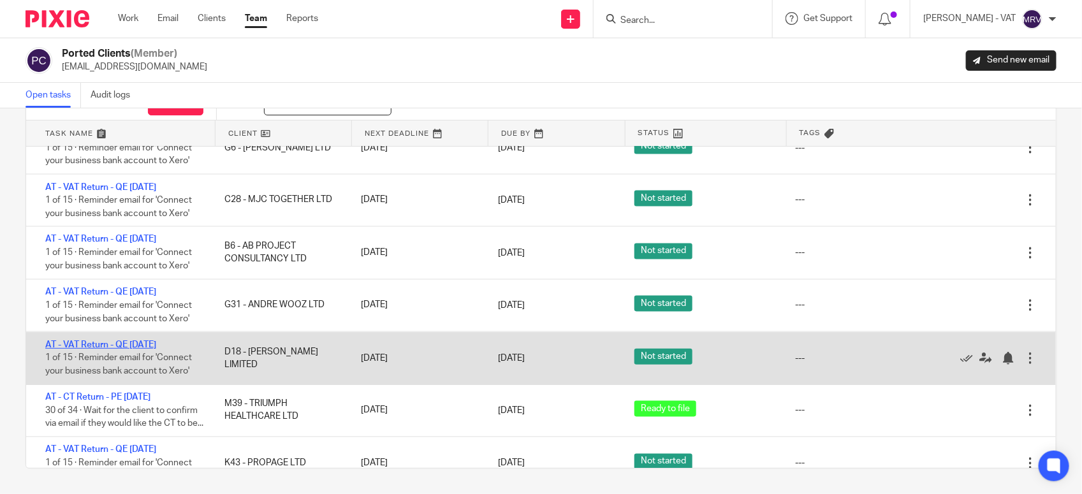
click at [147, 349] on link "AT - VAT Return - QE 31-08-2025" at bounding box center [100, 344] width 111 height 9
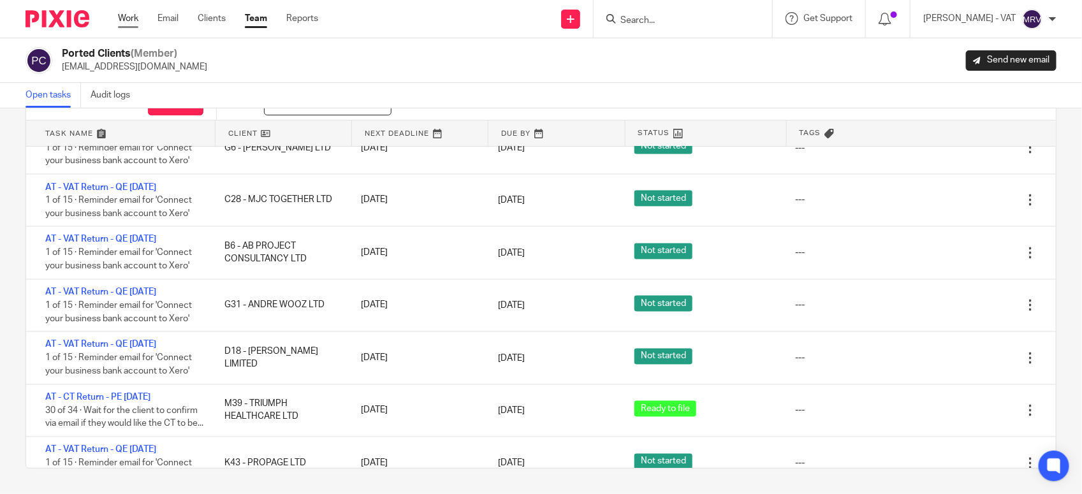
click at [126, 20] on link "Work" at bounding box center [128, 18] width 20 height 13
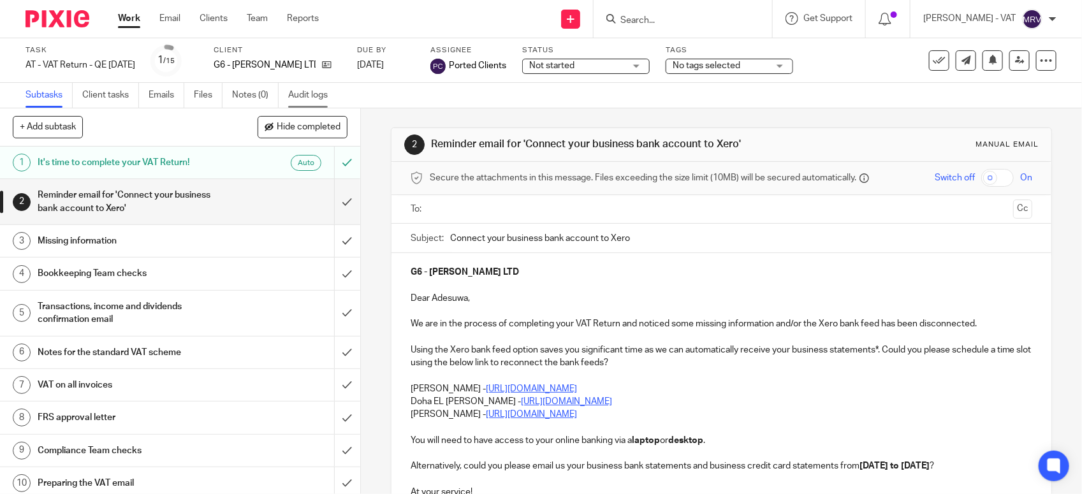
click at [307, 101] on link "Audit logs" at bounding box center [312, 95] width 49 height 25
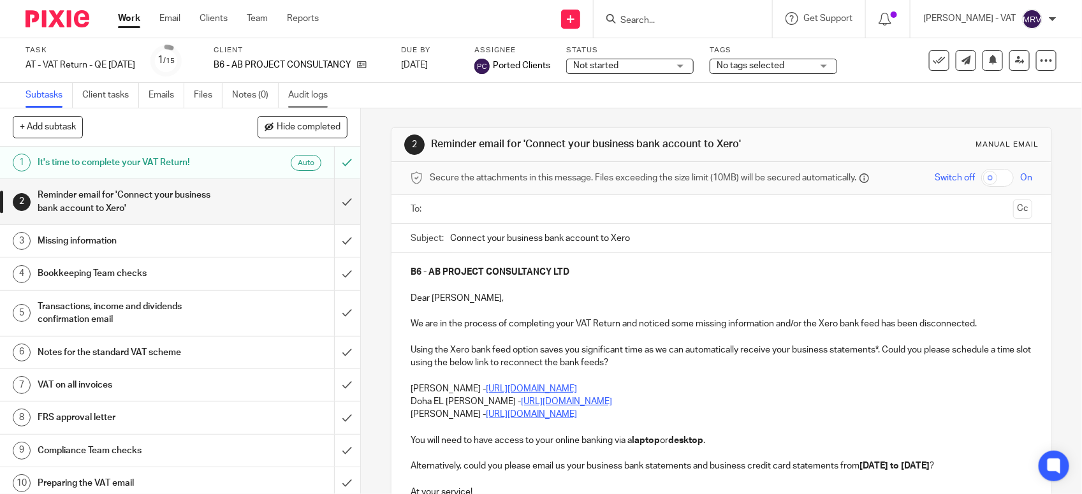
click at [297, 96] on link "Audit logs" at bounding box center [312, 95] width 49 height 25
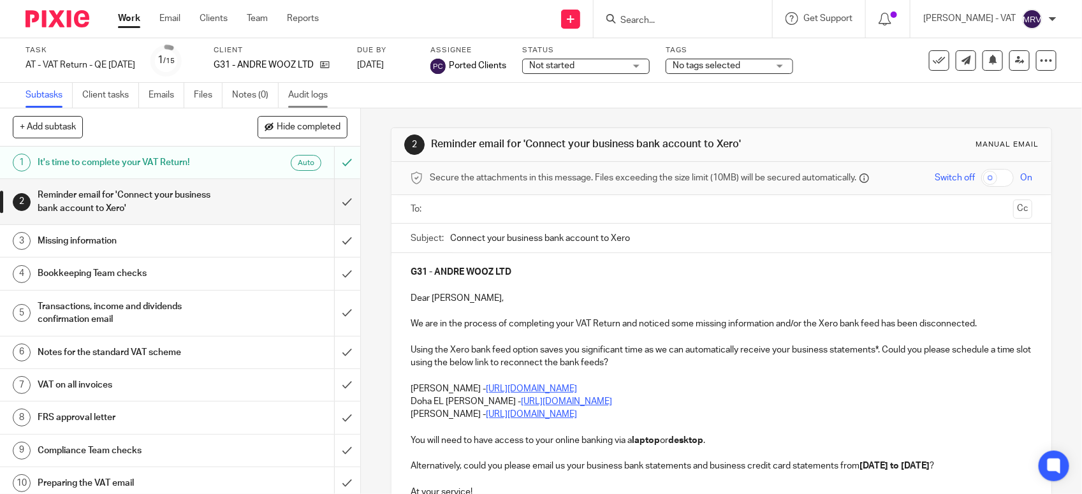
click at [310, 97] on link "Audit logs" at bounding box center [312, 95] width 49 height 25
click at [301, 98] on link "Audit logs" at bounding box center [312, 95] width 49 height 25
click at [310, 94] on link "Audit logs" at bounding box center [312, 95] width 49 height 25
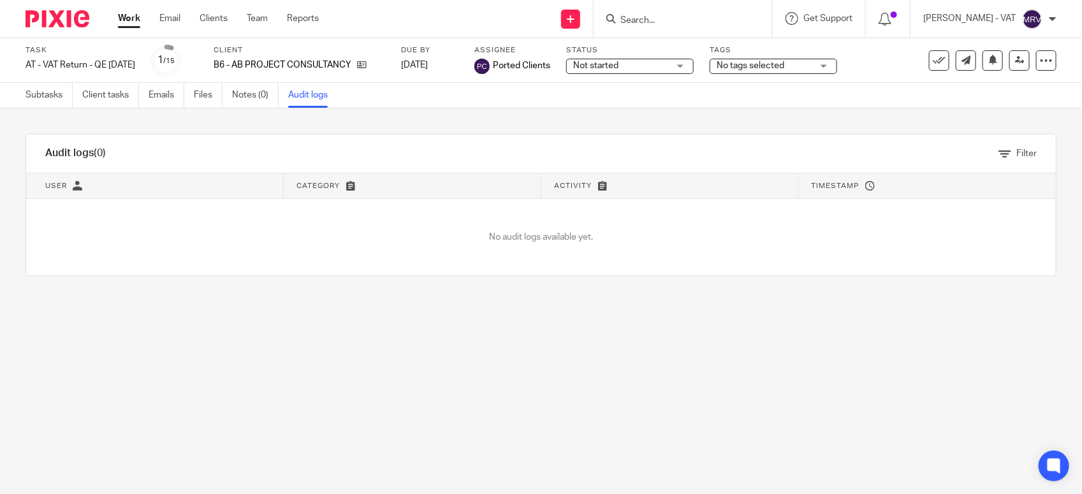
click at [403, 397] on main "Task AT - VAT Return - QE 31-08-2025 Save AT - VAT Return - QE 31-08-2025 1 /15…" at bounding box center [541, 247] width 1082 height 494
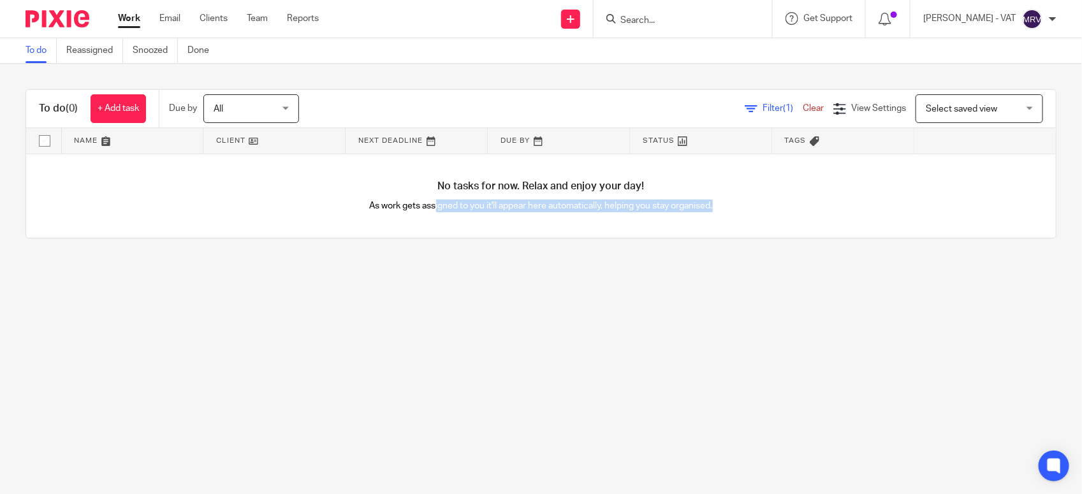
drag, startPoint x: 422, startPoint y: 200, endPoint x: 746, endPoint y: 201, distance: 324.4
click at [746, 201] on p "As work gets assigned to you it'll appear here automatically, helping you stay …" at bounding box center [541, 206] width 515 height 13
drag, startPoint x: 746, startPoint y: 201, endPoint x: 664, endPoint y: 272, distance: 108.9
click at [664, 272] on main "To do Reassigned Snoozed Done To do (0) + Add task Due by All All Today Tomorro…" at bounding box center [541, 247] width 1082 height 494
click at [616, 400] on main "To do Reassigned Snoozed Done To do (0) + Add task Due by All All Today Tomorro…" at bounding box center [541, 247] width 1082 height 494
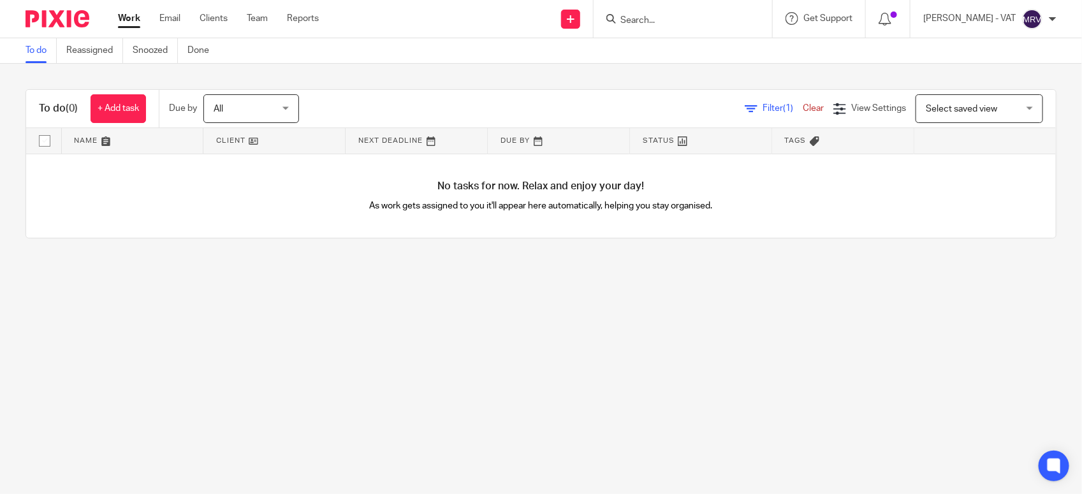
click at [303, 388] on main "To do Reassigned Snoozed Done To do (0) + Add task Due by All All Today Tomorro…" at bounding box center [541, 247] width 1082 height 494
click at [261, 341] on main "To do Reassigned Snoozed Done To do (0) + Add task Due by All All Today Tomorro…" at bounding box center [541, 247] width 1082 height 494
click at [343, 301] on main "To do Reassigned Snoozed Done To do (0) + Add task Due by All All Today Tomorro…" at bounding box center [541, 247] width 1082 height 494
click at [725, 373] on main "To do Reassigned Snoozed Done To do (0) + Add task Due by All All Today Tomorro…" at bounding box center [541, 247] width 1082 height 494
click at [663, 19] on input "Search" at bounding box center [676, 20] width 115 height 11
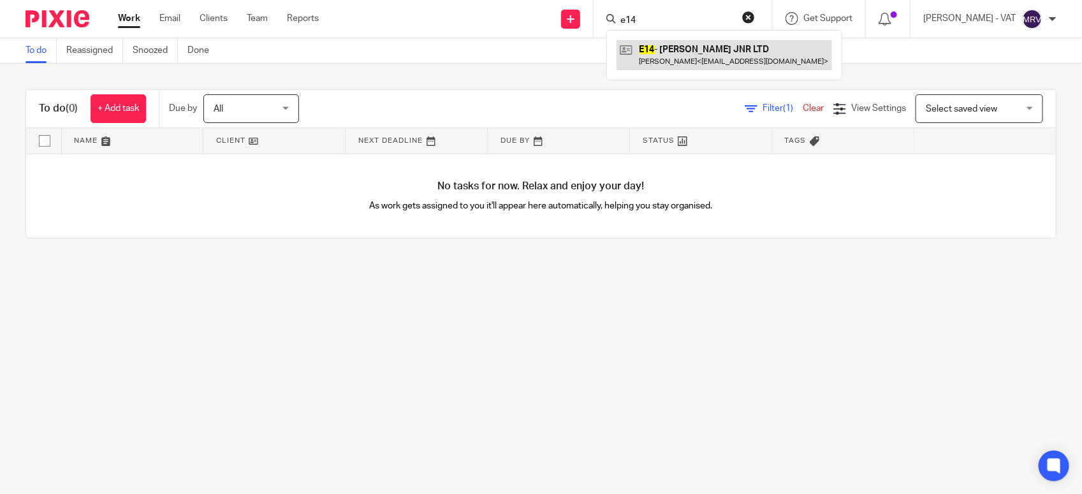
type input "e14"
click at [680, 50] on link at bounding box center [723, 54] width 215 height 29
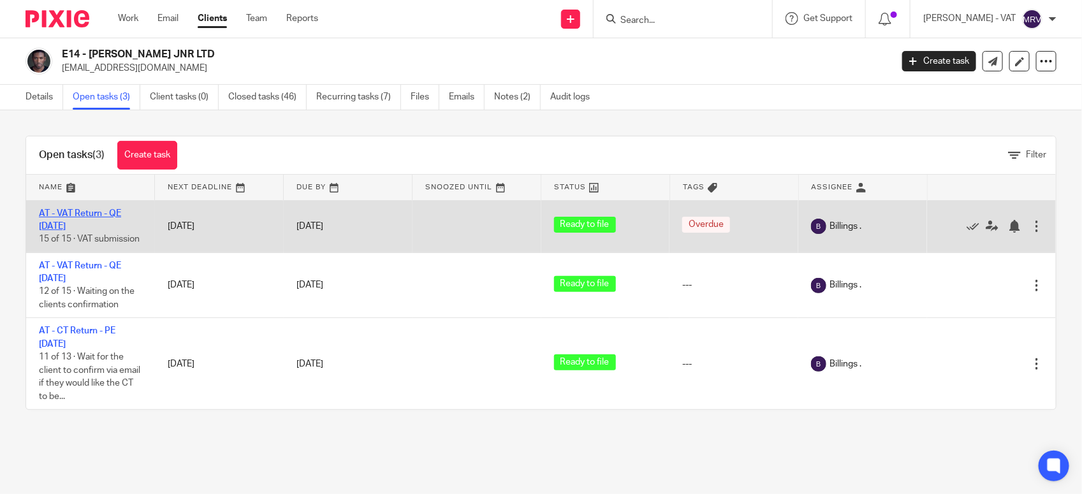
click at [99, 214] on link "AT - VAT Return - QE [DATE]" at bounding box center [80, 220] width 82 height 22
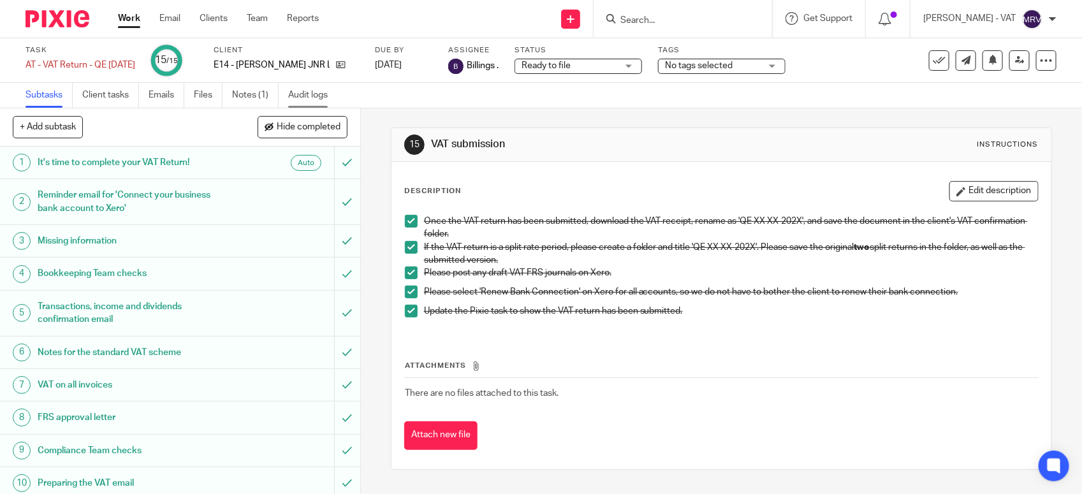
click at [332, 96] on link "Audit logs" at bounding box center [312, 95] width 49 height 25
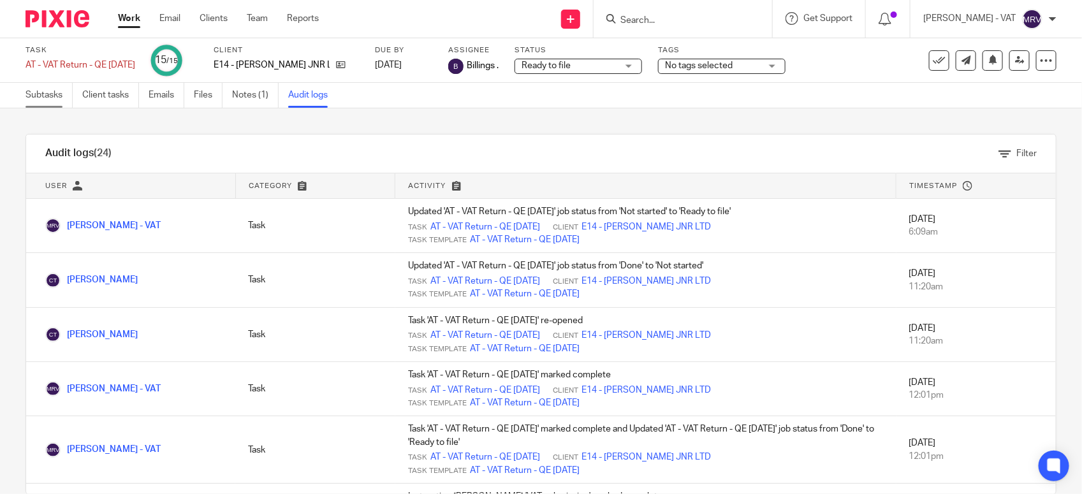
click at [36, 103] on link "Subtasks" at bounding box center [48, 95] width 47 height 25
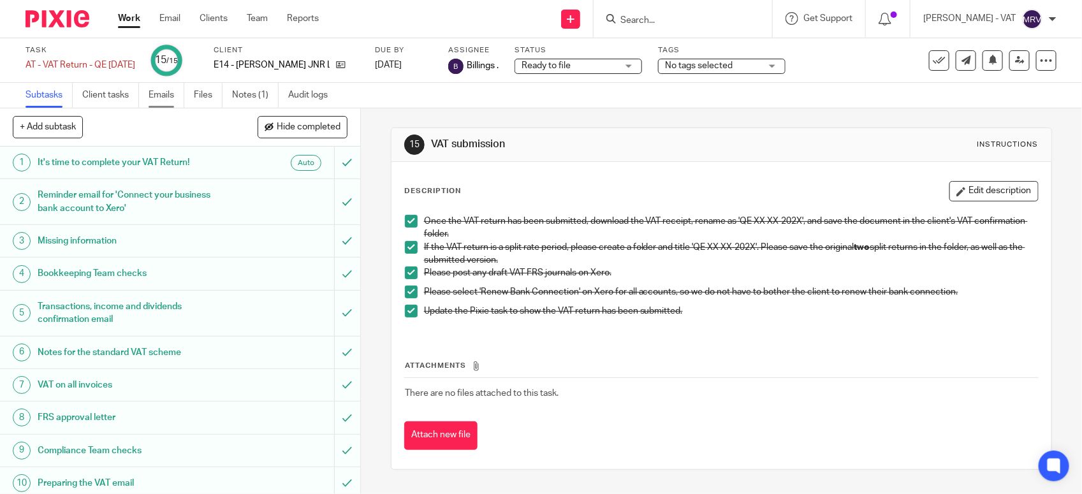
click at [154, 94] on link "Emails" at bounding box center [167, 95] width 36 height 25
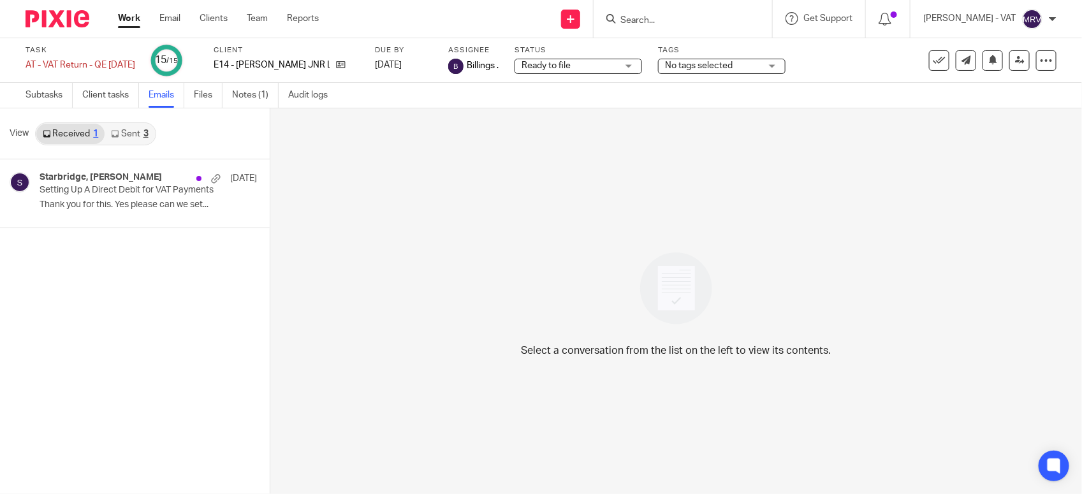
click at [119, 141] on link "Sent 3" at bounding box center [130, 134] width 50 height 20
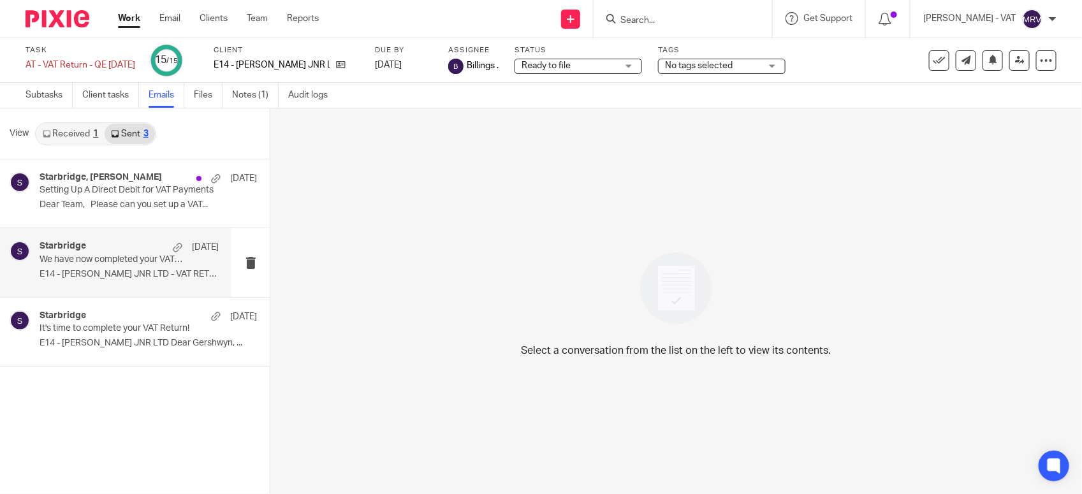
click at [87, 259] on p "We have now completed your VAT Return - PLEASE CONFIRM!" at bounding box center [111, 259] width 143 height 11
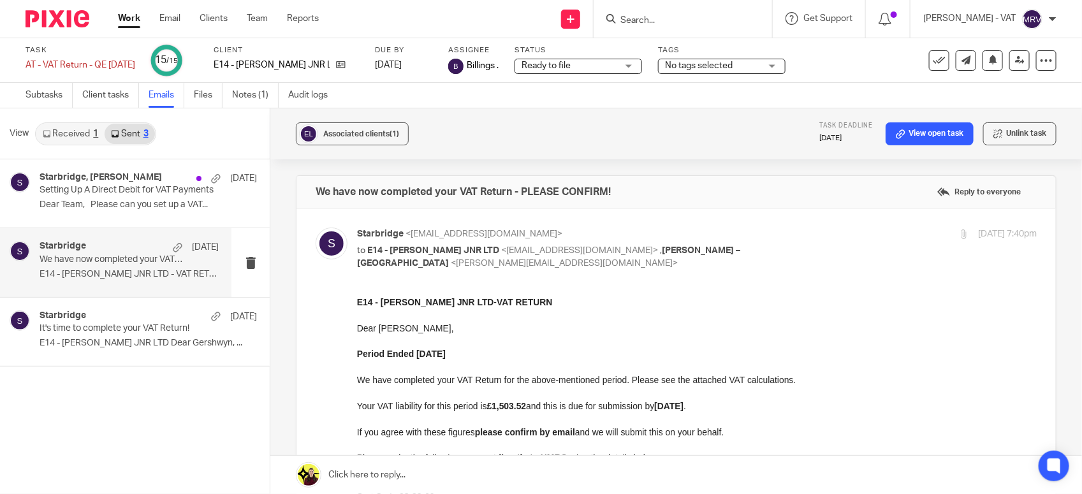
click at [131, 17] on link "Work" at bounding box center [129, 18] width 22 height 13
click at [31, 96] on link "Subtasks" at bounding box center [48, 95] width 47 height 25
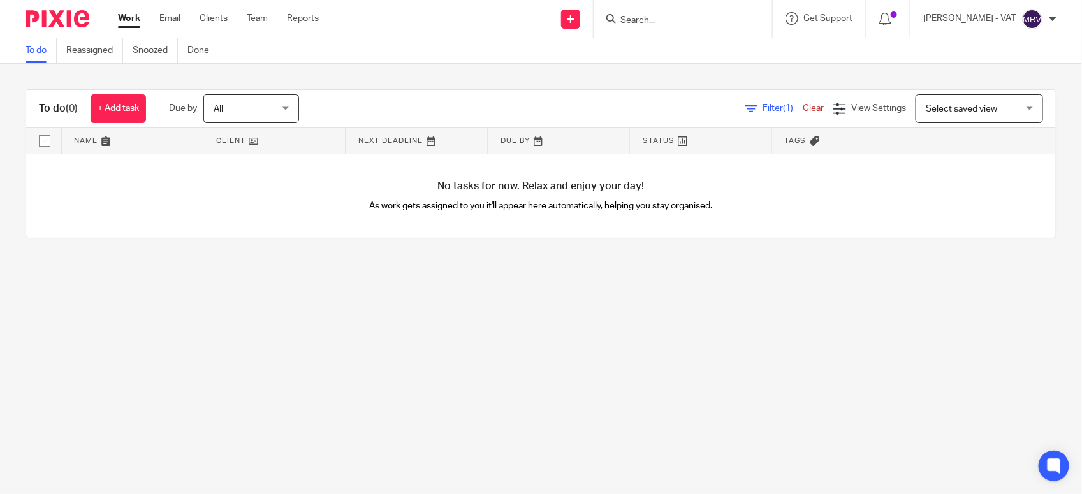
click at [210, 263] on div "To do (0) + Add task Due by All All [DATE] [DATE] This week Next week This mont…" at bounding box center [541, 164] width 1082 height 200
click at [202, 257] on div "To do (0) + Add task Due by All All [DATE] [DATE] This week Next week This mont…" at bounding box center [541, 164] width 1082 height 200
click at [281, 287] on main "To do Reassigned Snoozed Done To do (0) + Add task Due by All All [DATE] [DATE]…" at bounding box center [541, 247] width 1082 height 494
click at [298, 279] on main "To do Reassigned Snoozed Done To do (0) + Add task Due by All All [DATE] [DATE]…" at bounding box center [541, 247] width 1082 height 494
click at [123, 392] on main "To do Reassigned Snoozed Done To do (0) + Add task Due by All All [DATE] [DATE]…" at bounding box center [541, 247] width 1082 height 494
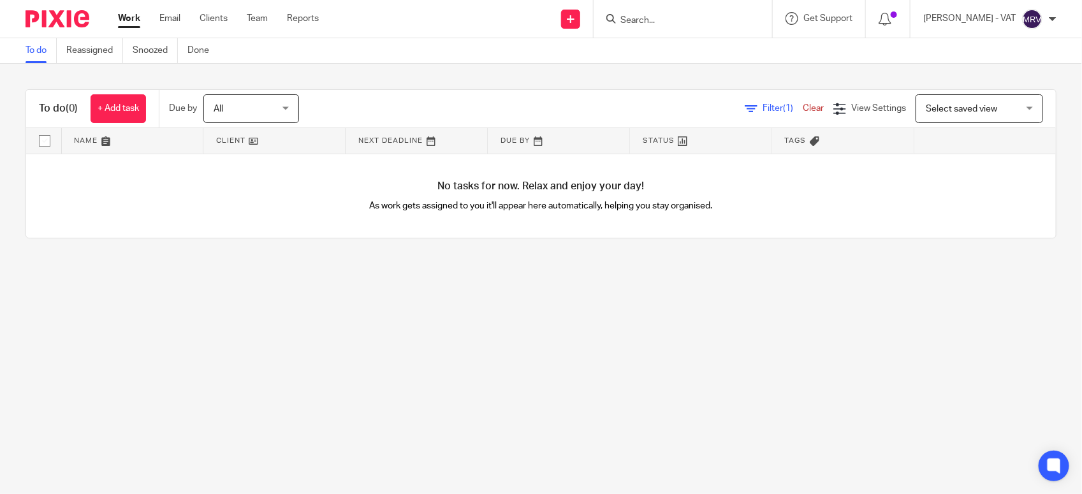
click at [240, 329] on main "To do Reassigned Snoozed Done To do (0) + Add task Due by All All [DATE] [DATE]…" at bounding box center [541, 247] width 1082 height 494
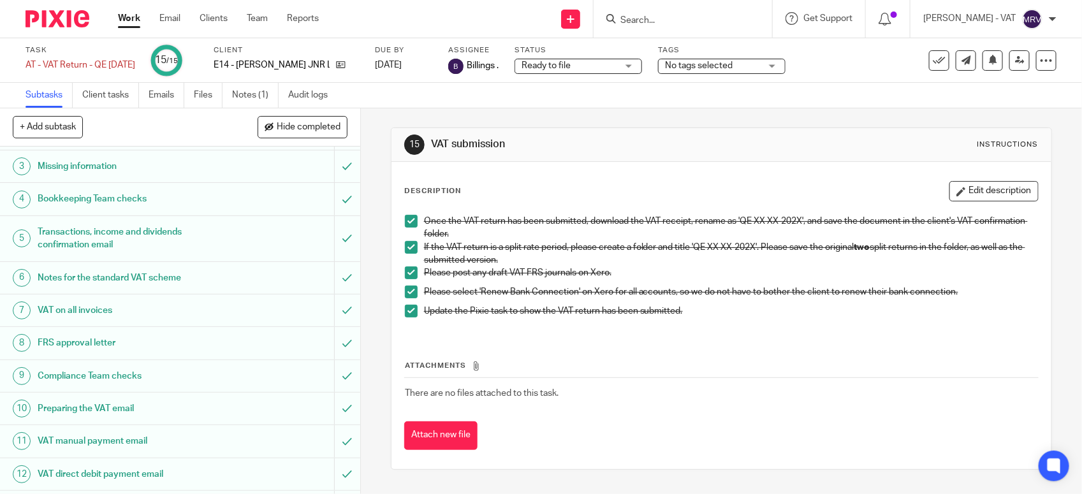
scroll to position [198, 0]
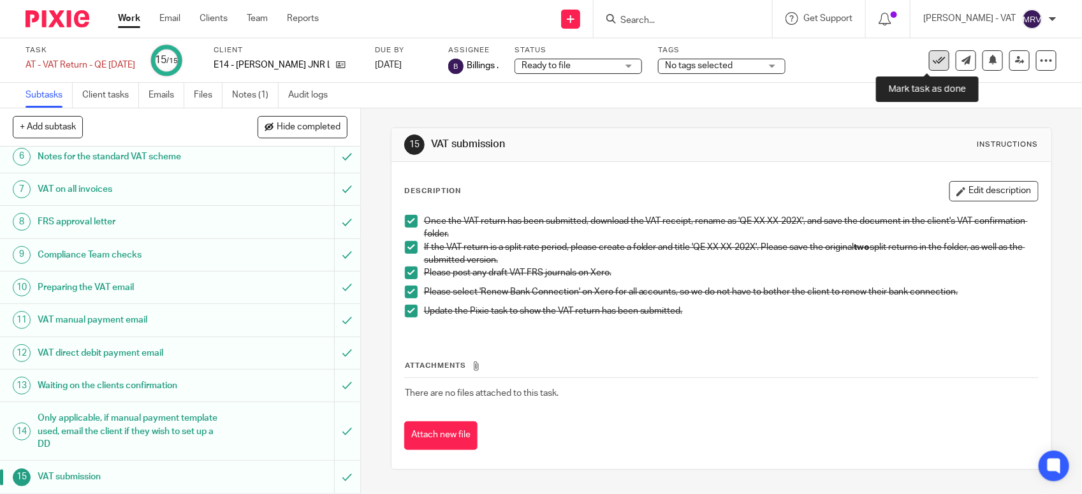
click at [932, 65] on icon at bounding box center [938, 60] width 13 height 13
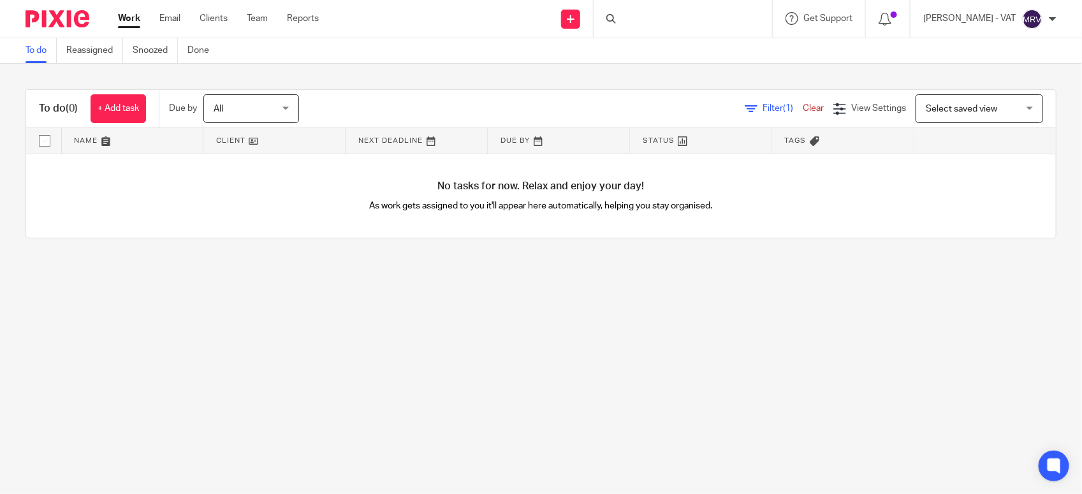
click at [161, 307] on main "To do Reassigned Snoozed Done To do (0) + Add task Due by All All [DATE] [DATE]…" at bounding box center [541, 247] width 1082 height 494
click at [419, 287] on main "To do Reassigned Snoozed Done To do (0) + Add task Due by All All Today Tomorro…" at bounding box center [541, 247] width 1082 height 494
click at [400, 242] on div "To do (0) + Add task Due by All All [DATE] [DATE] This week Next week This mont…" at bounding box center [541, 164] width 1082 height 200
click at [486, 298] on main "To do Reassigned Snoozed Done To do (0) + Add task Due by All All [DATE] [DATE]…" at bounding box center [541, 247] width 1082 height 494
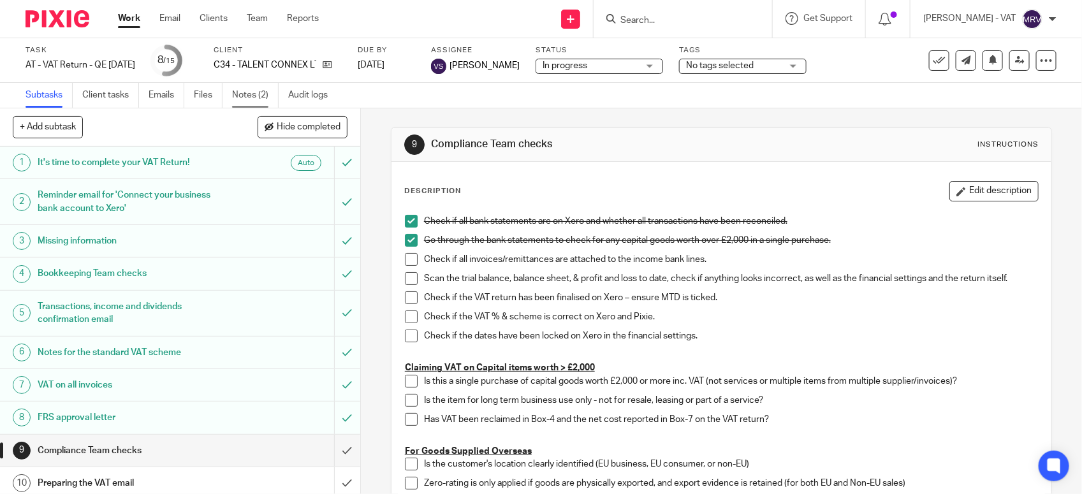
click at [255, 97] on link "Notes (2)" at bounding box center [255, 95] width 47 height 25
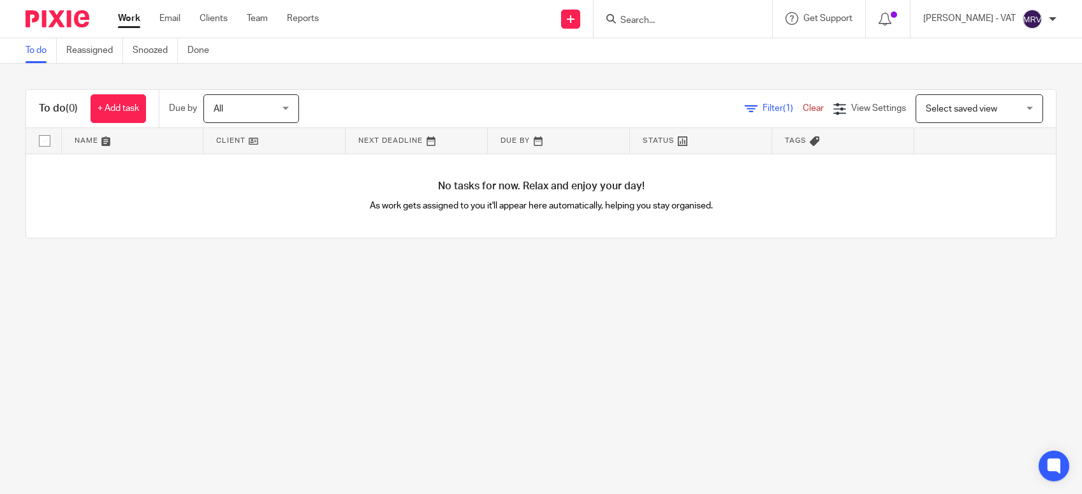
click at [486, 298] on main "To do Reassigned Snoozed Done To do (0) + Add task Due by All All [DATE] [DATE]…" at bounding box center [541, 247] width 1082 height 494
click at [254, 21] on link "Team" at bounding box center [257, 18] width 21 height 13
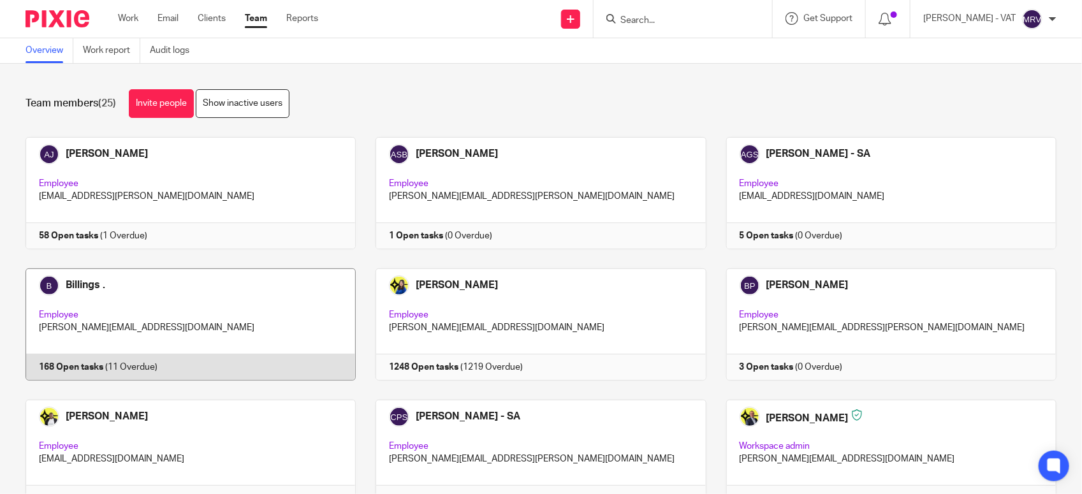
click at [208, 300] on link at bounding box center [181, 324] width 350 height 112
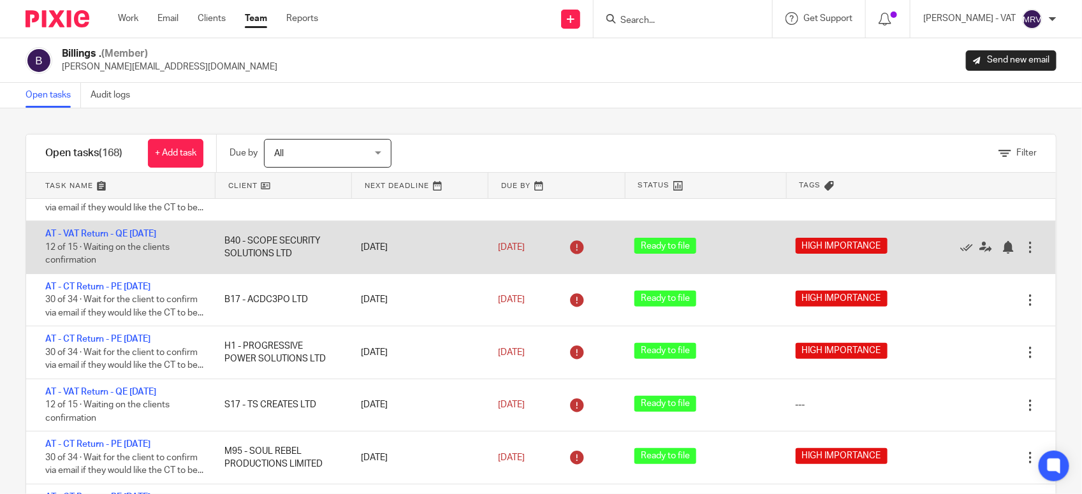
scroll to position [239, 0]
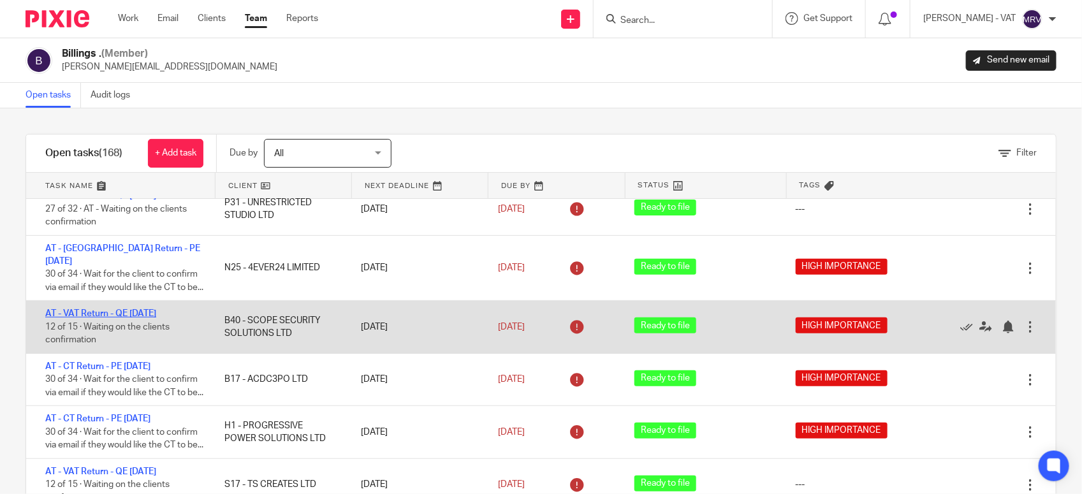
click at [122, 309] on link "AT - VAT Return - QE 30-06-2025" at bounding box center [100, 313] width 111 height 9
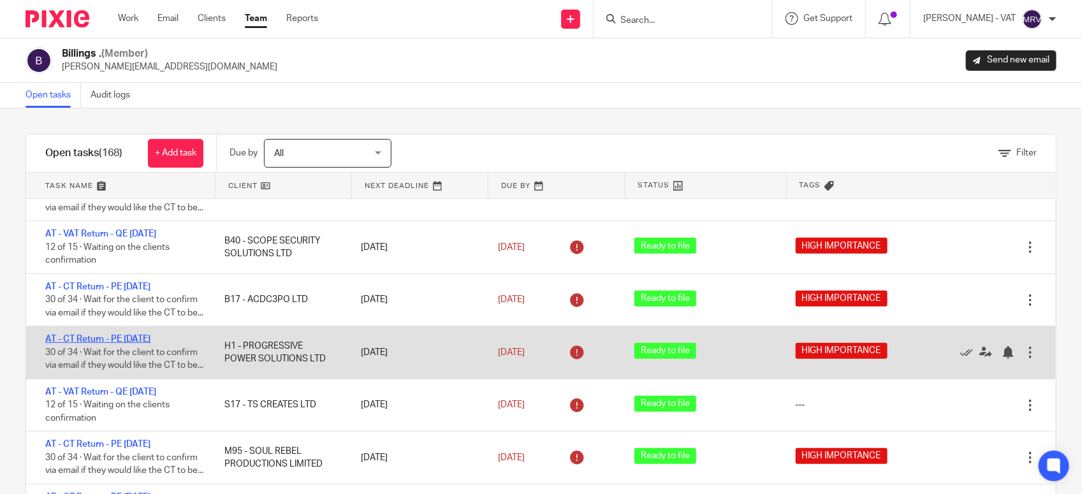
scroll to position [398, 0]
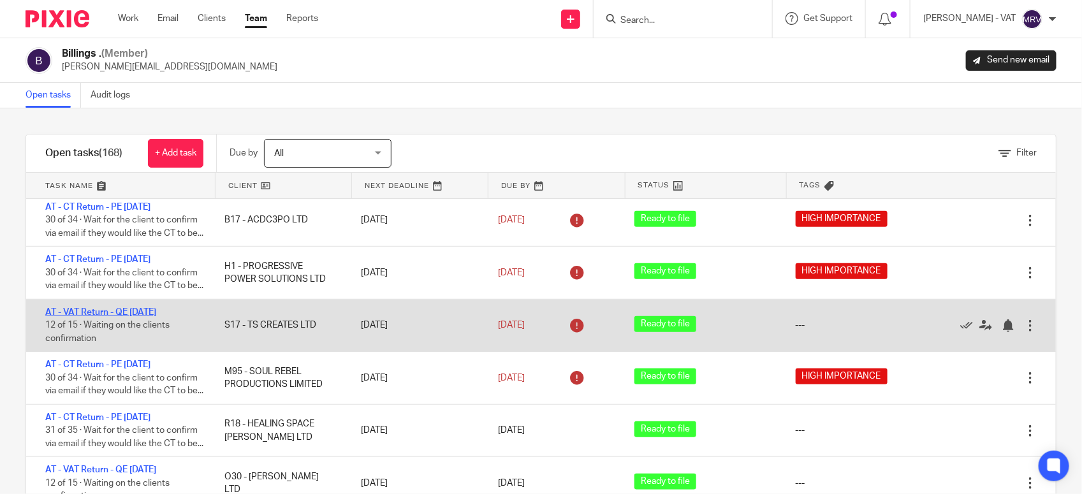
click at [129, 317] on link "AT - VAT Return - QE 31-07-2025" at bounding box center [100, 312] width 111 height 9
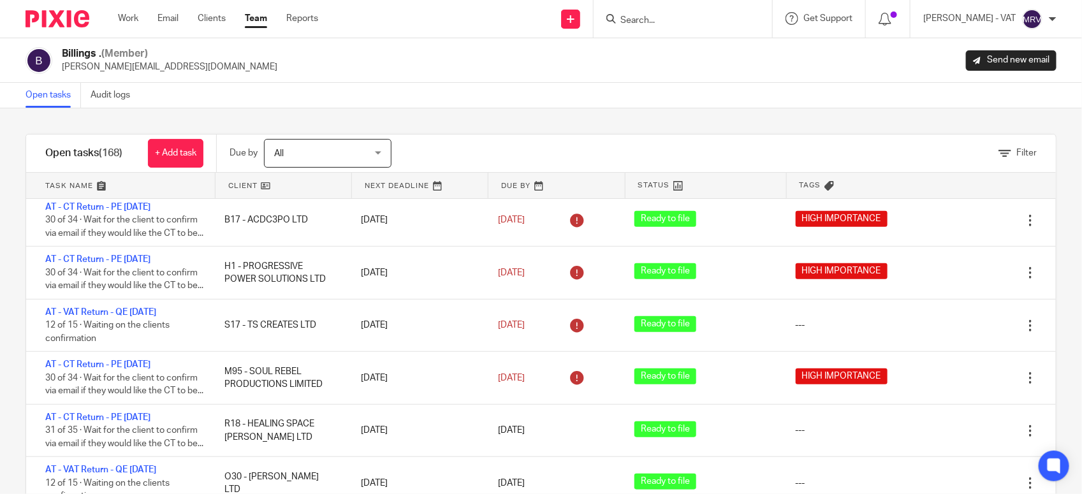
click at [17, 177] on div "Filter tasks Only show tasks matching all of these conditions 1 Client name Is …" at bounding box center [541, 301] width 1082 height 386
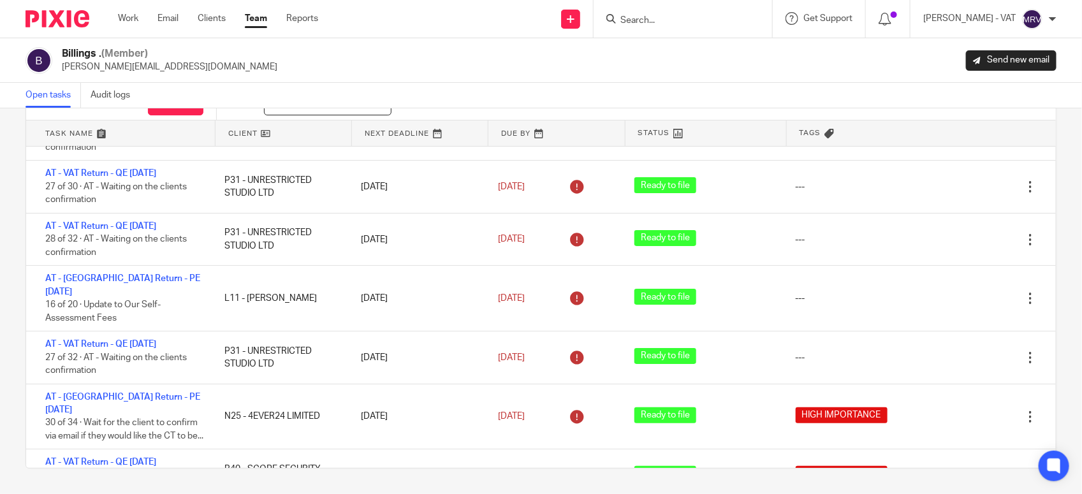
scroll to position [0, 0]
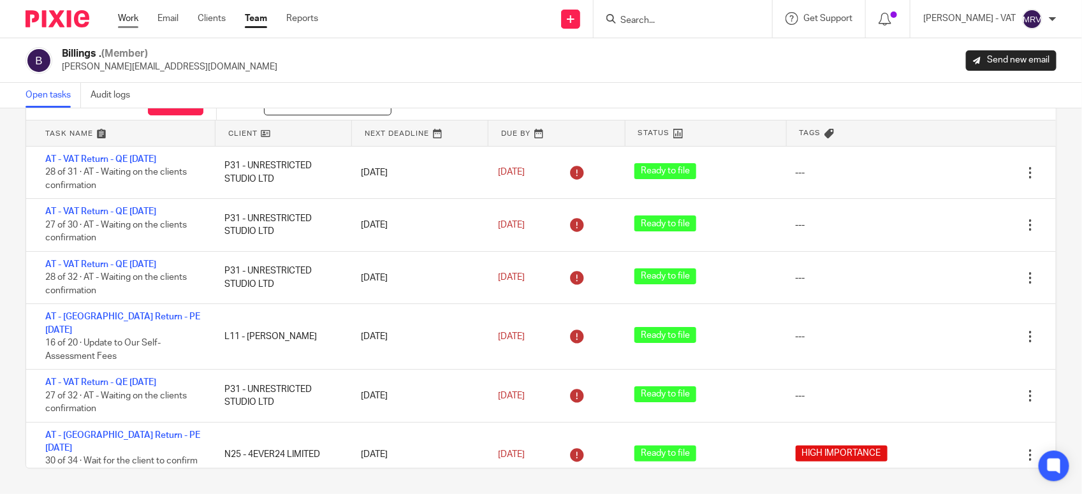
click at [129, 24] on link "Work" at bounding box center [128, 18] width 20 height 13
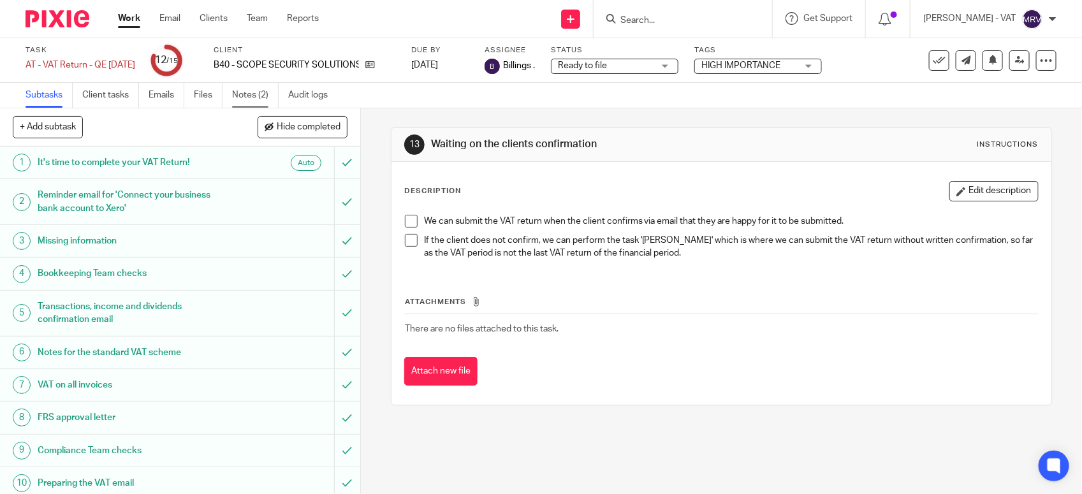
click at [246, 100] on link "Notes (2)" at bounding box center [255, 95] width 47 height 25
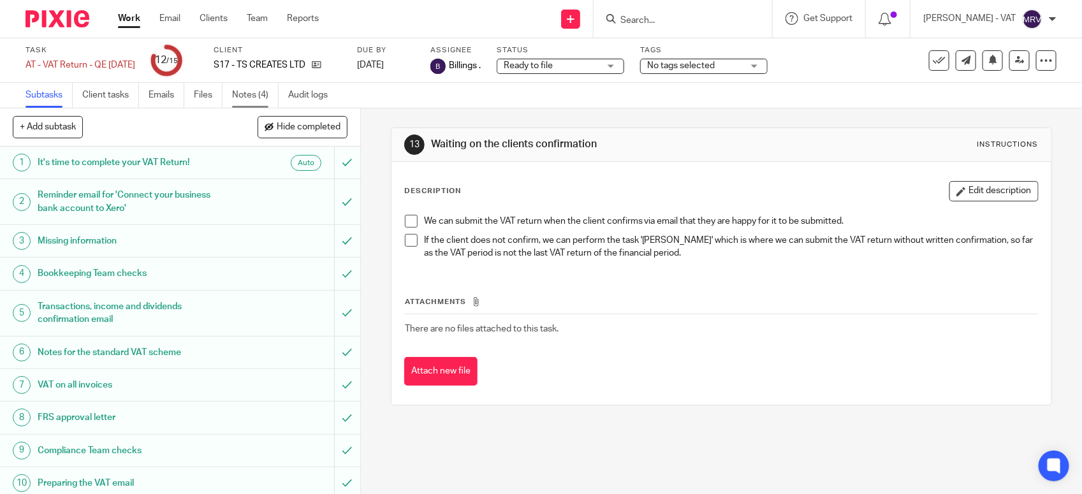
click at [272, 96] on link "Notes (4)" at bounding box center [255, 95] width 47 height 25
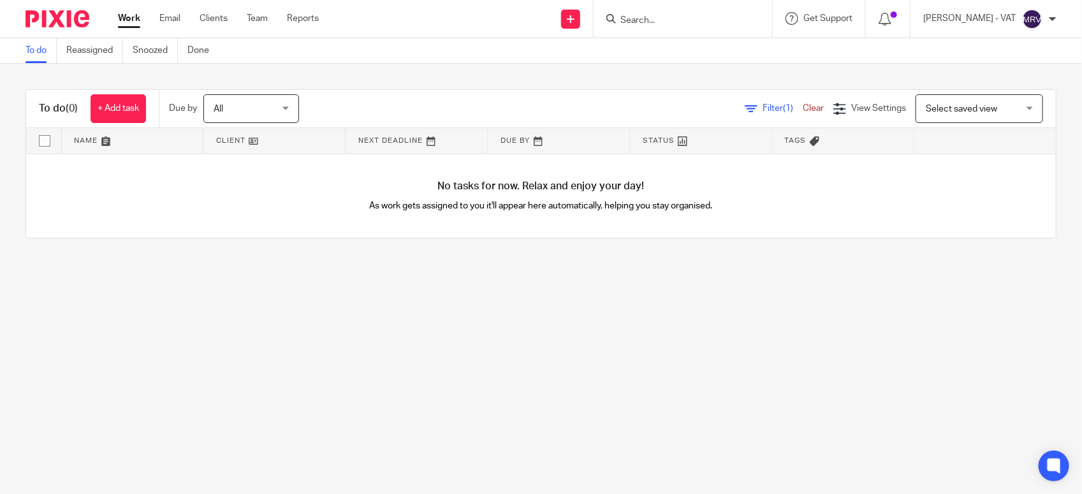
click at [585, 377] on main "To do Reassigned Snoozed Done To do (0) + Add task Due by All All [DATE] [DATE]…" at bounding box center [541, 247] width 1082 height 494
click at [569, 242] on div "To do (0) + Add task Due by All All [DATE] [DATE] This week Next week This mont…" at bounding box center [541, 164] width 1082 height 200
click at [202, 427] on main "To do Reassigned Snoozed Done To do (0) + Add task Due by All All [DATE] [DATE]…" at bounding box center [541, 247] width 1082 height 494
click at [282, 356] on main "To do Reassigned Snoozed Done To do (0) + Add task Due by All All [DATE] [DATE]…" at bounding box center [541, 247] width 1082 height 494
click at [230, 308] on main "To do Reassigned Snoozed Done To do (0) + Add task Due by All All [DATE] [DATE]…" at bounding box center [541, 247] width 1082 height 494
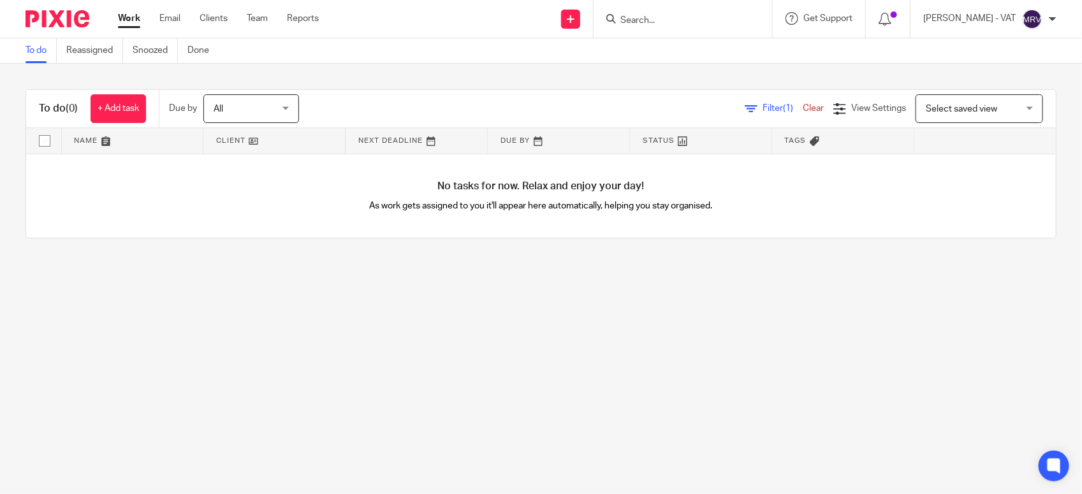
click at [653, 25] on input "Search" at bounding box center [676, 20] width 115 height 11
click at [648, 21] on input "Search" at bounding box center [676, 20] width 115 height 11
click at [269, 25] on div "Work Email Clients Team Reports Work Email Clients Team Reports Settings" at bounding box center [221, 19] width 233 height 38
click at [258, 16] on link "Team" at bounding box center [257, 18] width 21 height 13
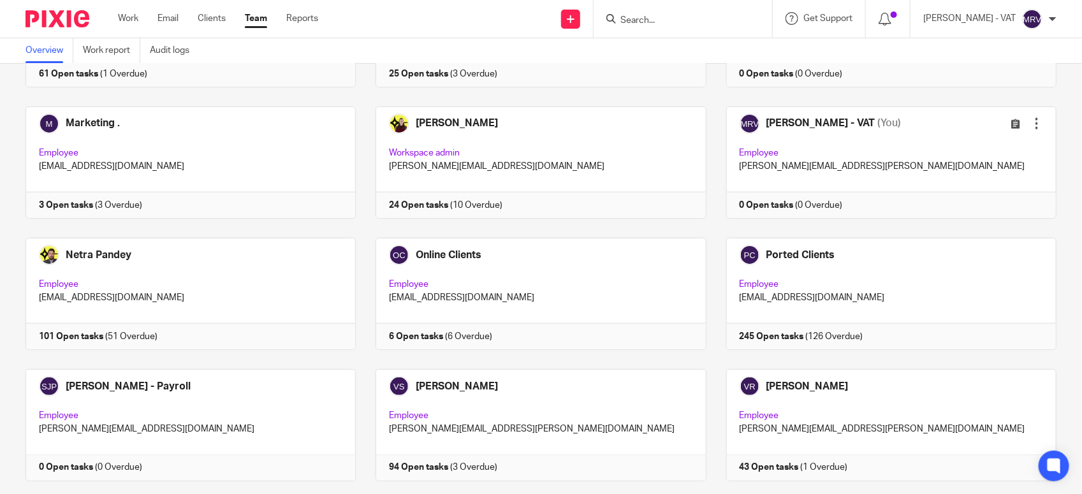
scroll to position [855, 0]
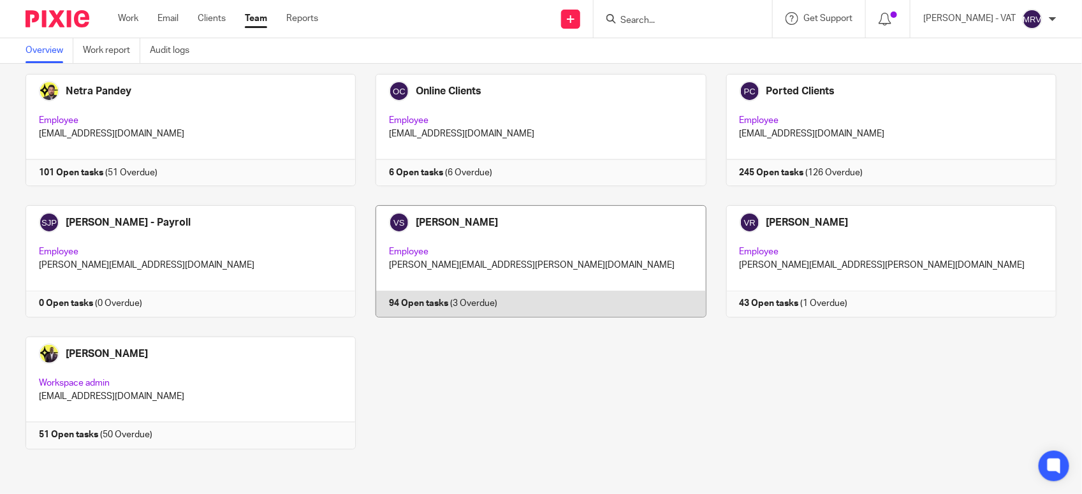
drag, startPoint x: 465, startPoint y: 254, endPoint x: 488, endPoint y: 289, distance: 41.6
click at [465, 254] on link at bounding box center [531, 261] width 350 height 112
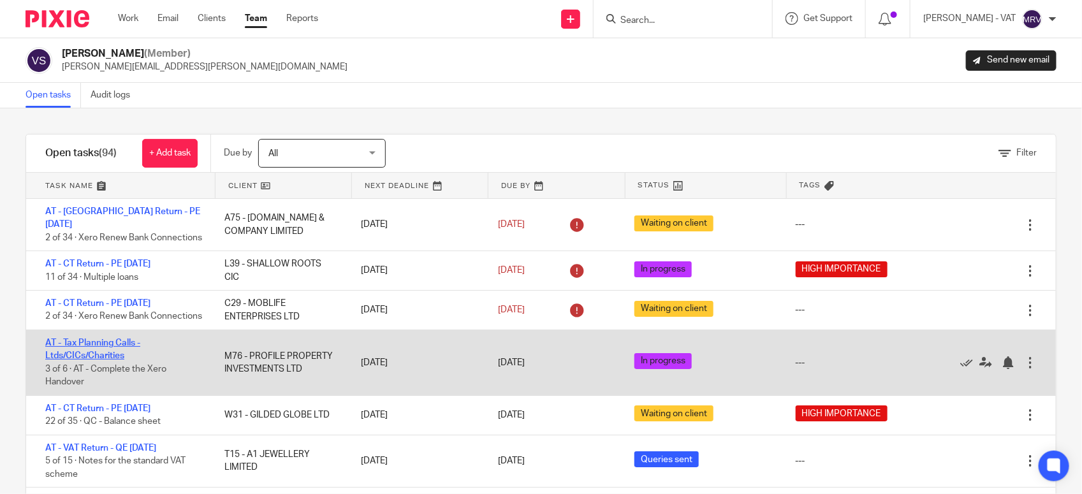
click at [83, 358] on link "AT - Tax Planning Calls - Ltds/CICs/Charities" at bounding box center [92, 349] width 95 height 22
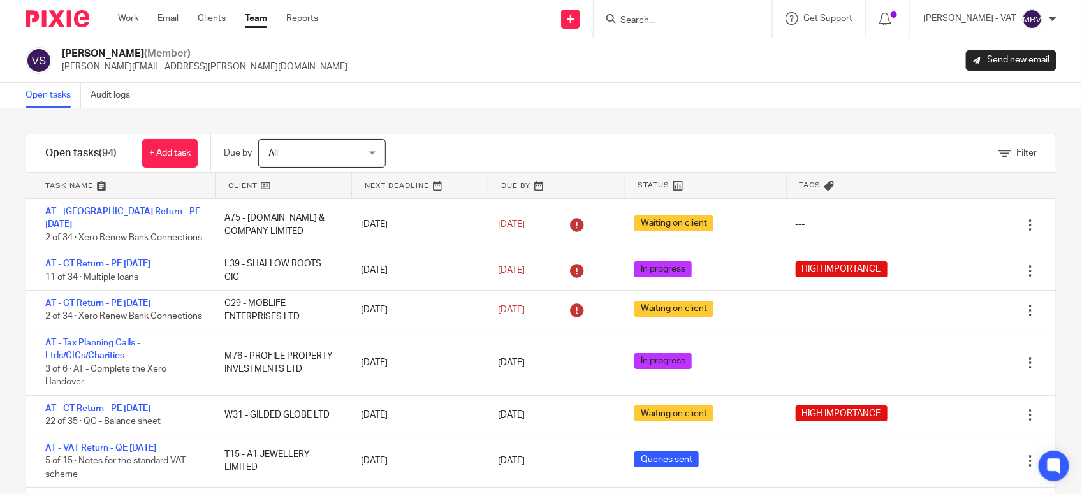
scroll to position [718, 0]
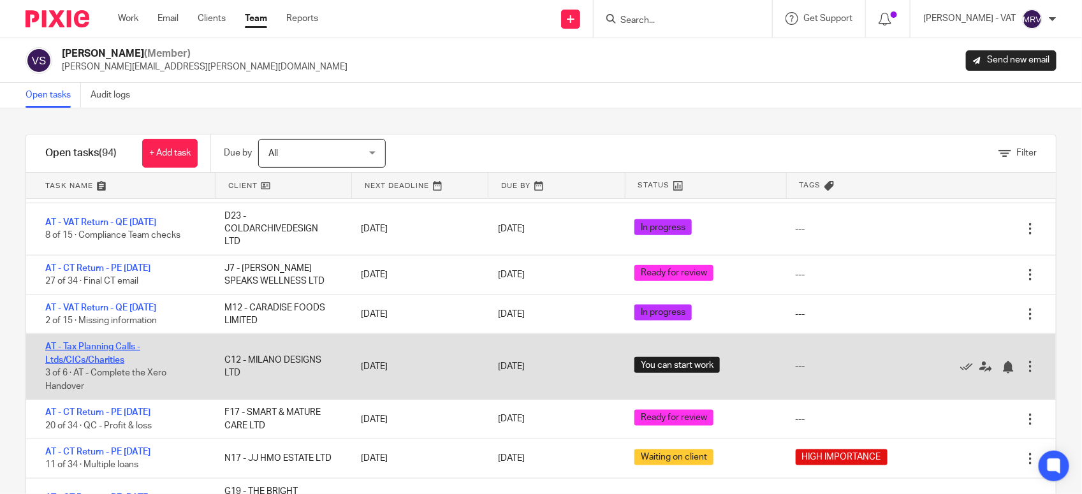
click at [74, 359] on link "AT - Tax Planning Calls - Ltds/CICs/Charities" at bounding box center [92, 353] width 95 height 22
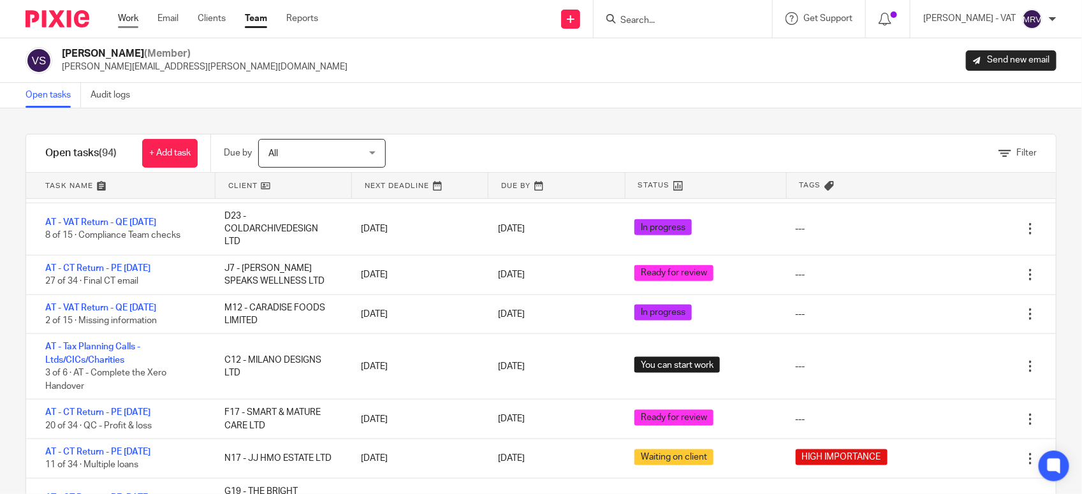
click at [124, 19] on link "Work" at bounding box center [128, 18] width 20 height 13
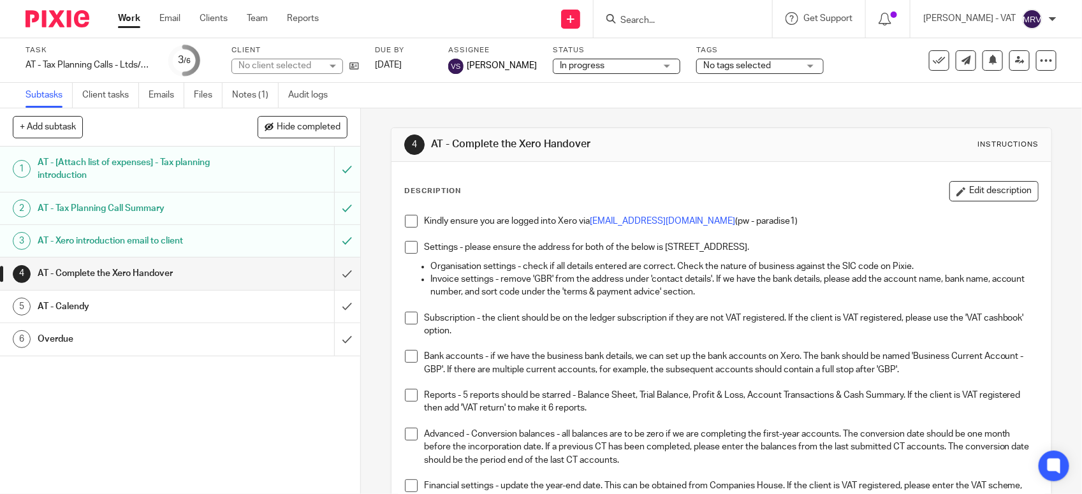
click at [210, 300] on h1 "AT - Calendy" at bounding box center [132, 306] width 189 height 19
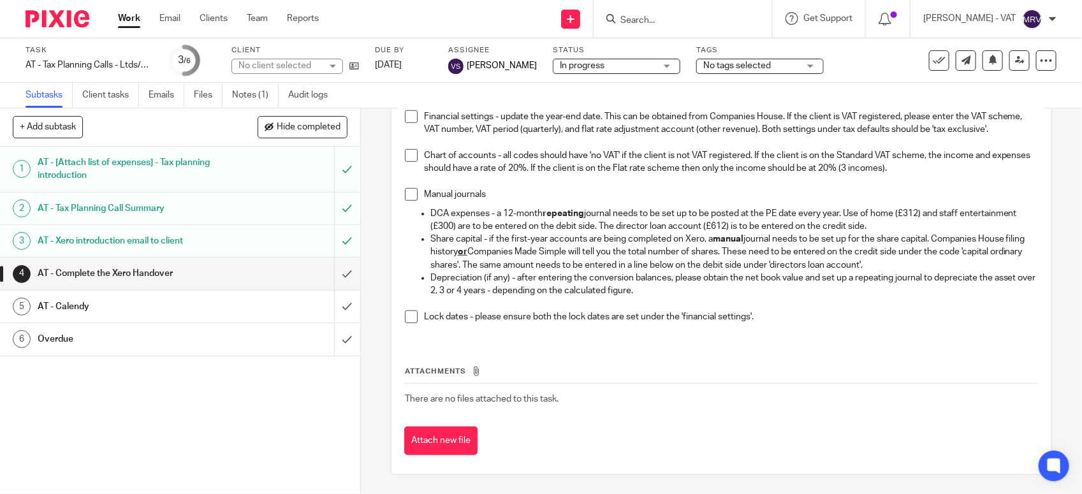
scroll to position [303, 0]
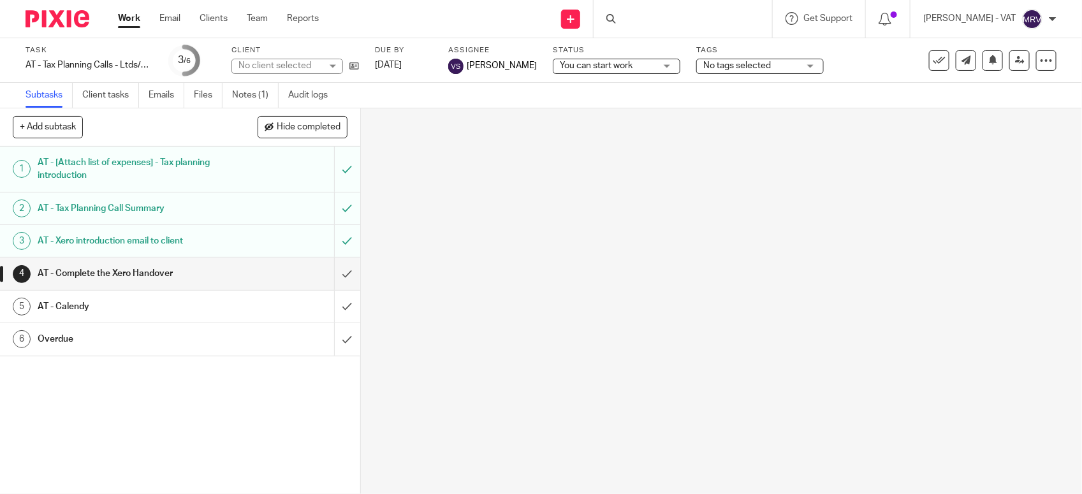
click at [463, 207] on div "+ Add subtask Hide completed Cancel + Add 1 AT - [Attach list of expenses] - Ta…" at bounding box center [541, 301] width 1082 height 386
click at [562, 201] on div "+ Add subtask Hide completed Cancel + Add 1 AT - [Attach list of expenses] - Ta…" at bounding box center [541, 301] width 1082 height 386
click at [545, 189] on div "+ Add subtask Hide completed Cancel + Add 1 AT - [Attach list of expenses] - Ta…" at bounding box center [541, 301] width 1082 height 386
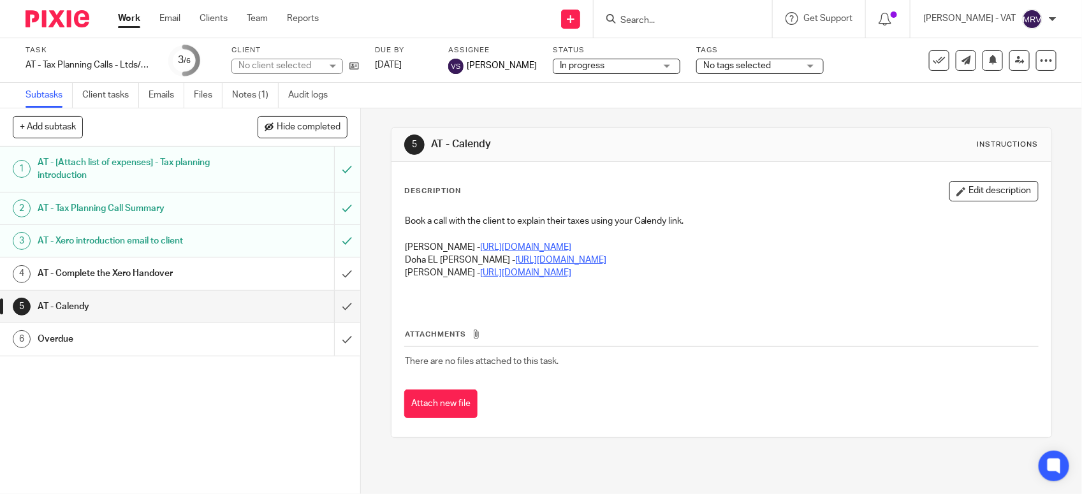
click at [173, 275] on h1 "AT - Complete the Xero Handover" at bounding box center [132, 273] width 189 height 19
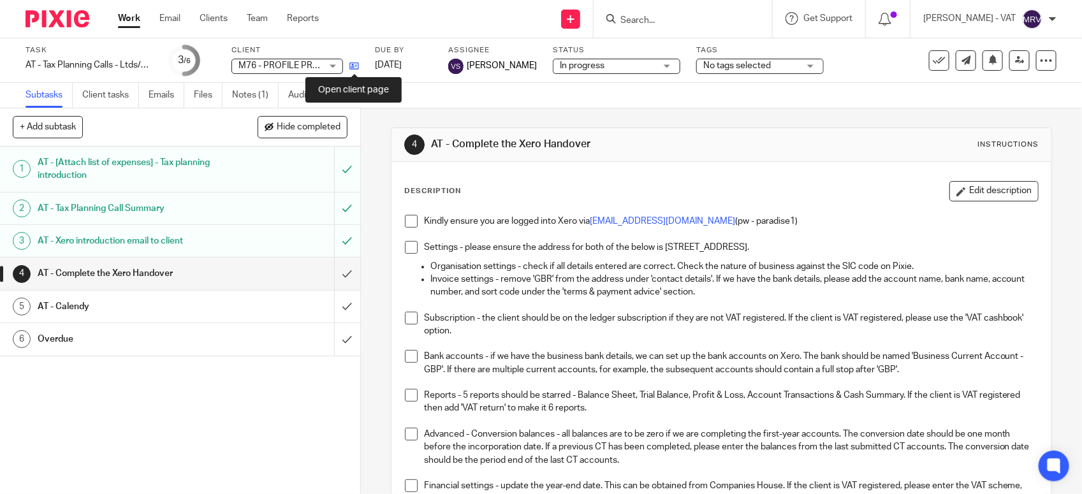
click at [352, 67] on icon at bounding box center [354, 66] width 10 height 10
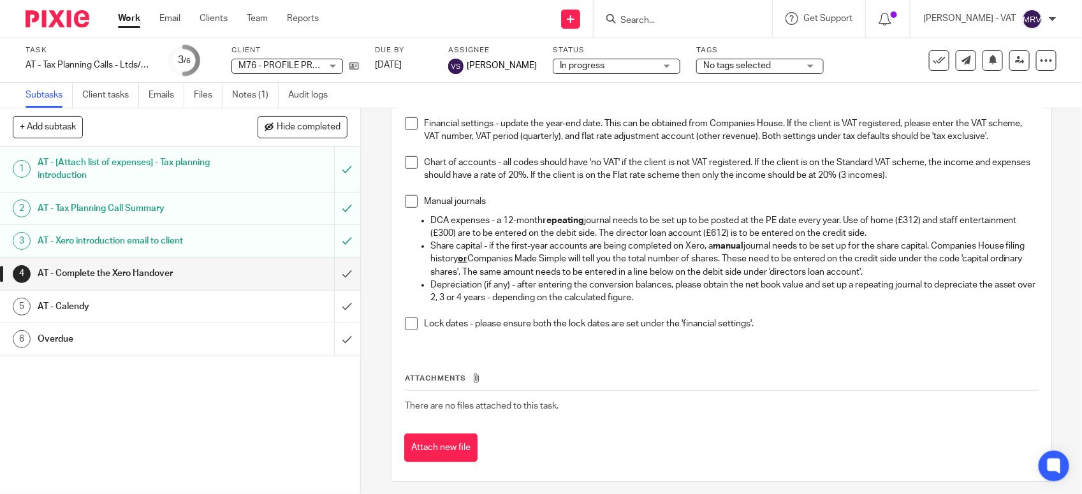
scroll to position [383, 0]
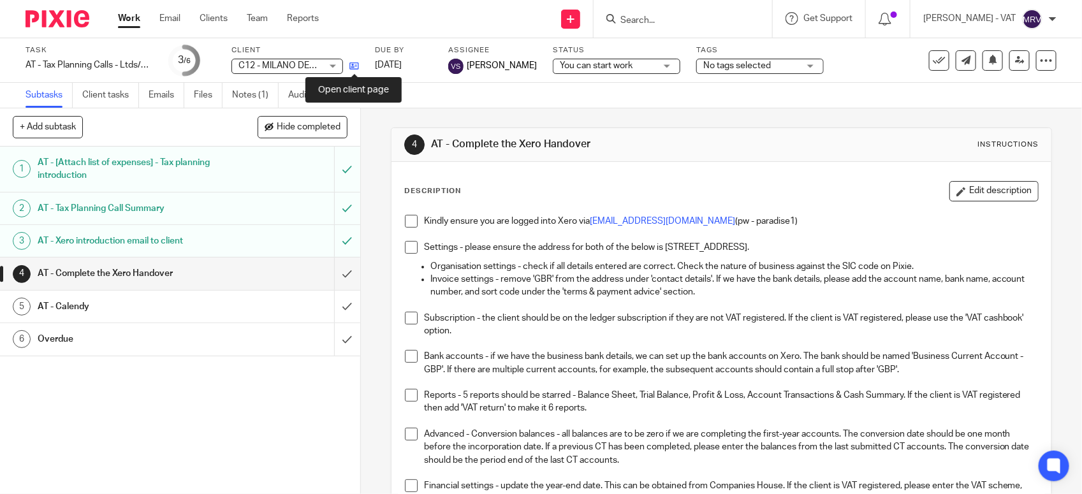
click at [357, 67] on icon at bounding box center [354, 66] width 10 height 10
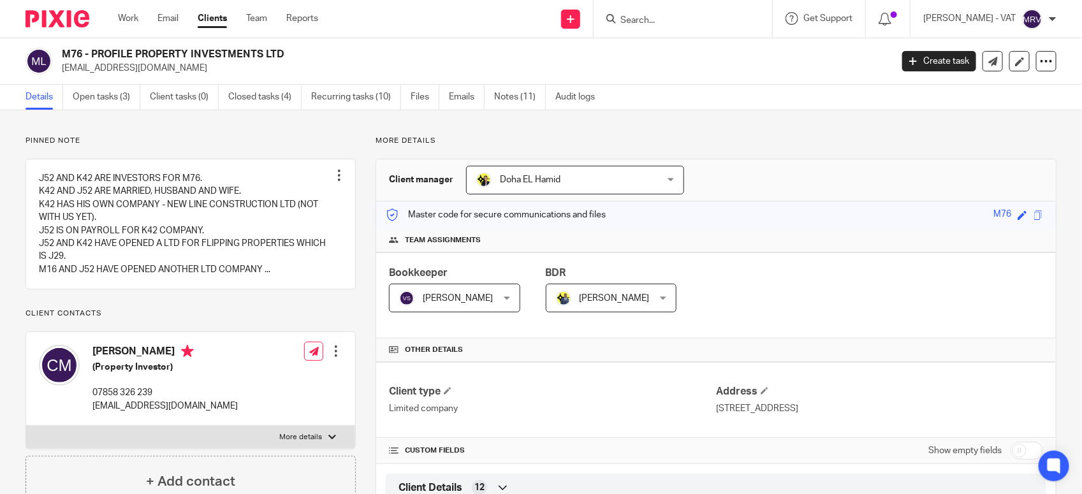
drag, startPoint x: 91, startPoint y: 53, endPoint x: 288, endPoint y: 48, distance: 197.7
click at [288, 48] on h2 "M76 - PROFILE PROPERTY INVESTMENTS LTD" at bounding box center [390, 54] width 657 height 13
copy h2 "PROFILE PROPERTY INVESTMENTS LTD"
click at [91, 52] on h2 "M76 - PROFILE PROPERTY INVESTMENTS LTD" at bounding box center [390, 54] width 657 height 13
drag, startPoint x: 91, startPoint y: 52, endPoint x: 280, endPoint y: 55, distance: 190.0
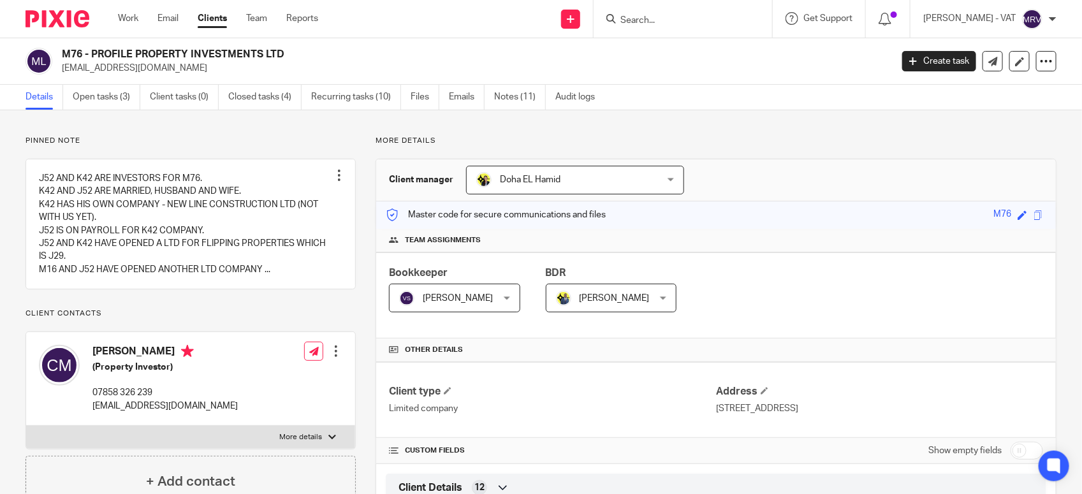
click at [280, 55] on h2 "M76 - PROFILE PROPERTY INVESTMENTS LTD" at bounding box center [390, 54] width 657 height 13
copy h2 "PROFILE PROPERTY INVESTMENTS LT"
click at [287, 52] on h2 "M76 - PROFILE PROPERTY INVESTMENTS LTD" at bounding box center [390, 54] width 657 height 13
copy h2 "PROFILE PROPERTY INVESTMENTS LTD"
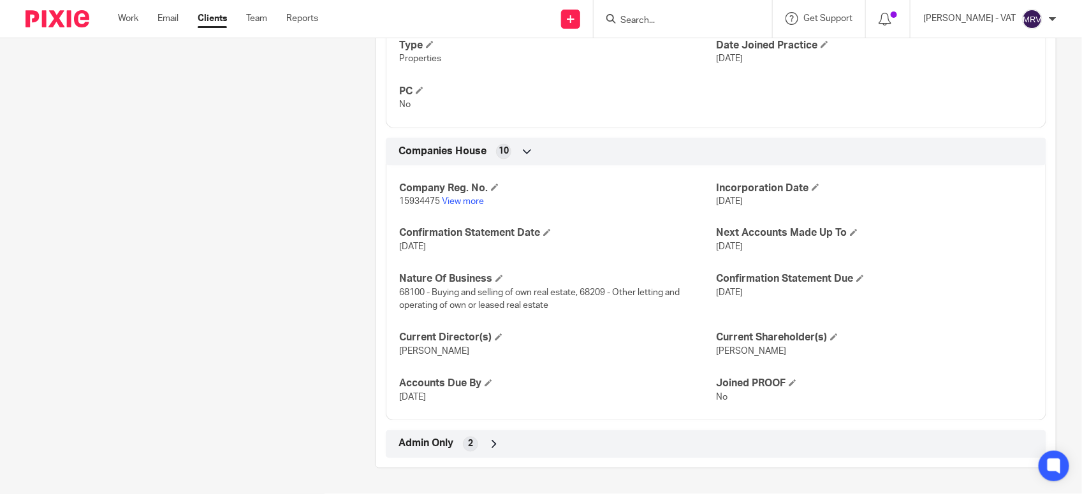
scroll to position [878, 0]
click at [606, 108] on p "No" at bounding box center [557, 104] width 317 height 13
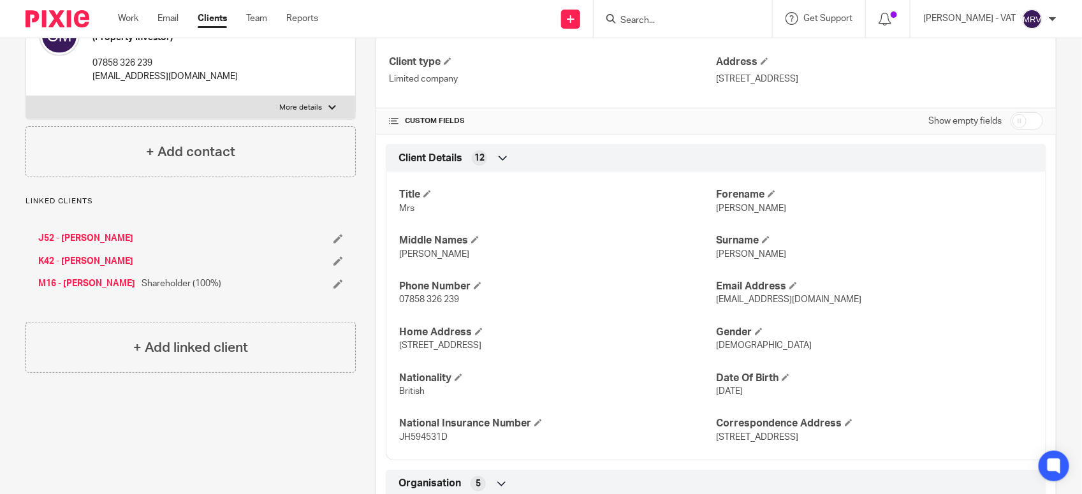
scroll to position [240, 0]
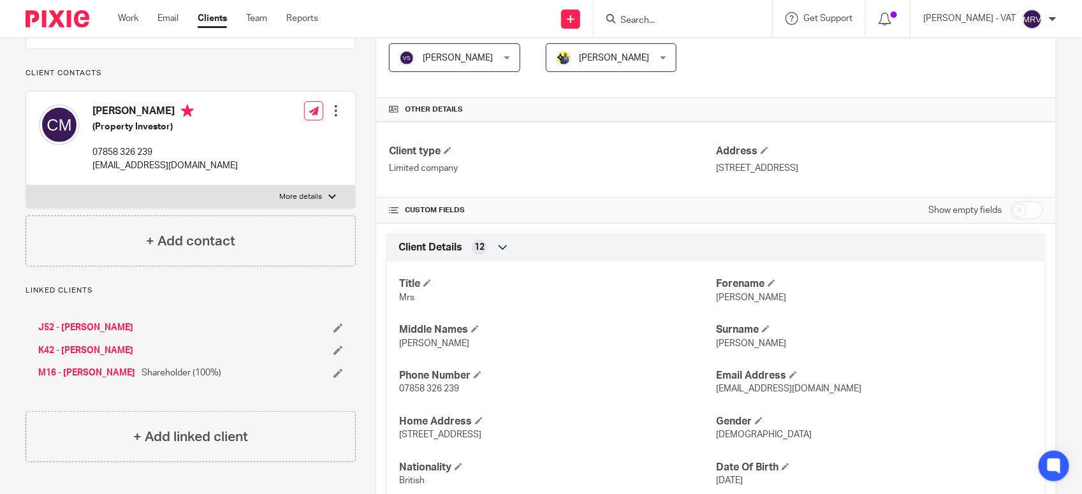
click at [581, 175] on div "Client type Limited company" at bounding box center [552, 160] width 327 height 30
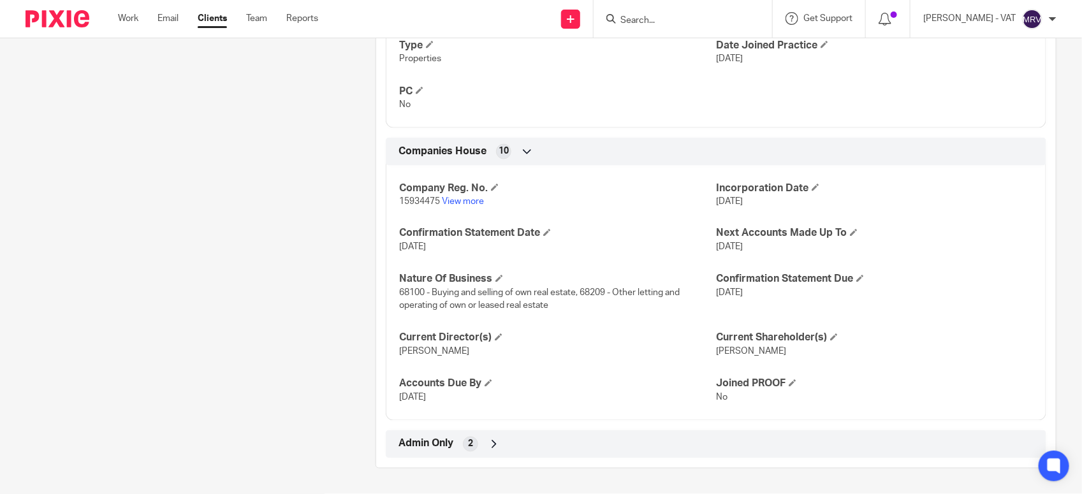
scroll to position [798, 0]
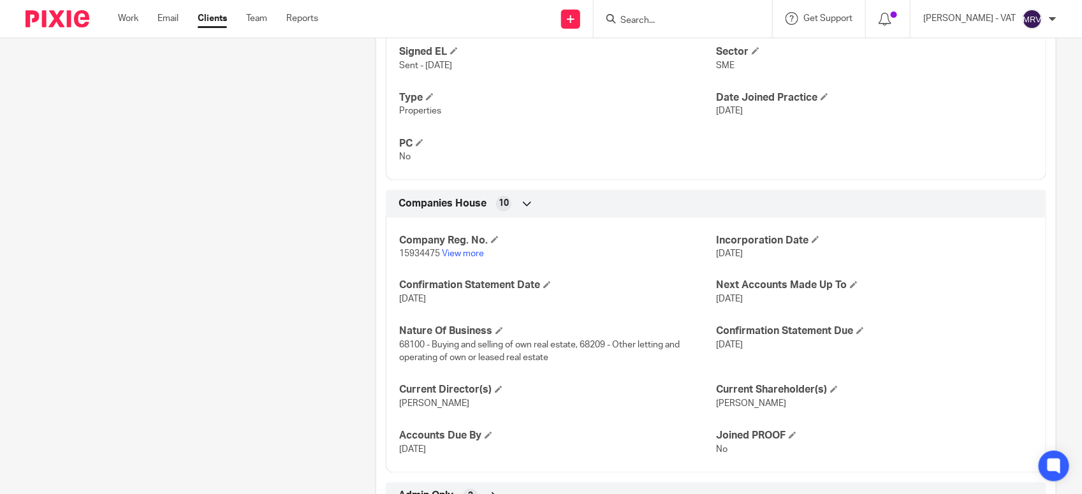
drag, startPoint x: 707, startPoint y: 284, endPoint x: 765, endPoint y: 293, distance: 58.7
click at [765, 293] on div "Company Reg. No. 15934475 View more Incorporation Date 3 Sep 2024 Confirmation …" at bounding box center [716, 340] width 660 height 265
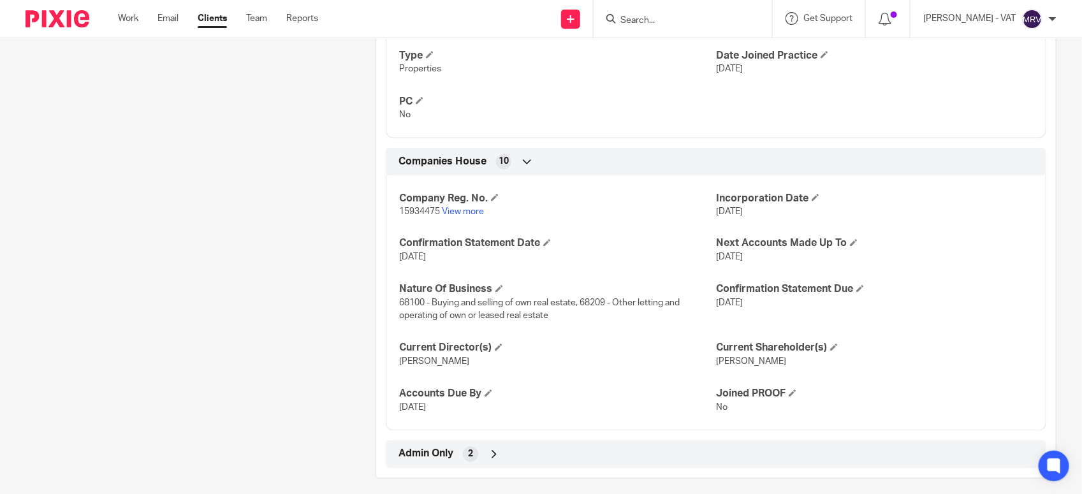
scroll to position [878, 0]
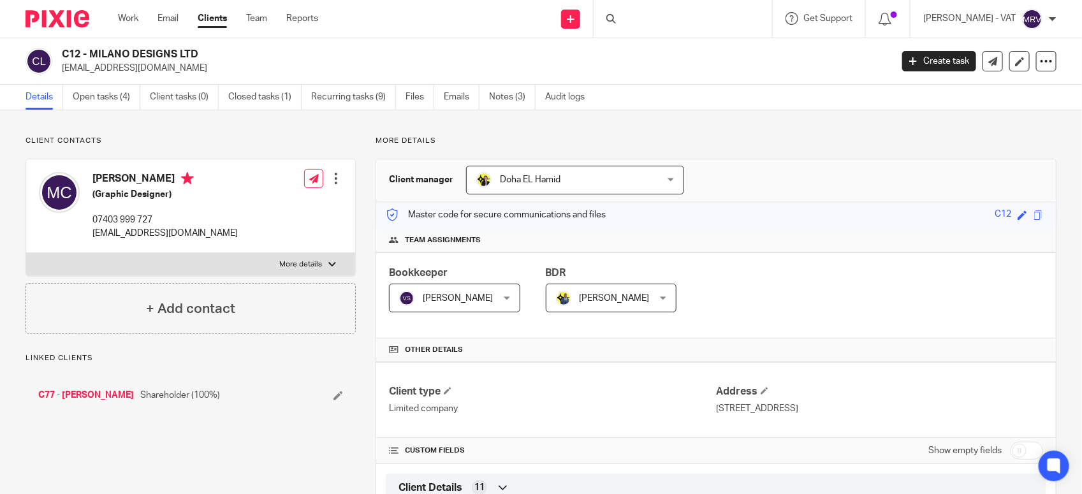
drag, startPoint x: 91, startPoint y: 52, endPoint x: 198, endPoint y: 54, distance: 107.1
click at [198, 54] on h2 "C12 - MILANO DESIGNS LTD" at bounding box center [390, 54] width 657 height 13
copy h2 "MILANO DESIGNS LTD"
click at [96, 49] on h2 "C12 - MILANO DESIGNS LTD" at bounding box center [390, 54] width 657 height 13
drag, startPoint x: 91, startPoint y: 48, endPoint x: 194, endPoint y: 47, distance: 103.9
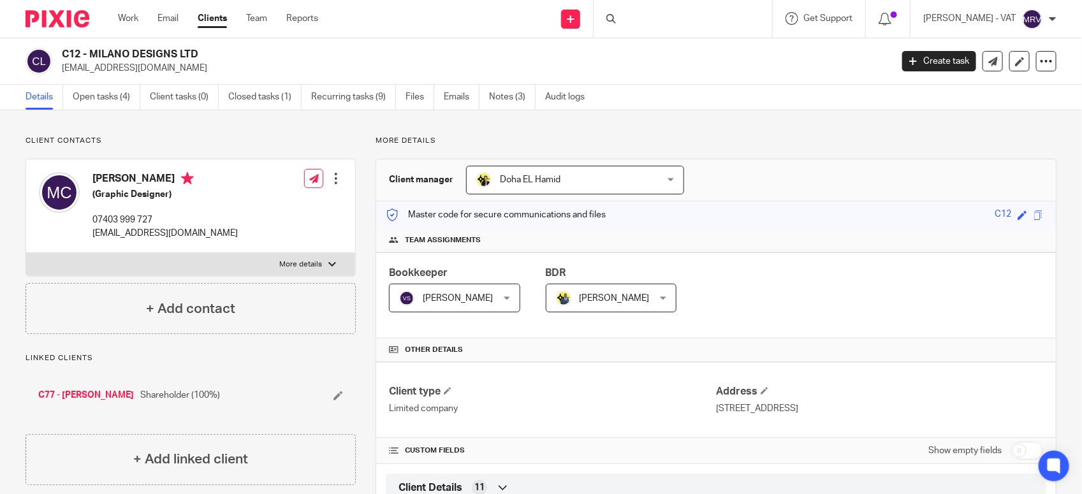
click at [194, 47] on div "C12 - MILANO DESIGNS LTD [EMAIL_ADDRESS][DOMAIN_NAME] Create task Update from C…" at bounding box center [541, 61] width 1082 height 47
copy h2 "MILANO DESIGNS LTD"
drag, startPoint x: 91, startPoint y: 53, endPoint x: 212, endPoint y: 50, distance: 121.1
click at [212, 50] on h2 "C12 - MILANO DESIGNS LTD" at bounding box center [390, 54] width 657 height 13
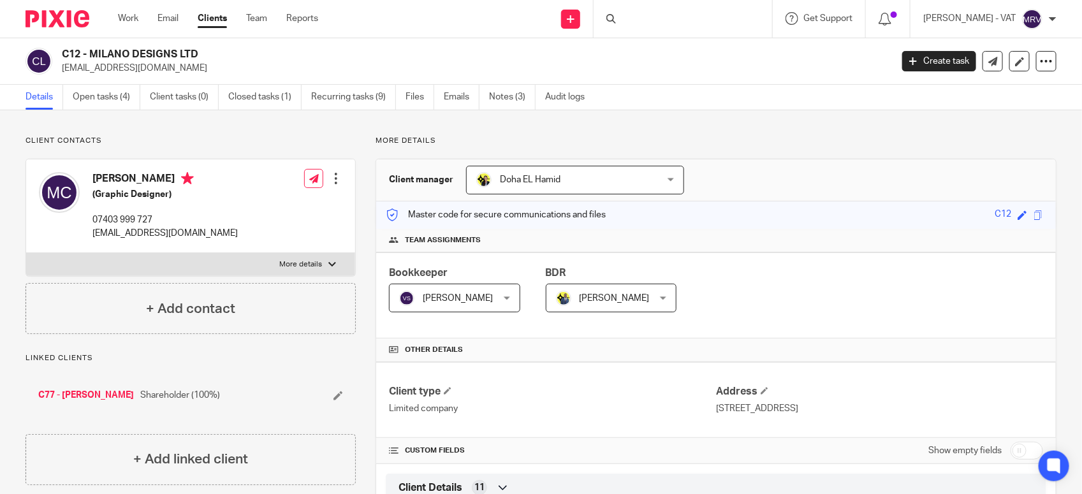
copy h2 "MILANO DESIGNS LTD"
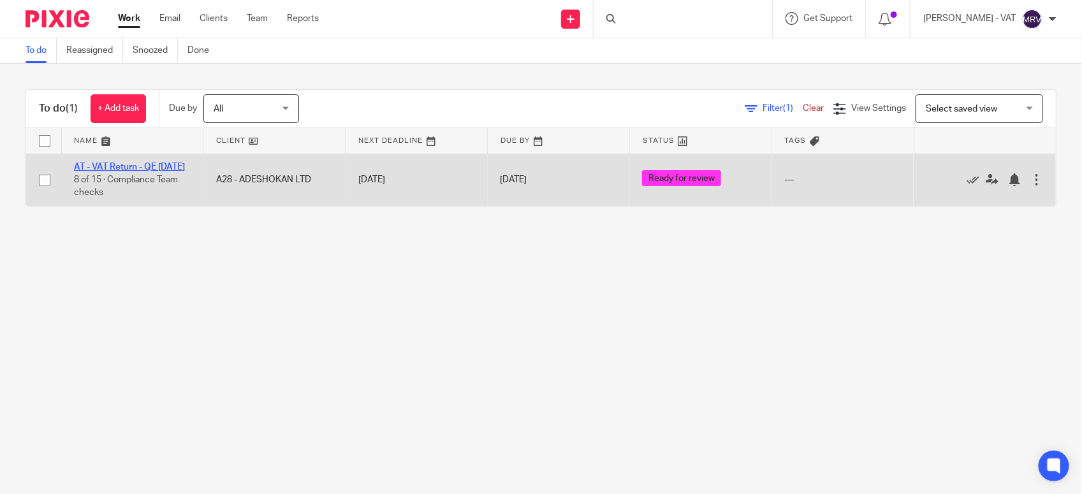
click at [121, 167] on link "AT - VAT Return - QE [DATE]" at bounding box center [129, 167] width 111 height 9
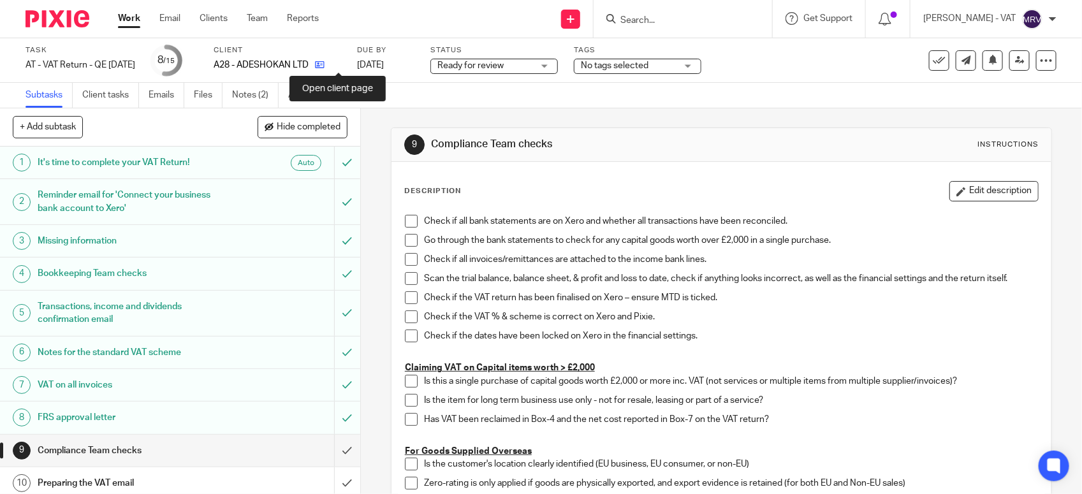
click at [324, 68] on icon at bounding box center [320, 65] width 10 height 10
click at [405, 218] on span at bounding box center [411, 221] width 13 height 13
click at [405, 237] on span at bounding box center [411, 240] width 13 height 13
click at [405, 262] on span at bounding box center [411, 259] width 13 height 13
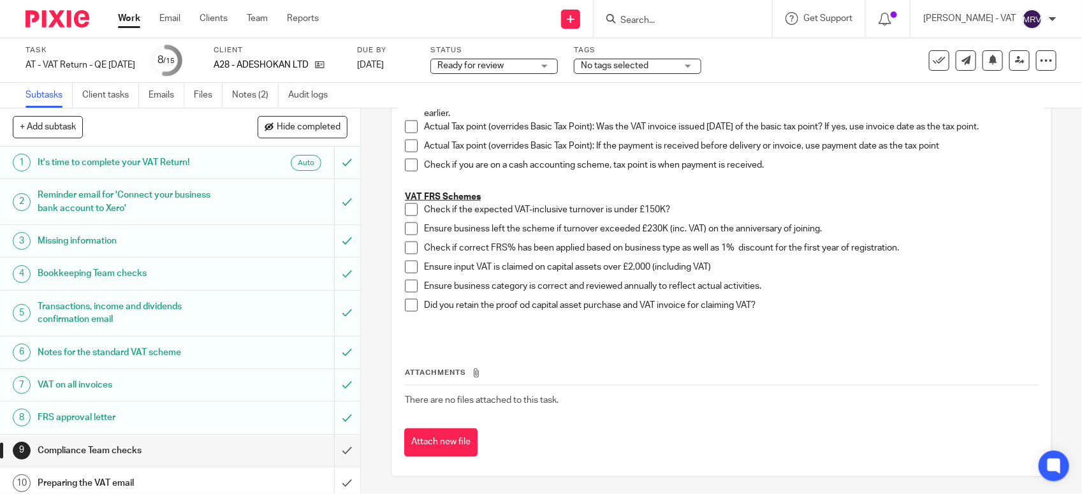
scroll to position [737, 0]
click at [409, 206] on span at bounding box center [411, 207] width 13 height 13
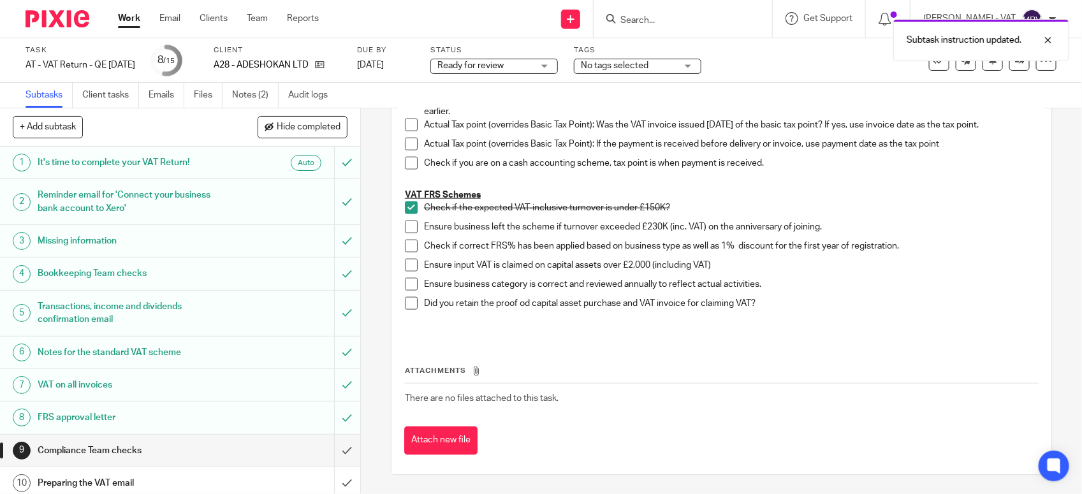
click at [405, 231] on span at bounding box center [411, 227] width 13 height 13
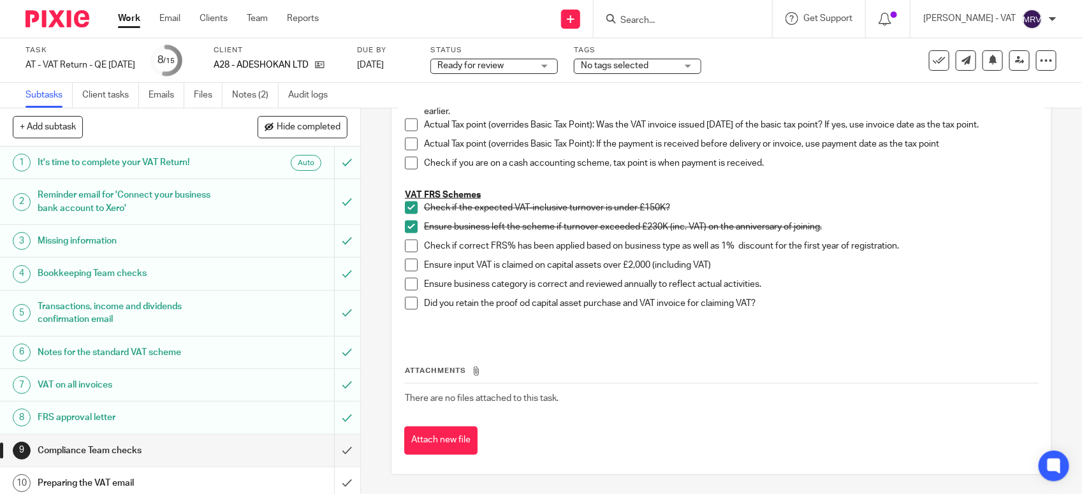
click at [405, 247] on span at bounding box center [411, 246] width 13 height 13
click at [405, 281] on span at bounding box center [411, 284] width 13 height 13
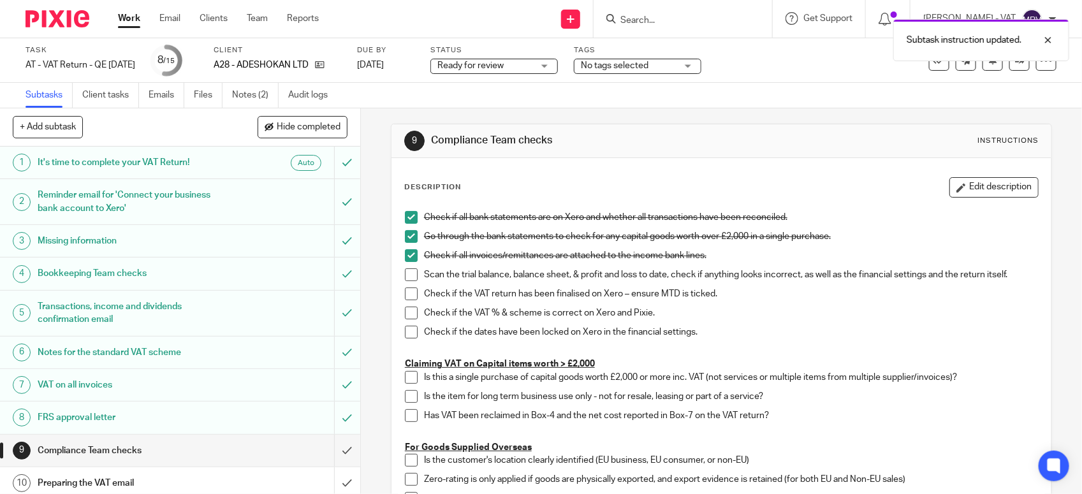
scroll to position [0, 0]
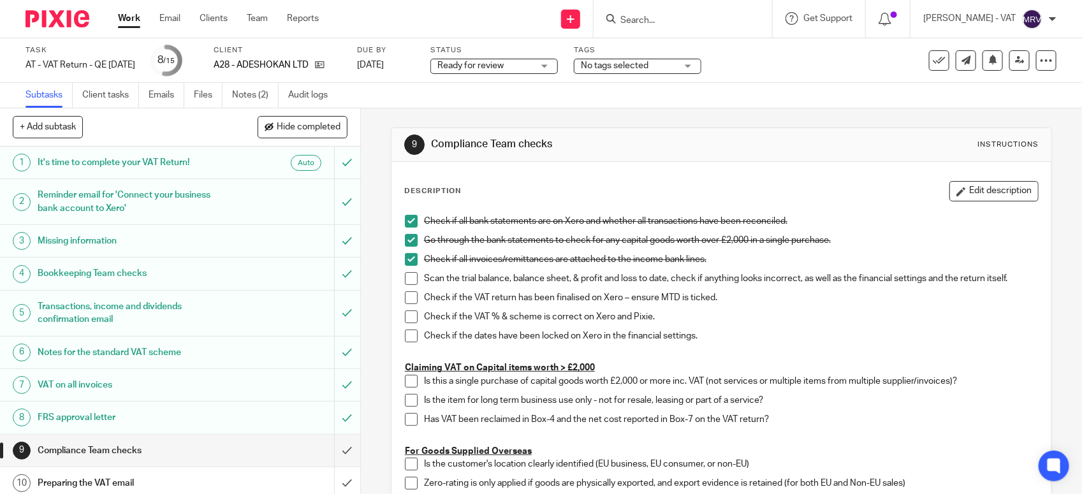
click at [409, 281] on span at bounding box center [411, 278] width 13 height 13
click at [407, 297] on span at bounding box center [411, 297] width 13 height 13
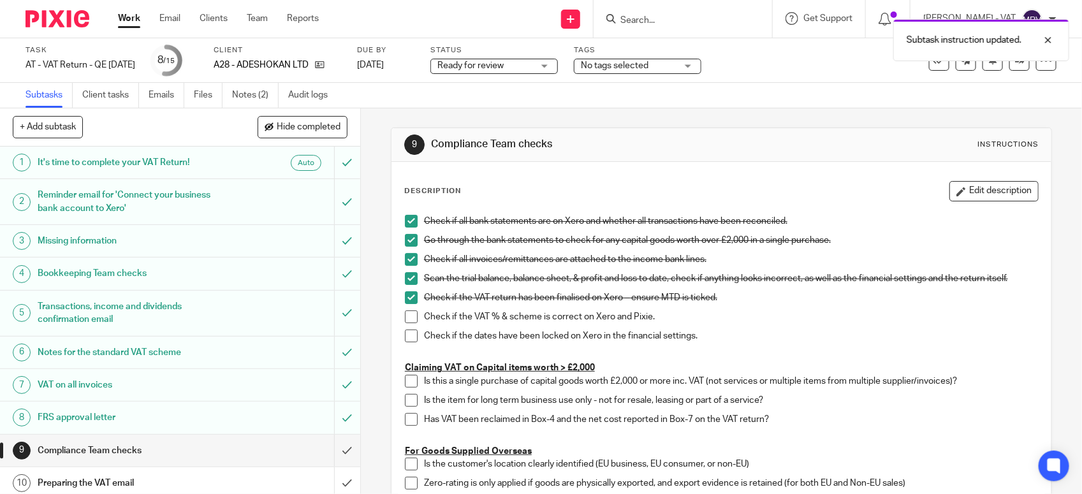
click at [405, 313] on span at bounding box center [411, 316] width 13 height 13
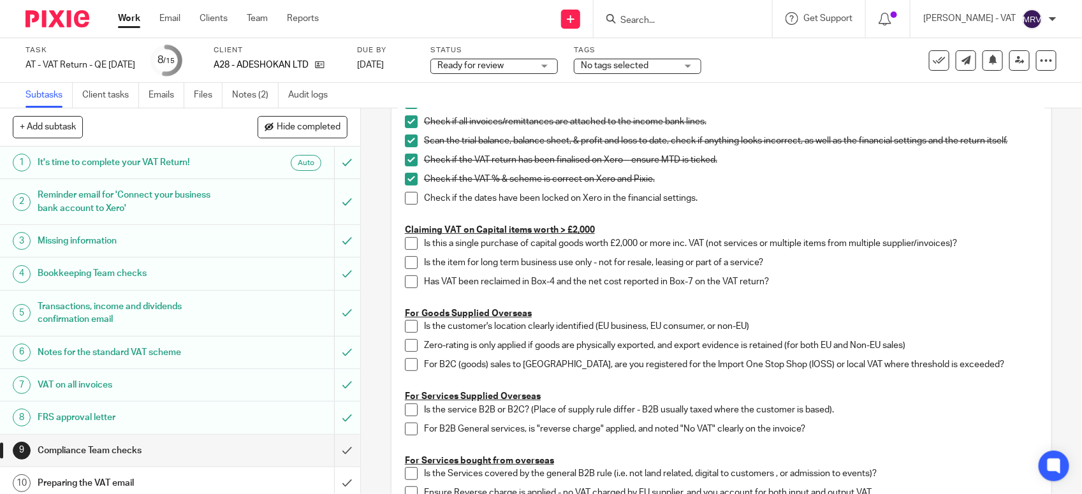
scroll to position [159, 0]
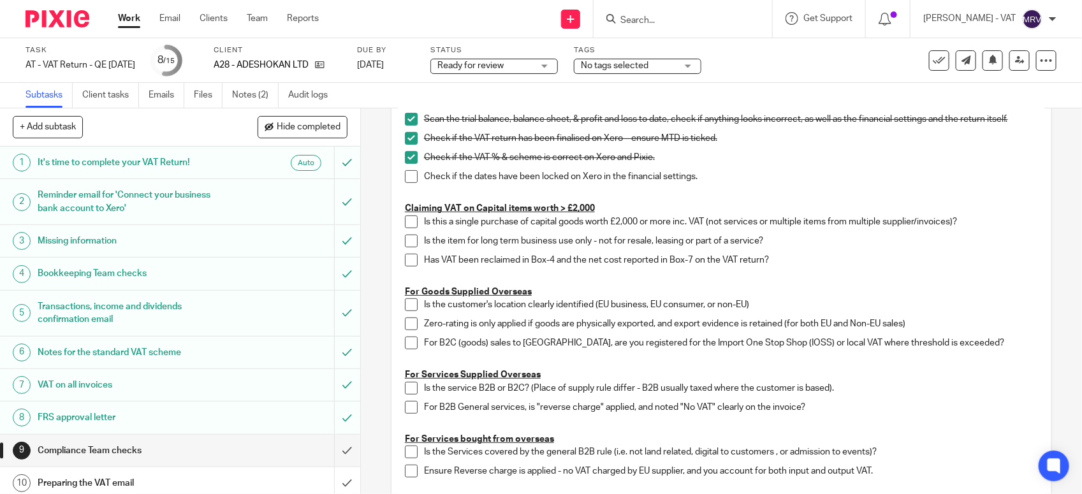
click at [405, 173] on span at bounding box center [411, 176] width 13 height 13
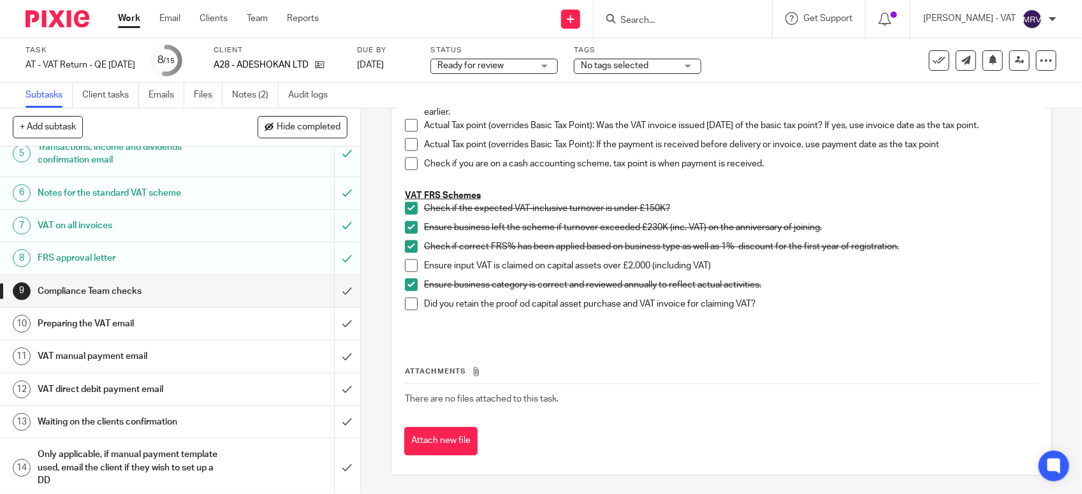
scroll to position [737, 0]
click at [330, 292] on input "submit" at bounding box center [180, 291] width 360 height 32
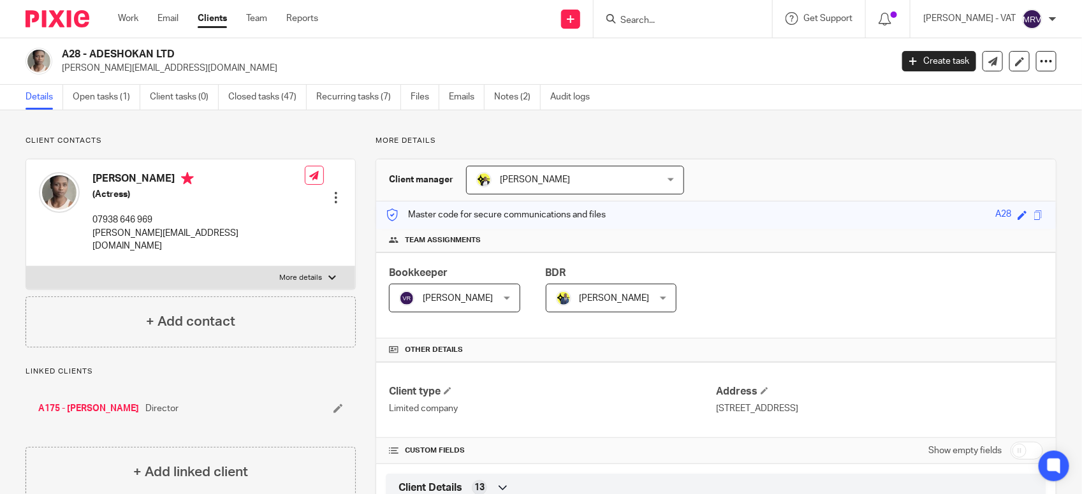
drag, startPoint x: 88, startPoint y: 52, endPoint x: 183, endPoint y: 55, distance: 95.0
click at [183, 55] on h2 "A28 - ADESHOKAN LTD" at bounding box center [390, 54] width 657 height 13
copy h2 "ADESHOKAN LTD"
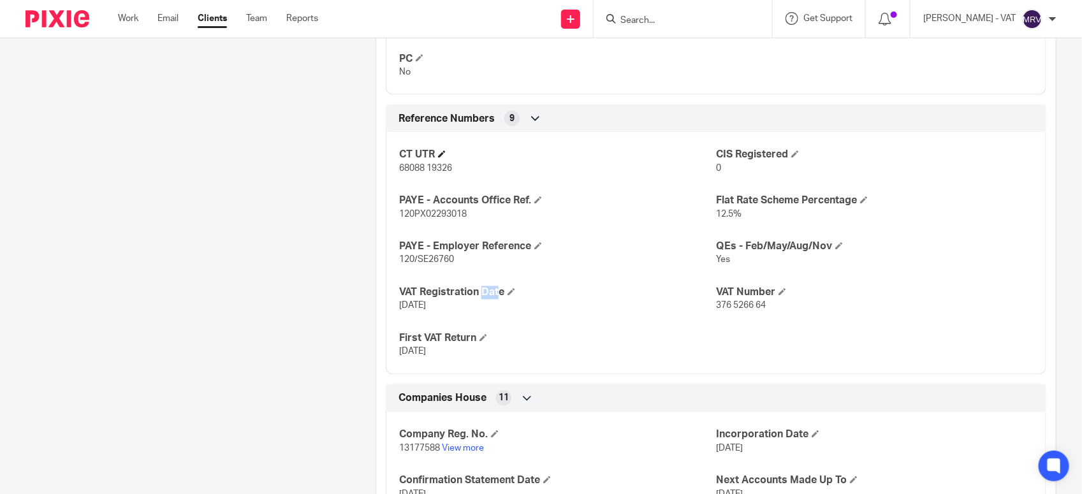
scroll to position [956, 0]
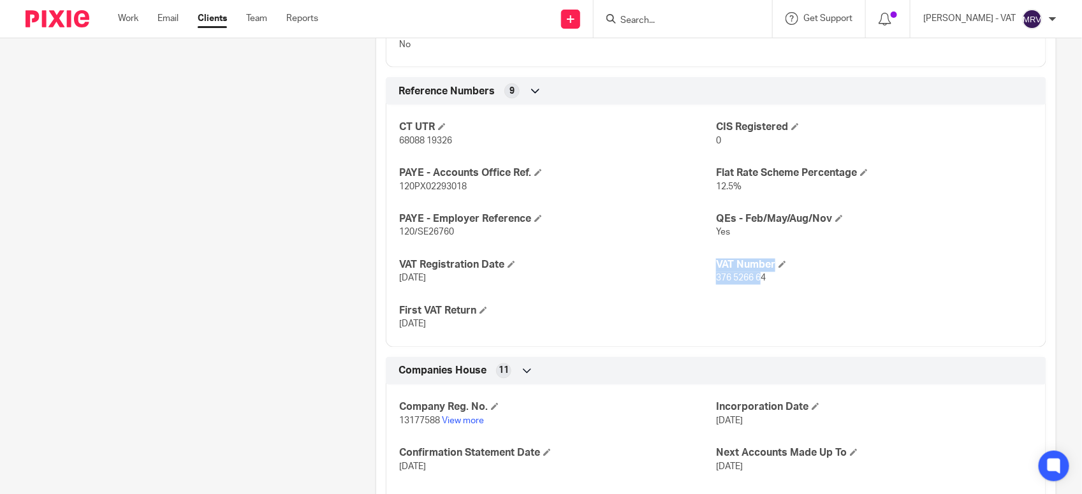
drag, startPoint x: 705, startPoint y: 279, endPoint x: 753, endPoint y: 282, distance: 48.5
click at [753, 282] on div "CT UTR 68088 19326 CIS Registered 0 PAYE - Accounts Office Ref. 120PX02293018 F…" at bounding box center [716, 222] width 660 height 252
drag, startPoint x: 753, startPoint y: 282, endPoint x: 702, endPoint y: 284, distance: 51.7
click at [702, 284] on p "06-04-2021" at bounding box center [557, 278] width 317 height 13
drag, startPoint x: 708, startPoint y: 276, endPoint x: 762, endPoint y: 280, distance: 54.4
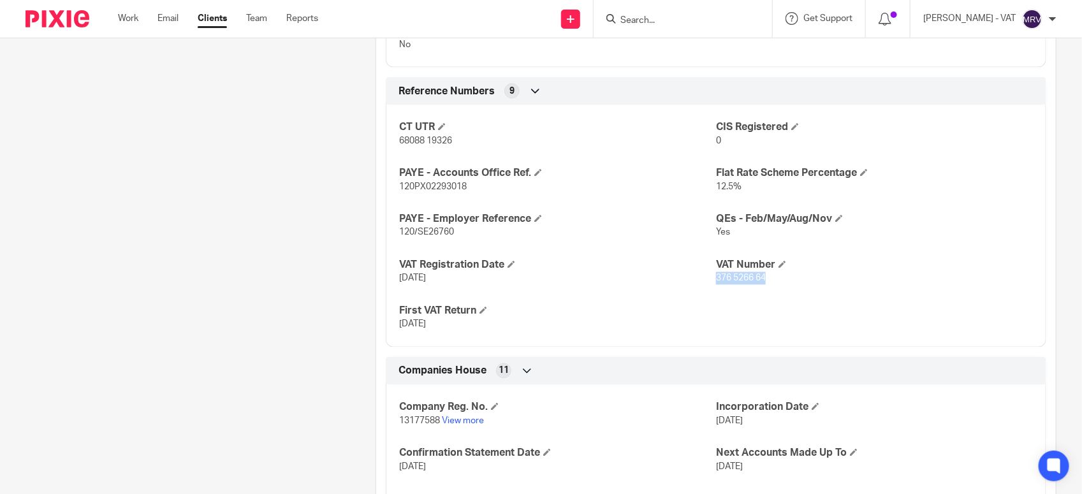
click at [762, 280] on p "376 5266 64" at bounding box center [874, 278] width 317 height 13
click at [716, 281] on span "376 5266 64" at bounding box center [741, 278] width 50 height 9
drag, startPoint x: 708, startPoint y: 279, endPoint x: 788, endPoint y: 284, distance: 79.9
click at [788, 284] on p "376 5266 64" at bounding box center [874, 278] width 317 height 13
copy span "376 5266 64"
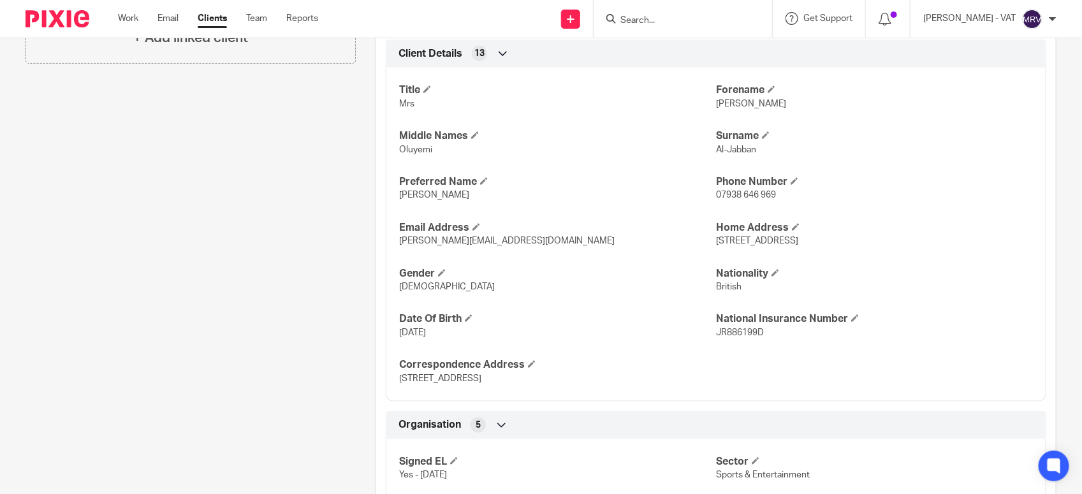
scroll to position [398, 0]
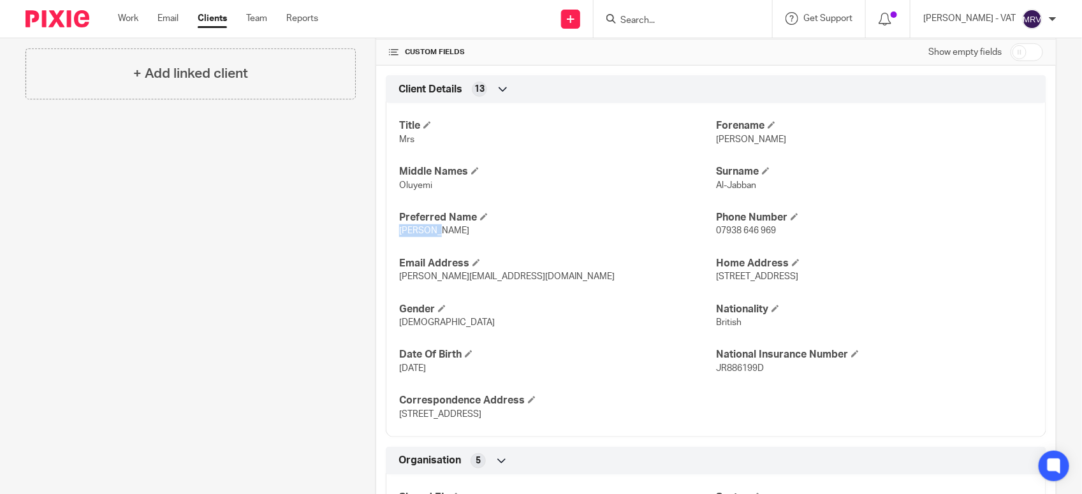
drag, startPoint x: 394, startPoint y: 233, endPoint x: 437, endPoint y: 237, distance: 43.6
click at [437, 237] on div "Title Mrs Forename Ann Middle Names Oluyemi Surname Al-Jabban Preferred Name An…" at bounding box center [716, 266] width 660 height 344
copy span "Ann Akin"
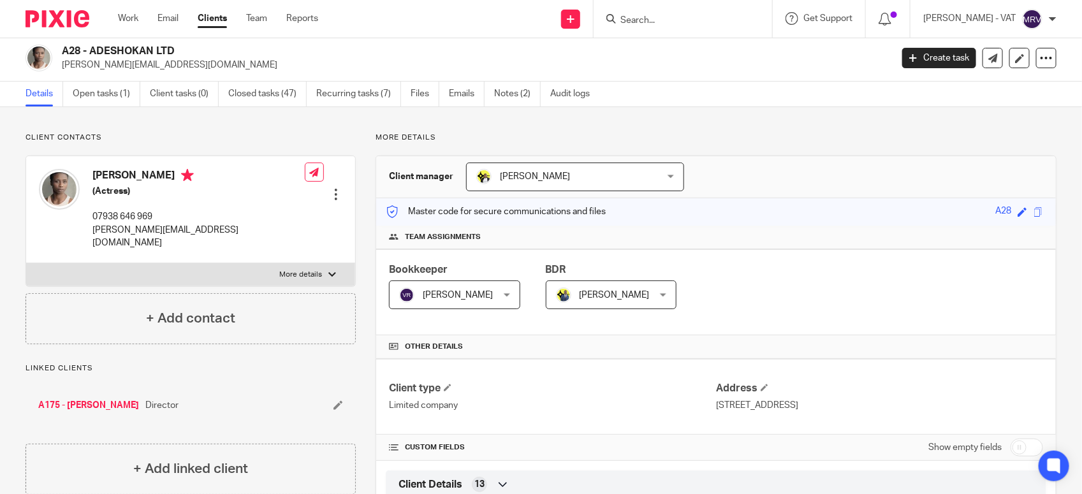
scroll to position [0, 0]
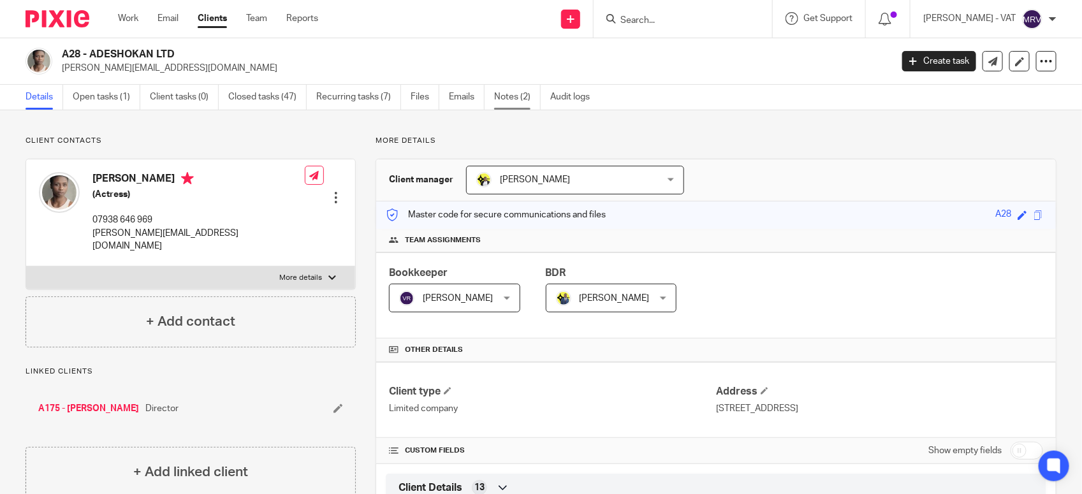
click at [534, 94] on link "Notes (2)" at bounding box center [517, 97] width 47 height 25
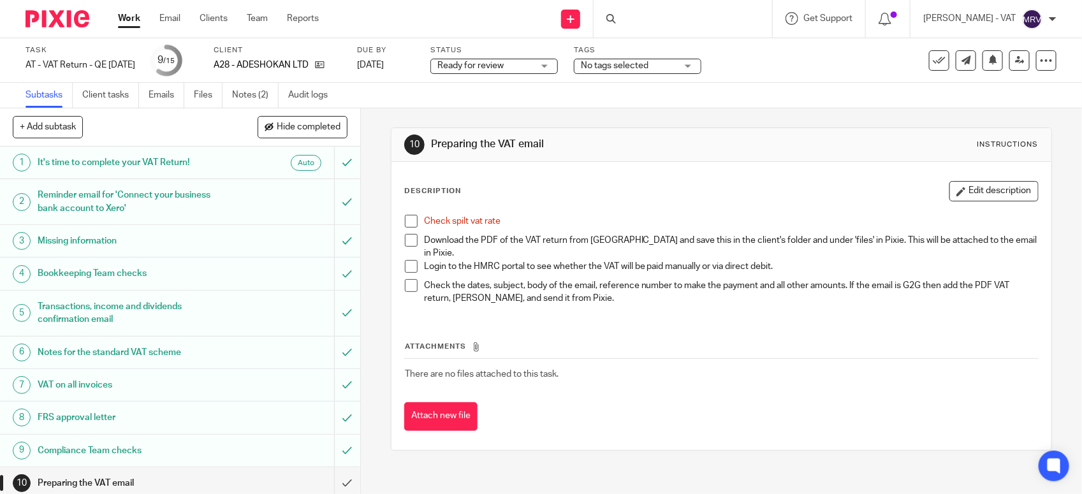
click at [409, 224] on span at bounding box center [411, 221] width 13 height 13
click at [204, 94] on link "Files" at bounding box center [208, 95] width 29 height 25
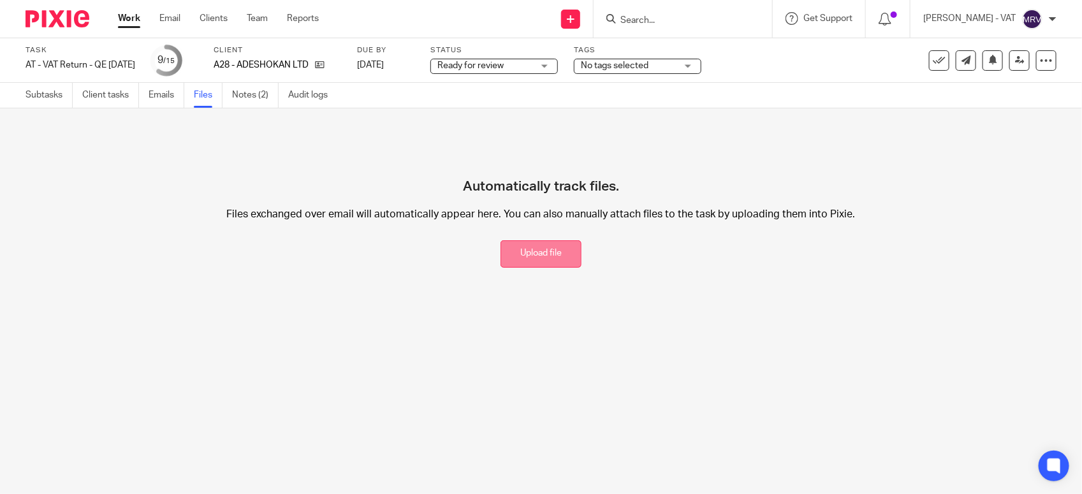
click at [508, 258] on button "Upload file" at bounding box center [540, 253] width 81 height 27
